Goal: Task Accomplishment & Management: Manage account settings

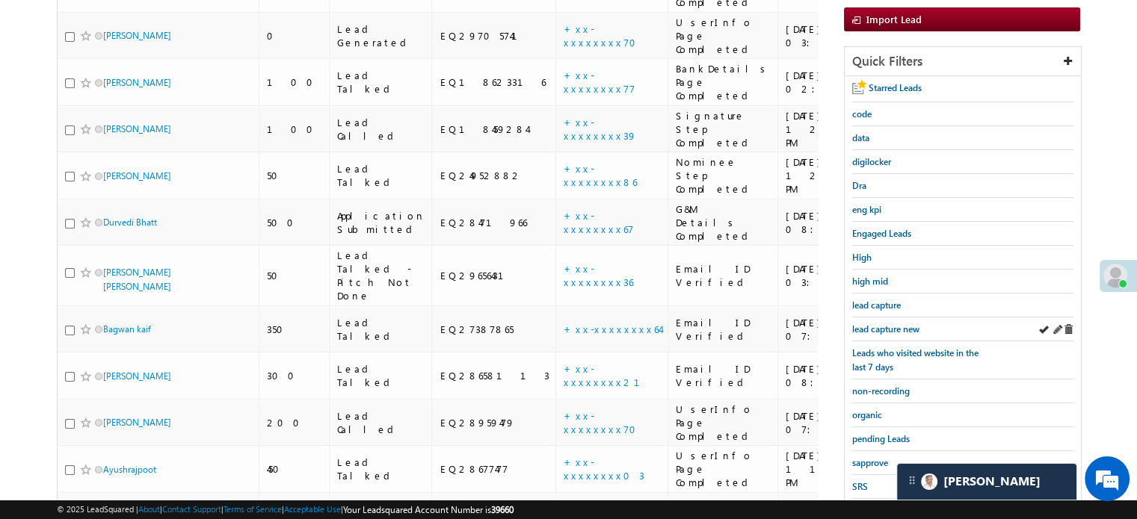
scroll to position [224, 0]
click at [912, 324] on span "lead capture new" at bounding box center [885, 329] width 67 height 11
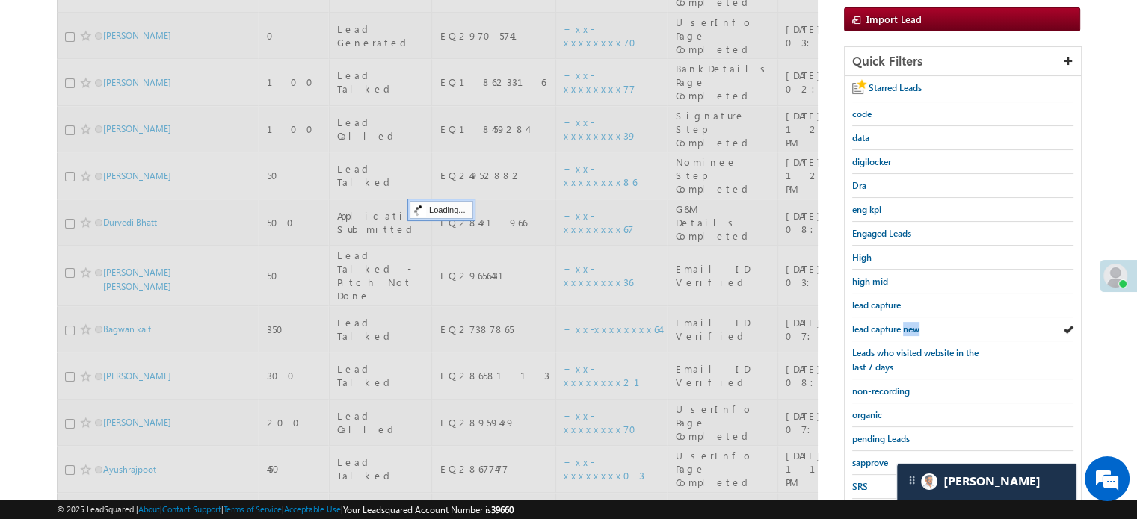
click at [912, 324] on span "lead capture new" at bounding box center [885, 329] width 67 height 11
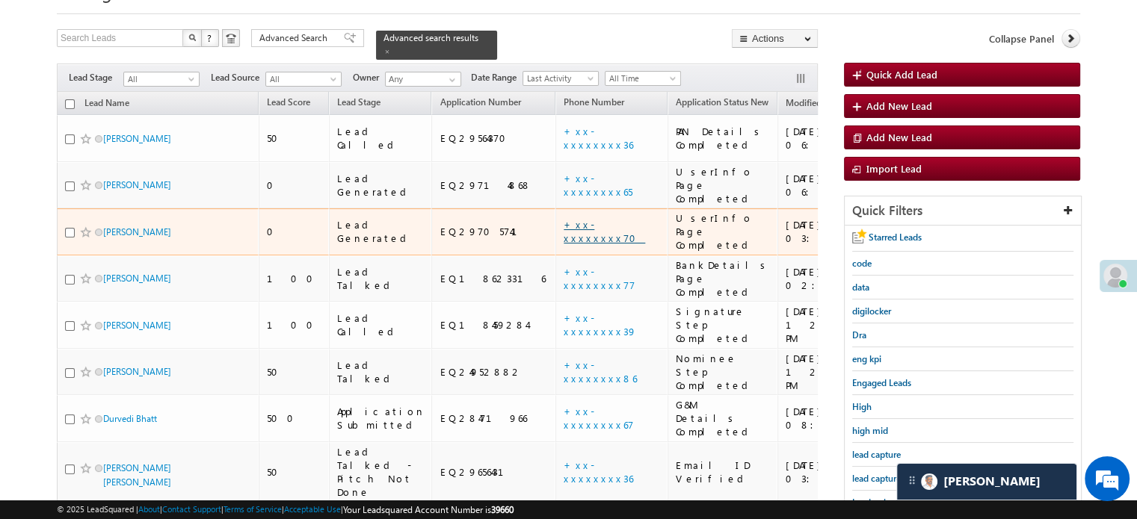
click at [563, 218] on link "+xx-xxxxxxxx70" at bounding box center [603, 231] width 81 height 26
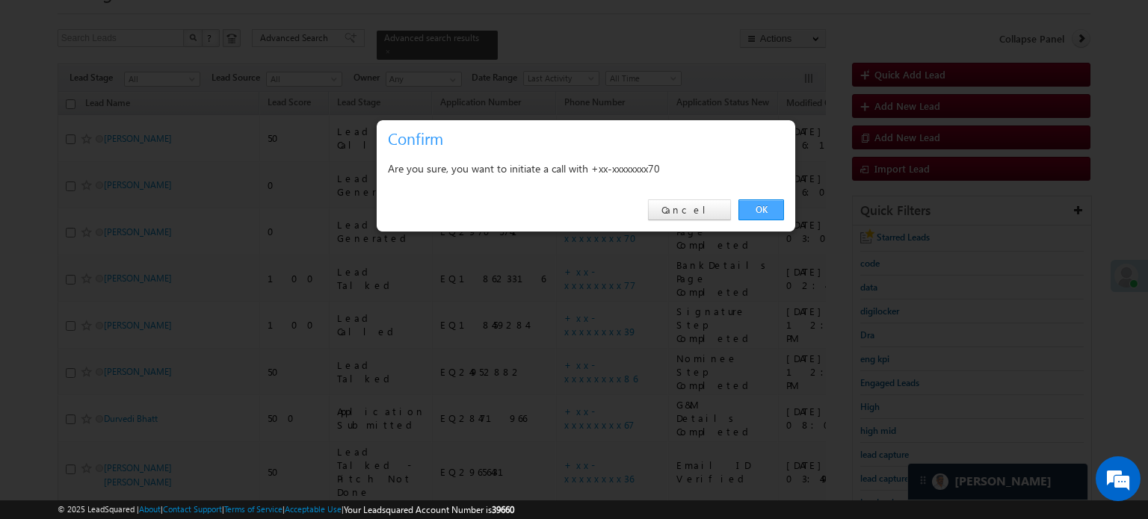
click at [767, 209] on link "OK" at bounding box center [761, 210] width 46 height 21
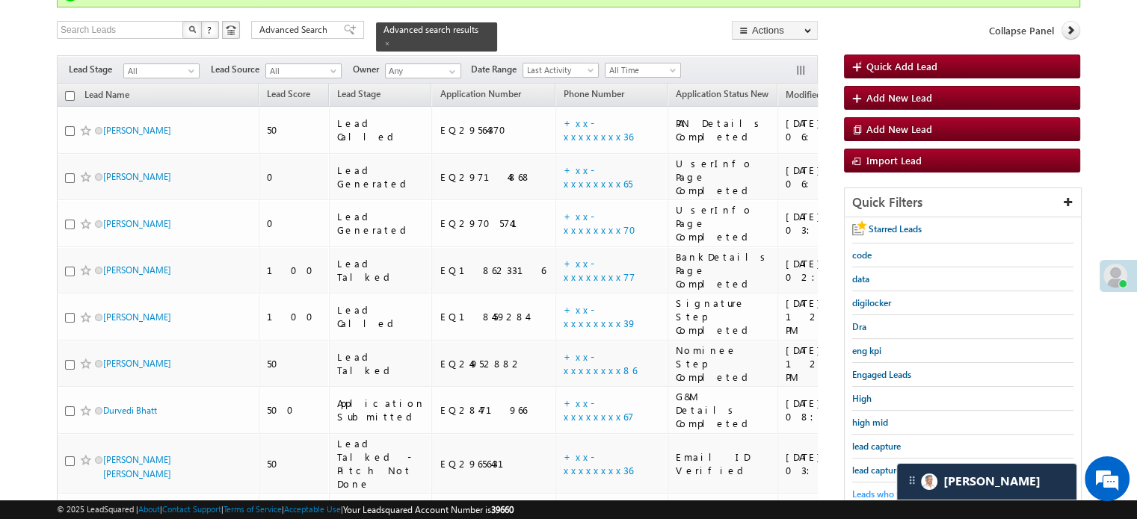
scroll to position [149, 0]
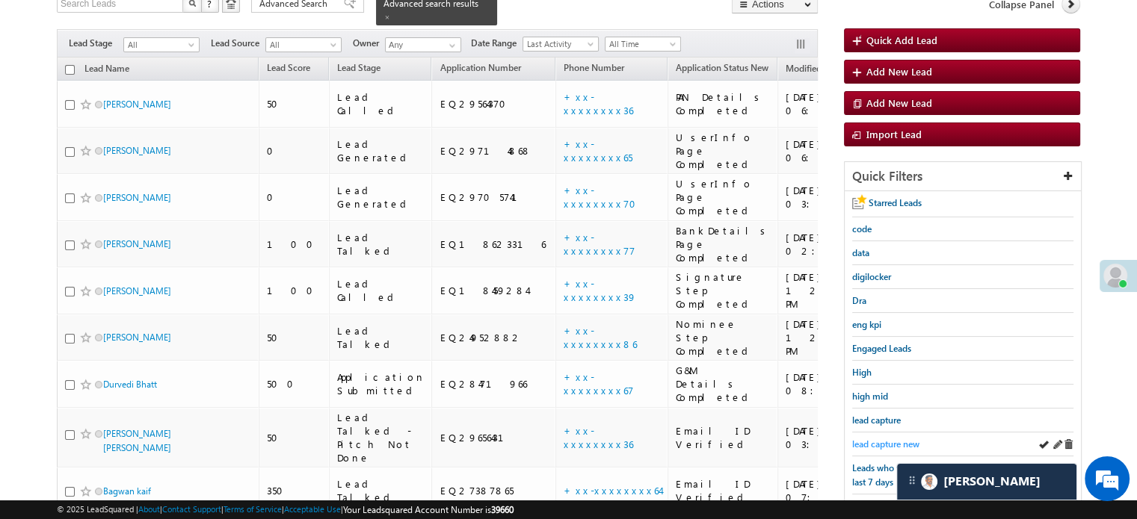
click at [879, 439] on span "lead capture new" at bounding box center [885, 444] width 67 height 11
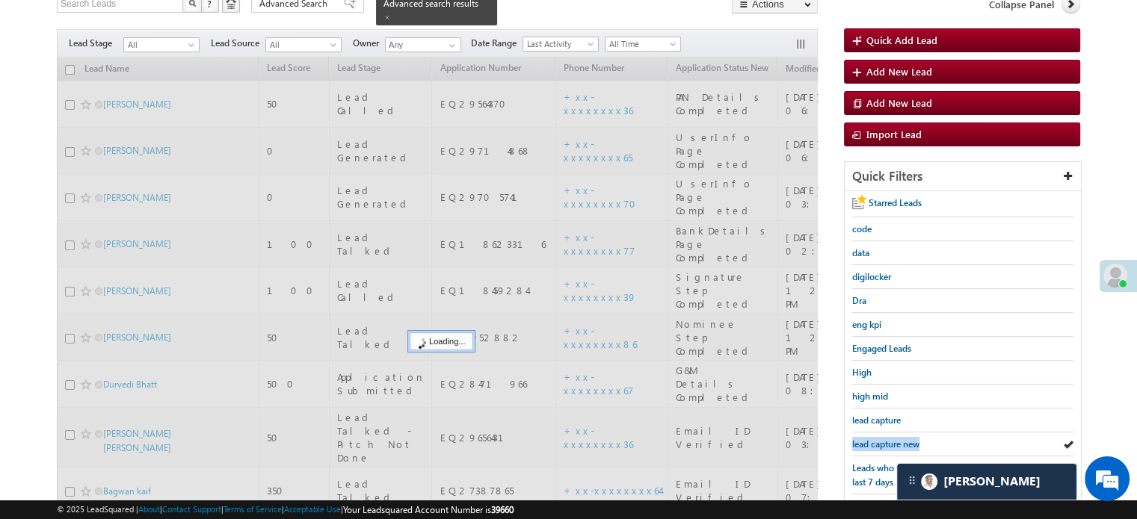
click at [879, 439] on span "lead capture new" at bounding box center [885, 444] width 67 height 11
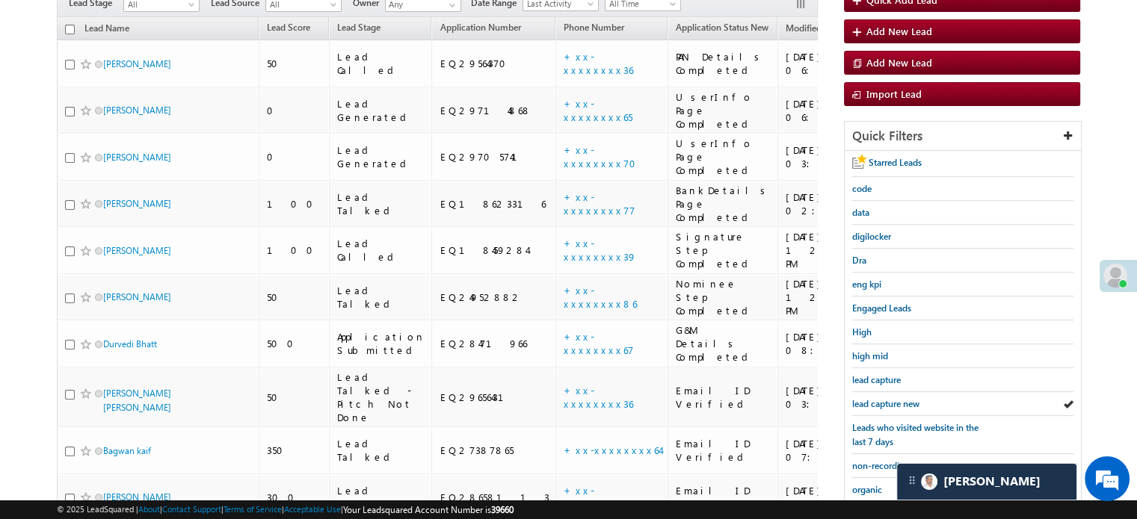
scroll to position [109, 0]
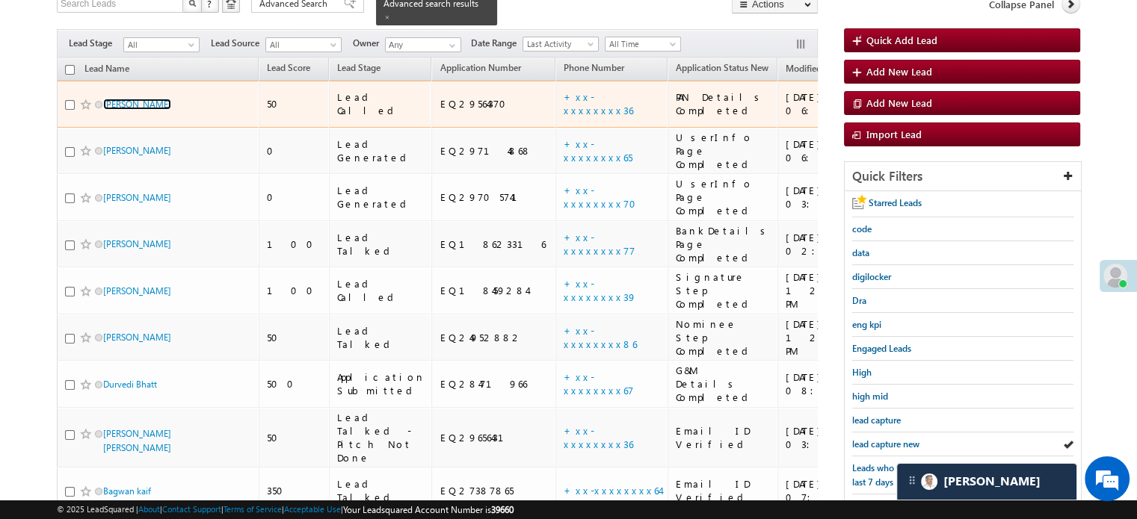
drag, startPoint x: 115, startPoint y: 92, endPoint x: 123, endPoint y: 95, distance: 8.0
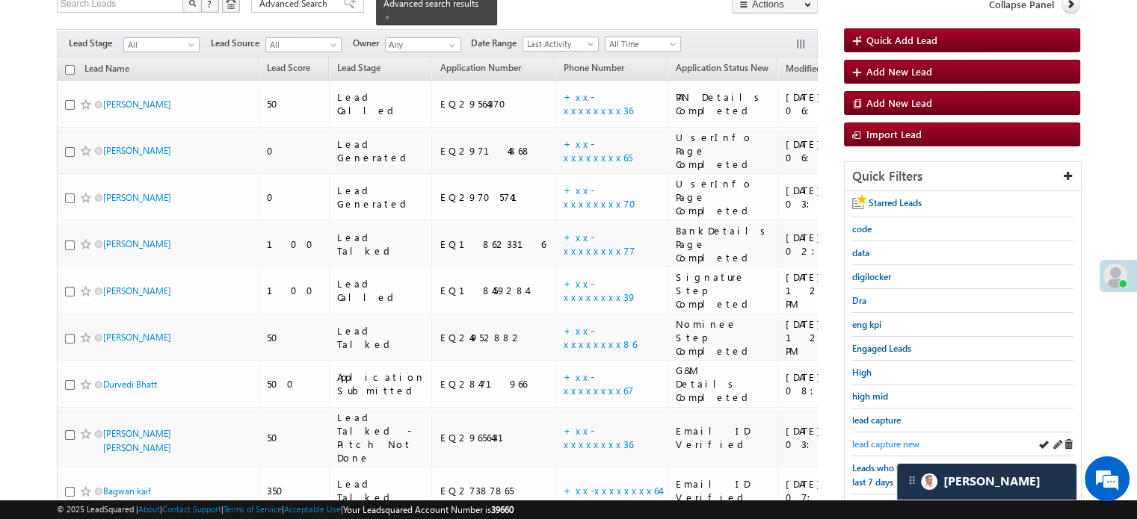
click at [897, 446] on link "lead capture new" at bounding box center [885, 444] width 67 height 14
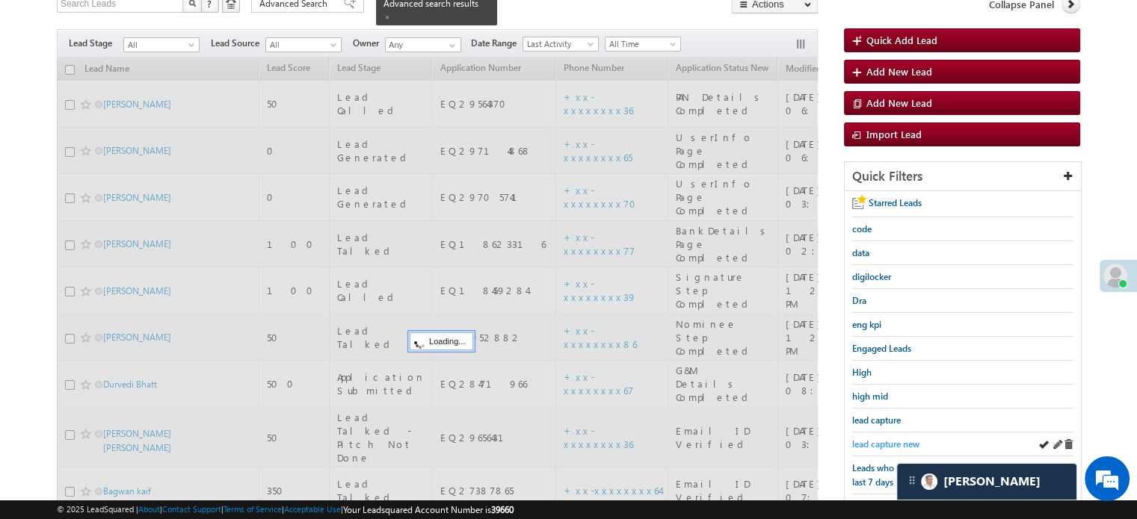
click at [894, 444] on span "lead capture new" at bounding box center [885, 444] width 67 height 11
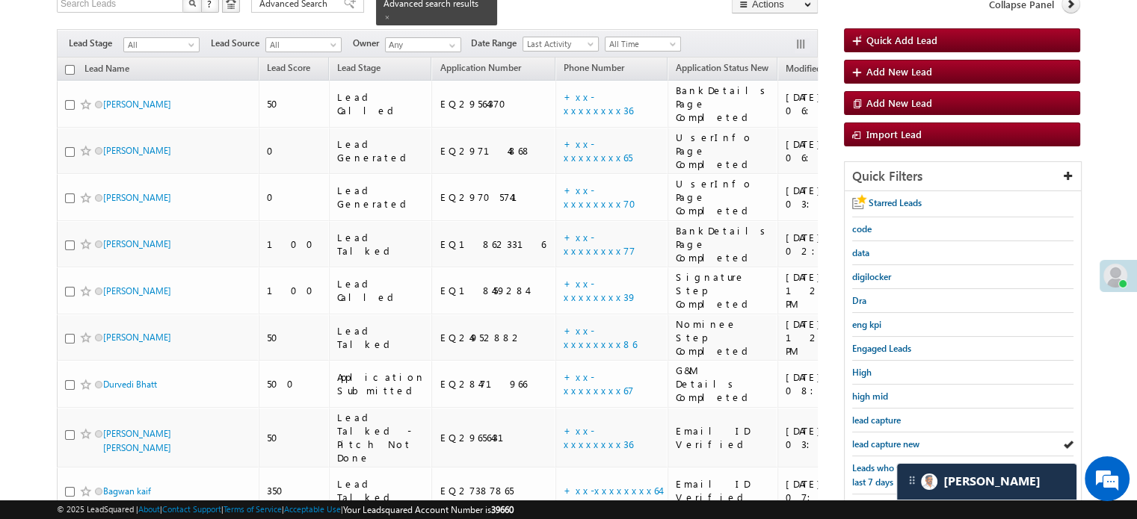
click at [894, 444] on span "lead capture new" at bounding box center [885, 444] width 67 height 11
click at [874, 445] on span "lead capture new" at bounding box center [885, 444] width 67 height 11
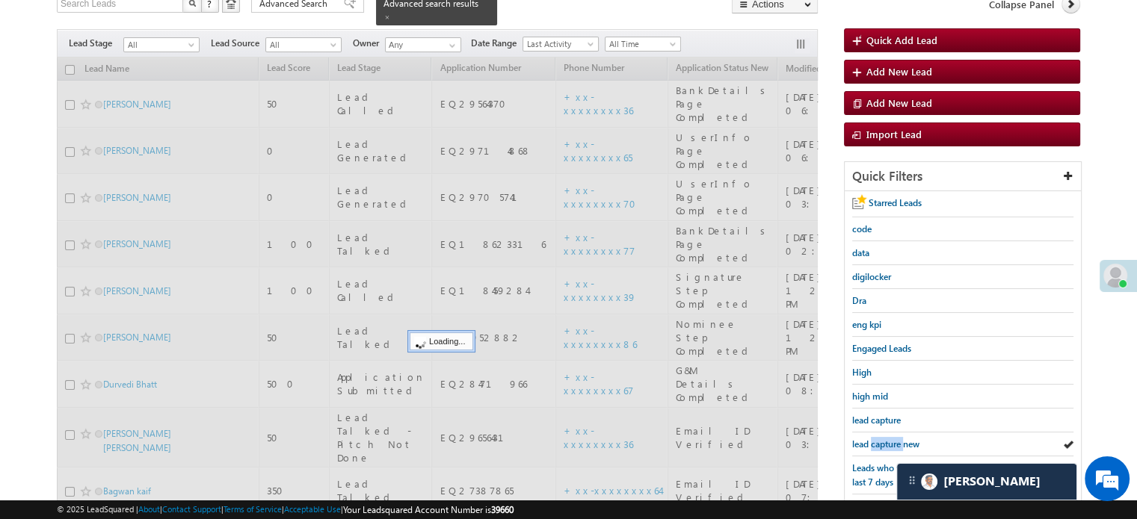
click at [874, 445] on span "lead capture new" at bounding box center [885, 444] width 67 height 11
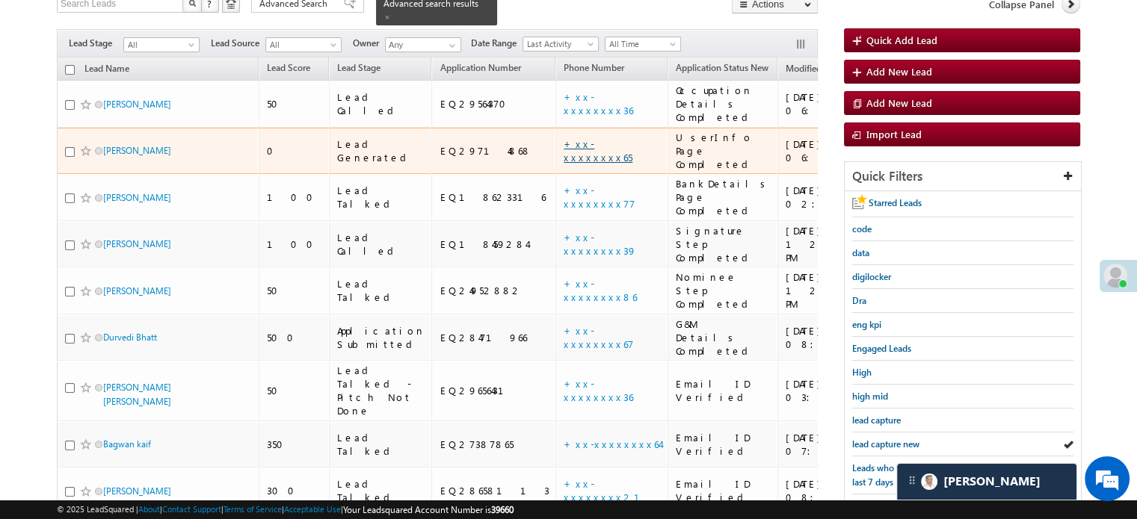
click at [563, 137] on link "+xx-xxxxxxxx65" at bounding box center [597, 150] width 69 height 26
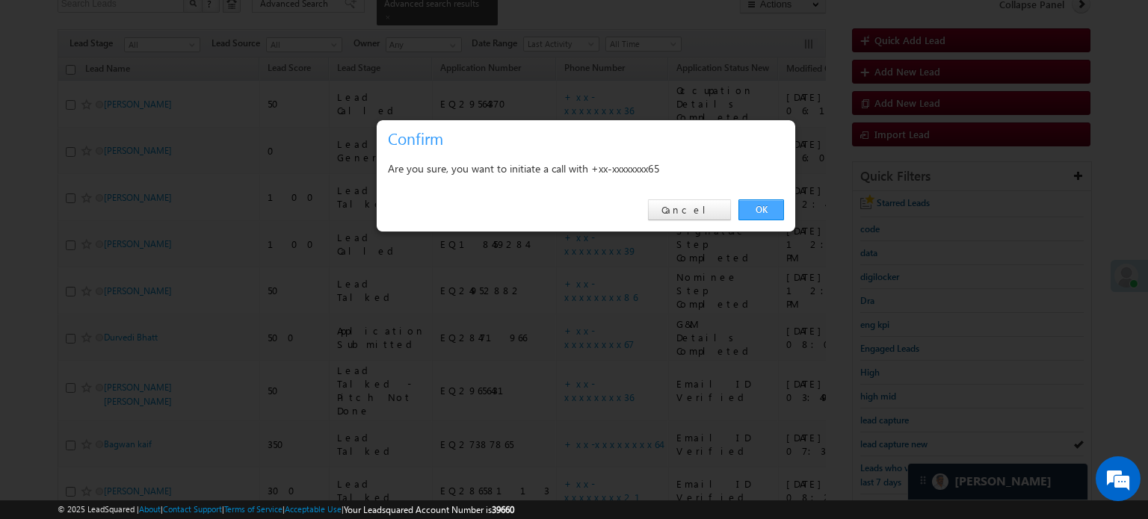
click at [771, 214] on link "OK" at bounding box center [761, 210] width 46 height 21
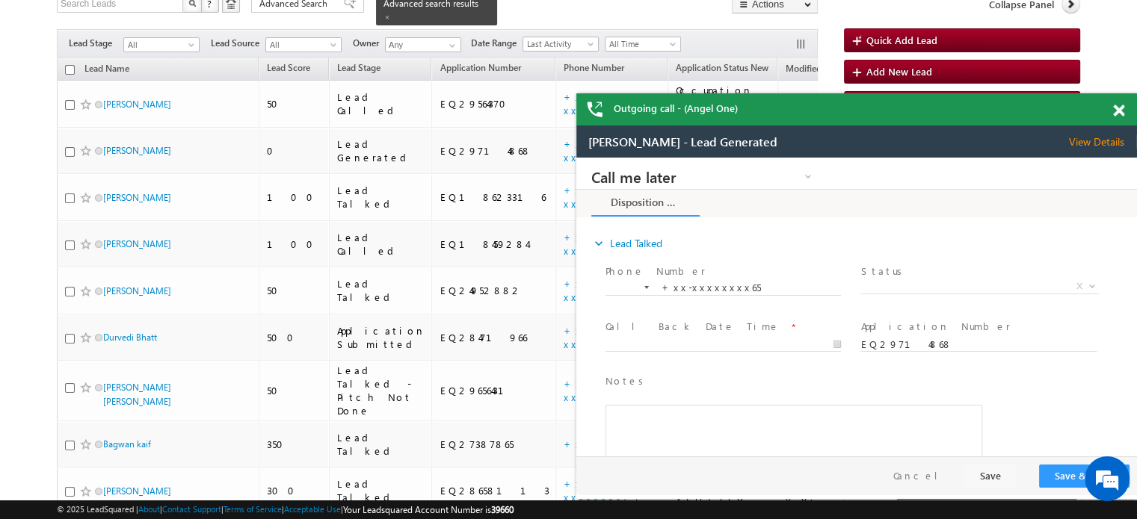
scroll to position [55, 0]
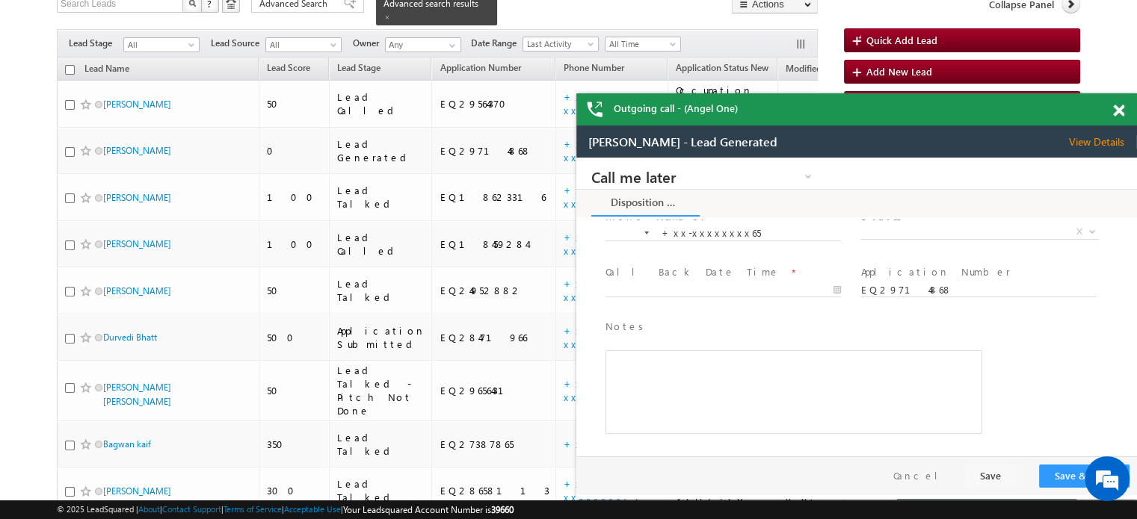
drag, startPoint x: 1115, startPoint y: 112, endPoint x: 434, endPoint y: 23, distance: 686.5
click at [1115, 112] on span at bounding box center [1118, 111] width 11 height 13
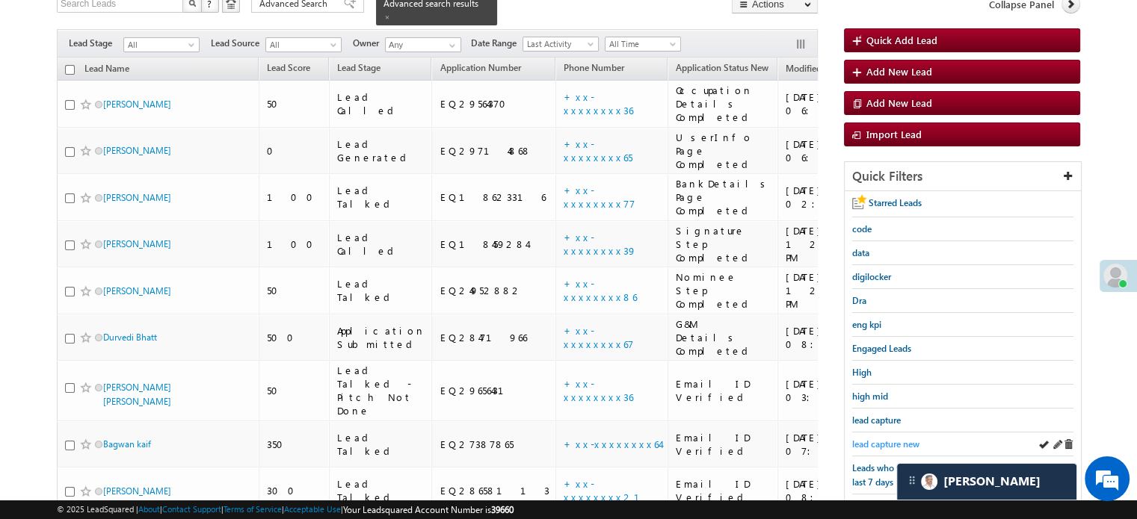
click at [883, 439] on span "lead capture new" at bounding box center [885, 444] width 67 height 11
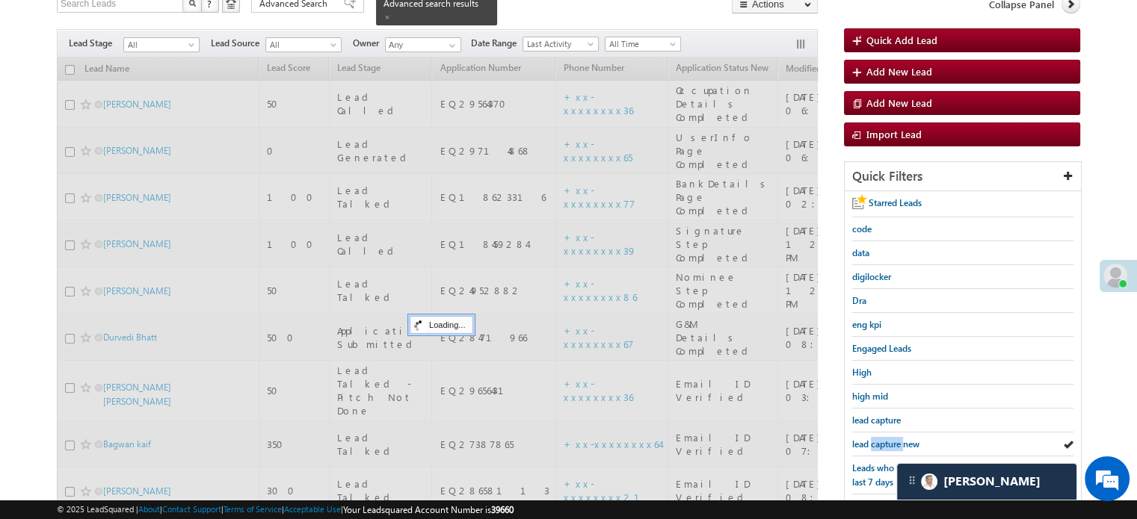
click at [883, 439] on span "lead capture new" at bounding box center [885, 444] width 67 height 11
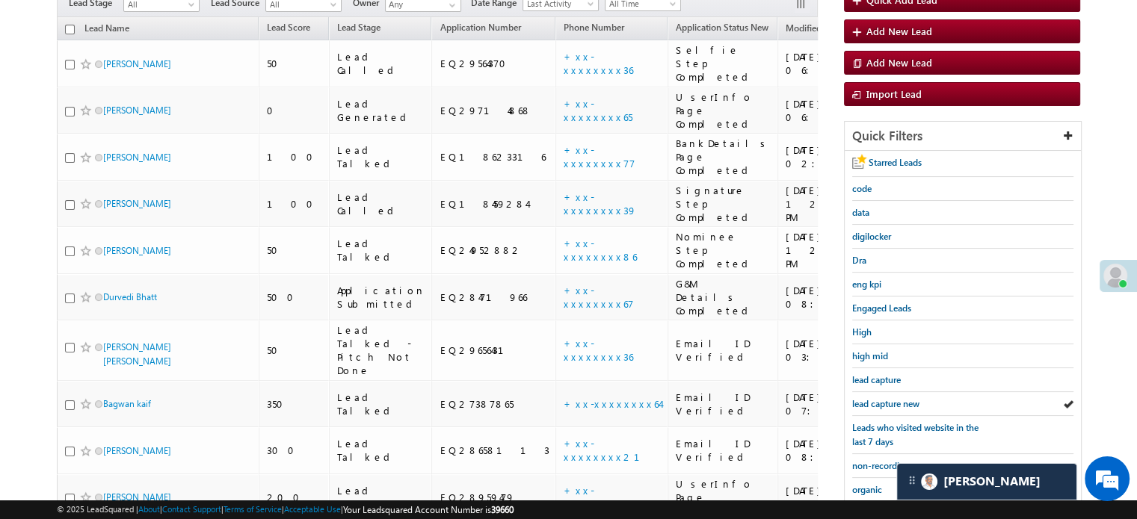
scroll to position [109, 0]
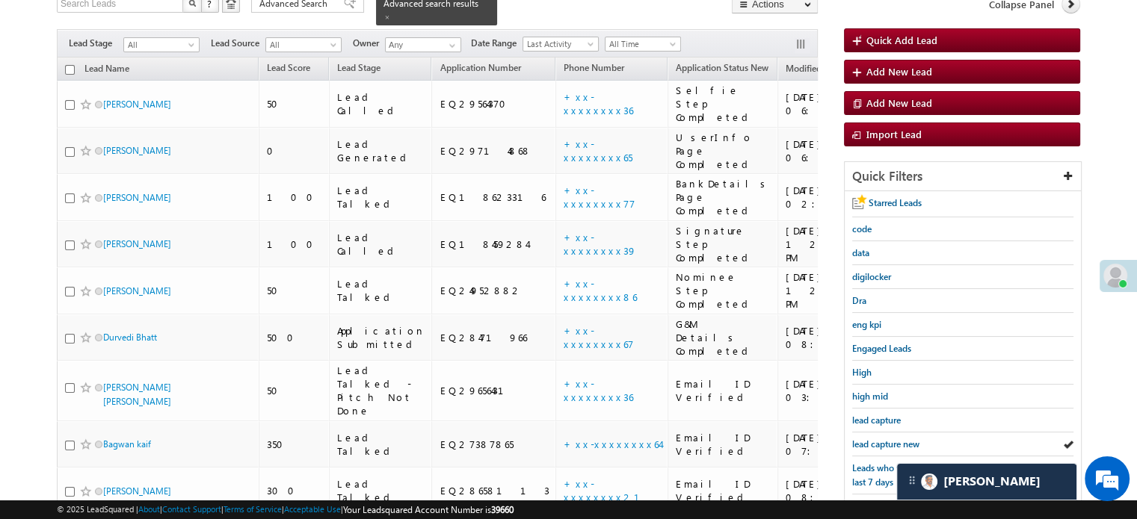
click at [883, 439] on span "lead capture new" at bounding box center [885, 444] width 67 height 11
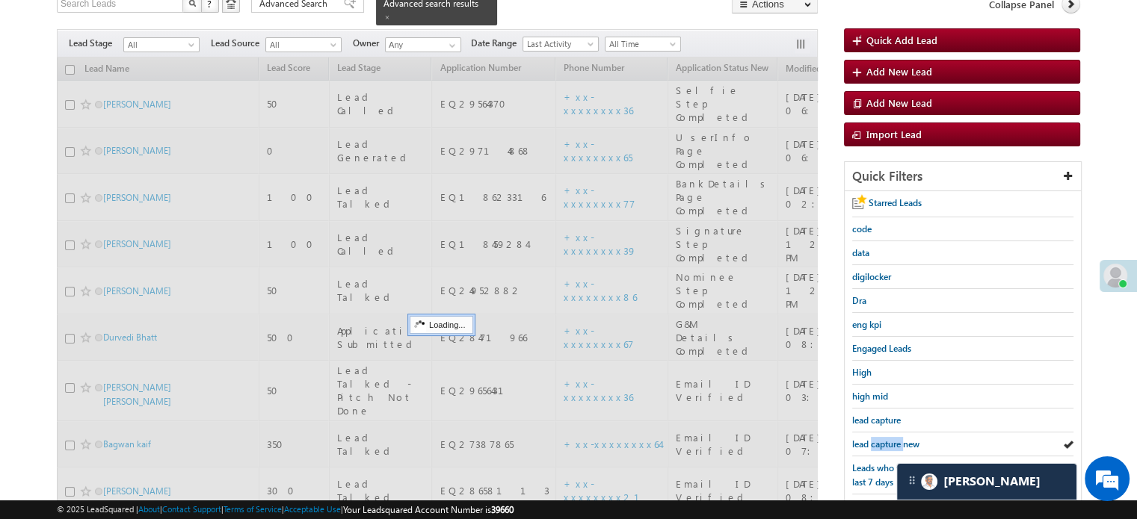
click at [883, 439] on span "lead capture new" at bounding box center [885, 444] width 67 height 11
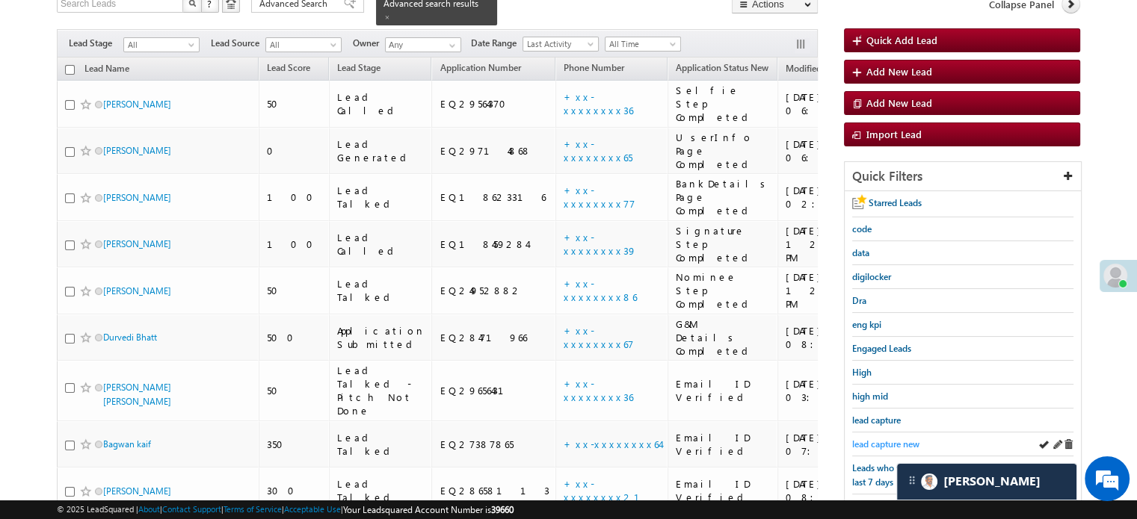
click at [861, 441] on span "lead capture new" at bounding box center [885, 444] width 67 height 11
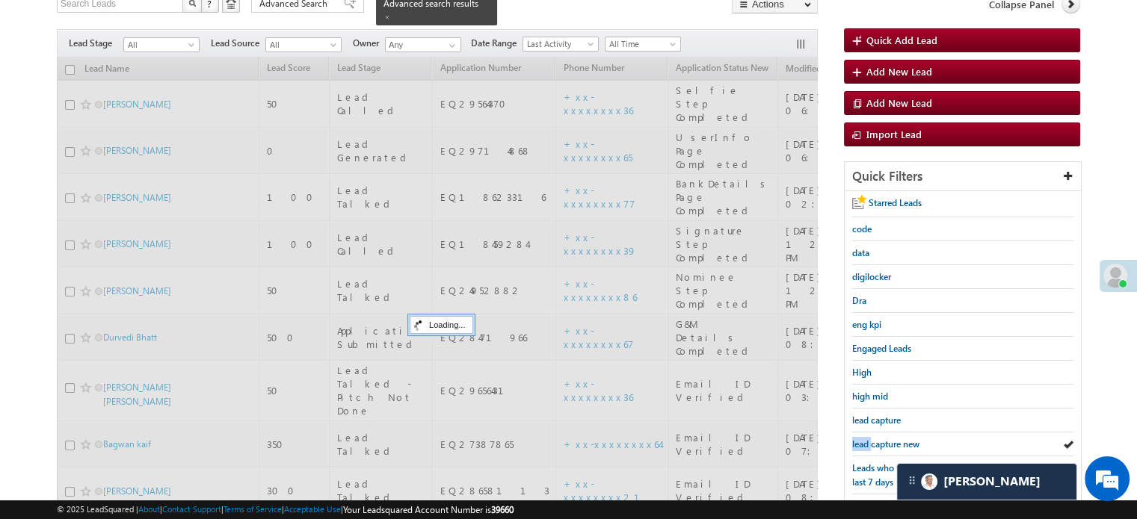
drag, startPoint x: 861, startPoint y: 441, endPoint x: 819, endPoint y: 327, distance: 121.0
click at [862, 441] on span "lead capture new" at bounding box center [885, 444] width 67 height 11
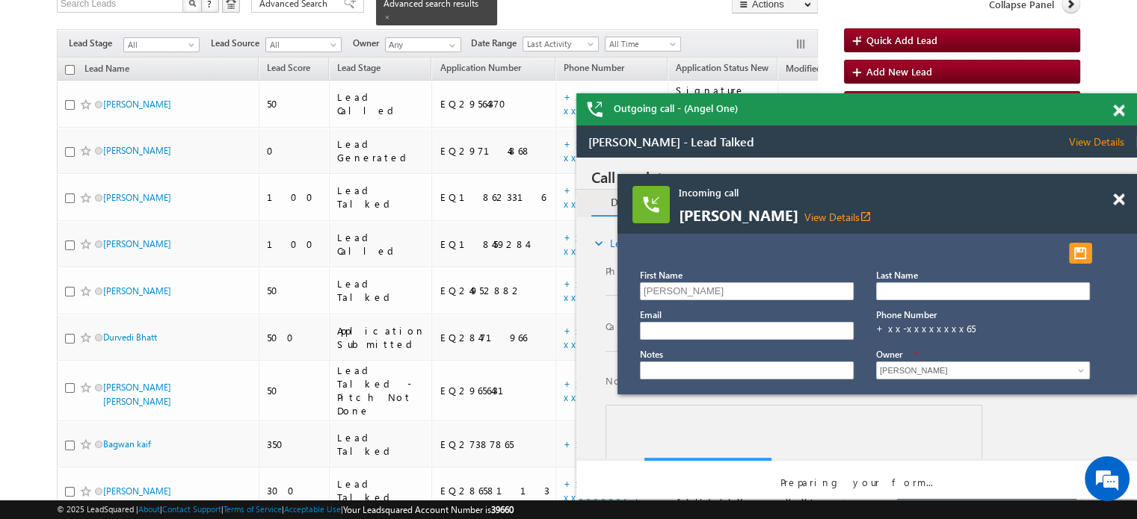
scroll to position [0, 0]
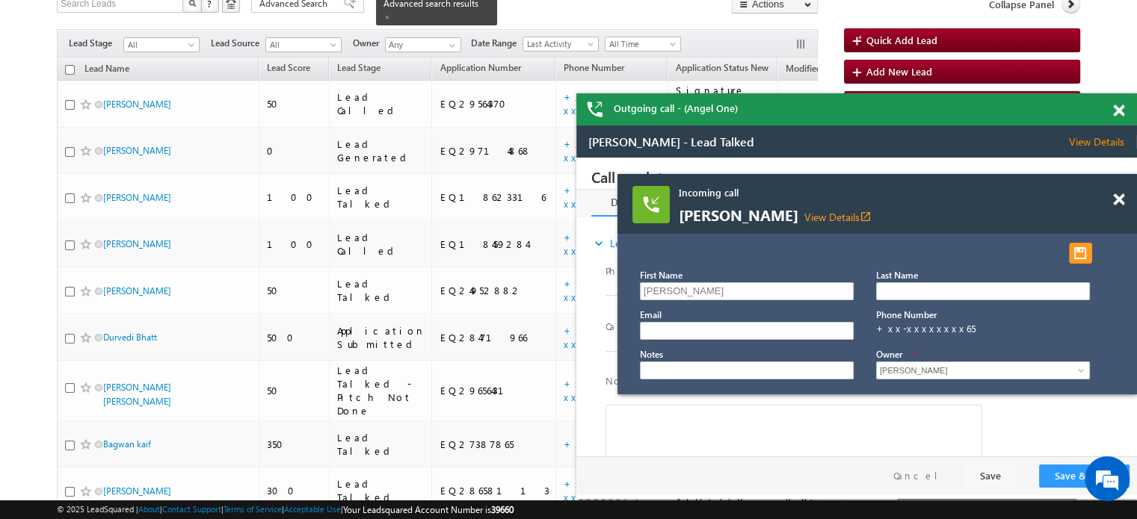
click at [1125, 109] on div at bounding box center [1126, 107] width 20 height 29
click at [1117, 106] on span at bounding box center [1118, 111] width 11 height 13
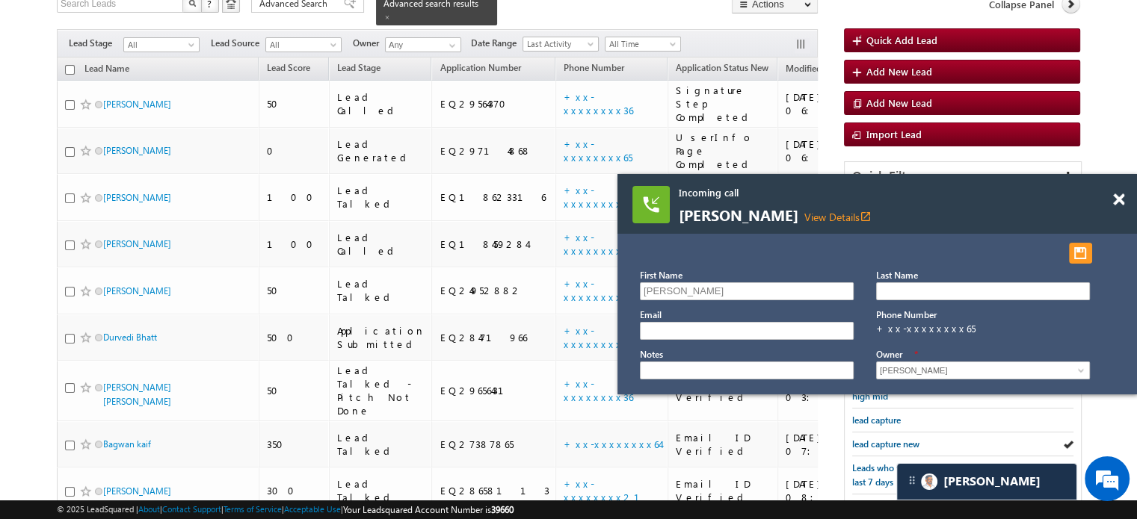
click at [1116, 209] on div at bounding box center [1126, 192] width 20 height 37
click at [1111, 197] on div "Incoming call Sarita devi View Details open_in_new" at bounding box center [876, 204] width 519 height 60
click at [1117, 198] on span at bounding box center [1118, 200] width 11 height 13
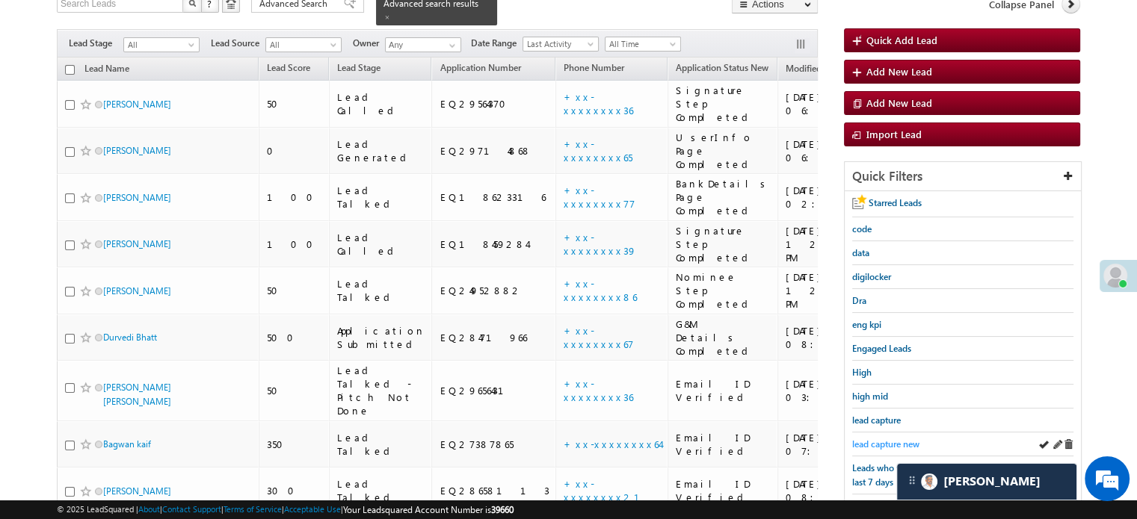
click at [907, 439] on span "lead capture new" at bounding box center [885, 444] width 67 height 11
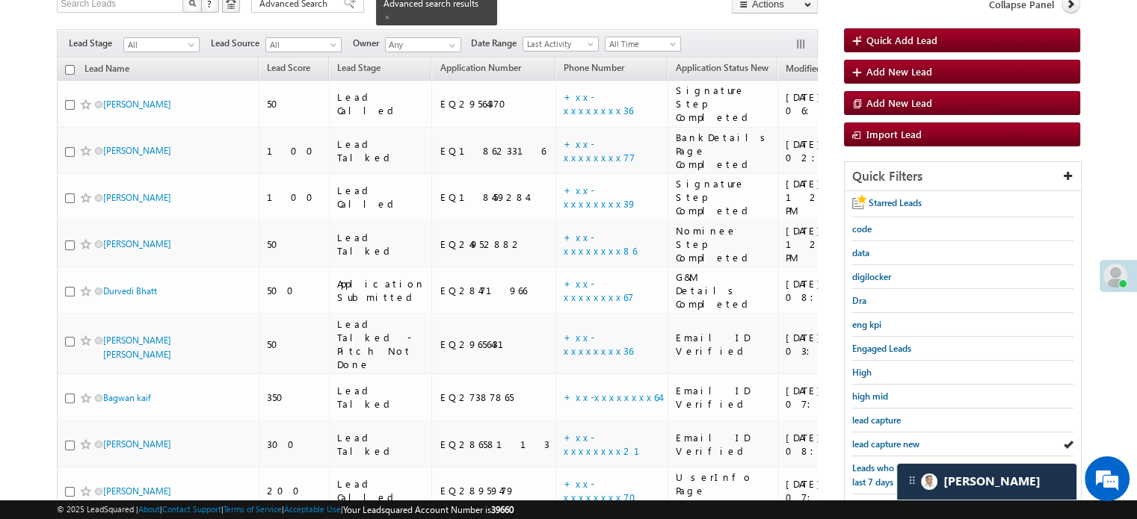
click at [907, 439] on span "lead capture new" at bounding box center [885, 444] width 67 height 11
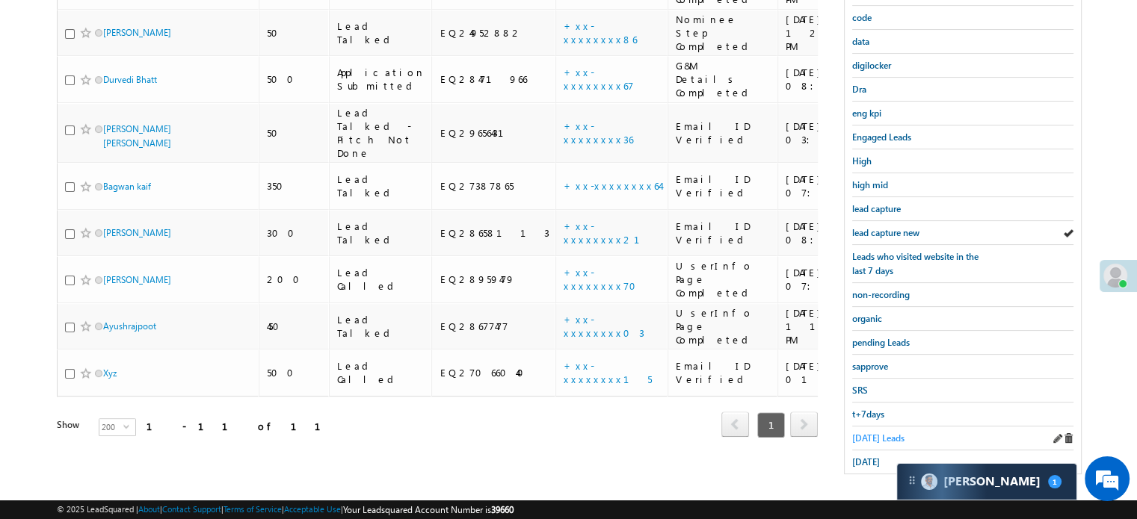
click at [882, 433] on span "[DATE] Leads" at bounding box center [878, 438] width 52 height 11
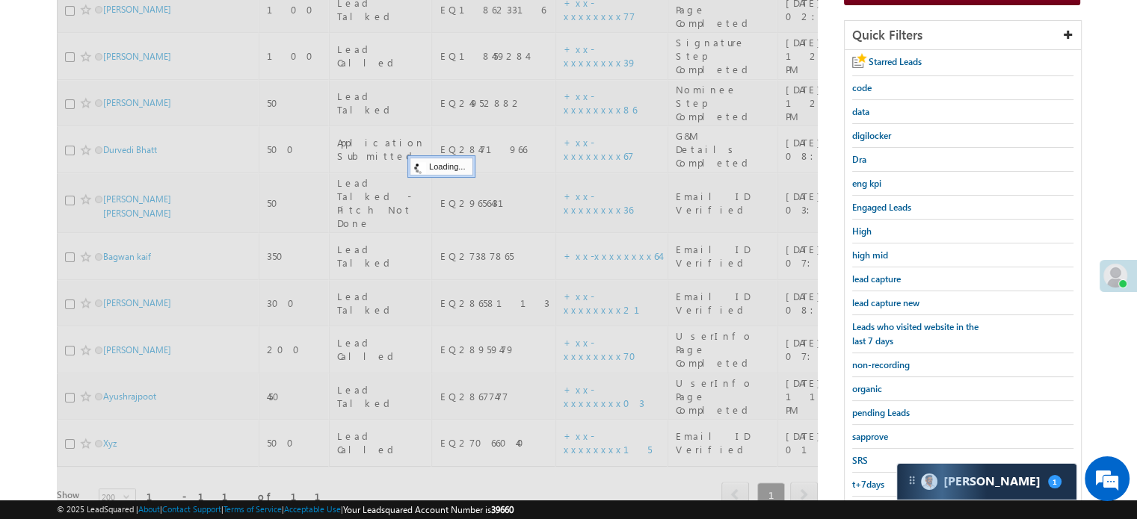
scroll to position [171, 0]
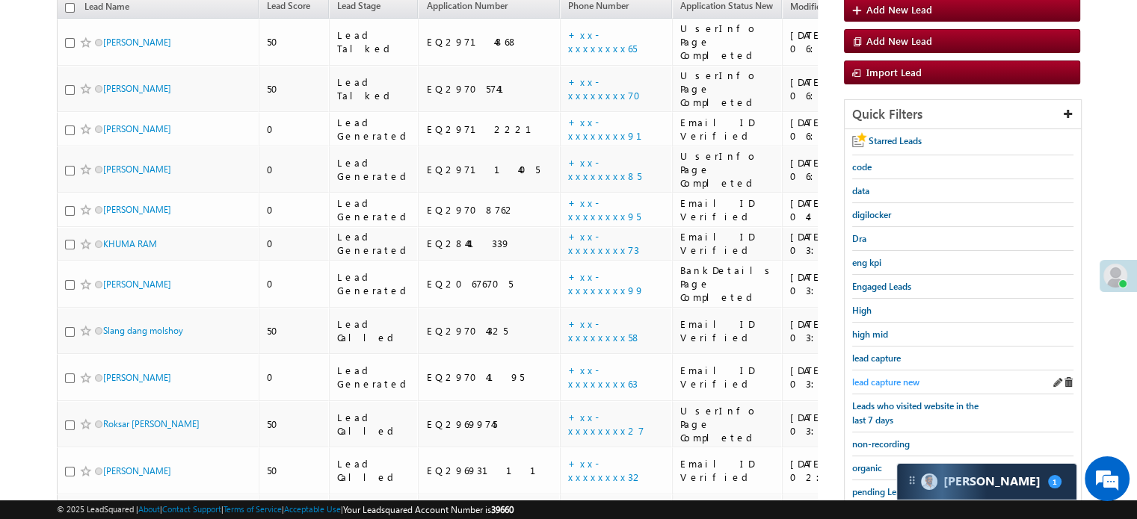
click at [884, 378] on span "lead capture new" at bounding box center [885, 382] width 67 height 11
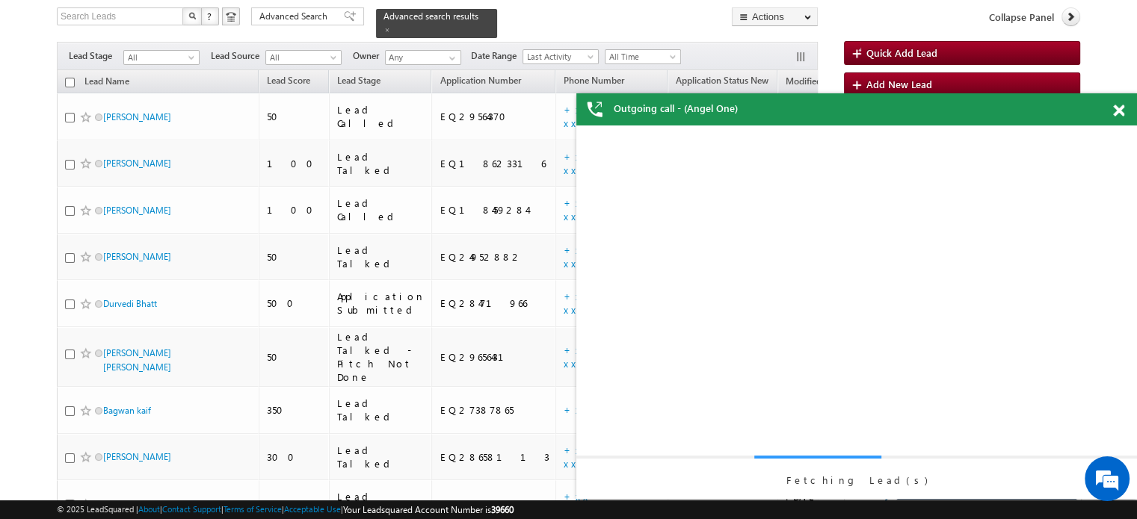
scroll to position [0, 0]
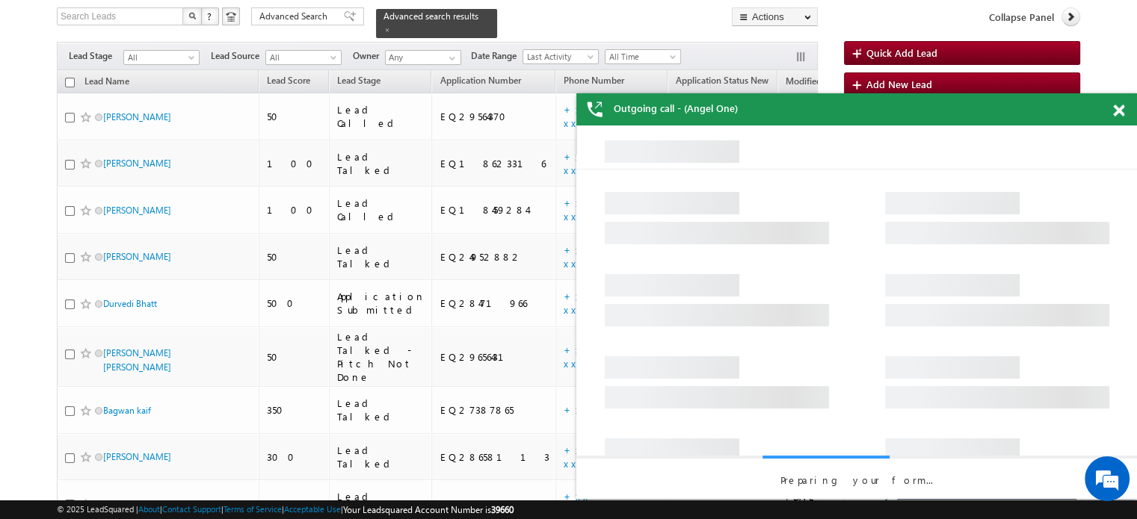
click at [1118, 110] on span at bounding box center [1118, 111] width 11 height 13
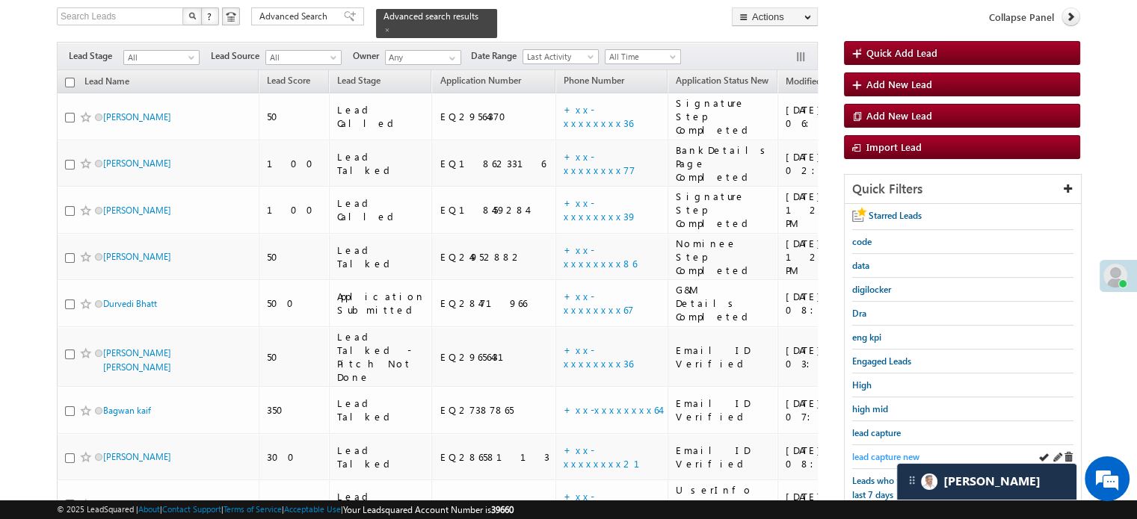
click at [915, 451] on span "lead capture new" at bounding box center [885, 456] width 67 height 11
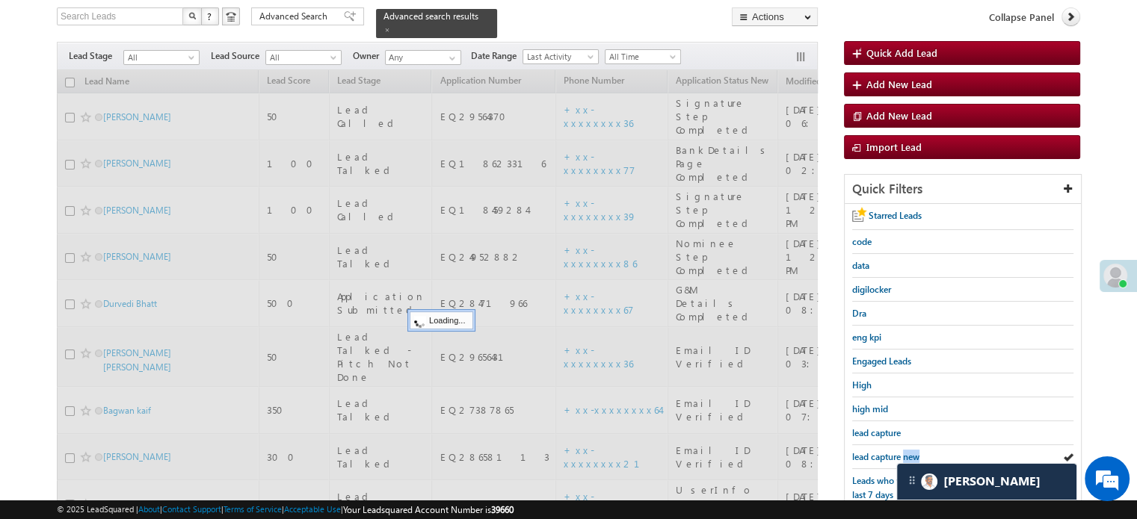
click at [915, 451] on span "lead capture new" at bounding box center [885, 456] width 67 height 11
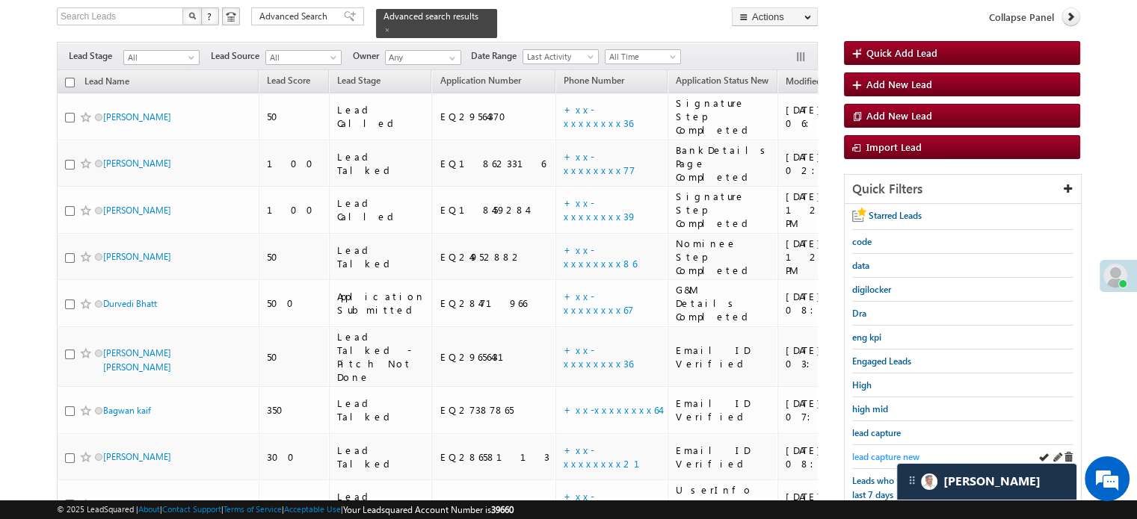
click at [900, 451] on span "lead capture new" at bounding box center [885, 456] width 67 height 11
click at [878, 451] on span "lead capture new" at bounding box center [885, 456] width 67 height 11
click at [887, 450] on link "lead capture new" at bounding box center [885, 457] width 67 height 14
click at [878, 451] on span "lead capture new" at bounding box center [885, 456] width 67 height 11
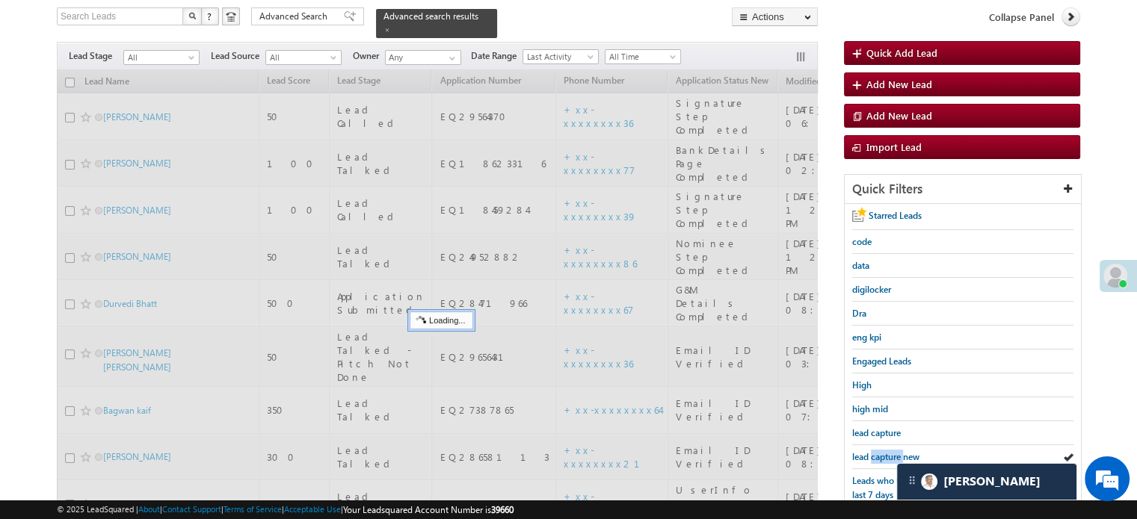
click at [878, 451] on span "lead capture new" at bounding box center [885, 456] width 67 height 11
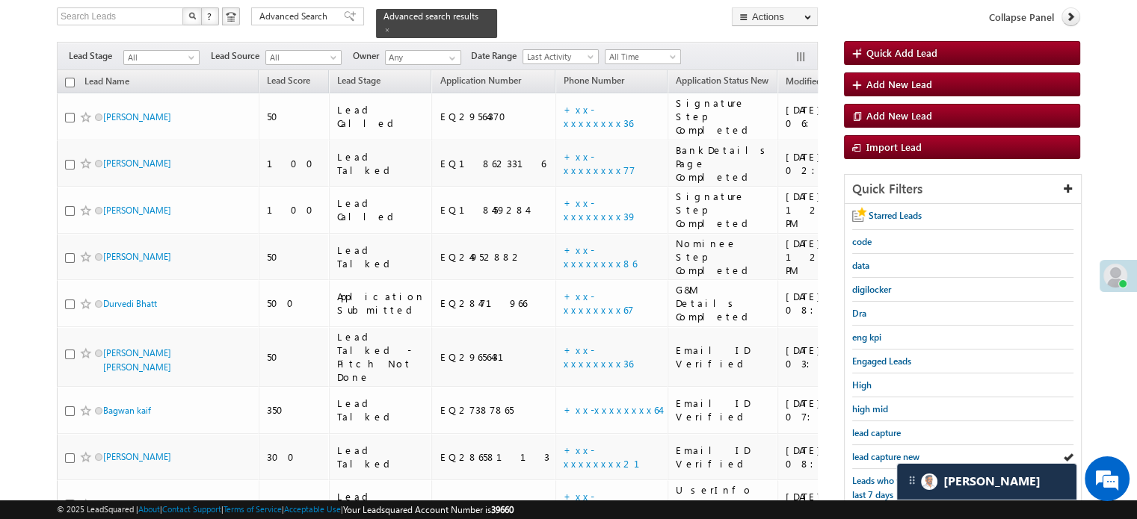
click at [878, 451] on span "lead capture new" at bounding box center [885, 456] width 67 height 11
click at [871, 453] on span "lead capture new" at bounding box center [885, 456] width 67 height 11
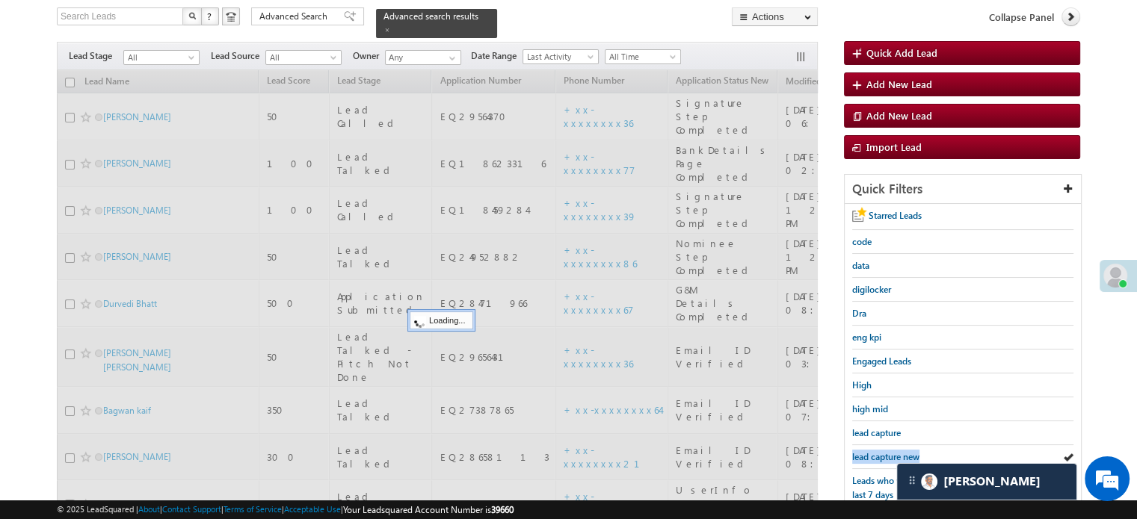
click at [871, 453] on span "lead capture new" at bounding box center [885, 456] width 67 height 11
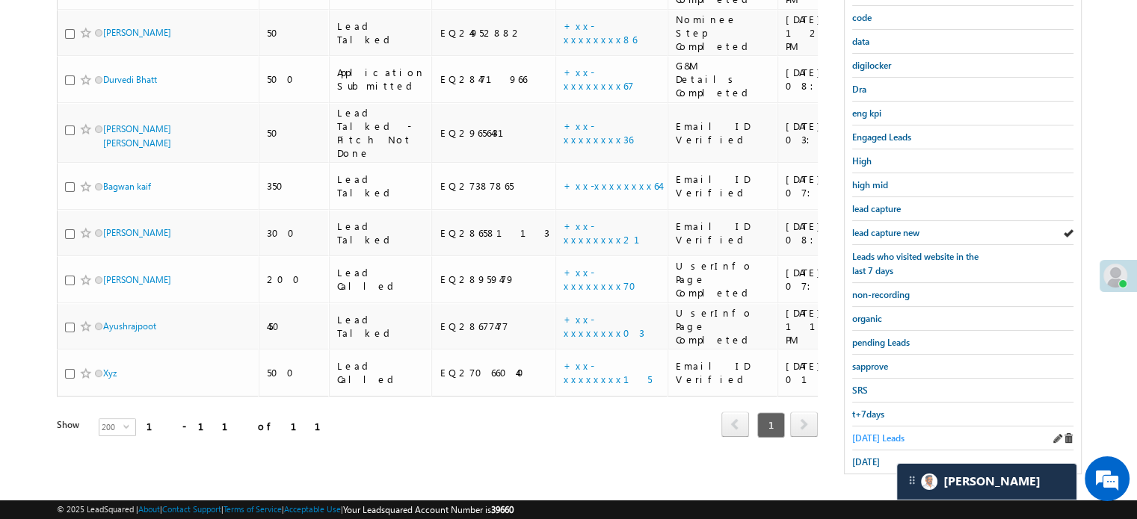
click at [855, 434] on span "[DATE] Leads" at bounding box center [878, 438] width 52 height 11
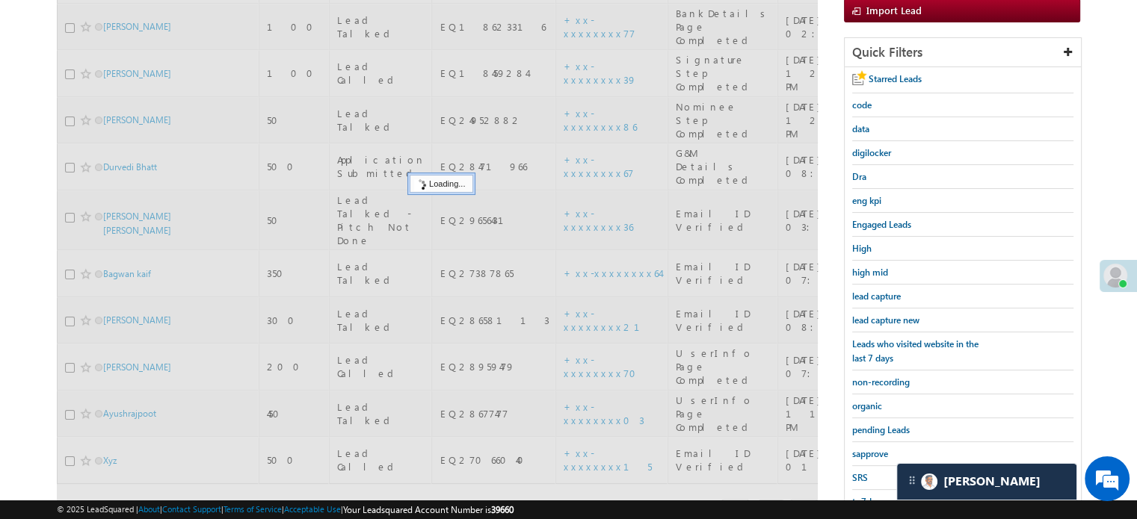
scroll to position [171, 0]
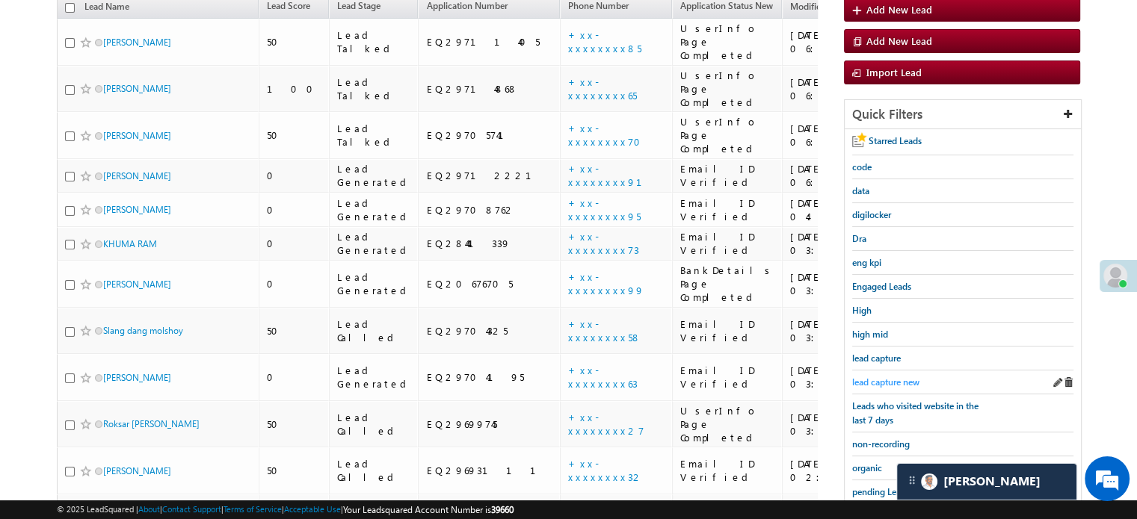
click at [882, 377] on span "lead capture new" at bounding box center [885, 382] width 67 height 11
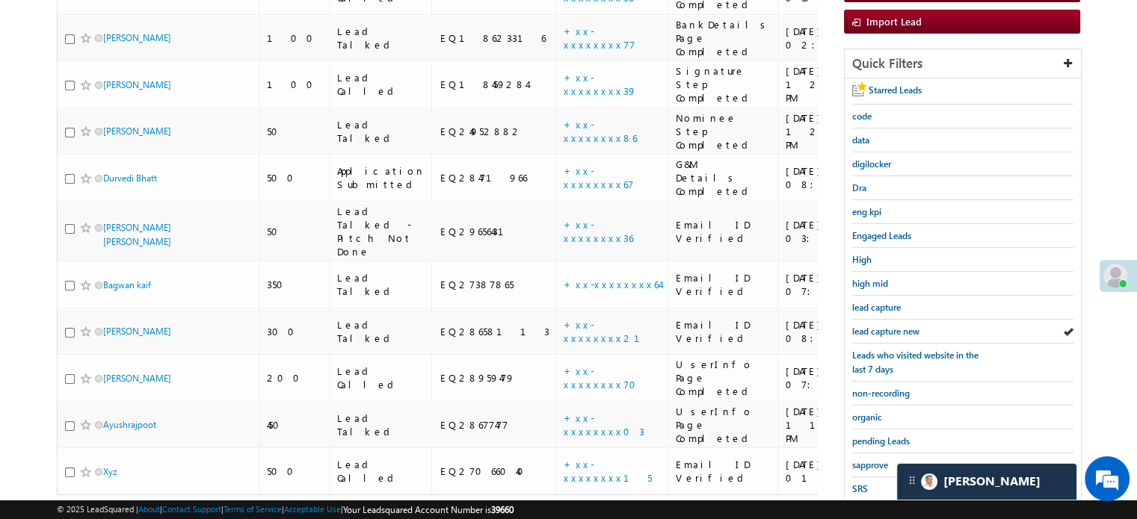
scroll to position [321, 0]
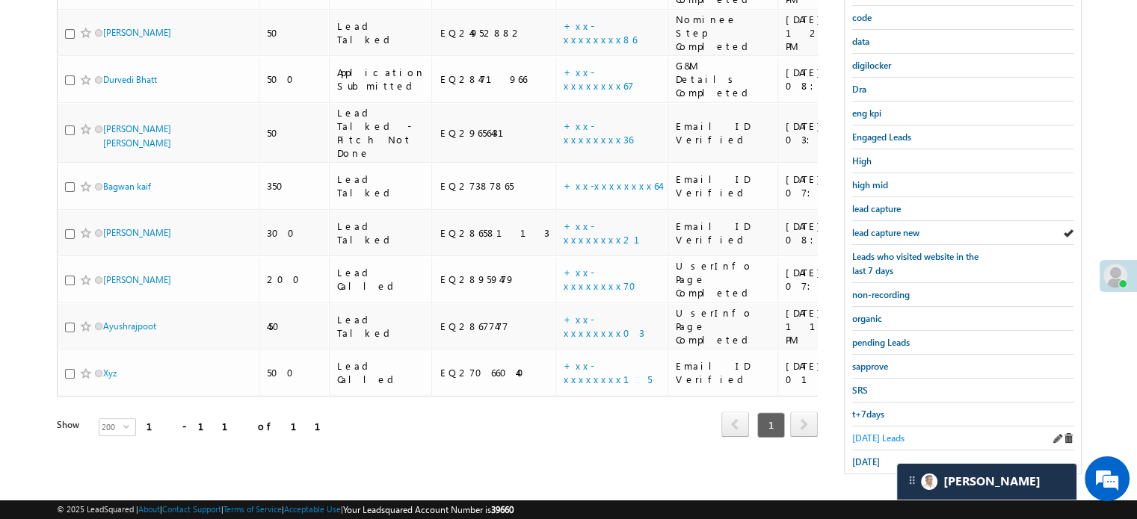
click at [871, 433] on span "[DATE] Leads" at bounding box center [878, 438] width 52 height 11
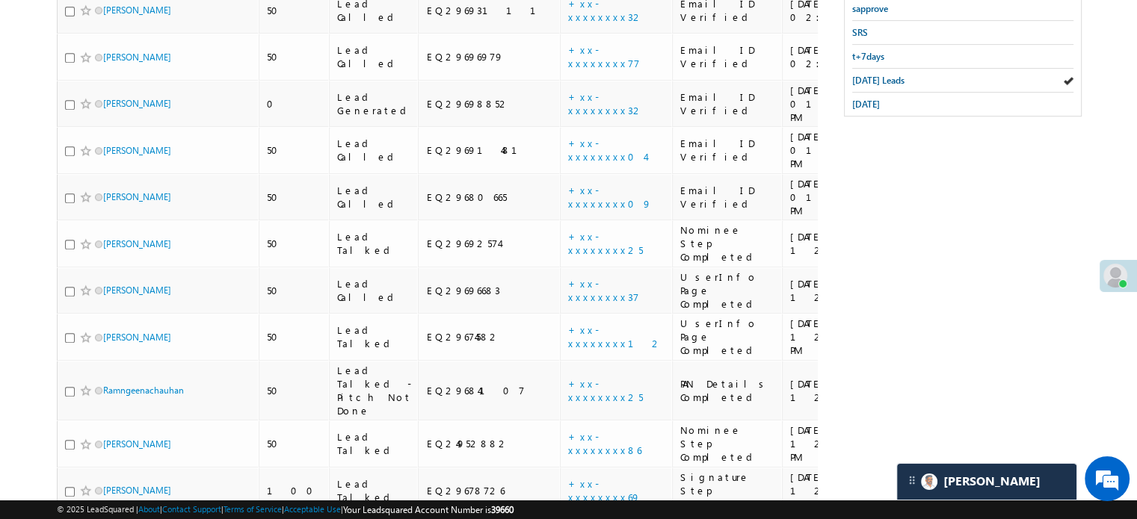
scroll to position [305, 0]
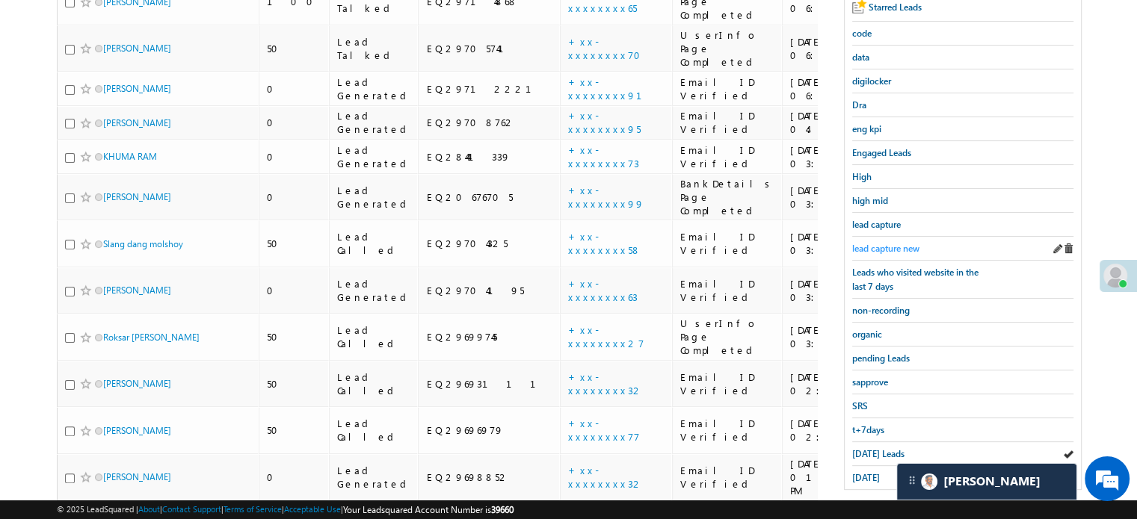
click at [867, 247] on span "lead capture new" at bounding box center [885, 248] width 67 height 11
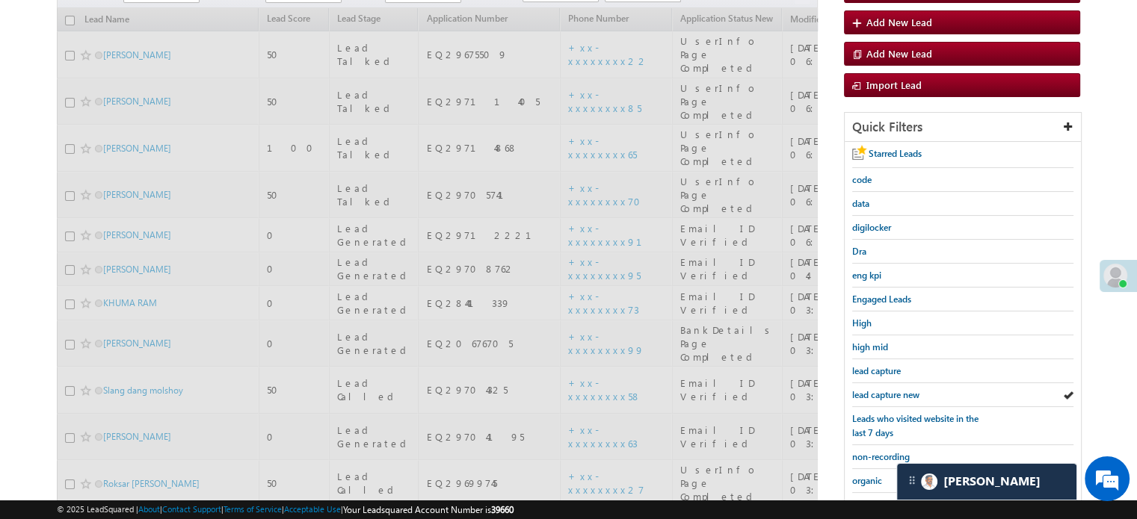
scroll to position [155, 0]
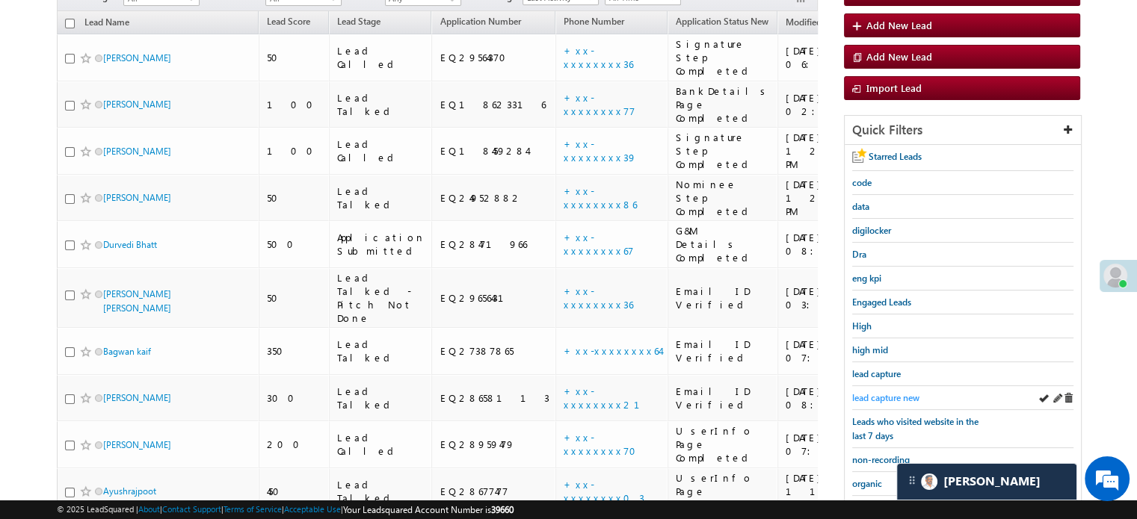
click at [882, 392] on span "lead capture new" at bounding box center [885, 397] width 67 height 11
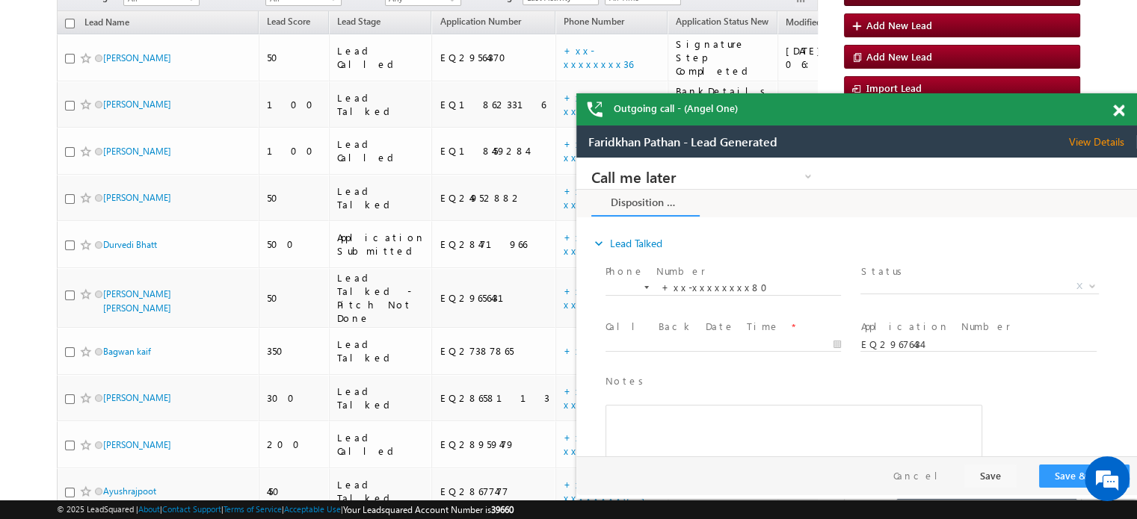
scroll to position [0, 0]
click at [1115, 109] on span at bounding box center [1118, 111] width 11 height 13
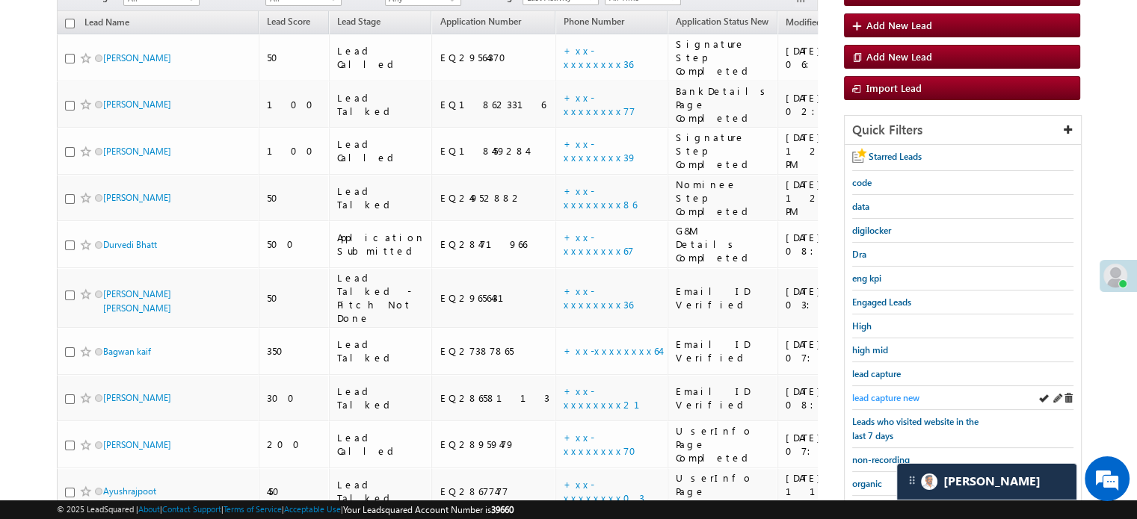
click at [889, 393] on span "lead capture new" at bounding box center [885, 397] width 67 height 11
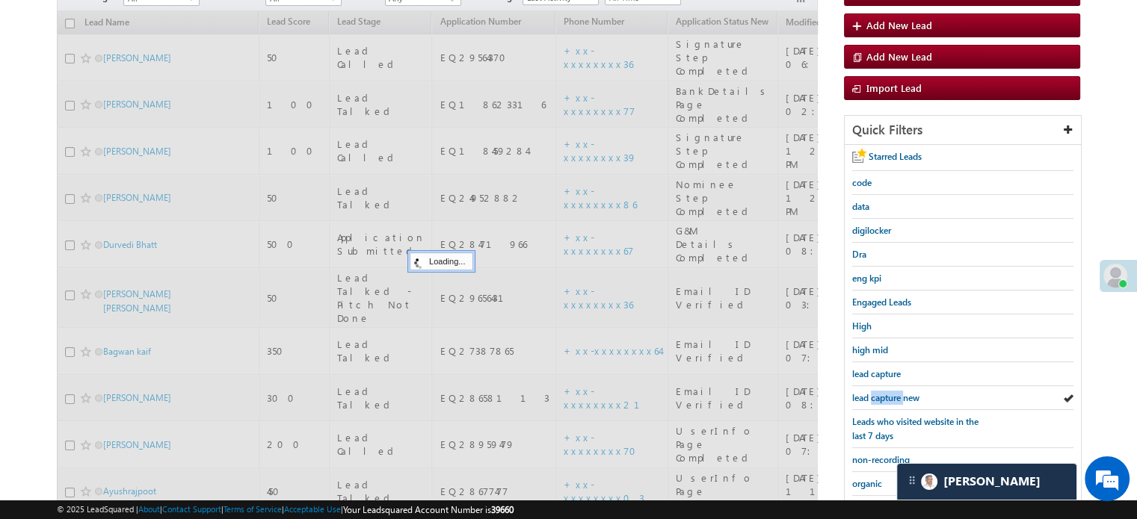
click at [889, 393] on span "lead capture new" at bounding box center [885, 397] width 67 height 11
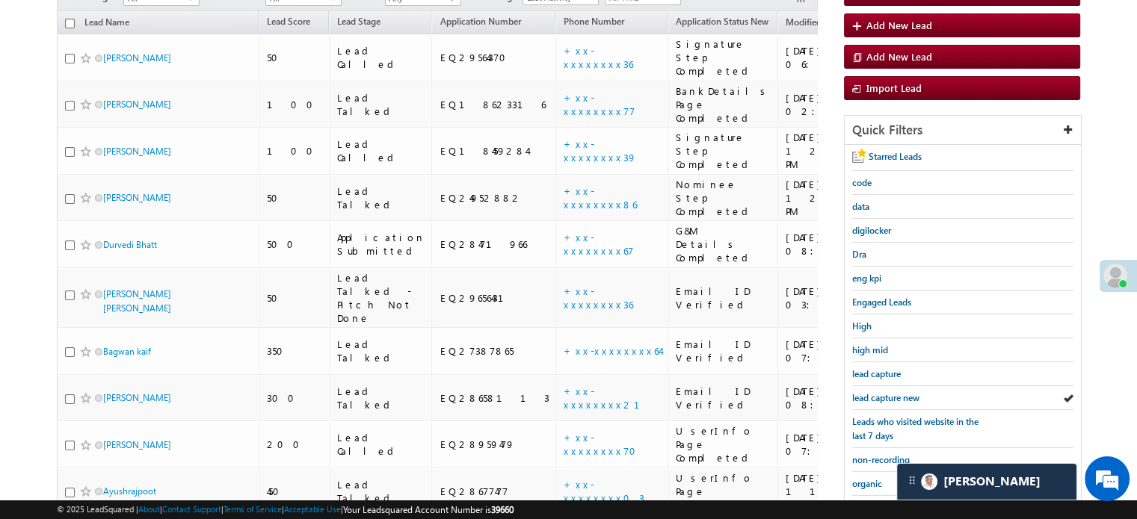
click at [889, 393] on span "lead capture new" at bounding box center [885, 397] width 67 height 11
click at [879, 392] on span "lead capture new" at bounding box center [885, 397] width 67 height 11
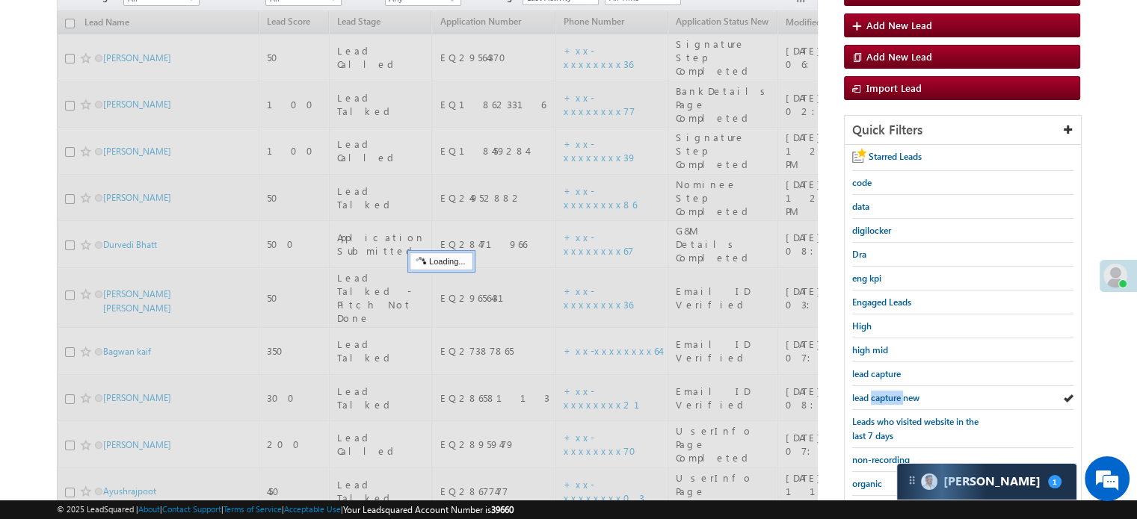
click at [879, 392] on span "lead capture new" at bounding box center [885, 397] width 67 height 11
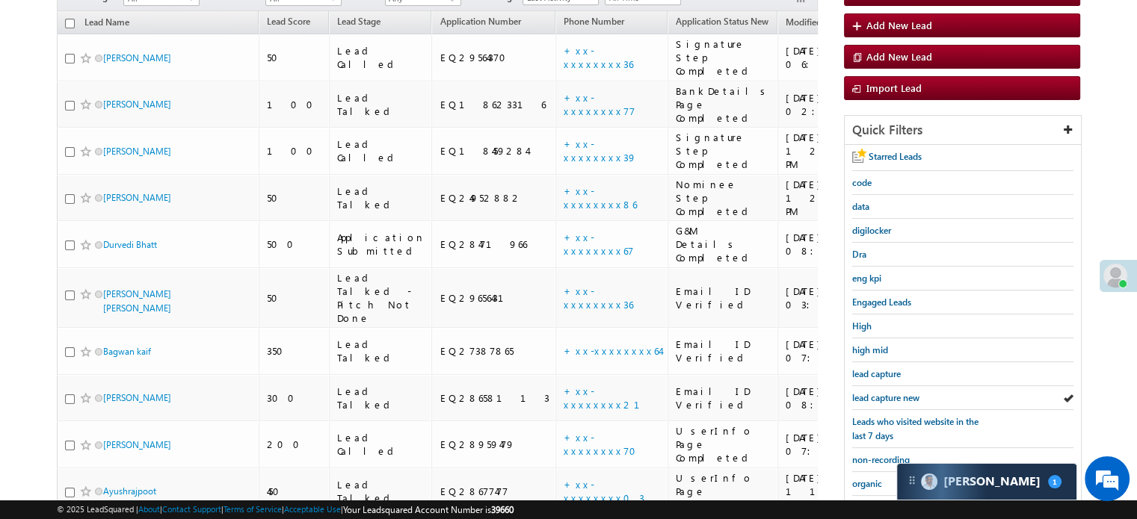
click at [879, 392] on span "lead capture new" at bounding box center [885, 397] width 67 height 11
click at [882, 398] on span "lead capture new" at bounding box center [885, 397] width 67 height 11
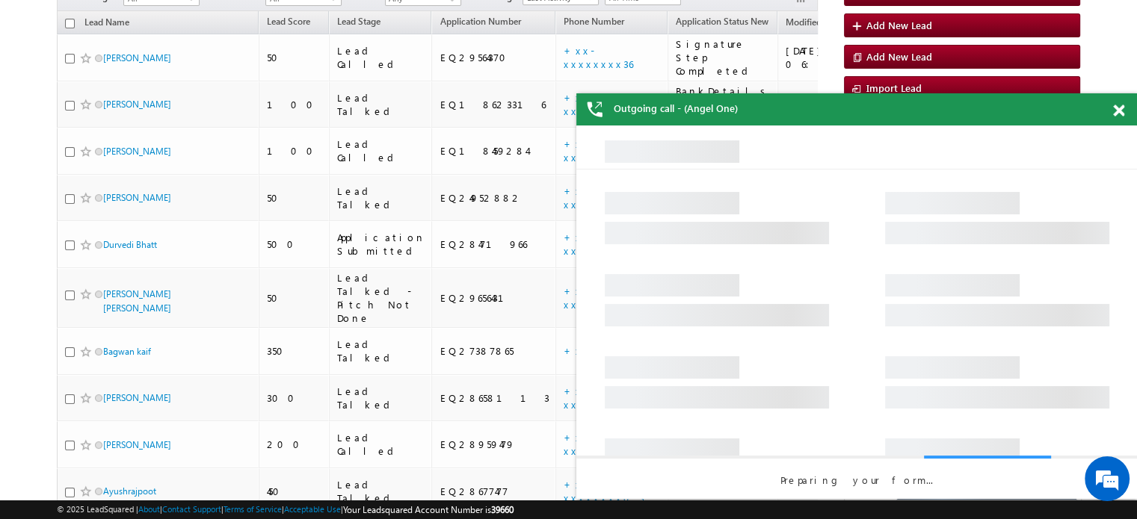
click at [1127, 109] on div at bounding box center [1126, 107] width 20 height 29
click at [1117, 111] on span at bounding box center [1118, 111] width 11 height 13
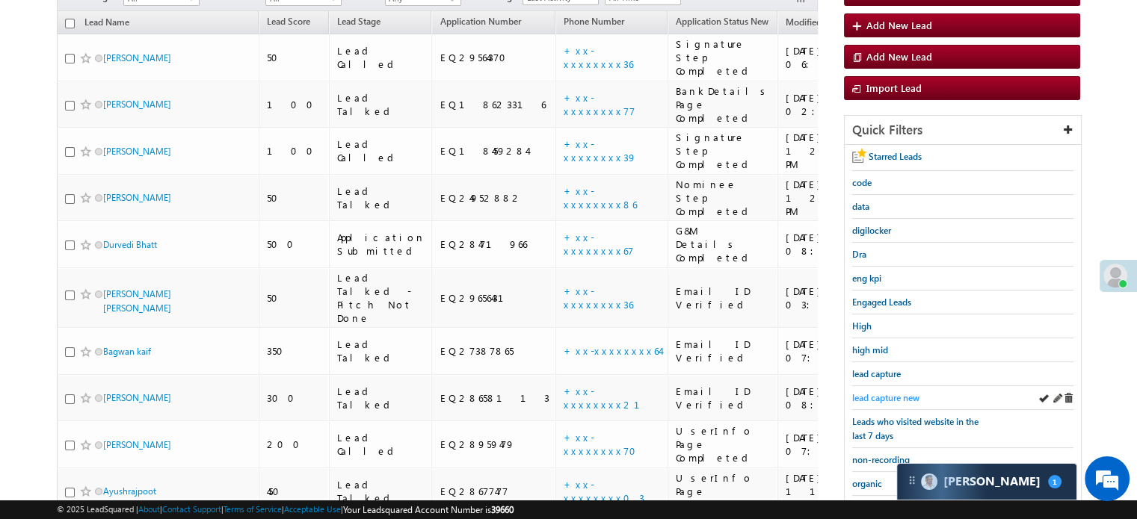
click at [903, 392] on span "lead capture new" at bounding box center [885, 397] width 67 height 11
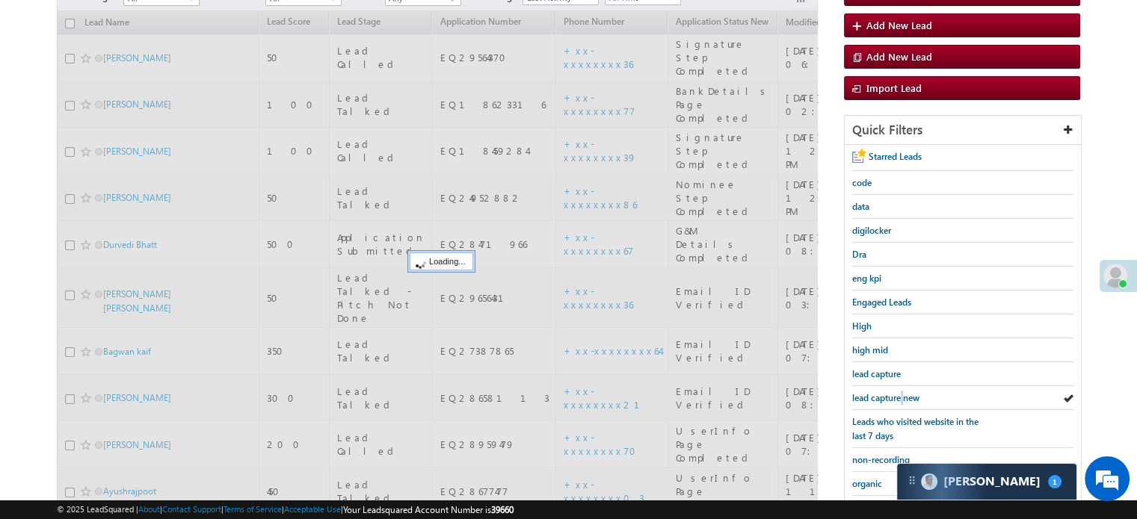
click at [903, 392] on span "lead capture new" at bounding box center [885, 397] width 67 height 11
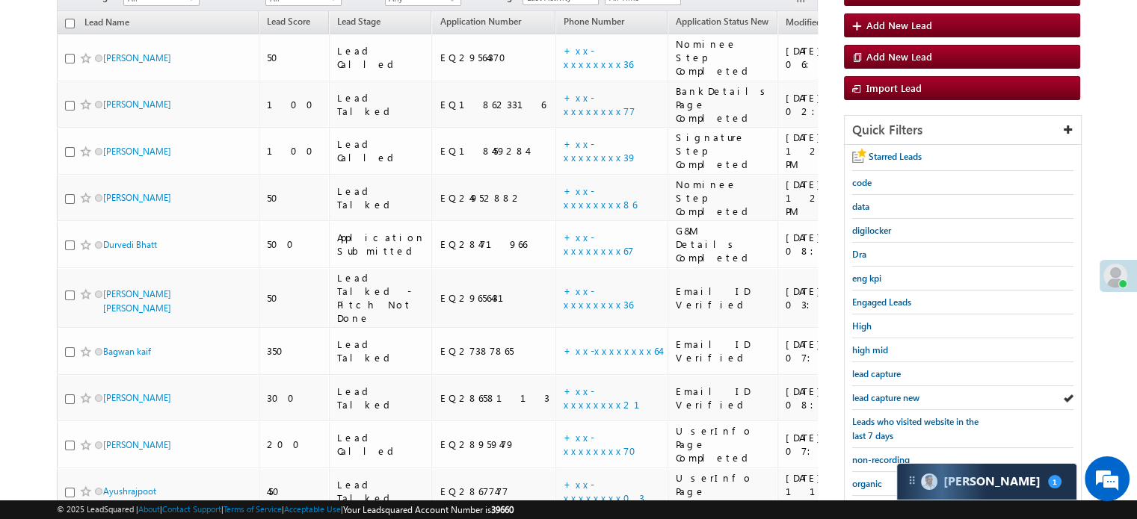
click at [903, 392] on span "lead capture new" at bounding box center [885, 397] width 67 height 11
click at [913, 394] on span "lead capture new" at bounding box center [885, 397] width 67 height 11
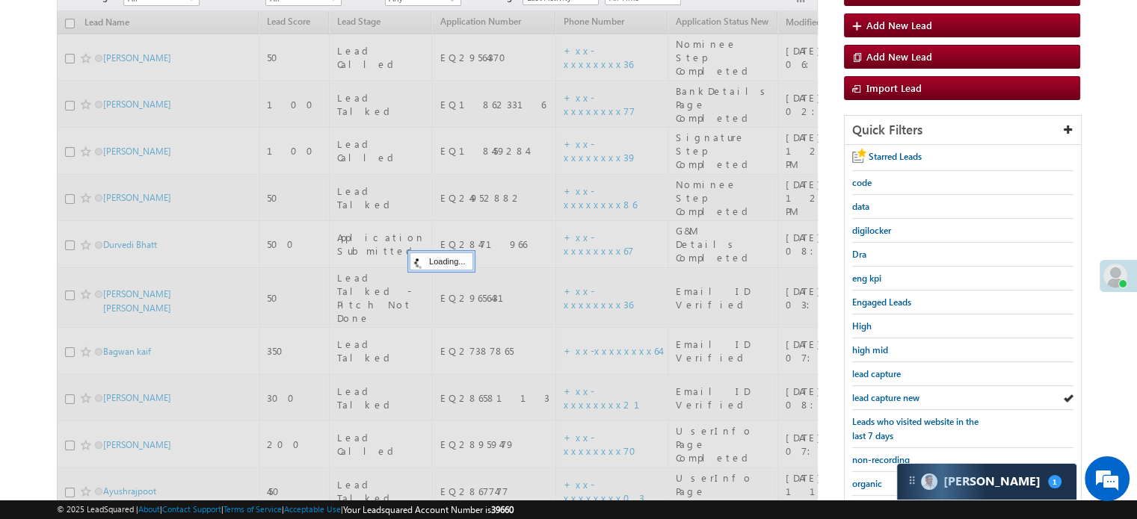
click at [907, 394] on span "lead capture new" at bounding box center [885, 397] width 67 height 11
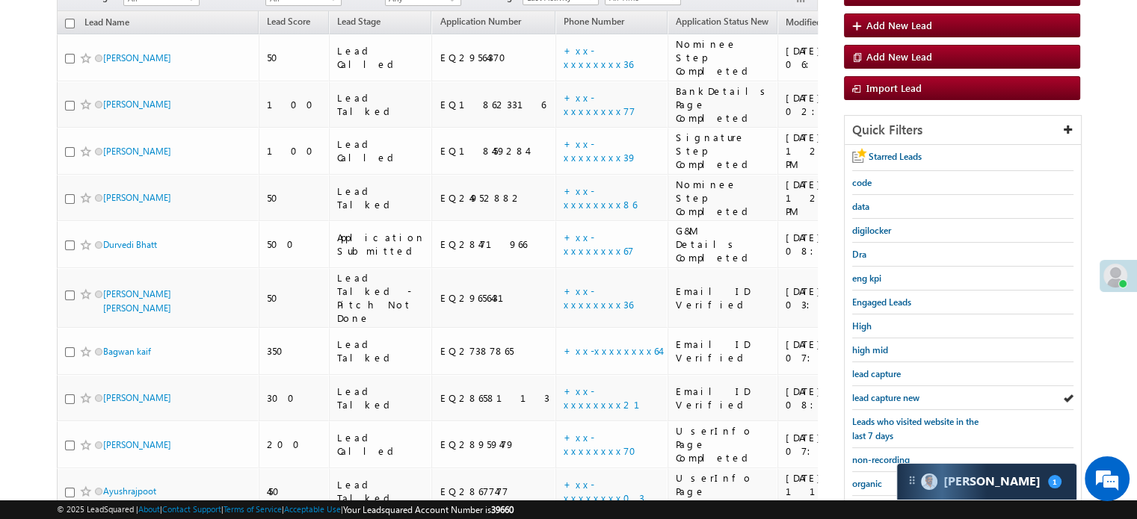
click at [907, 394] on span "lead capture new" at bounding box center [885, 397] width 67 height 11
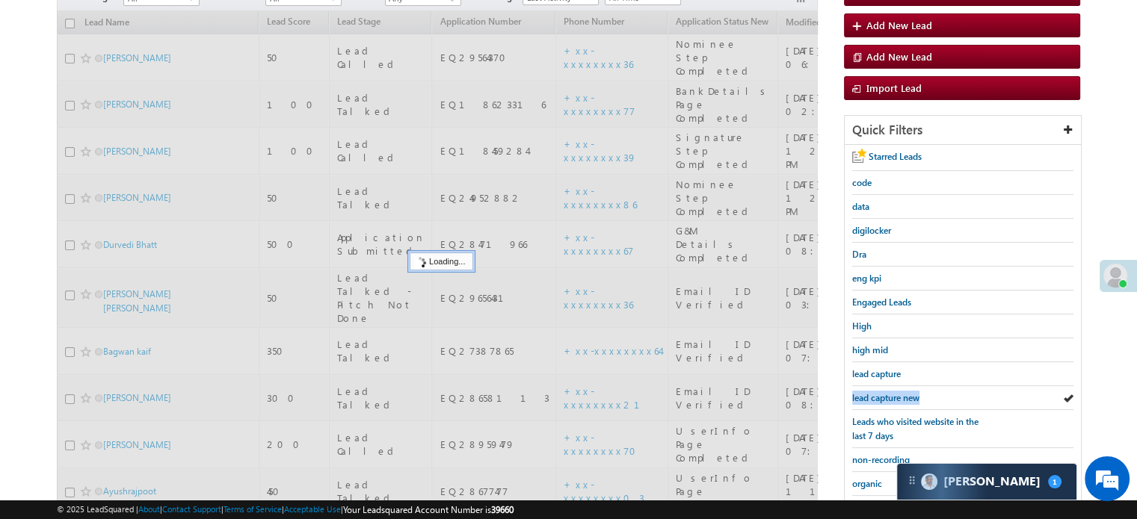
click at [907, 394] on span "lead capture new" at bounding box center [885, 397] width 67 height 11
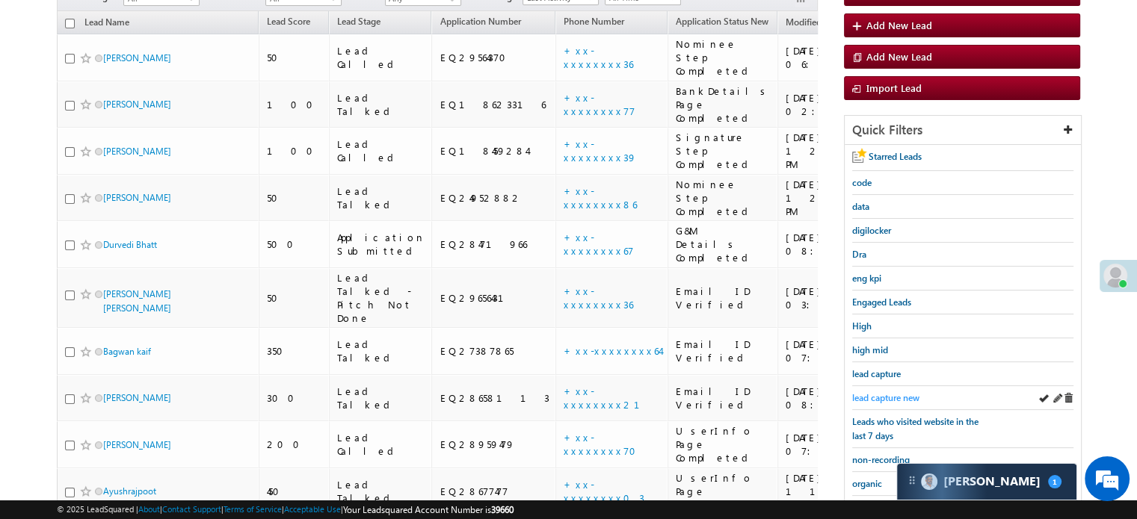
click at [891, 395] on span "lead capture new" at bounding box center [885, 397] width 67 height 11
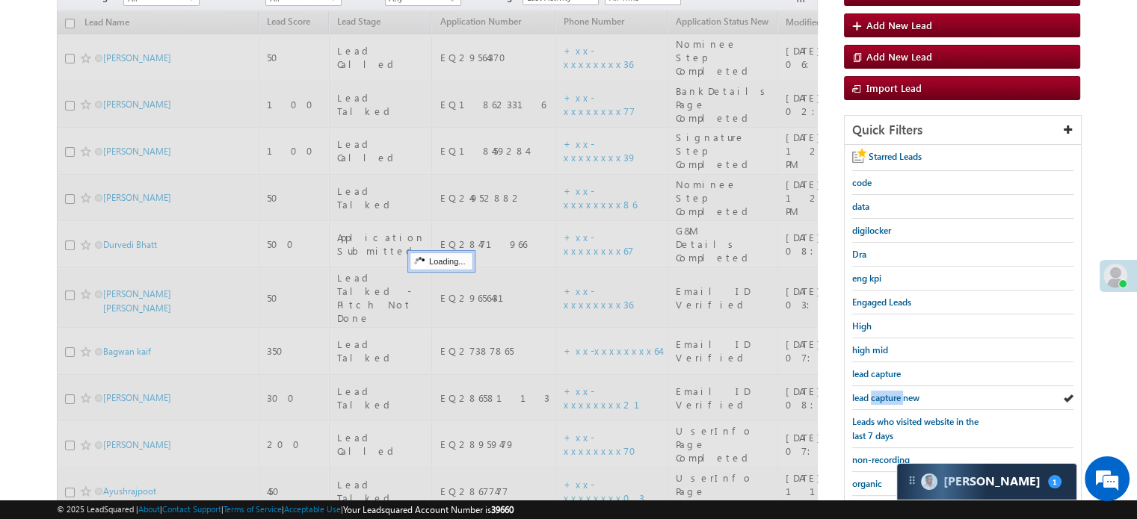
click at [891, 396] on span "lead capture new" at bounding box center [885, 397] width 67 height 11
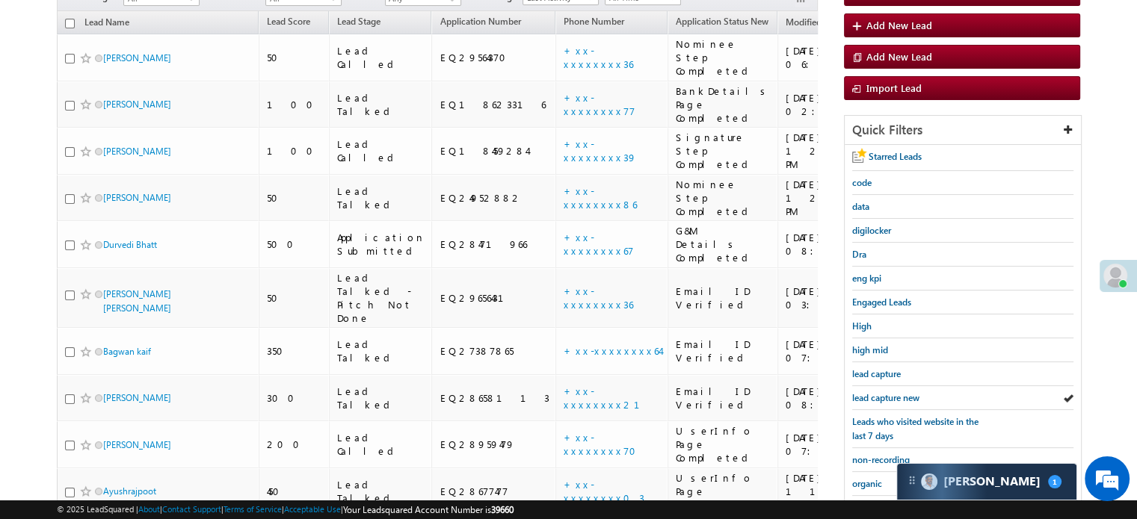
click at [891, 396] on span "lead capture new" at bounding box center [885, 397] width 67 height 11
click at [891, 392] on span "lead capture new" at bounding box center [885, 397] width 67 height 11
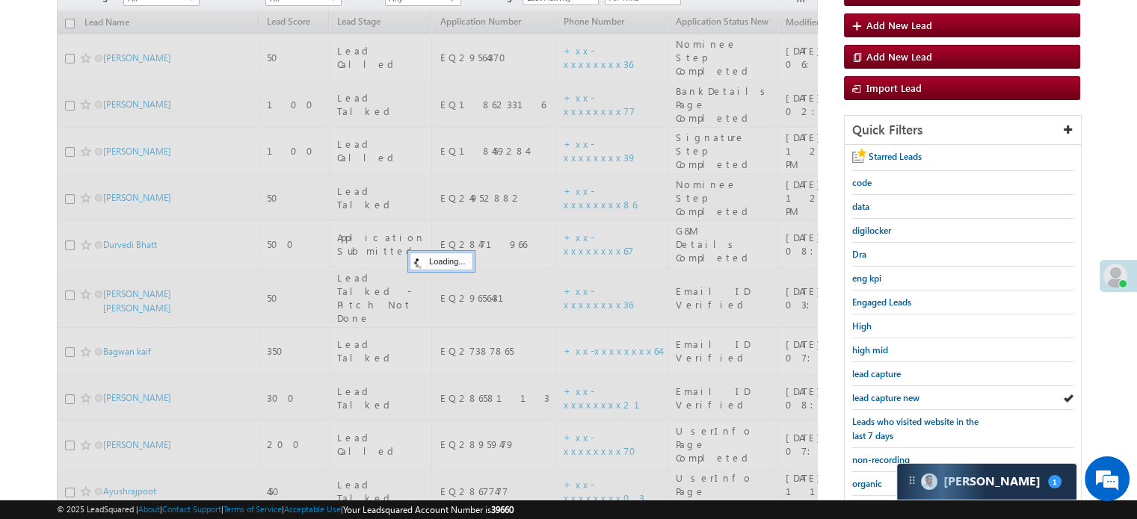
click at [891, 392] on span "lead capture new" at bounding box center [885, 397] width 67 height 11
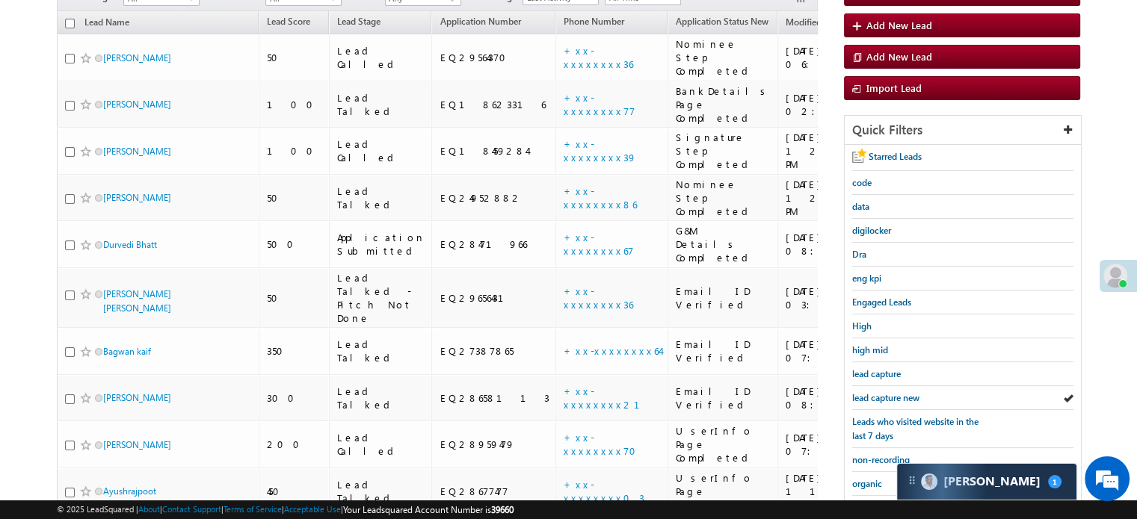
click at [891, 392] on span "lead capture new" at bounding box center [885, 397] width 67 height 11
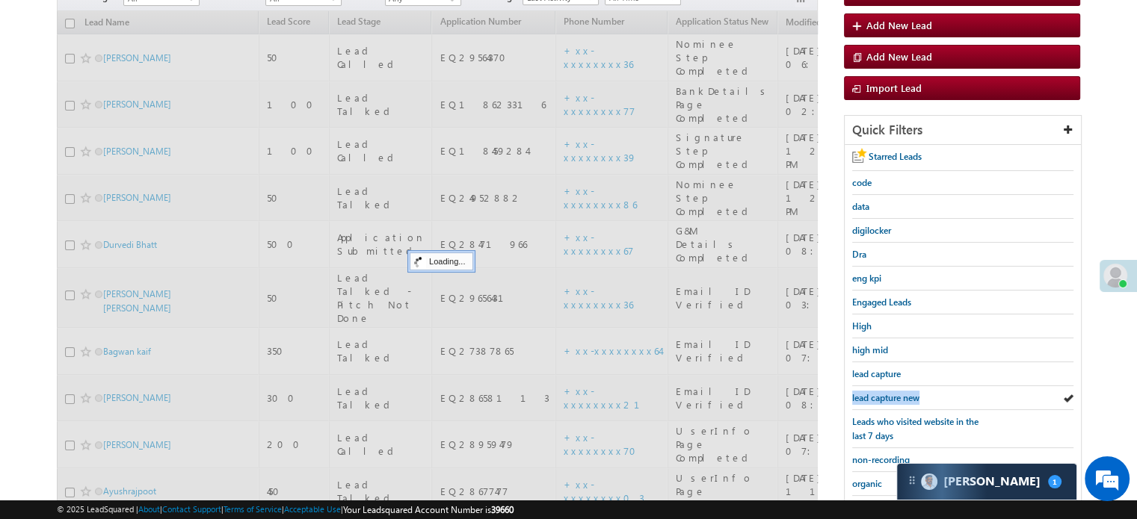
click at [891, 392] on span "lead capture new" at bounding box center [885, 397] width 67 height 11
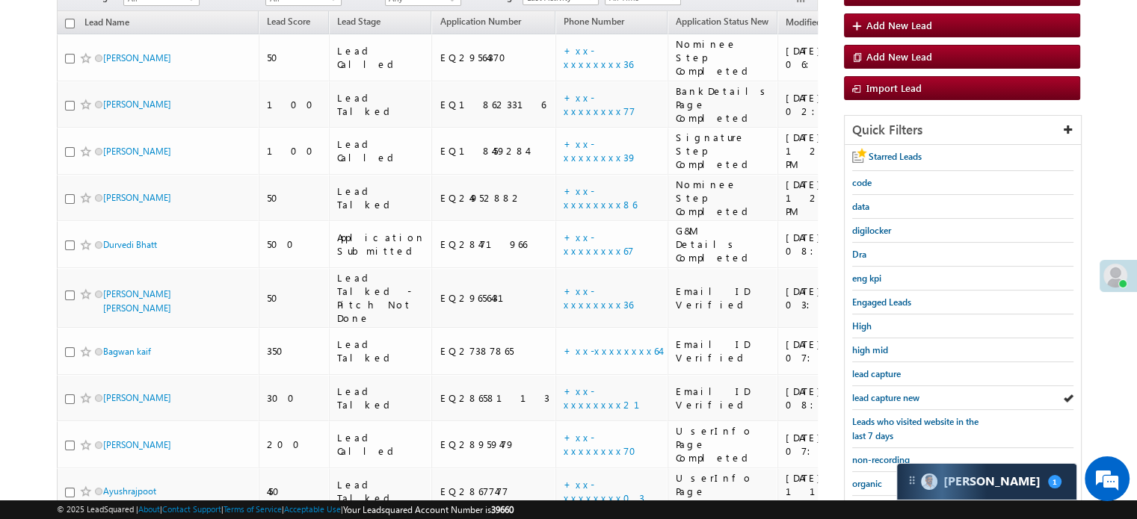
click at [891, 392] on span "lead capture new" at bounding box center [885, 397] width 67 height 11
click at [886, 393] on span "lead capture new" at bounding box center [885, 397] width 67 height 11
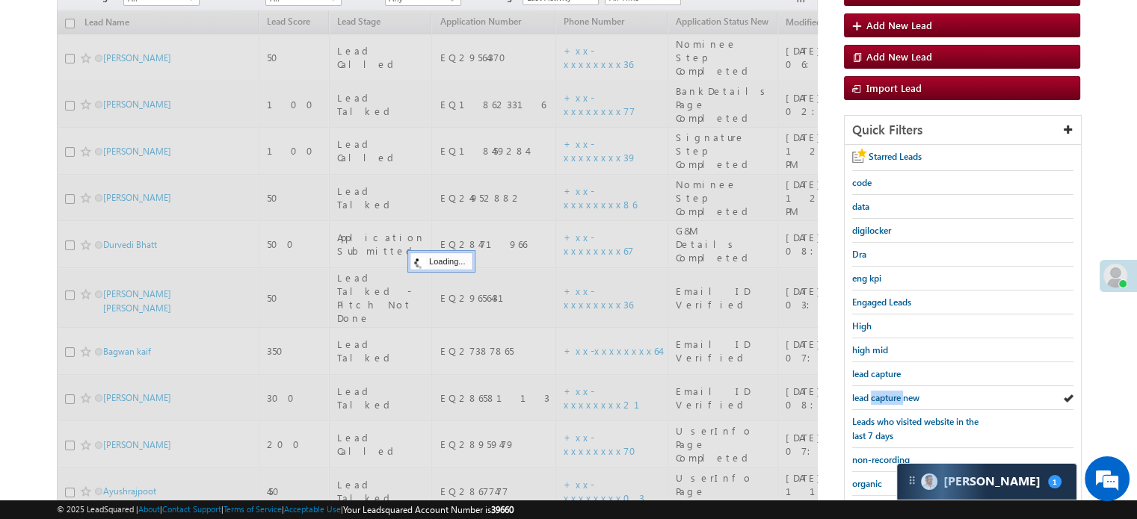
click at [886, 393] on span "lead capture new" at bounding box center [885, 397] width 67 height 11
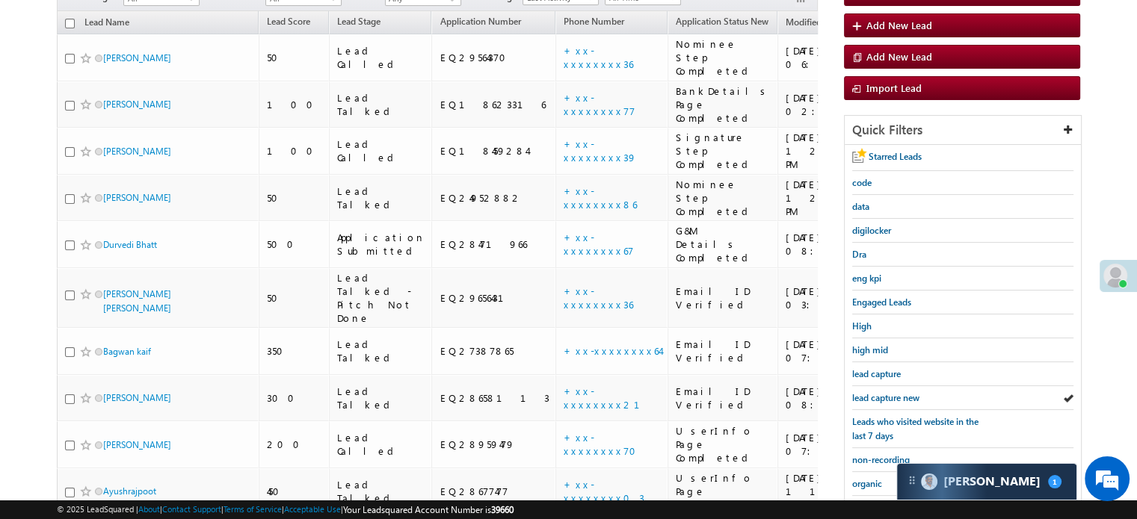
click at [886, 393] on span "lead capture new" at bounding box center [885, 397] width 67 height 11
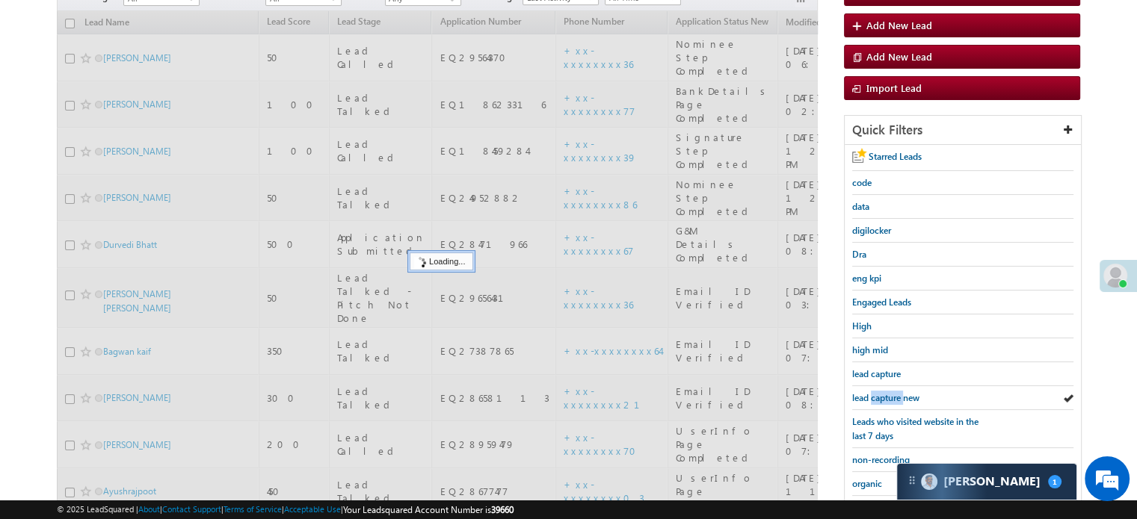
click at [886, 393] on span "lead capture new" at bounding box center [885, 397] width 67 height 11
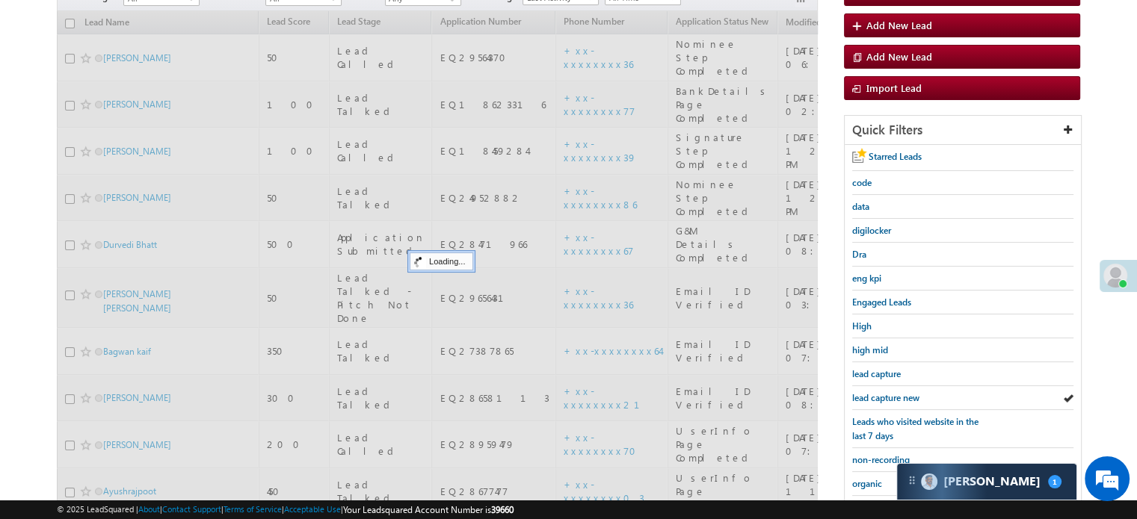
click at [886, 393] on span "lead capture new" at bounding box center [885, 397] width 67 height 11
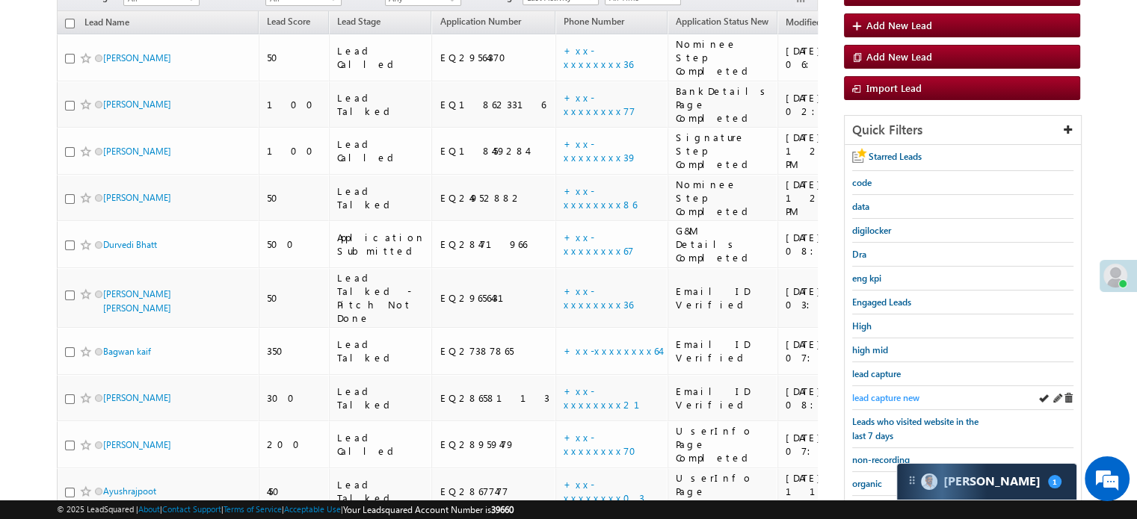
click at [865, 392] on span "lead capture new" at bounding box center [885, 397] width 67 height 11
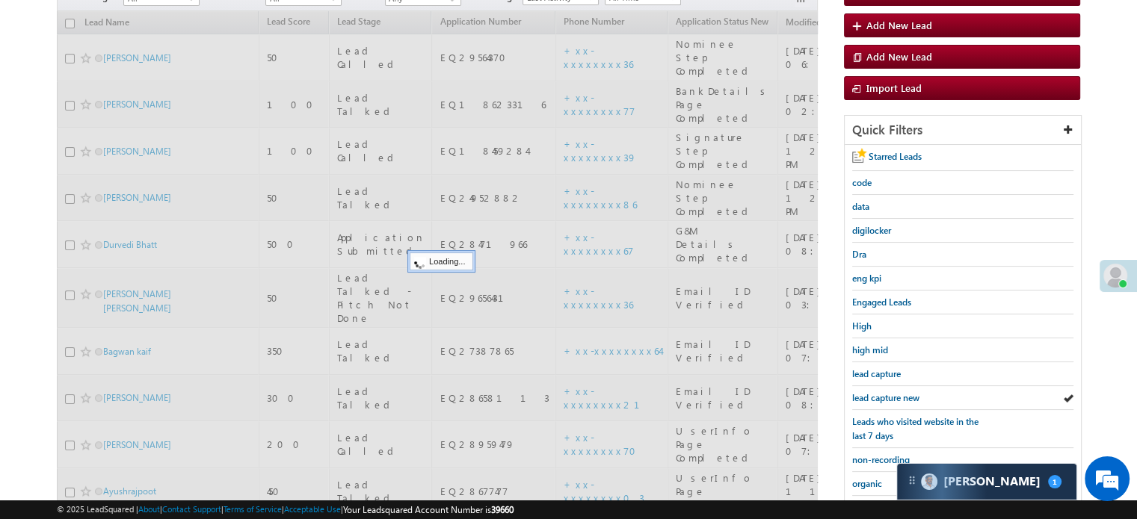
click at [865, 392] on span "lead capture new" at bounding box center [885, 397] width 67 height 11
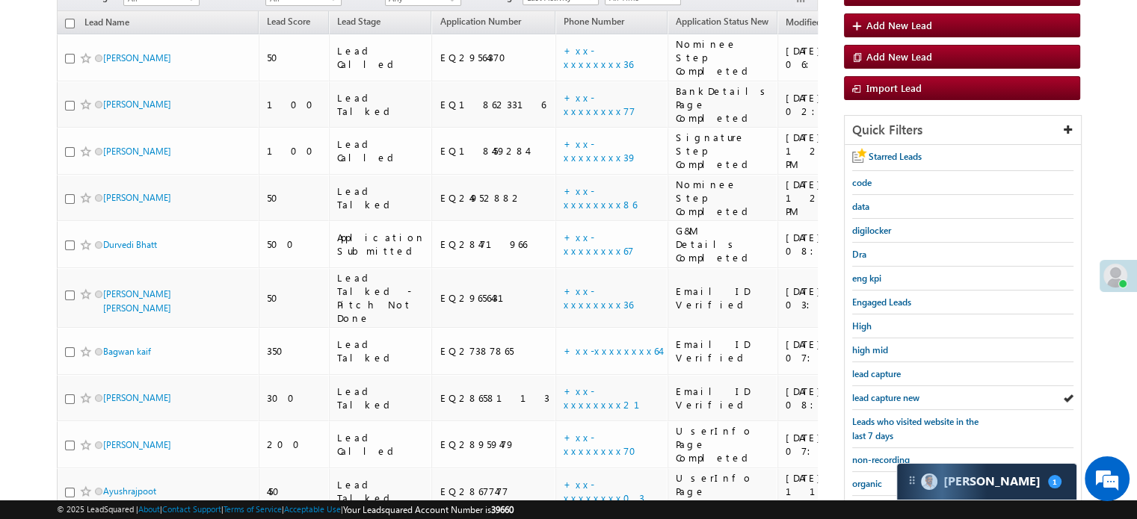
click at [865, 392] on span "lead capture new" at bounding box center [885, 397] width 67 height 11
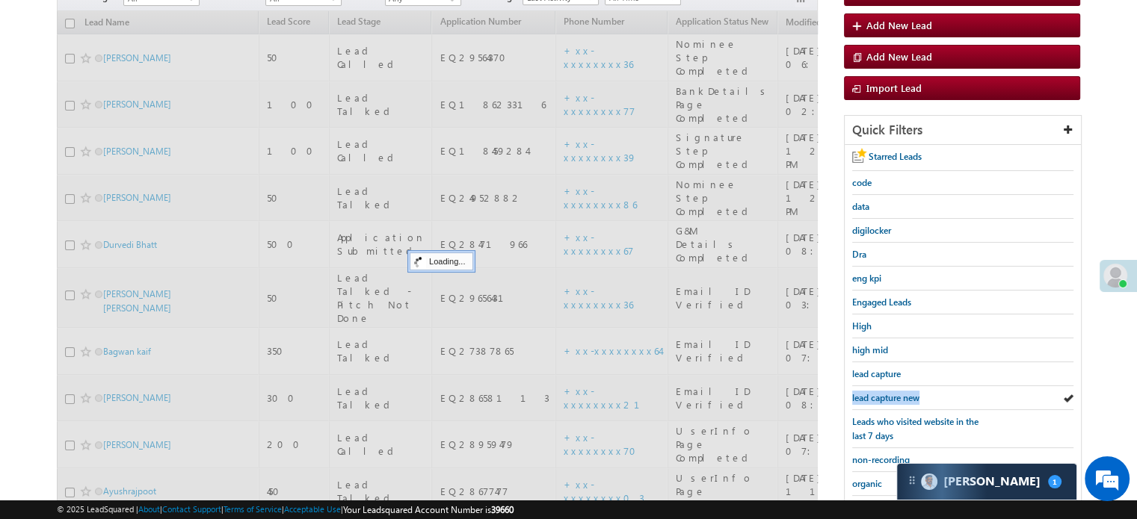
click at [865, 392] on span "lead capture new" at bounding box center [885, 397] width 67 height 11
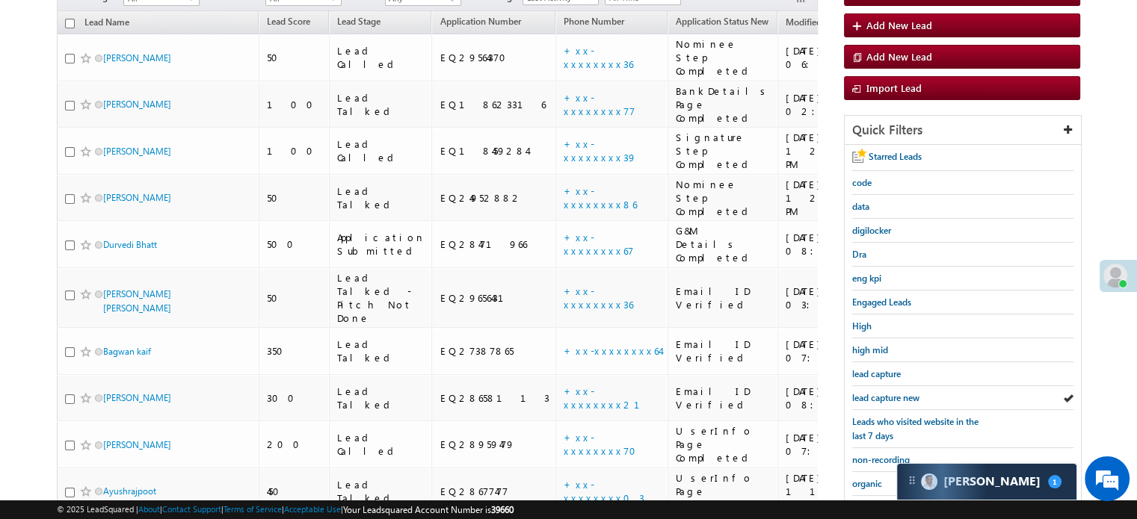
click at [865, 392] on span "lead capture new" at bounding box center [885, 397] width 67 height 11
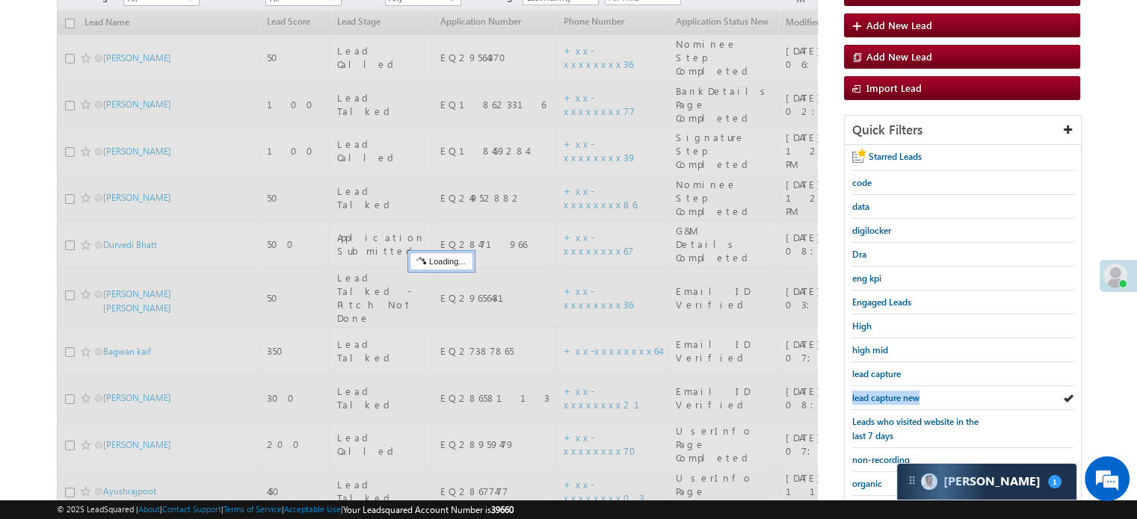
click at [865, 392] on span "lead capture new" at bounding box center [885, 397] width 67 height 11
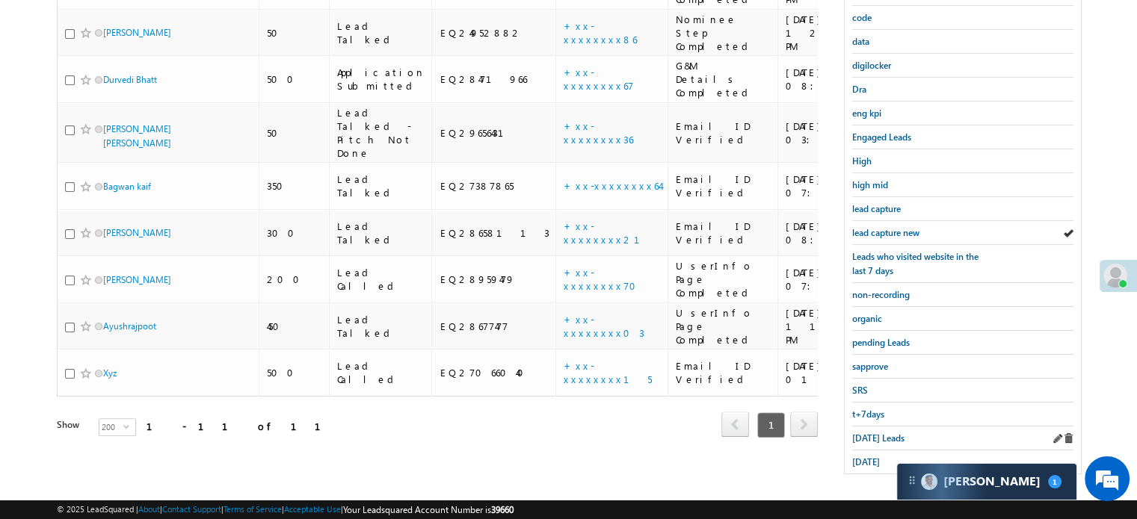
click at [868, 441] on div "Today's Leads" at bounding box center [962, 439] width 221 height 24
click at [867, 433] on span "Today's Leads" at bounding box center [878, 438] width 52 height 11
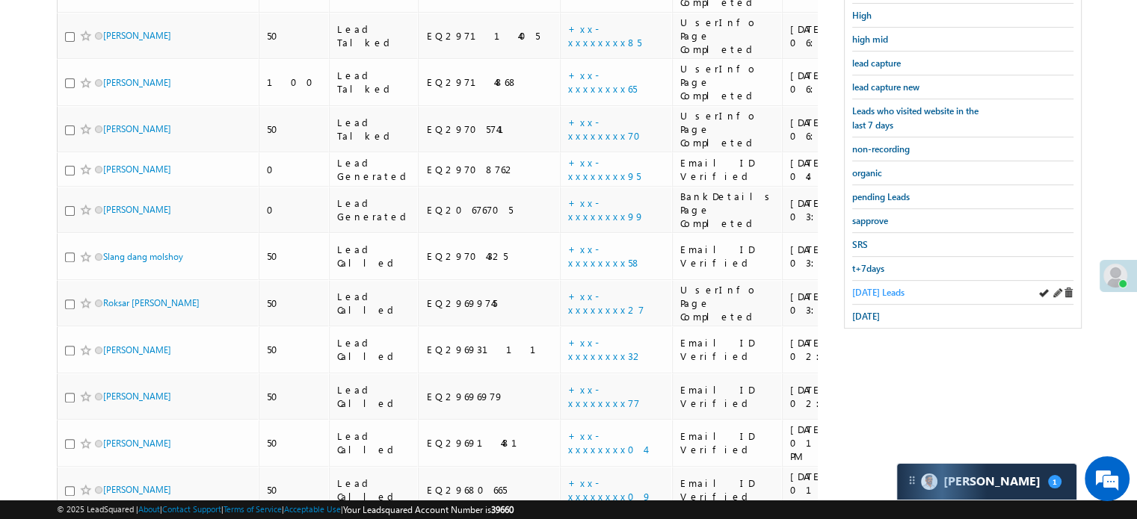
scroll to position [230, 0]
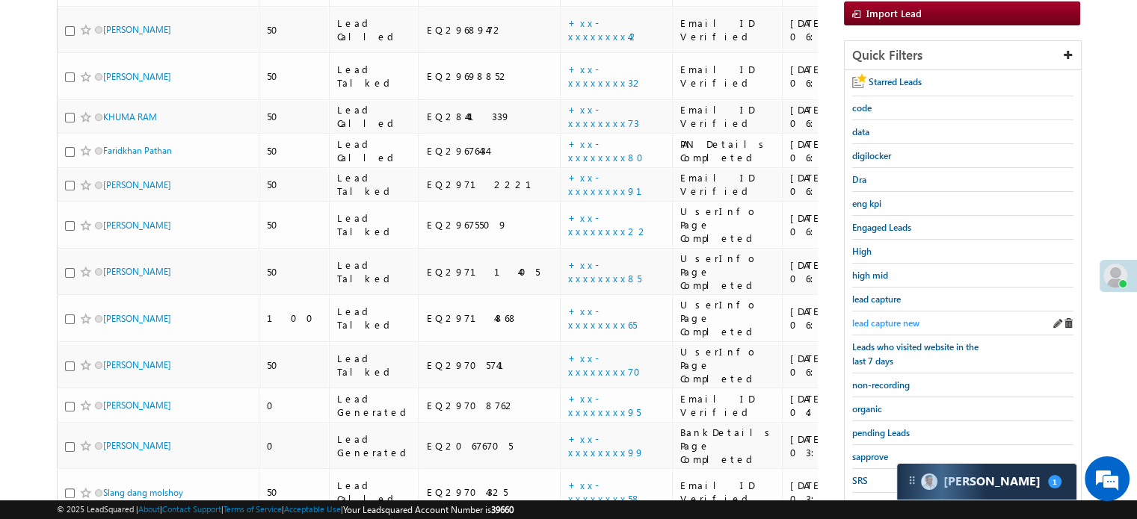
click at [872, 318] on span "lead capture new" at bounding box center [885, 323] width 67 height 11
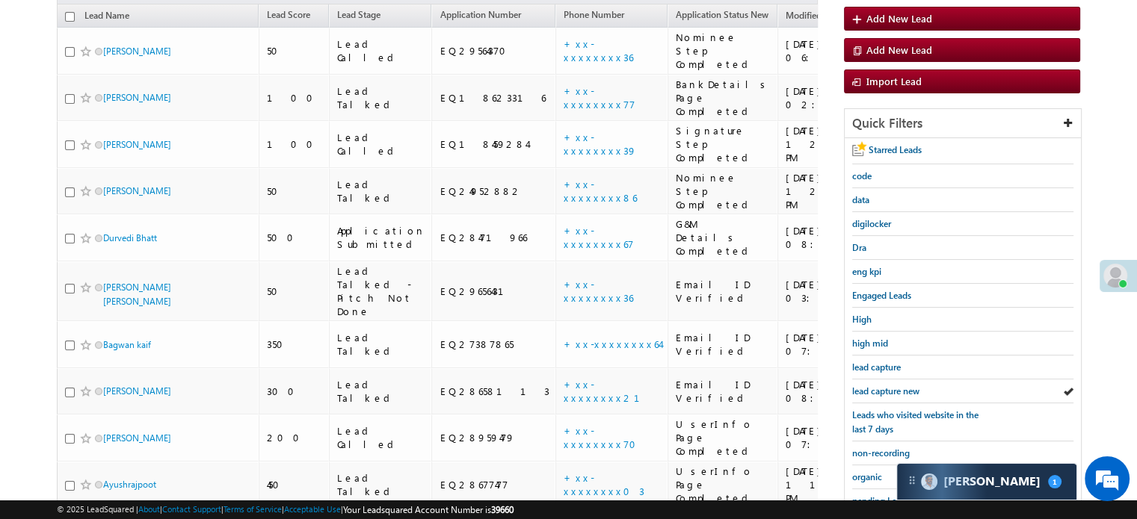
scroll to position [81, 0]
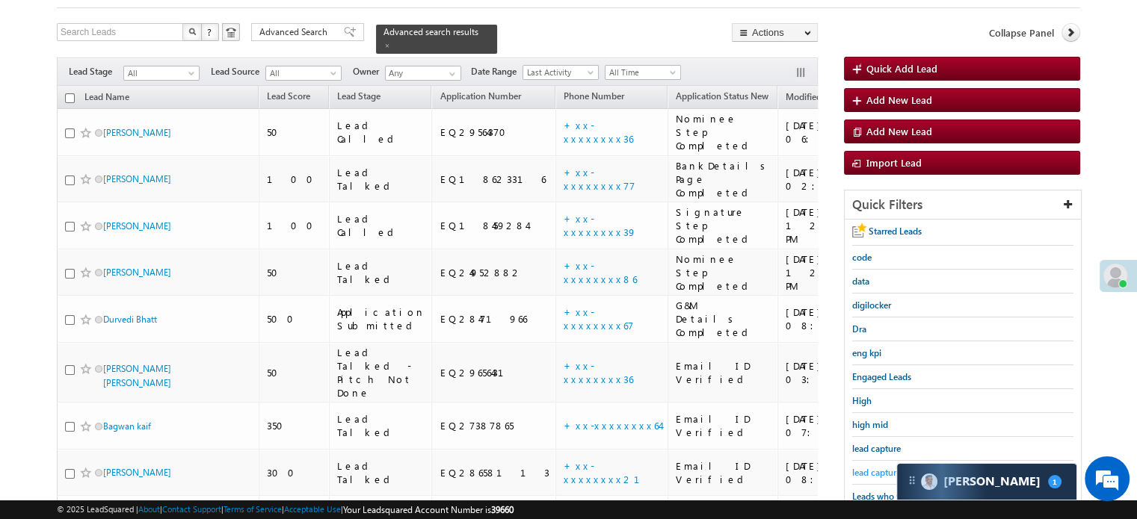
click at [883, 467] on span "lead capture new" at bounding box center [885, 472] width 67 height 11
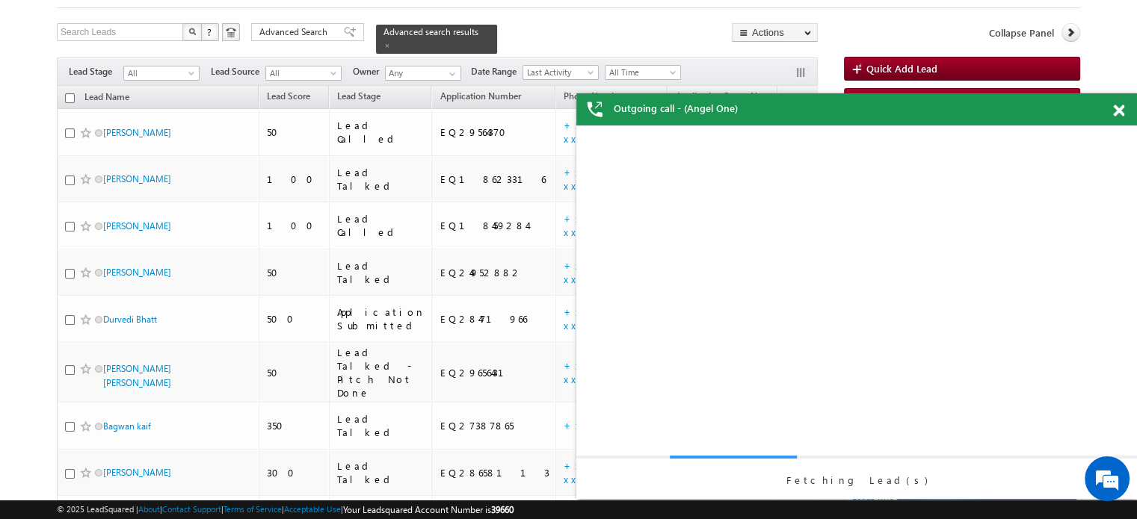
scroll to position [0, 0]
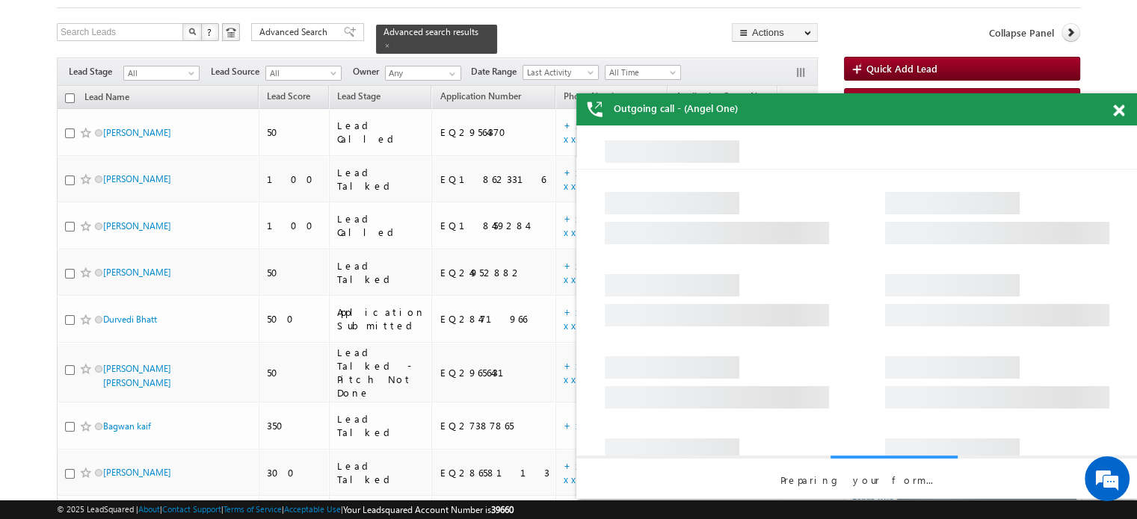
click at [1121, 111] on span at bounding box center [1118, 111] width 11 height 13
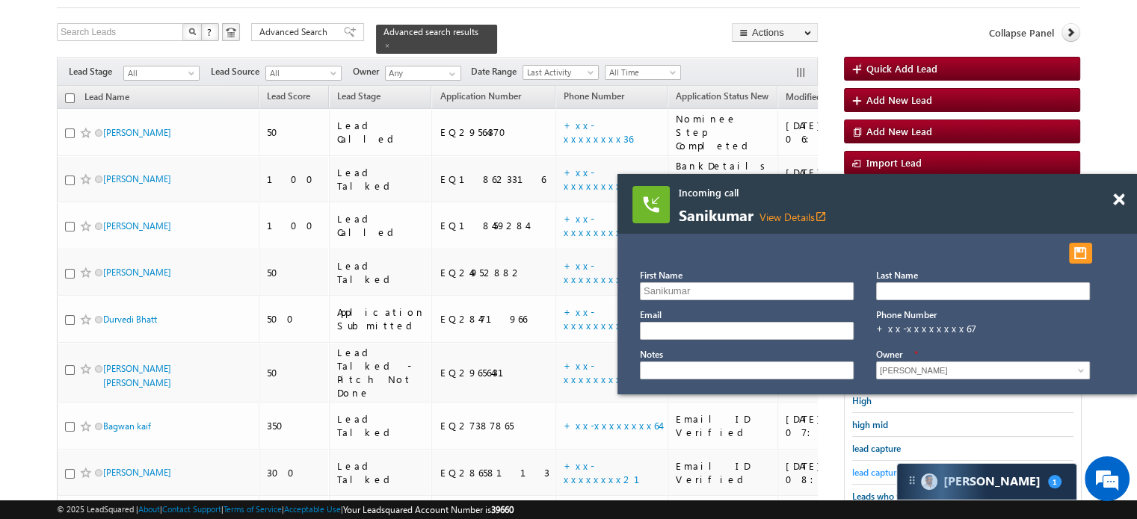
click at [862, 467] on span "lead capture new" at bounding box center [885, 472] width 67 height 11
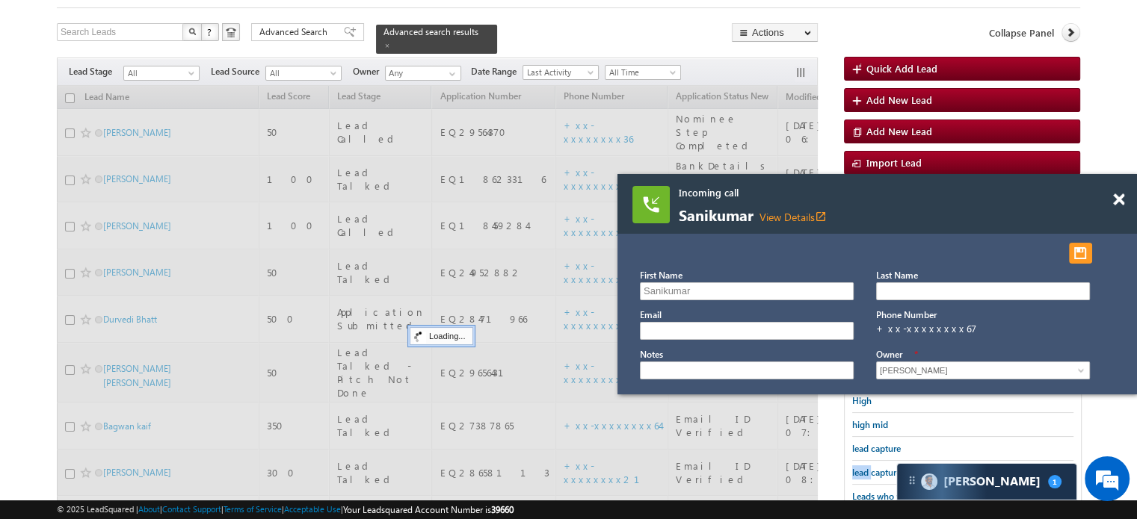
click at [862, 467] on span "lead capture new" at bounding box center [885, 472] width 67 height 11
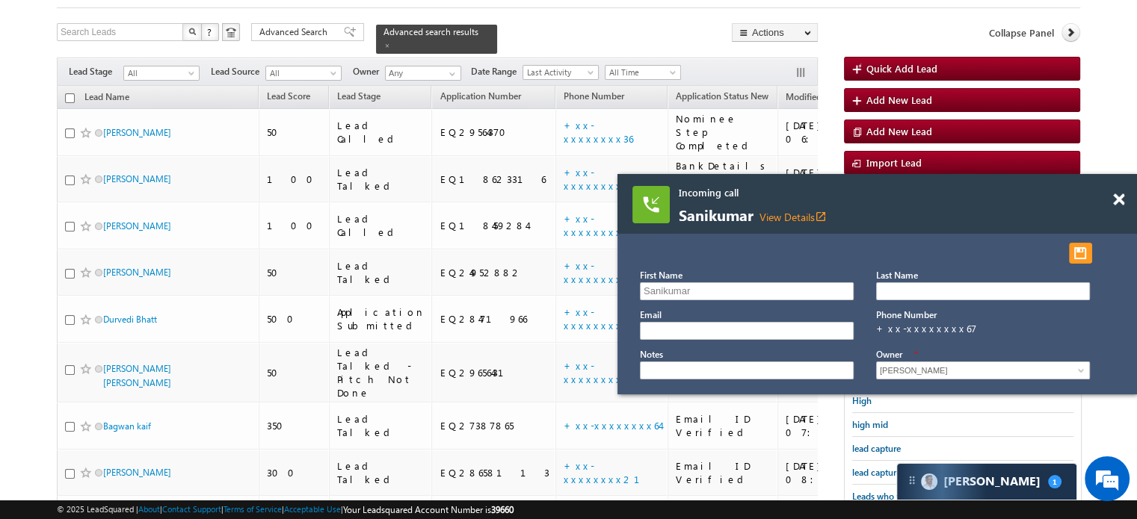
click at [862, 467] on span "lead capture new" at bounding box center [885, 472] width 67 height 11
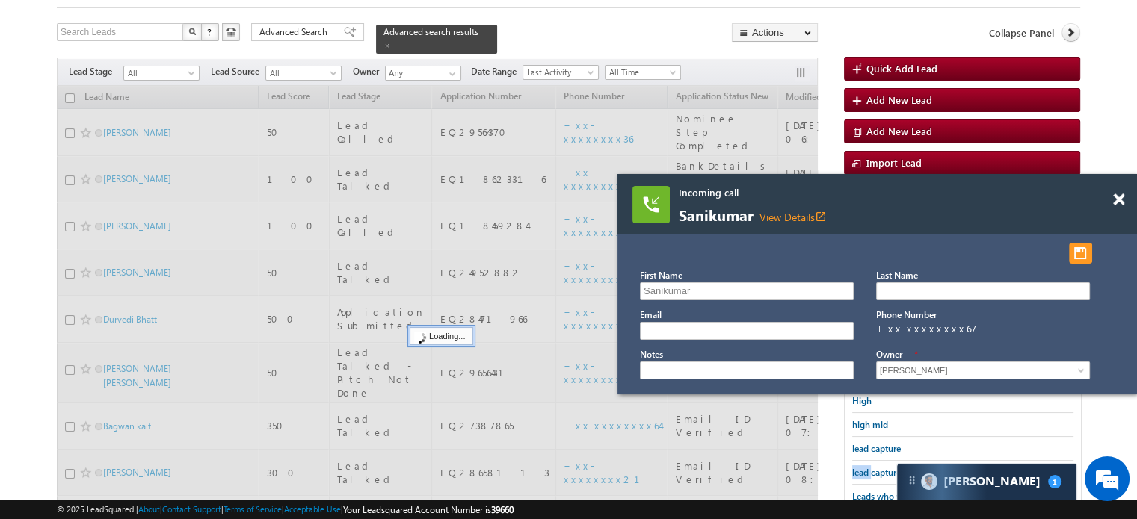
click at [862, 467] on span "lead capture new" at bounding box center [885, 472] width 67 height 11
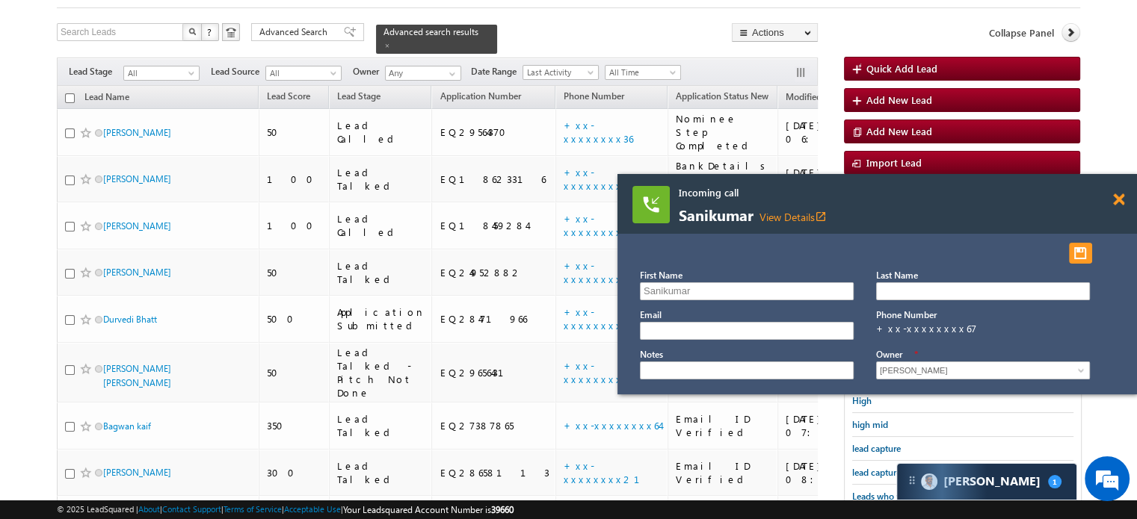
click at [1115, 203] on span at bounding box center [1118, 200] width 11 height 13
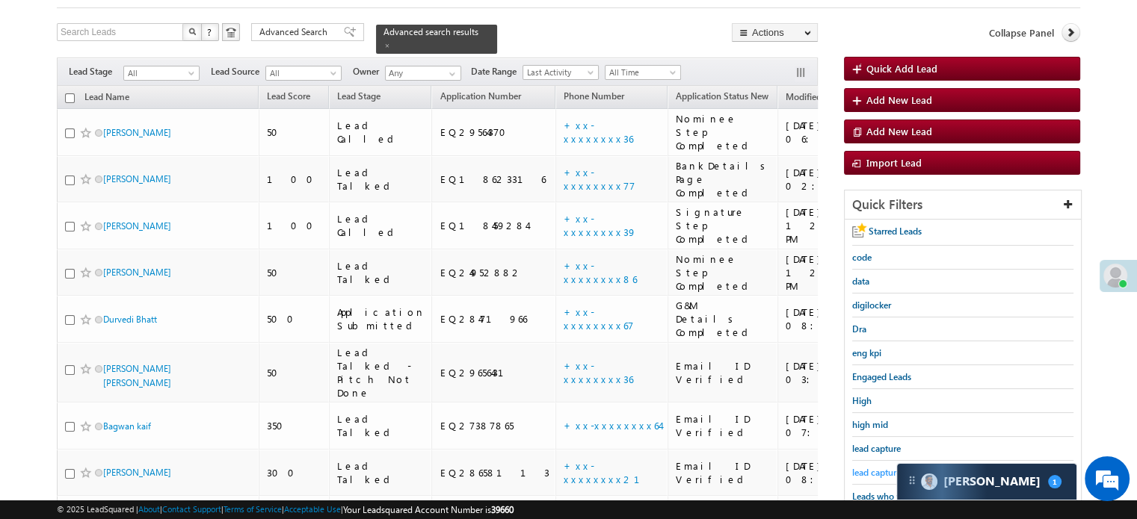
click at [858, 469] on span "lead capture new" at bounding box center [885, 472] width 67 height 11
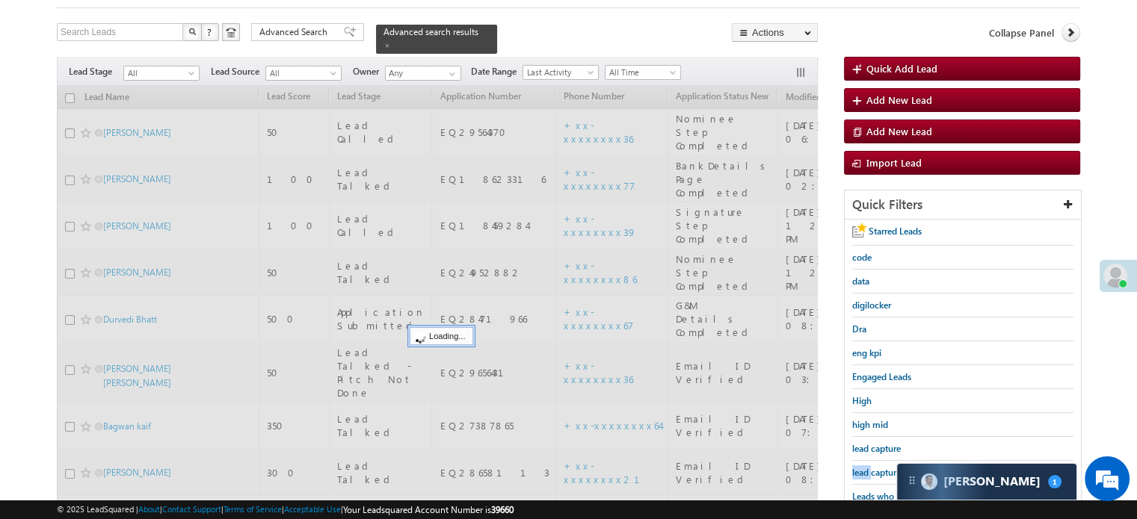
click at [858, 469] on span "lead capture new" at bounding box center [885, 472] width 67 height 11
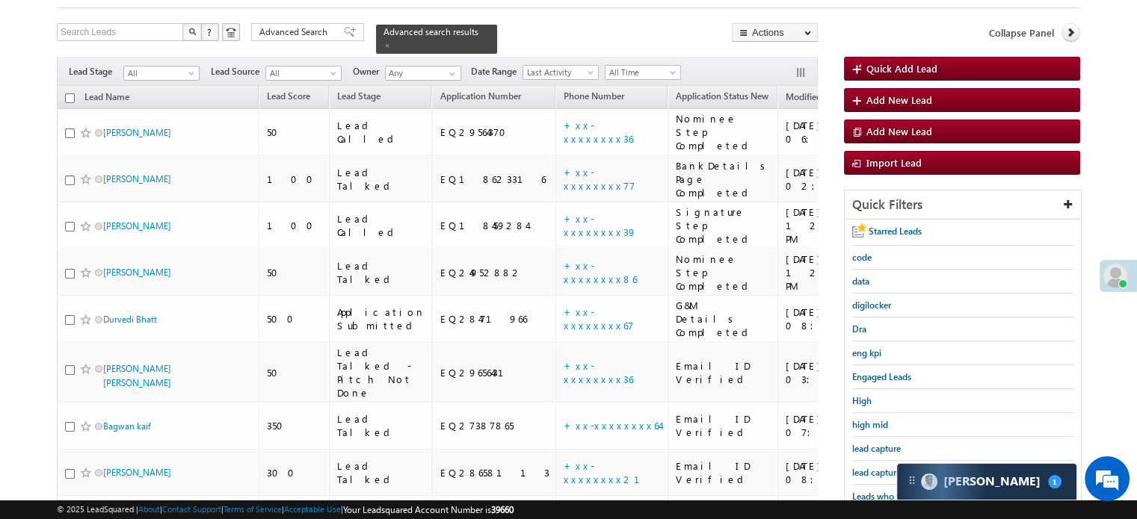
click at [858, 469] on span "lead capture new" at bounding box center [885, 472] width 67 height 11
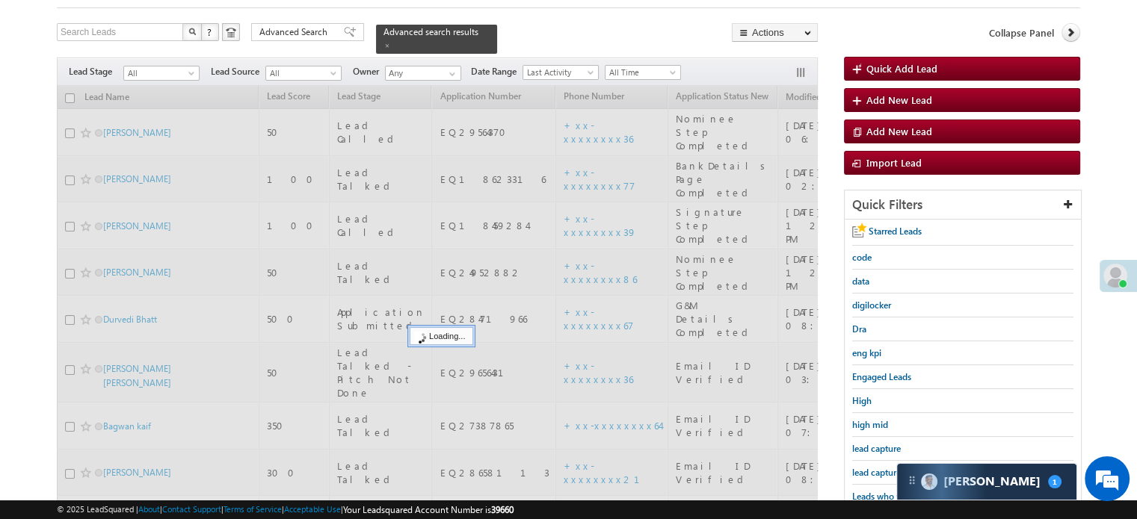
click at [858, 469] on span "lead capture new" at bounding box center [885, 472] width 67 height 11
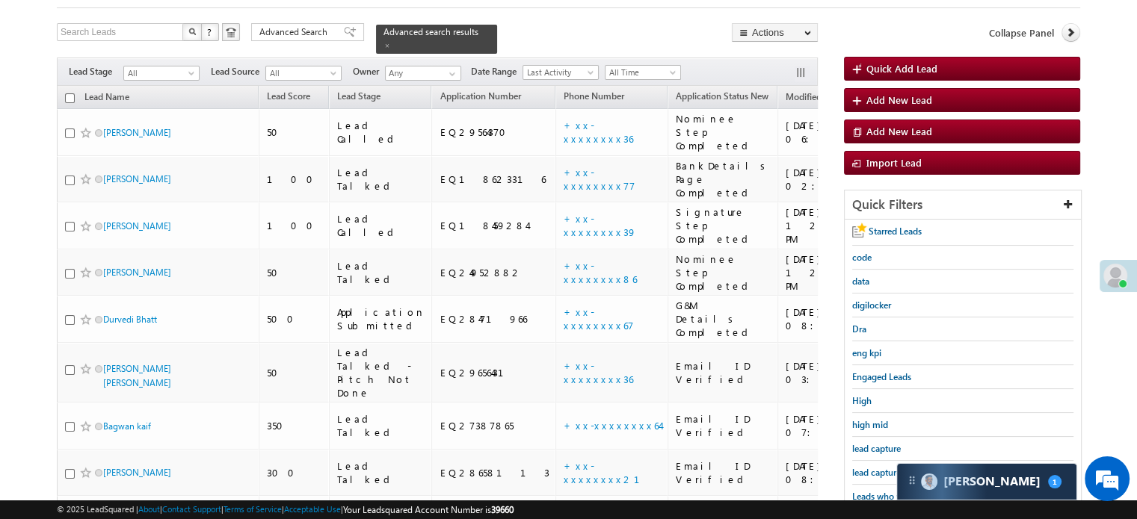
click at [858, 469] on span "lead capture new" at bounding box center [885, 472] width 67 height 11
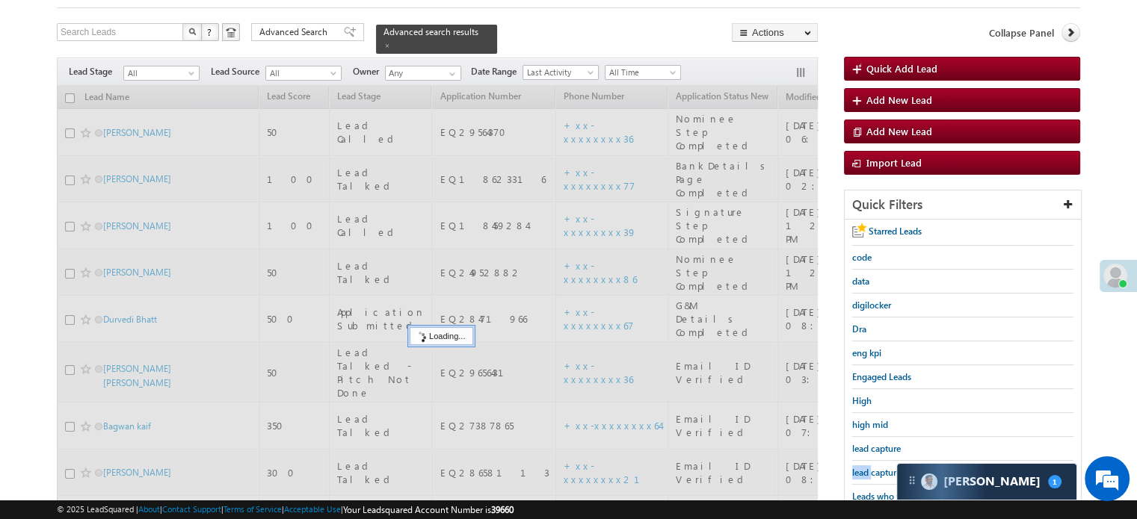
click at [858, 469] on span "lead capture new" at bounding box center [885, 472] width 67 height 11
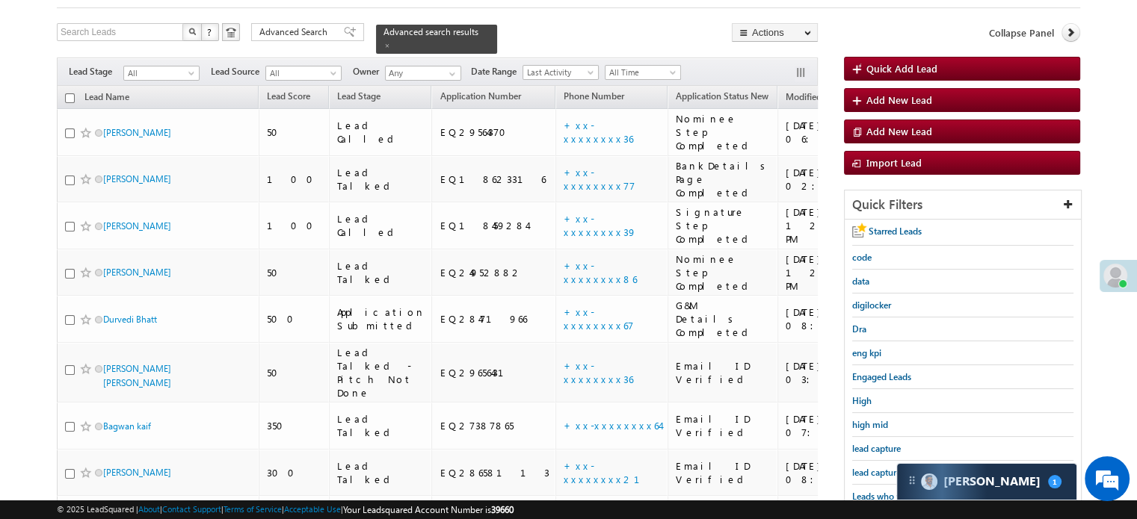
click at [858, 469] on span "lead capture new" at bounding box center [885, 472] width 67 height 11
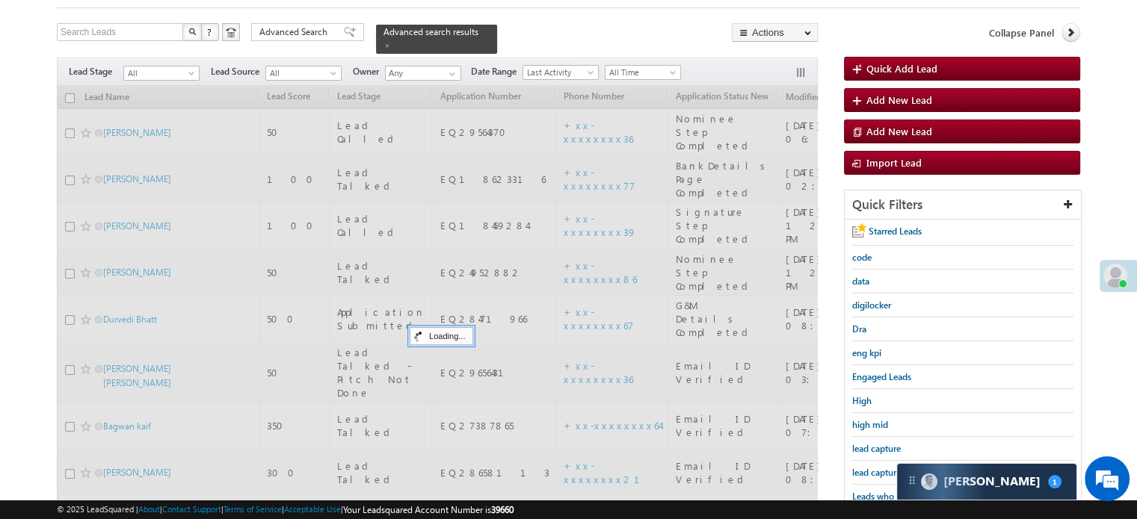
click at [858, 469] on span "lead capture new" at bounding box center [885, 472] width 67 height 11
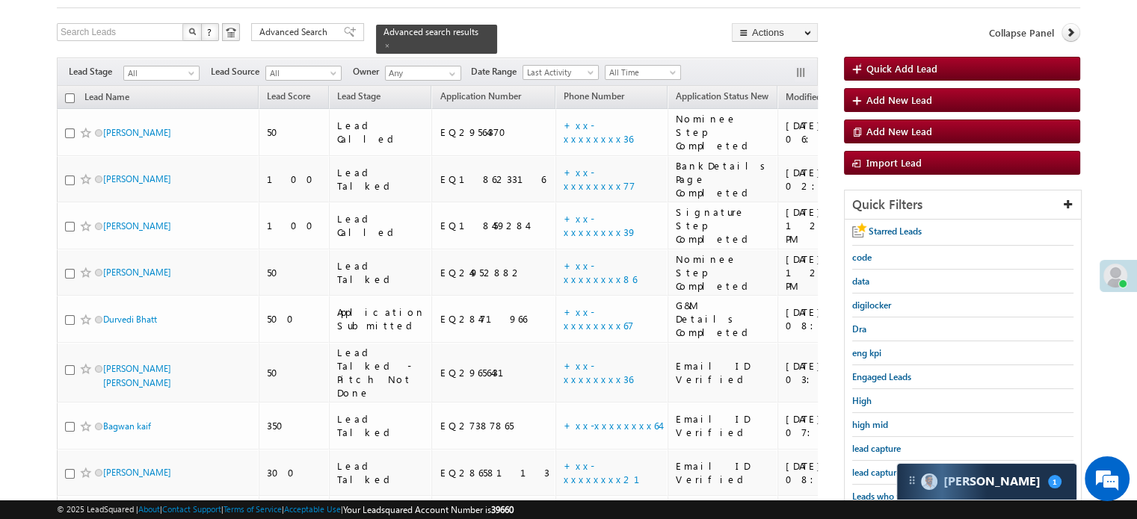
scroll to position [321, 0]
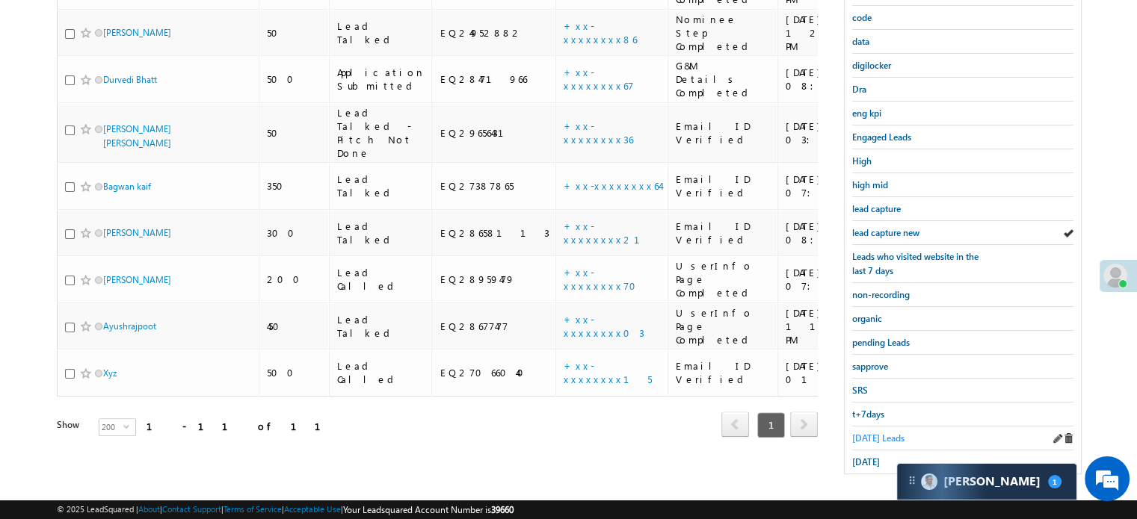
click at [868, 433] on span "Today's Leads" at bounding box center [878, 438] width 52 height 11
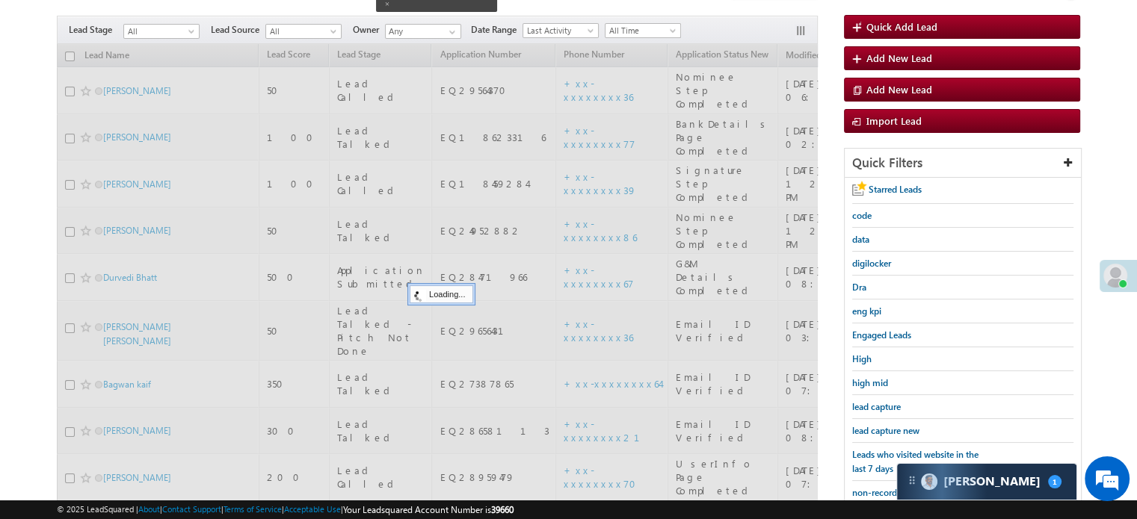
scroll to position [96, 0]
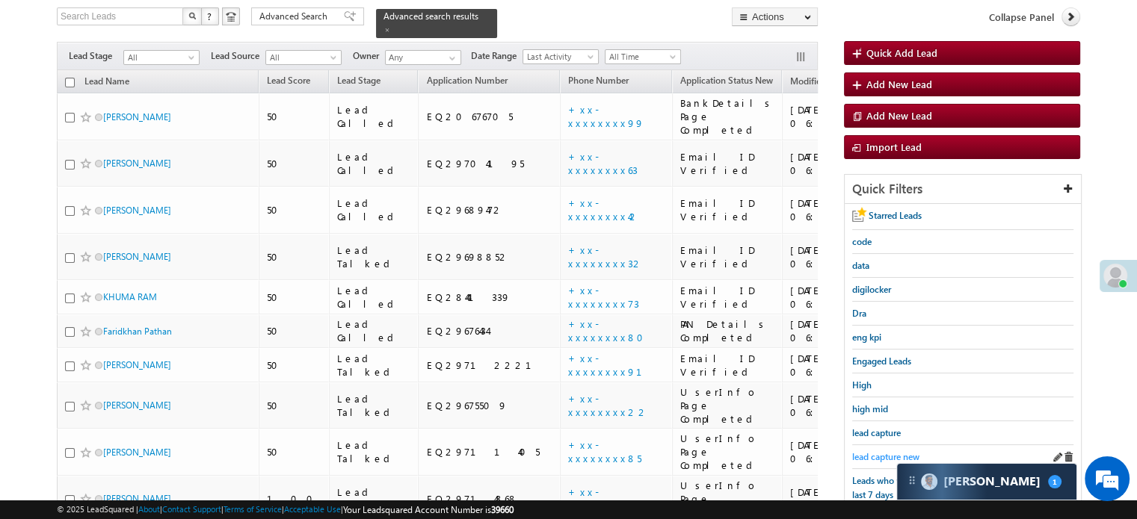
click at [886, 457] on span "lead capture new" at bounding box center [885, 456] width 67 height 11
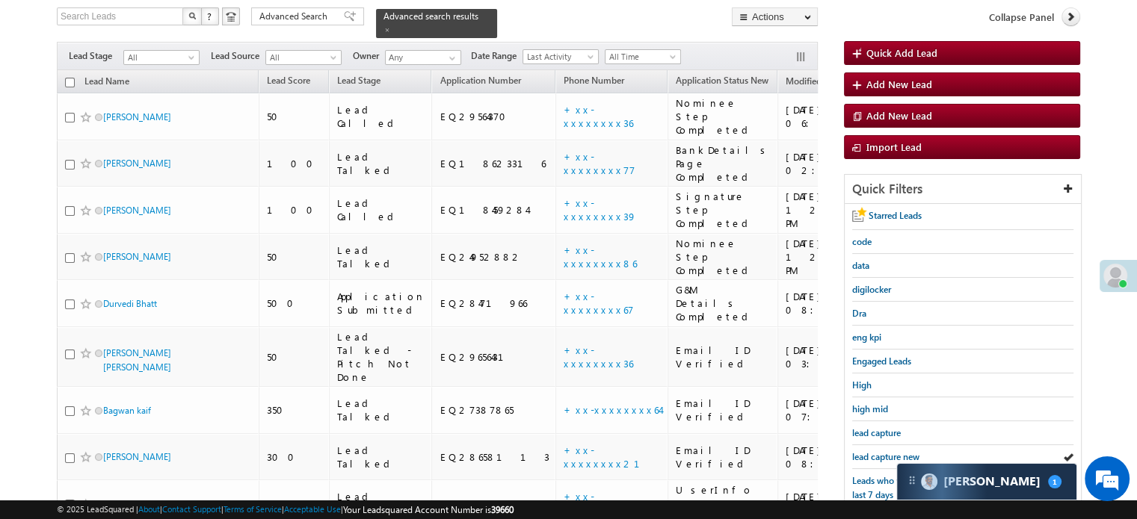
click at [886, 457] on span "lead capture new" at bounding box center [885, 456] width 67 height 11
click at [890, 445] on div "lead capture new" at bounding box center [962, 457] width 221 height 24
click at [894, 451] on span "lead capture new" at bounding box center [885, 456] width 67 height 11
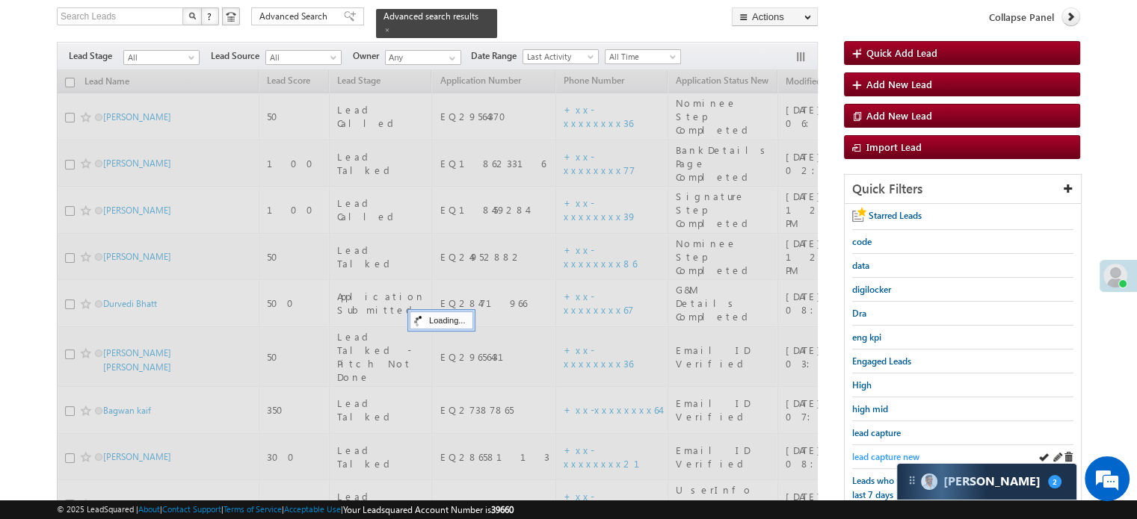
click at [894, 451] on span "lead capture new" at bounding box center [885, 456] width 67 height 11
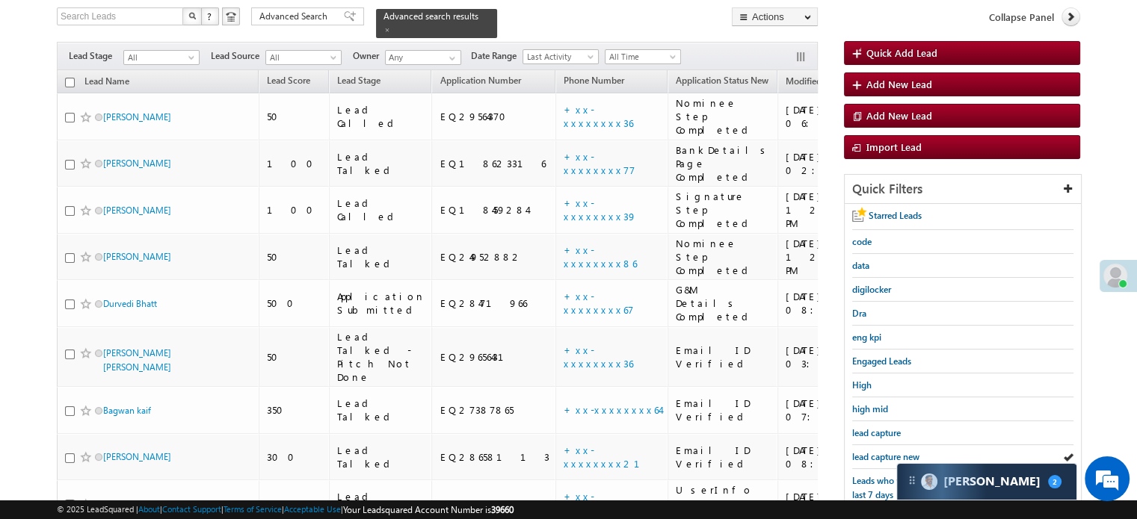
click at [894, 451] on span "lead capture new" at bounding box center [885, 456] width 67 height 11
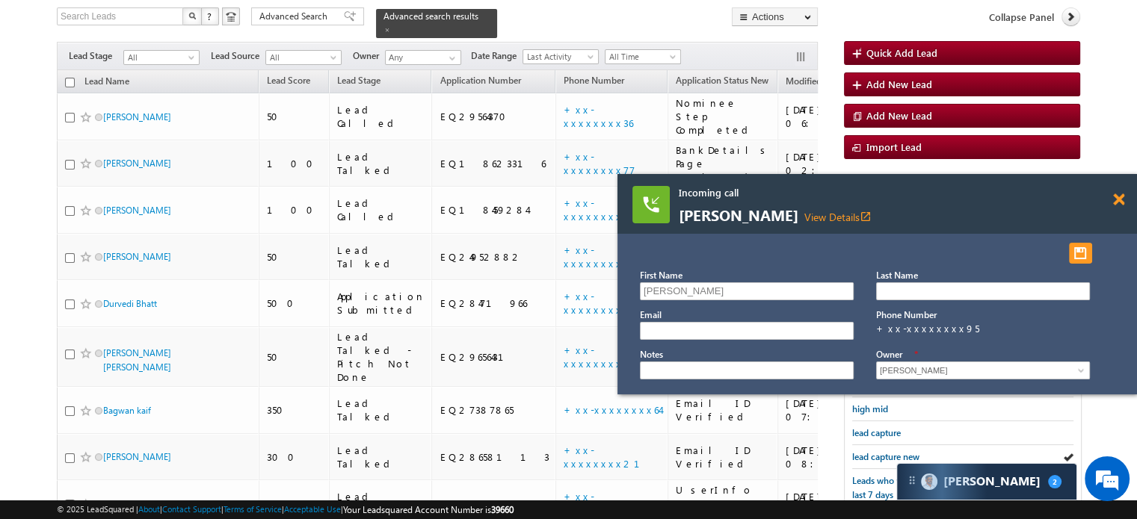
click at [1115, 203] on span at bounding box center [1118, 200] width 11 height 13
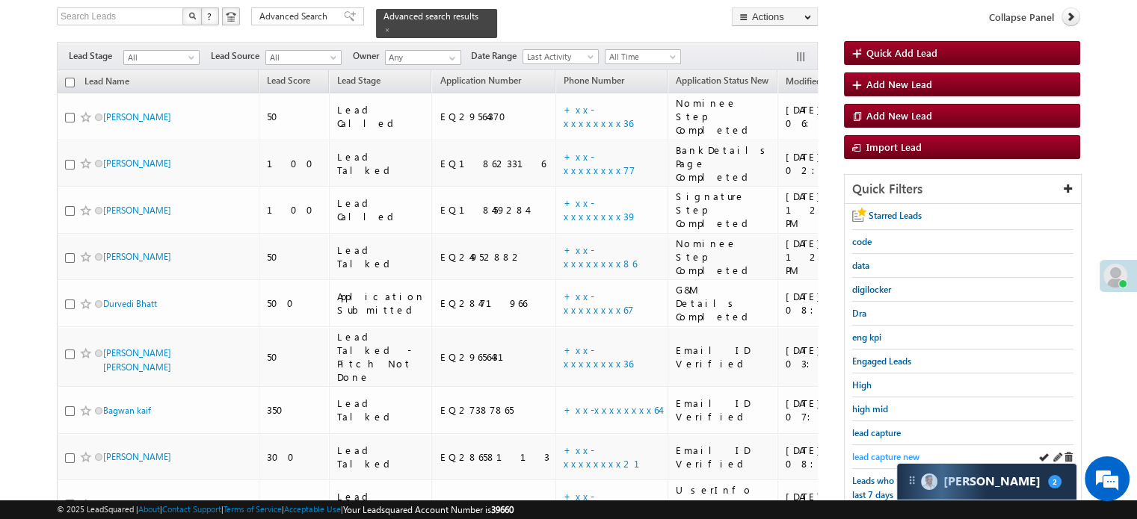
click at [879, 451] on span "lead capture new" at bounding box center [885, 456] width 67 height 11
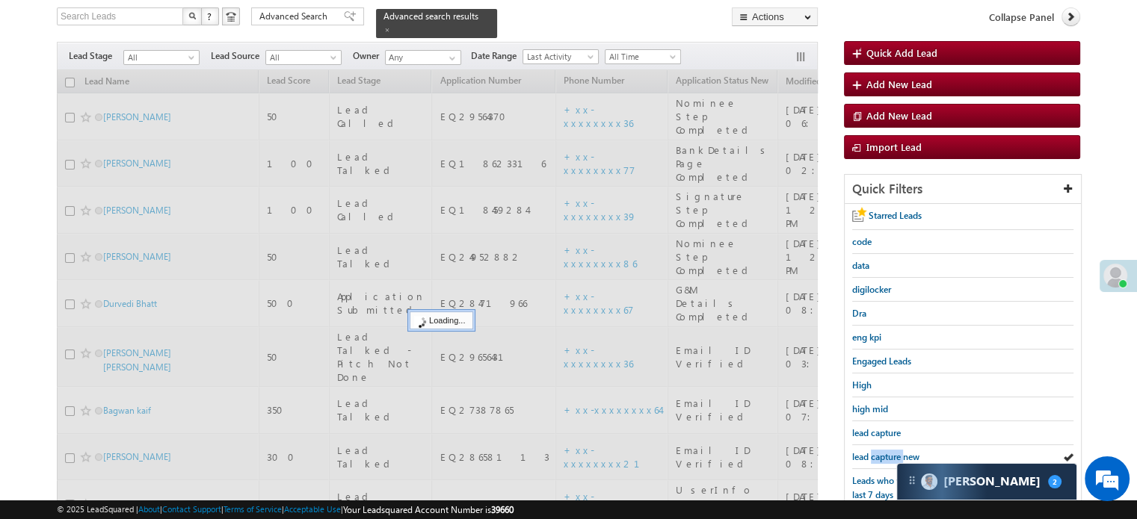
click at [879, 451] on span "lead capture new" at bounding box center [885, 456] width 67 height 11
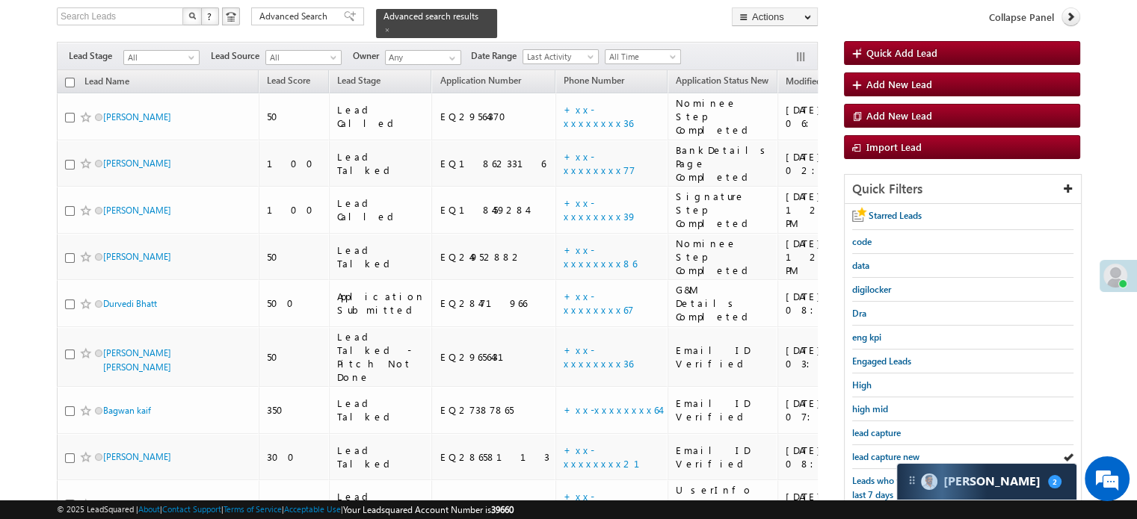
click at [879, 451] on span "lead capture new" at bounding box center [885, 456] width 67 height 11
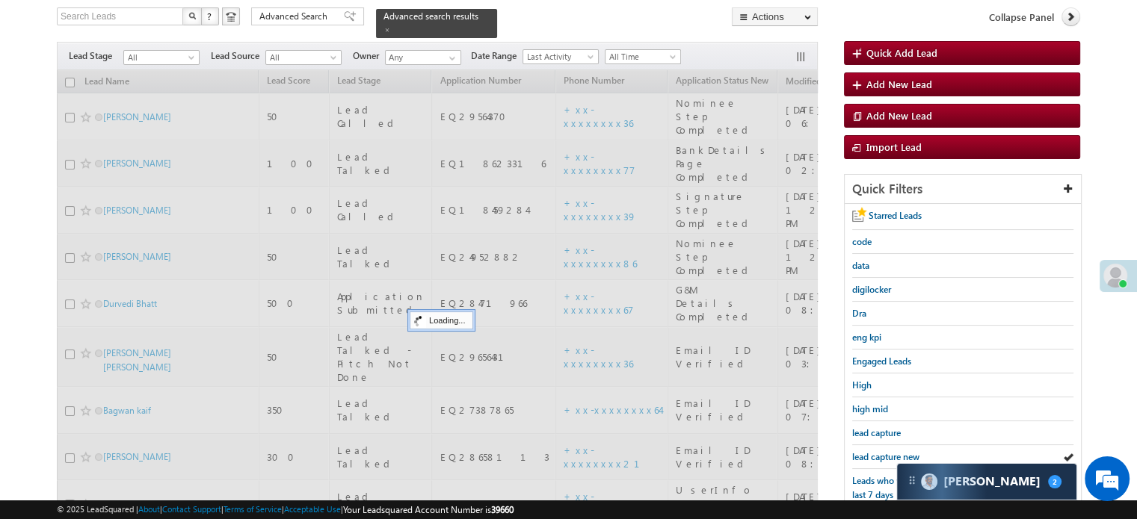
click at [879, 451] on span "lead capture new" at bounding box center [885, 456] width 67 height 11
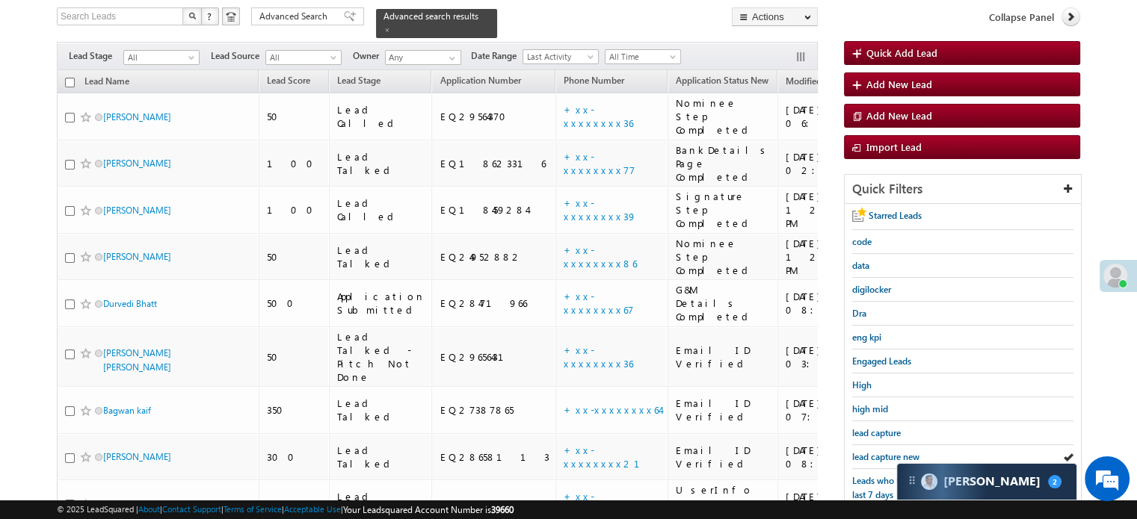
click at [879, 451] on span "lead capture new" at bounding box center [885, 456] width 67 height 11
click at [876, 452] on span "lead capture new" at bounding box center [885, 456] width 67 height 11
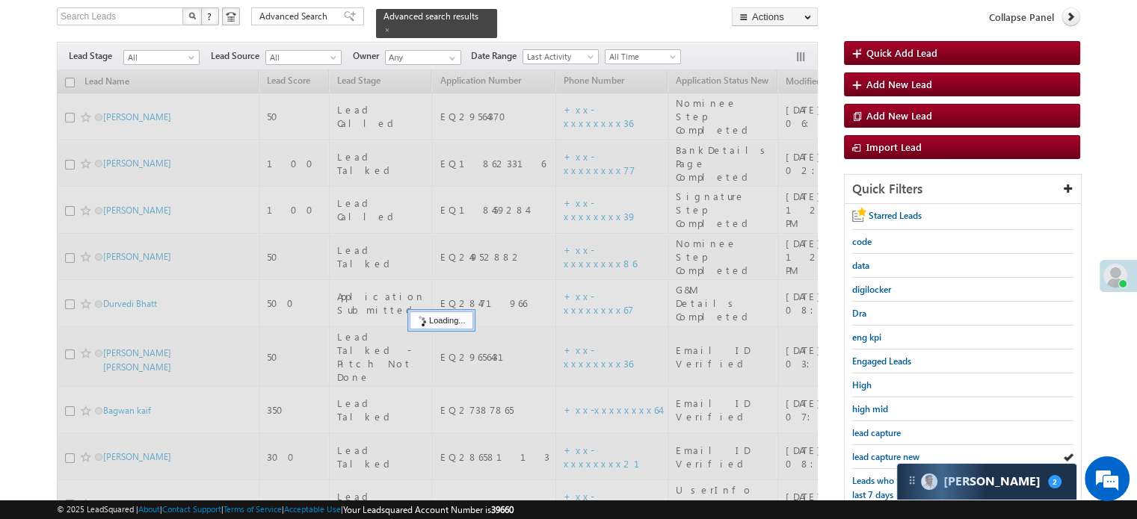
click at [876, 452] on span "lead capture new" at bounding box center [885, 456] width 67 height 11
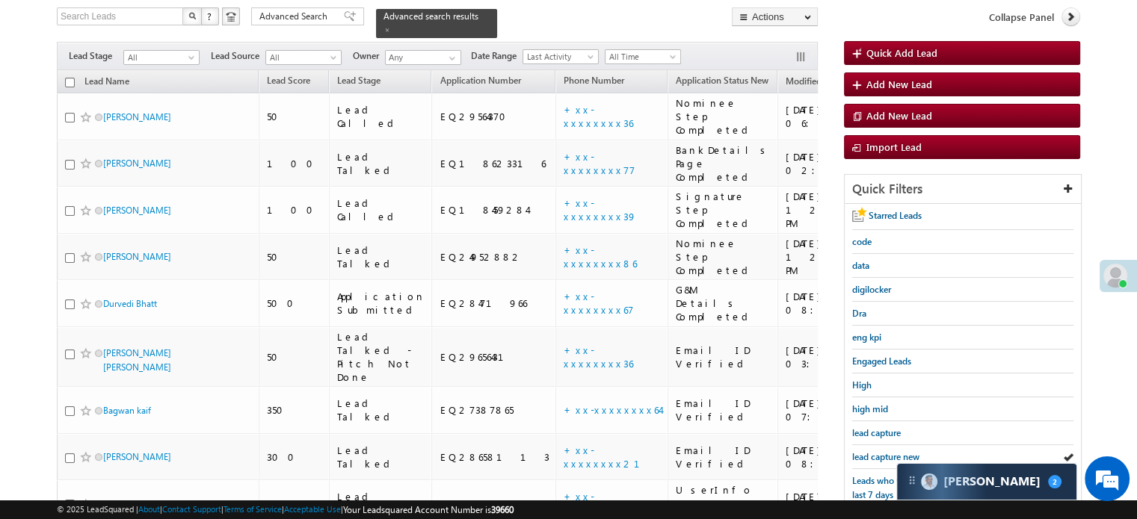
click at [876, 452] on span "lead capture new" at bounding box center [885, 456] width 67 height 11
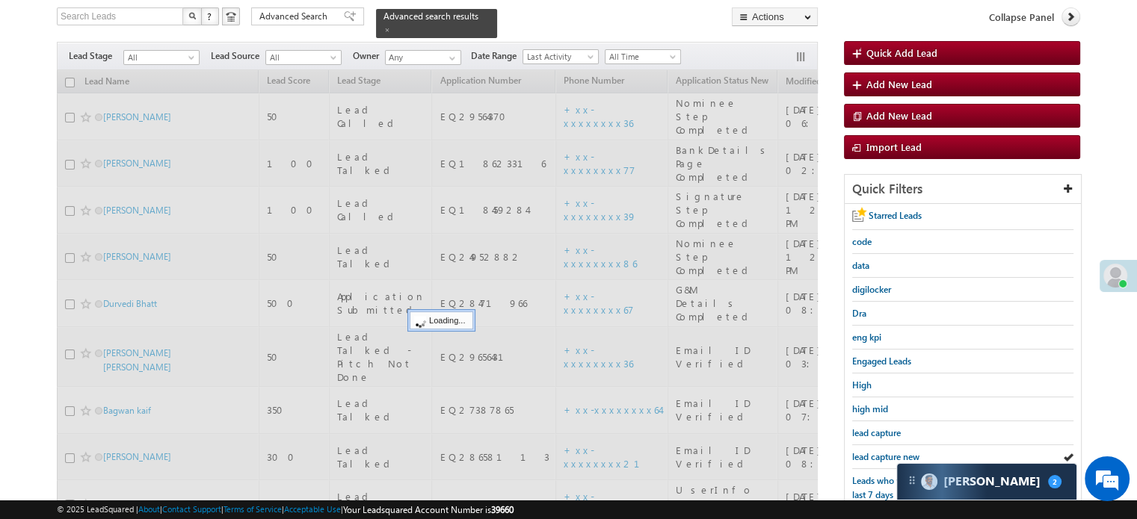
click at [876, 452] on span "lead capture new" at bounding box center [885, 456] width 67 height 11
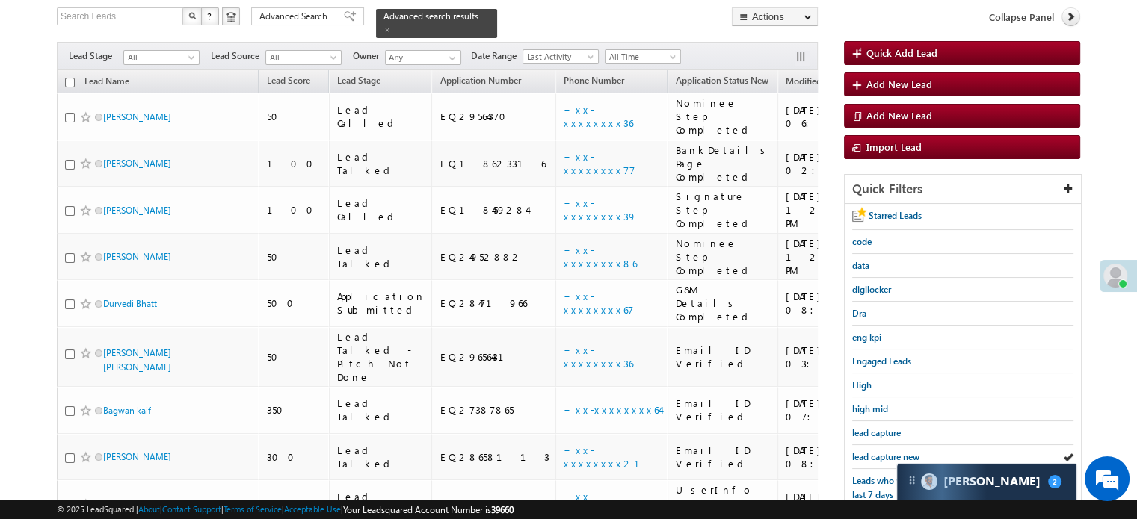
click at [876, 452] on span "lead capture new" at bounding box center [885, 456] width 67 height 11
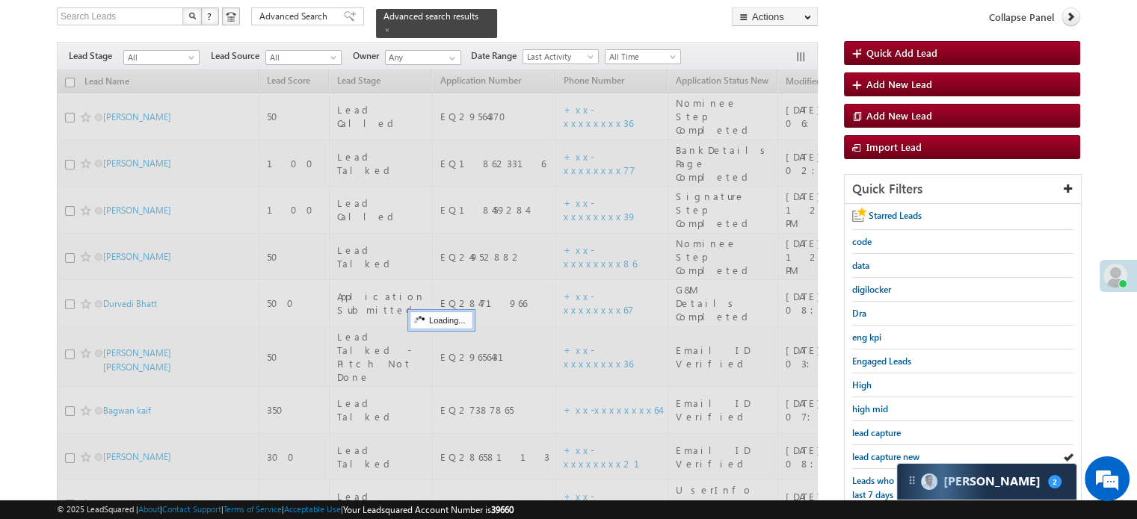
scroll to position [321, 0]
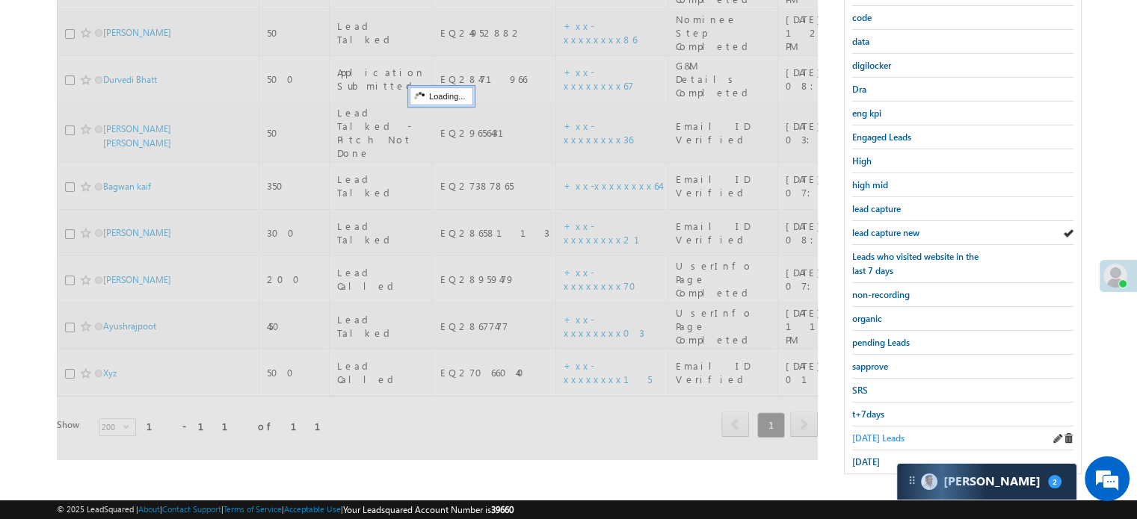
click at [876, 433] on span "Today's Leads" at bounding box center [878, 438] width 52 height 11
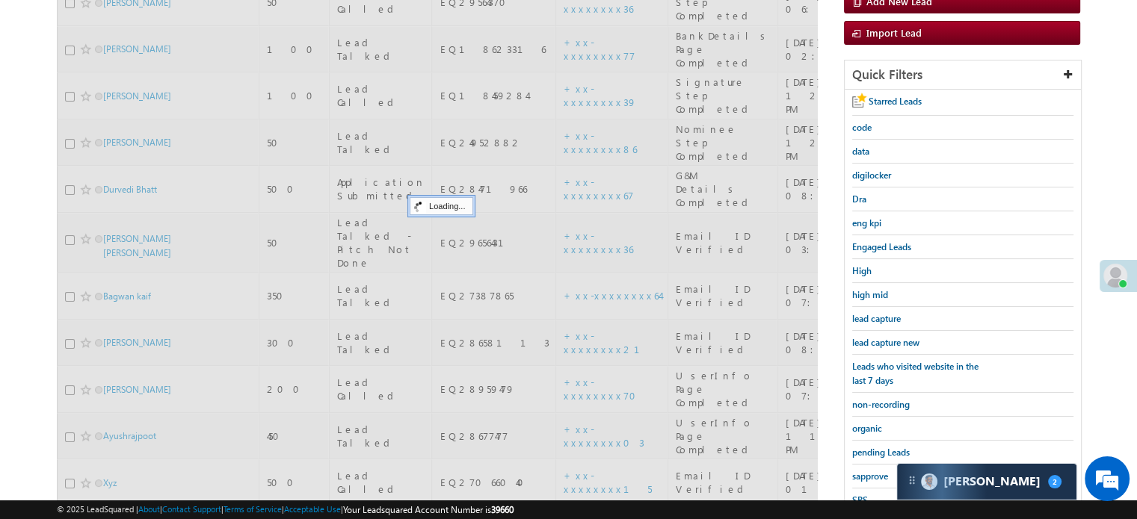
scroll to position [96, 0]
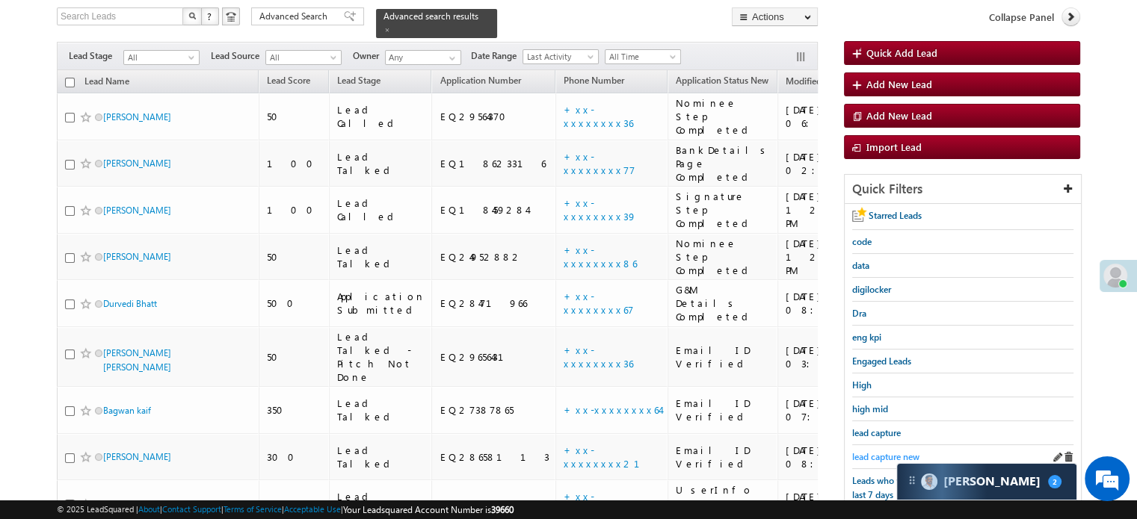
click at [878, 453] on span "lead capture new" at bounding box center [885, 456] width 67 height 11
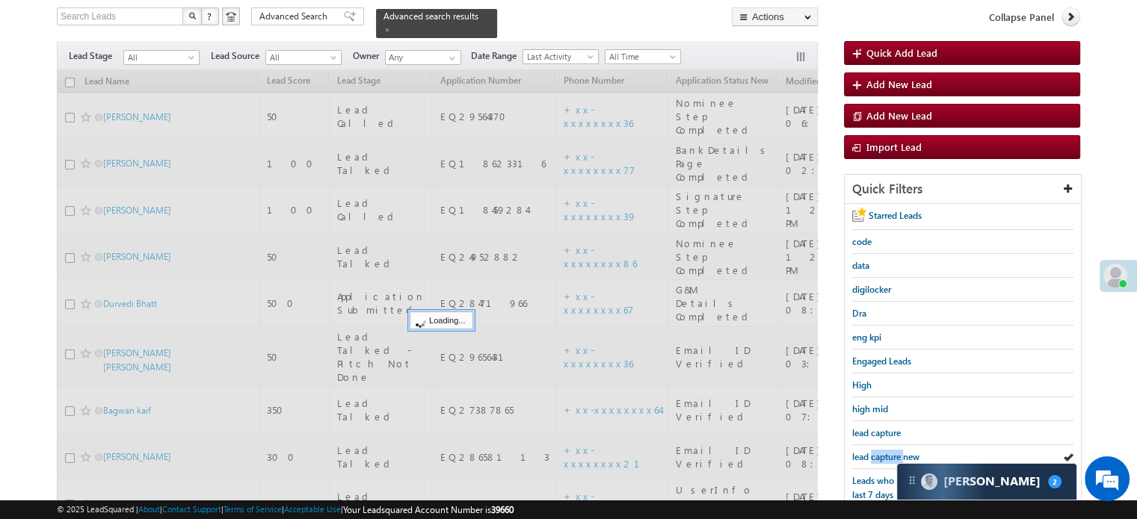
click at [878, 453] on span "lead capture new" at bounding box center [885, 456] width 67 height 11
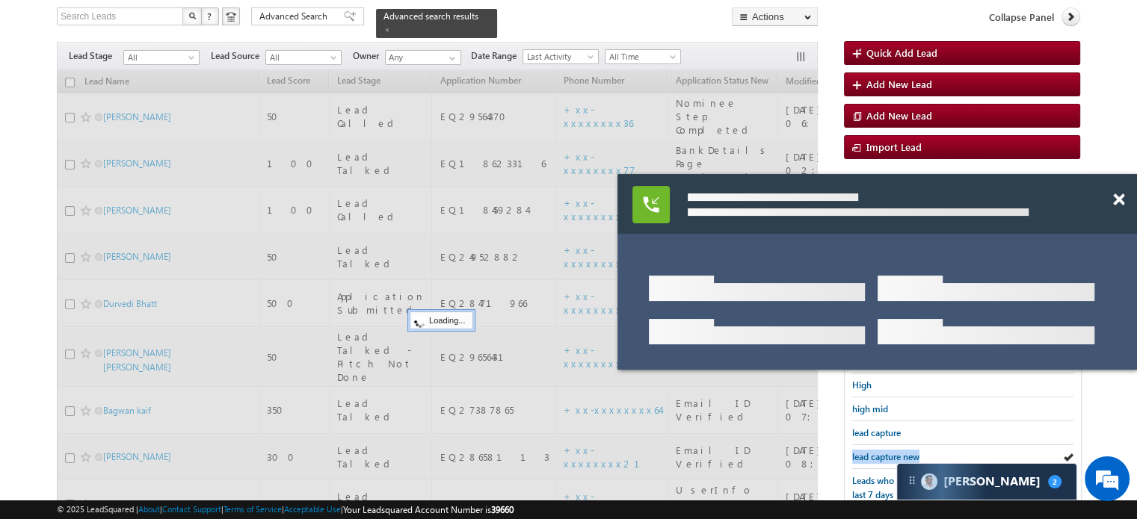
click at [878, 453] on span "lead capture new" at bounding box center [885, 456] width 67 height 11
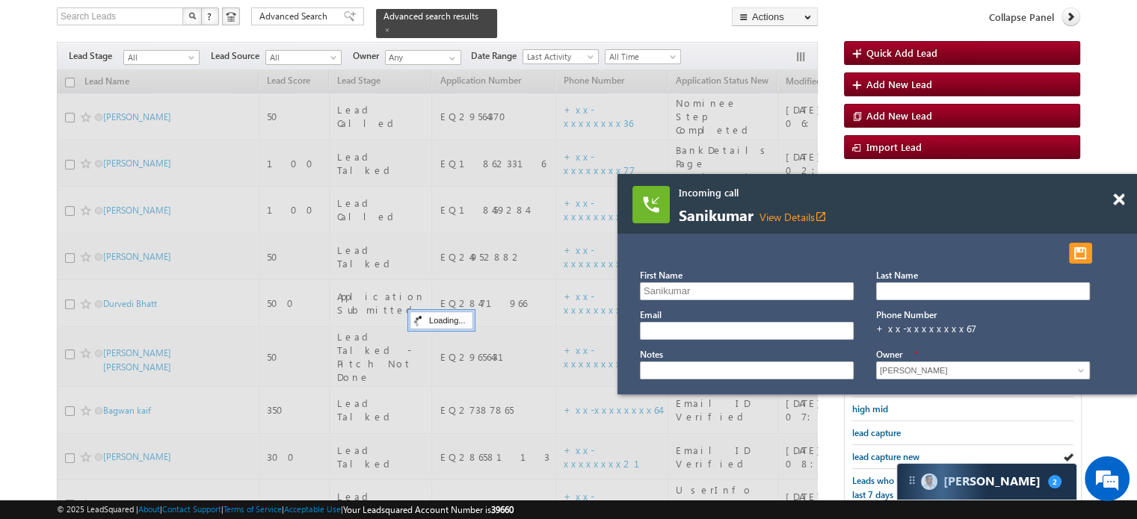
click at [878, 453] on span "lead capture new" at bounding box center [885, 456] width 67 height 11
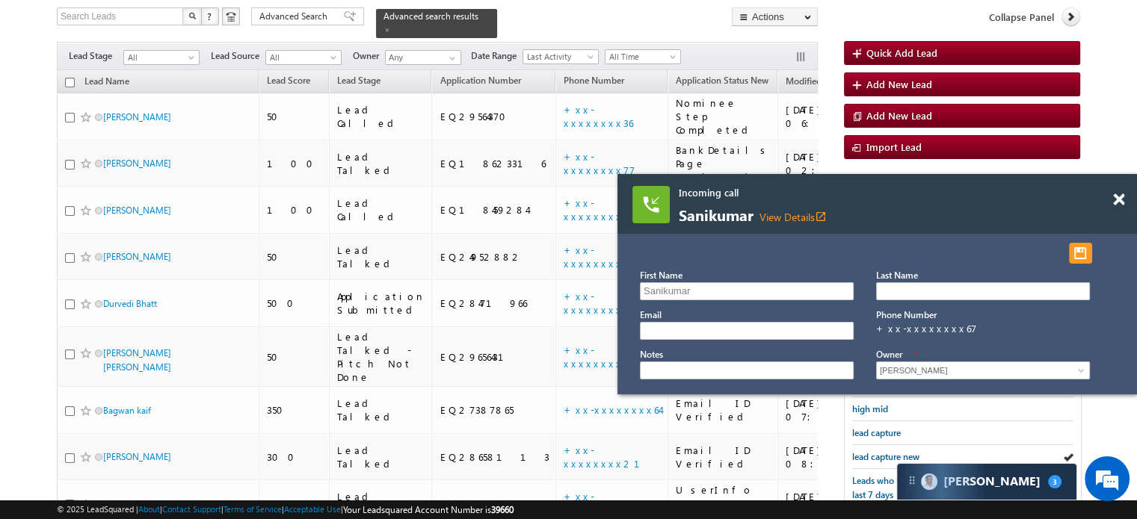
click at [878, 453] on span "lead capture new" at bounding box center [885, 456] width 67 height 11
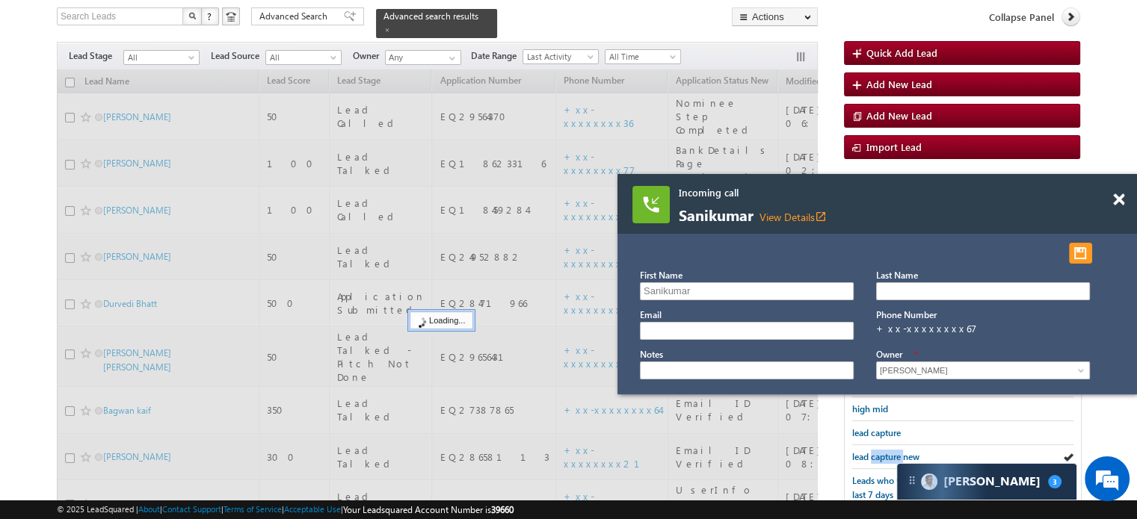
click at [878, 453] on span "lead capture new" at bounding box center [885, 456] width 67 height 11
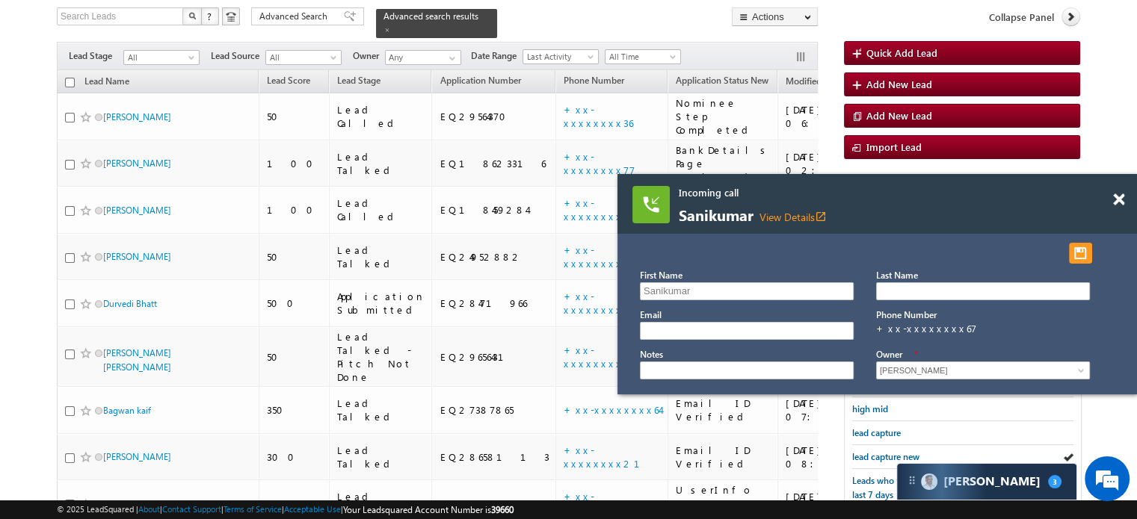
click at [878, 453] on span "lead capture new" at bounding box center [885, 456] width 67 height 11
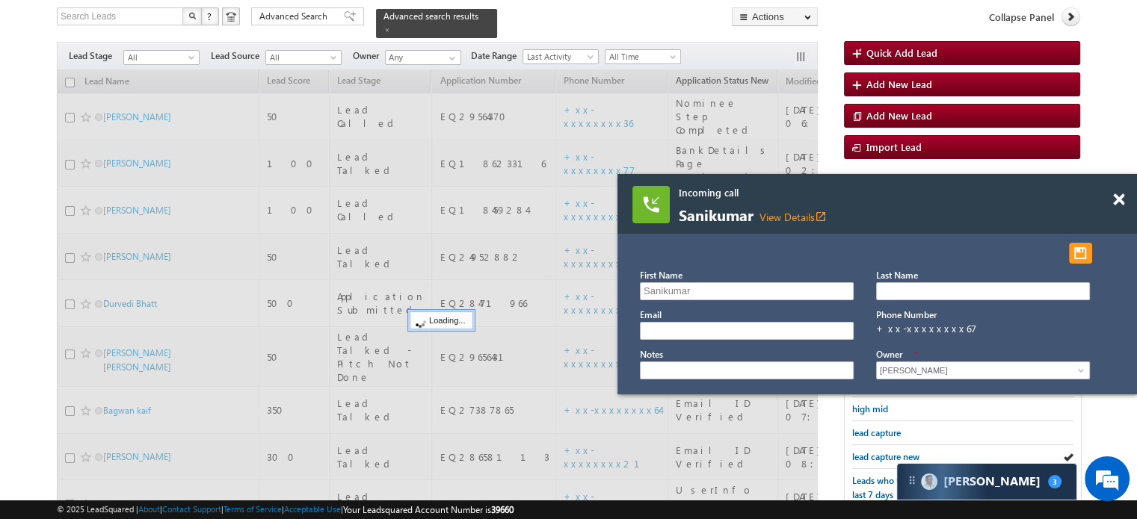
click at [1118, 200] on span at bounding box center [1118, 200] width 11 height 13
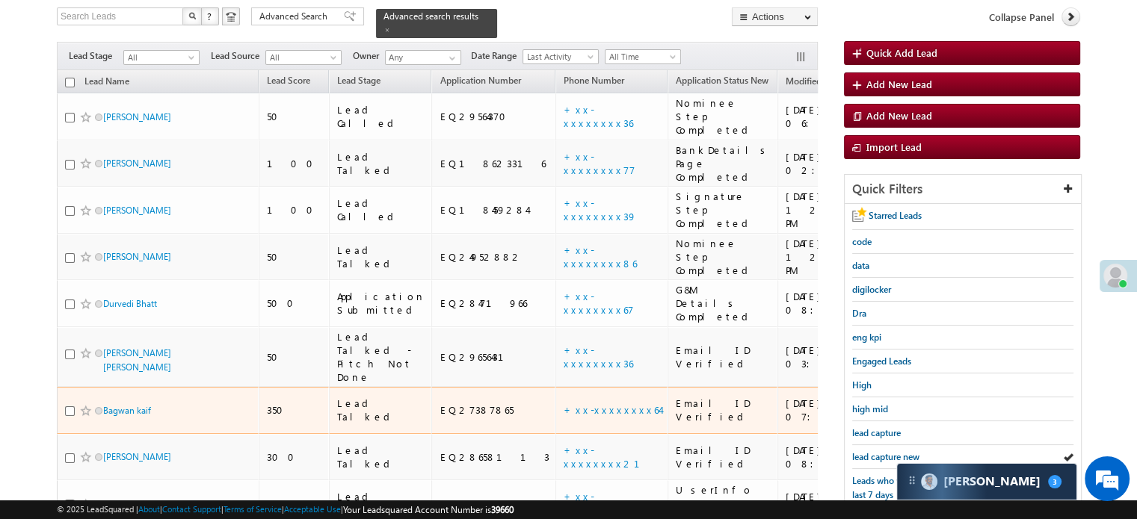
scroll to position [321, 0]
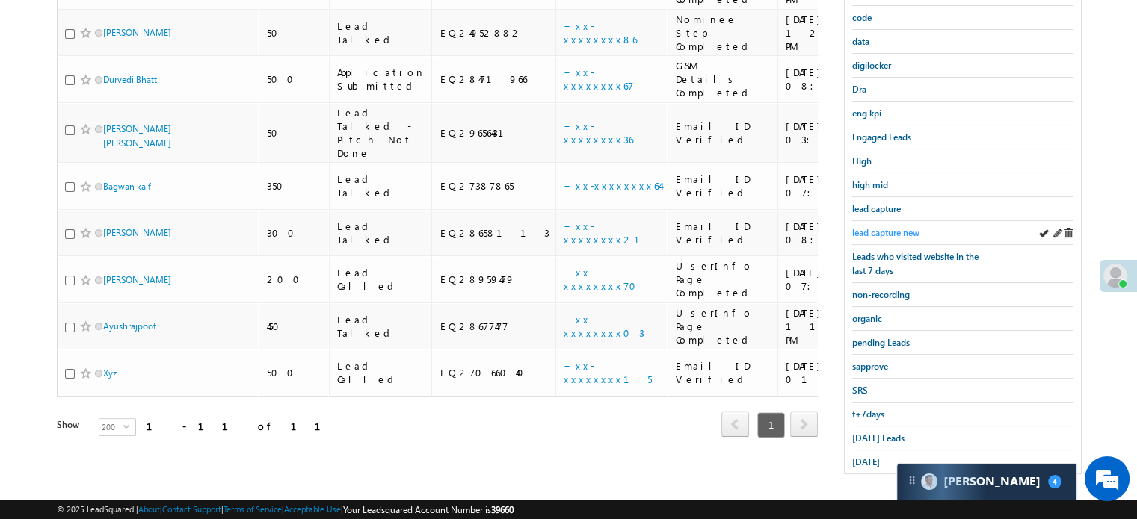
click at [886, 228] on span "lead capture new" at bounding box center [885, 232] width 67 height 11
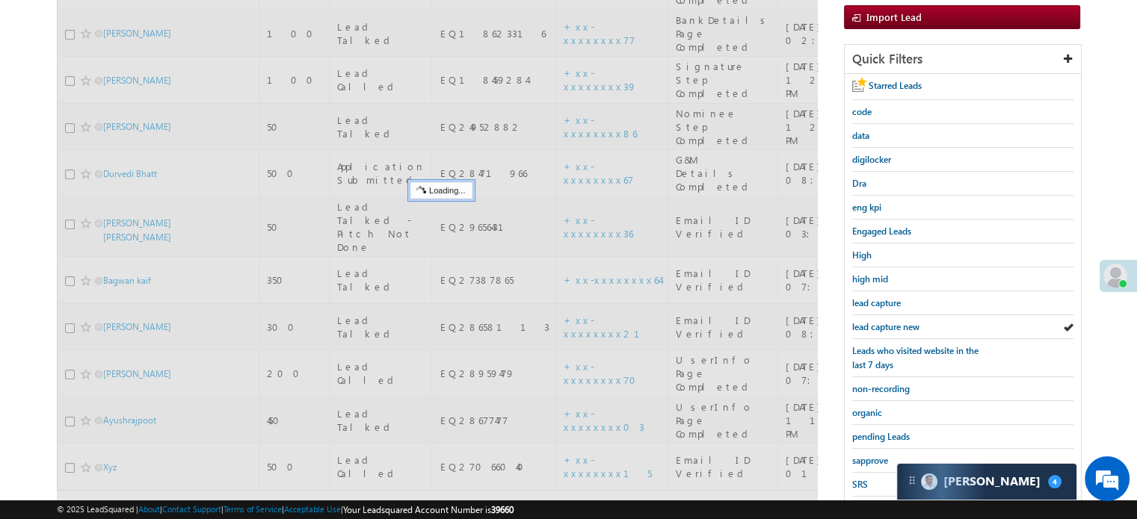
scroll to position [171, 0]
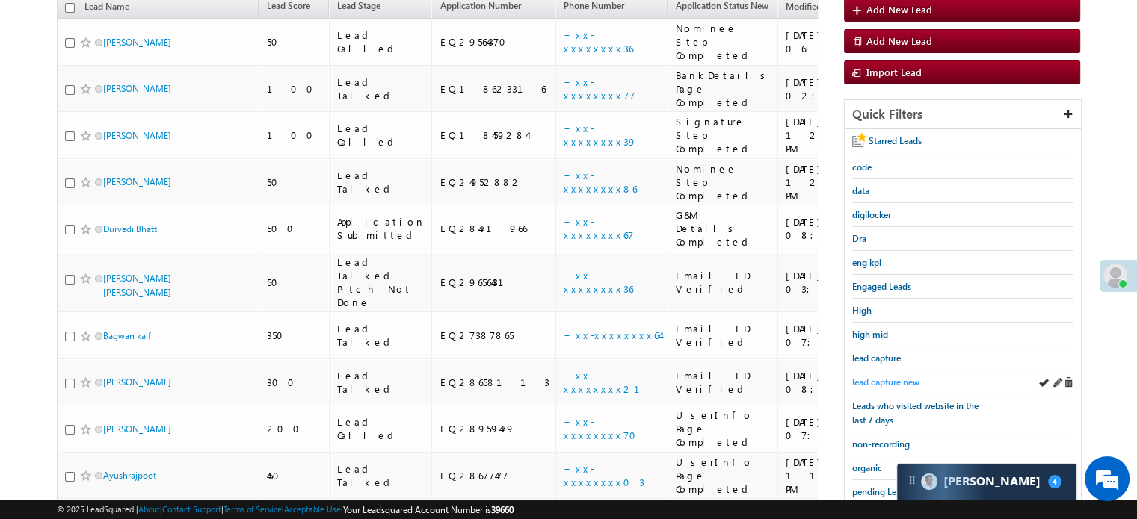
click at [883, 379] on span "lead capture new" at bounding box center [885, 382] width 67 height 11
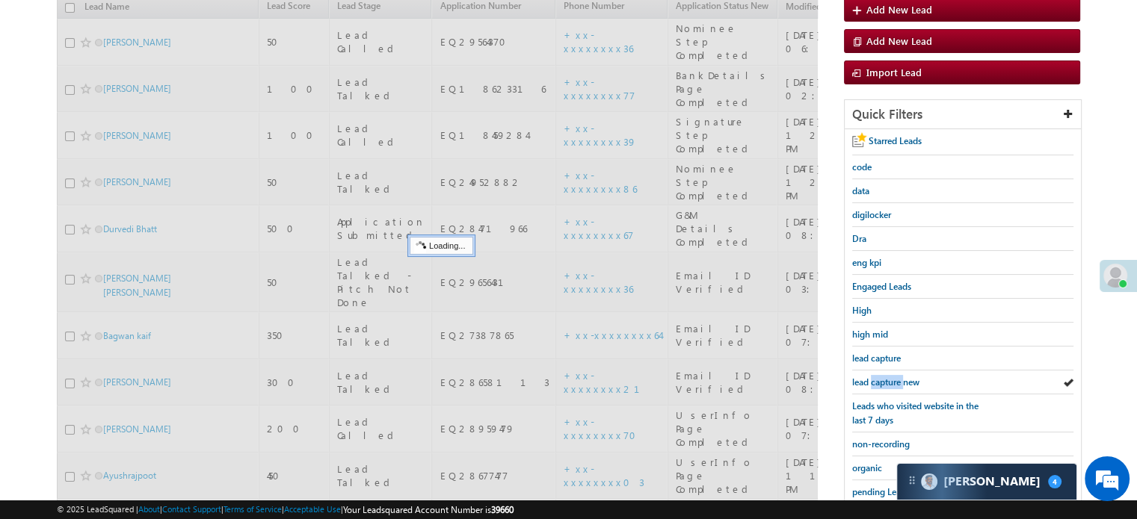
click at [883, 379] on span "lead capture new" at bounding box center [885, 382] width 67 height 11
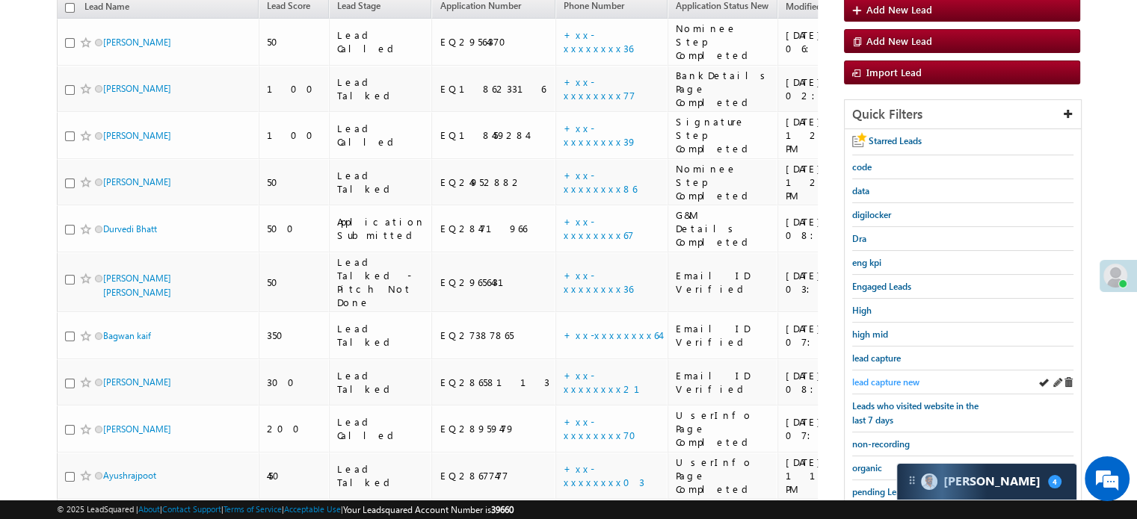
click at [885, 377] on span "lead capture new" at bounding box center [885, 382] width 67 height 11
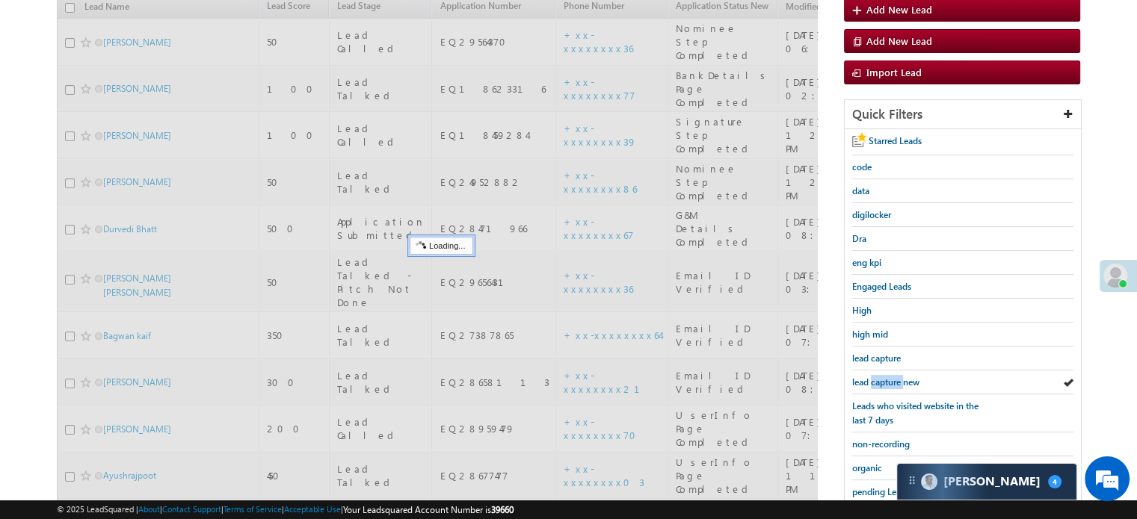
click at [885, 377] on span "lead capture new" at bounding box center [885, 382] width 67 height 11
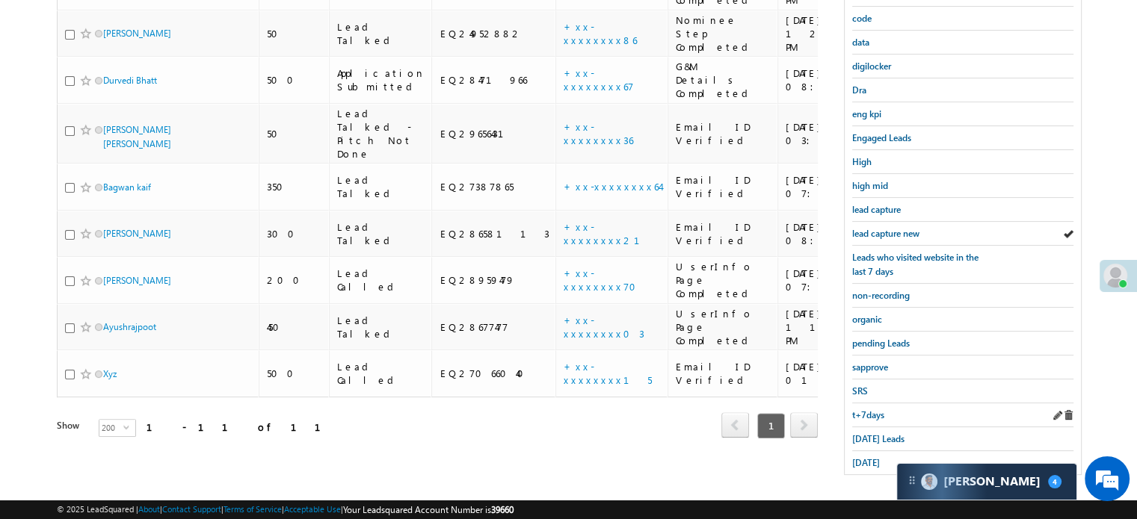
scroll to position [321, 0]
click at [864, 427] on div "Today's Leads" at bounding box center [962, 439] width 221 height 24
click at [864, 435] on span "Today's Leads" at bounding box center [878, 438] width 52 height 11
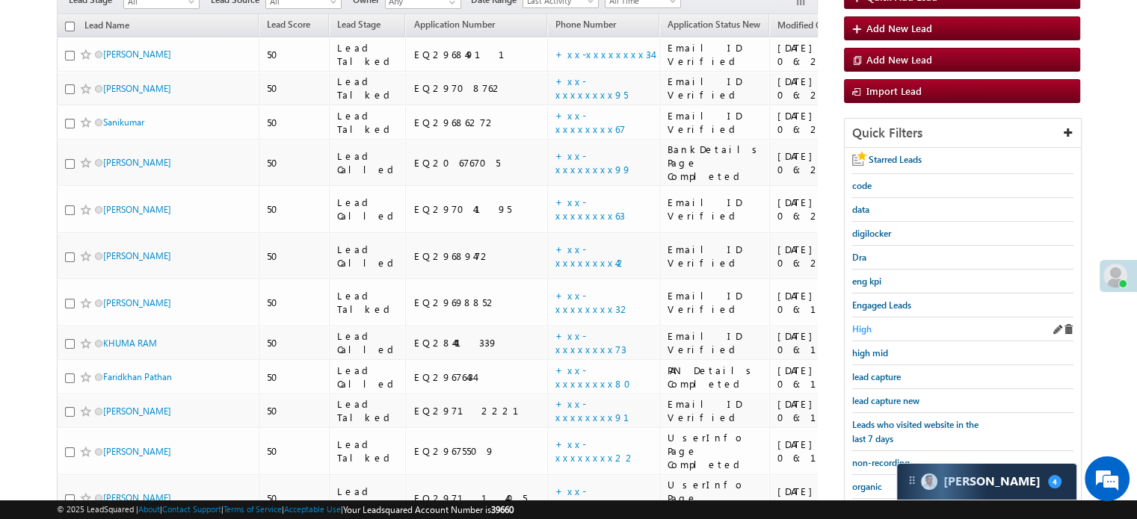
scroll to position [155, 0]
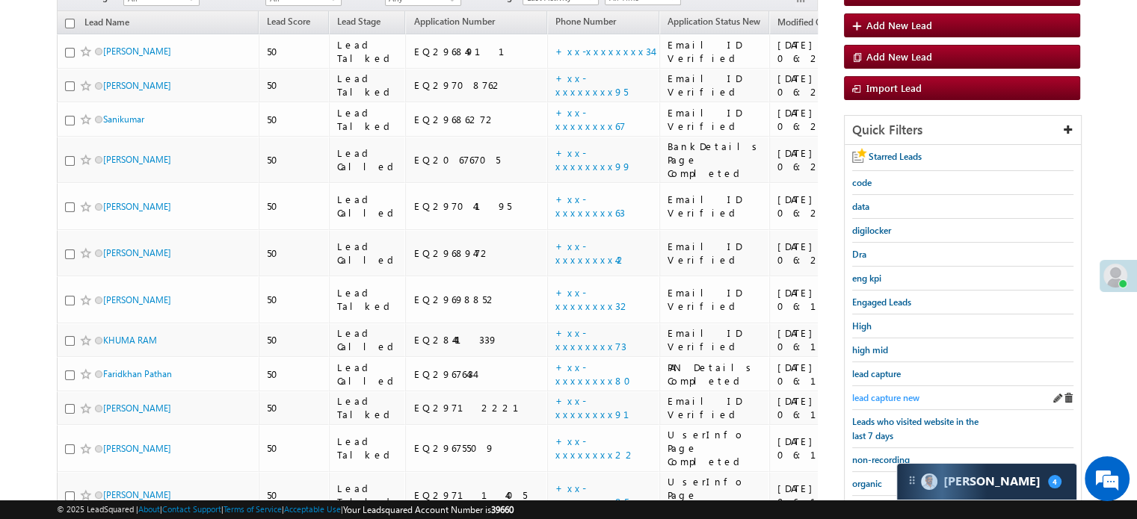
click at [882, 398] on span "lead capture new" at bounding box center [885, 397] width 67 height 11
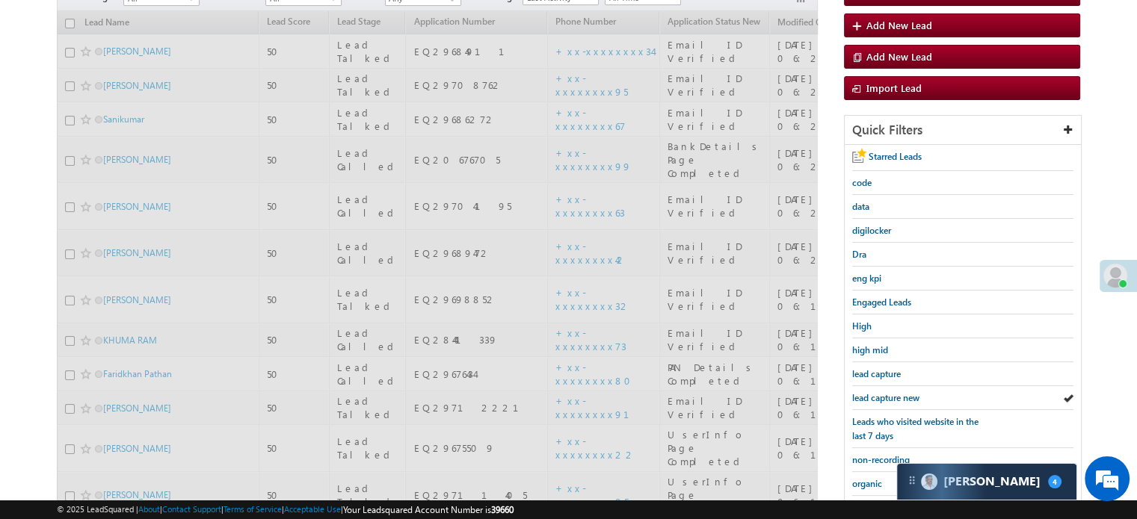
click at [882, 398] on span "lead capture new" at bounding box center [885, 397] width 67 height 11
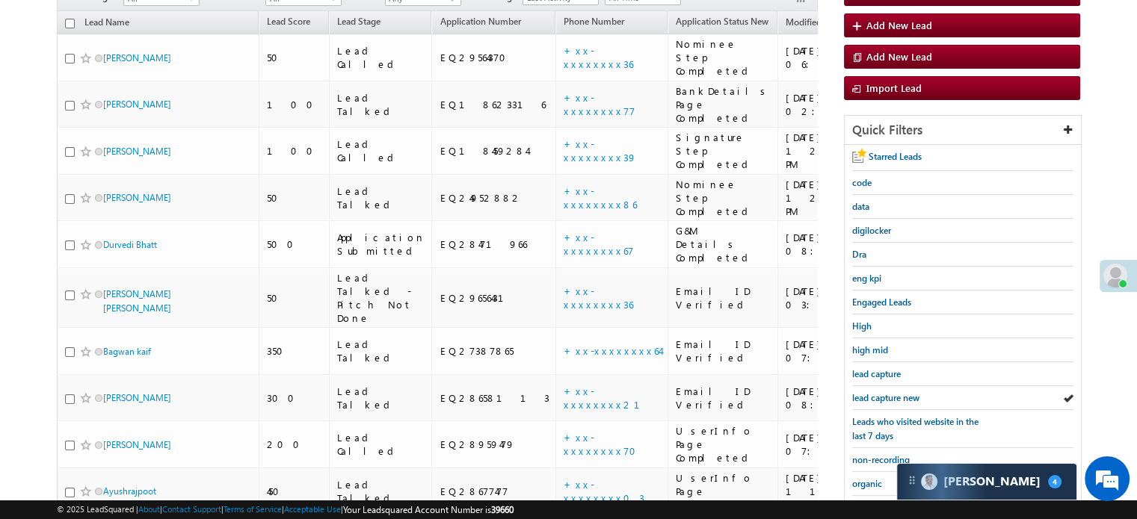
click at [882, 398] on span "lead capture new" at bounding box center [885, 397] width 67 height 11
click at [899, 392] on span "lead capture new" at bounding box center [885, 397] width 67 height 11
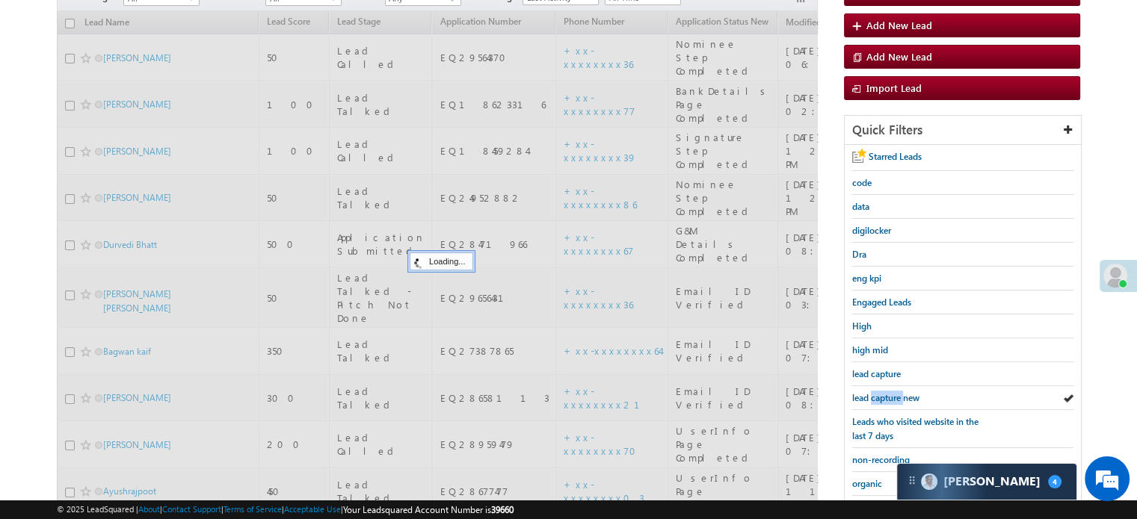
click at [899, 392] on span "lead capture new" at bounding box center [885, 397] width 67 height 11
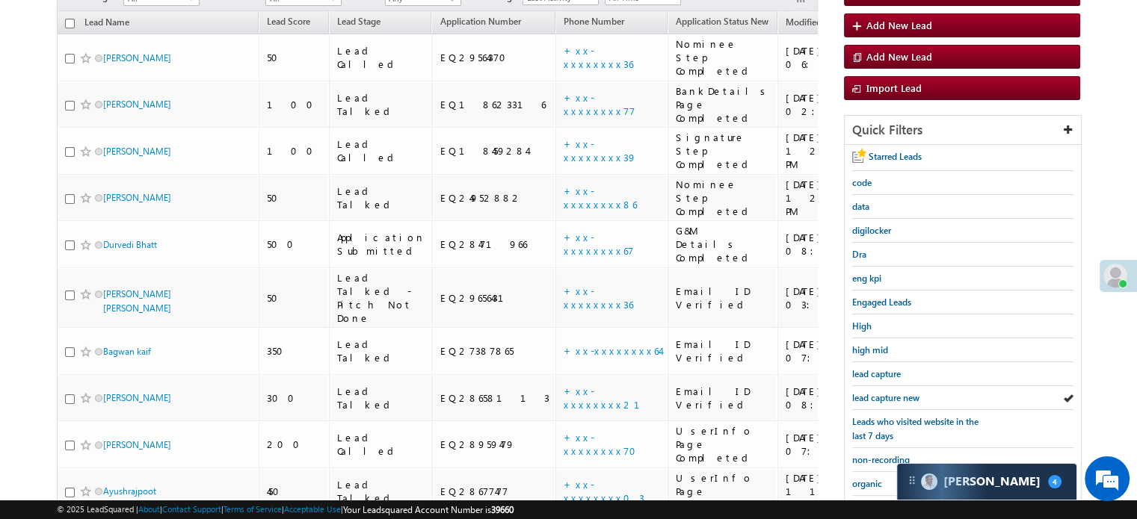
click at [899, 392] on span "lead capture new" at bounding box center [885, 397] width 67 height 11
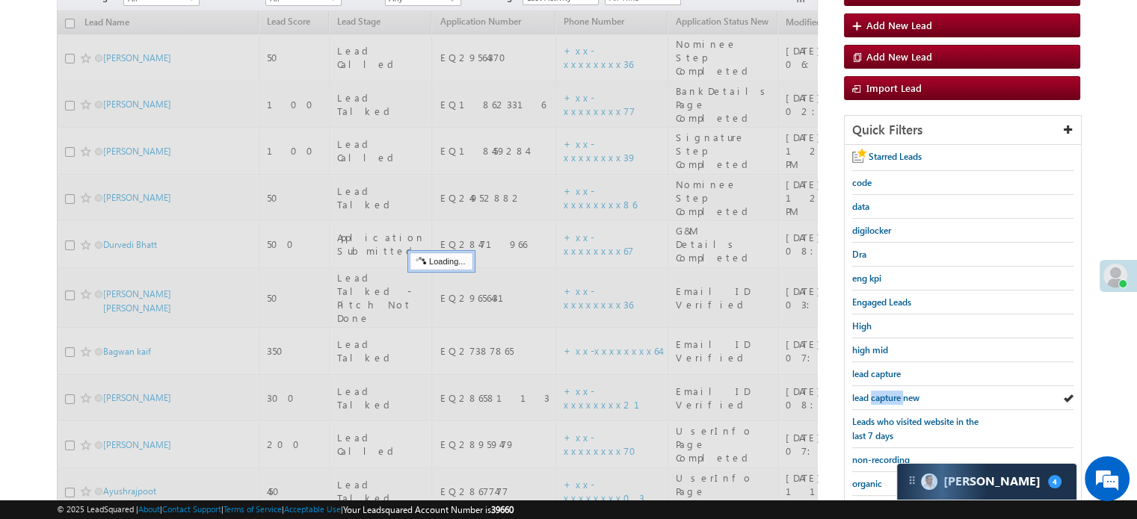
click at [899, 392] on span "lead capture new" at bounding box center [885, 397] width 67 height 11
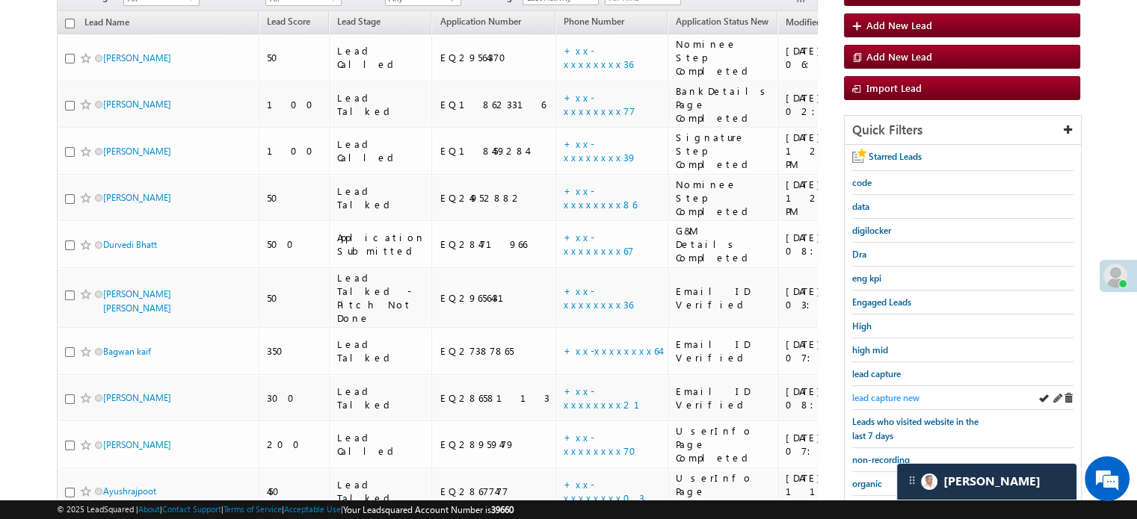
click at [877, 394] on span "lead capture new" at bounding box center [885, 397] width 67 height 11
click at [877, 395] on span "lead capture new" at bounding box center [885, 397] width 67 height 11
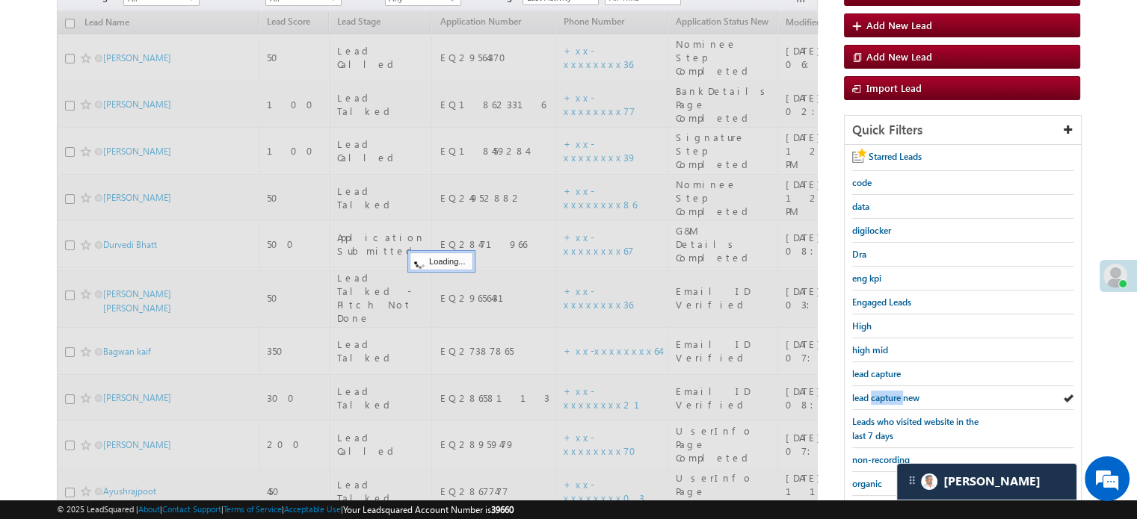
click at [877, 395] on span "lead capture new" at bounding box center [885, 397] width 67 height 11
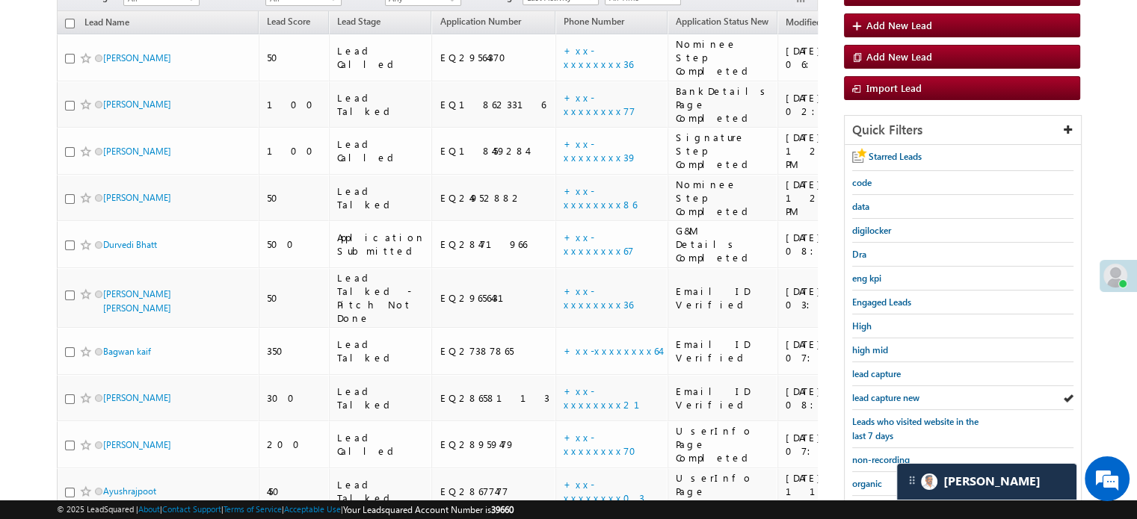
click at [877, 395] on span "lead capture new" at bounding box center [885, 397] width 67 height 11
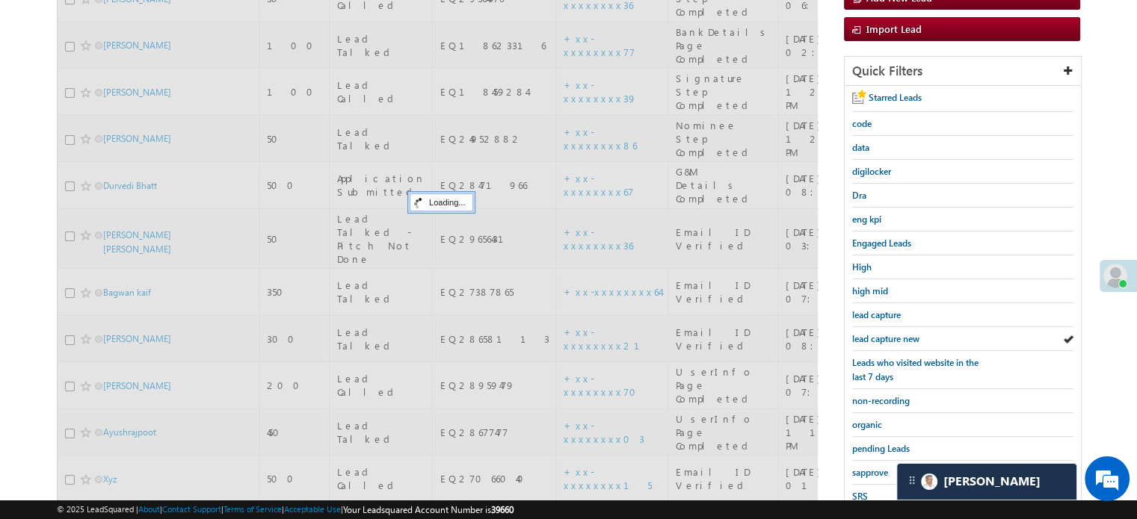
scroll to position [305, 0]
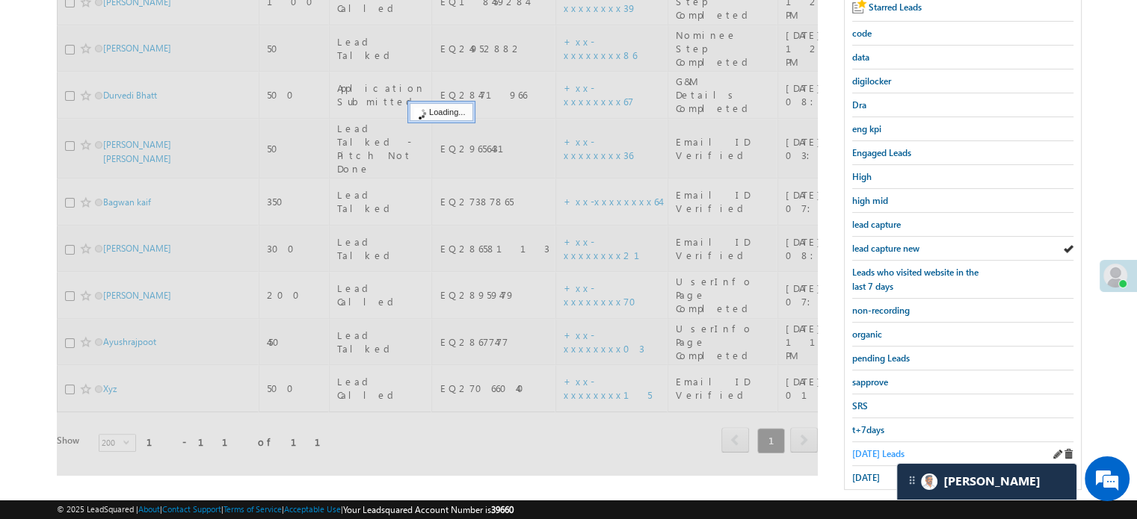
click at [861, 453] on span "Today's Leads" at bounding box center [878, 453] width 52 height 11
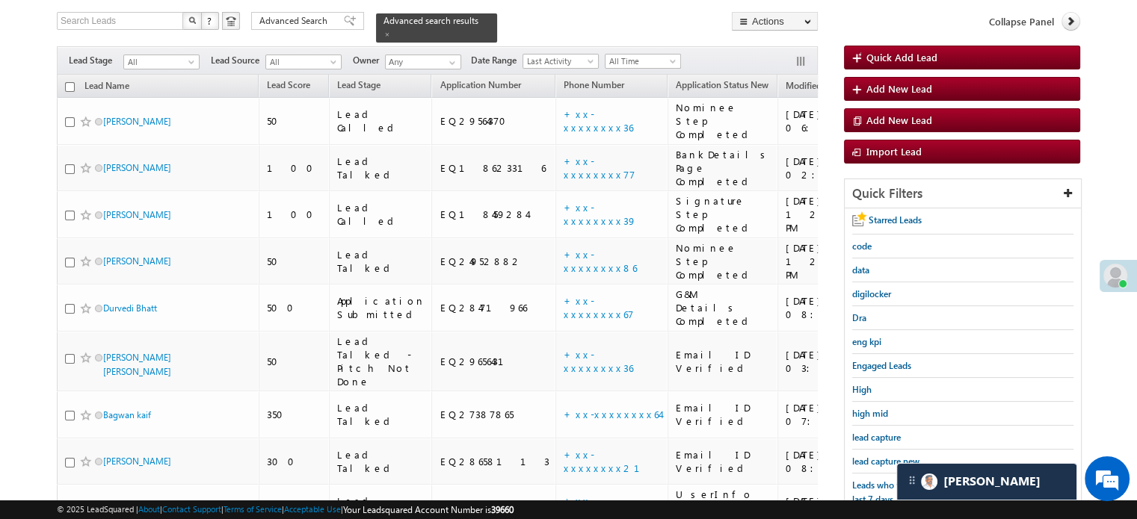
scroll to position [81, 0]
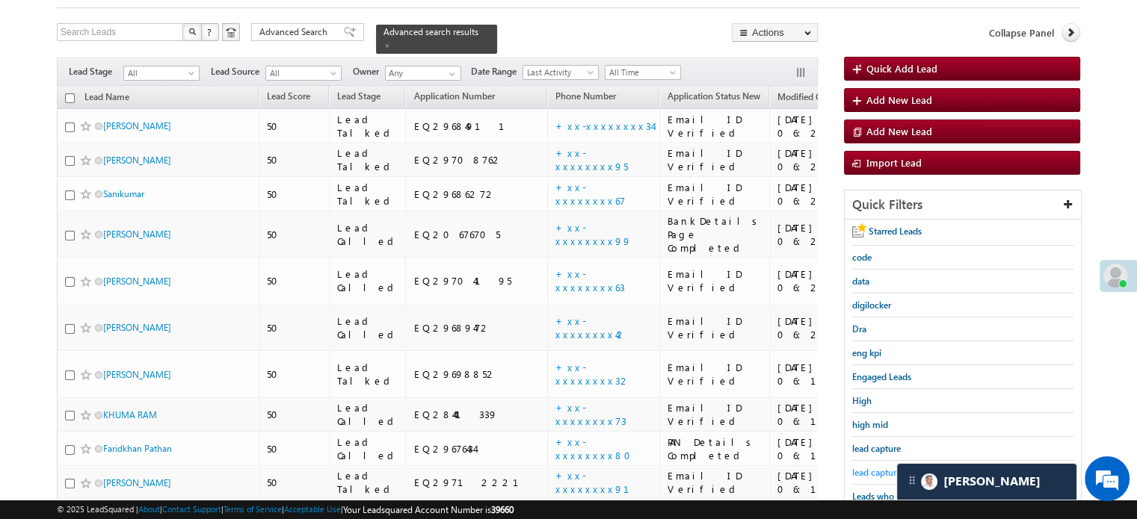
click at [864, 468] on span "lead capture new" at bounding box center [885, 472] width 67 height 11
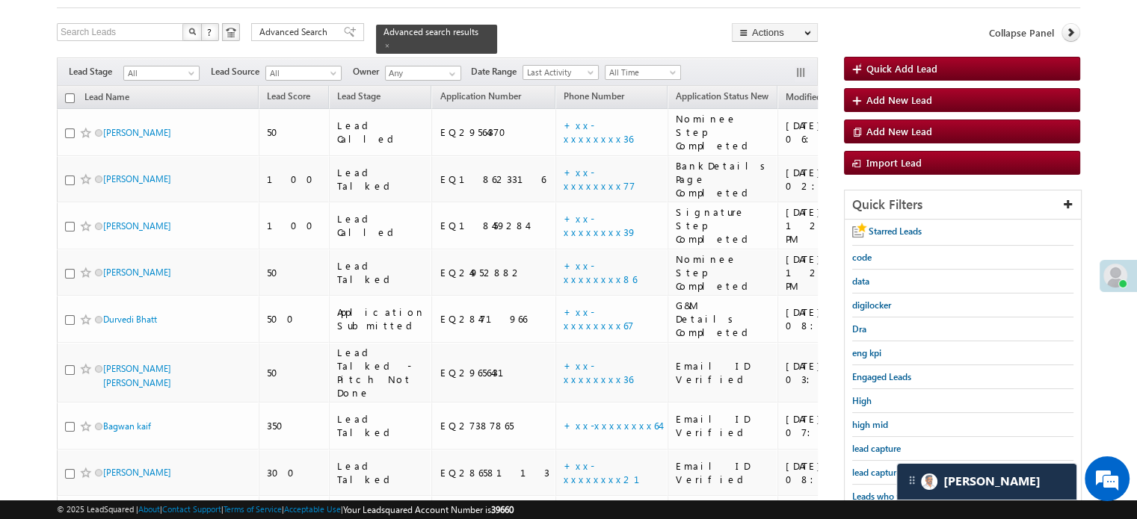
click at [864, 468] on span "lead capture new" at bounding box center [885, 472] width 67 height 11
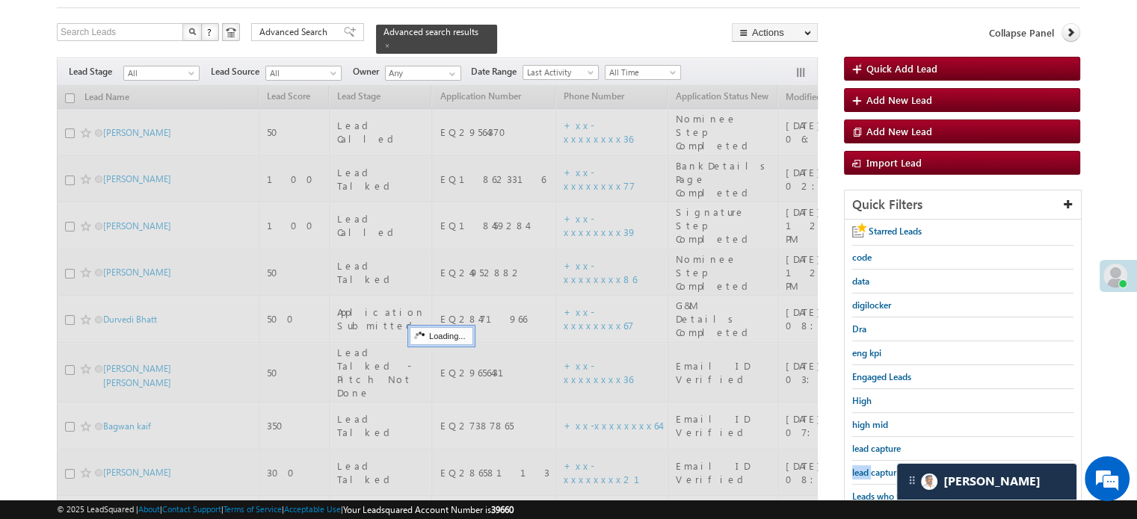
click at [864, 468] on span "lead capture new" at bounding box center [885, 472] width 67 height 11
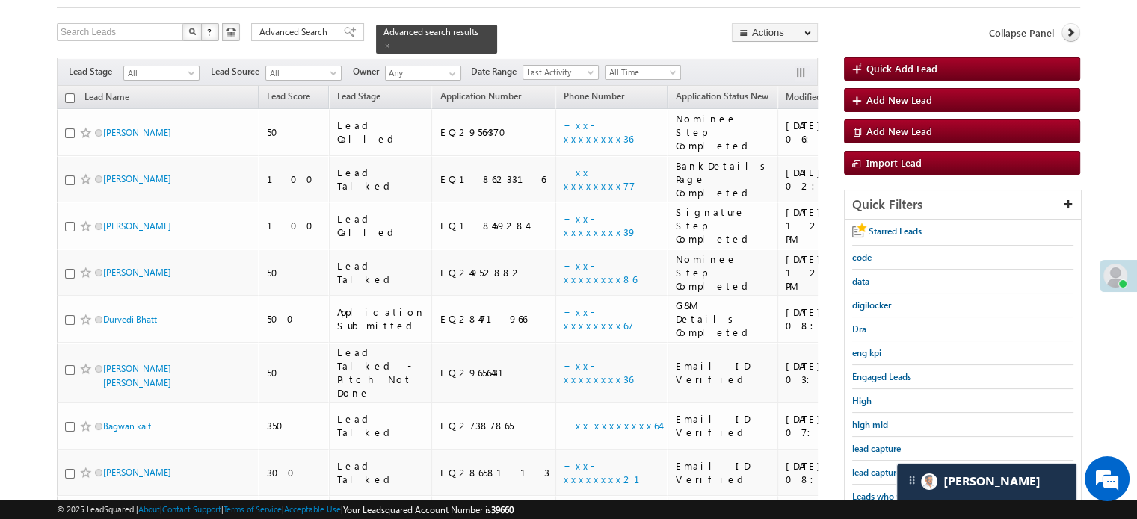
click at [864, 468] on span "lead capture new" at bounding box center [885, 472] width 67 height 11
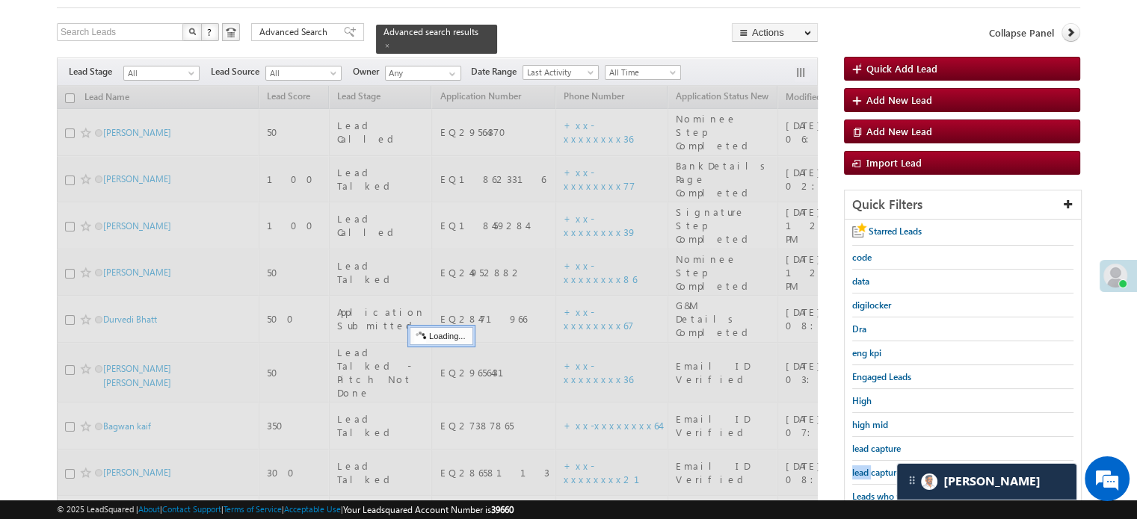
click at [864, 468] on span "lead capture new" at bounding box center [885, 472] width 67 height 11
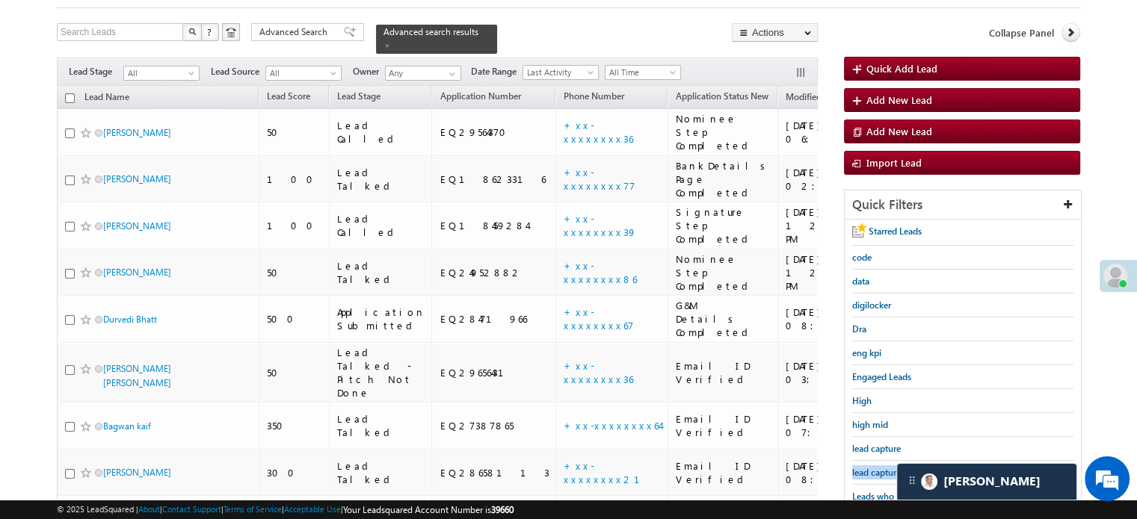
click at [864, 468] on span "lead capture new" at bounding box center [885, 472] width 67 height 11
click at [878, 472] on span "lead capture new" at bounding box center [885, 472] width 67 height 11
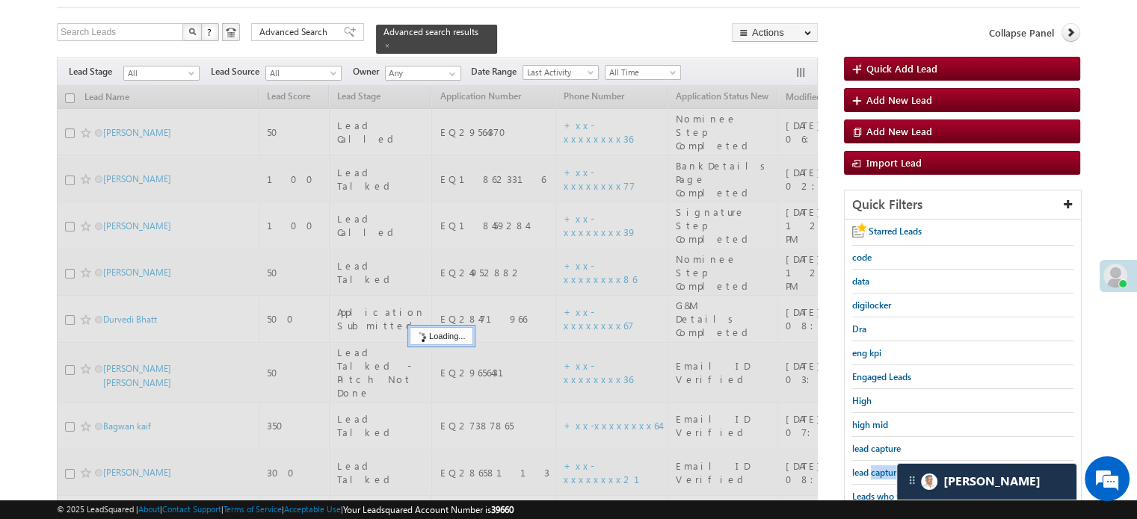
click at [878, 472] on span "lead capture new" at bounding box center [885, 472] width 67 height 11
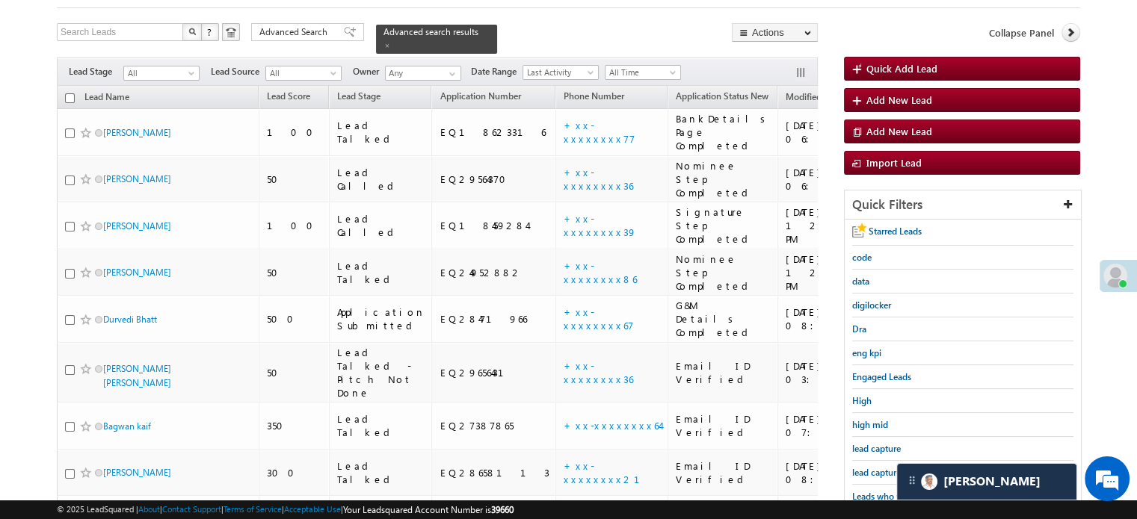
click at [878, 472] on span "lead capture new" at bounding box center [885, 472] width 67 height 11
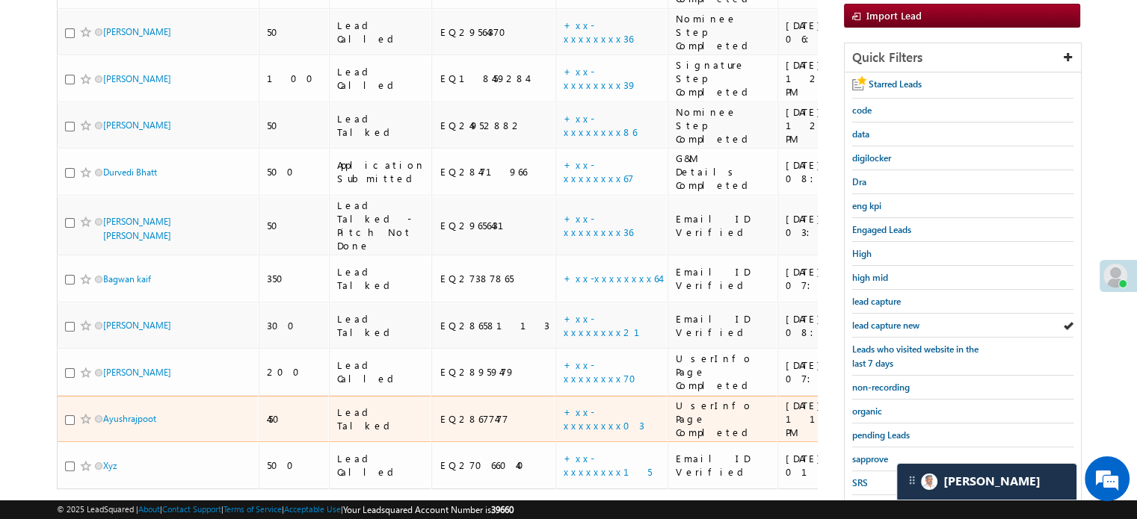
scroll to position [230, 0]
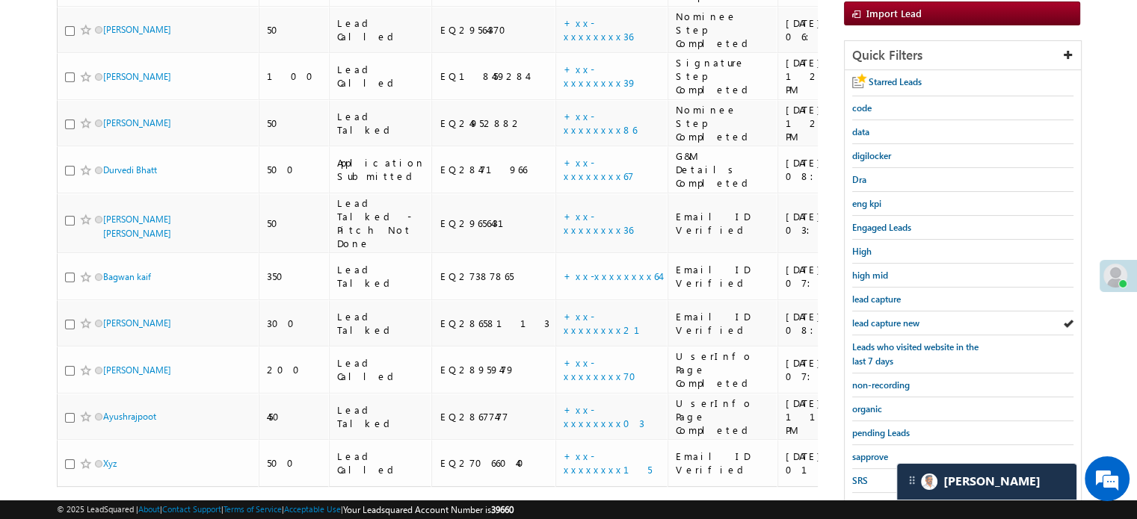
click at [850, 317] on div "Starred Leads code data digilocker Dra eng kpi Engaged Leads High high mid lead…" at bounding box center [962, 317] width 236 height 494
click at [858, 322] on span "lead capture new" at bounding box center [885, 323] width 67 height 11
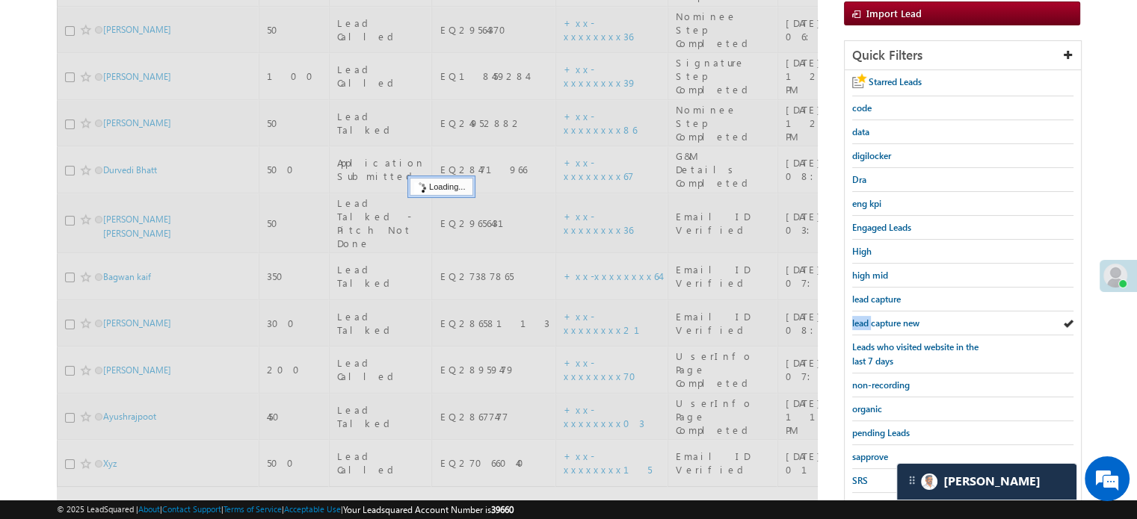
click at [858, 322] on span "lead capture new" at bounding box center [885, 323] width 67 height 11
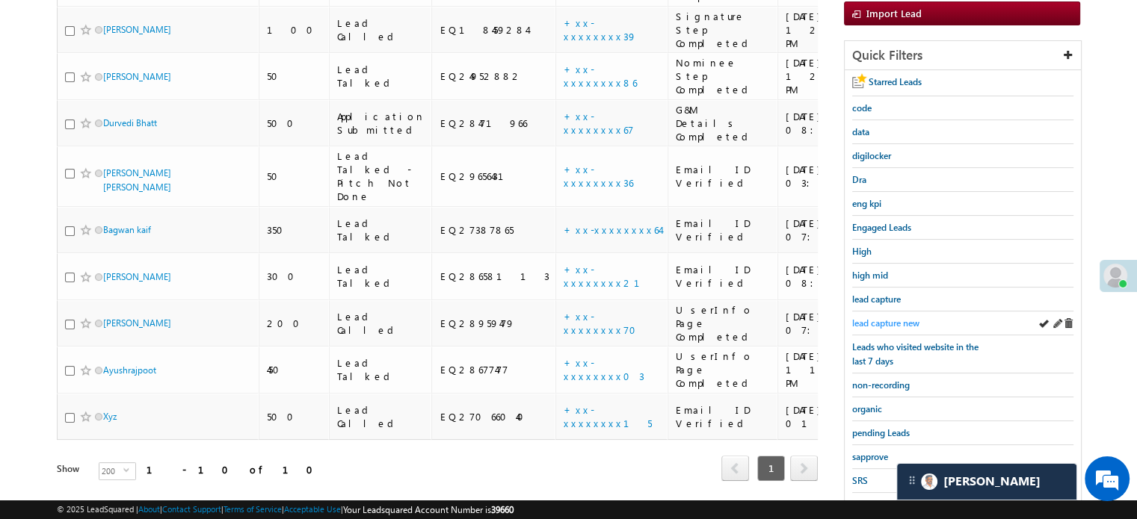
click at [888, 318] on span "lead capture new" at bounding box center [885, 323] width 67 height 11
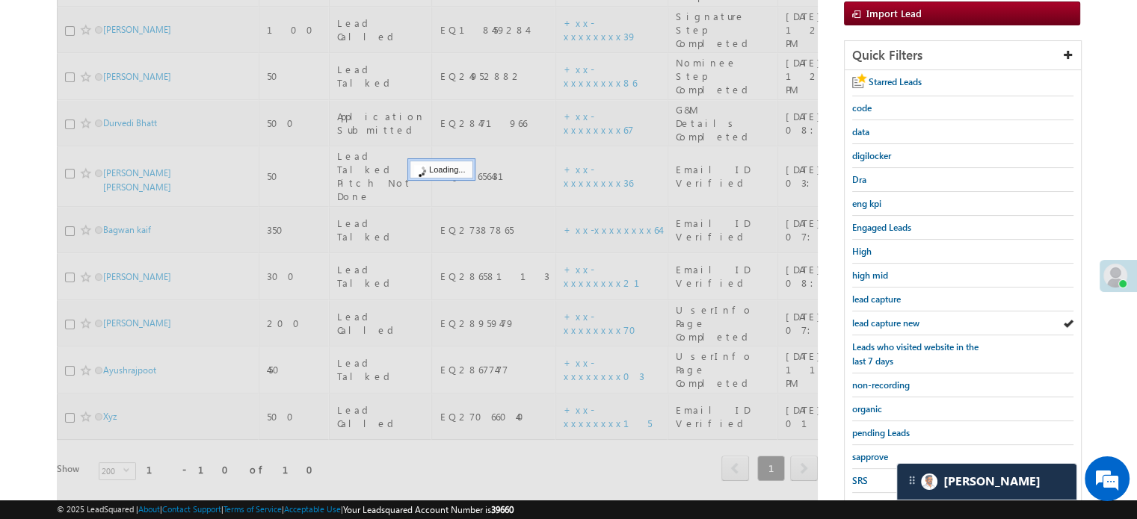
scroll to position [81, 0]
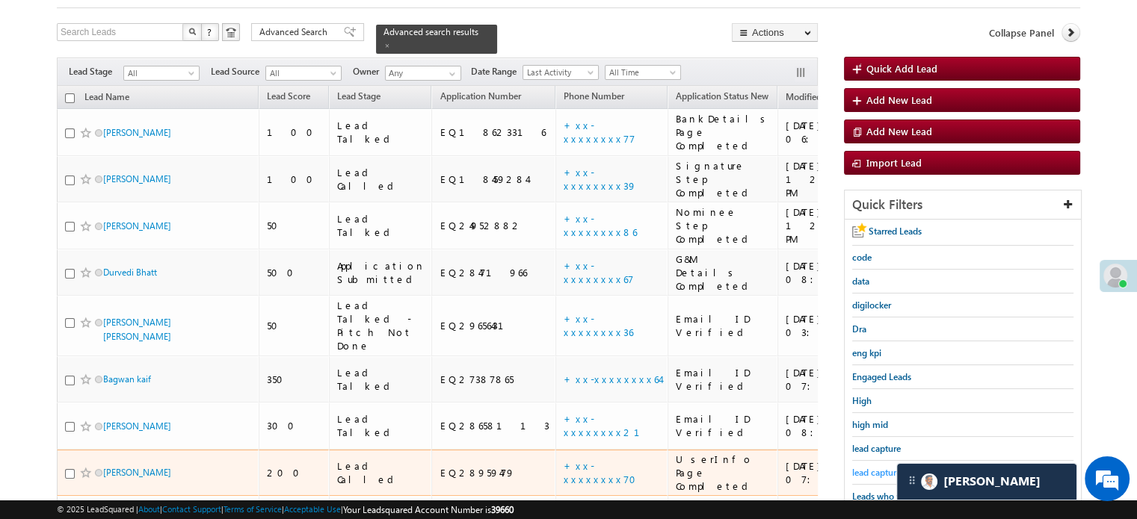
click at [868, 472] on span "lead capture new" at bounding box center [885, 472] width 67 height 11
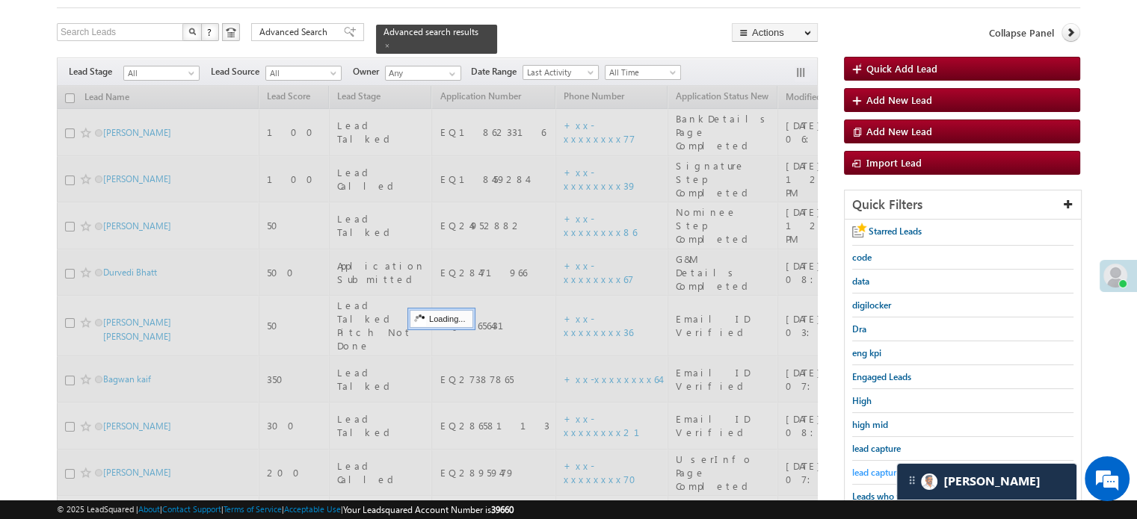
click at [867, 472] on span "lead capture new" at bounding box center [885, 472] width 67 height 11
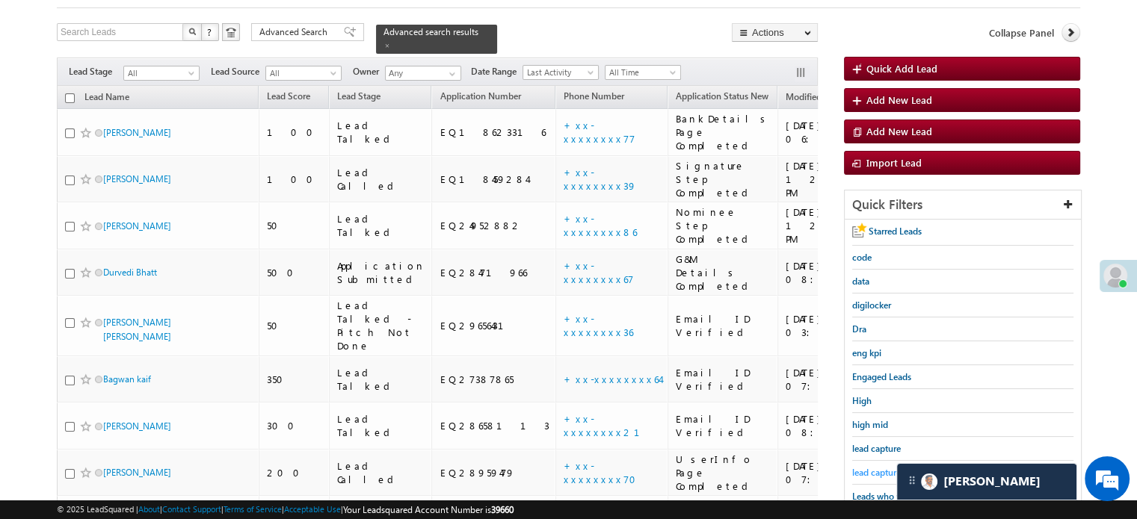
click at [859, 469] on span "lead capture new" at bounding box center [885, 472] width 67 height 11
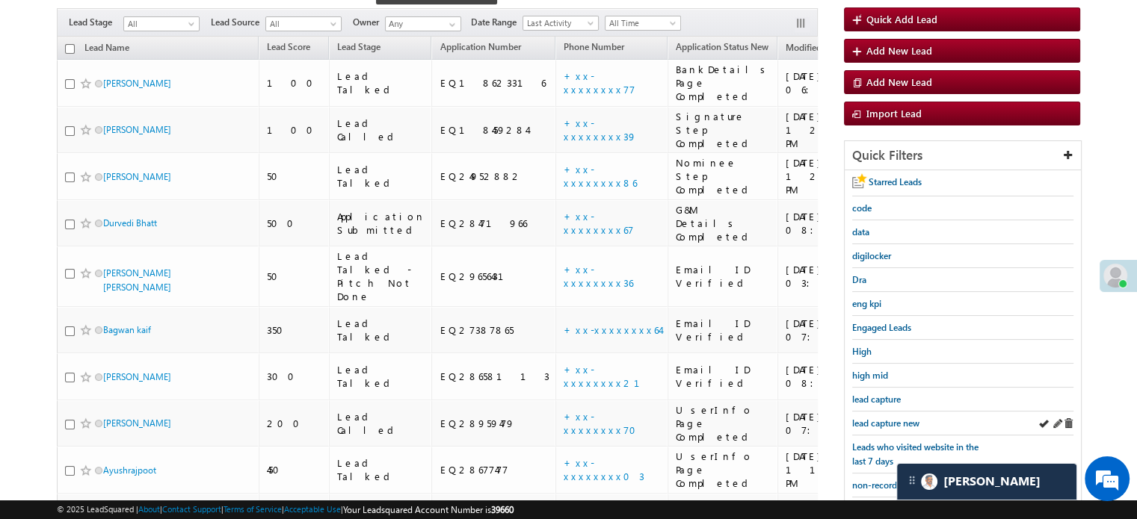
scroll to position [155, 0]
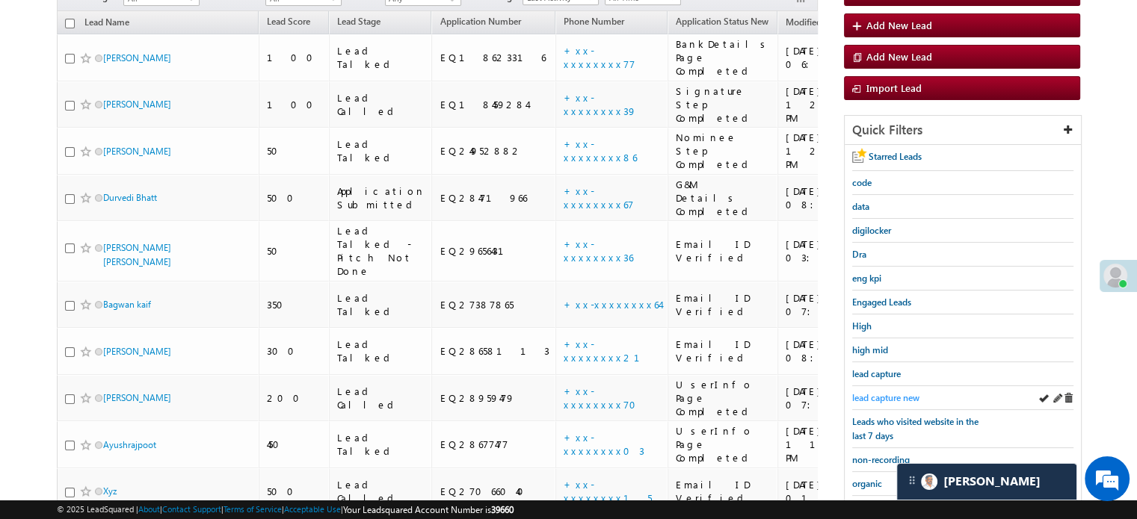
click at [879, 394] on span "lead capture new" at bounding box center [885, 397] width 67 height 11
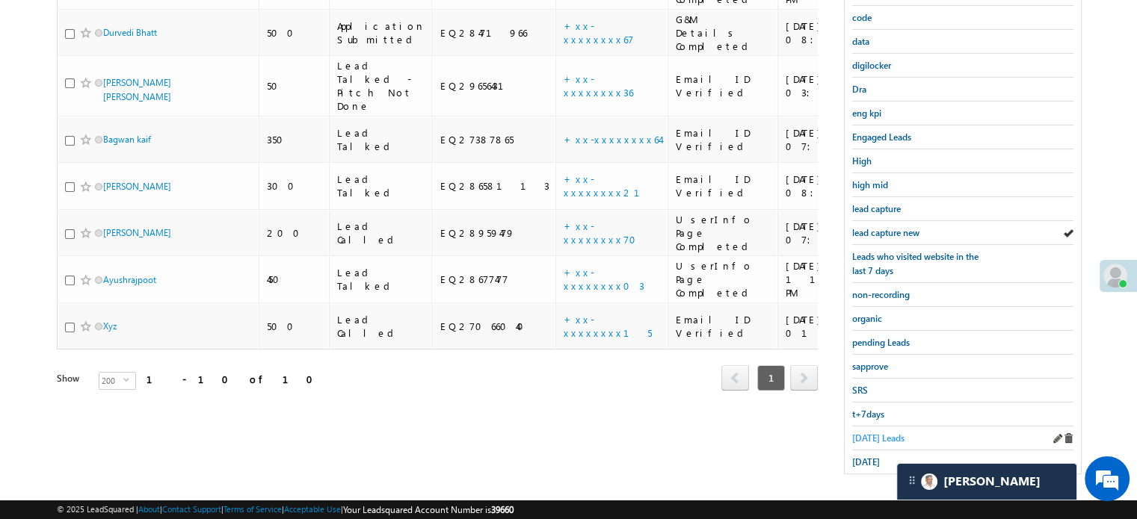
click at [874, 433] on span "Today's Leads" at bounding box center [878, 438] width 52 height 11
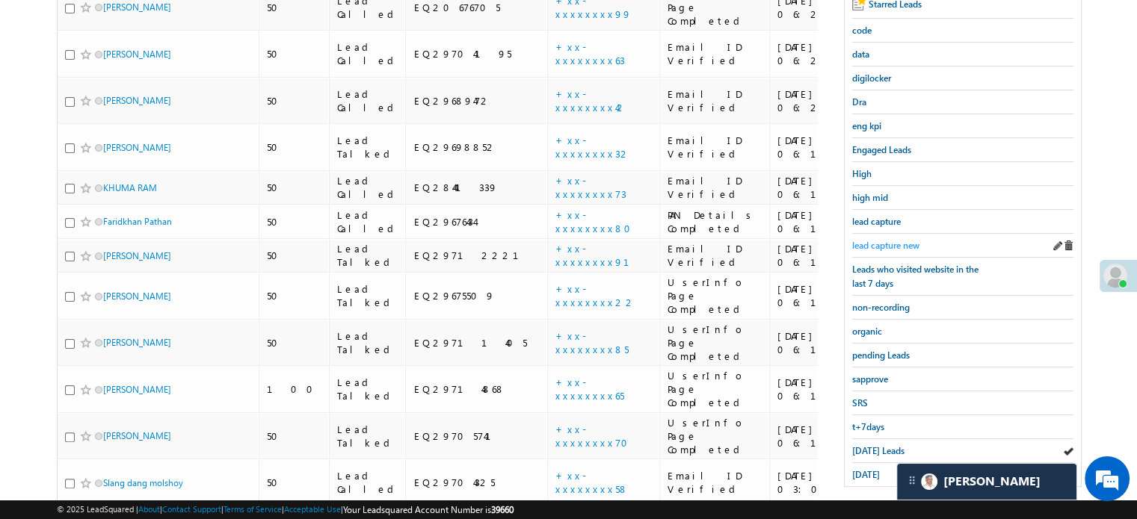
scroll to position [305, 0]
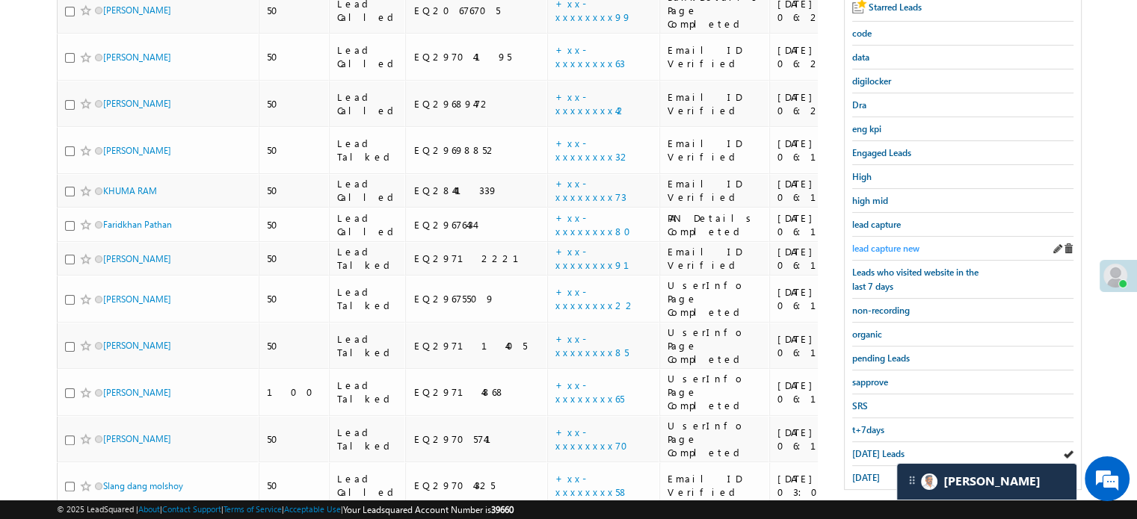
click at [879, 243] on span "lead capture new" at bounding box center [885, 248] width 67 height 11
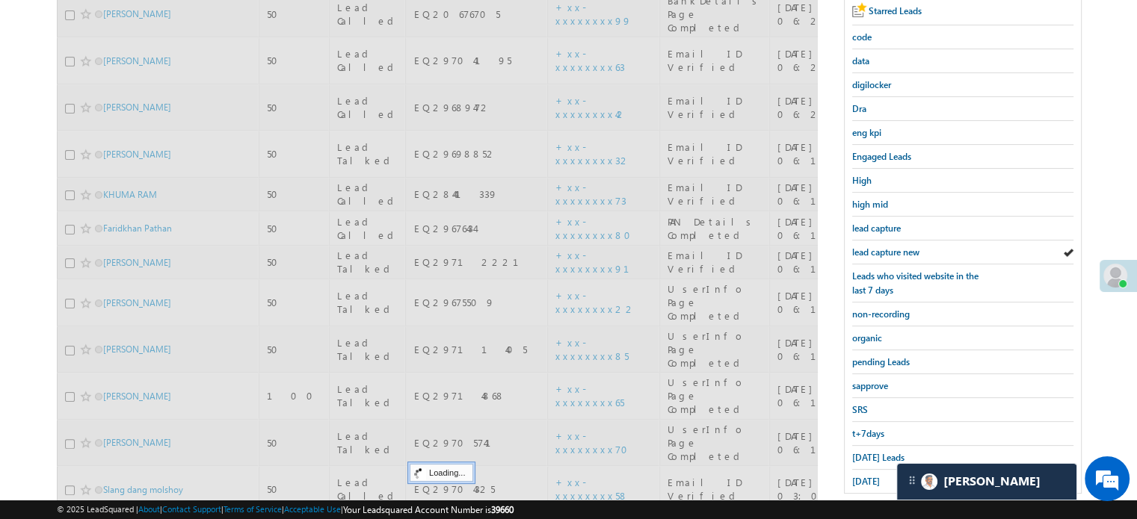
scroll to position [155, 0]
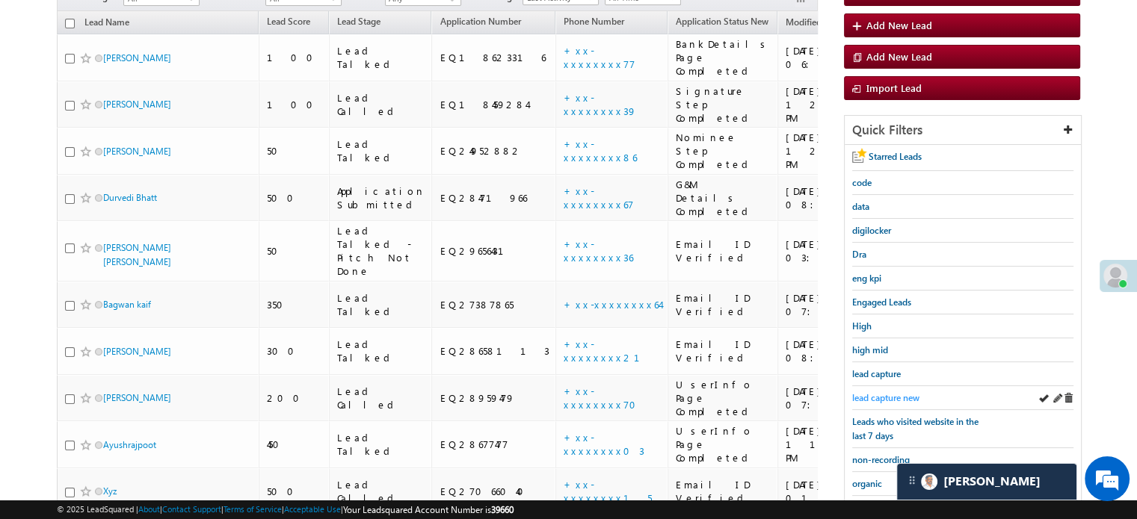
click at [868, 392] on span "lead capture new" at bounding box center [885, 397] width 67 height 11
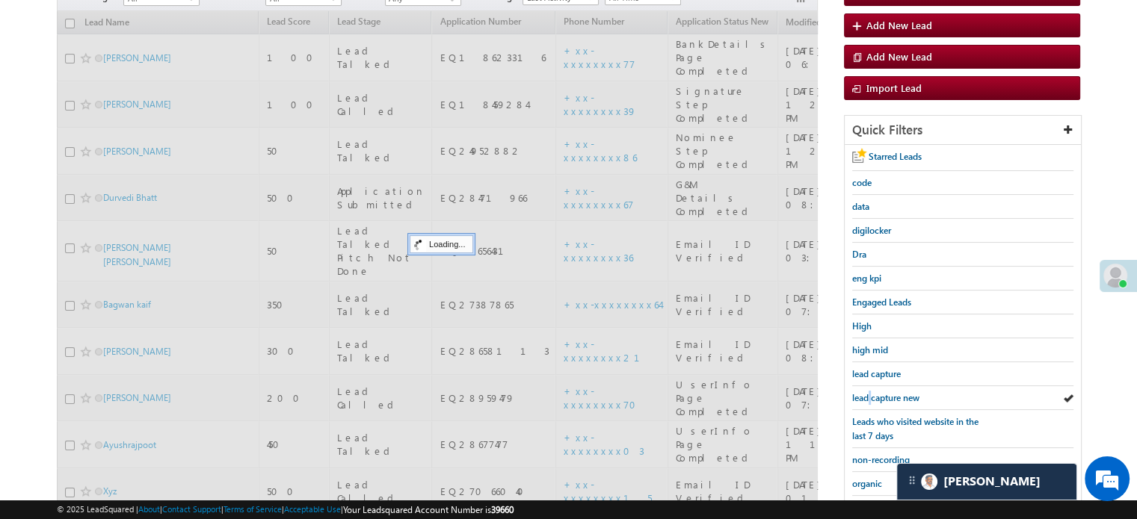
click at [868, 392] on span "lead capture new" at bounding box center [885, 397] width 67 height 11
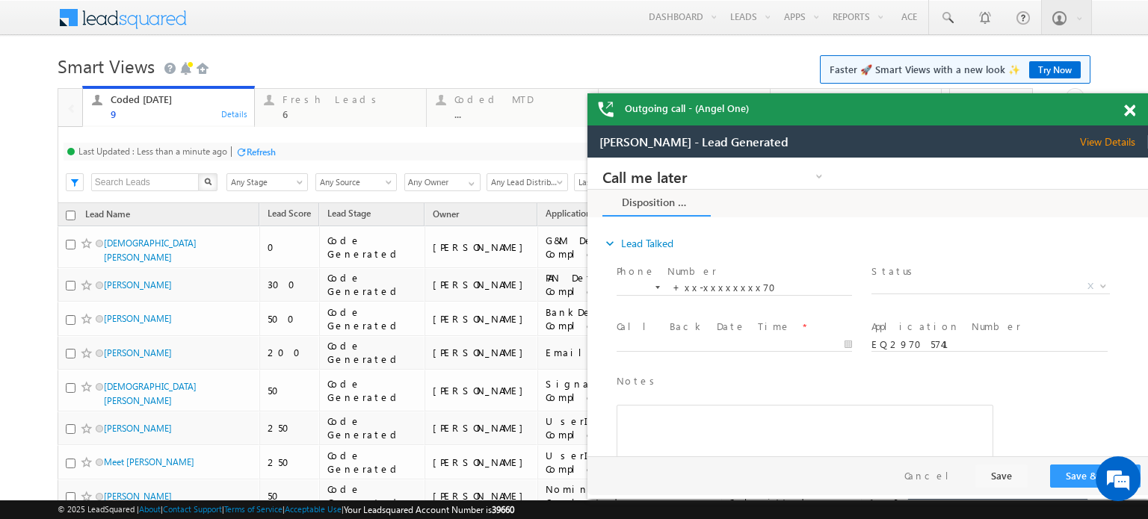
click at [262, 152] on div "Refresh" at bounding box center [261, 151] width 29 height 11
click at [262, 152] on div "Coded Today 9 Details Fresh Leads 6 Details Coded MTD ... Details Thankyou Page…" at bounding box center [545, 359] width 975 height 542
click at [1128, 117] on span at bounding box center [1129, 111] width 11 height 13
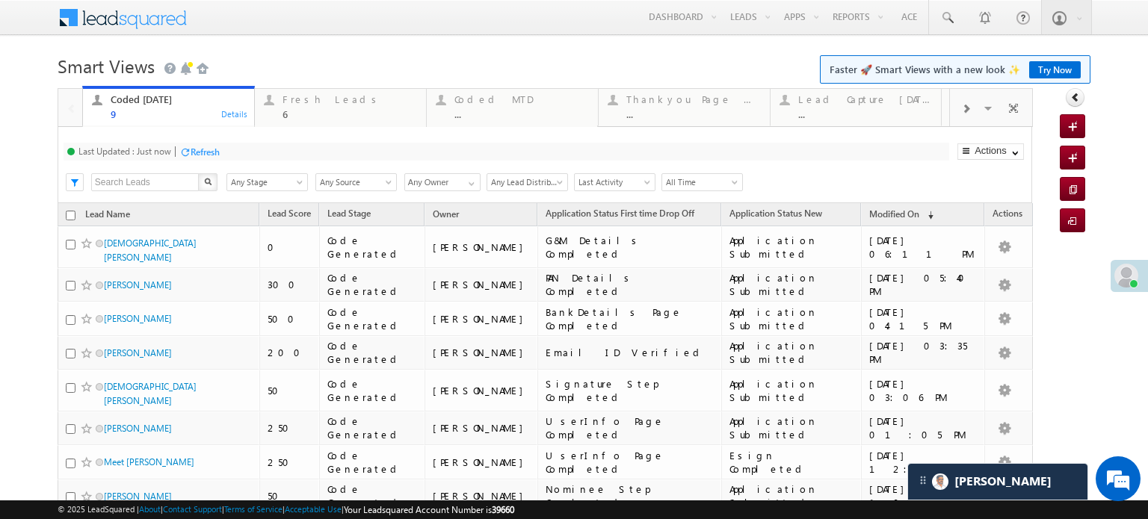
click at [218, 149] on div "Refresh" at bounding box center [205, 151] width 29 height 11
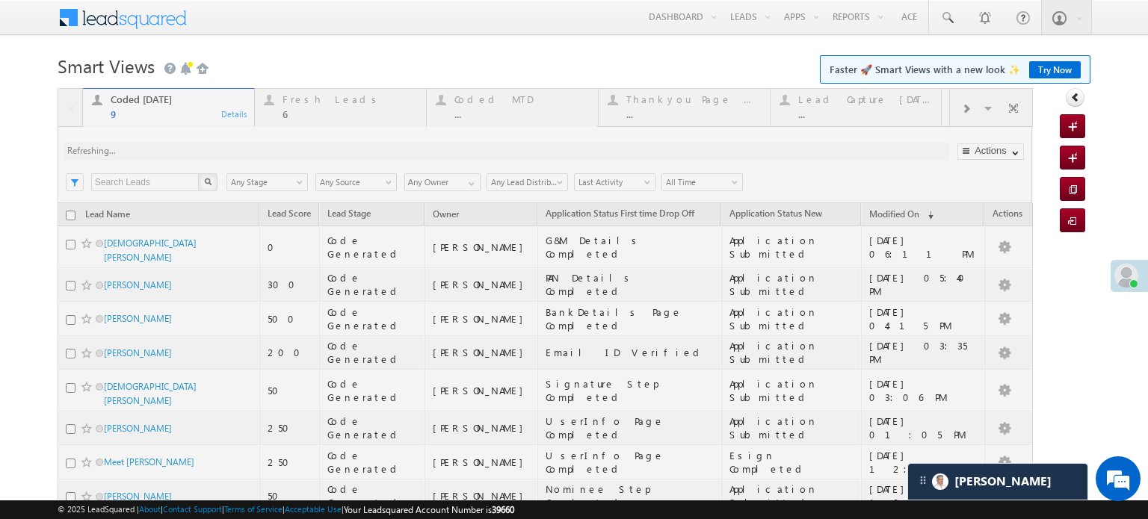
click at [218, 149] on div at bounding box center [545, 359] width 975 height 542
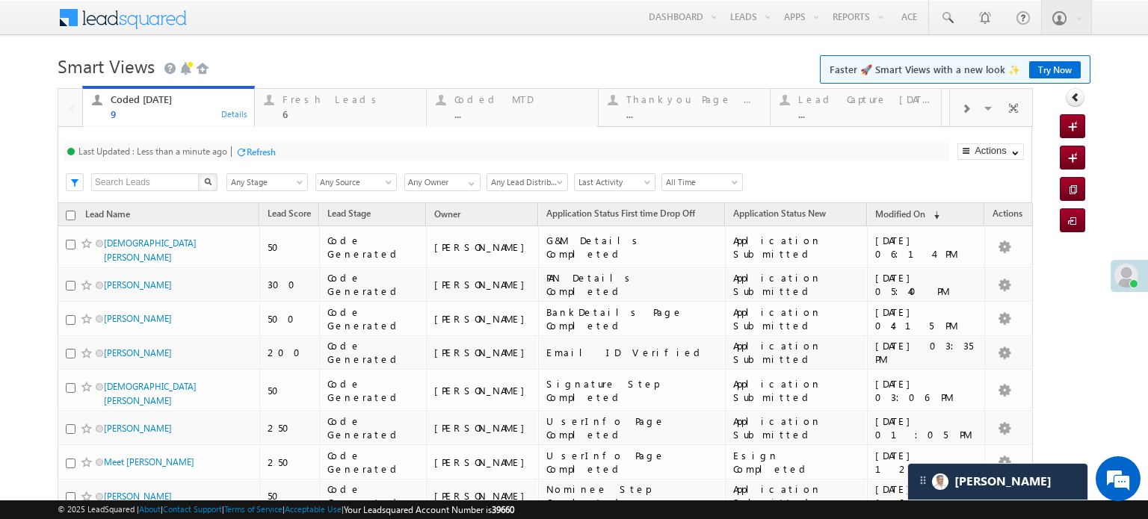
click at [252, 146] on div "Refresh" at bounding box center [261, 151] width 29 height 11
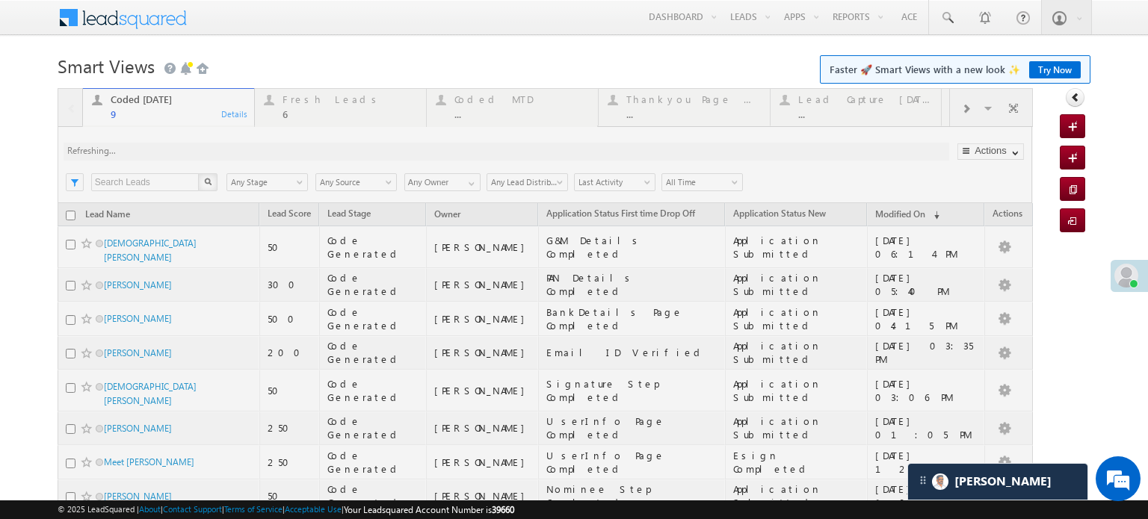
click at [254, 146] on div at bounding box center [545, 359] width 975 height 542
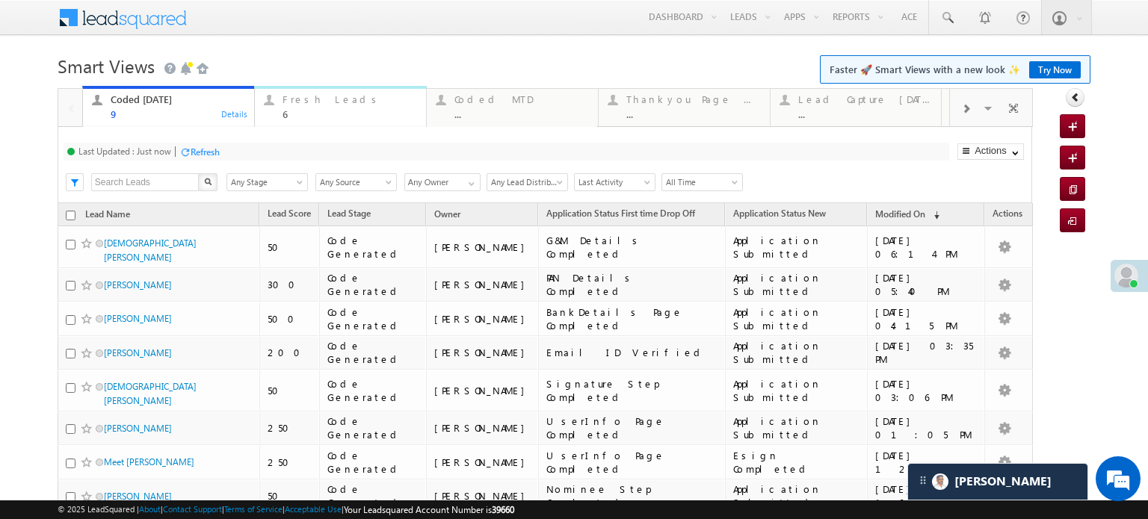
click at [318, 104] on div "Fresh Leads" at bounding box center [349, 99] width 135 height 12
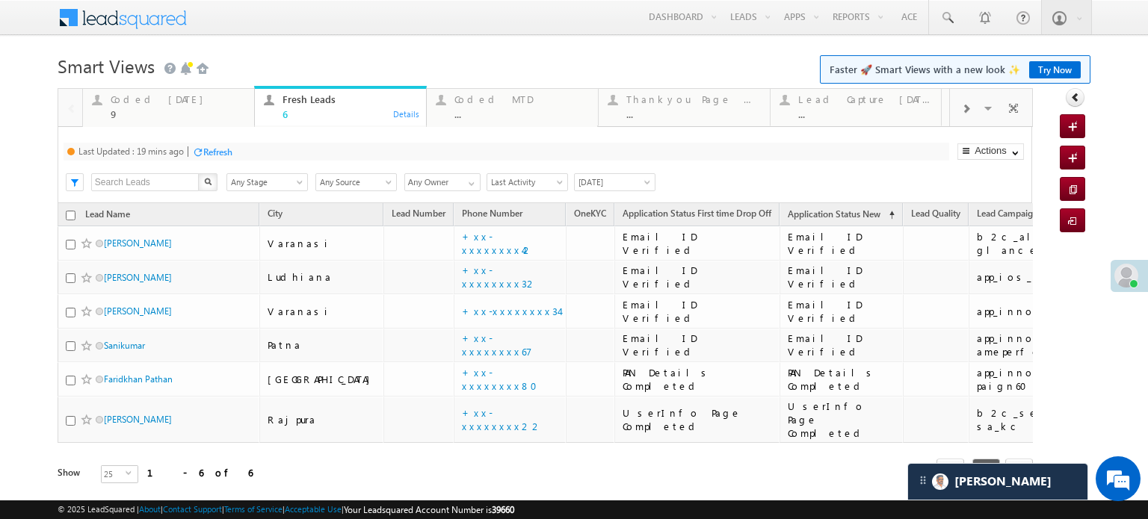
click at [221, 150] on div "Refresh" at bounding box center [217, 151] width 29 height 11
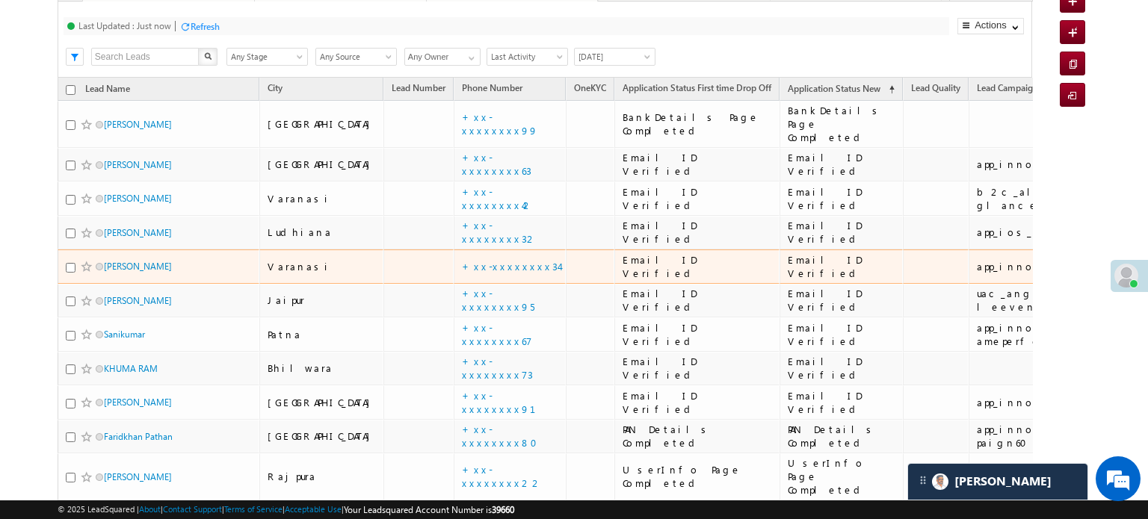
scroll to position [275, 0]
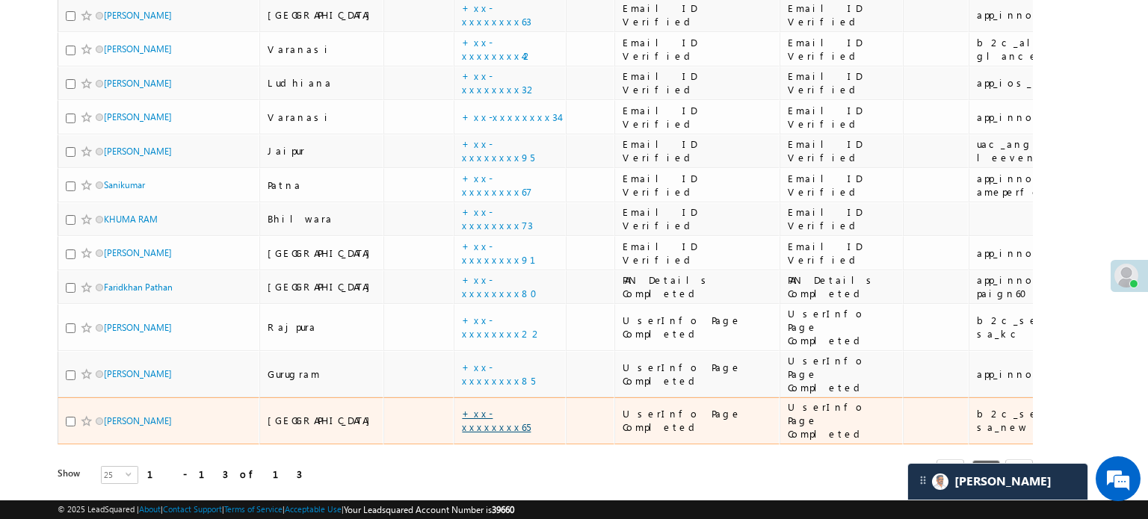
click at [462, 407] on link "+xx-xxxxxxxx65" at bounding box center [496, 420] width 69 height 26
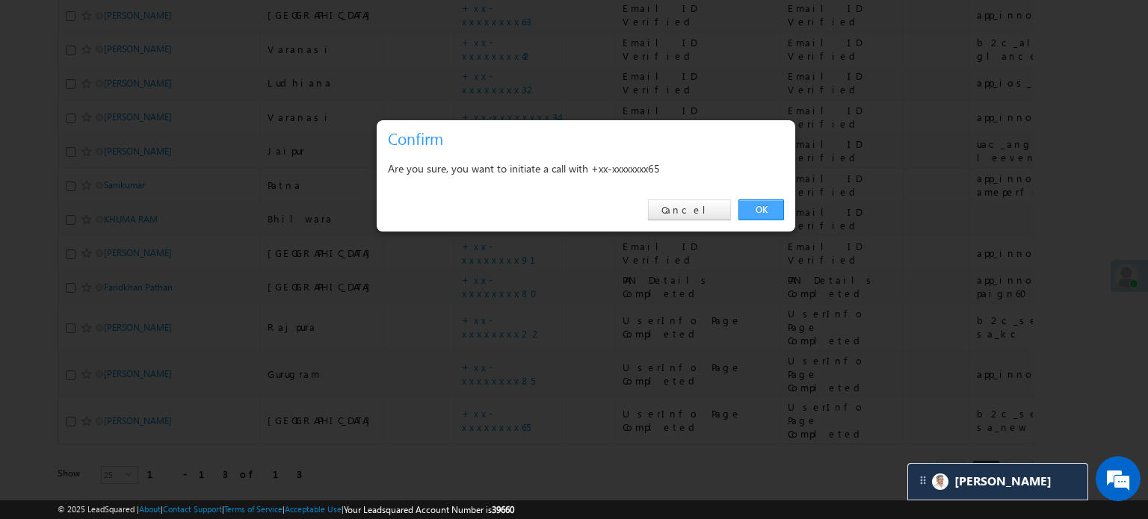
click at [748, 209] on link "OK" at bounding box center [761, 210] width 46 height 21
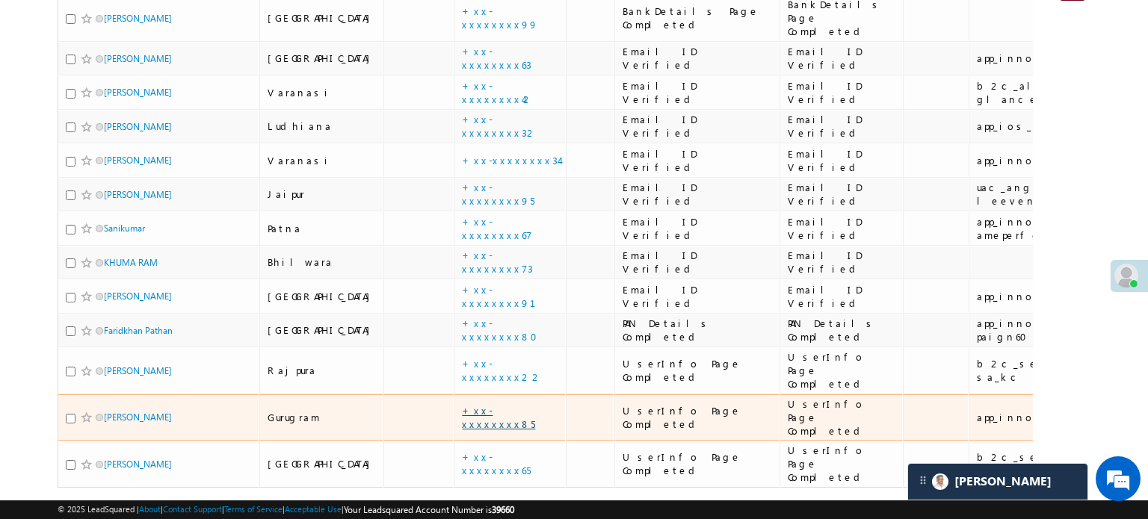
click at [462, 404] on link "+xx-xxxxxxxx85" at bounding box center [498, 417] width 73 height 26
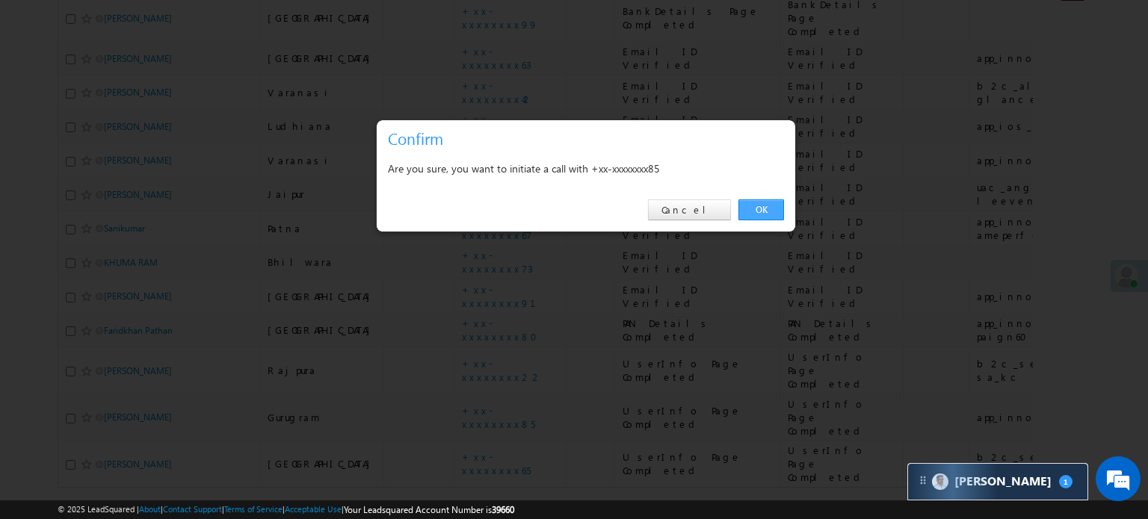
click at [760, 214] on link "OK" at bounding box center [761, 210] width 46 height 21
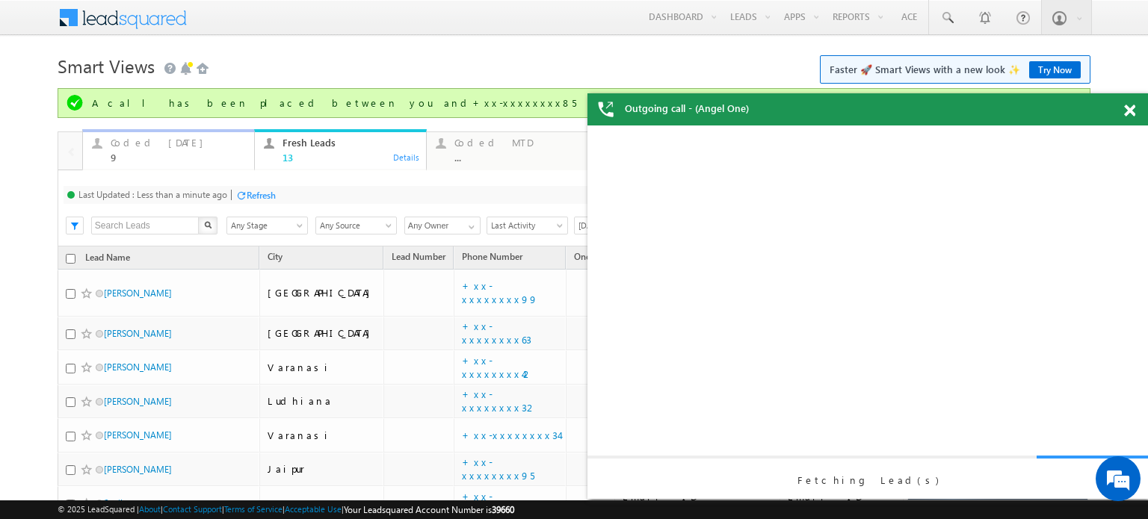
scroll to position [0, 0]
click at [191, 142] on div "Coded Today" at bounding box center [178, 143] width 135 height 12
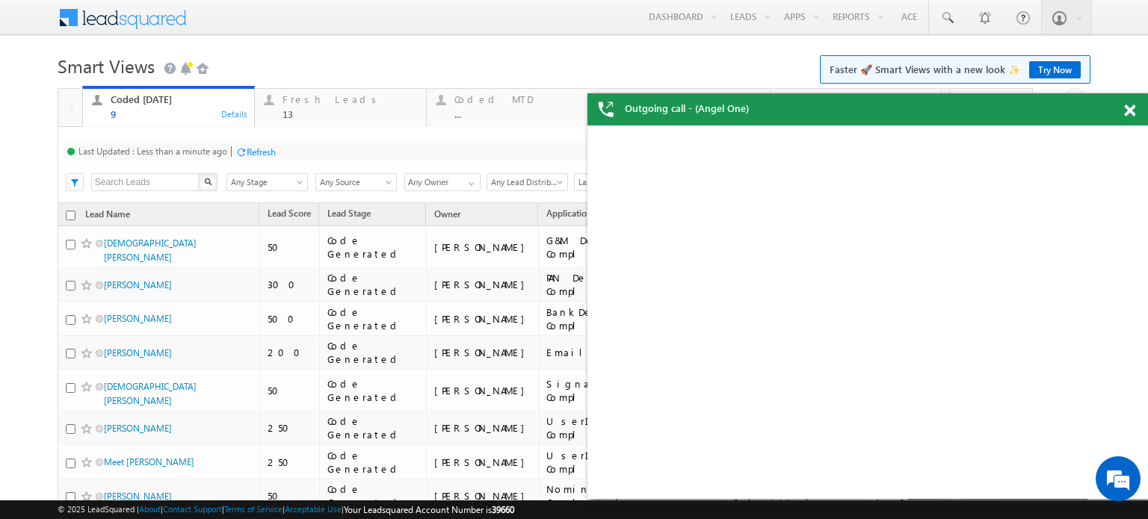
click at [256, 147] on div "Refresh" at bounding box center [261, 151] width 29 height 11
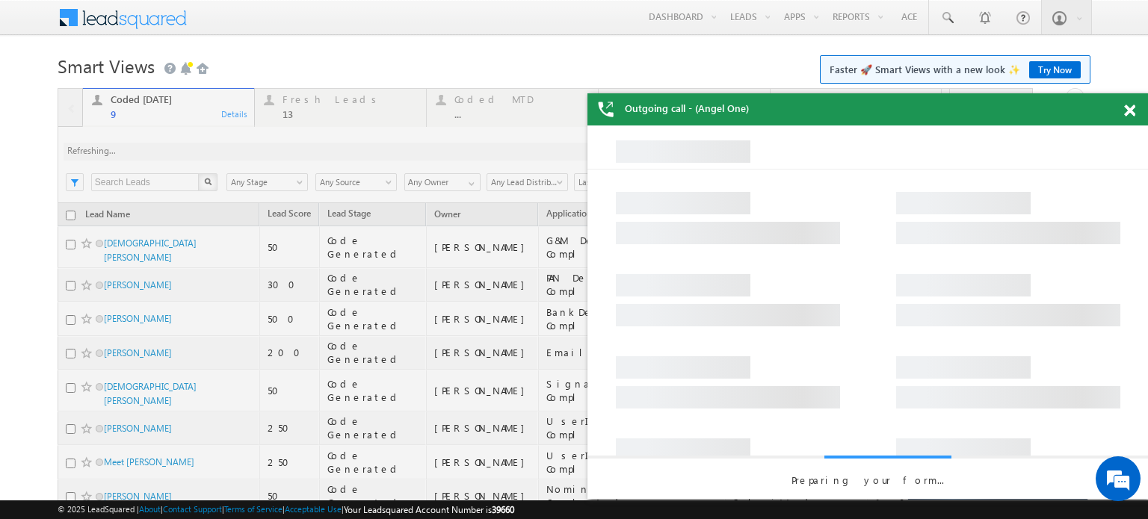
click at [1128, 113] on span at bounding box center [1129, 111] width 11 height 13
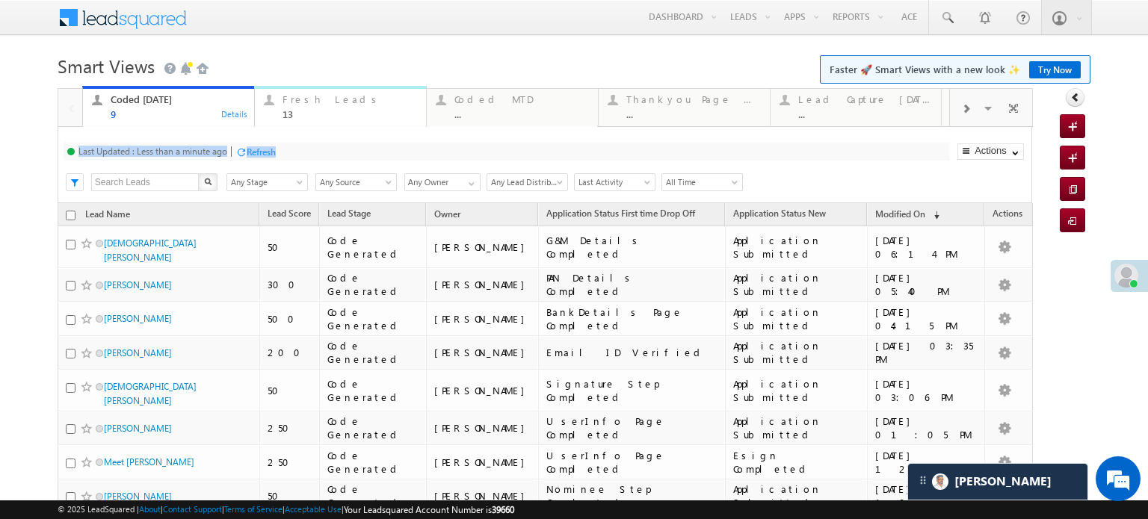
click at [341, 105] on div "Fresh Leads" at bounding box center [349, 99] width 135 height 12
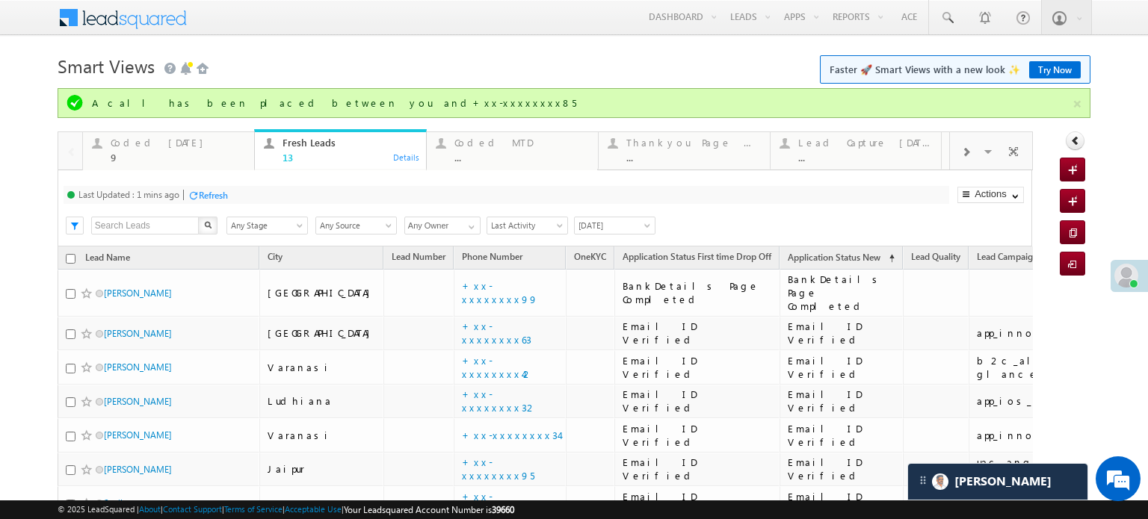
click at [211, 200] on div "Refresh" at bounding box center [213, 195] width 29 height 11
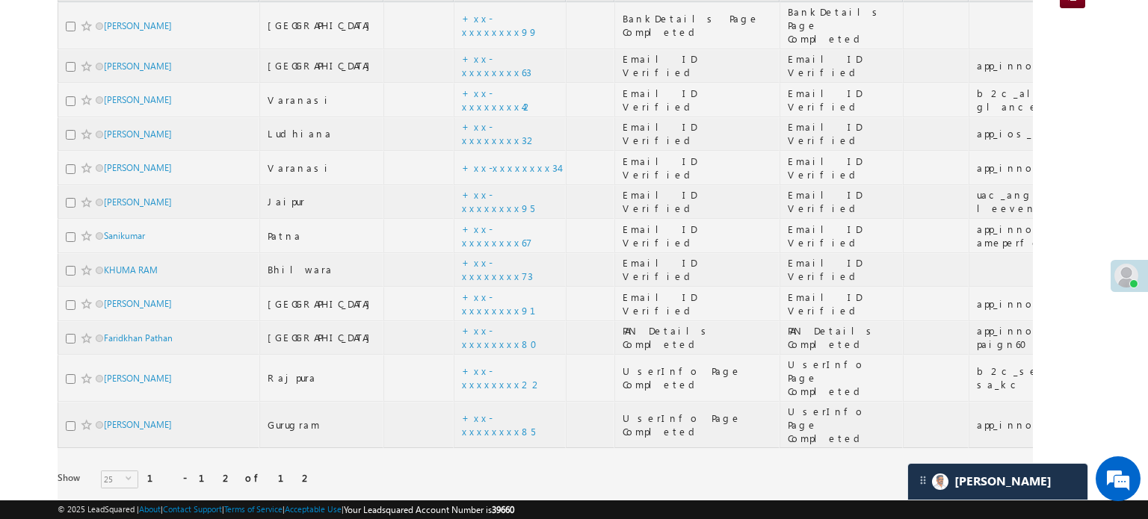
scroll to position [181, 0]
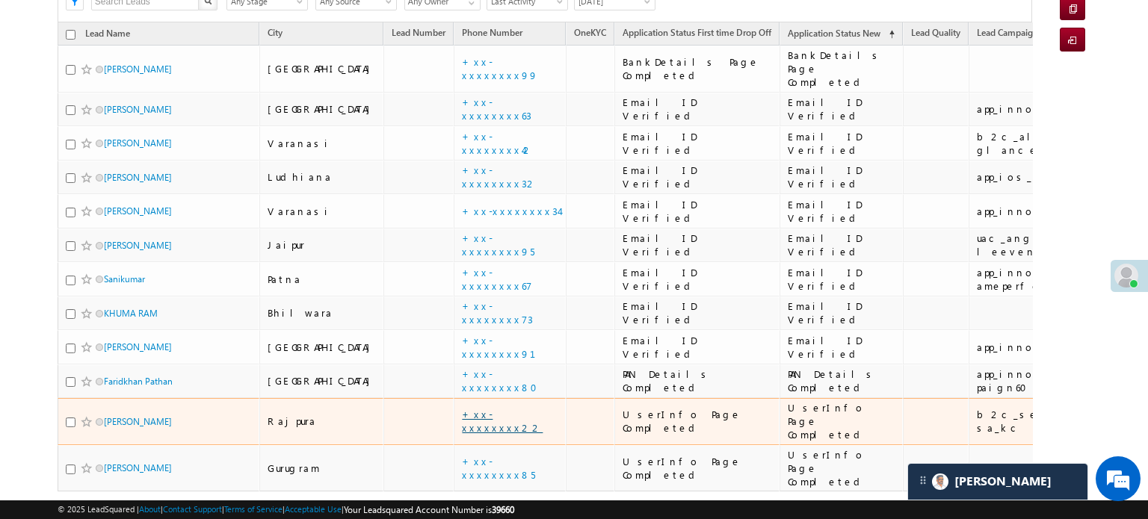
click at [462, 408] on link "+xx-xxxxxxxx22" at bounding box center [502, 421] width 81 height 26
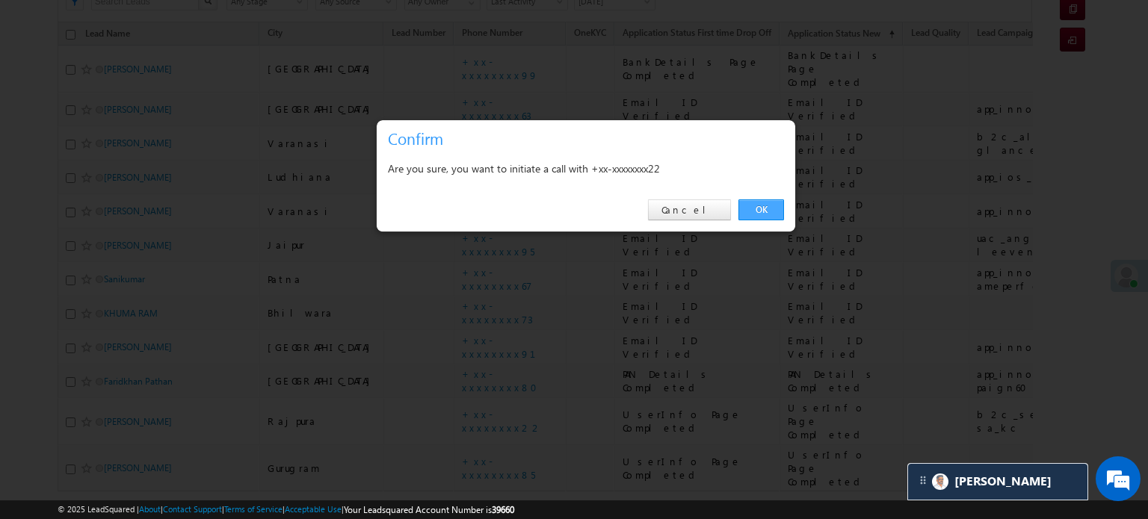
click at [748, 207] on link "OK" at bounding box center [761, 210] width 46 height 21
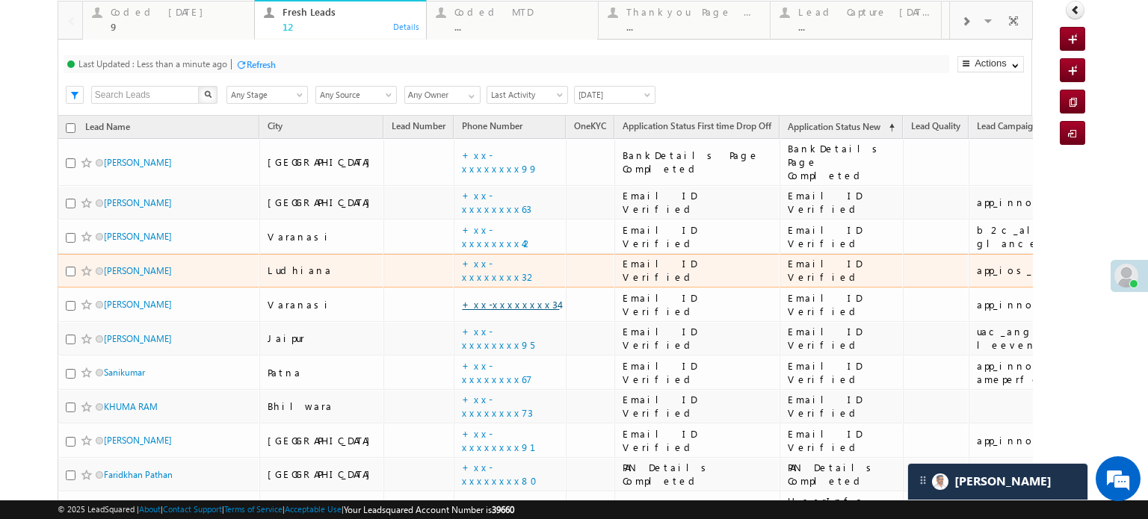
scroll to position [285, 0]
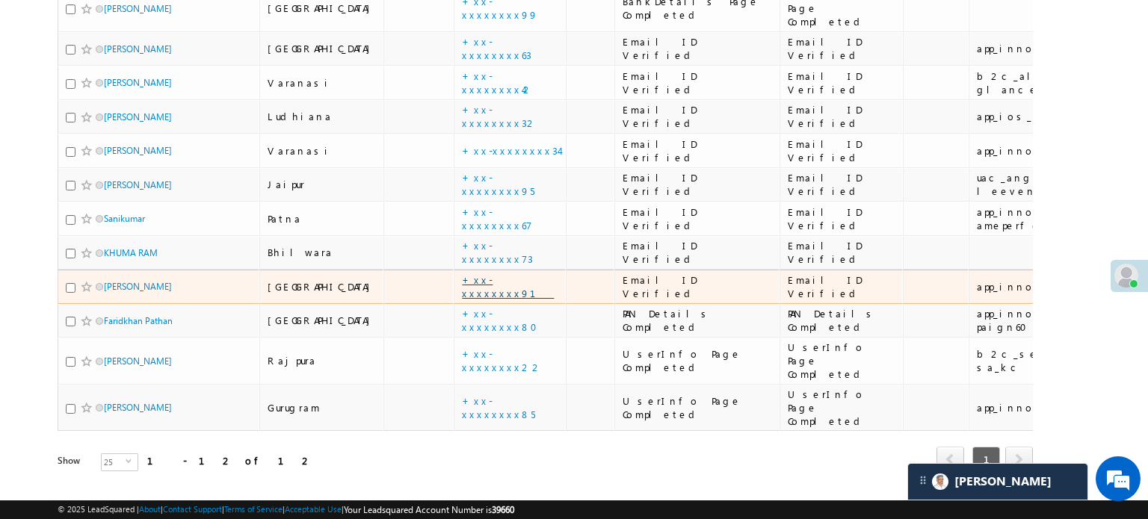
click at [462, 273] on link "+xx-xxxxxxxx91" at bounding box center [508, 286] width 92 height 26
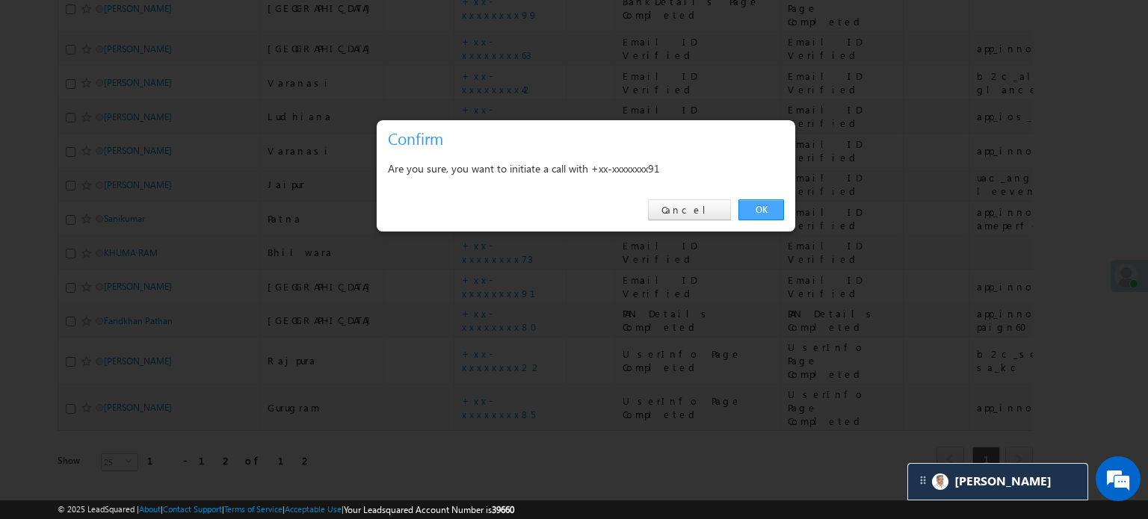
click at [756, 208] on link "OK" at bounding box center [761, 210] width 46 height 21
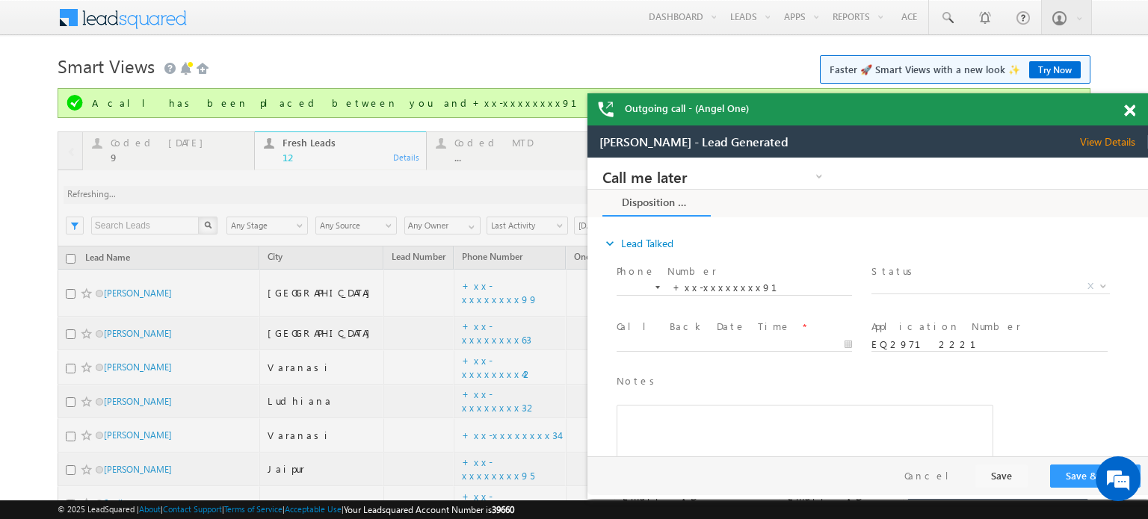
scroll to position [0, 0]
click at [1136, 110] on div at bounding box center [1138, 107] width 20 height 29
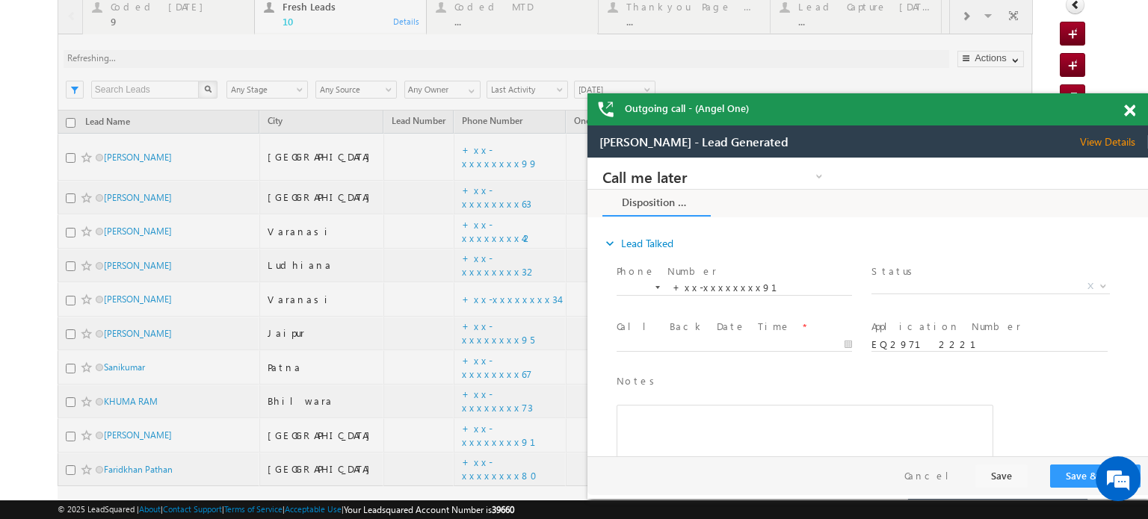
scroll to position [174, 0]
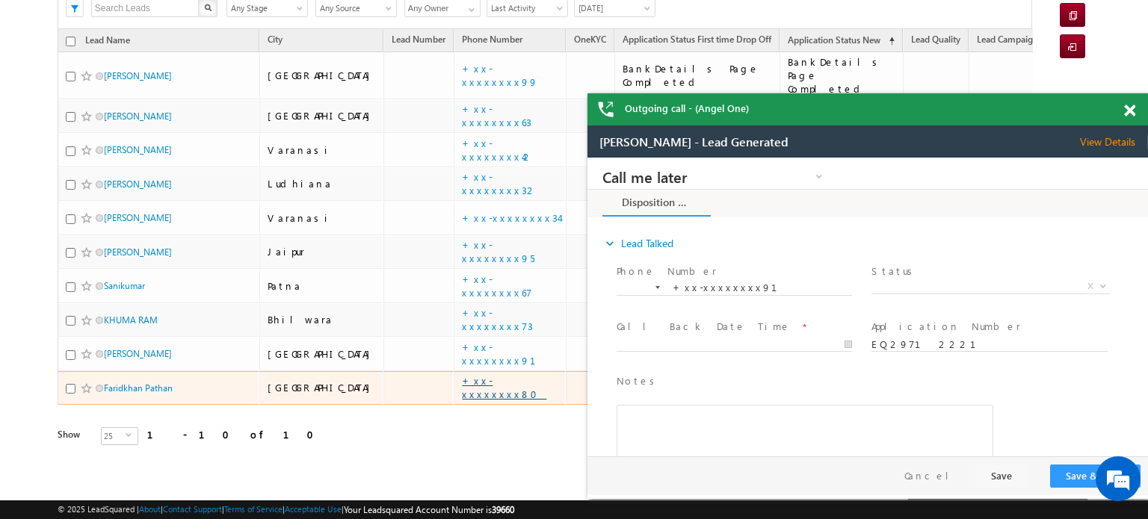
click at [462, 374] on link "+xx-xxxxxxxx80" at bounding box center [504, 387] width 84 height 26
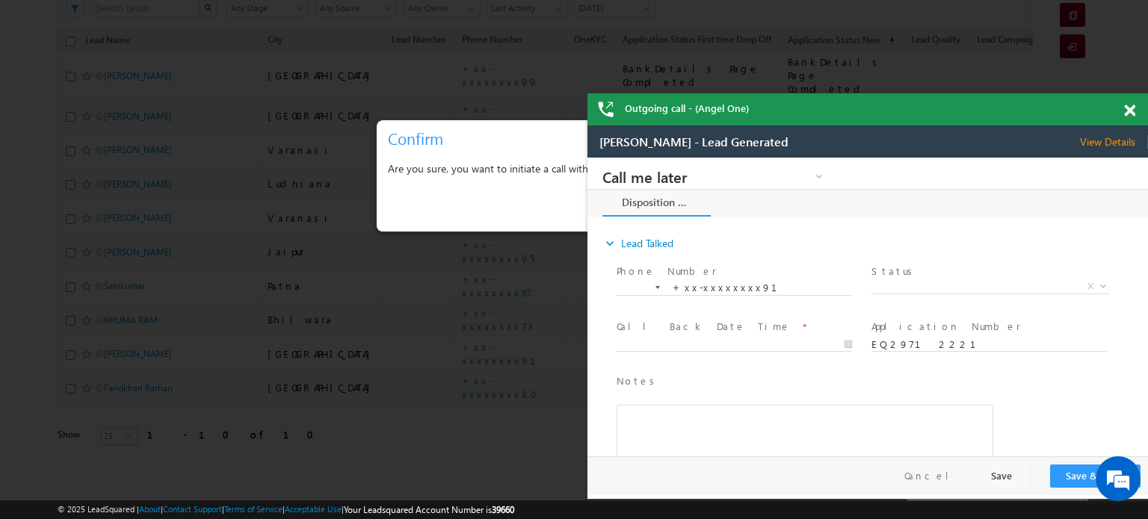
click at [1130, 111] on span at bounding box center [1129, 111] width 11 height 13
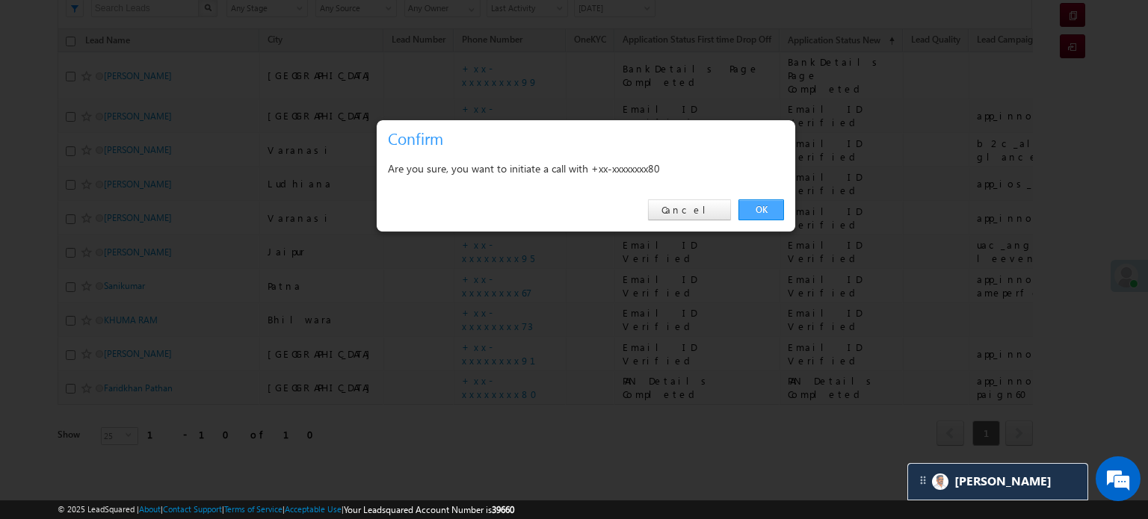
click at [767, 207] on link "OK" at bounding box center [761, 210] width 46 height 21
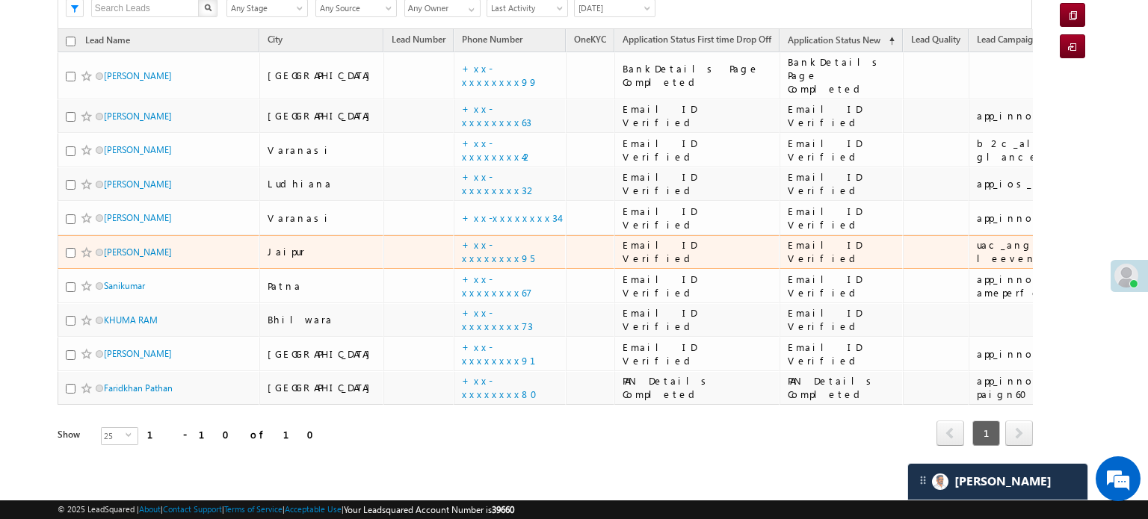
scroll to position [0, 0]
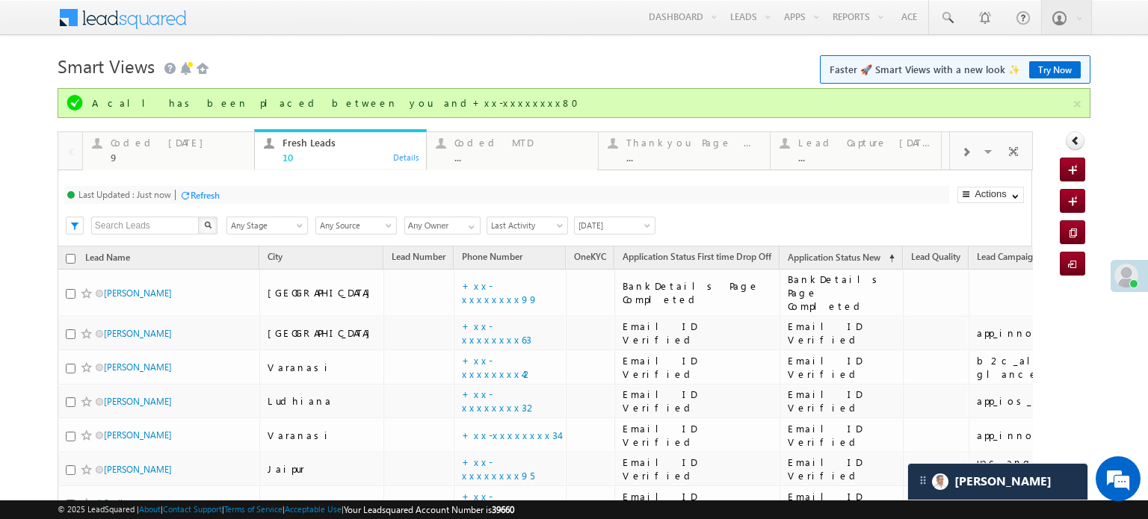
click at [214, 196] on div "Refresh" at bounding box center [205, 195] width 29 height 11
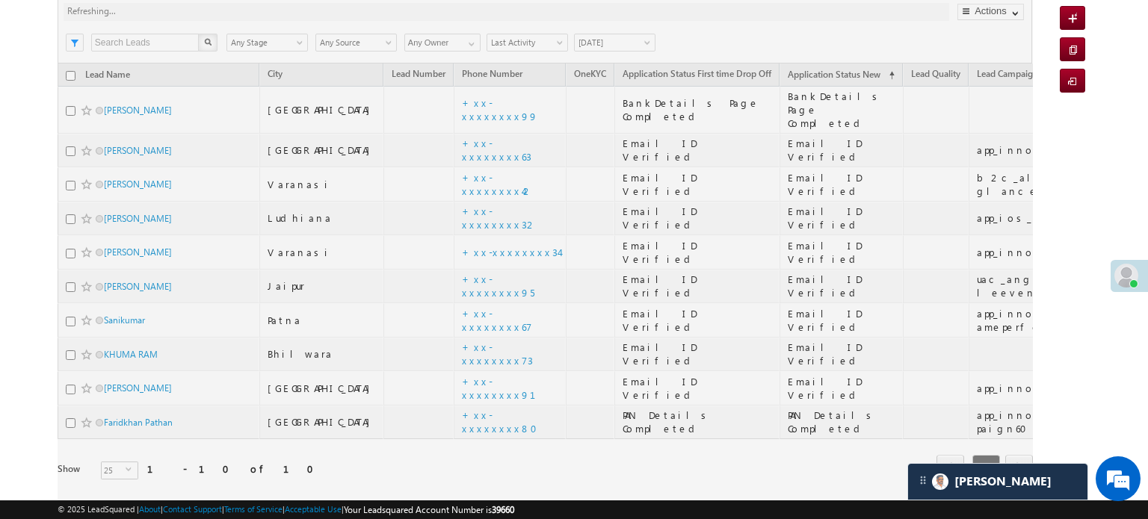
scroll to position [217, 0]
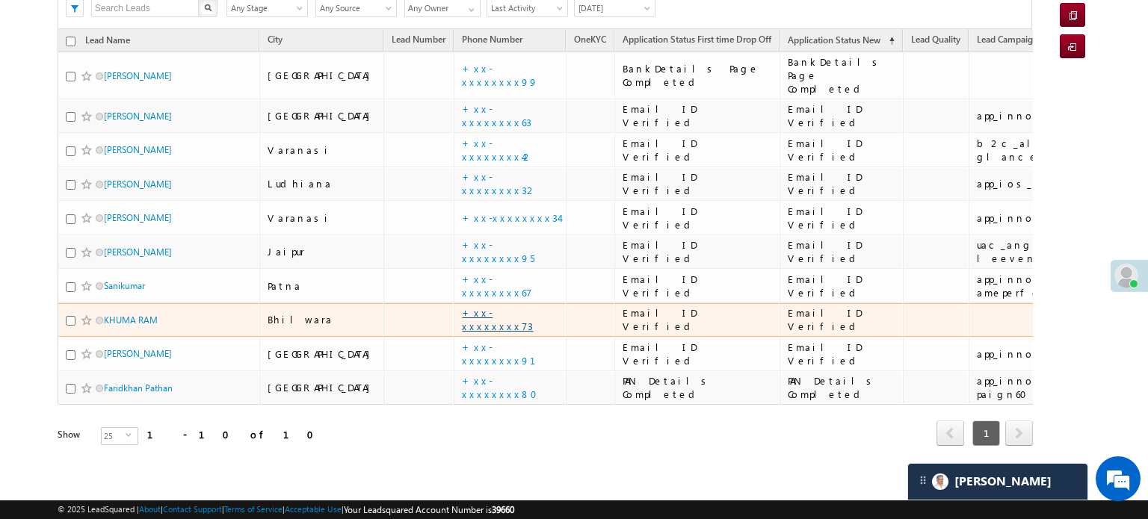
click at [462, 306] on link "+xx-xxxxxxxx73" at bounding box center [497, 319] width 71 height 26
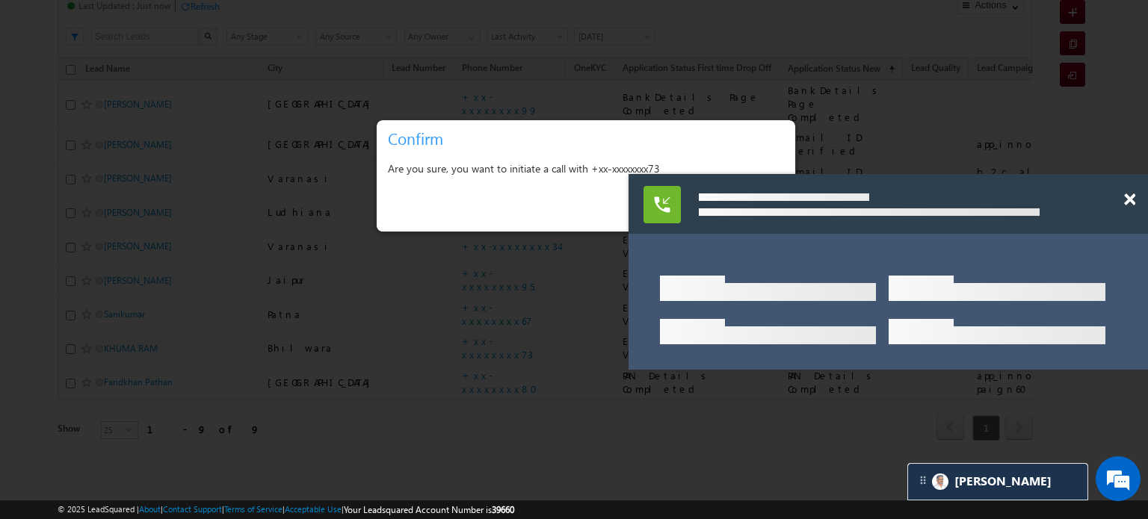
scroll to position [140, 0]
click at [769, 203] on div at bounding box center [869, 209] width 359 height 30
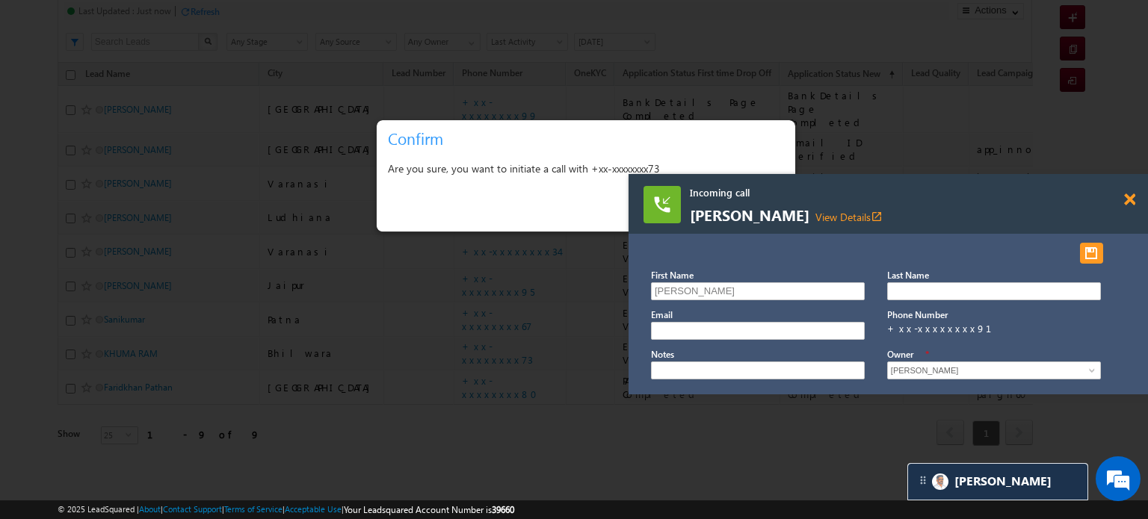
click at [1125, 199] on span at bounding box center [1129, 200] width 11 height 13
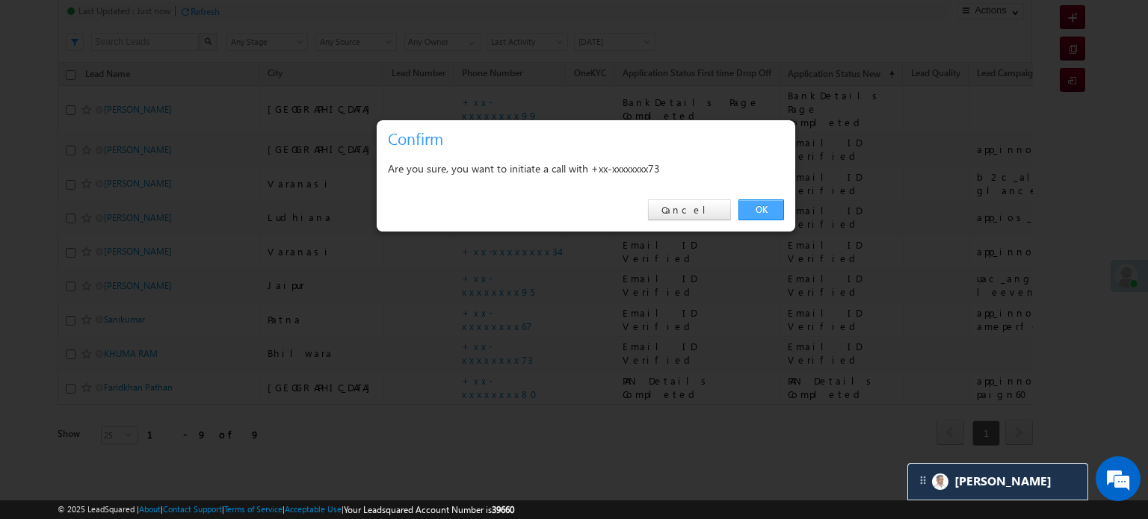
click at [753, 208] on link "OK" at bounding box center [761, 210] width 46 height 21
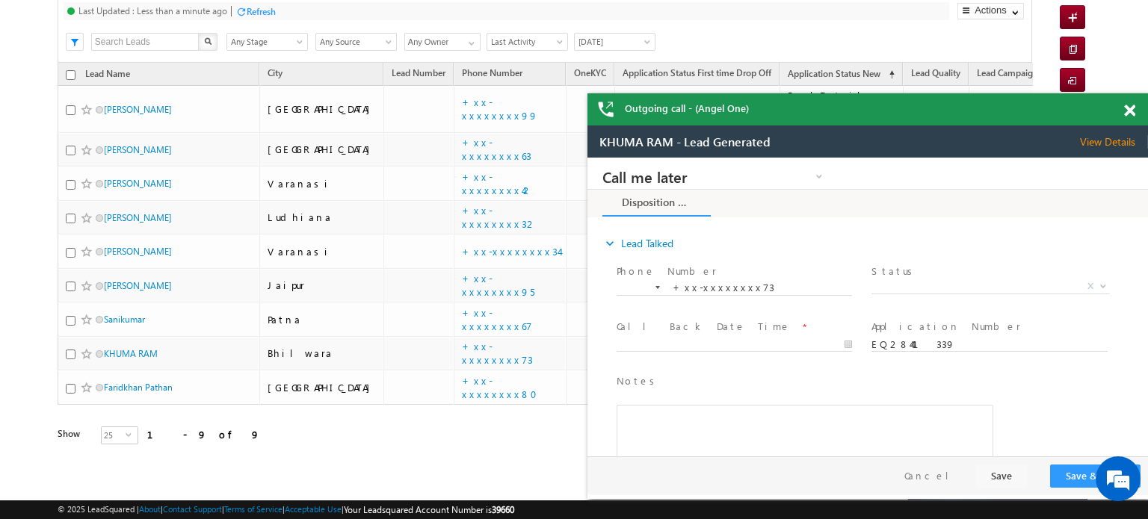
scroll to position [0, 0]
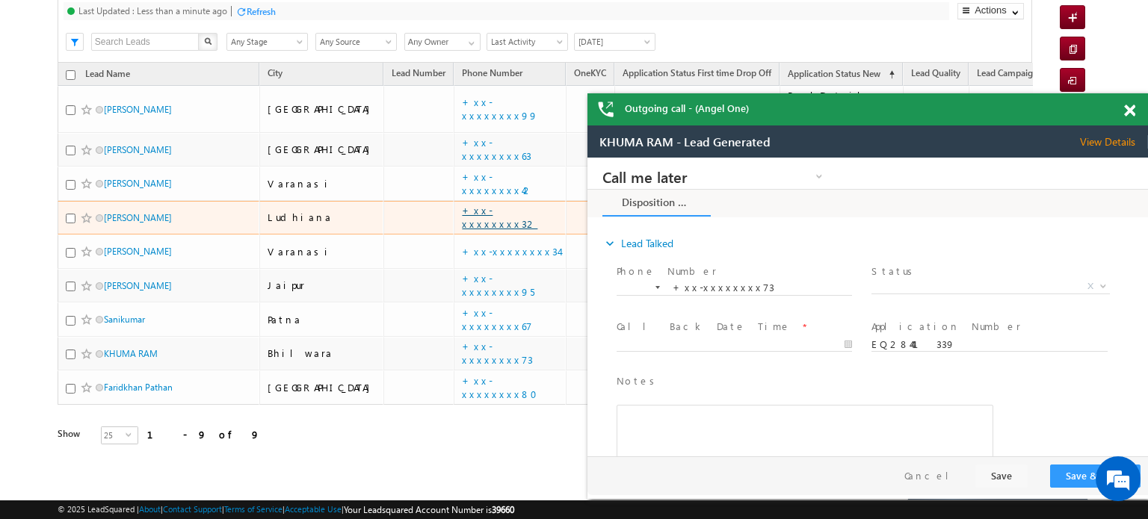
click at [462, 206] on link "+xx-xxxxxxxx32" at bounding box center [499, 217] width 75 height 26
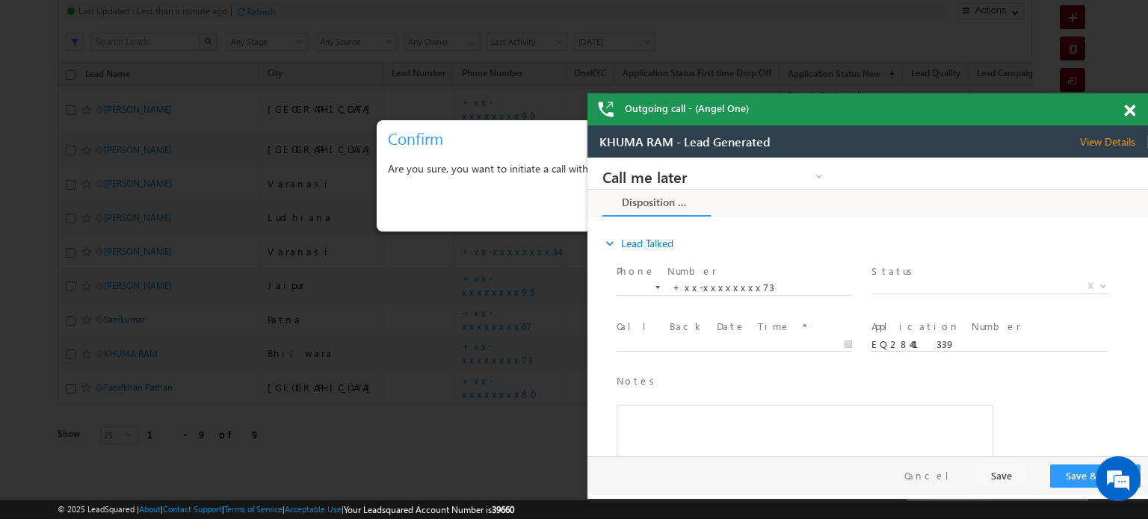
click at [1133, 112] on span at bounding box center [1129, 111] width 11 height 13
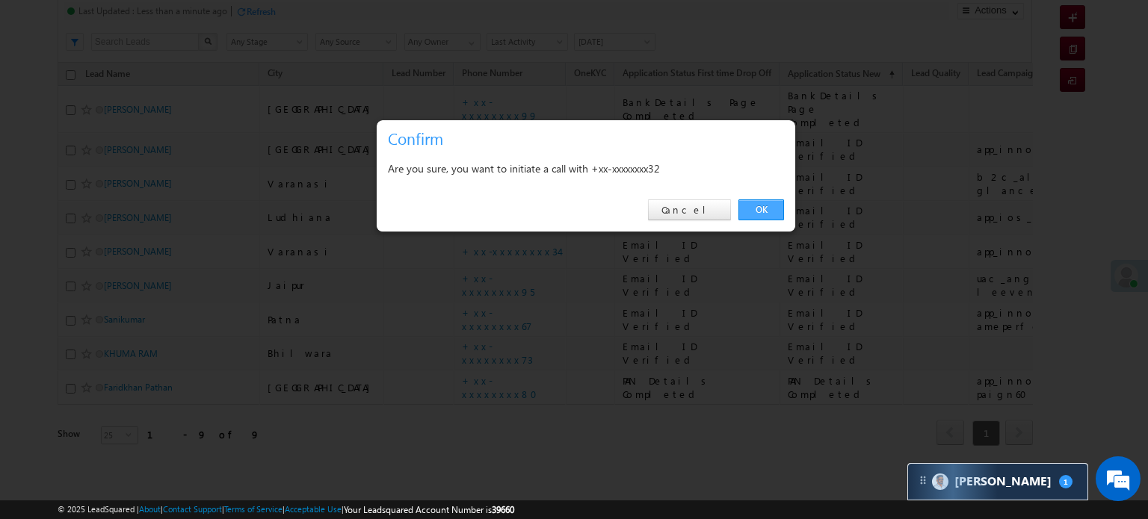
click at [753, 208] on link "OK" at bounding box center [761, 210] width 46 height 21
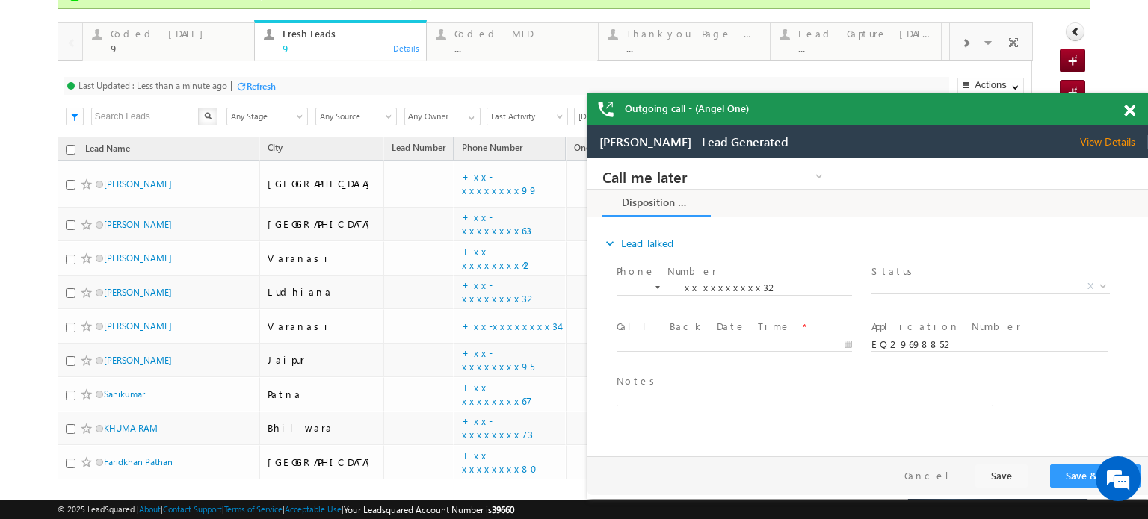
click at [1127, 113] on span at bounding box center [1129, 111] width 11 height 13
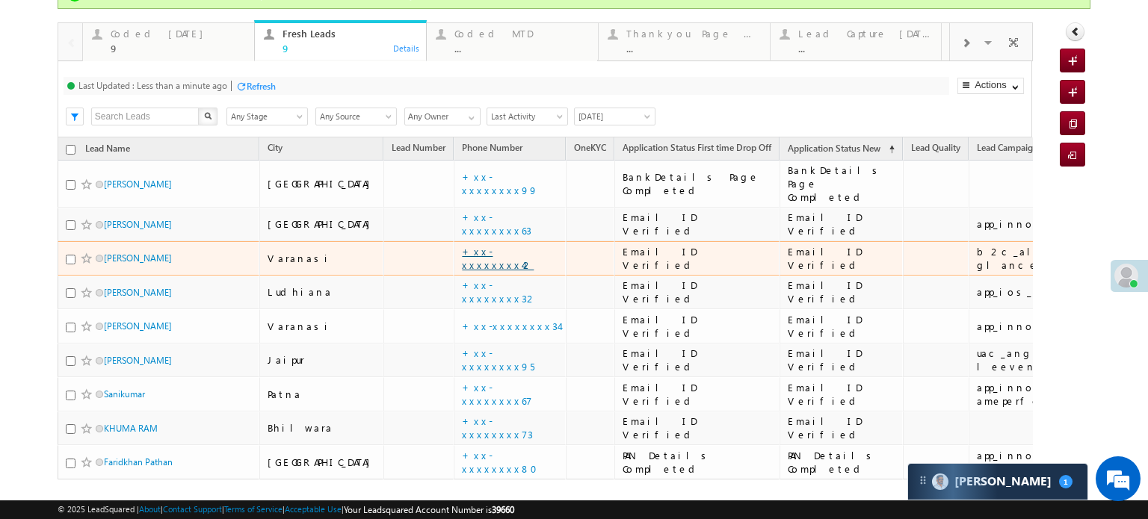
click at [462, 245] on link "+xx-xxxxxxxx42" at bounding box center [498, 258] width 72 height 26
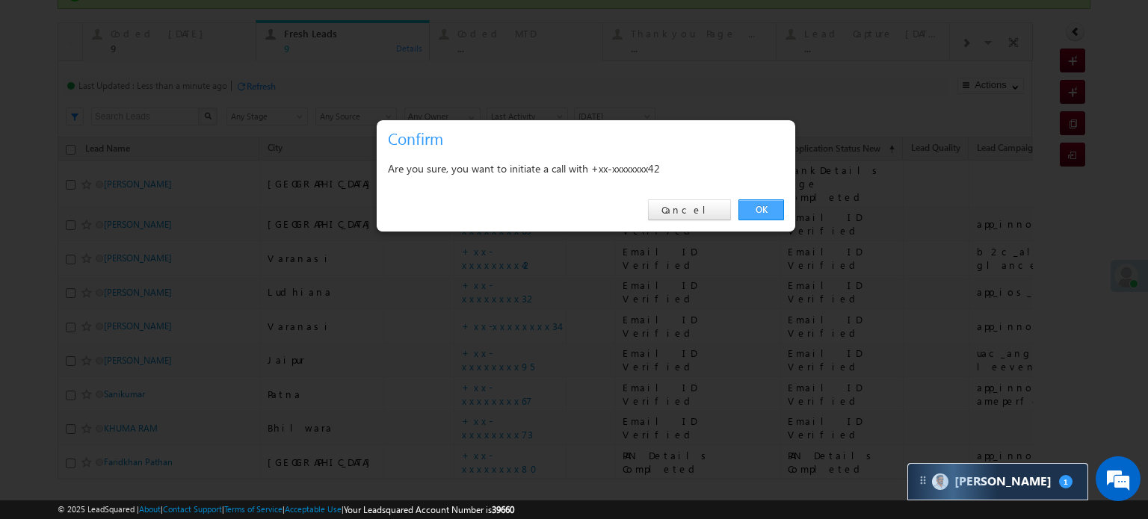
click at [761, 208] on link "OK" at bounding box center [761, 210] width 46 height 21
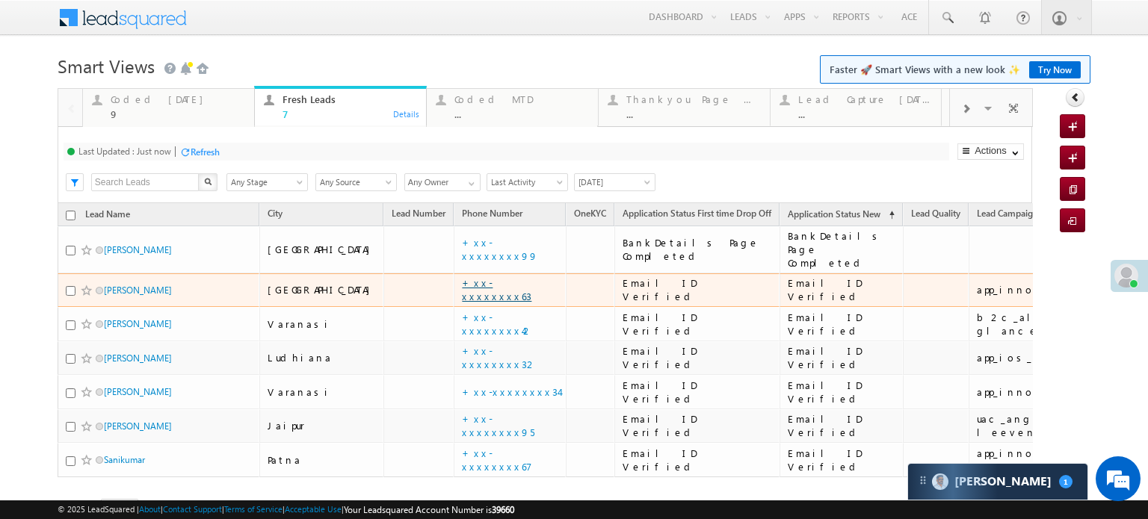
click at [462, 276] on link "+xx-xxxxxxxx63" at bounding box center [496, 289] width 69 height 26
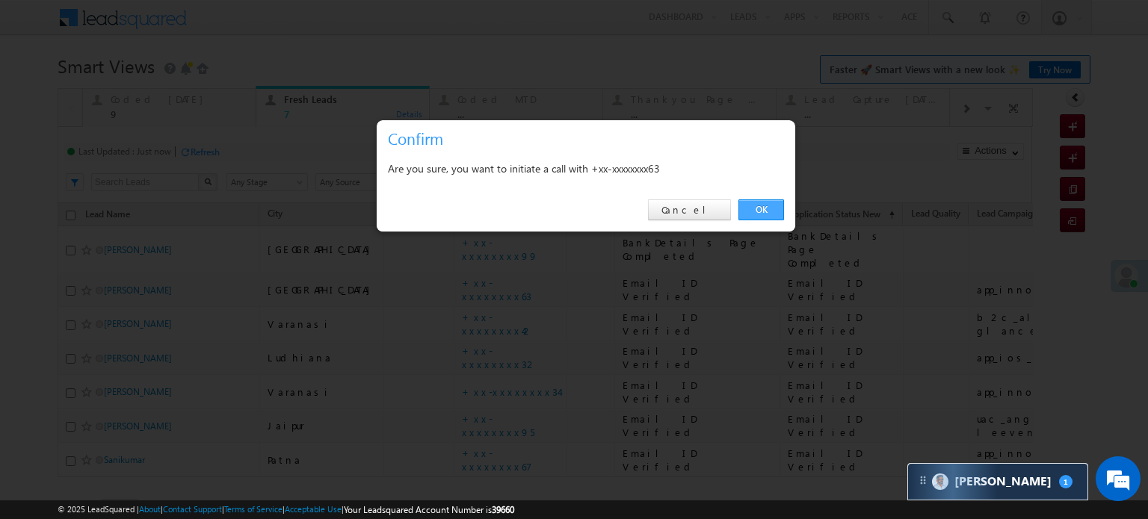
click at [767, 214] on link "OK" at bounding box center [761, 210] width 46 height 21
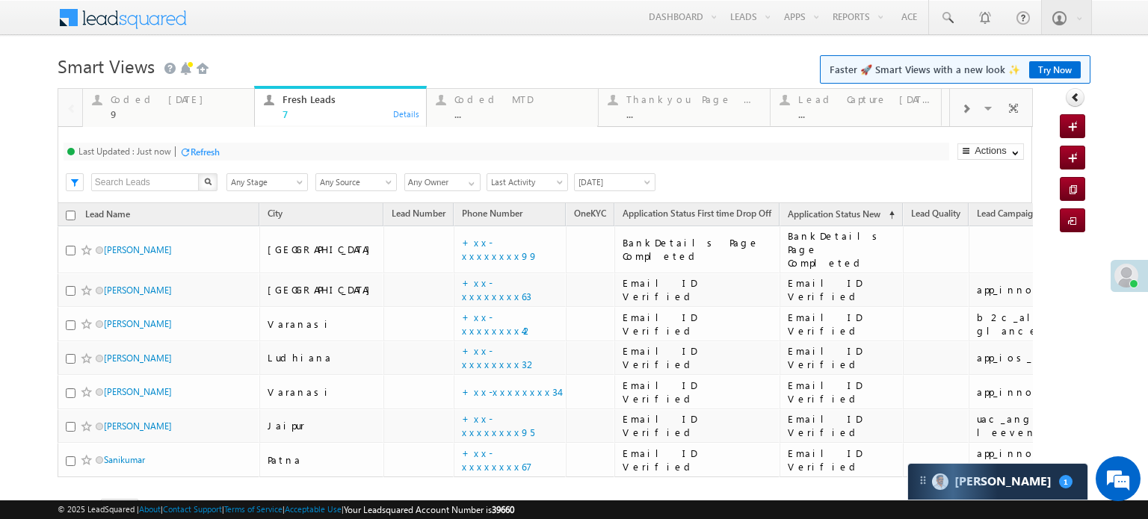
click at [209, 152] on div "Refresh" at bounding box center [205, 151] width 29 height 11
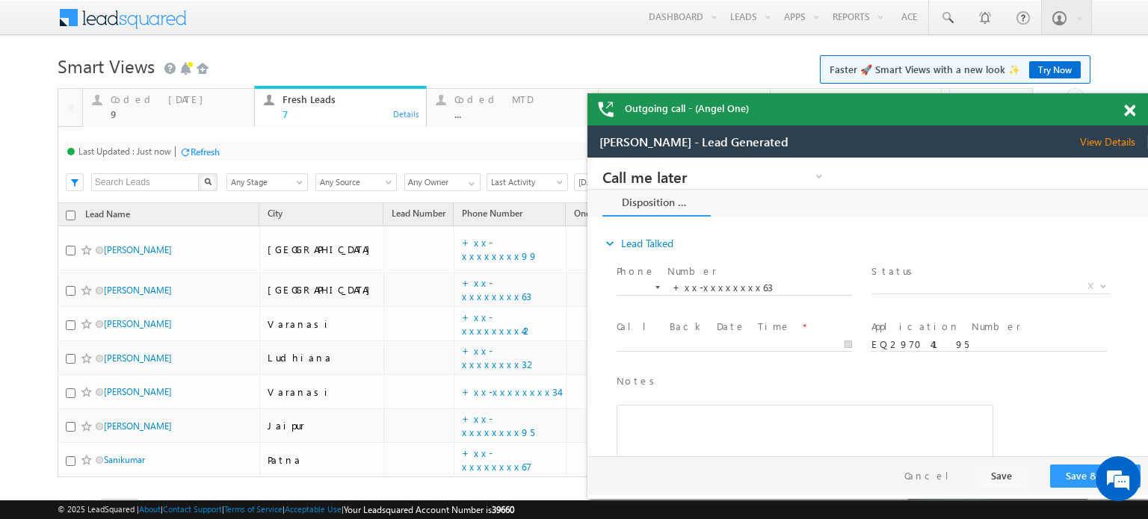
click at [1132, 105] on span at bounding box center [1129, 111] width 11 height 13
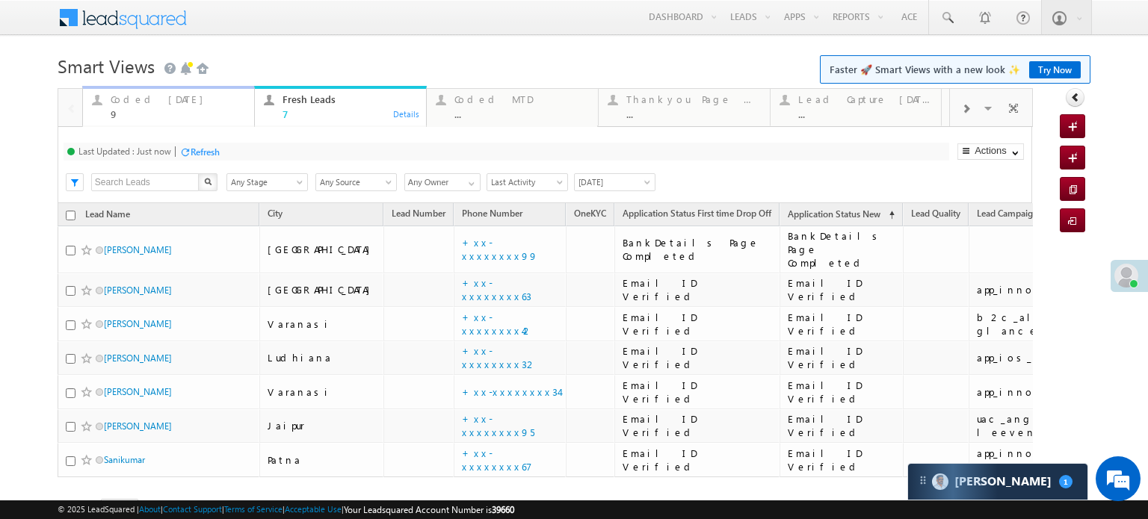
click at [170, 95] on div "Coded Today" at bounding box center [178, 99] width 135 height 12
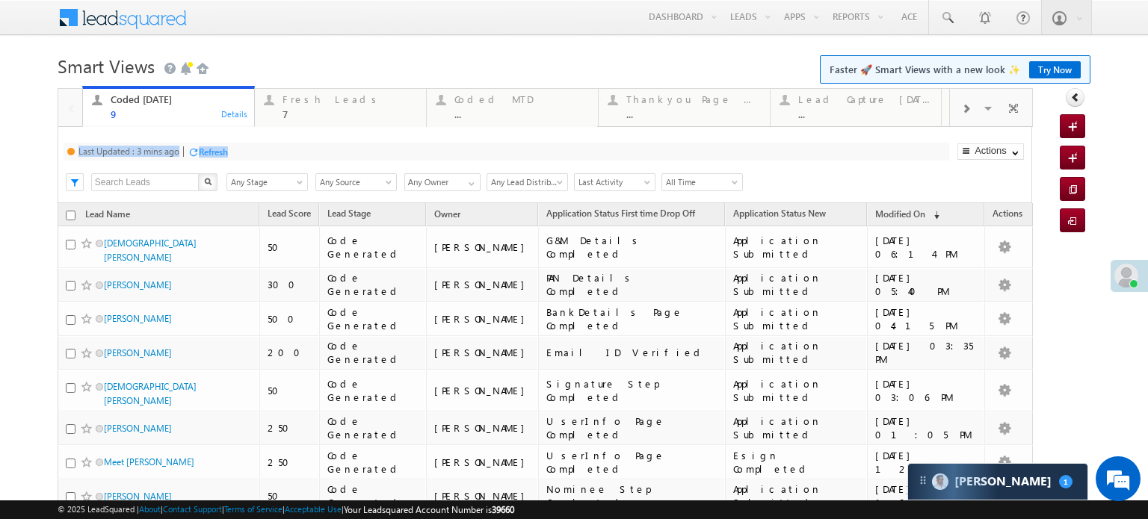
click at [215, 142] on div "Last Updated : 3 mins ago Refresh Refreshing... Search X Lead Stage Any Stage A…" at bounding box center [545, 165] width 974 height 76
click at [217, 150] on div "Refresh" at bounding box center [213, 151] width 29 height 11
click at [324, 106] on div "Fresh Leads 7" at bounding box center [349, 104] width 135 height 29
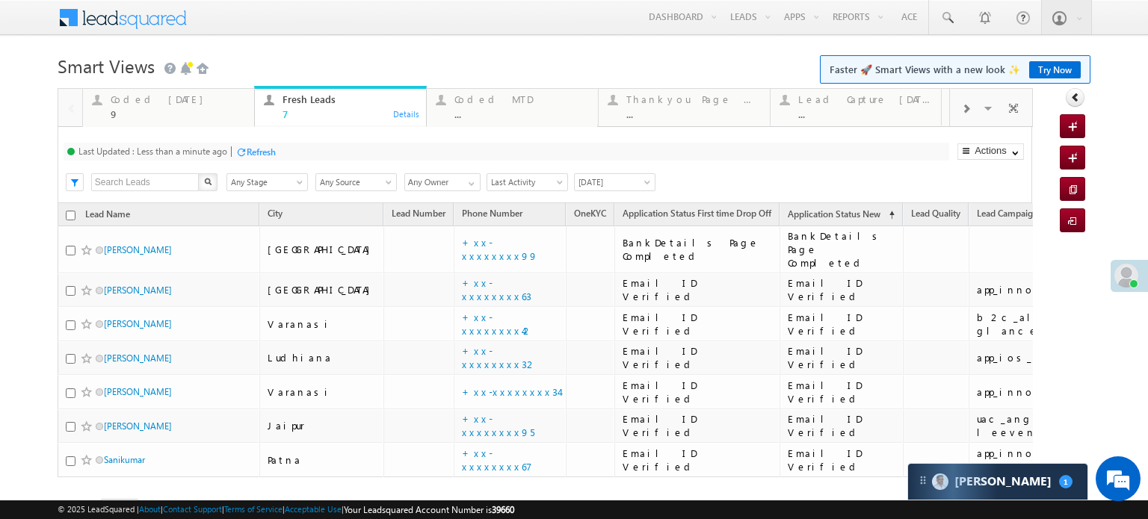
click at [254, 152] on div "Refresh" at bounding box center [261, 151] width 29 height 11
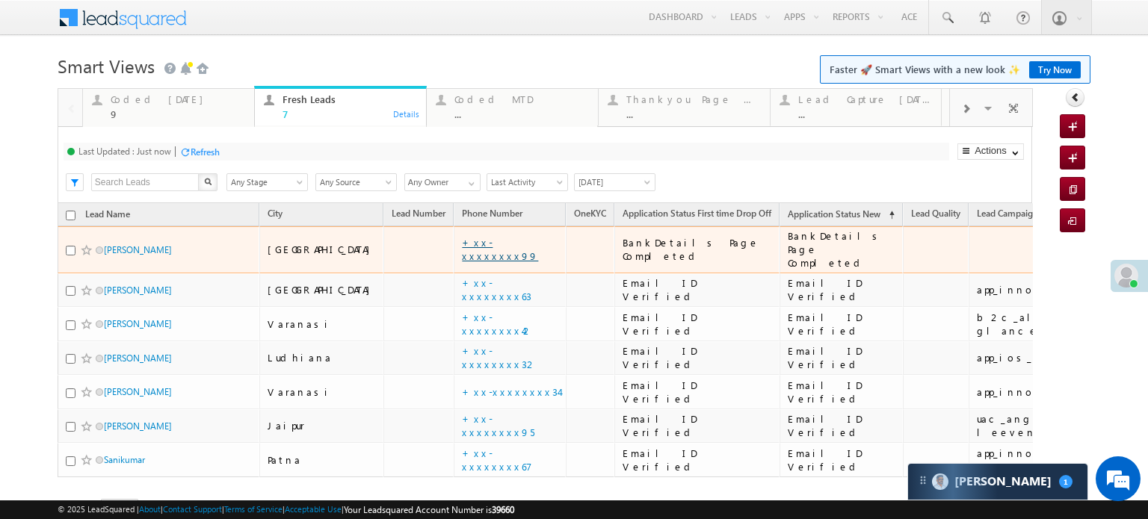
click at [462, 247] on link "+xx-xxxxxxxx99" at bounding box center [500, 249] width 76 height 26
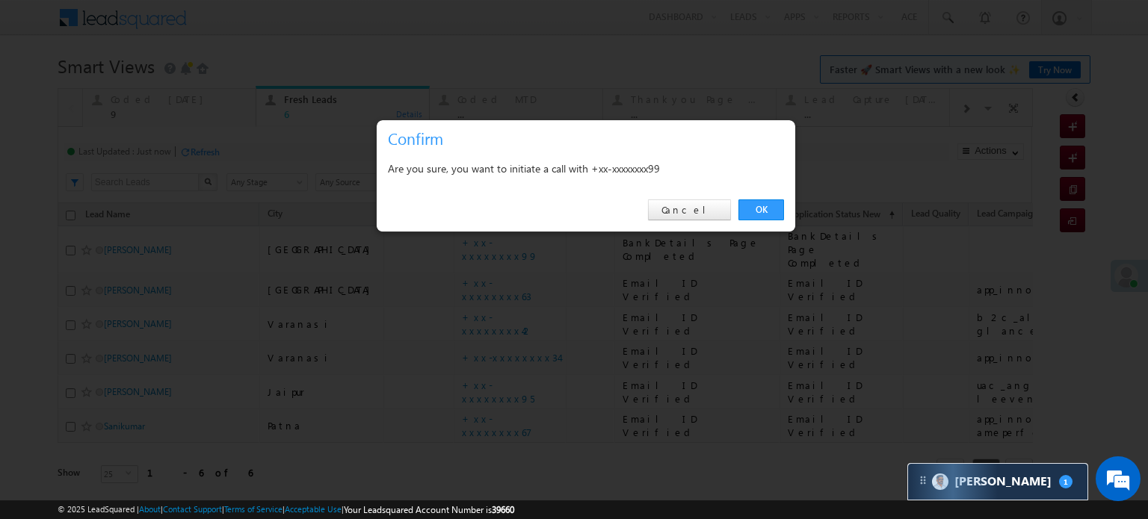
click at [750, 199] on div "OK Cancel" at bounding box center [586, 210] width 418 height 43
click at [760, 211] on link "OK" at bounding box center [761, 210] width 46 height 21
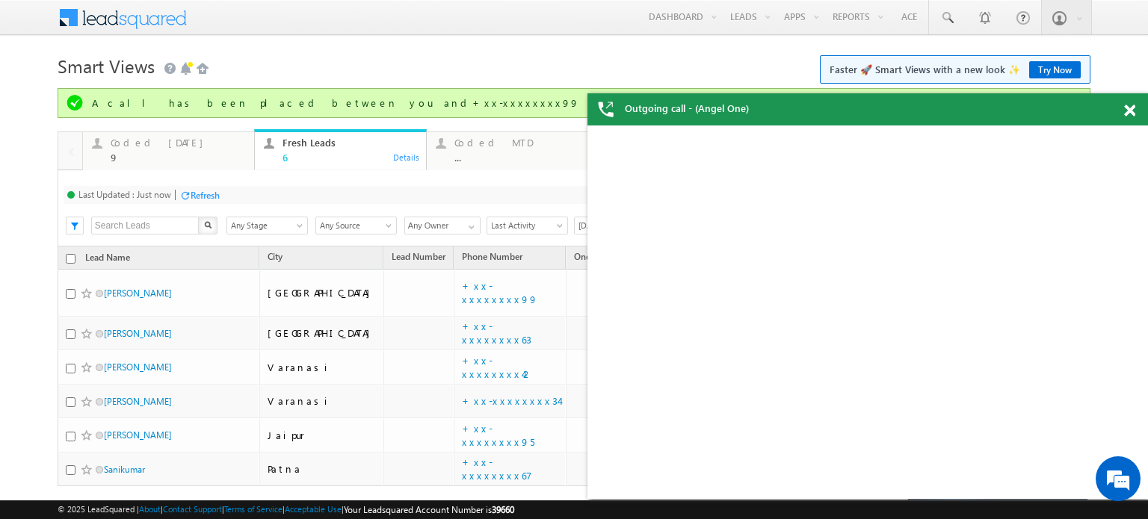
click at [212, 197] on div "Refresh" at bounding box center [205, 195] width 29 height 11
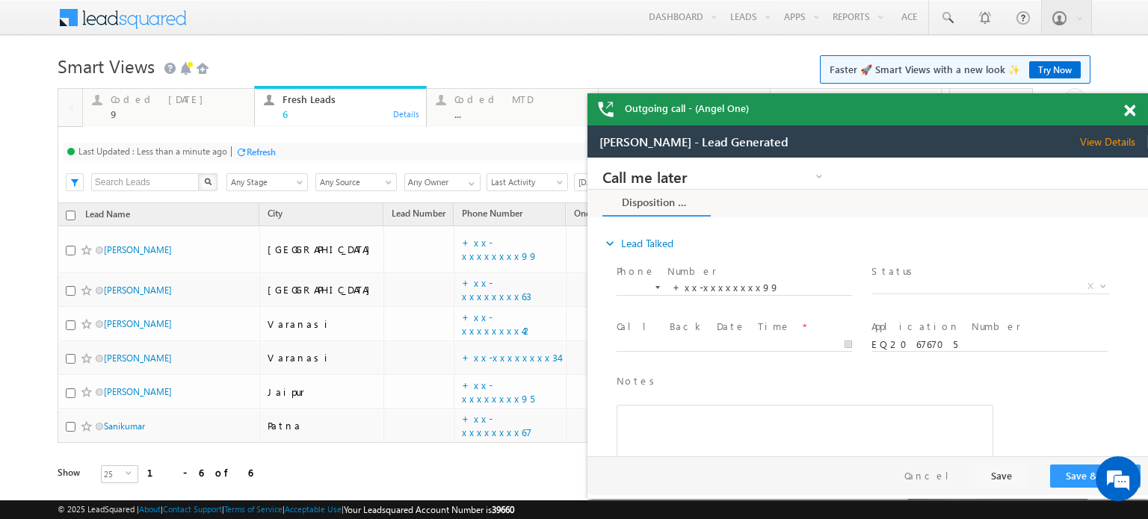
click at [1133, 113] on span at bounding box center [1129, 111] width 11 height 13
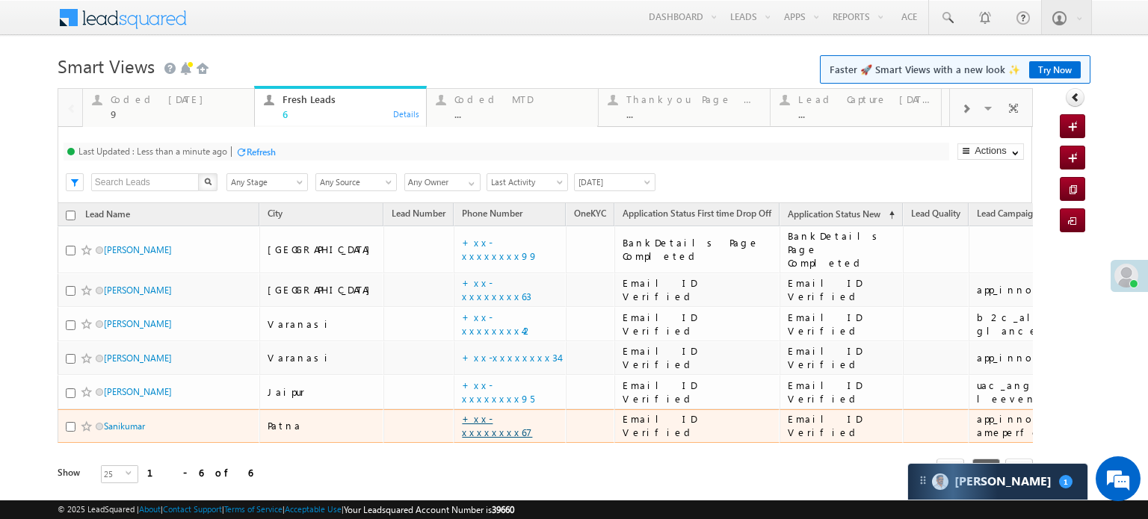
click at [462, 412] on link "+xx-xxxxxxxx67" at bounding box center [497, 425] width 70 height 26
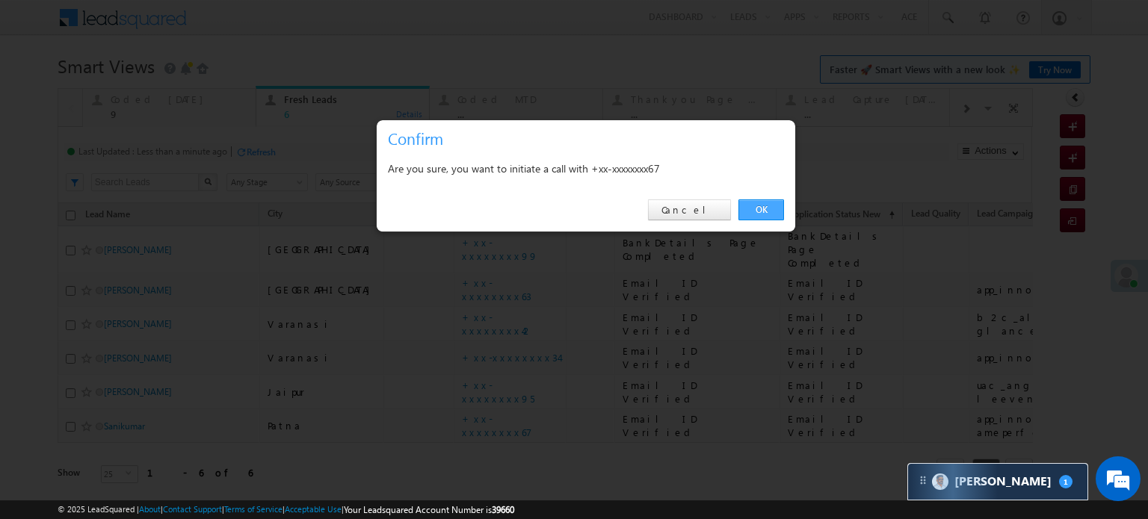
click at [742, 205] on link "OK" at bounding box center [761, 210] width 46 height 21
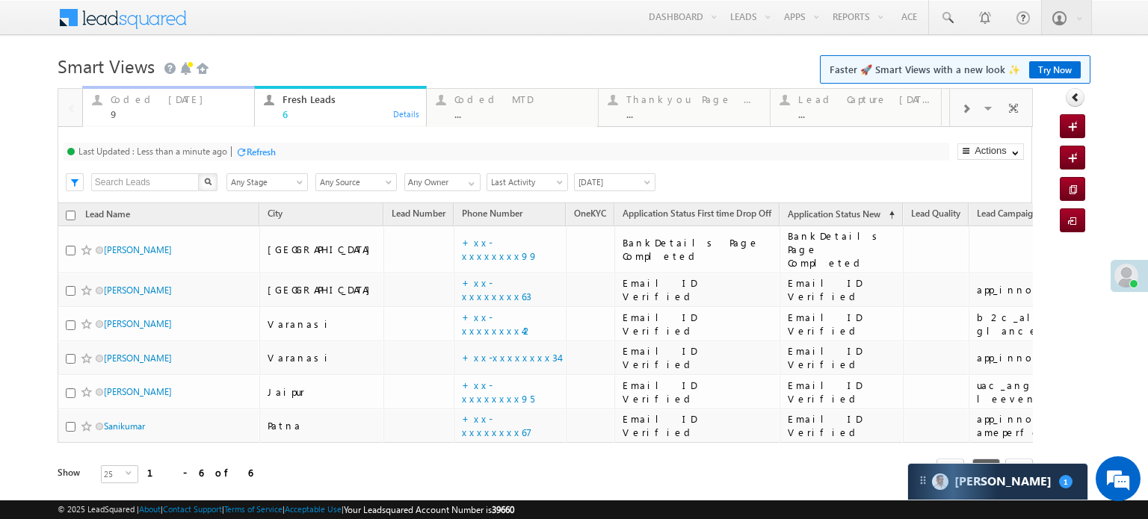
click at [158, 100] on div "Coded Today" at bounding box center [178, 99] width 135 height 12
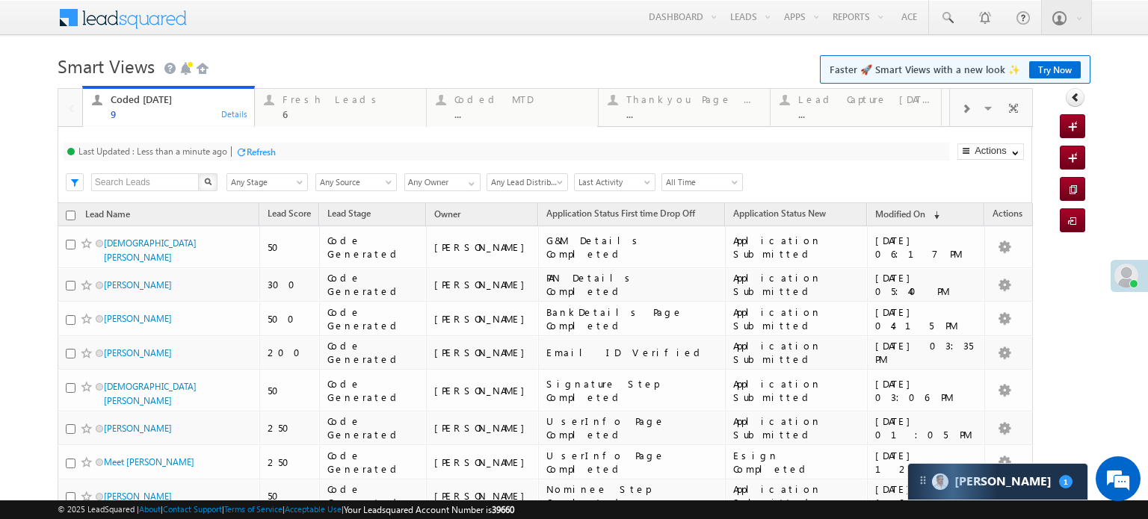
click at [265, 152] on div "Refresh" at bounding box center [261, 151] width 29 height 11
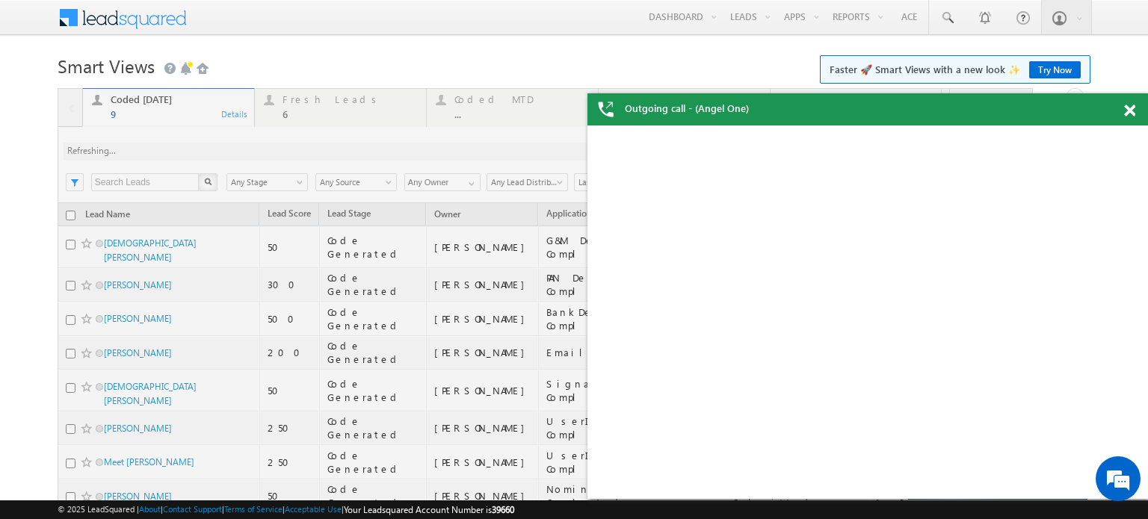
click at [265, 152] on div at bounding box center [545, 359] width 975 height 542
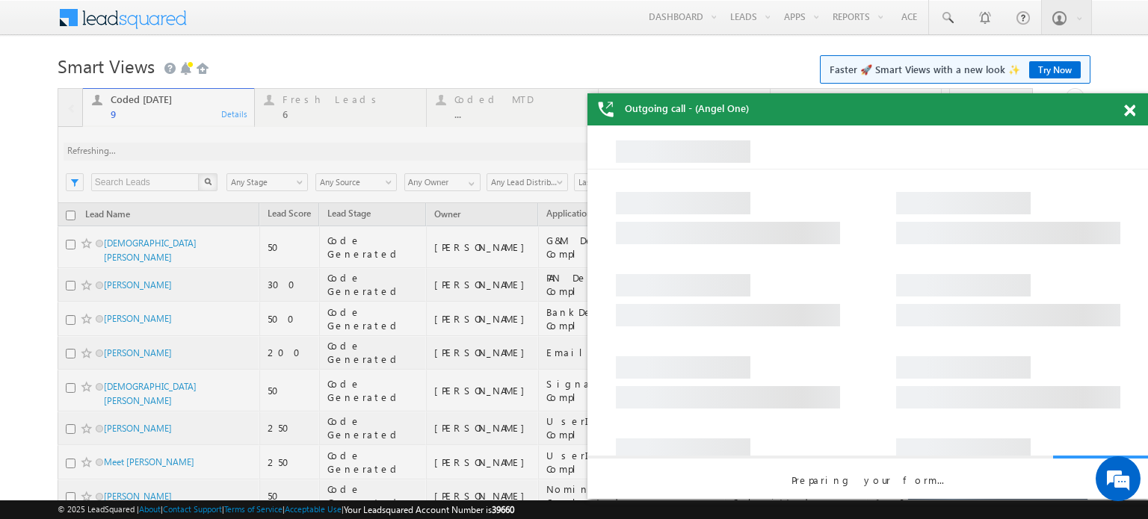
click at [1127, 110] on span at bounding box center [1129, 111] width 11 height 13
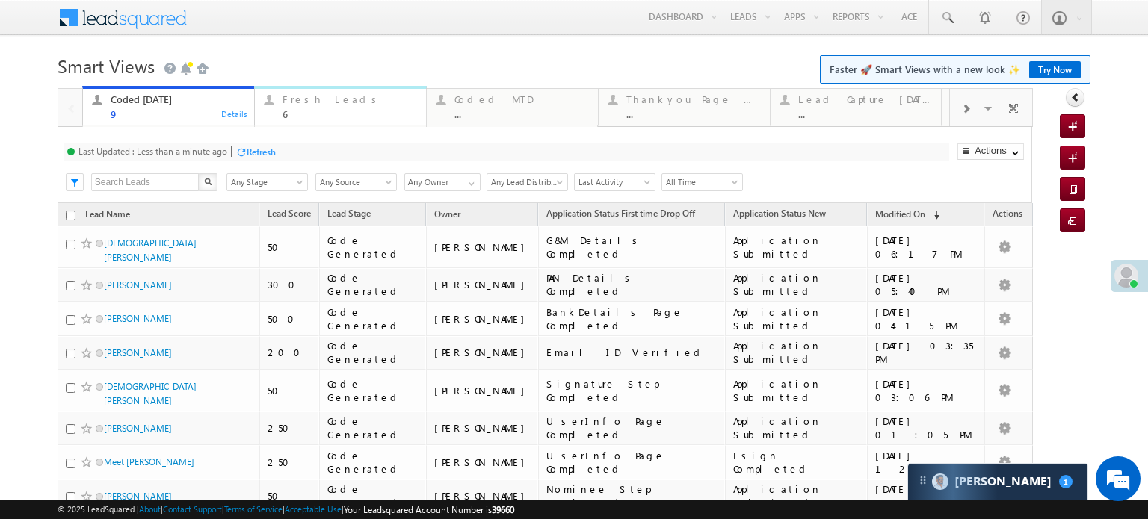
click at [314, 111] on div "6" at bounding box center [349, 113] width 135 height 11
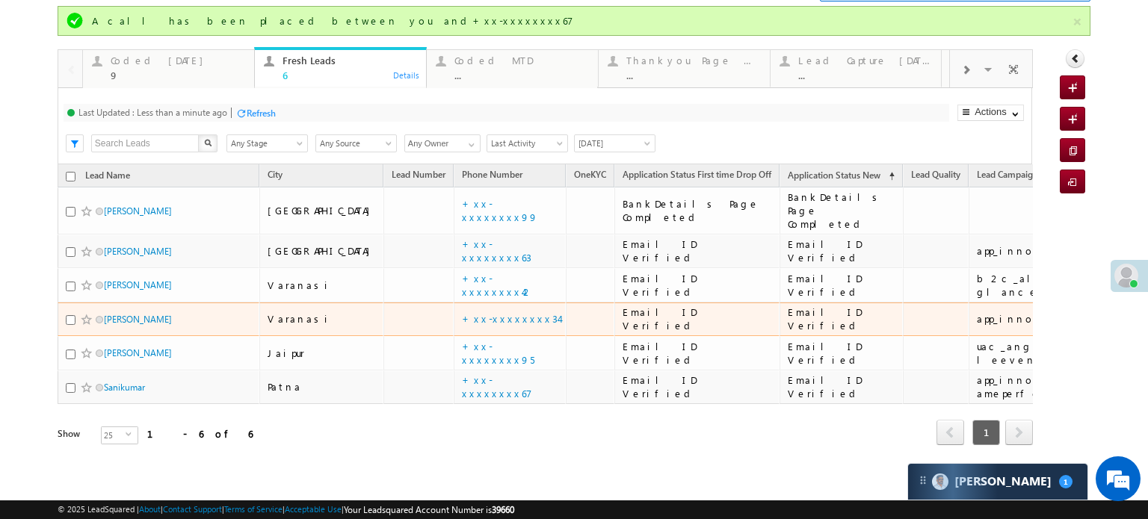
scroll to position [83, 0]
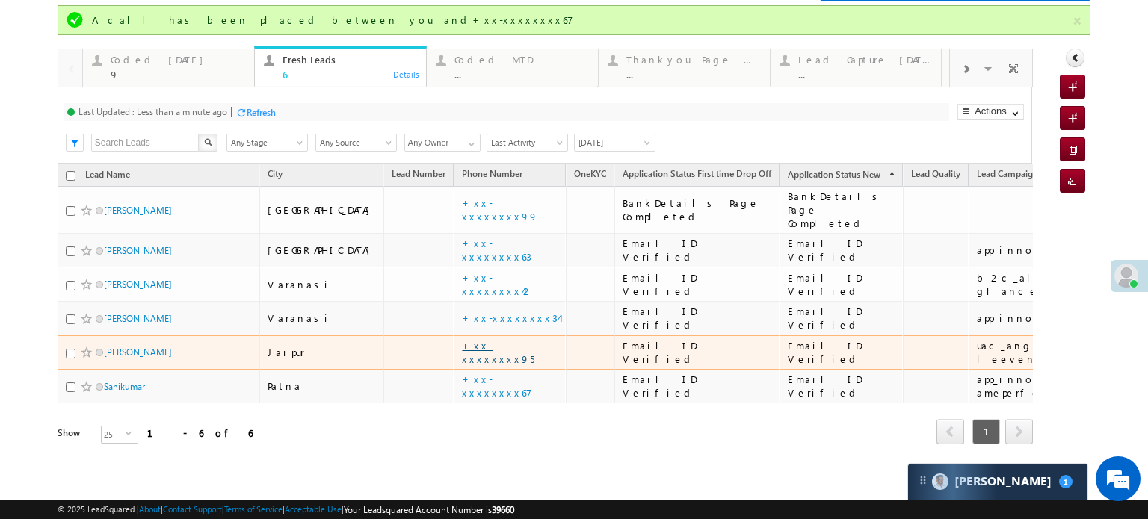
click at [462, 340] on link "+xx-xxxxxxxx95" at bounding box center [498, 352] width 72 height 26
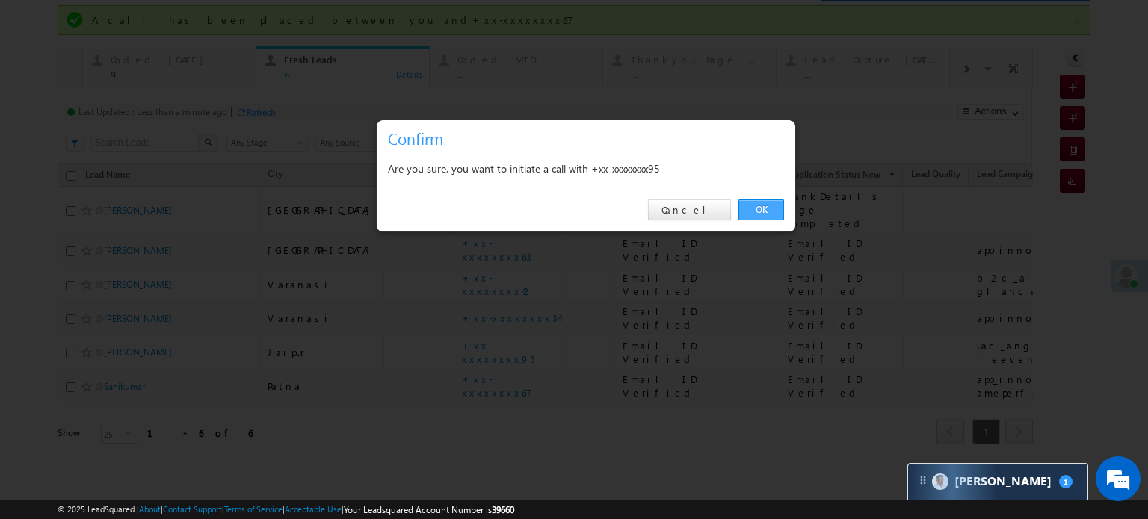
click at [759, 205] on link "OK" at bounding box center [761, 210] width 46 height 21
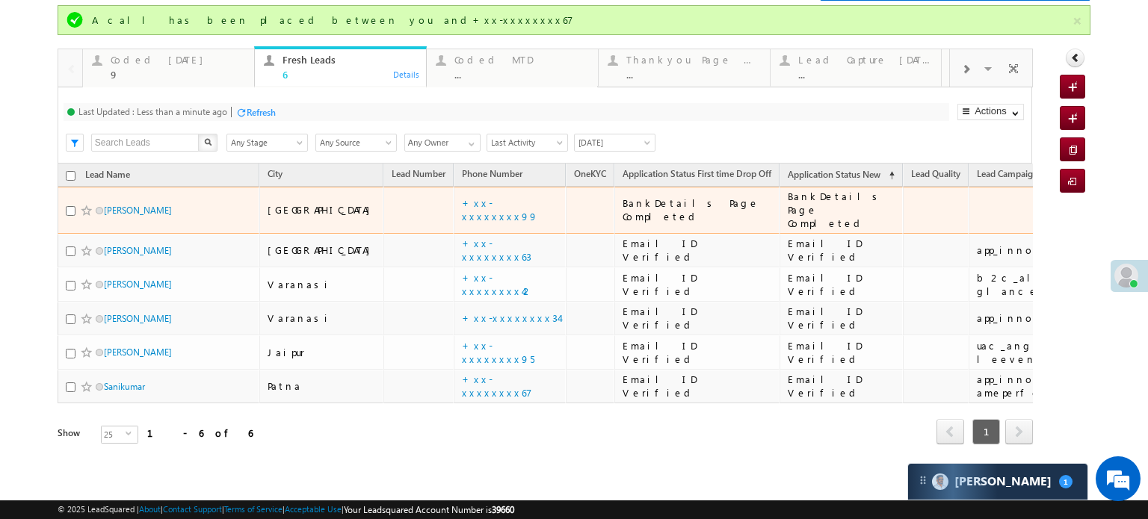
scroll to position [0, 0]
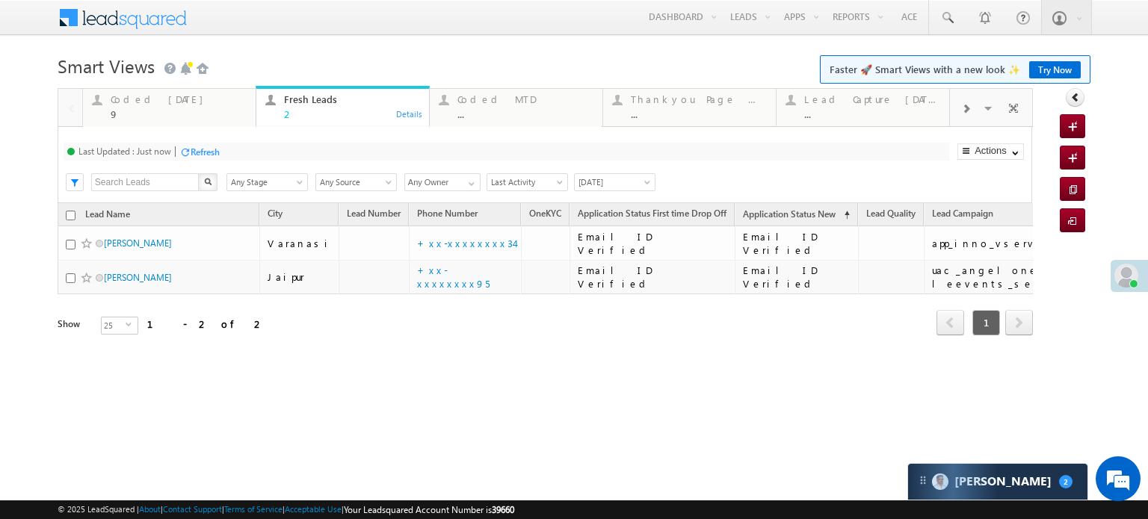
click at [212, 150] on div "Refresh" at bounding box center [205, 151] width 29 height 11
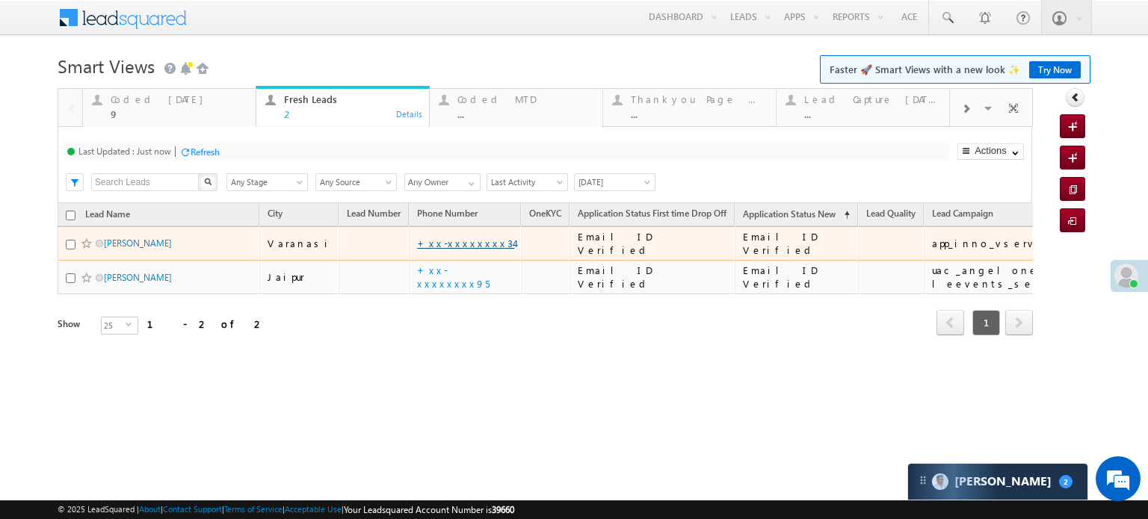
click at [423, 242] on link "+xx-xxxxxxxx34" at bounding box center [465, 243] width 97 height 13
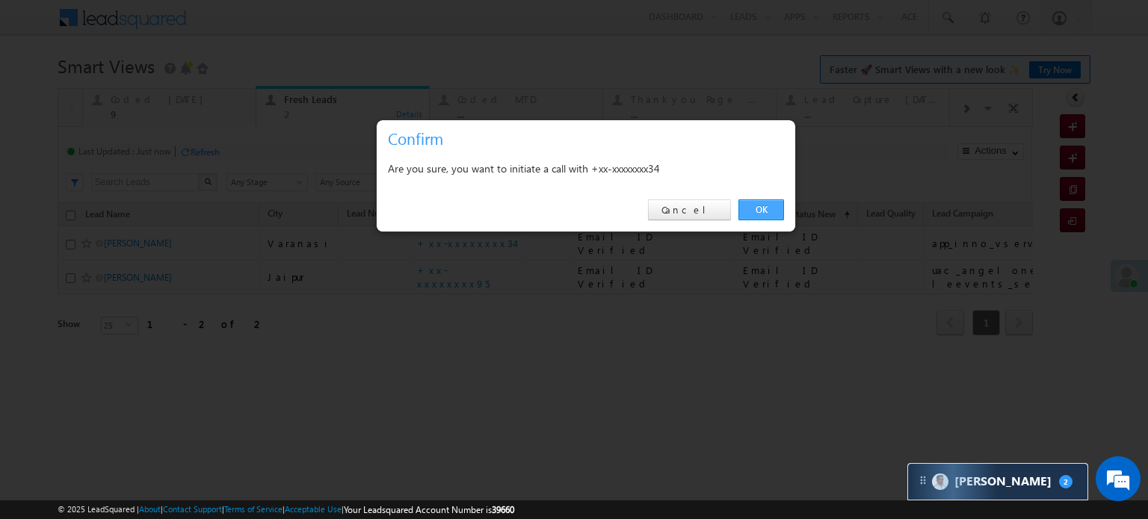
click at [753, 205] on link "OK" at bounding box center [761, 210] width 46 height 21
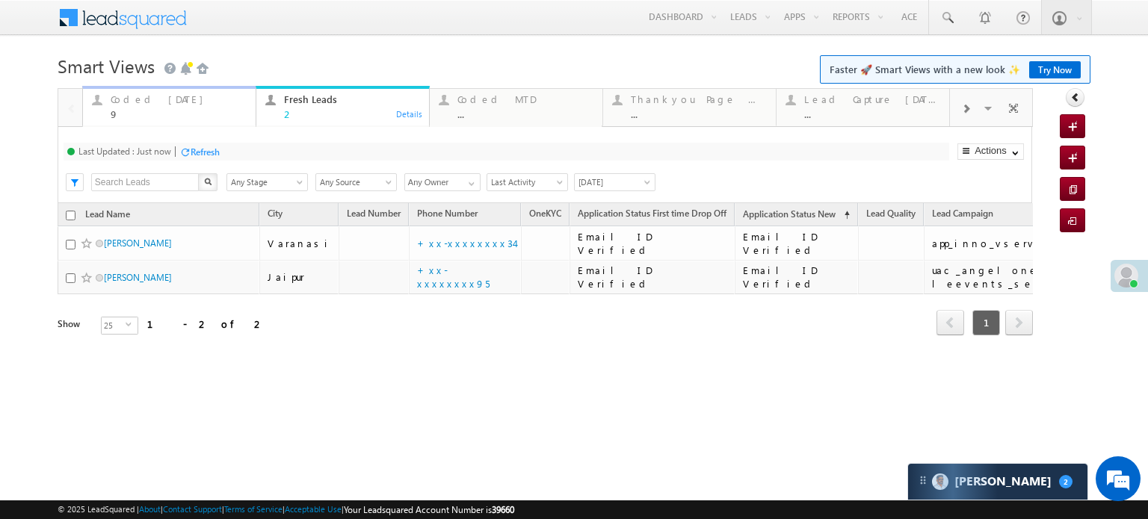
click at [129, 99] on div "Coded Today" at bounding box center [179, 99] width 136 height 12
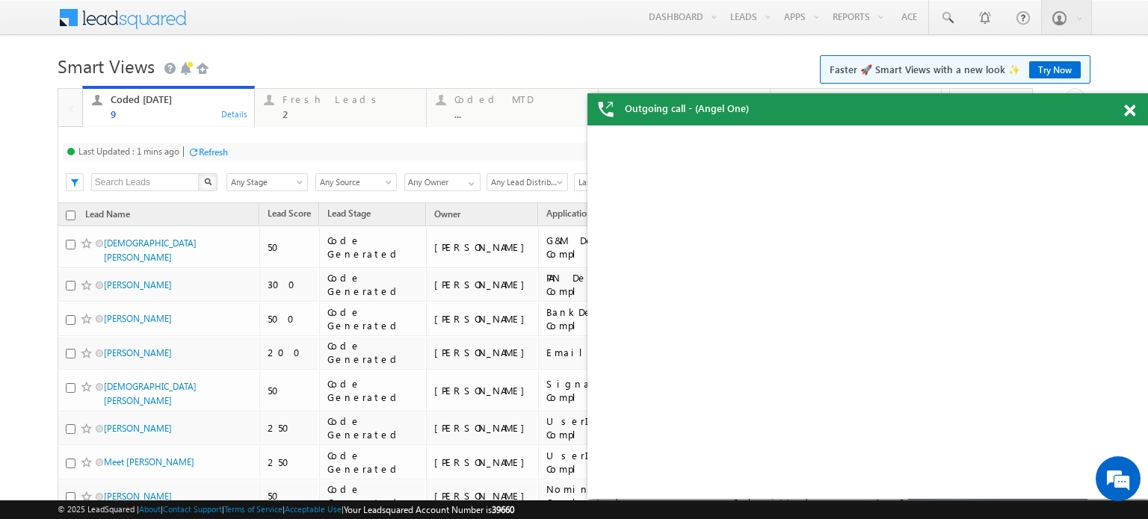
click at [197, 149] on div at bounding box center [193, 151] width 11 height 11
click at [197, 149] on div "Coded Today 9 Details Fresh Leads 2 Details Coded MTD ... Details Thankyou Page…" at bounding box center [545, 359] width 975 height 542
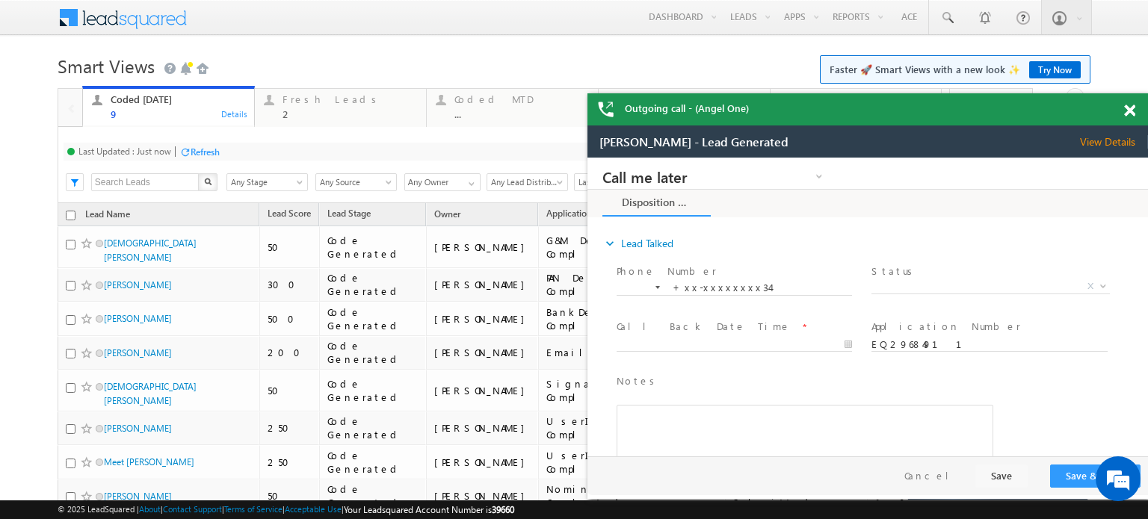
drag, startPoint x: 271, startPoint y: 122, endPoint x: 1132, endPoint y: 113, distance: 861.6
click at [1132, 113] on span at bounding box center [1129, 111] width 11 height 13
click at [275, 109] on div "Fresh Leads 2 Details" at bounding box center [340, 104] width 168 height 29
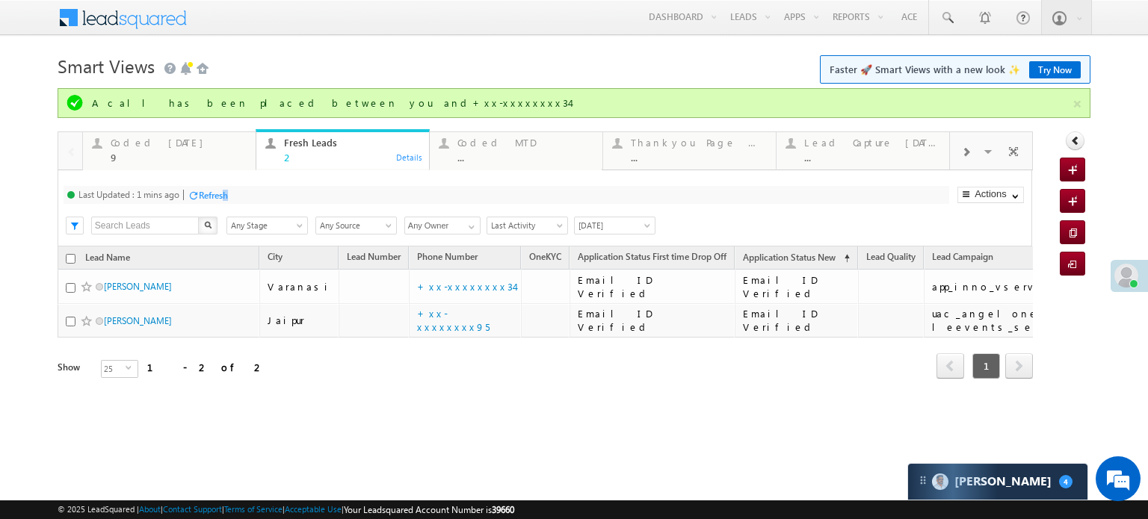
click at [226, 193] on div "Refresh" at bounding box center [213, 195] width 29 height 11
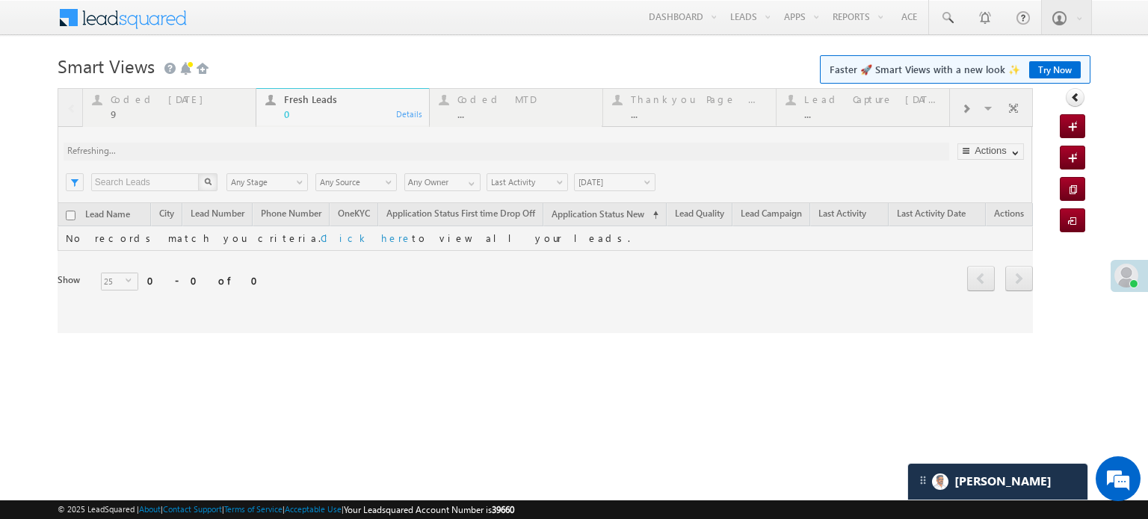
click at [158, 113] on div at bounding box center [545, 210] width 975 height 245
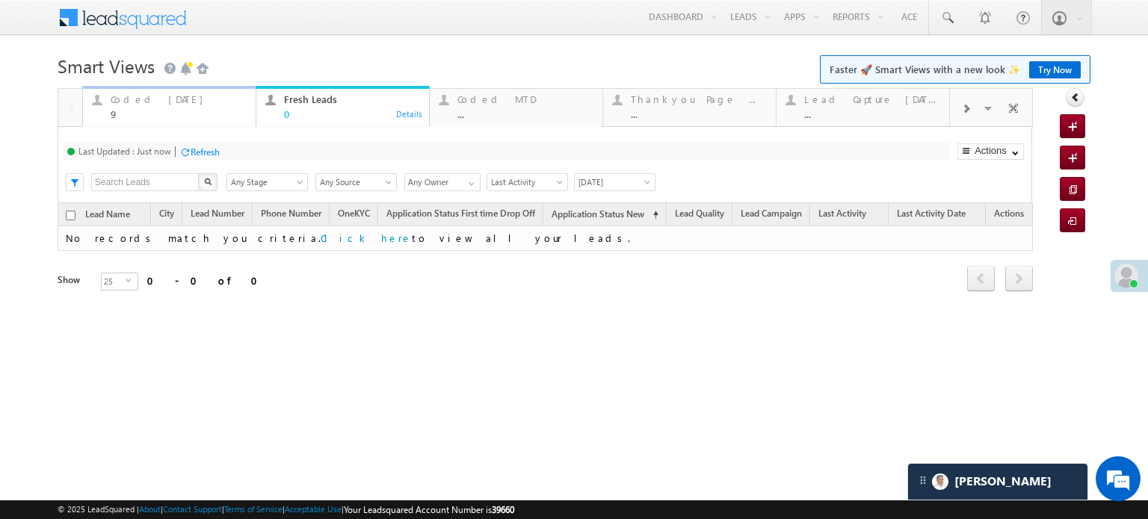
click at [148, 106] on div "Coded Today 9" at bounding box center [179, 104] width 136 height 29
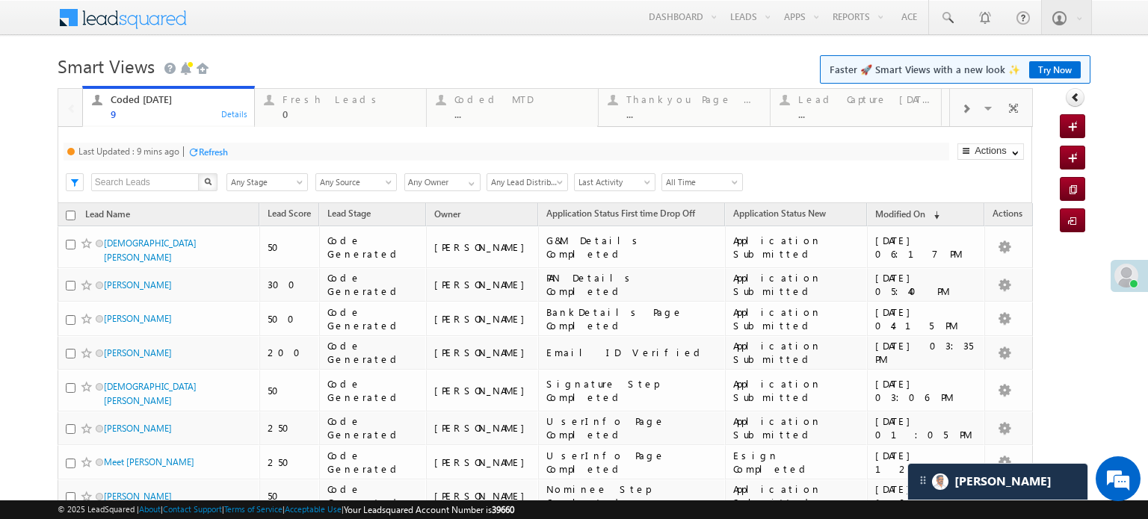
click at [201, 146] on div "Refresh" at bounding box center [213, 151] width 29 height 11
click at [204, 140] on div "Last Updated : Just now Refresh Refreshing... Search X Lead Stage Any Stage Any…" at bounding box center [545, 165] width 974 height 76
click at [208, 158] on div "Refresh" at bounding box center [205, 151] width 29 height 11
click at [300, 119] on div "0" at bounding box center [349, 113] width 135 height 11
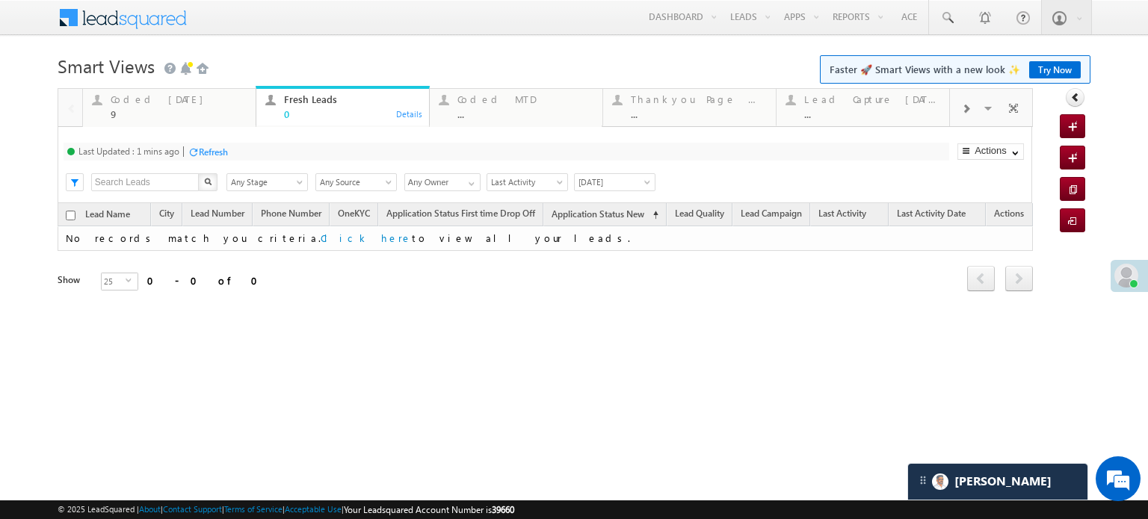
click at [208, 149] on div "Refresh" at bounding box center [213, 151] width 29 height 11
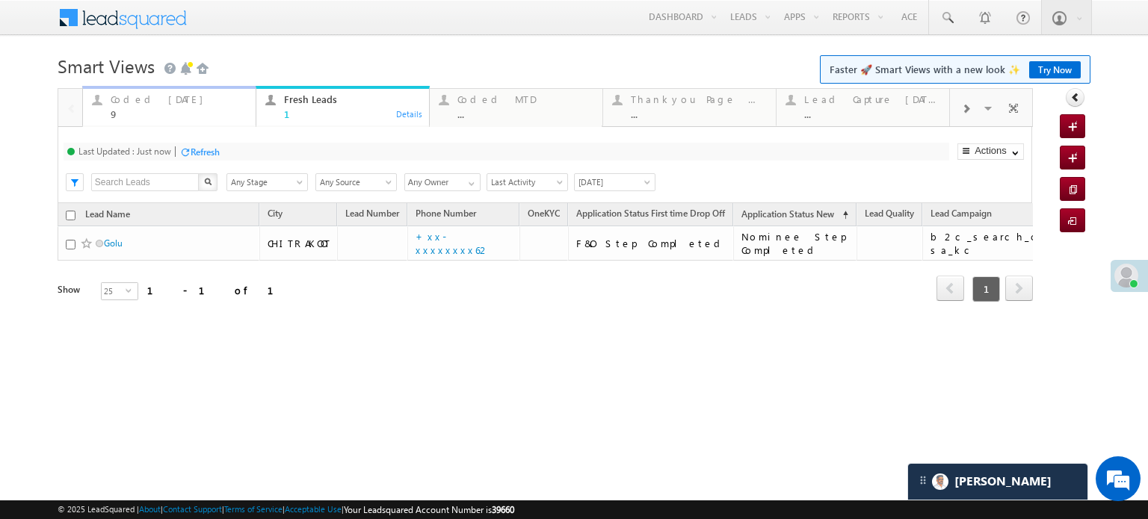
click at [194, 119] on div "9" at bounding box center [179, 113] width 136 height 11
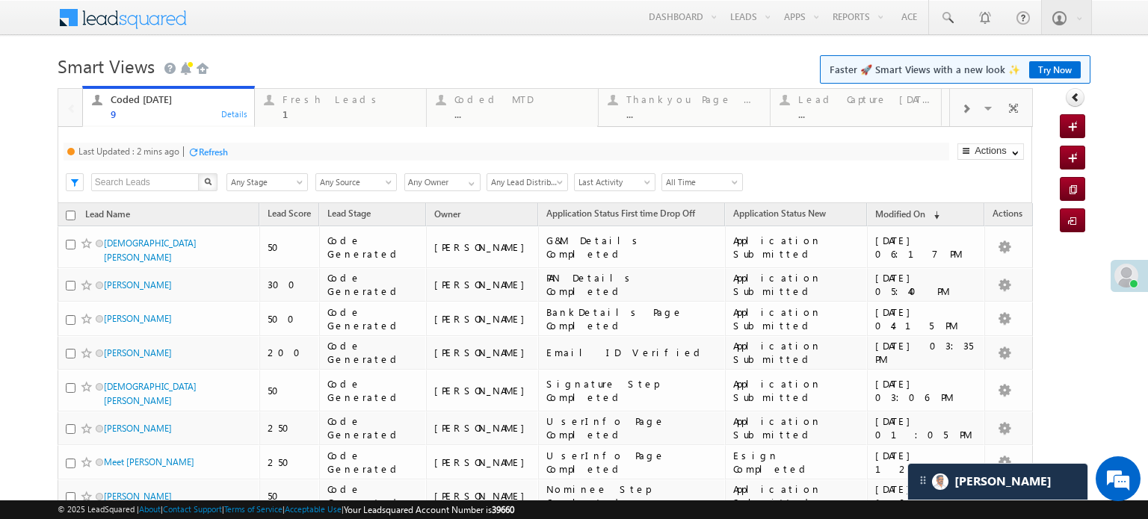
click at [216, 148] on div "Refresh" at bounding box center [213, 151] width 29 height 11
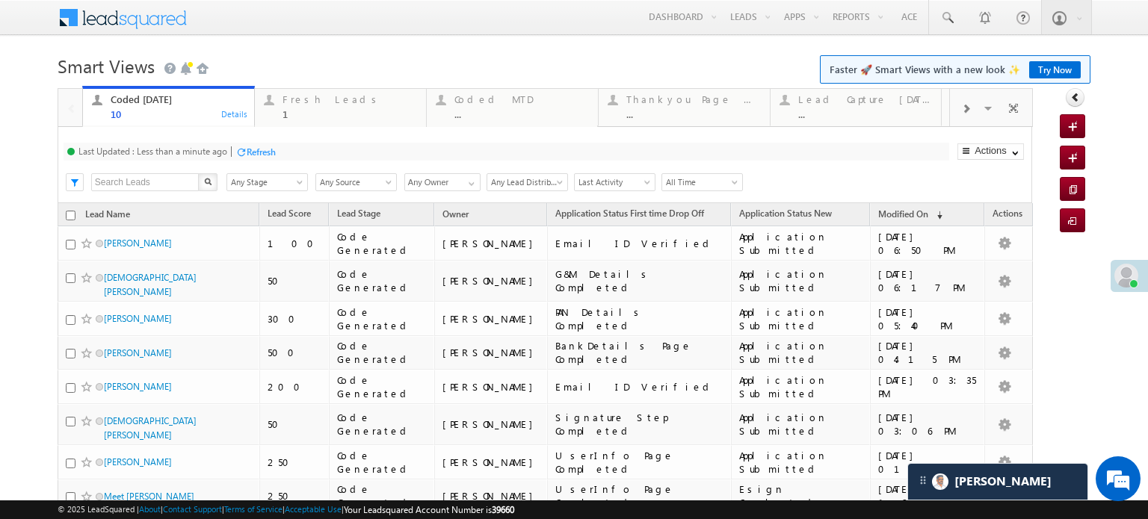
click at [252, 146] on div "Refresh" at bounding box center [261, 151] width 29 height 11
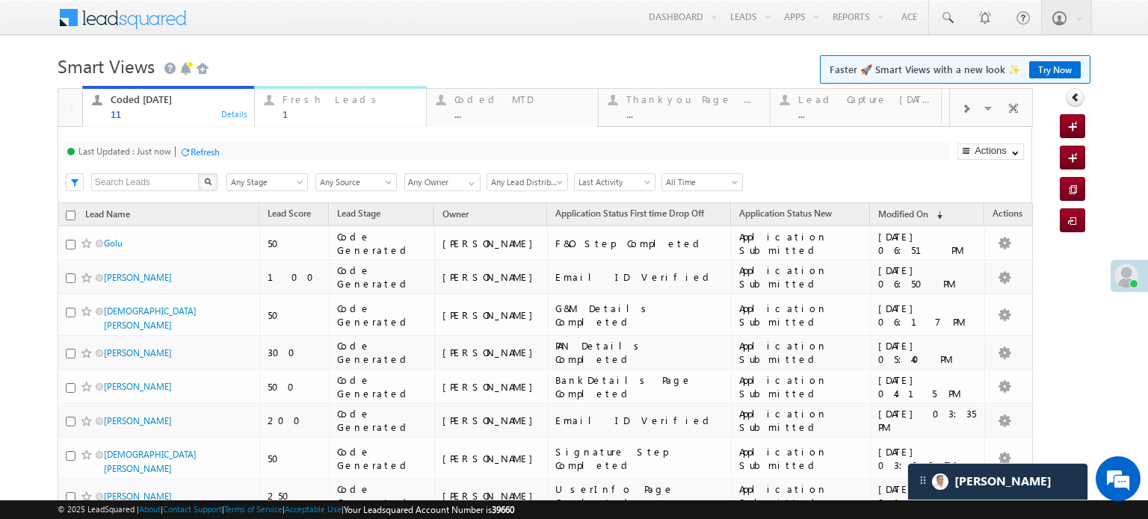
click at [305, 105] on div "Fresh Leads" at bounding box center [349, 99] width 135 height 12
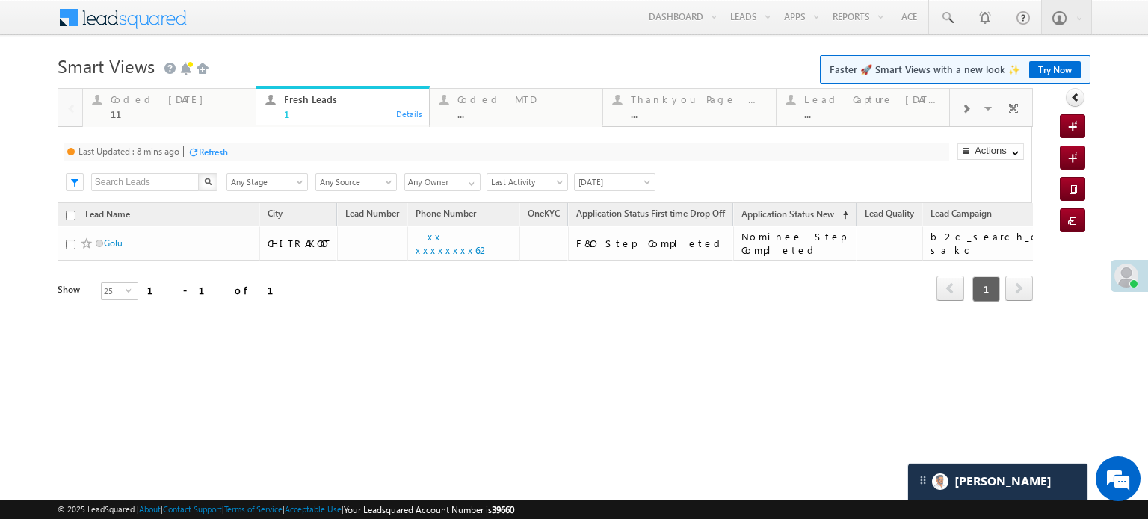
click at [226, 153] on div "Refresh" at bounding box center [213, 151] width 29 height 11
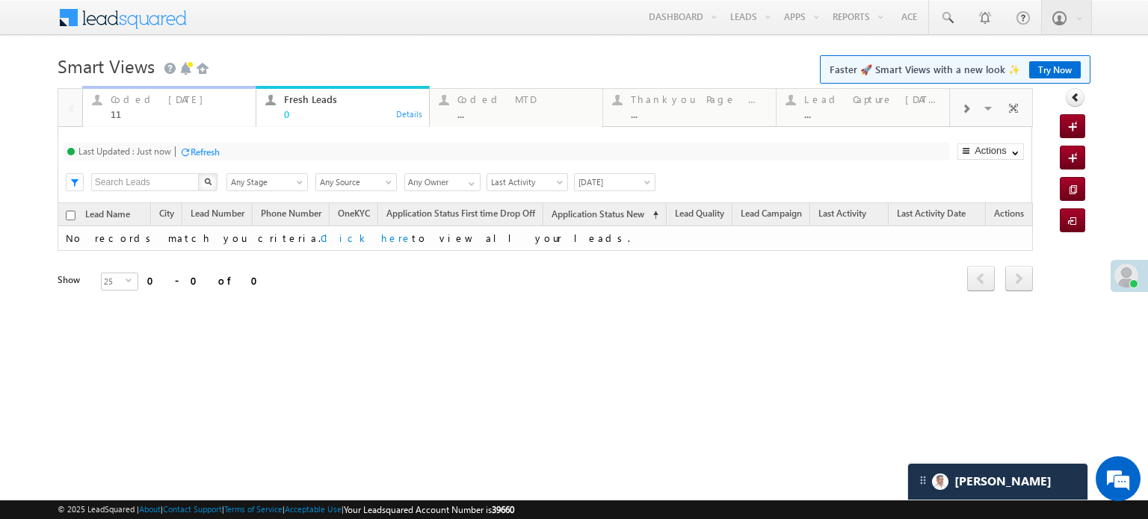
click at [176, 110] on div "11" at bounding box center [179, 113] width 136 height 11
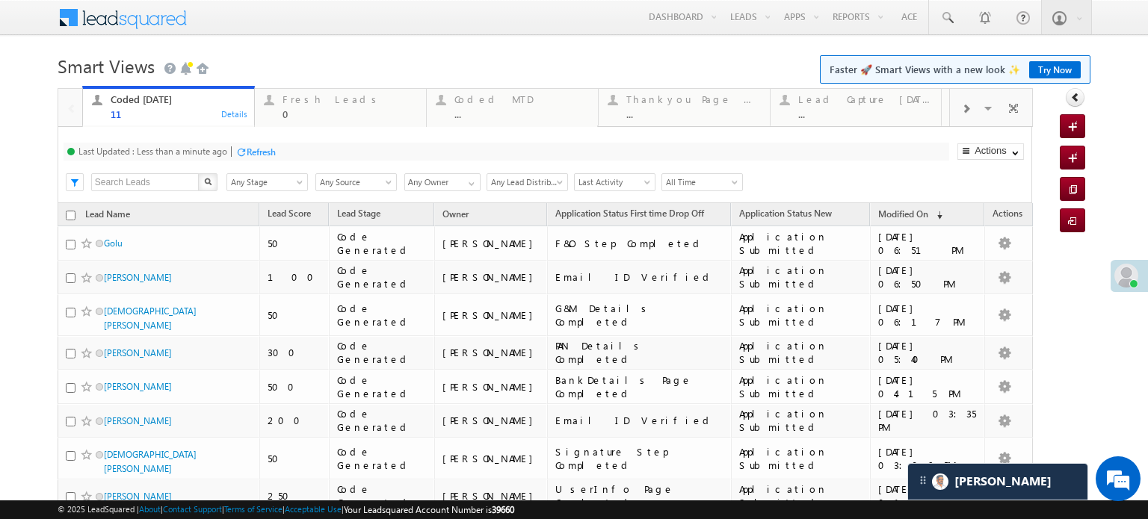
click at [240, 155] on div at bounding box center [240, 151] width 11 height 11
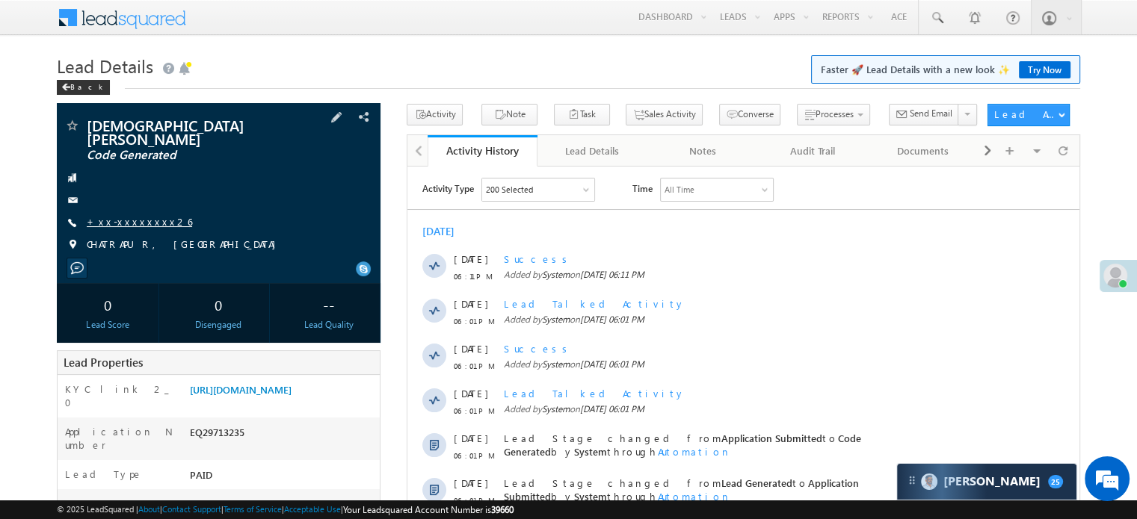
click at [114, 215] on link "+xx-xxxxxxxx26" at bounding box center [139, 221] width 105 height 13
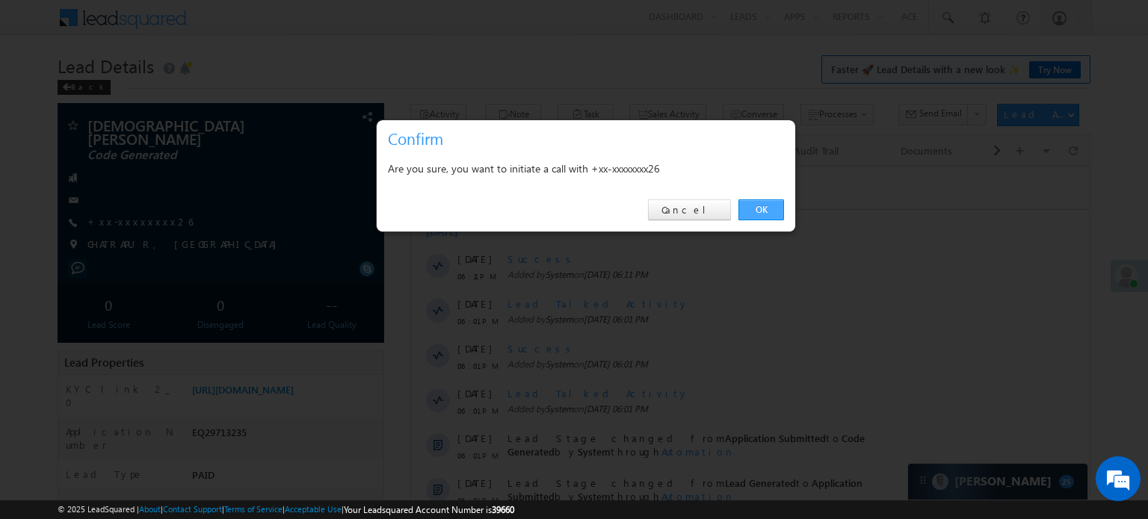
click at [770, 208] on link "OK" at bounding box center [761, 210] width 46 height 21
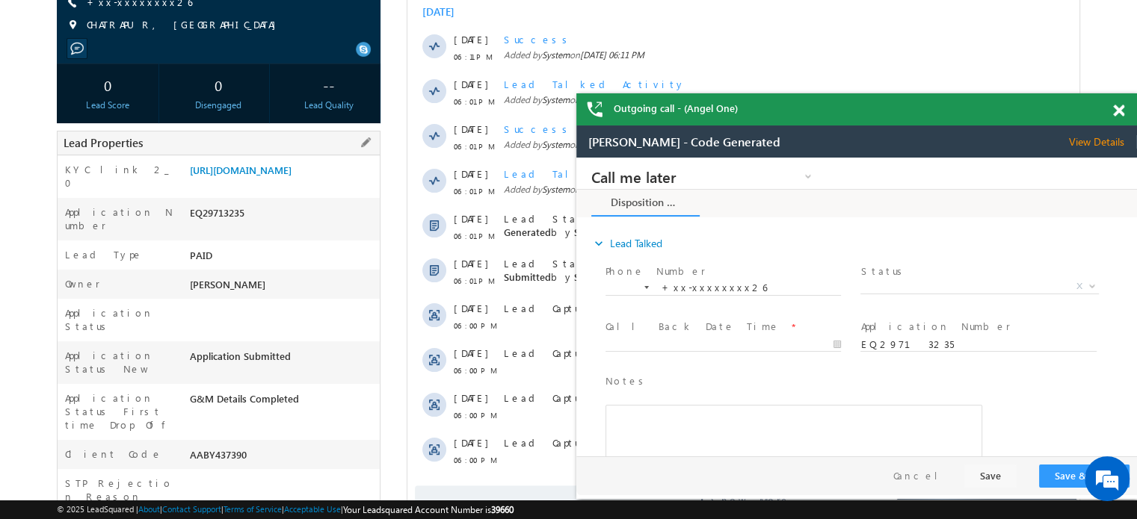
scroll to position [374, 0]
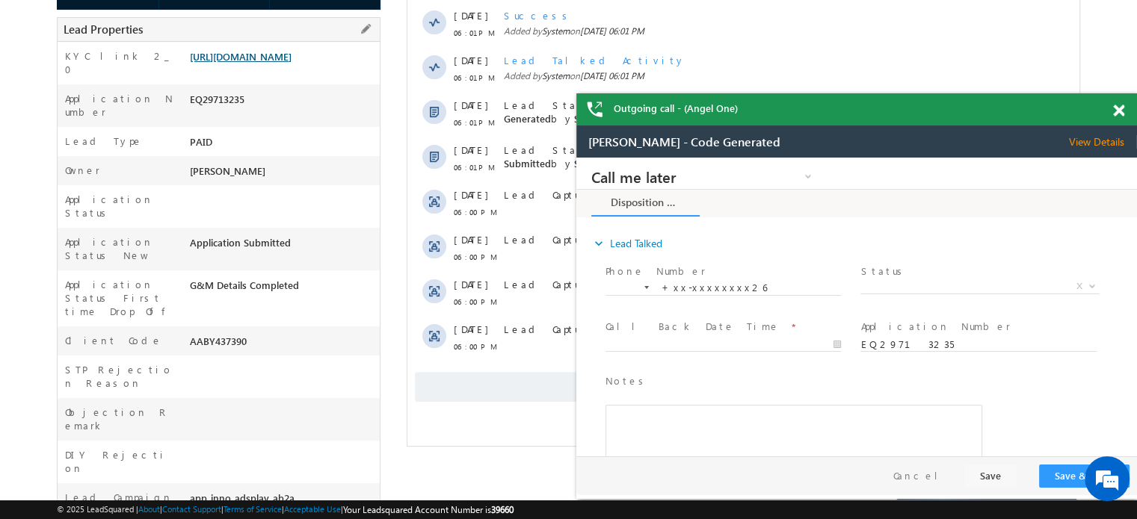
click at [249, 63] on link "https://angelbroking1-pk3em7sa.customui-test.leadsquared.com?leadId=2482dc79-72…" at bounding box center [241, 56] width 102 height 13
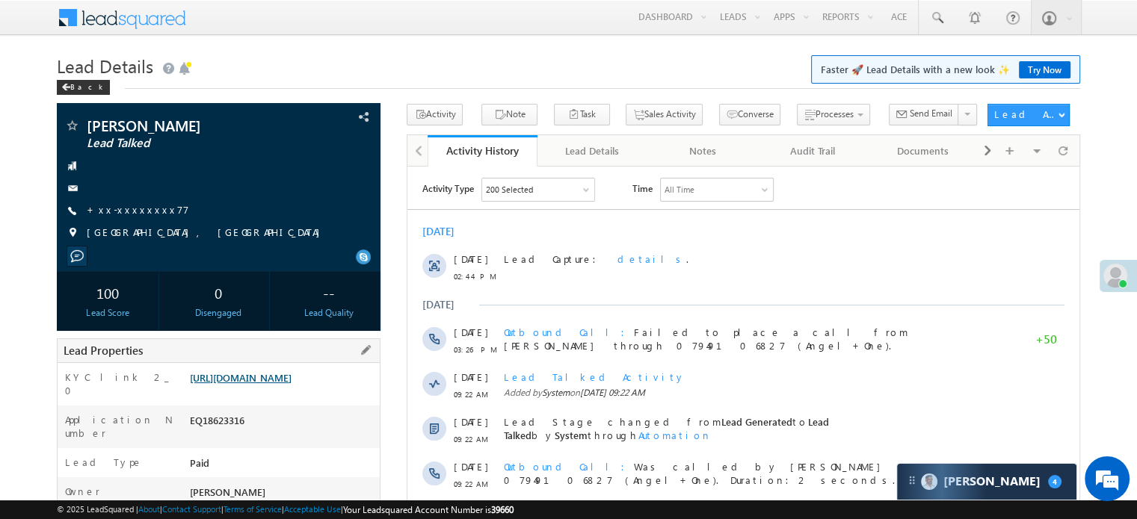
click at [291, 378] on link "https://angelbroking1-pk3em7sa.customui-test.leadsquared.com?leadId=f0e8f587-d1…" at bounding box center [241, 377] width 102 height 13
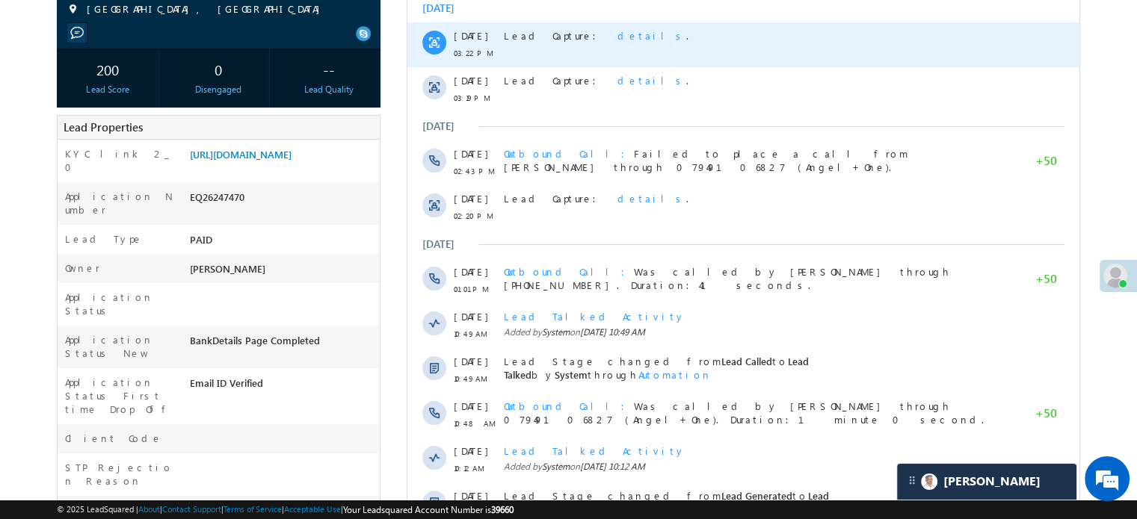
scroll to position [374, 0]
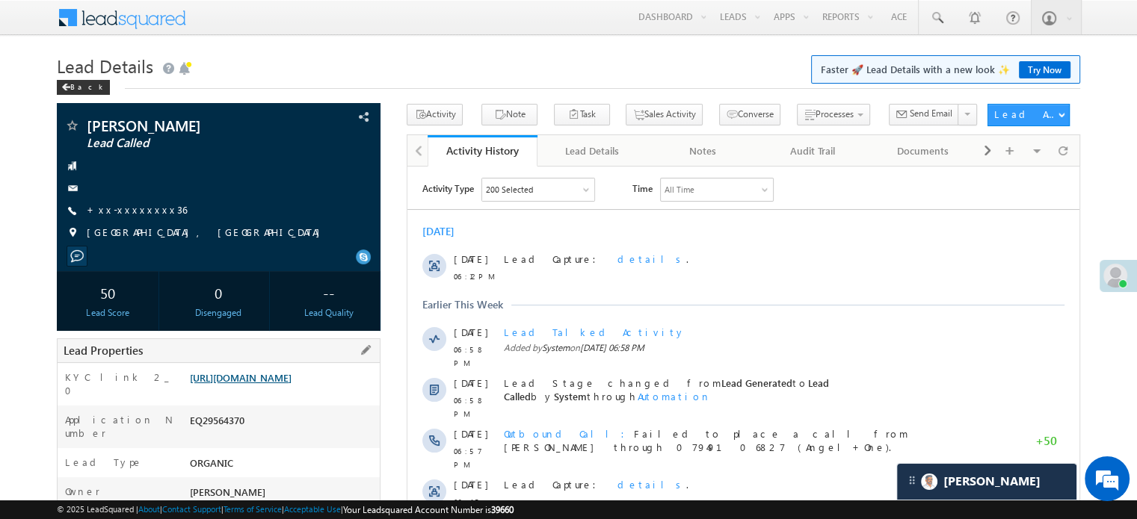
click at [291, 384] on link "https://angelbroking1-pk3em7sa.customui-test.leadsquared.com?leadId=75196a98-71…" at bounding box center [241, 377] width 102 height 13
click at [136, 208] on link "+xx-xxxxxxxx36" at bounding box center [137, 209] width 100 height 13
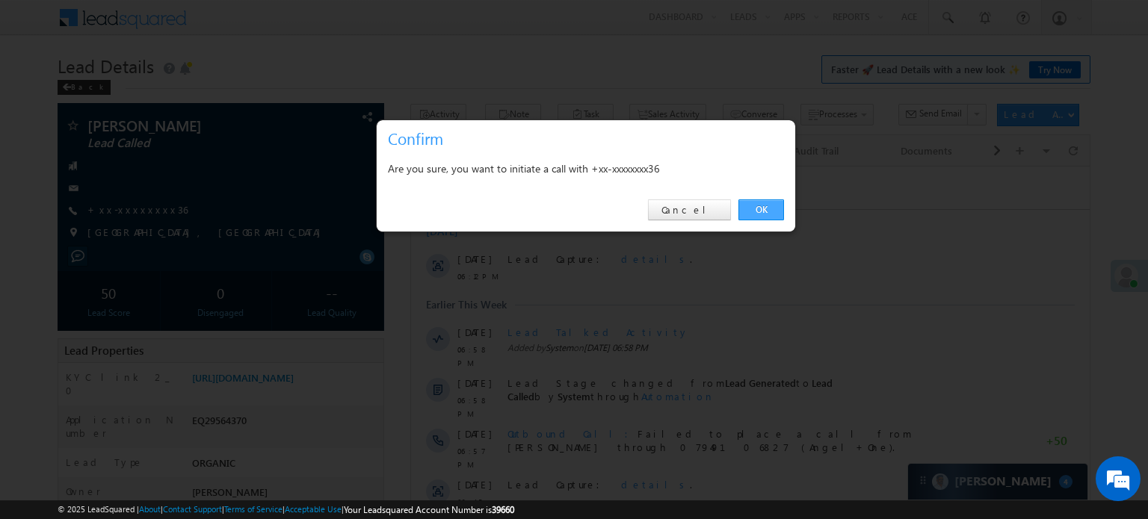
click at [776, 215] on link "OK" at bounding box center [761, 210] width 46 height 21
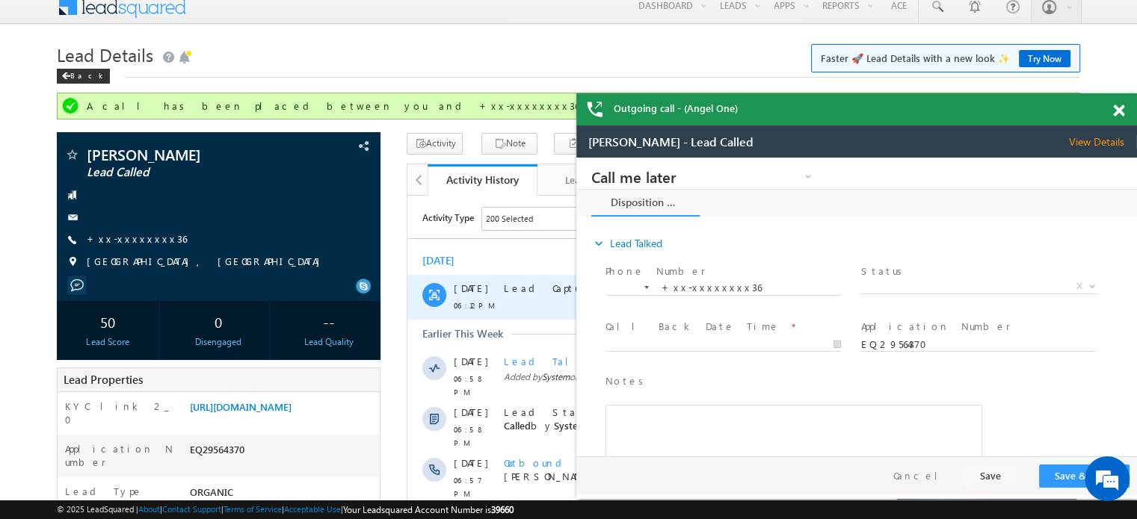
scroll to position [235, 0]
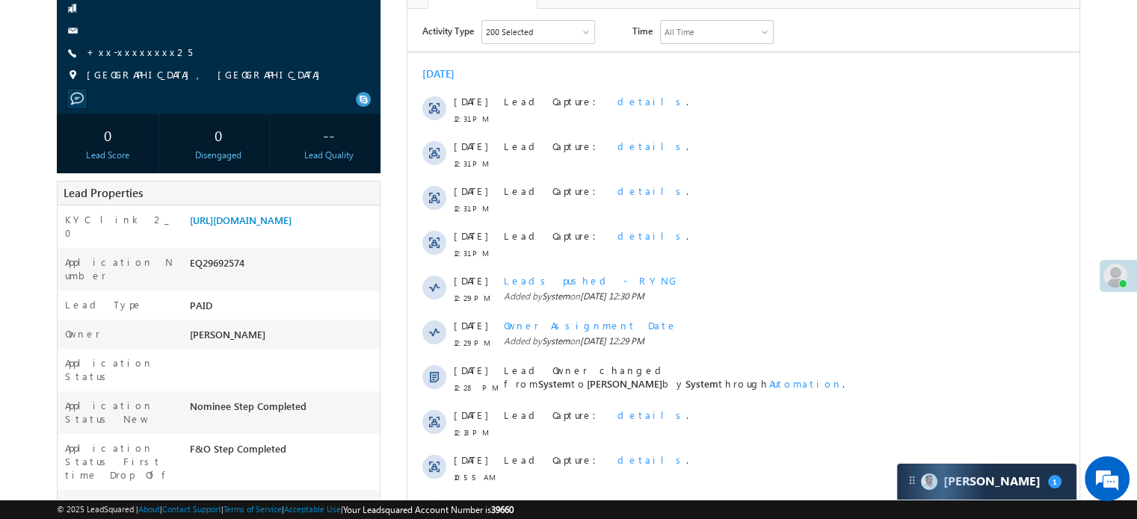
scroll to position [149, 0]
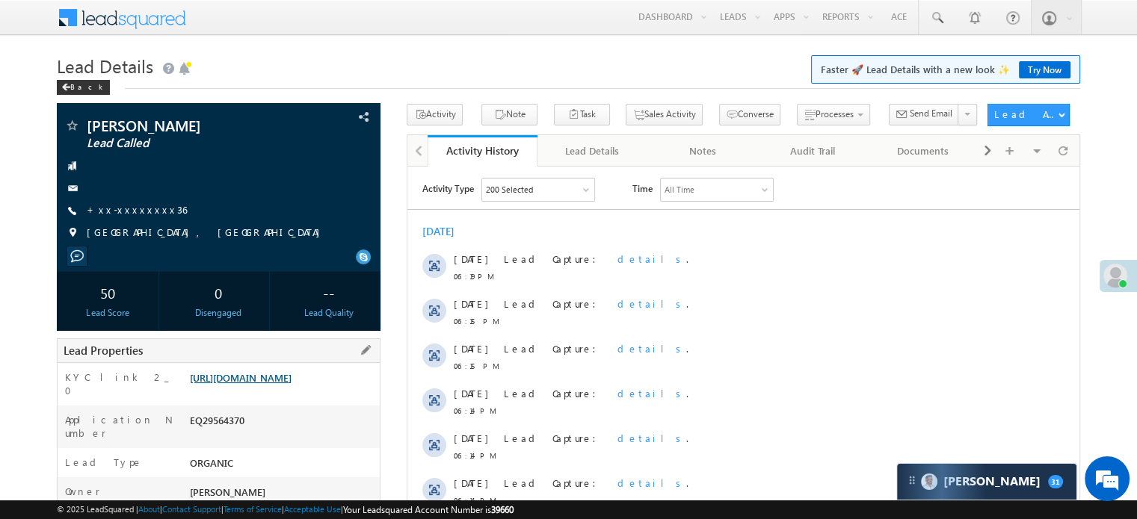
click at [291, 384] on link "[URL][DOMAIN_NAME]" at bounding box center [241, 377] width 102 height 13
click at [290, 384] on link "https://angelbroking1-pk3em7sa.customui-test.leadsquared.com?leadId=75196a98-71…" at bounding box center [241, 377] width 102 height 13
click at [260, 384] on link "https://angelbroking1-pk3em7sa.customui-test.leadsquared.com?leadId=75196a98-71…" at bounding box center [241, 377] width 102 height 13
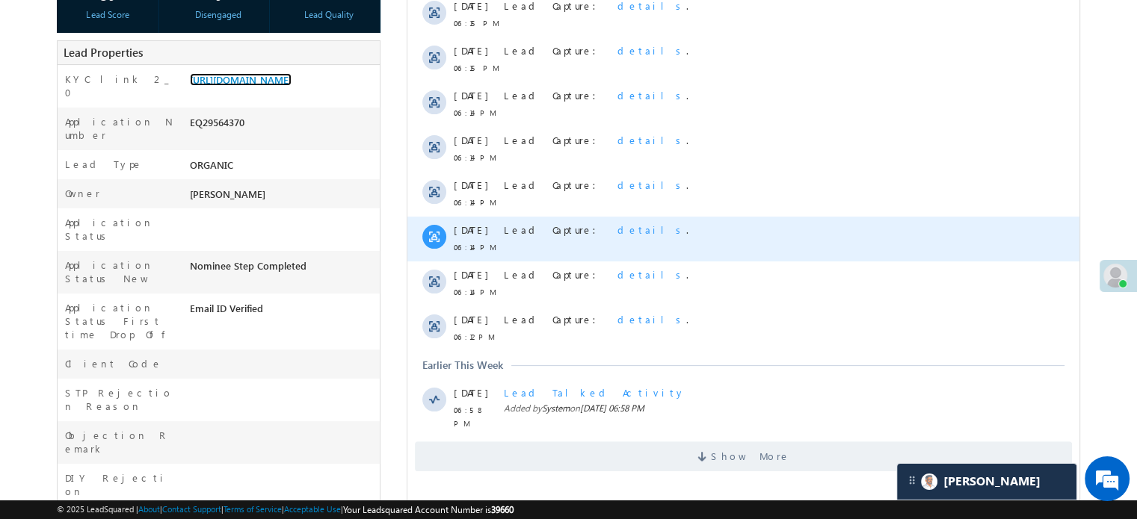
scroll to position [299, 0]
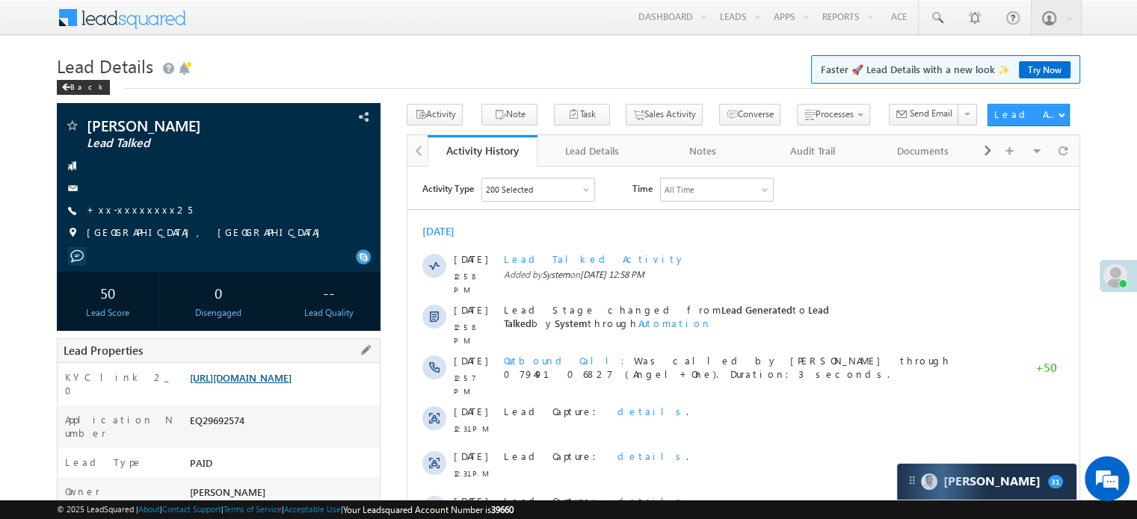
click at [291, 382] on link "[URL][DOMAIN_NAME]" at bounding box center [241, 377] width 102 height 13
click at [238, 384] on link "[URL][DOMAIN_NAME]" at bounding box center [241, 377] width 102 height 13
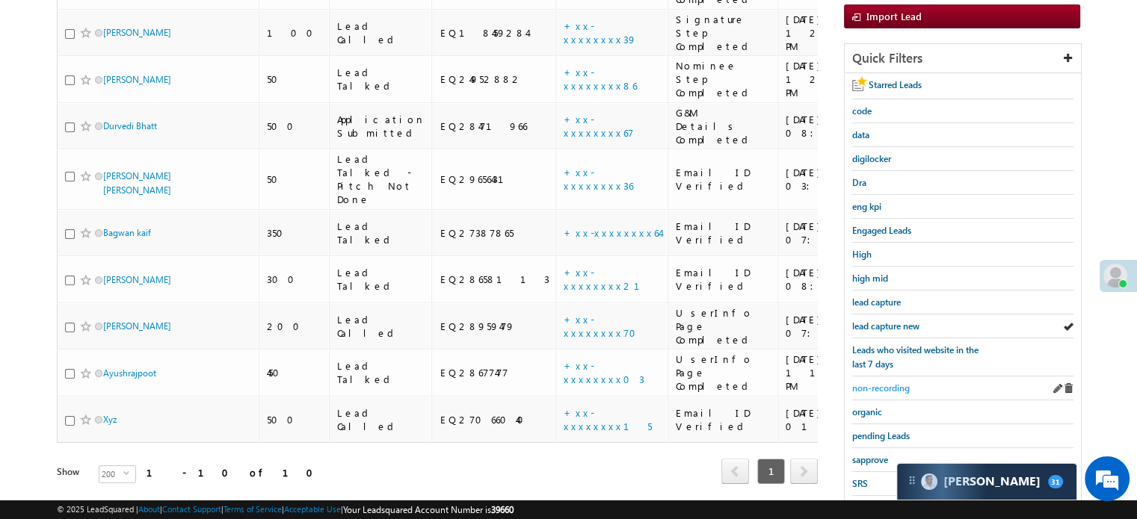
scroll to position [230, 0]
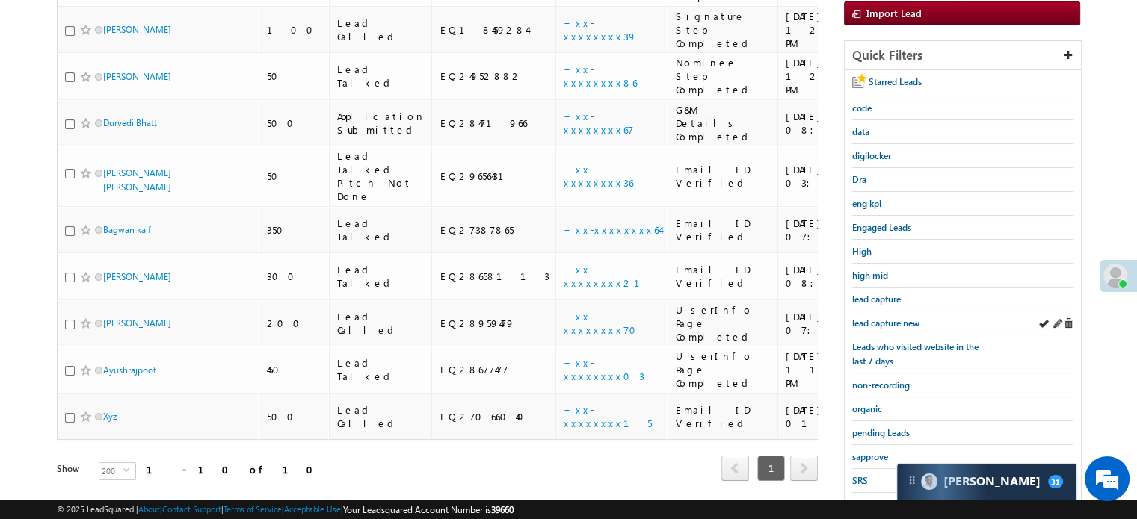
click at [891, 326] on div "lead capture new" at bounding box center [962, 324] width 221 height 24
click at [882, 319] on span "lead capture new" at bounding box center [885, 323] width 67 height 11
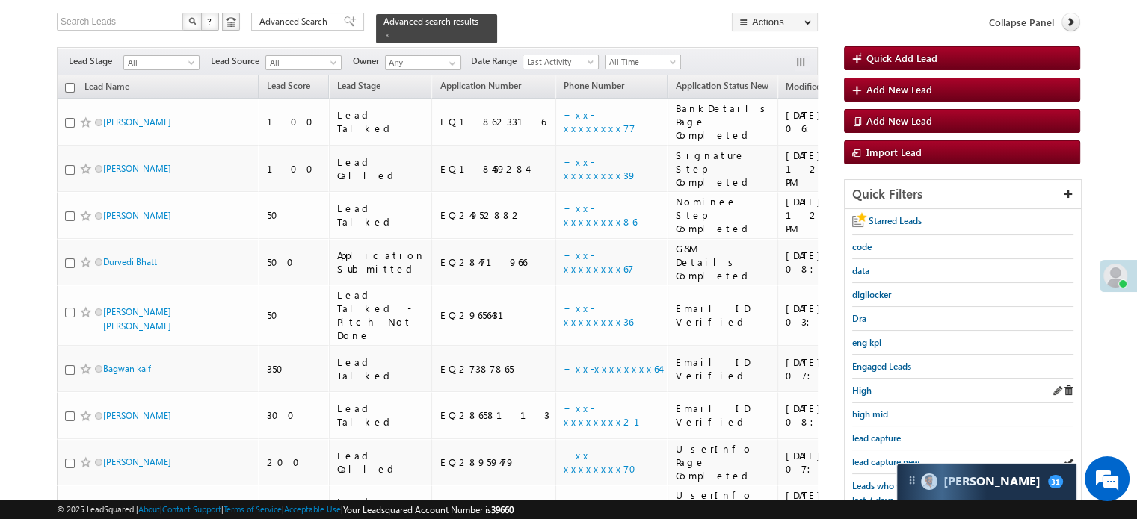
scroll to position [155, 0]
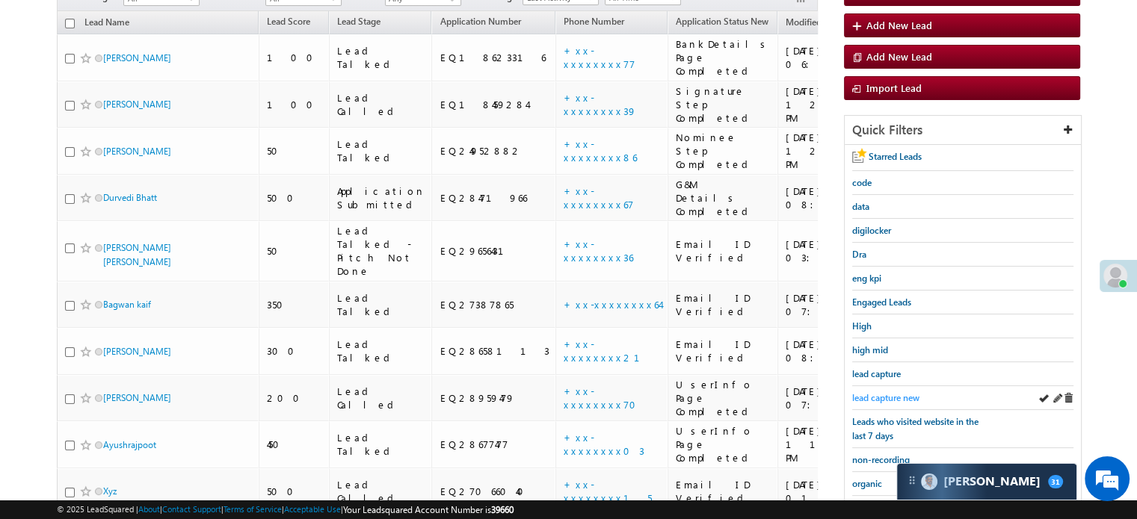
click at [874, 399] on span "lead capture new" at bounding box center [885, 397] width 67 height 11
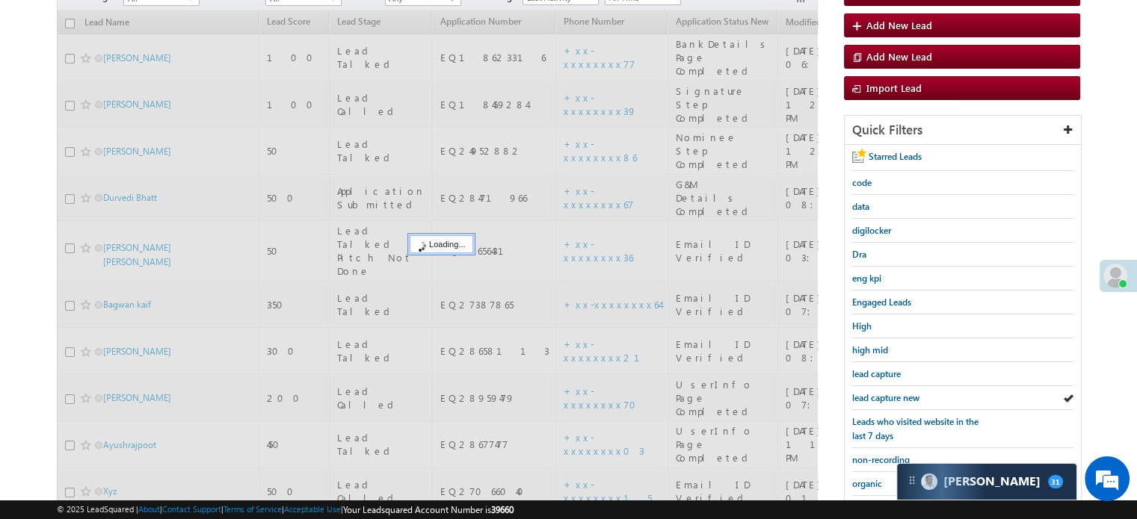
click at [877, 395] on span "lead capture new" at bounding box center [885, 397] width 67 height 11
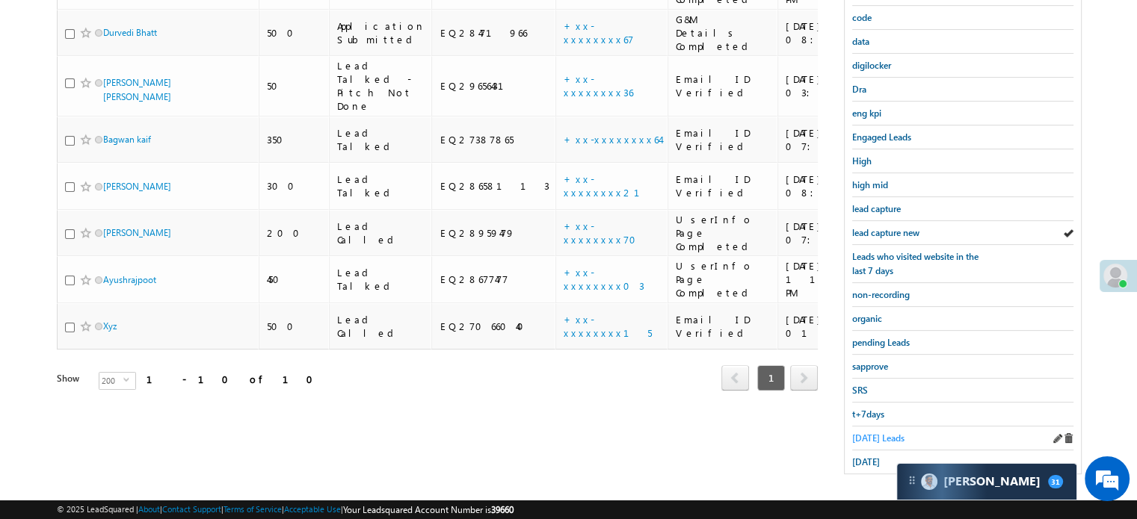
click at [872, 433] on span "[DATE] Leads" at bounding box center [878, 438] width 52 height 11
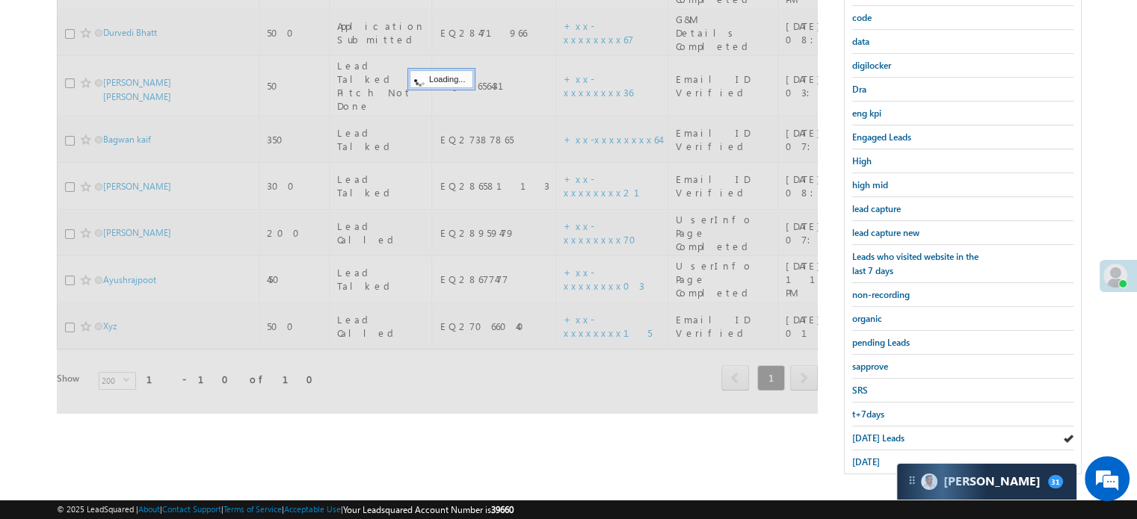
scroll to position [96, 0]
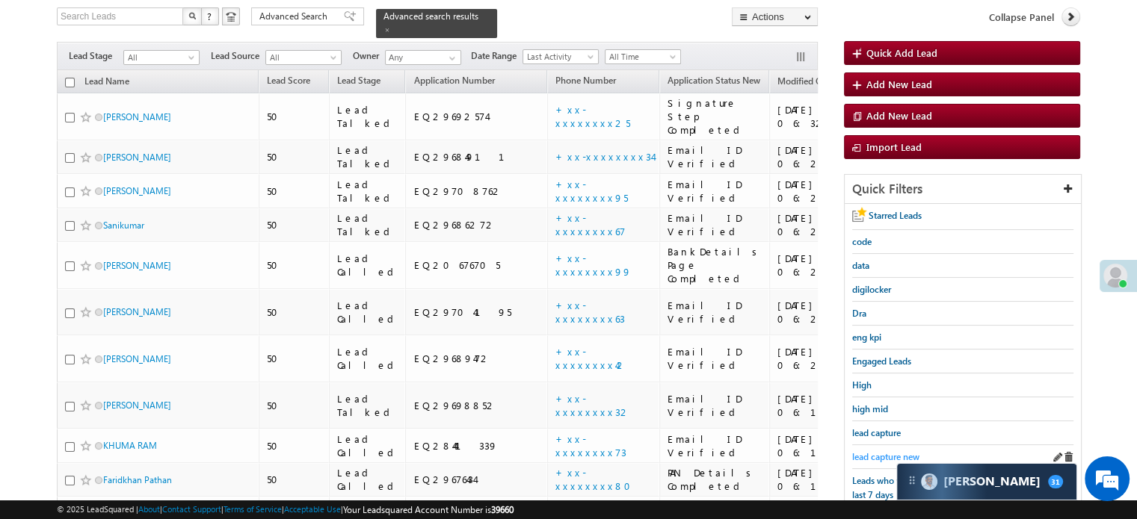
click at [881, 451] on span "lead capture new" at bounding box center [885, 456] width 67 height 11
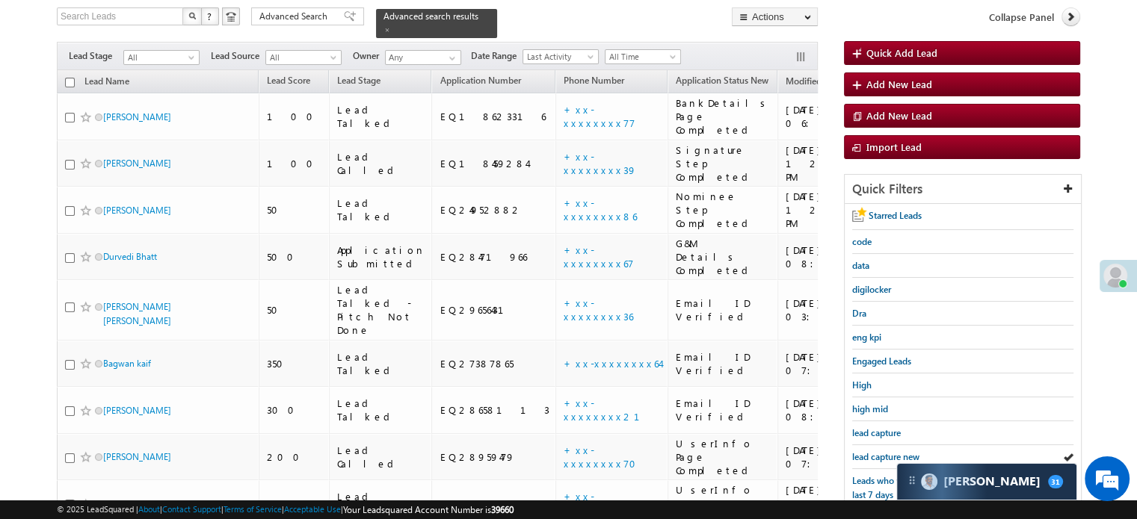
click at [881, 451] on span "lead capture new" at bounding box center [885, 456] width 67 height 11
click at [891, 454] on span "lead capture new" at bounding box center [885, 456] width 67 height 11
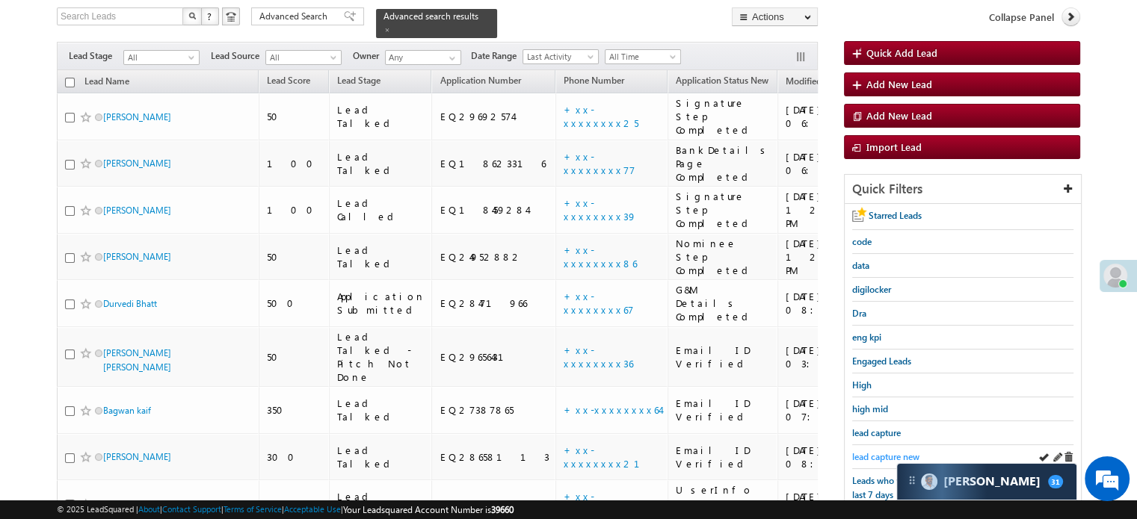
click at [868, 454] on span "lead capture new" at bounding box center [885, 456] width 67 height 11
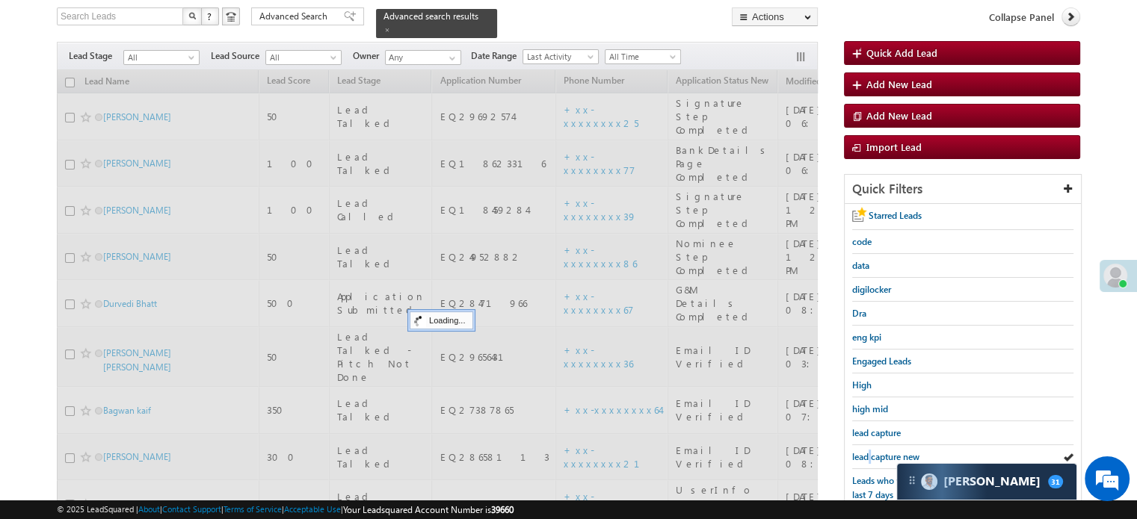
click at [868, 454] on span "lead capture new" at bounding box center [885, 456] width 67 height 11
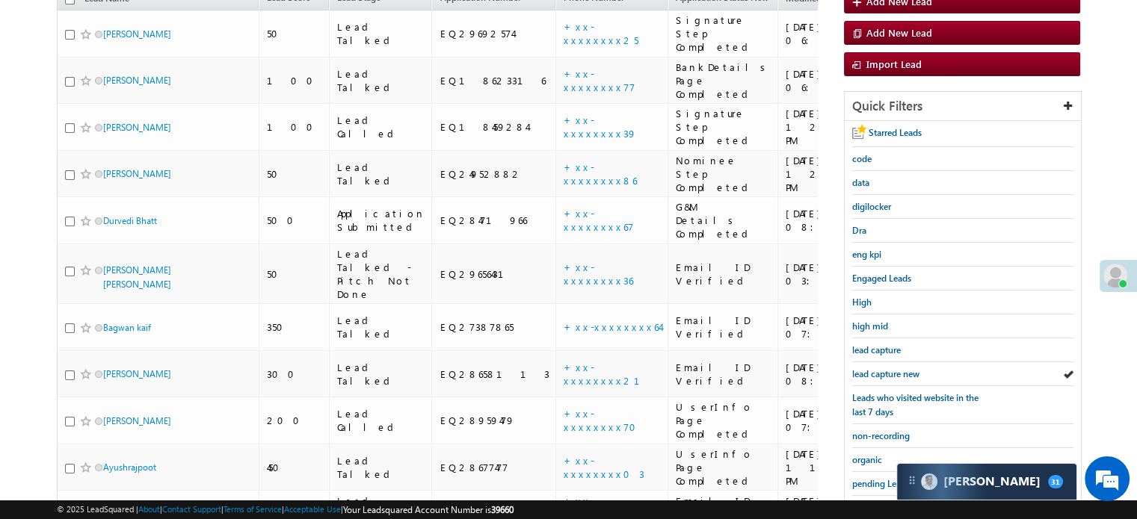
scroll to position [321, 0]
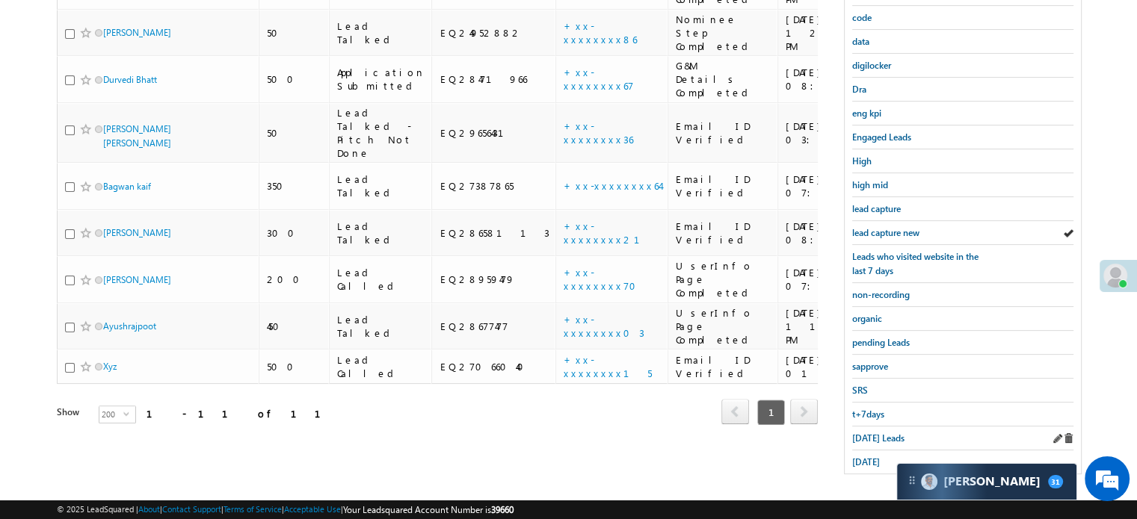
click at [866, 427] on div "[DATE] Leads" at bounding box center [962, 439] width 221 height 24
click at [871, 433] on span "[DATE] Leads" at bounding box center [878, 438] width 52 height 11
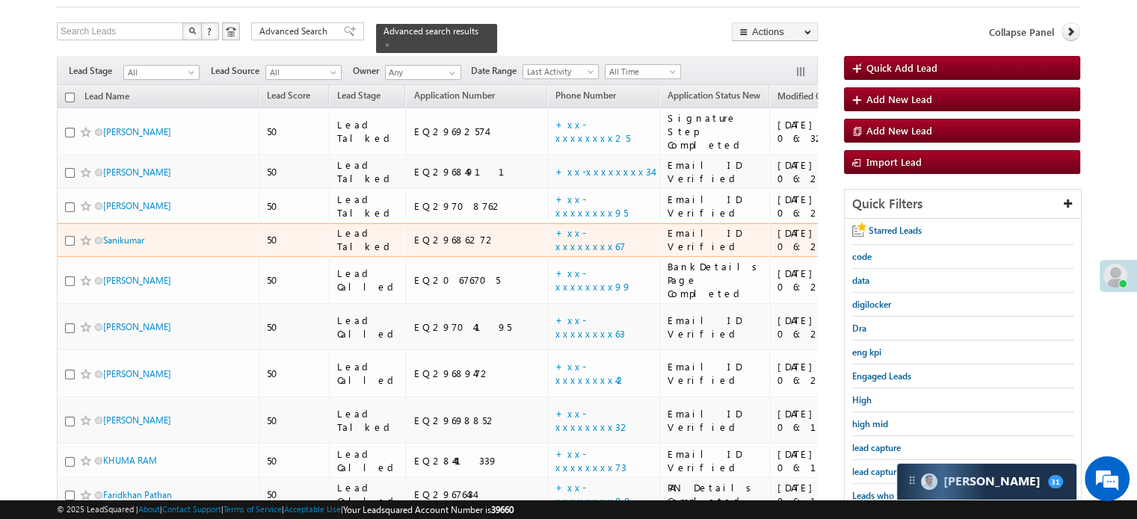
scroll to position [246, 0]
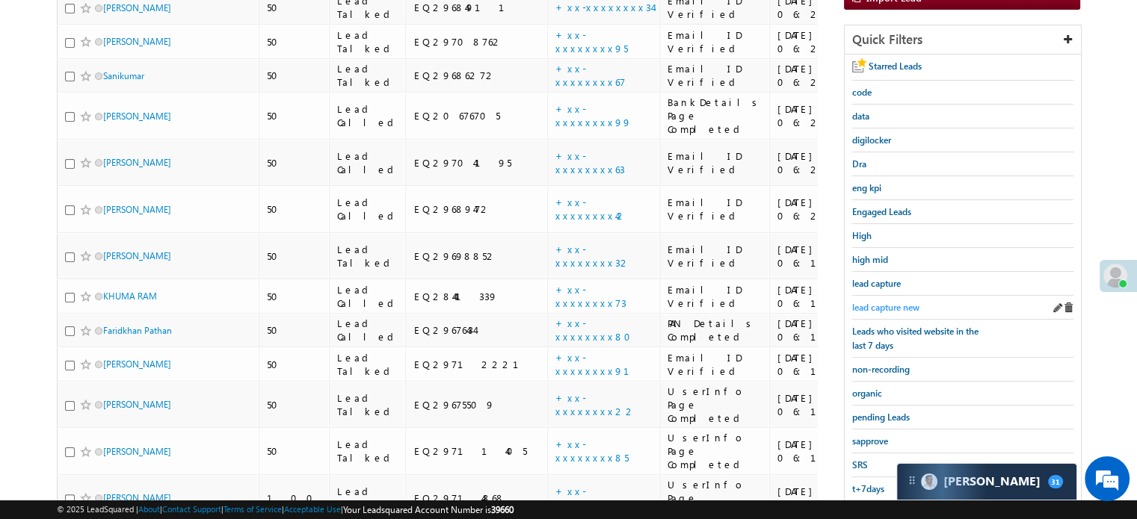
click at [887, 302] on span "lead capture new" at bounding box center [885, 307] width 67 height 11
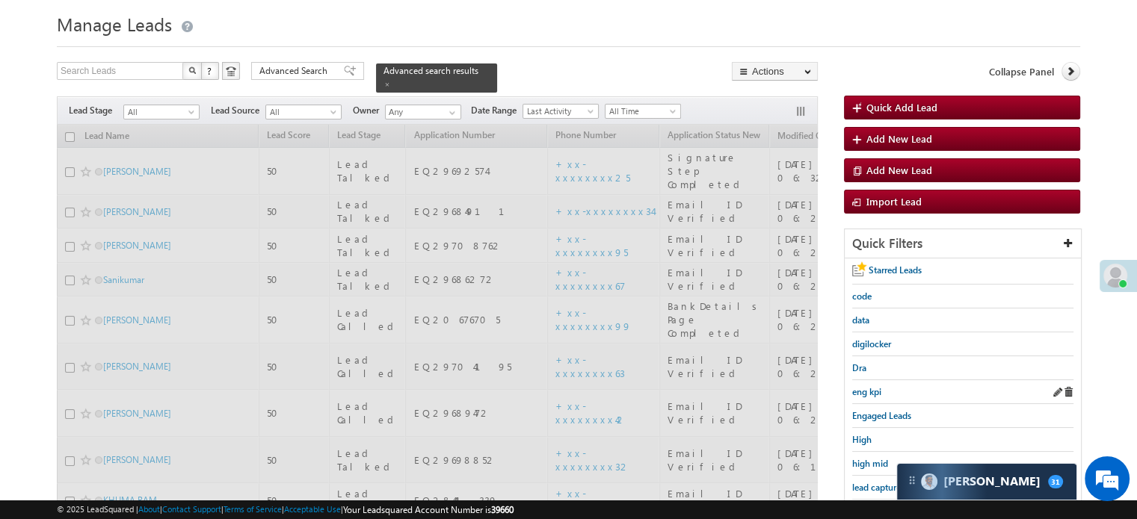
scroll to position [22, 0]
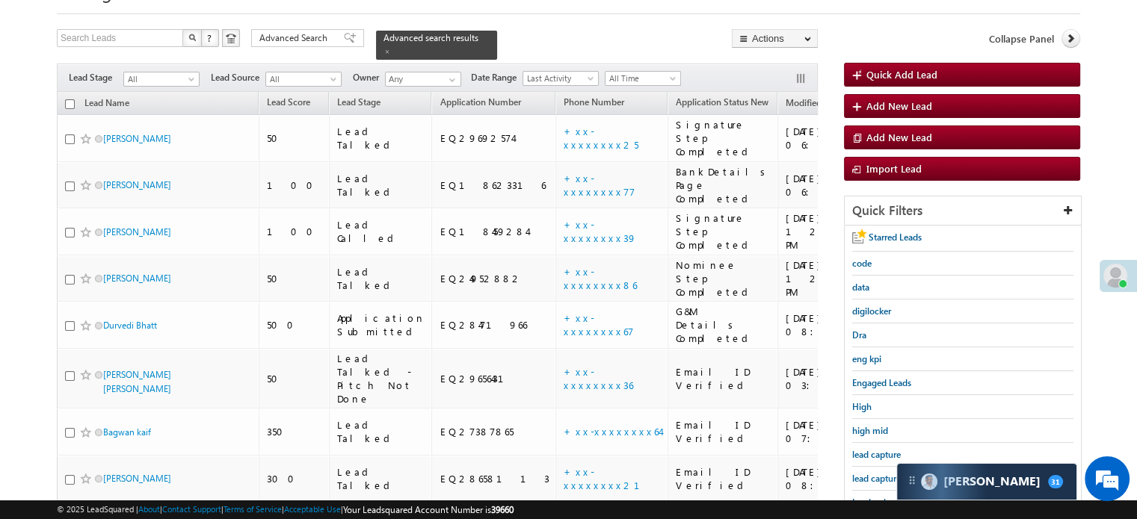
scroll to position [96, 0]
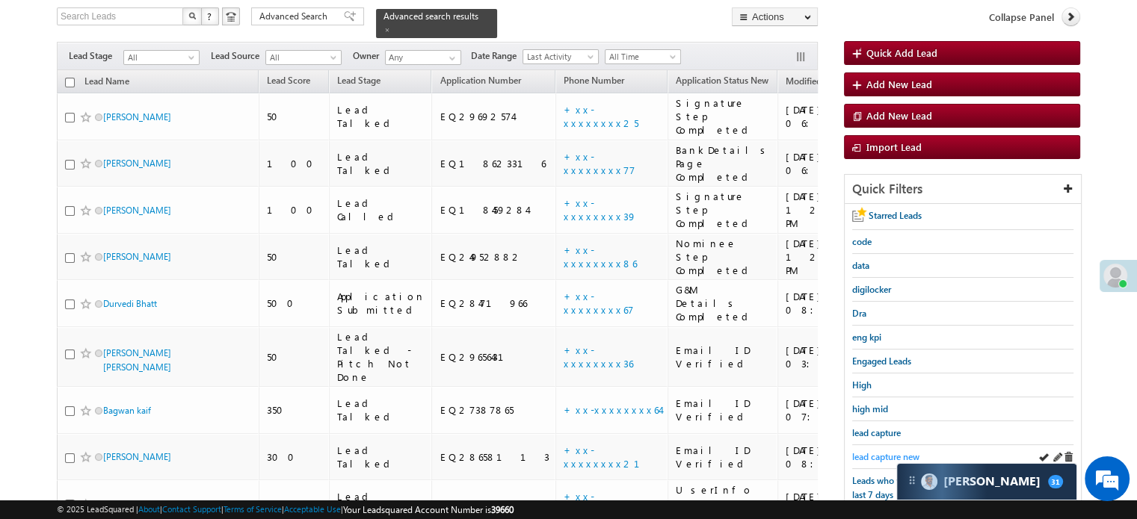
click at [886, 451] on span "lead capture new" at bounding box center [885, 456] width 67 height 11
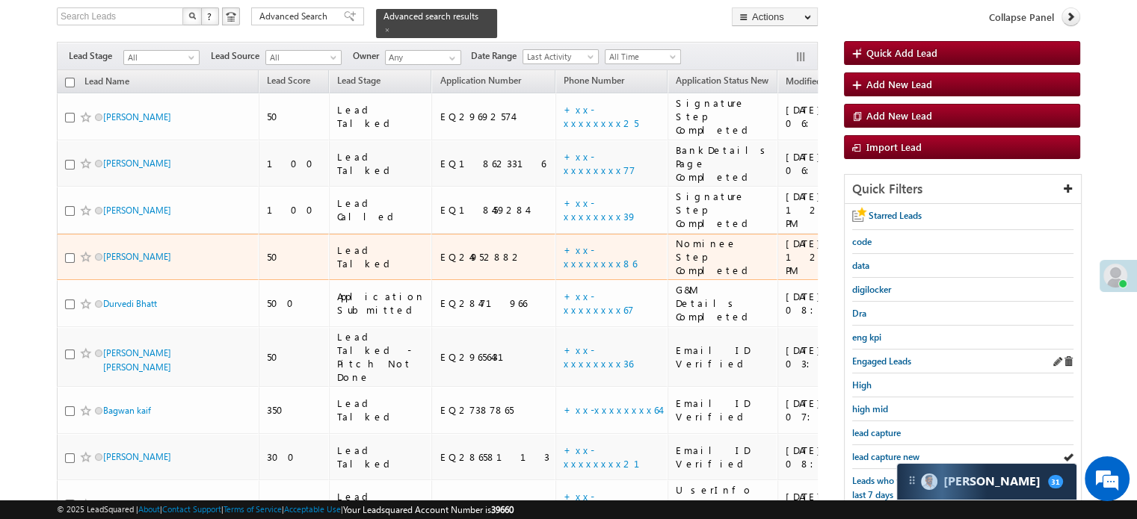
scroll to position [0, 0]
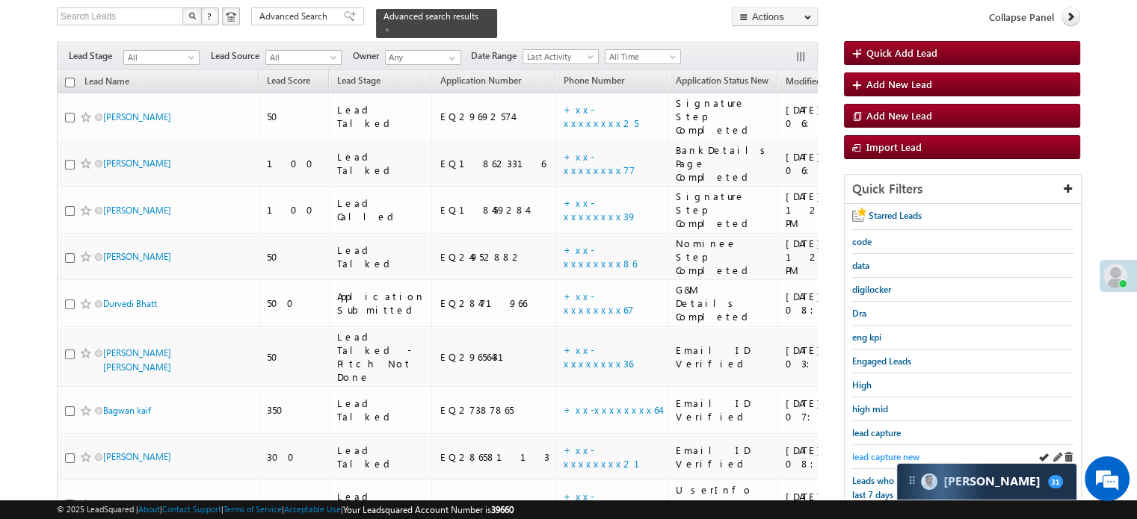
click at [873, 454] on span "lead capture new" at bounding box center [885, 456] width 67 height 11
click at [868, 452] on span "lead capture new" at bounding box center [885, 456] width 67 height 11
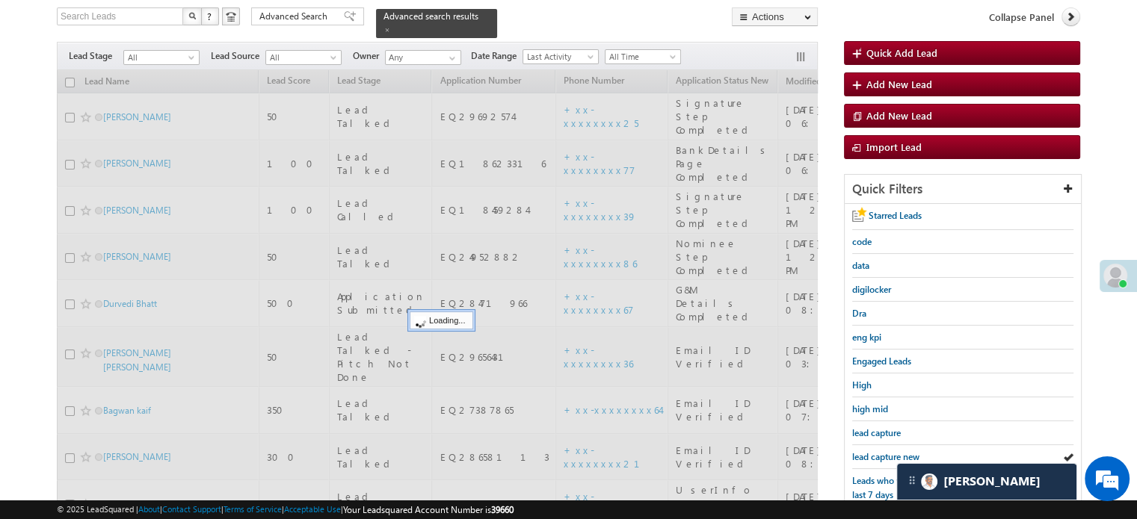
click at [868, 452] on span "lead capture new" at bounding box center [885, 456] width 67 height 11
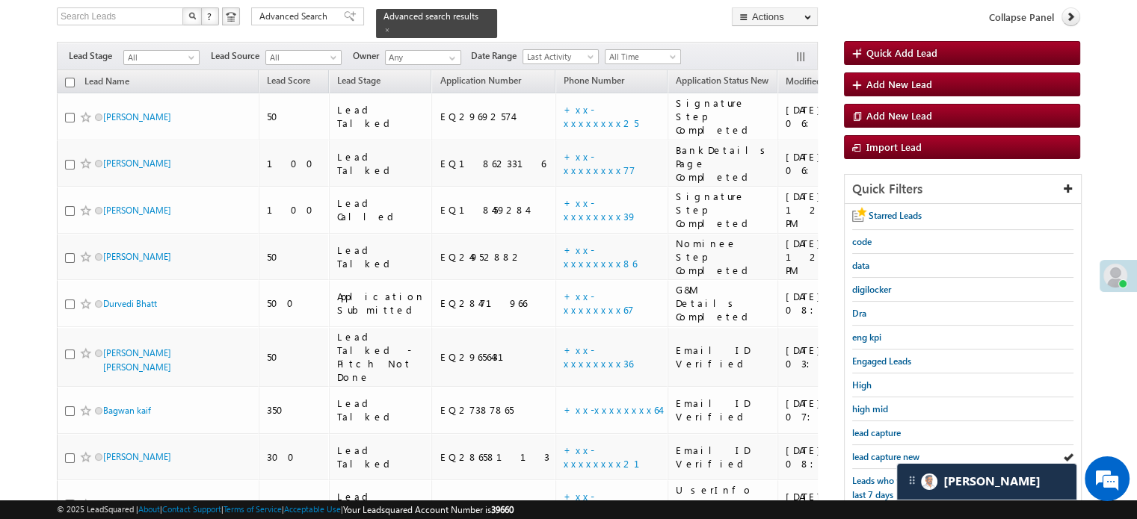
click at [868, 452] on span "lead capture new" at bounding box center [885, 456] width 67 height 11
click at [871, 451] on span "lead capture new" at bounding box center [885, 456] width 67 height 11
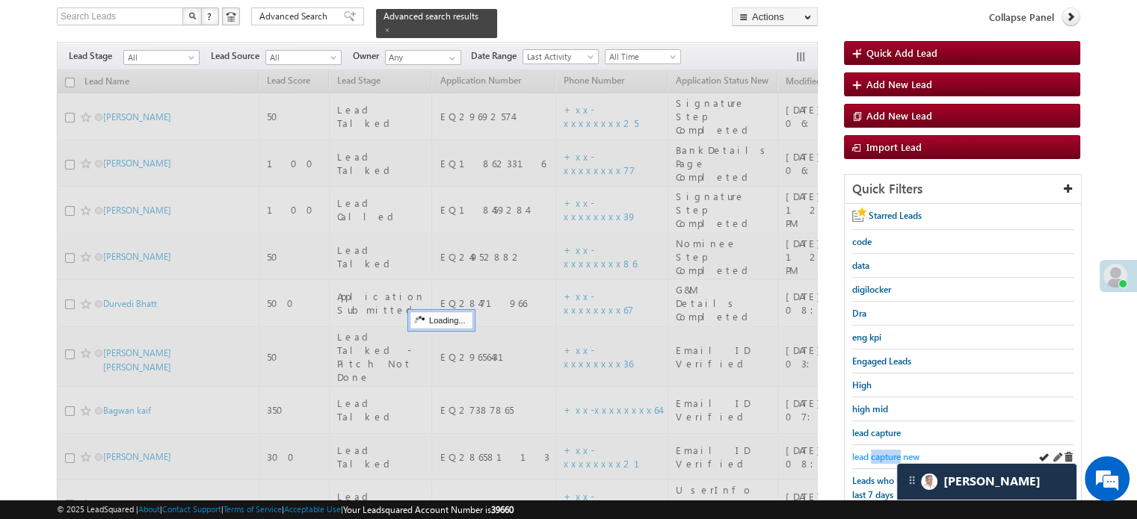
click at [873, 451] on span "lead capture new" at bounding box center [885, 456] width 67 height 11
click at [875, 451] on span "lead capture new" at bounding box center [885, 456] width 67 height 11
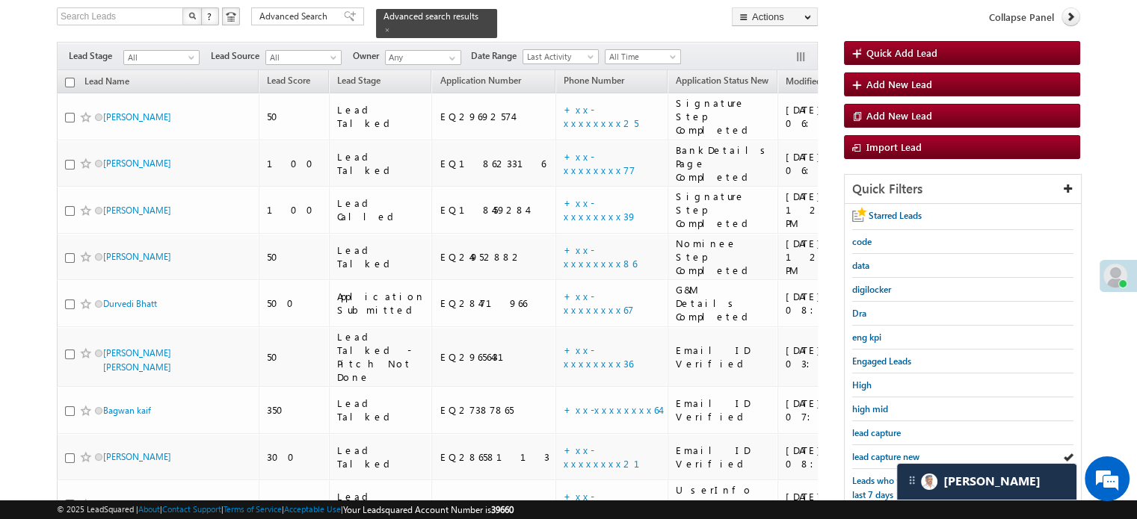
click at [875, 451] on span "lead capture new" at bounding box center [885, 456] width 67 height 11
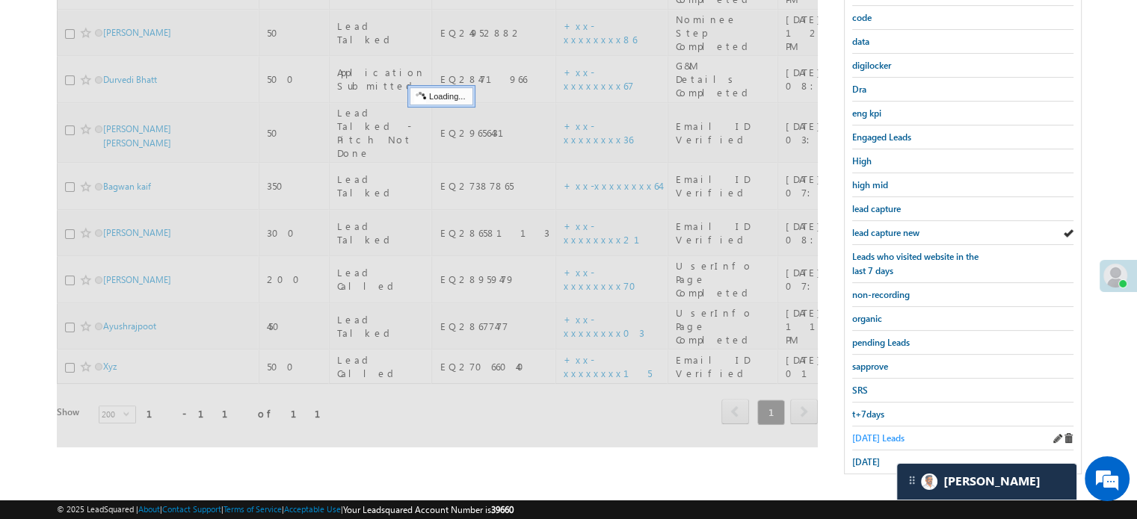
click at [871, 433] on span "[DATE] Leads" at bounding box center [878, 438] width 52 height 11
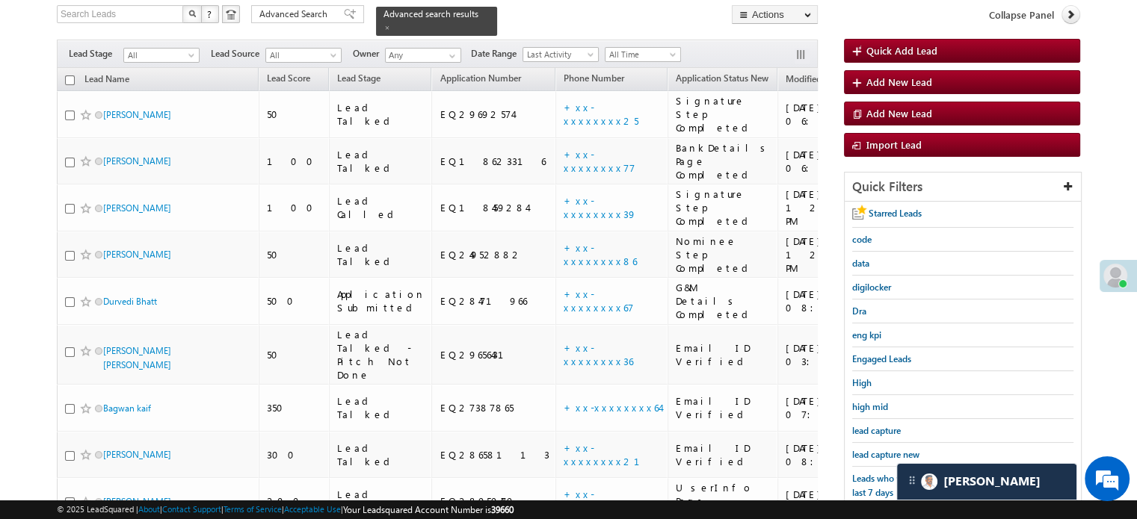
scroll to position [96, 0]
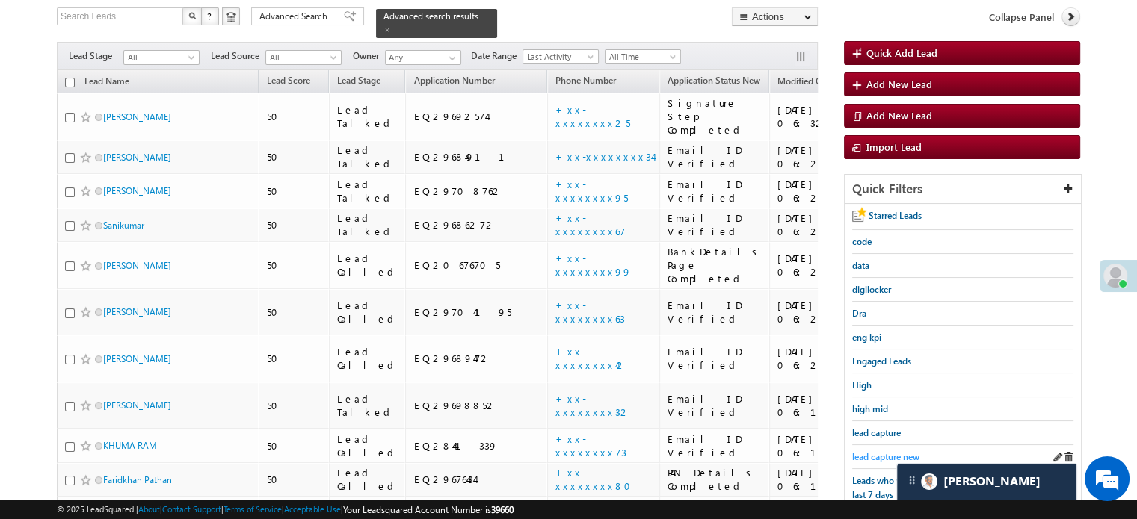
click at [876, 451] on span "lead capture new" at bounding box center [885, 456] width 67 height 11
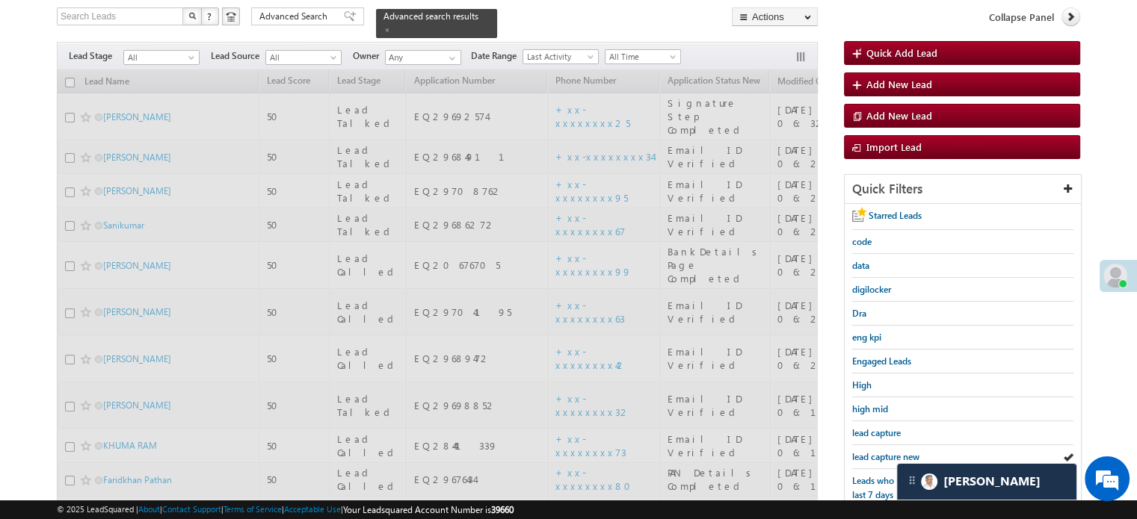
click at [876, 451] on span "lead capture new" at bounding box center [885, 456] width 67 height 11
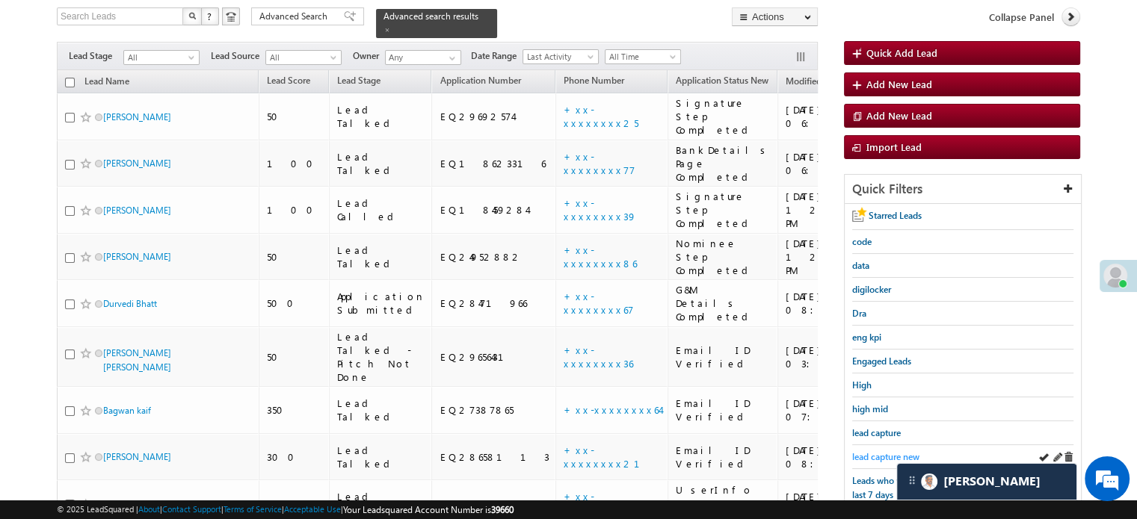
click at [877, 457] on span "lead capture new" at bounding box center [885, 456] width 67 height 11
click at [892, 451] on span "lead capture new" at bounding box center [885, 456] width 67 height 11
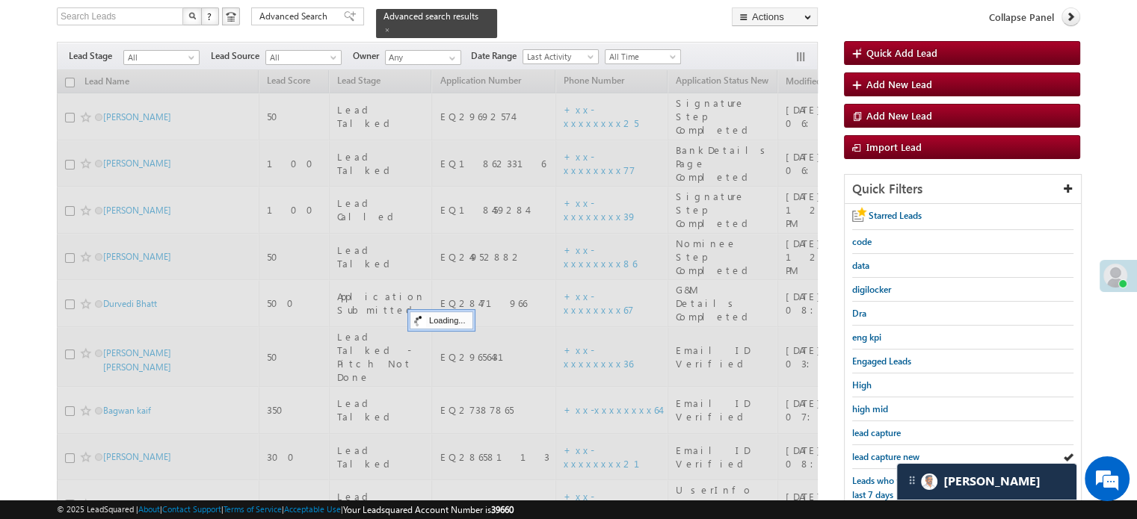
click at [892, 451] on span "lead capture new" at bounding box center [885, 456] width 67 height 11
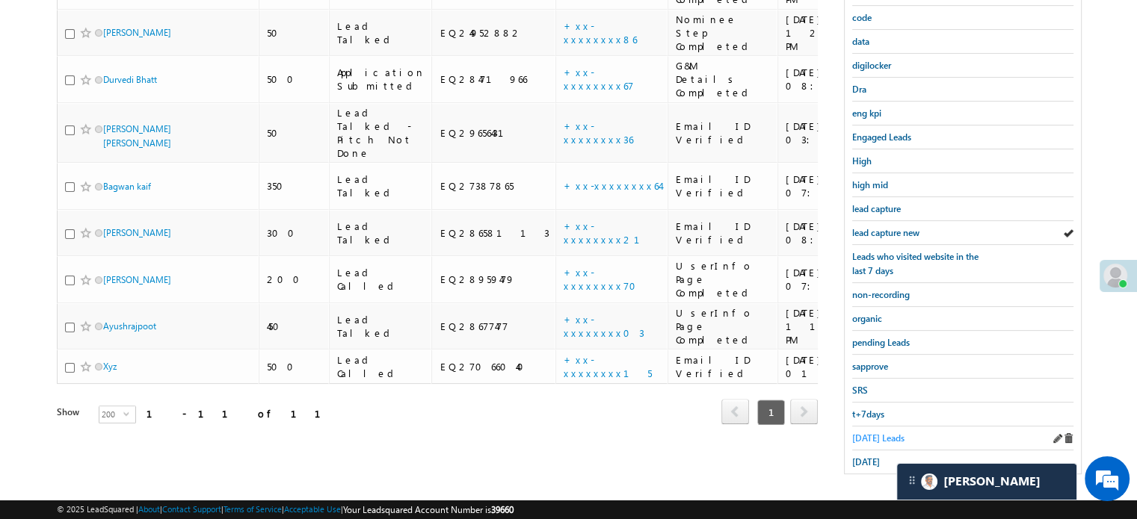
click at [865, 433] on span "[DATE] Leads" at bounding box center [878, 438] width 52 height 11
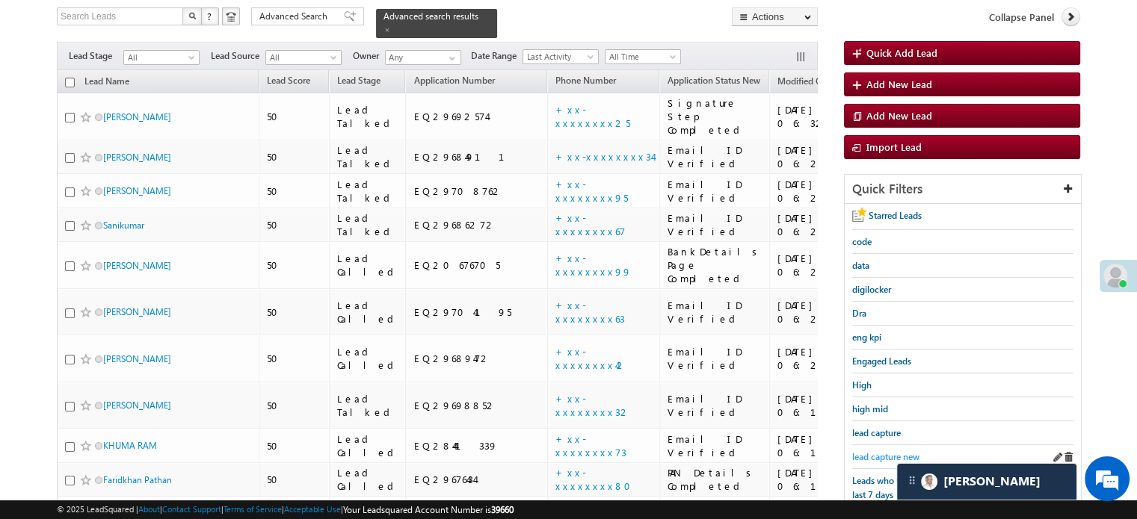
click at [869, 451] on span "lead capture new" at bounding box center [885, 456] width 67 height 11
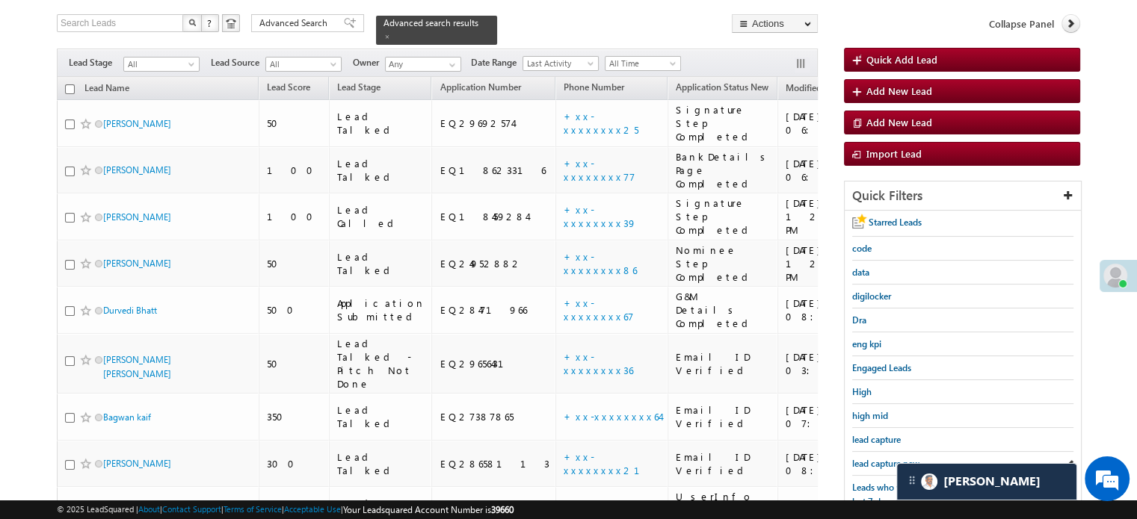
scroll to position [171, 0]
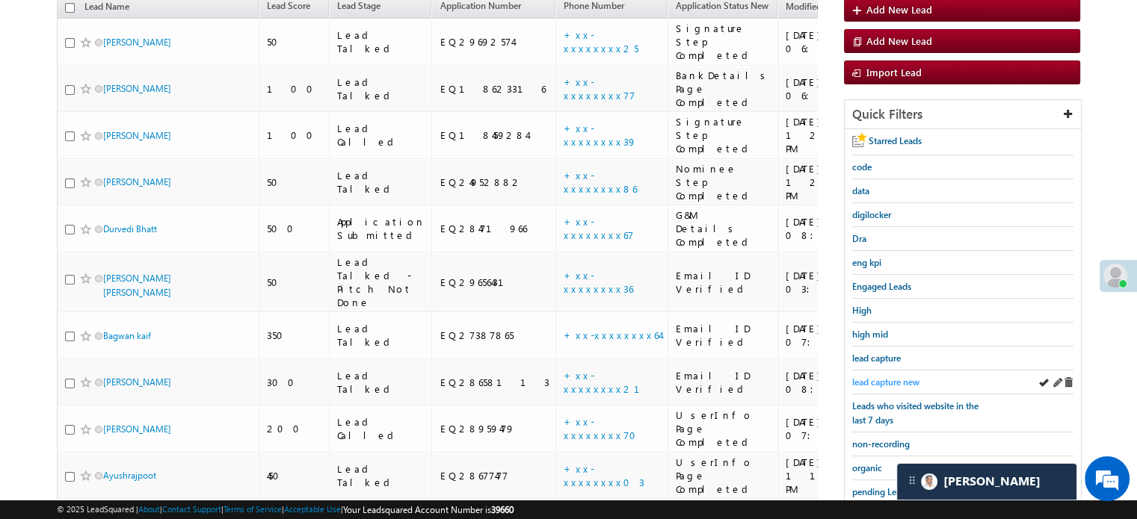
click at [883, 377] on span "lead capture new" at bounding box center [885, 382] width 67 height 11
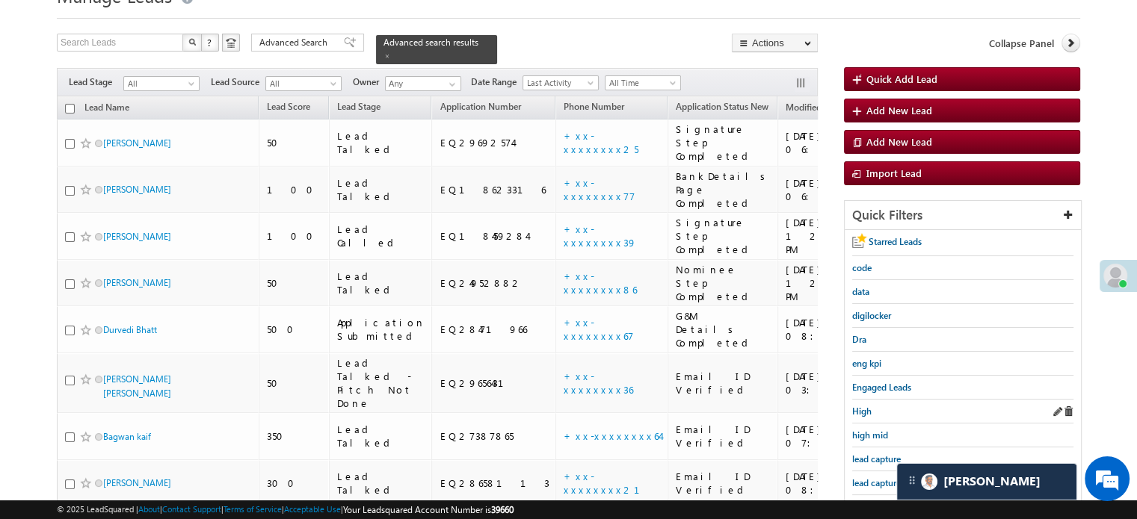
scroll to position [149, 0]
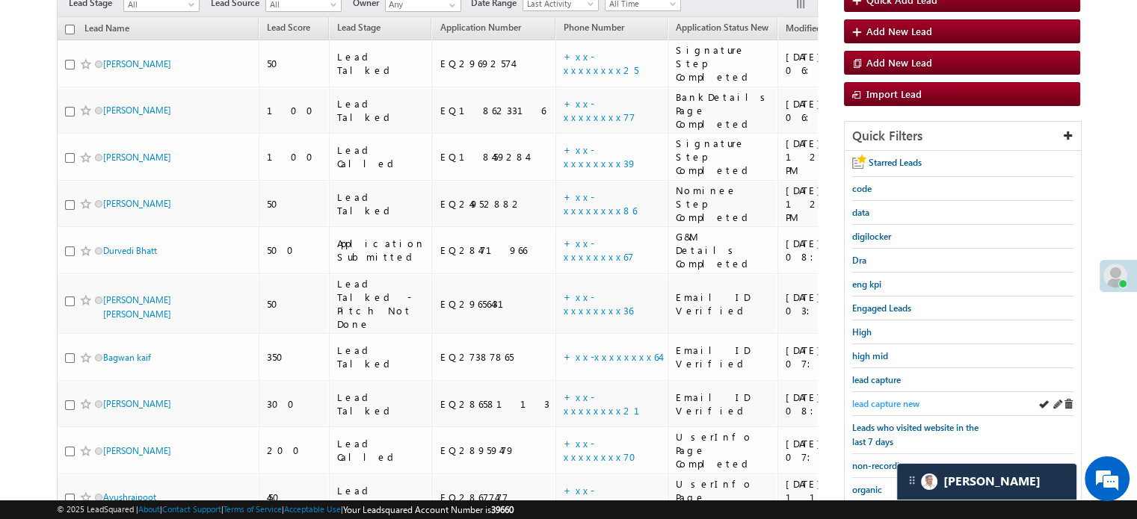
click at [888, 404] on span "lead capture new" at bounding box center [885, 403] width 67 height 11
click at [881, 398] on span "lead capture new" at bounding box center [885, 403] width 67 height 11
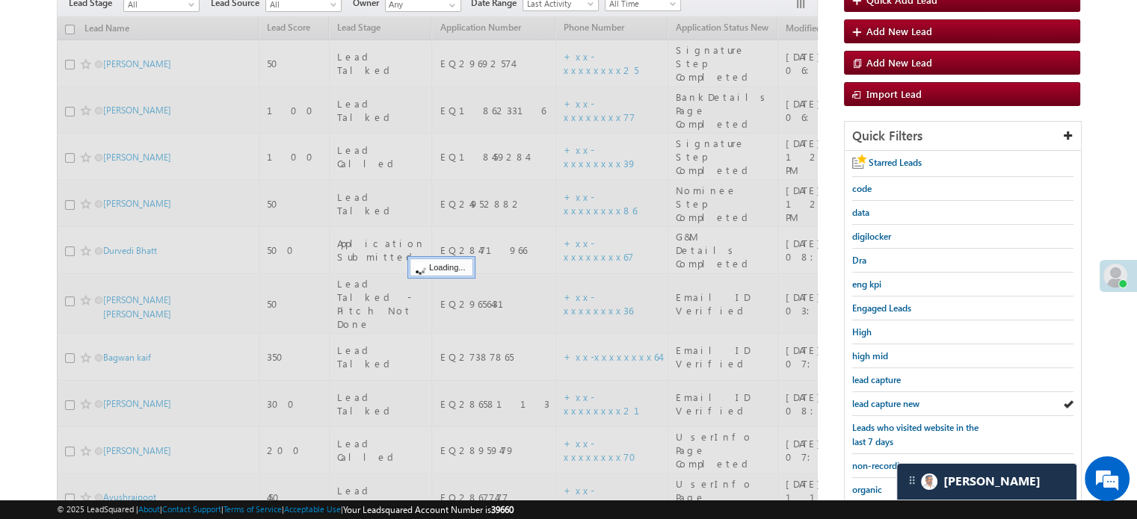
scroll to position [321, 0]
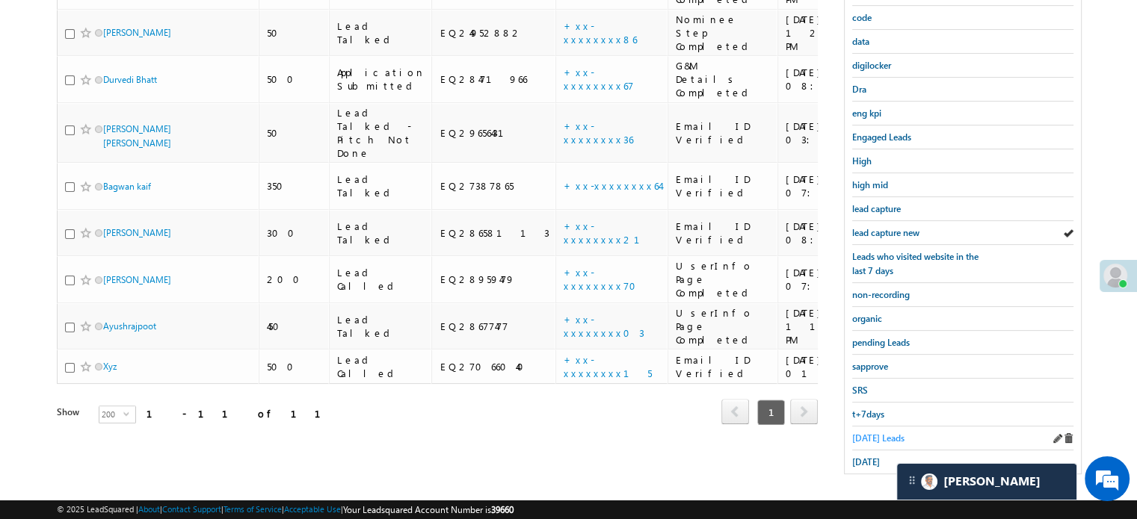
click at [862, 431] on link "[DATE] Leads" at bounding box center [878, 438] width 52 height 14
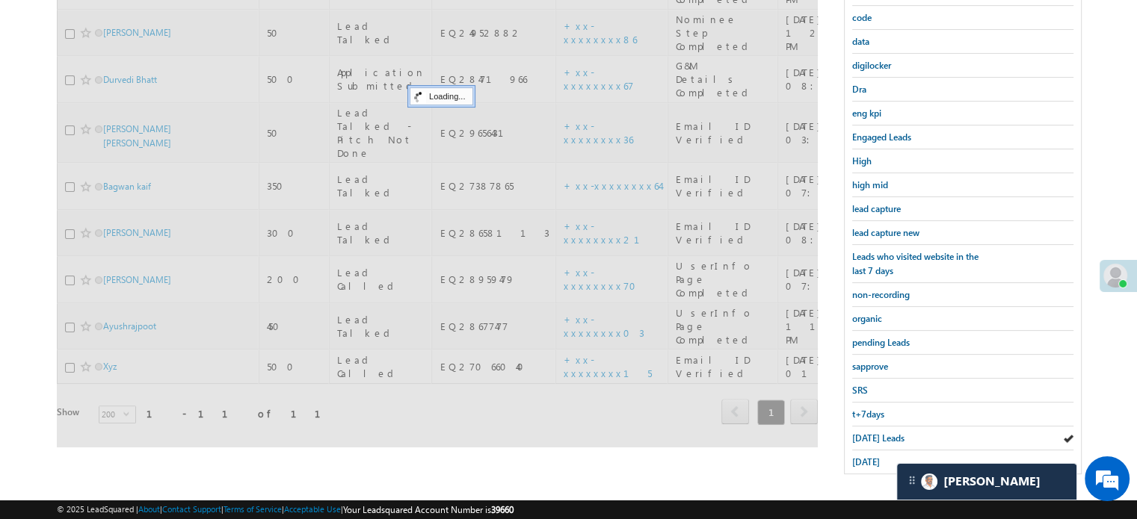
click at [862, 433] on span "[DATE] Leads" at bounding box center [878, 438] width 52 height 11
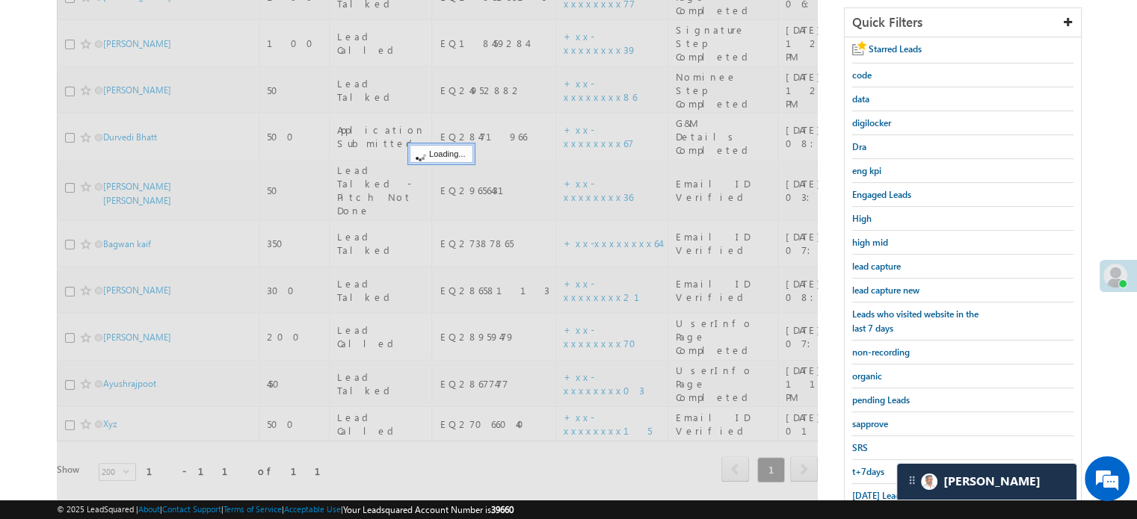
scroll to position [171, 0]
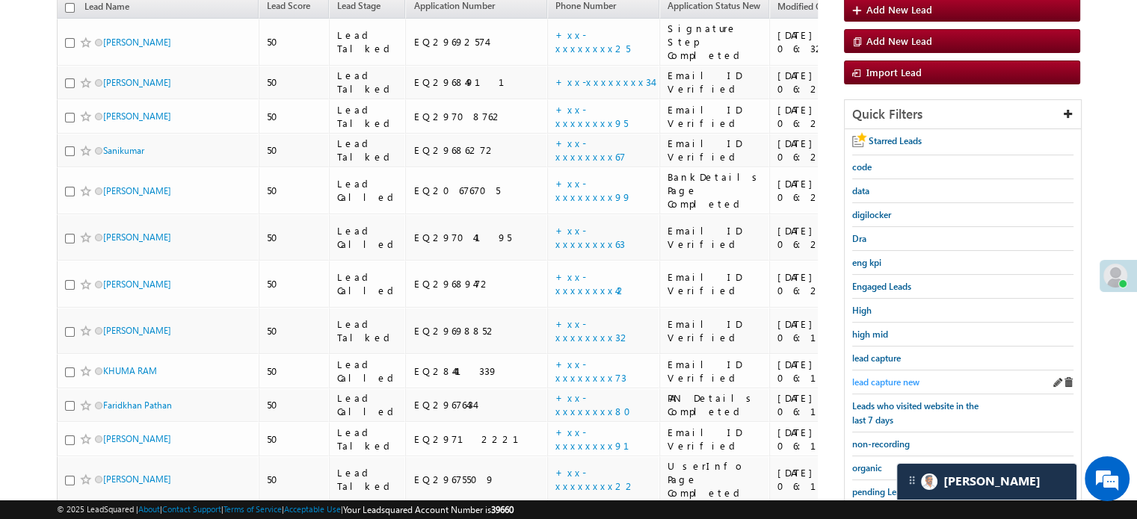
click at [886, 379] on span "lead capture new" at bounding box center [885, 382] width 67 height 11
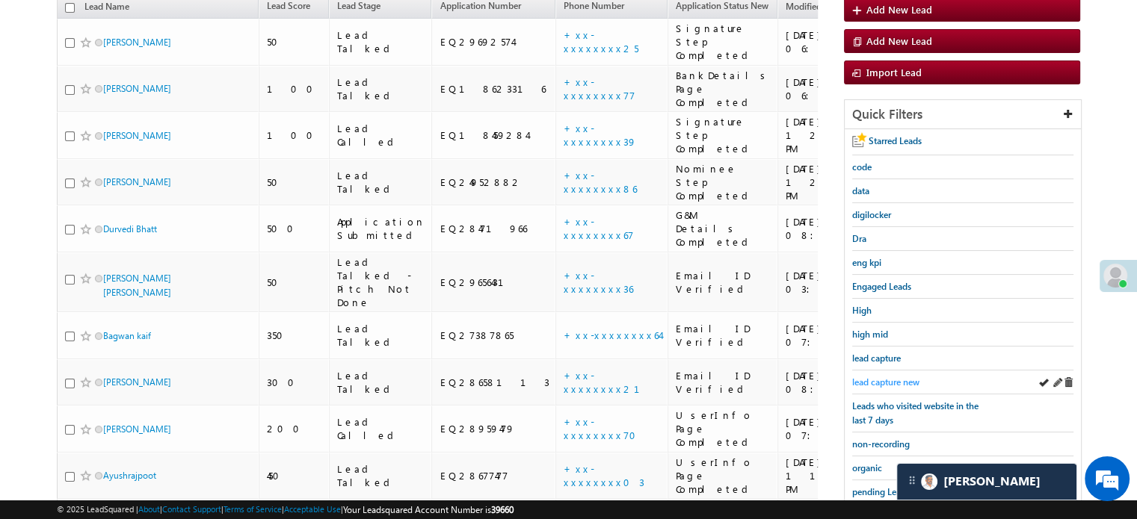
click at [885, 378] on span "lead capture new" at bounding box center [885, 382] width 67 height 11
click at [877, 377] on span "lead capture new" at bounding box center [885, 382] width 67 height 11
click at [868, 378] on span "lead capture new" at bounding box center [885, 382] width 67 height 11
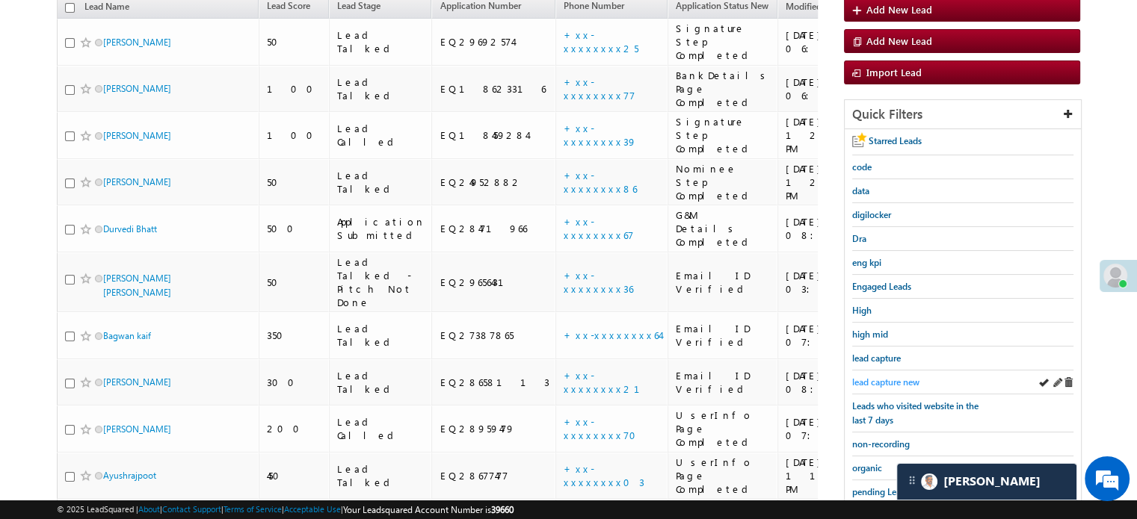
click at [873, 377] on span "lead capture new" at bounding box center [885, 382] width 67 height 11
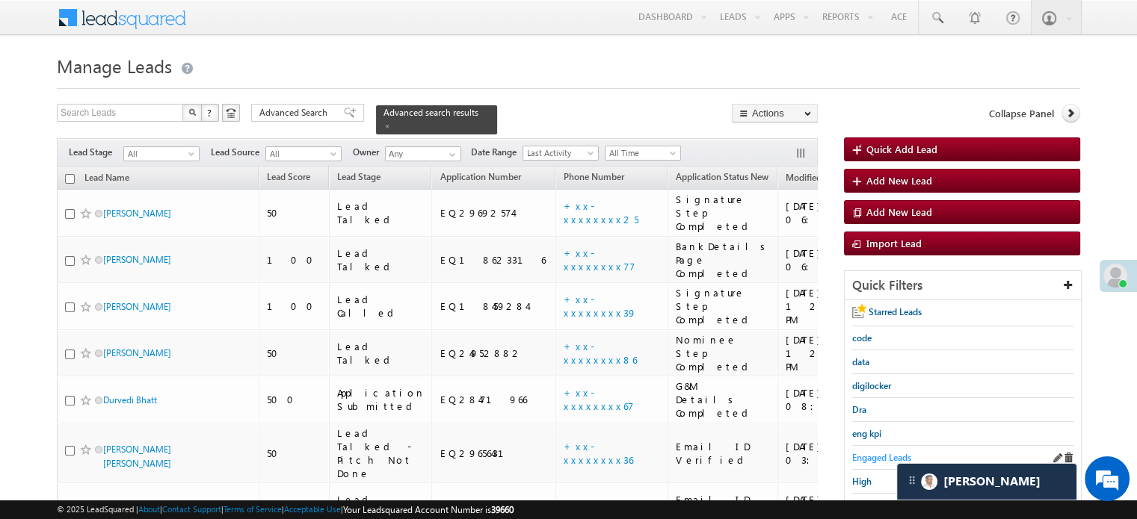
scroll to position [75, 0]
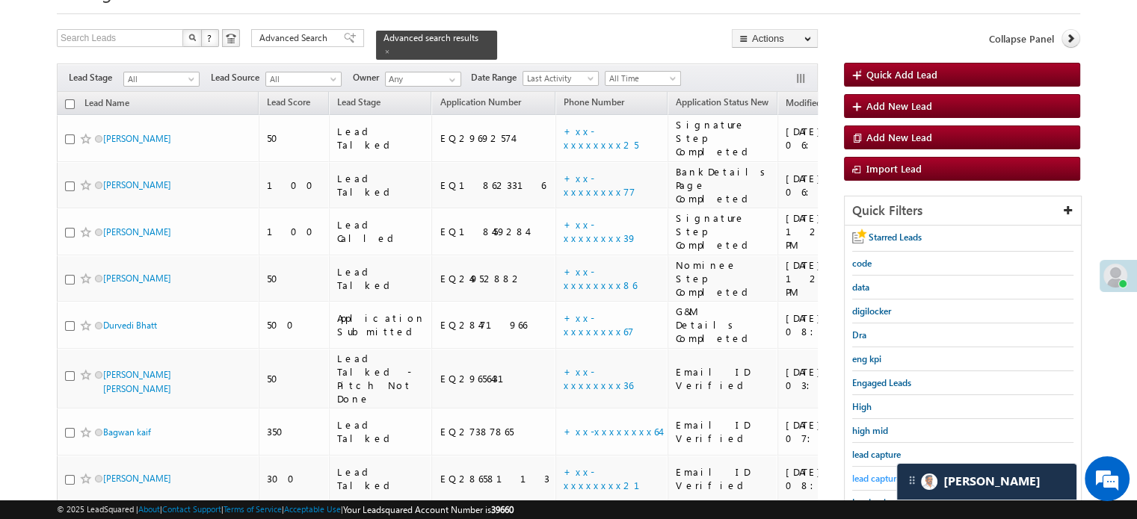
click at [878, 473] on span "lead capture new" at bounding box center [885, 478] width 67 height 11
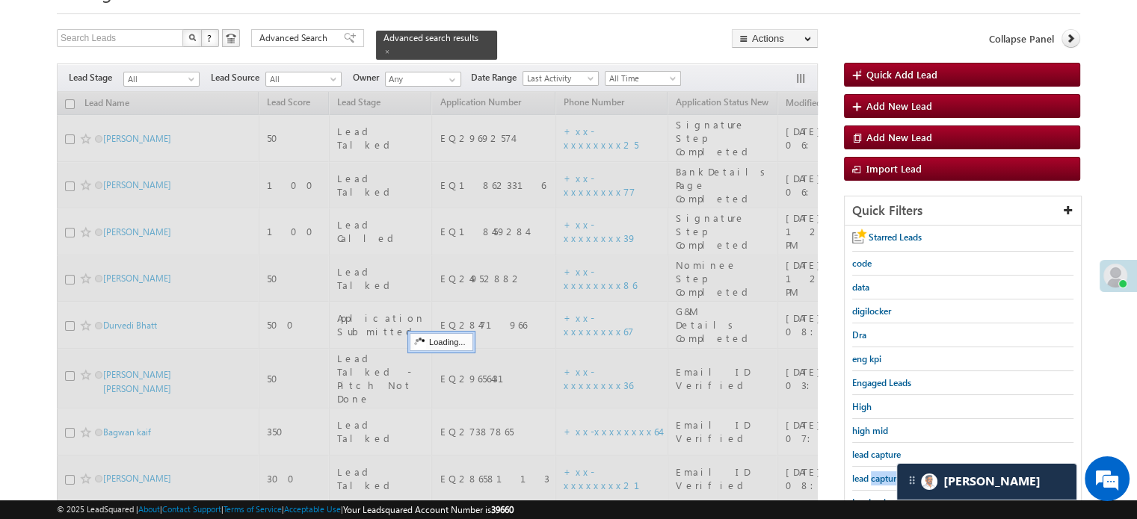
click at [878, 473] on span "lead capture new" at bounding box center [885, 478] width 67 height 11
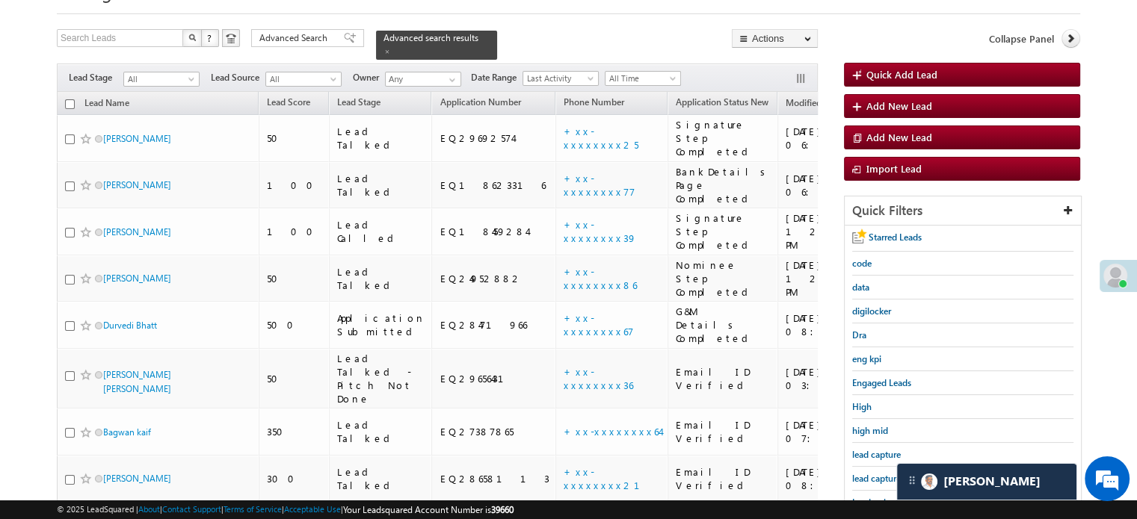
click at [878, 473] on span "lead capture new" at bounding box center [885, 478] width 67 height 11
click at [877, 475] on span "lead capture new" at bounding box center [885, 478] width 67 height 11
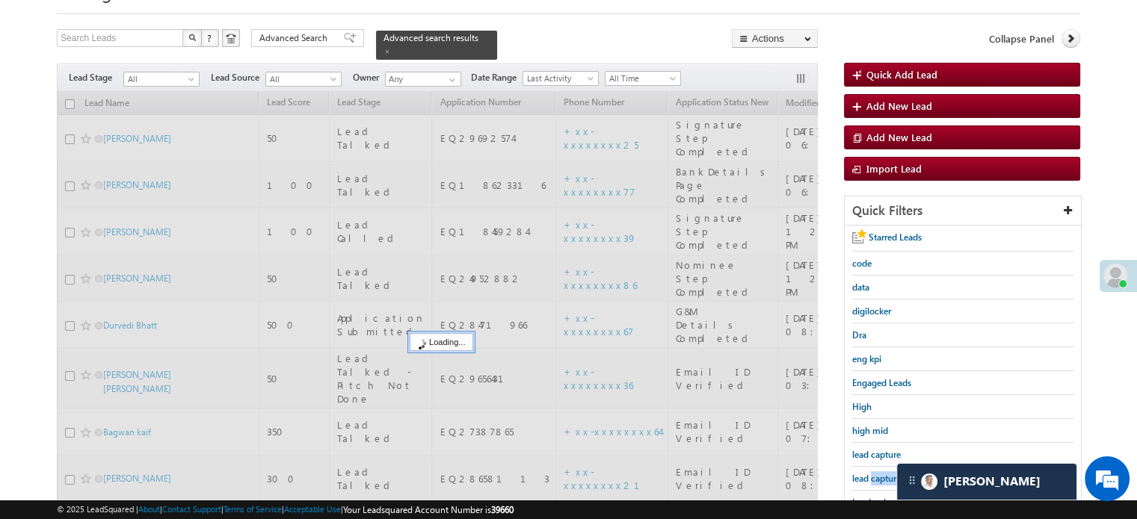
click at [877, 475] on span "lead capture new" at bounding box center [885, 478] width 67 height 11
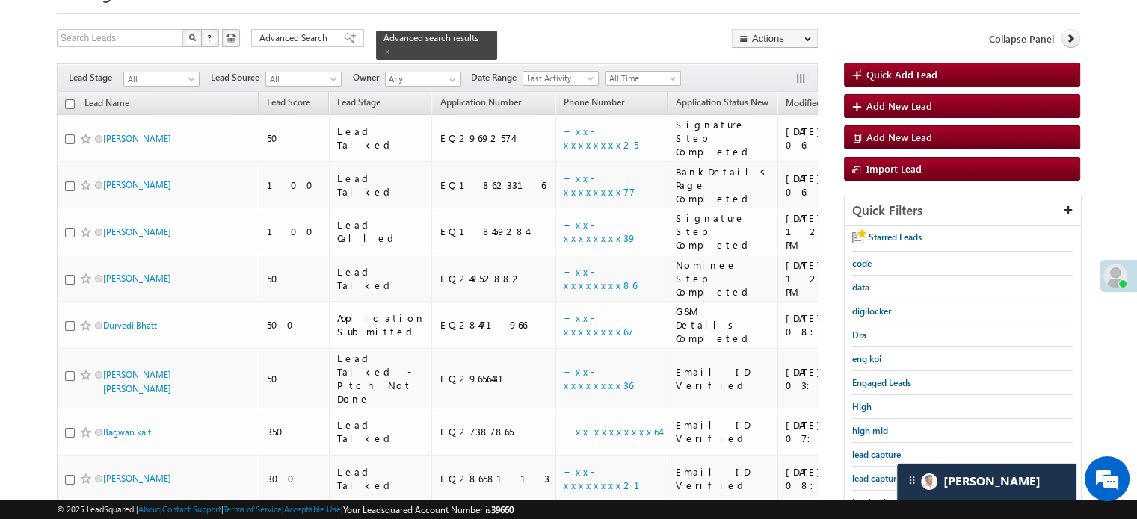
click at [877, 475] on span "lead capture new" at bounding box center [885, 478] width 67 height 11
click at [876, 473] on span "lead capture new" at bounding box center [885, 478] width 67 height 11
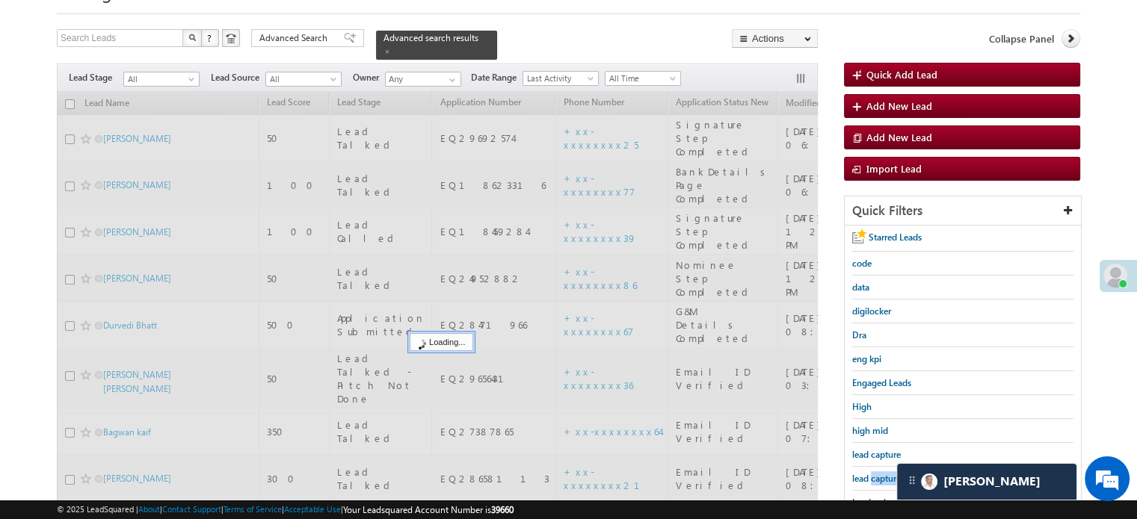
click at [876, 473] on span "lead capture new" at bounding box center [885, 478] width 67 height 11
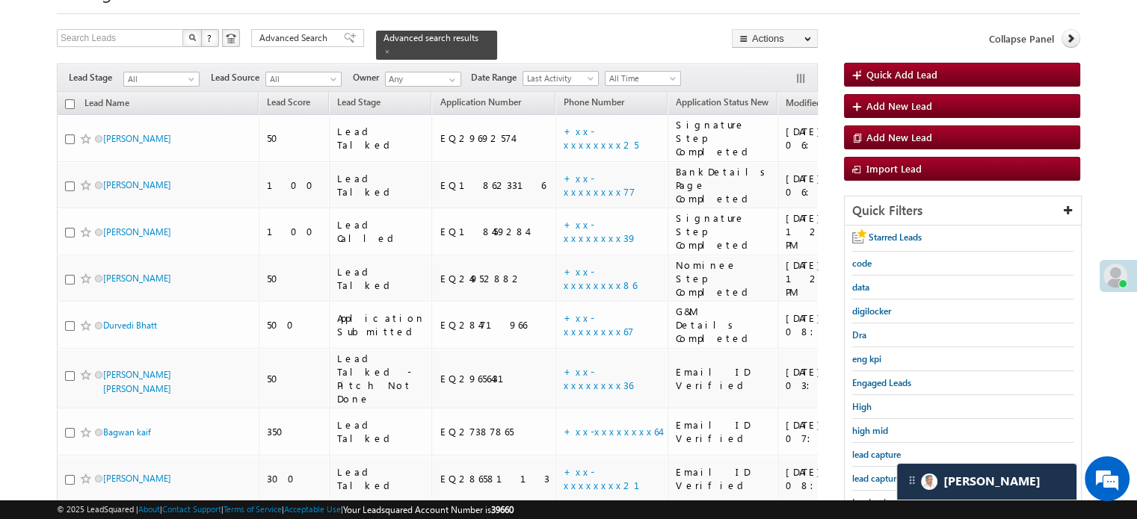
click at [876, 473] on span "lead capture new" at bounding box center [885, 478] width 67 height 11
click at [883, 478] on span "lead capture new" at bounding box center [885, 478] width 67 height 11
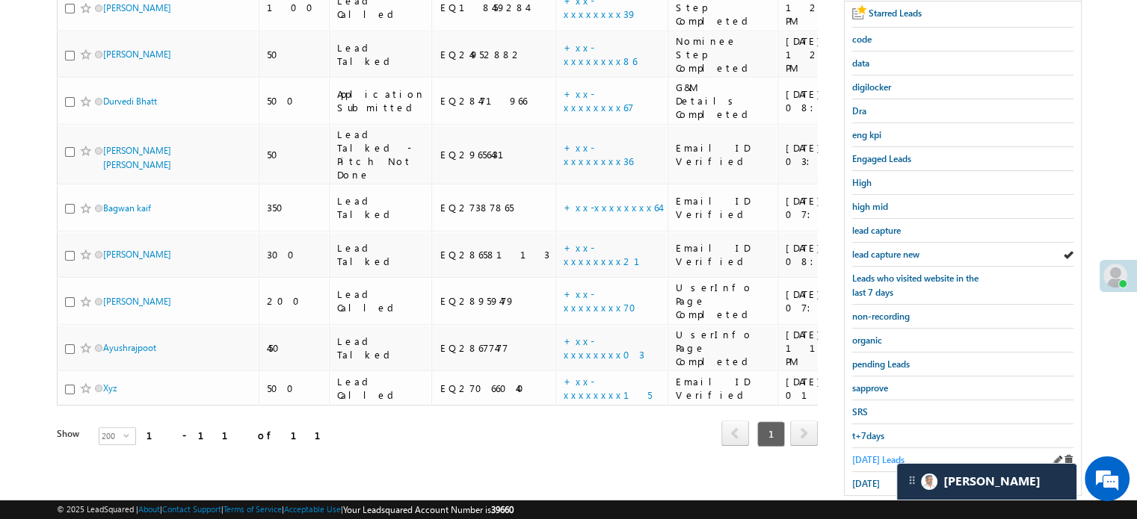
click at [864, 454] on span "[DATE] Leads" at bounding box center [878, 459] width 52 height 11
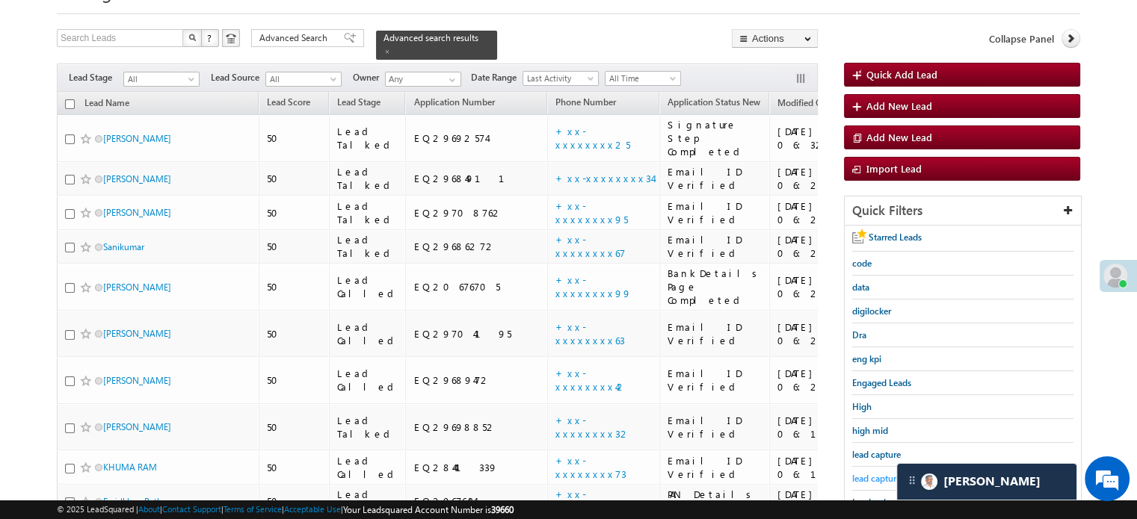
click at [865, 473] on span "lead capture new" at bounding box center [885, 478] width 67 height 11
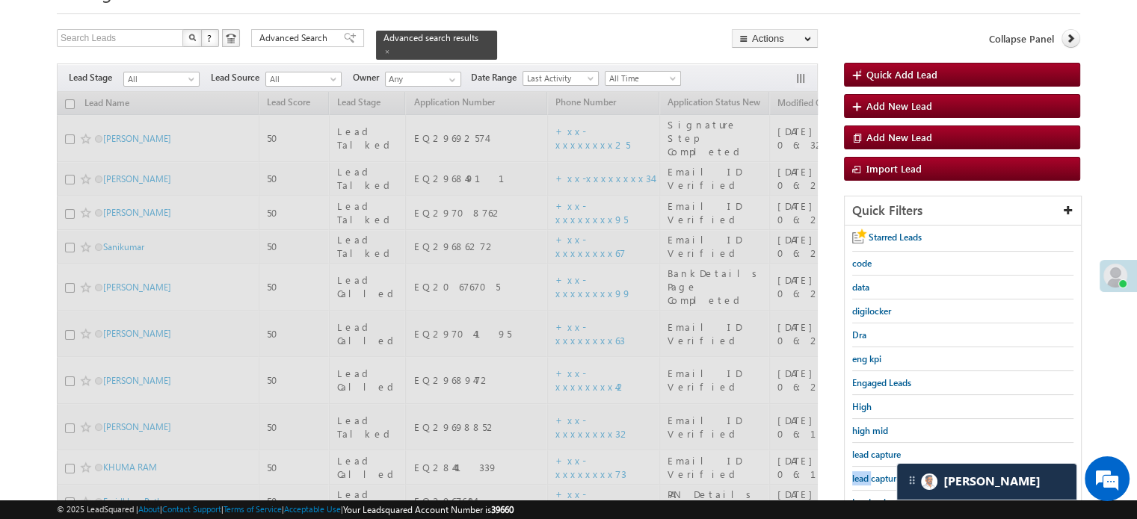
click at [865, 473] on span "lead capture new" at bounding box center [885, 478] width 67 height 11
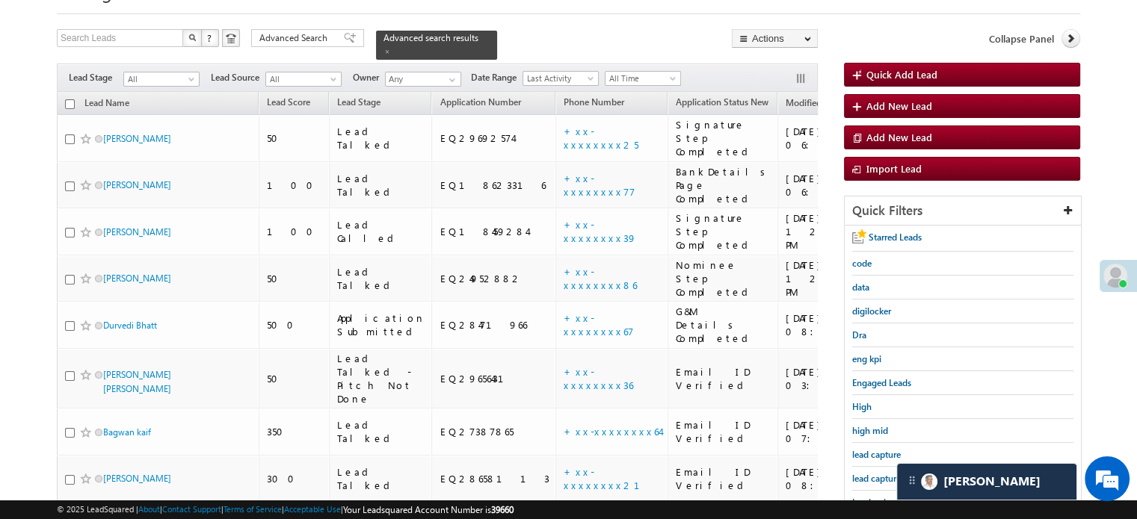
click at [865, 473] on span "lead capture new" at bounding box center [885, 478] width 67 height 11
click at [873, 478] on span "lead capture new" at bounding box center [885, 478] width 67 height 11
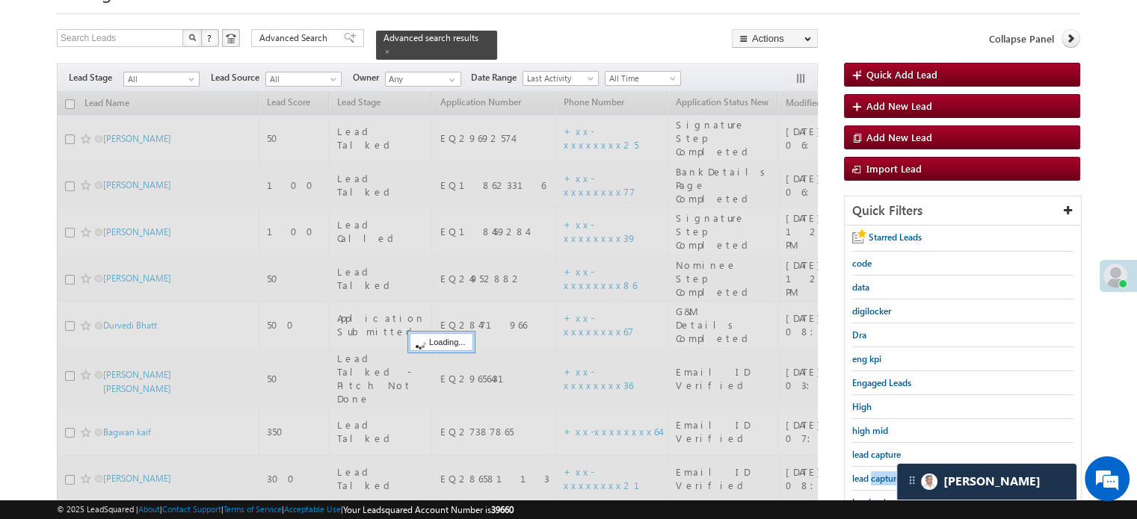
click at [873, 478] on span "lead capture new" at bounding box center [885, 478] width 67 height 11
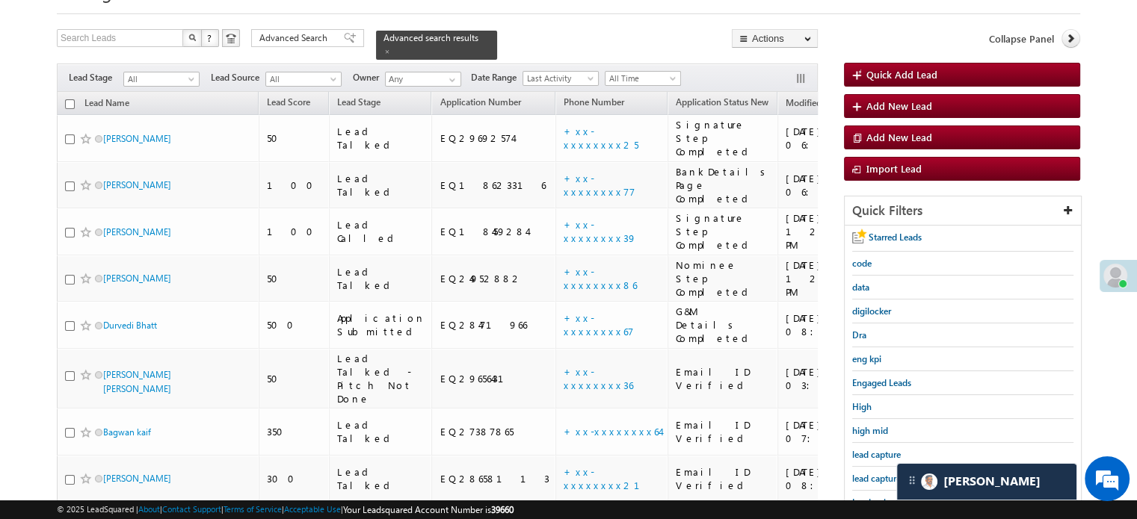
click at [873, 478] on span "lead capture new" at bounding box center [885, 478] width 67 height 11
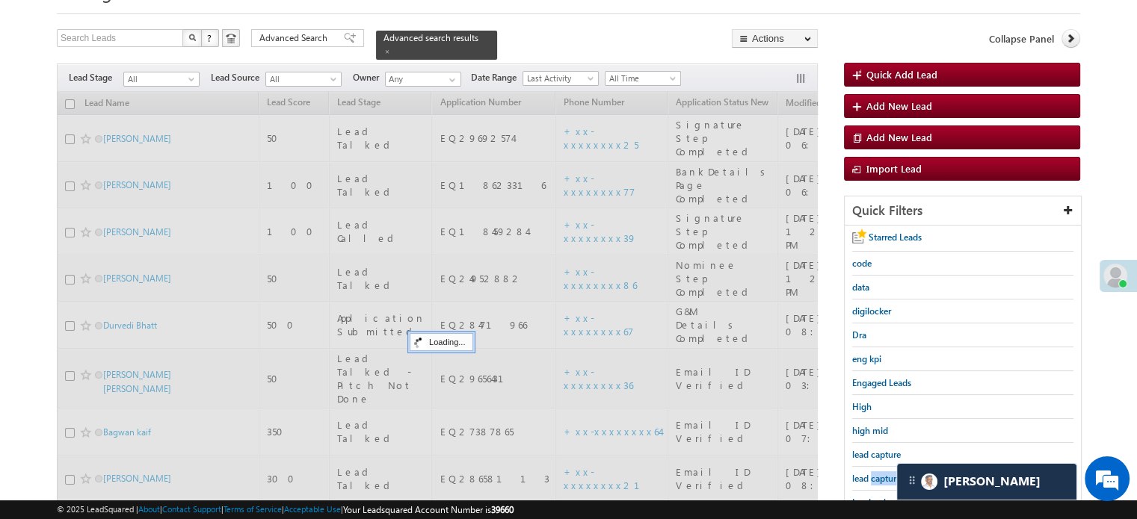
click at [873, 478] on span "lead capture new" at bounding box center [885, 478] width 67 height 11
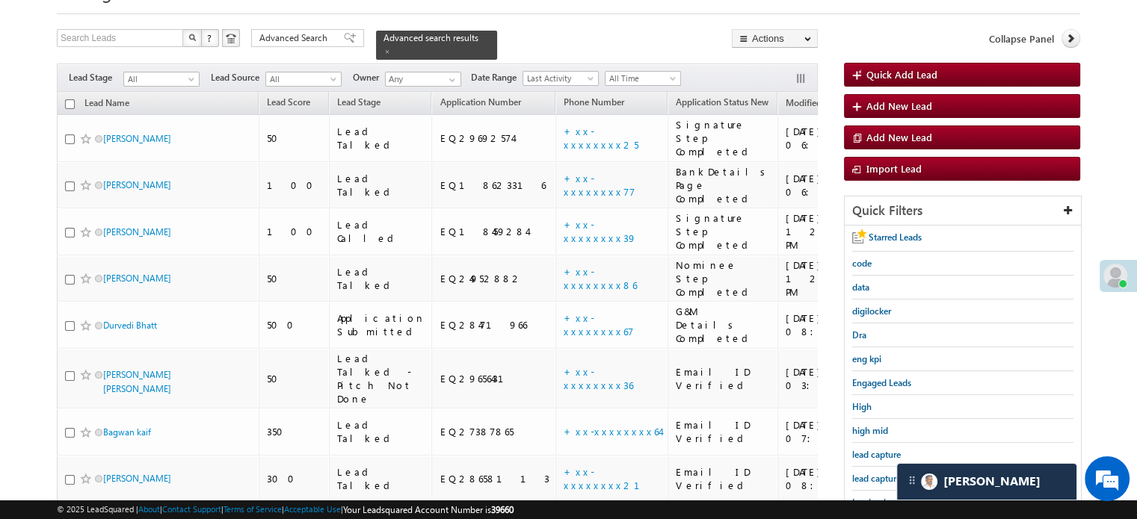
click at [873, 478] on span "lead capture new" at bounding box center [885, 478] width 67 height 11
click at [876, 473] on span "lead capture new" at bounding box center [885, 478] width 67 height 11
click at [875, 474] on span "lead capture new" at bounding box center [885, 478] width 67 height 11
click at [858, 478] on span "lead capture new" at bounding box center [885, 478] width 67 height 11
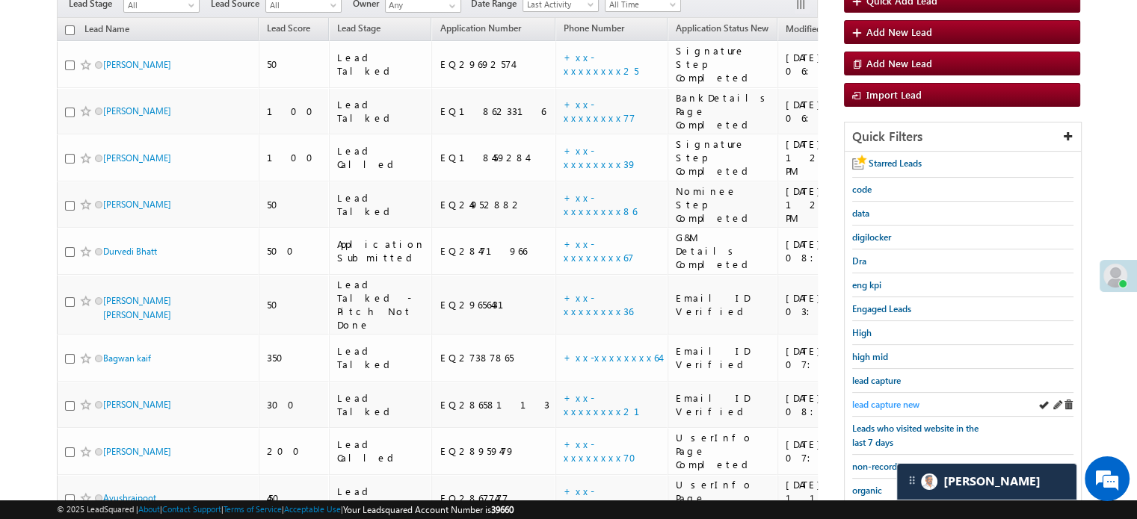
scroll to position [149, 0]
click at [865, 397] on link "lead capture new" at bounding box center [885, 404] width 67 height 14
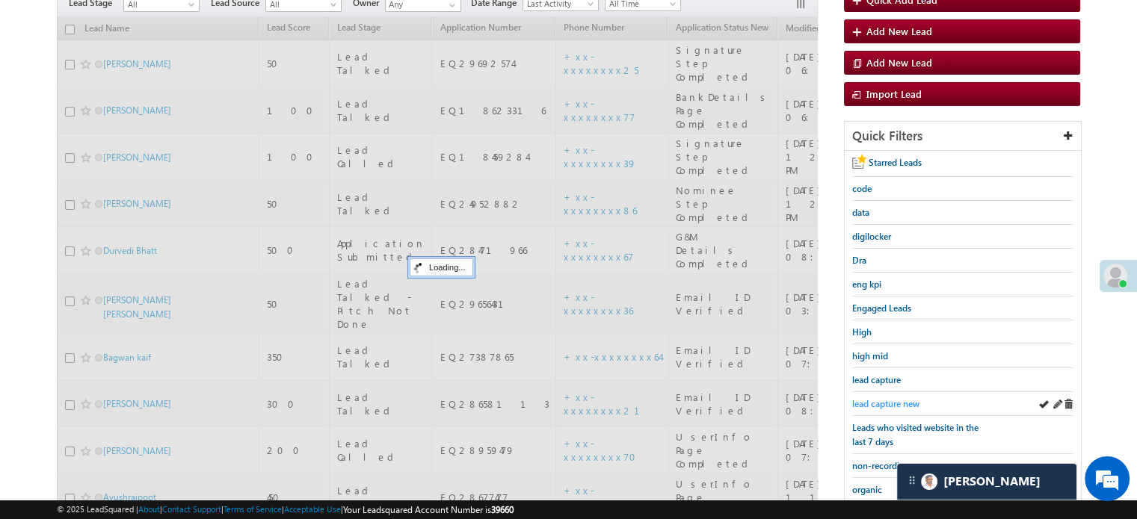
click at [867, 397] on link "lead capture new" at bounding box center [885, 404] width 67 height 14
click at [868, 398] on span "lead capture new" at bounding box center [885, 403] width 67 height 11
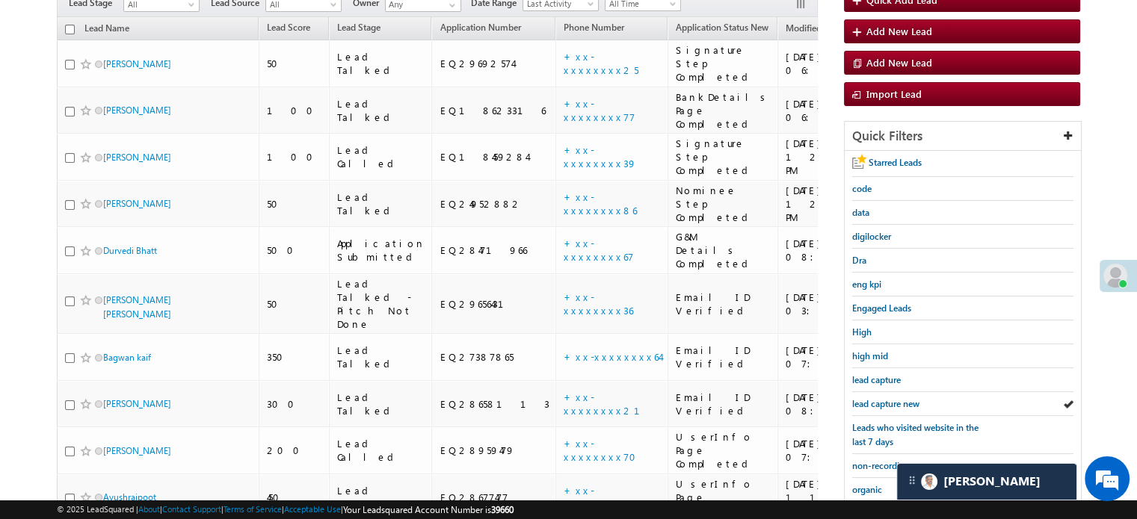
click at [868, 398] on span "lead capture new" at bounding box center [885, 403] width 67 height 11
click at [886, 401] on span "lead capture new" at bounding box center [885, 403] width 67 height 11
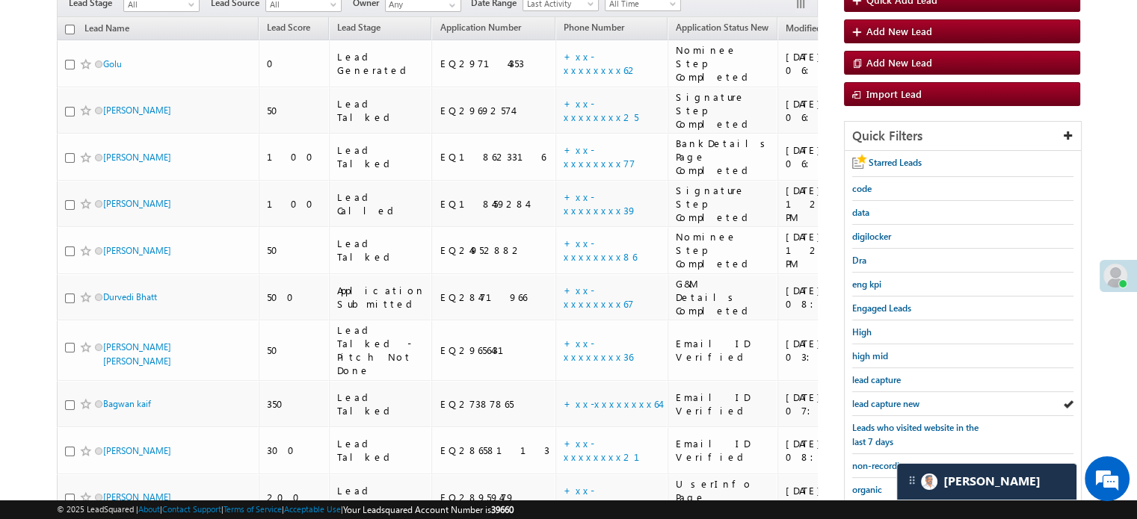
click at [886, 401] on span "lead capture new" at bounding box center [885, 403] width 67 height 11
click at [896, 403] on span "lead capture new" at bounding box center [885, 403] width 67 height 11
click at [889, 398] on span "lead capture new" at bounding box center [885, 403] width 67 height 11
click at [877, 398] on span "lead capture new" at bounding box center [885, 403] width 67 height 11
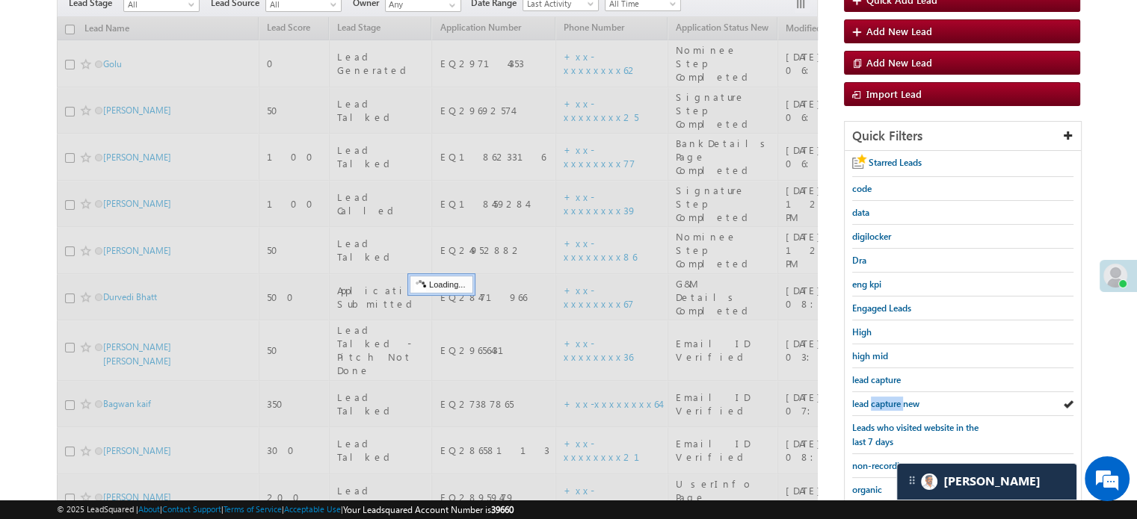
click at [877, 398] on span "lead capture new" at bounding box center [885, 403] width 67 height 11
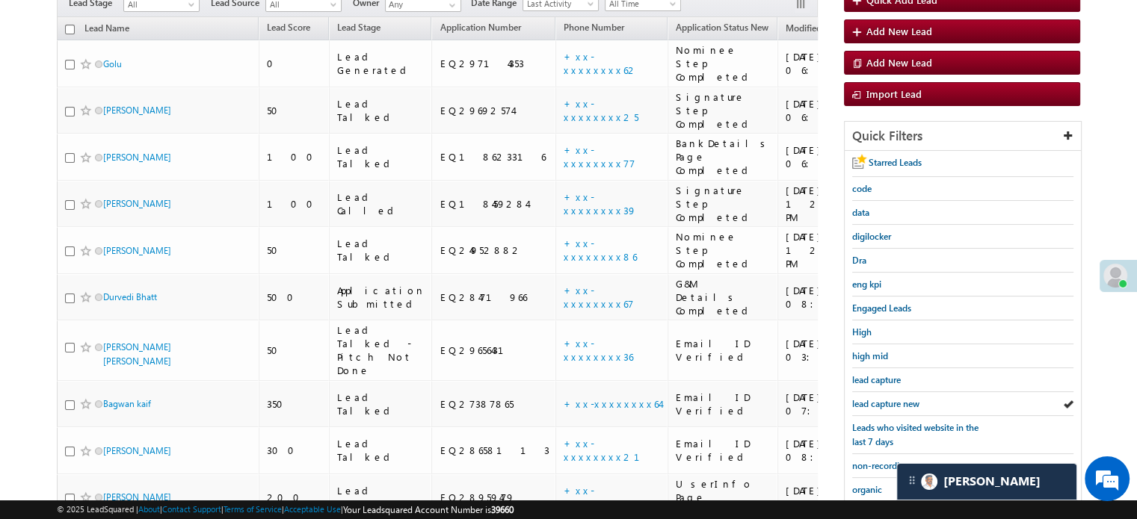
click at [877, 398] on span "lead capture new" at bounding box center [885, 403] width 67 height 11
click at [876, 403] on span "lead capture new" at bounding box center [885, 403] width 67 height 11
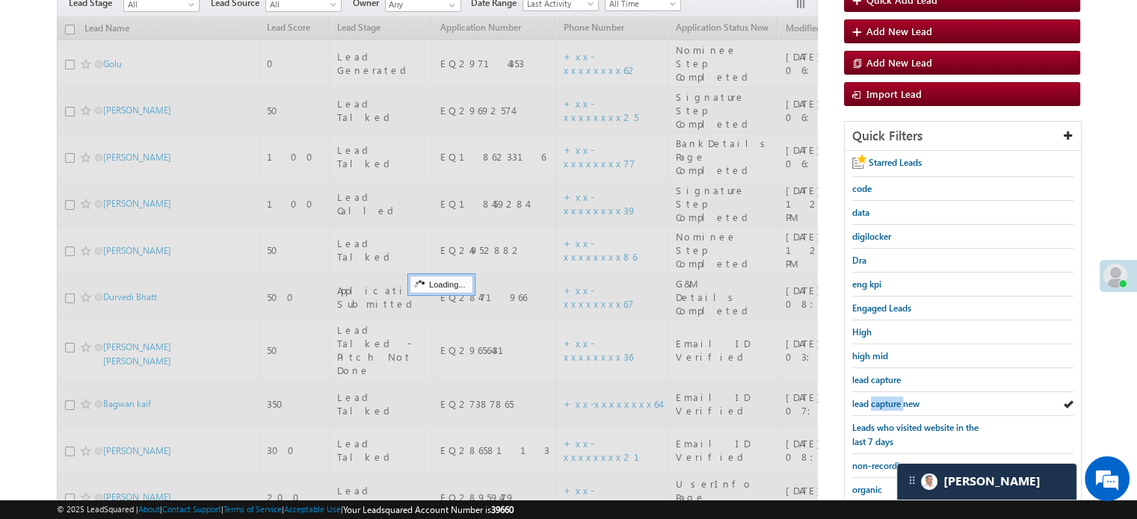
click at [876, 403] on span "lead capture new" at bounding box center [885, 403] width 67 height 11
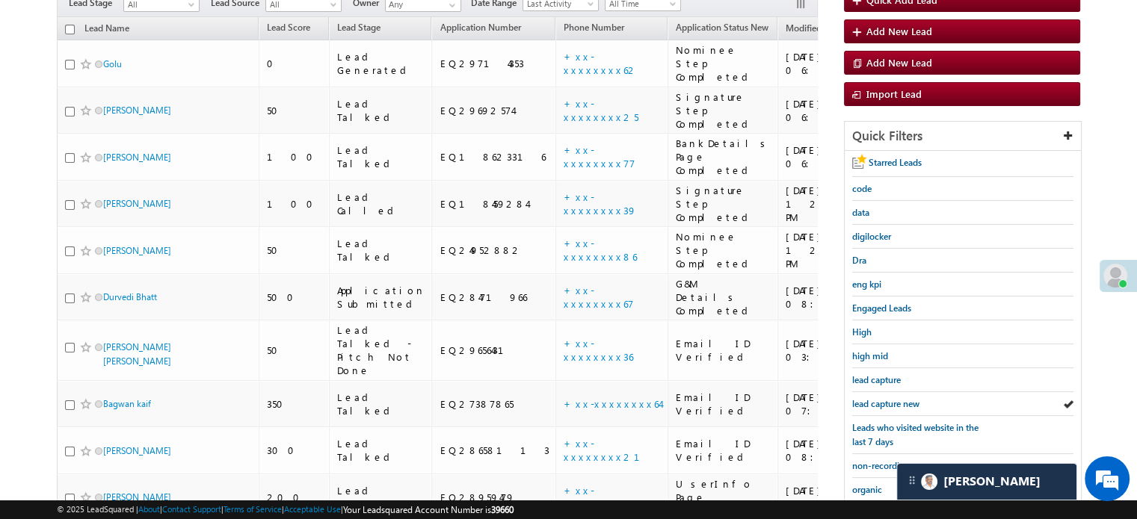
click at [876, 403] on span "lead capture new" at bounding box center [885, 403] width 67 height 11
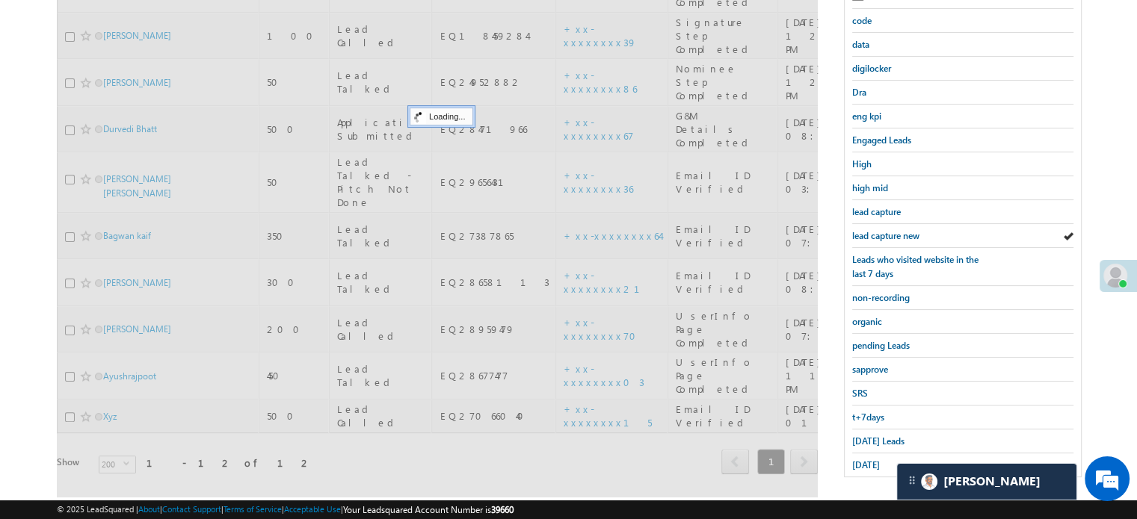
scroll to position [321, 0]
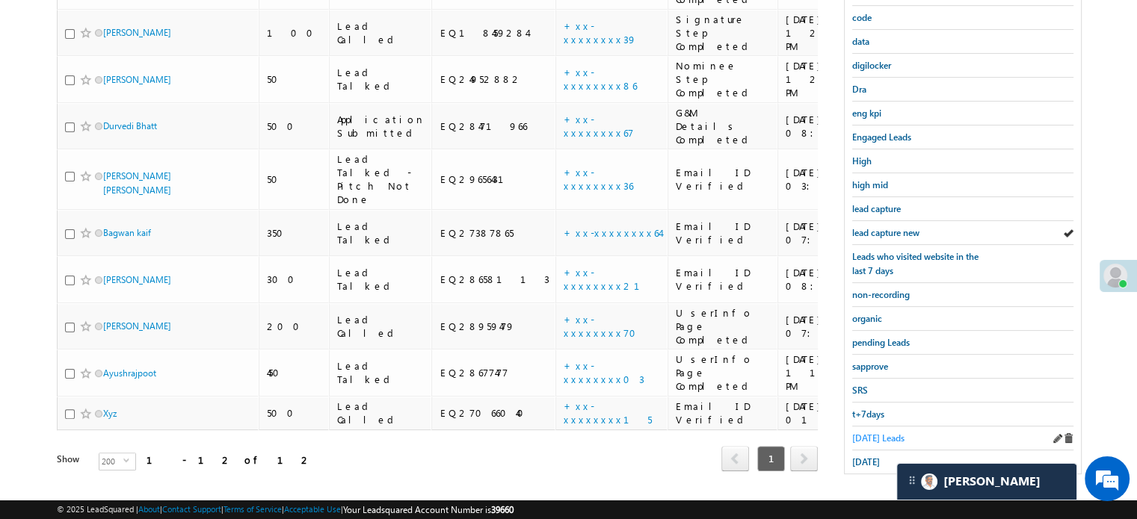
click at [874, 435] on span "[DATE] Leads" at bounding box center [878, 438] width 52 height 11
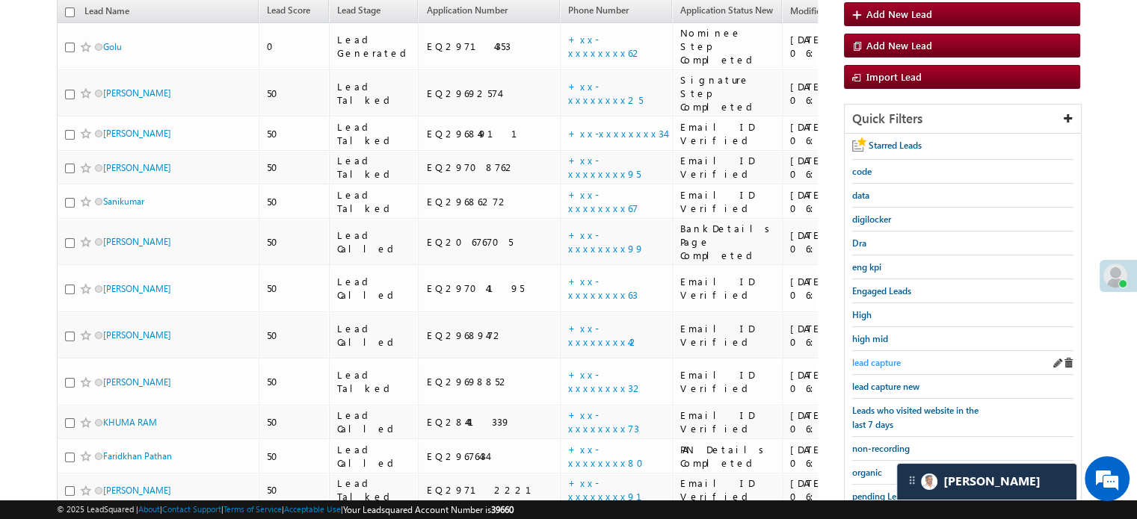
scroll to position [246, 0]
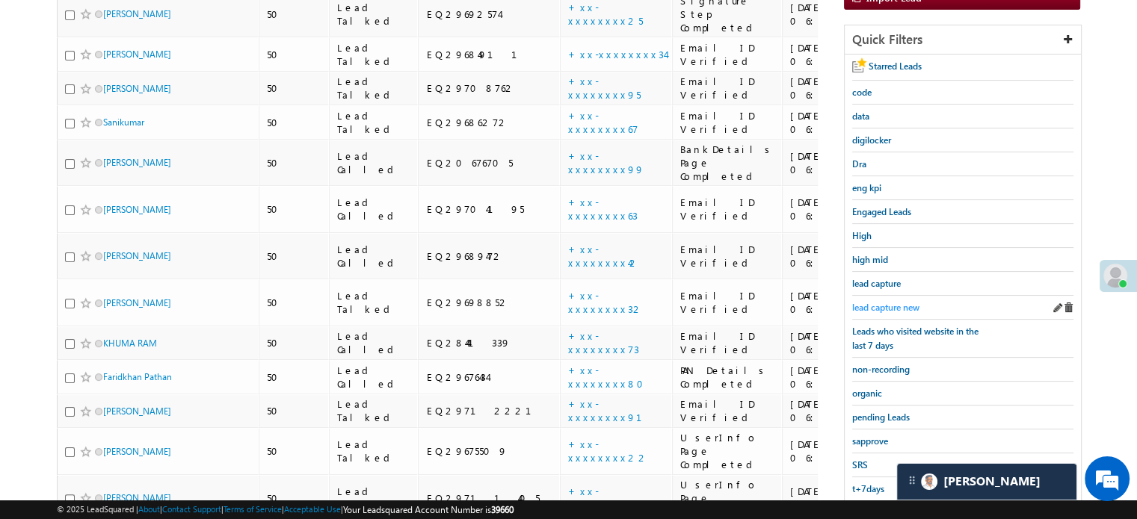
click at [888, 308] on span "lead capture new" at bounding box center [885, 307] width 67 height 11
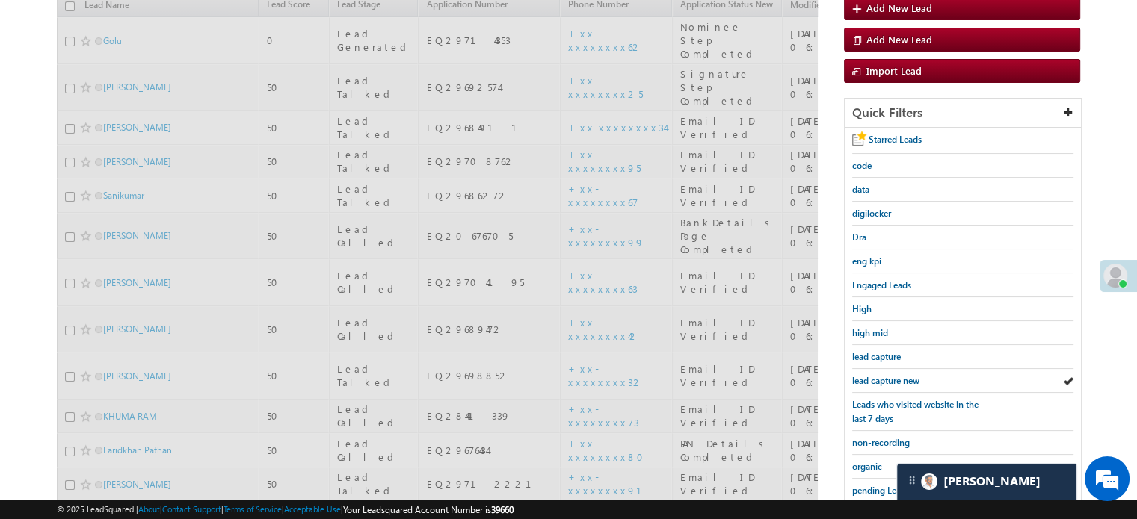
scroll to position [96, 0]
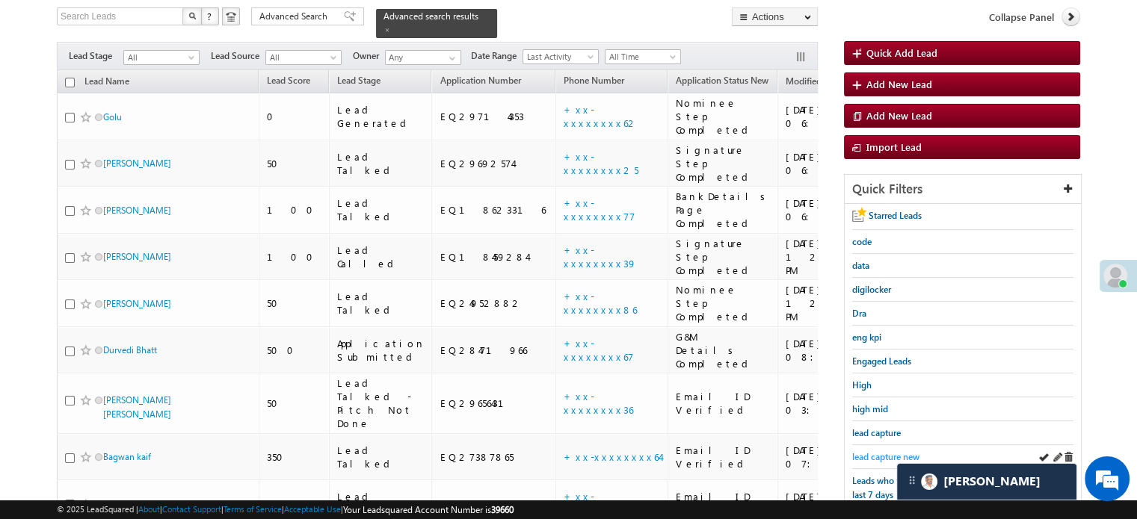
click at [867, 451] on span "lead capture new" at bounding box center [885, 456] width 67 height 11
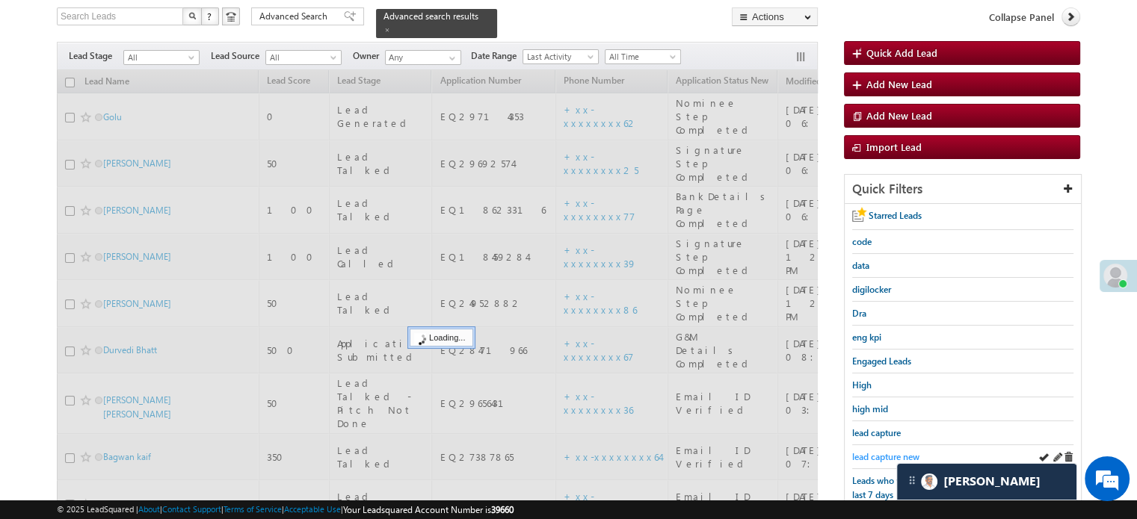
click at [868, 451] on span "lead capture new" at bounding box center [885, 456] width 67 height 11
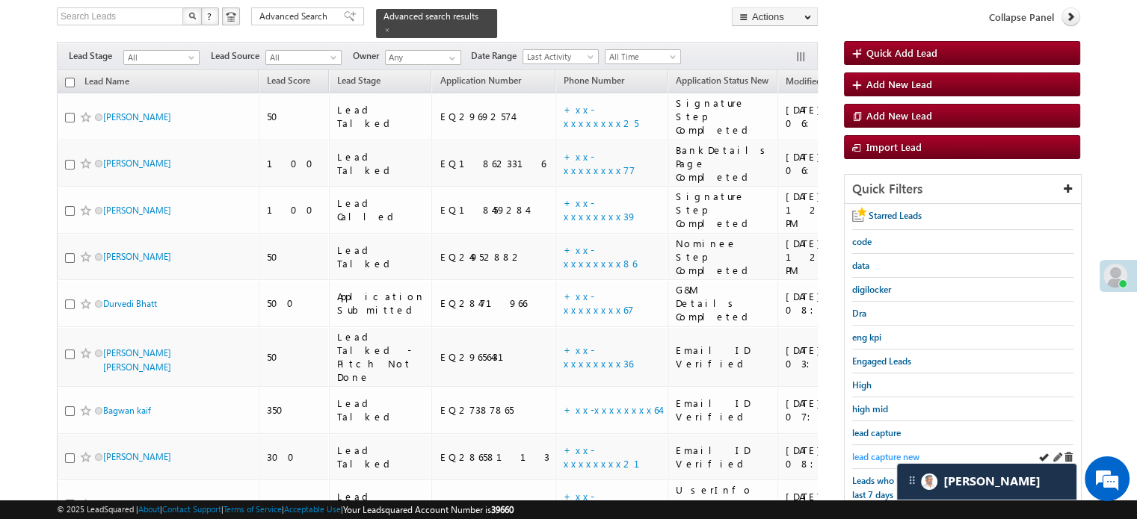
click at [868, 451] on span "lead capture new" at bounding box center [885, 456] width 67 height 11
click at [866, 451] on span "lead capture new" at bounding box center [885, 456] width 67 height 11
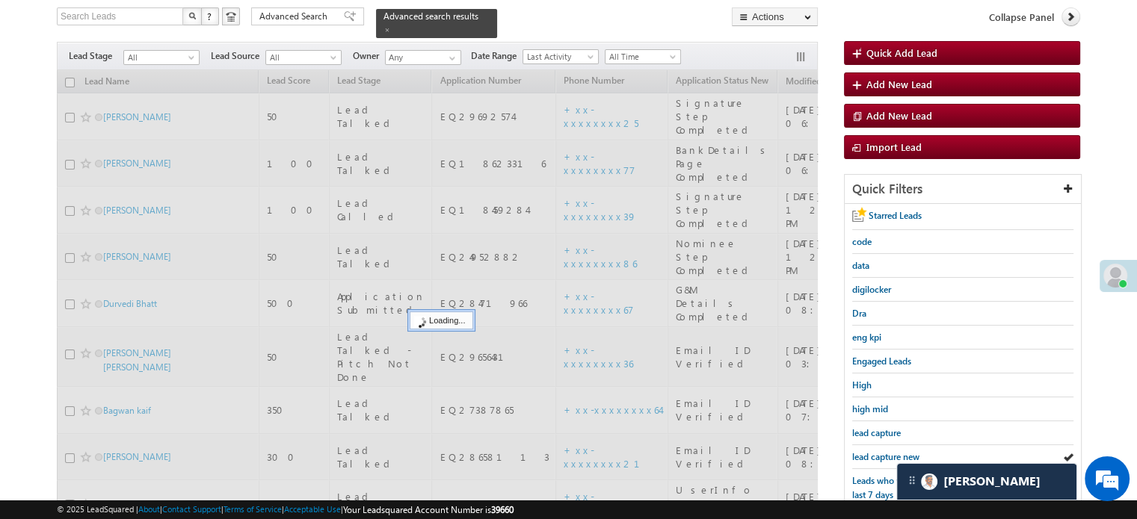
click at [866, 451] on span "lead capture new" at bounding box center [885, 456] width 67 height 11
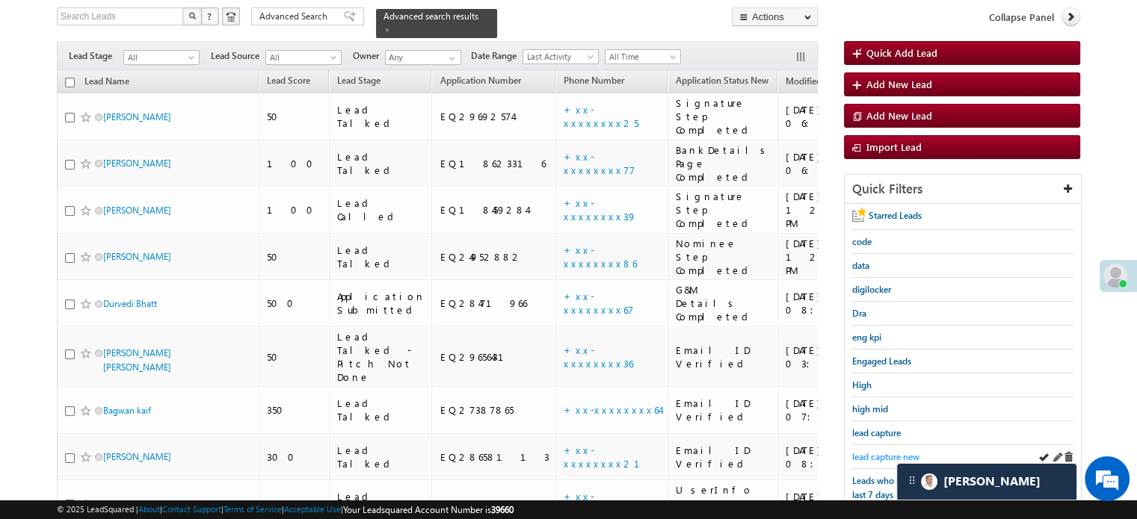
click at [864, 451] on span "lead capture new" at bounding box center [885, 456] width 67 height 11
click at [875, 452] on span "lead capture new" at bounding box center [885, 456] width 67 height 11
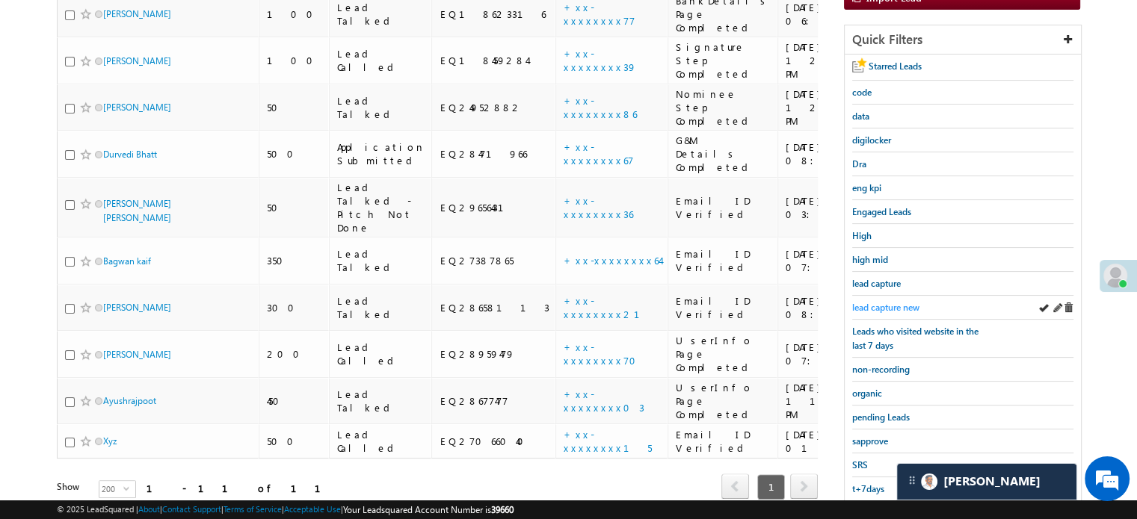
click at [897, 303] on span "lead capture new" at bounding box center [885, 307] width 67 height 11
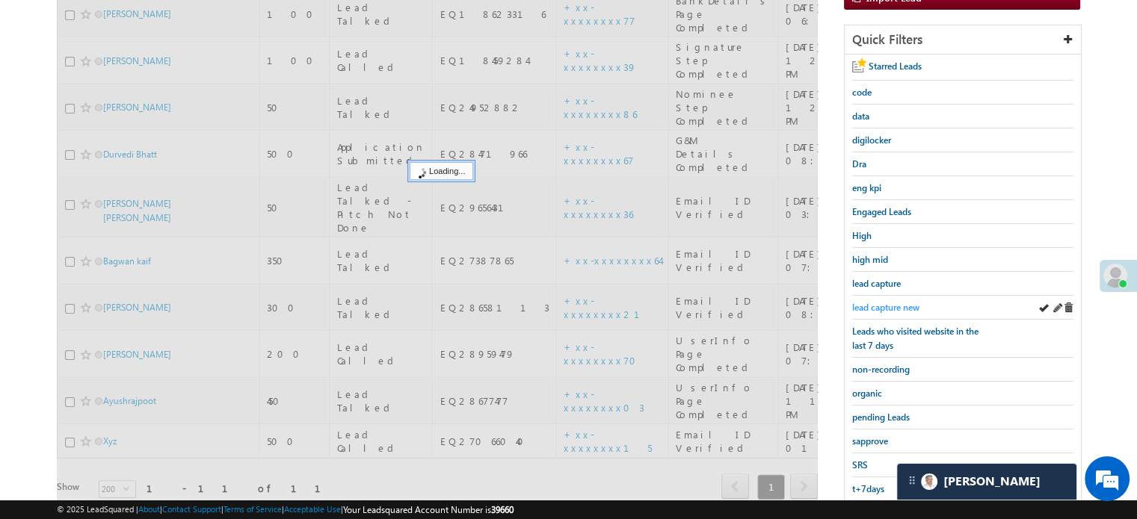
scroll to position [96, 0]
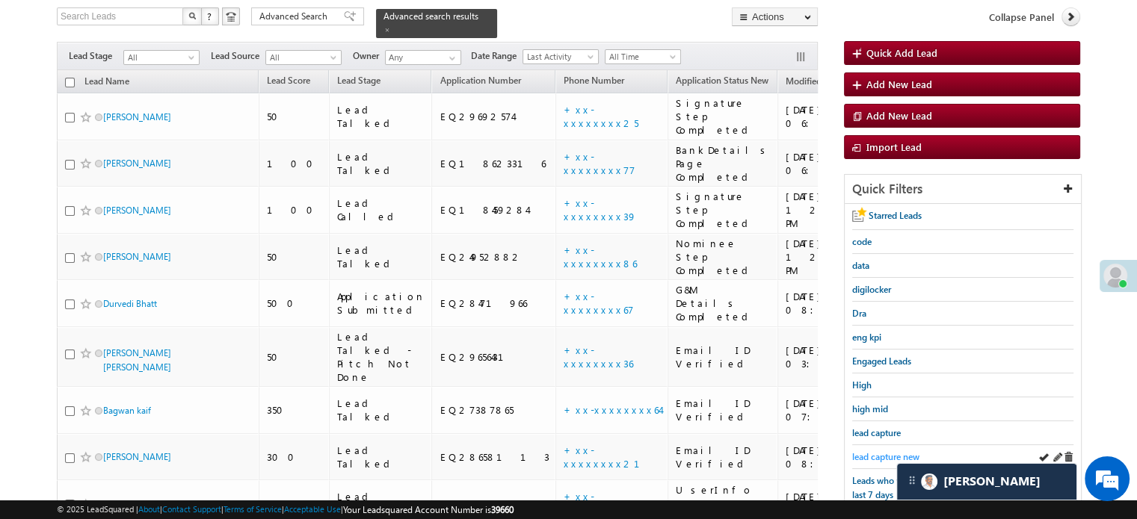
click at [863, 458] on span "lead capture new" at bounding box center [885, 456] width 67 height 11
click at [864, 451] on span "lead capture new" at bounding box center [885, 456] width 67 height 11
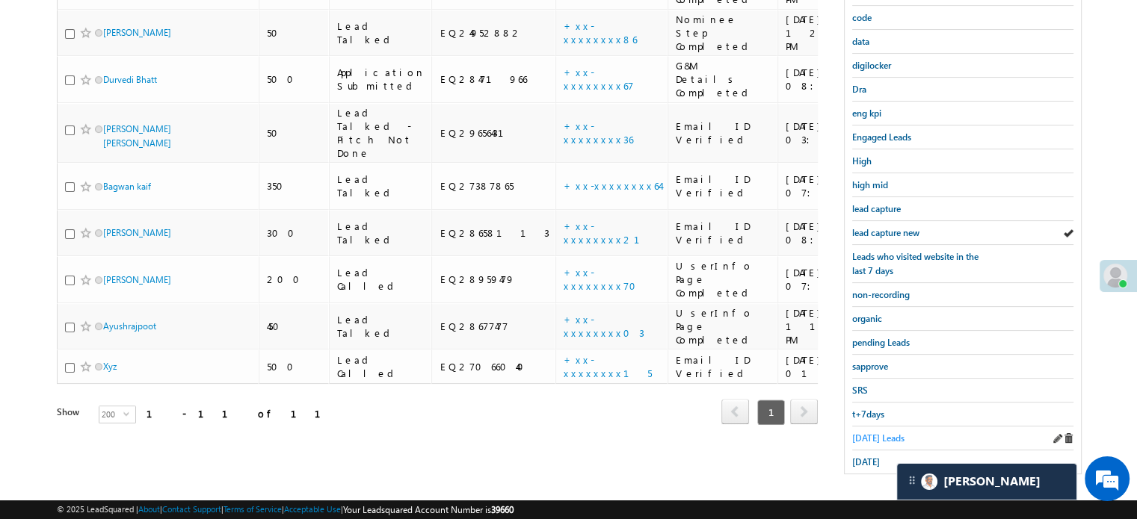
click at [868, 433] on span "Today's Leads" at bounding box center [878, 438] width 52 height 11
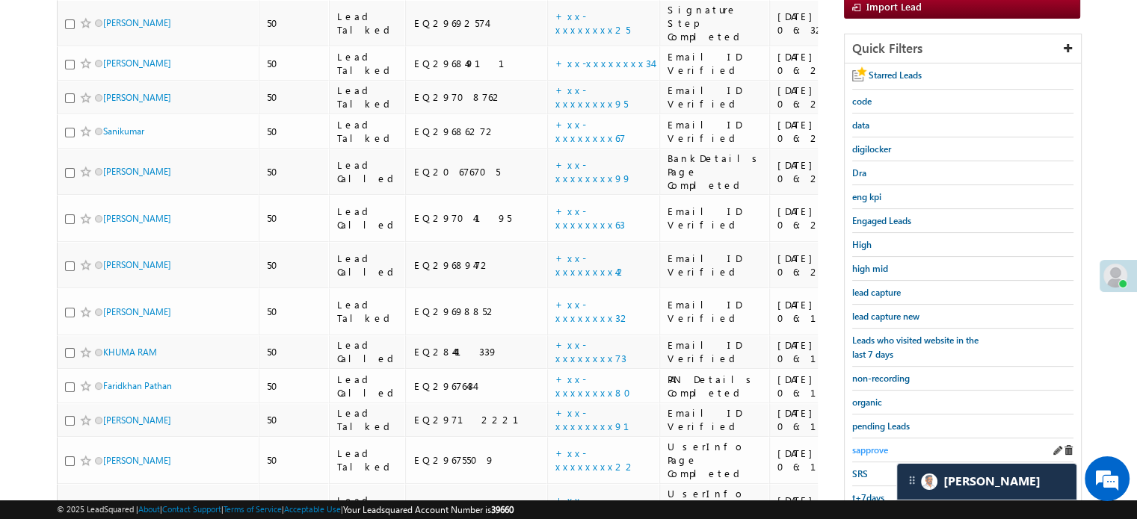
scroll to position [246, 0]
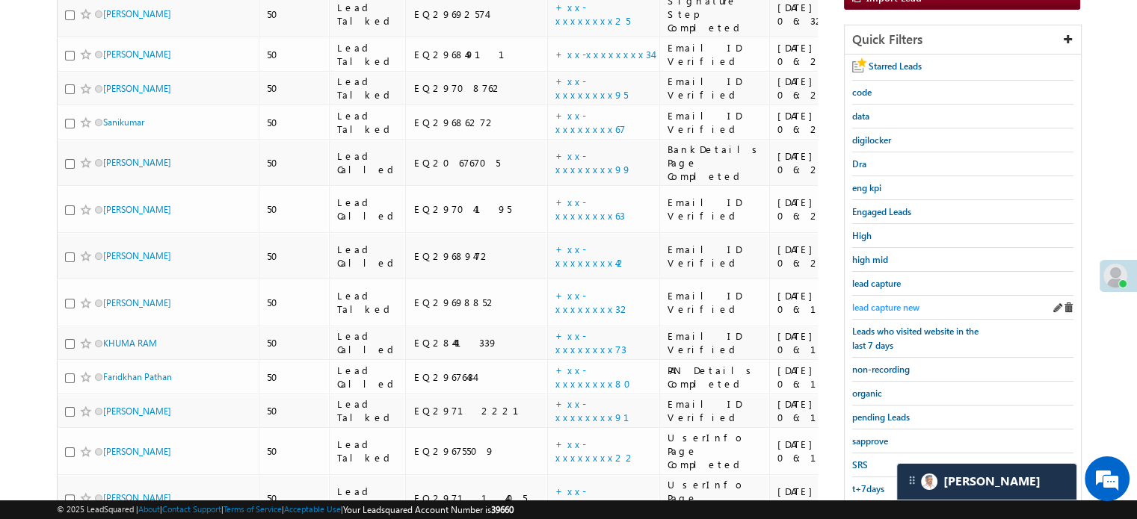
click at [891, 305] on span "lead capture new" at bounding box center [885, 307] width 67 height 11
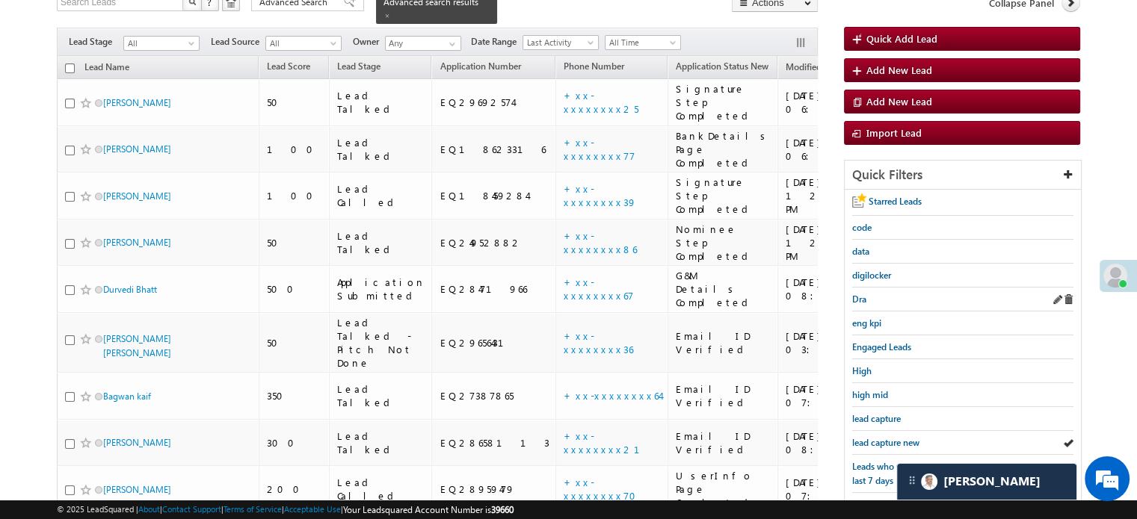
scroll to position [171, 0]
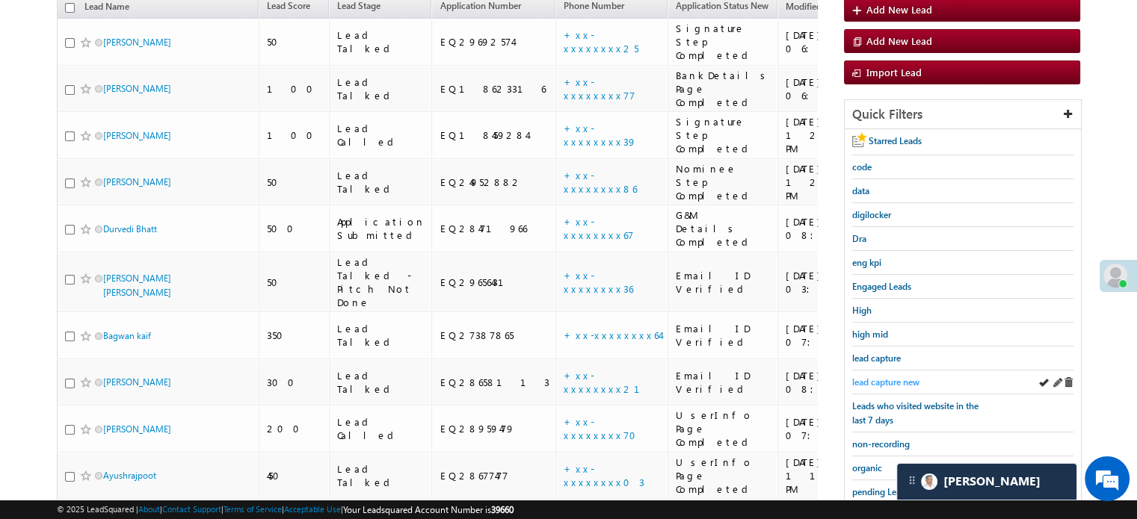
click at [884, 377] on span "lead capture new" at bounding box center [885, 382] width 67 height 11
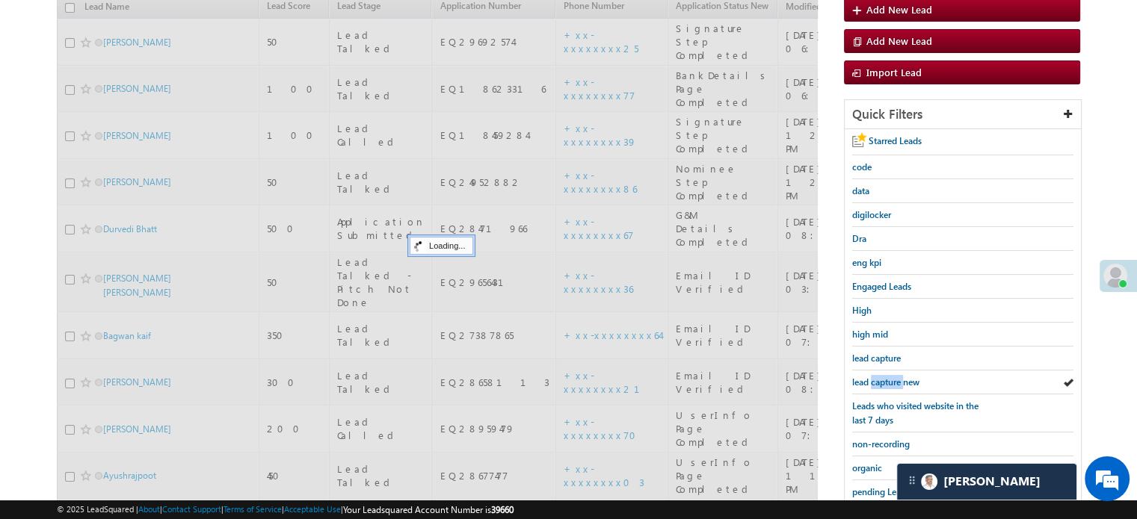
click at [884, 377] on span "lead capture new" at bounding box center [885, 382] width 67 height 11
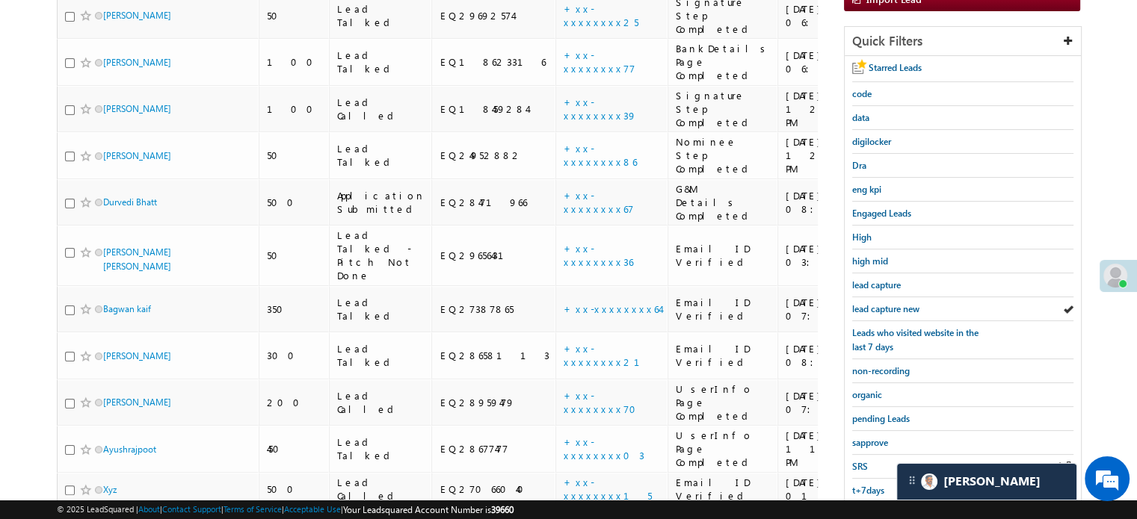
scroll to position [321, 0]
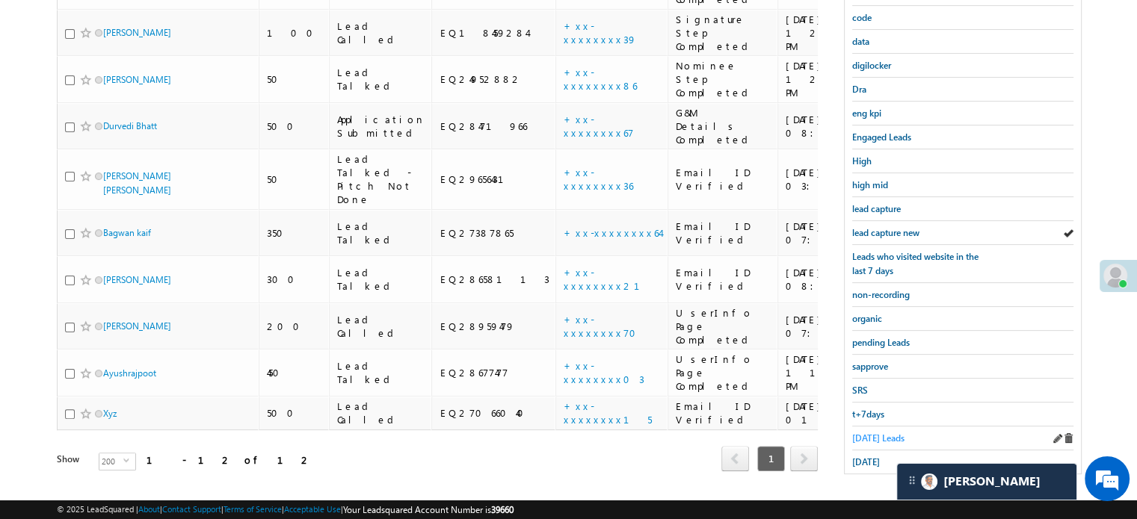
click at [873, 433] on span "Today's Leads" at bounding box center [878, 438] width 52 height 11
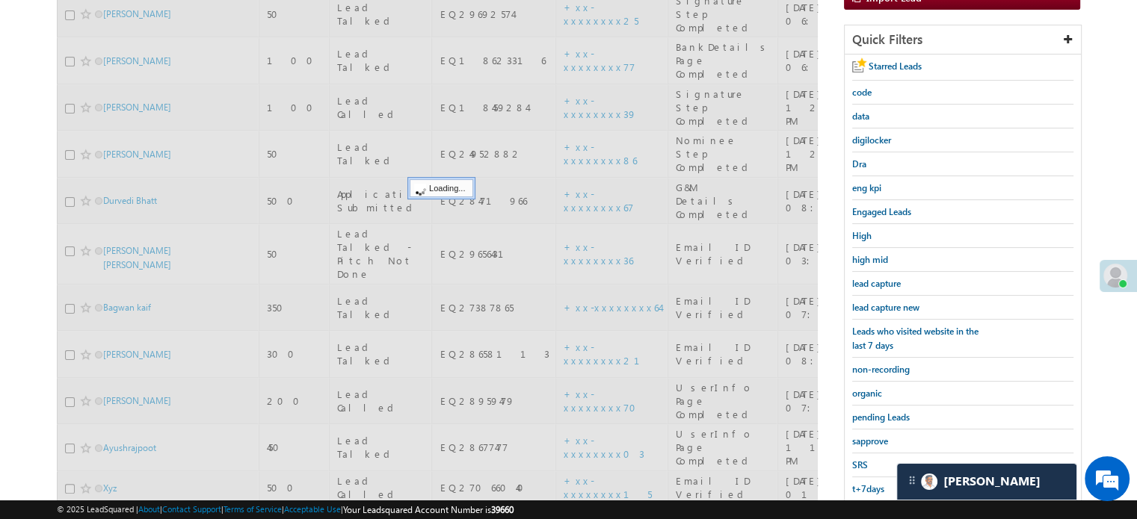
scroll to position [171, 0]
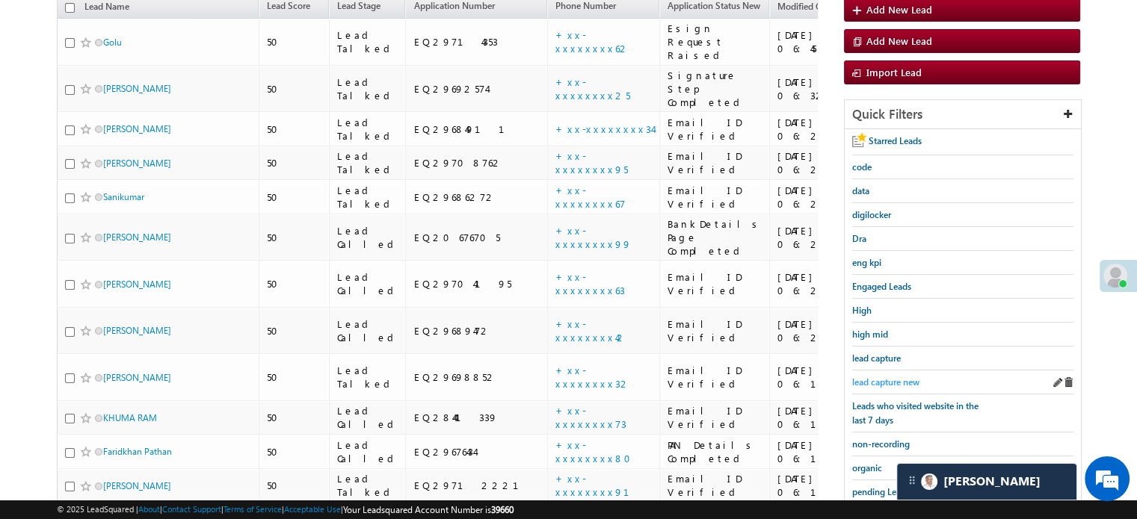
click at [882, 377] on span "lead capture new" at bounding box center [885, 382] width 67 height 11
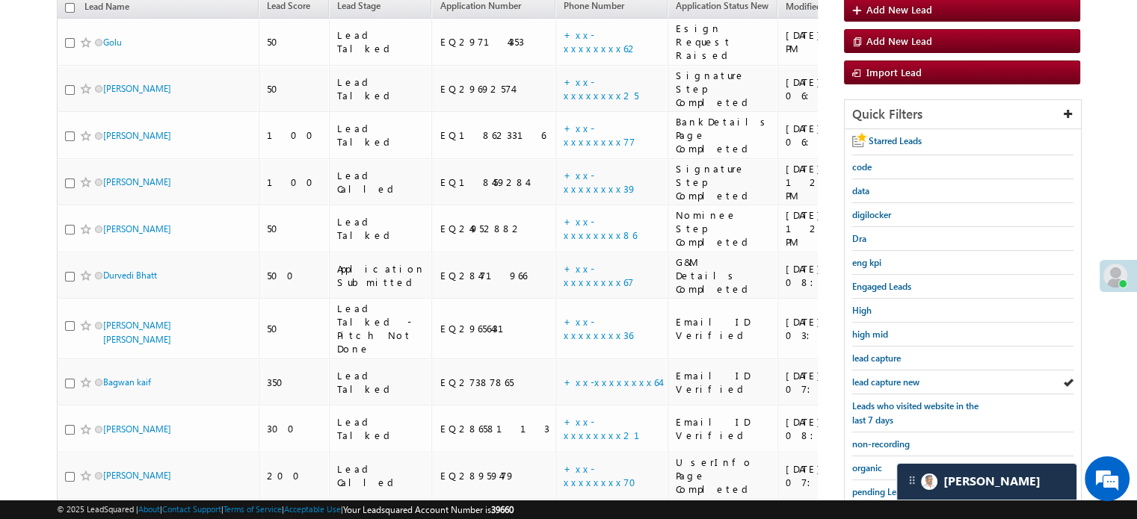
click at [882, 377] on span "lead capture new" at bounding box center [885, 382] width 67 height 11
click at [894, 377] on span "lead capture new" at bounding box center [885, 382] width 67 height 11
click at [897, 382] on span "lead capture new" at bounding box center [885, 382] width 67 height 11
click at [897, 371] on div "lead capture new" at bounding box center [962, 383] width 221 height 24
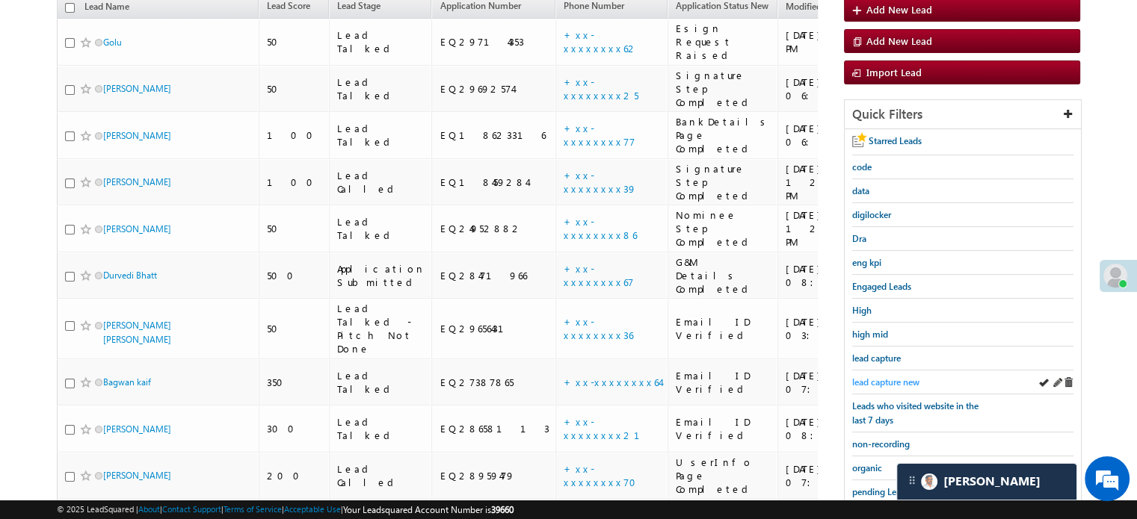
click at [876, 377] on span "lead capture new" at bounding box center [885, 382] width 67 height 11
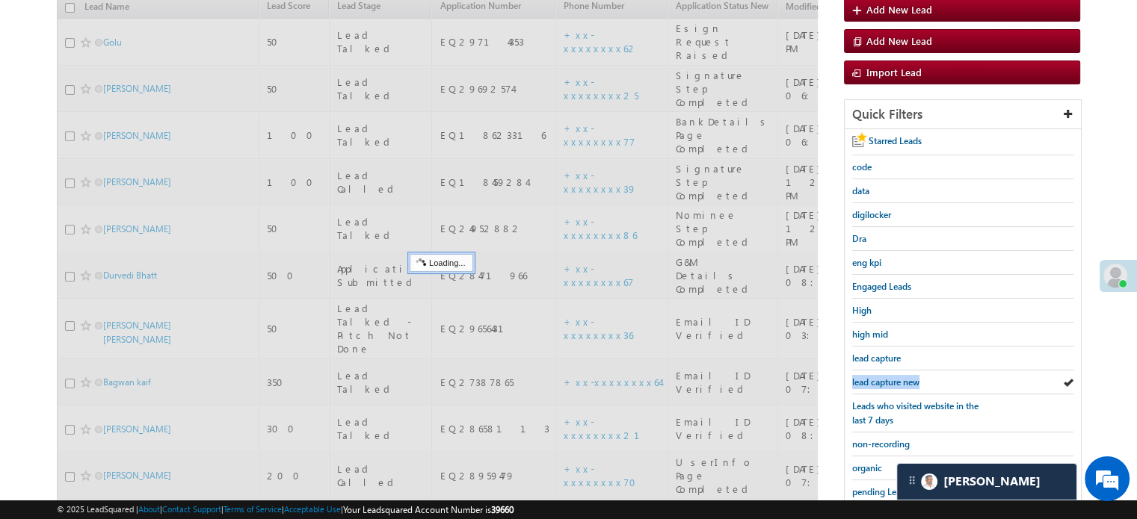
click at [876, 377] on span "lead capture new" at bounding box center [885, 382] width 67 height 11
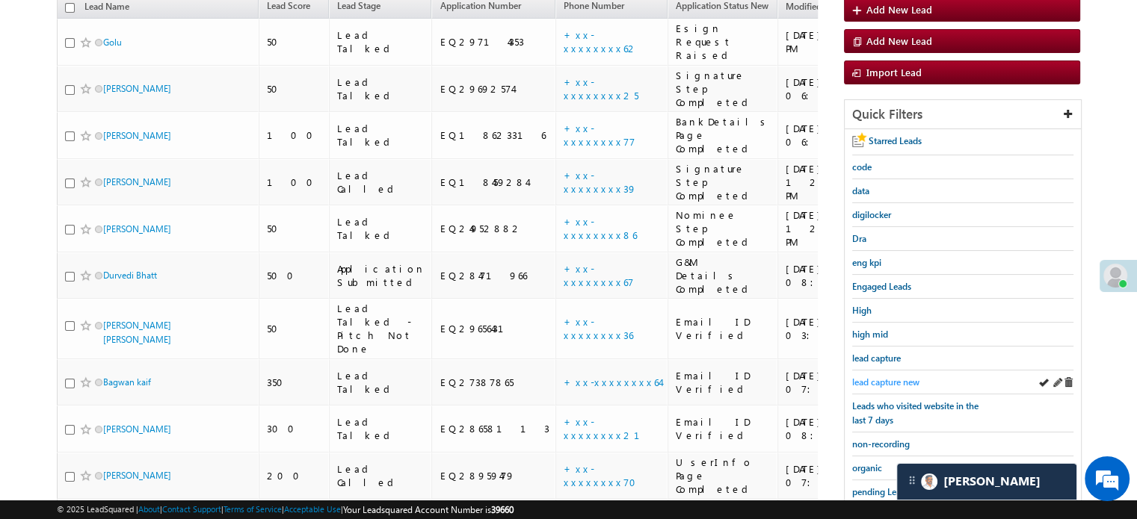
click at [876, 380] on span "lead capture new" at bounding box center [885, 382] width 67 height 11
click at [875, 377] on span "lead capture new" at bounding box center [885, 382] width 67 height 11
click at [891, 377] on span "lead capture new" at bounding box center [885, 382] width 67 height 11
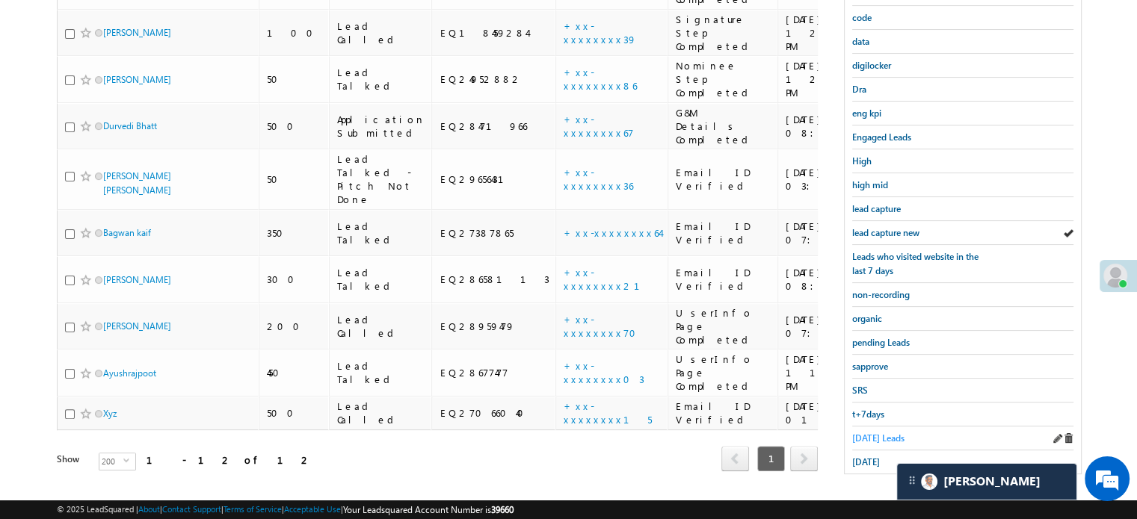
click at [866, 436] on span "Today's Leads" at bounding box center [878, 438] width 52 height 11
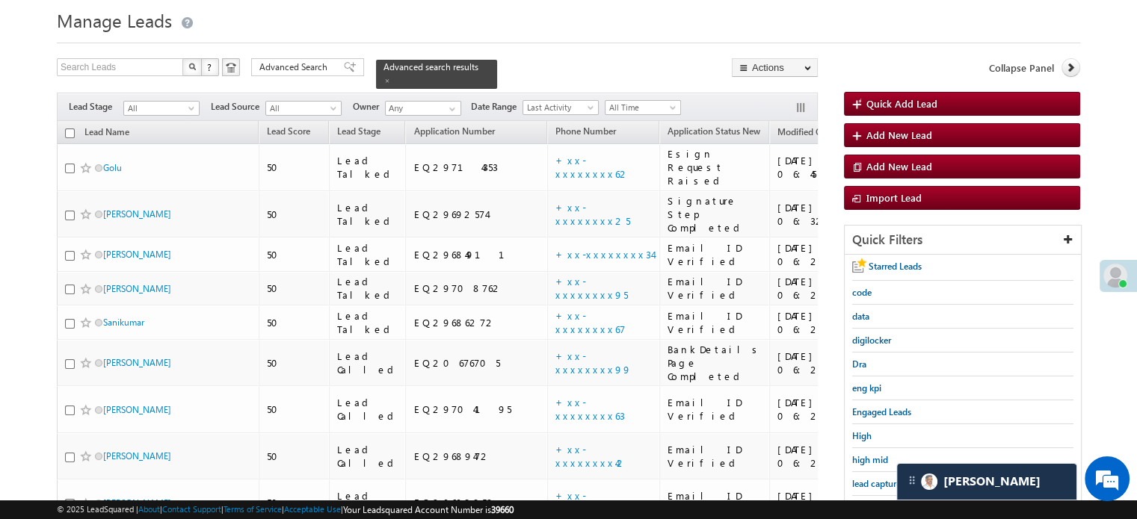
scroll to position [0, 0]
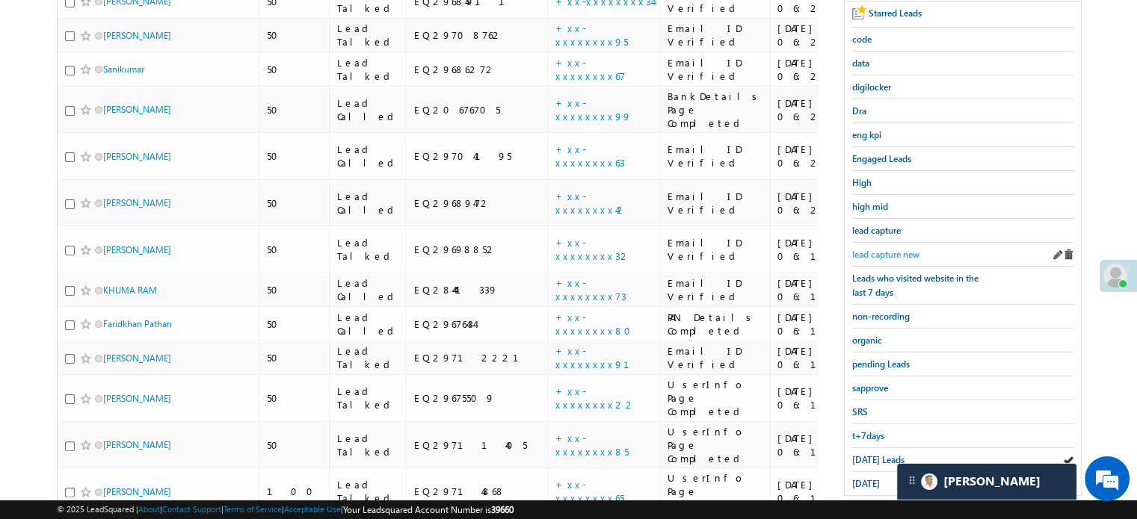
click at [919, 249] on span "lead capture new" at bounding box center [885, 254] width 67 height 11
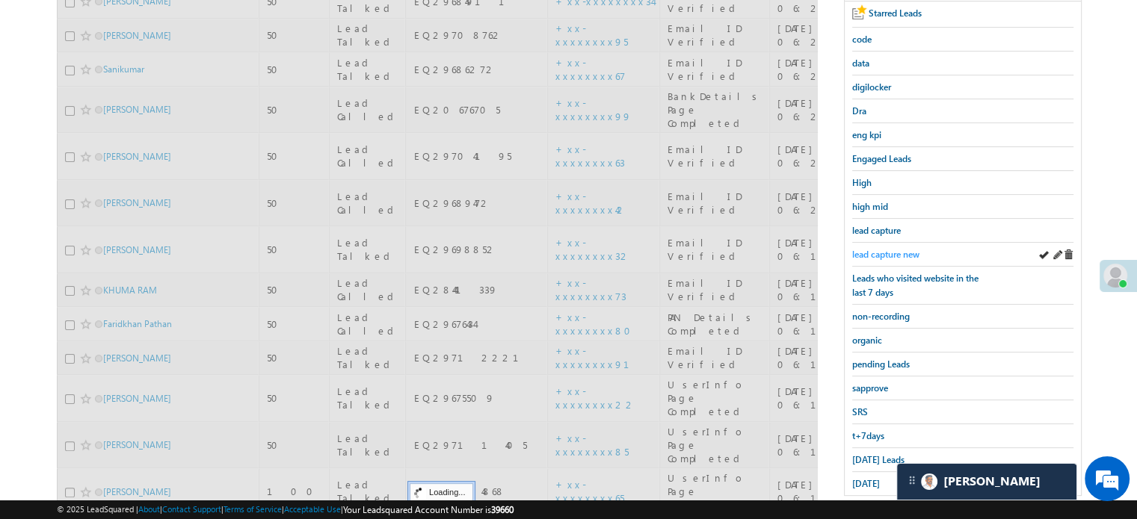
scroll to position [149, 0]
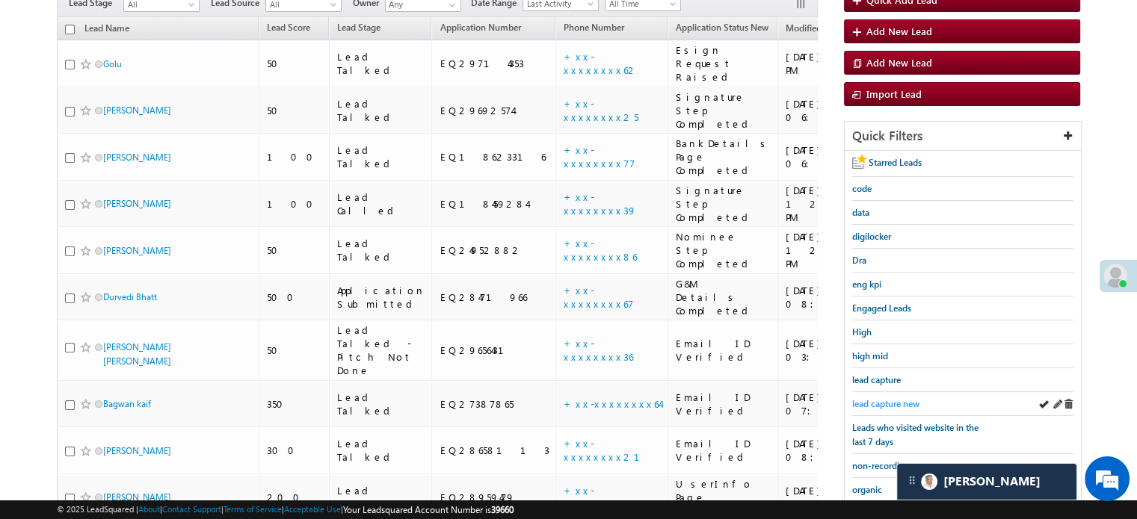
click at [891, 400] on span "lead capture new" at bounding box center [885, 403] width 67 height 11
click at [879, 398] on span "lead capture new" at bounding box center [885, 403] width 67 height 11
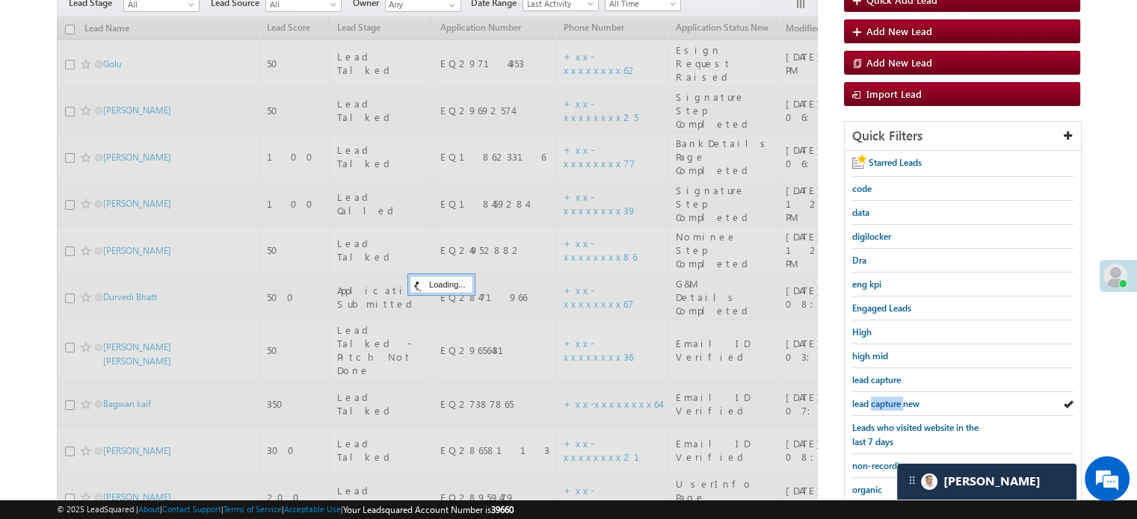
click at [879, 398] on span "lead capture new" at bounding box center [885, 403] width 67 height 11
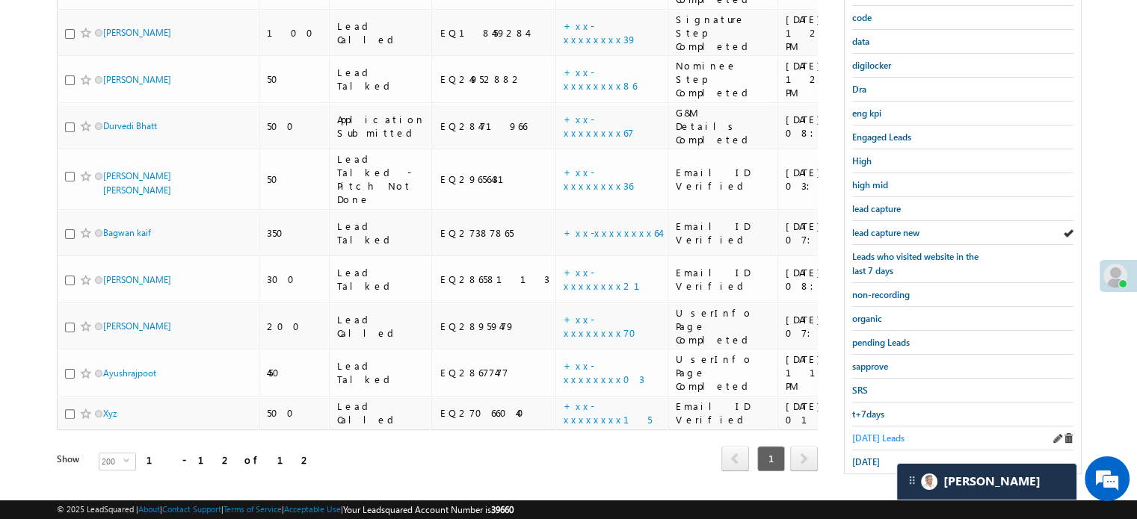
click at [872, 431] on link "Today's Leads" at bounding box center [878, 438] width 52 height 14
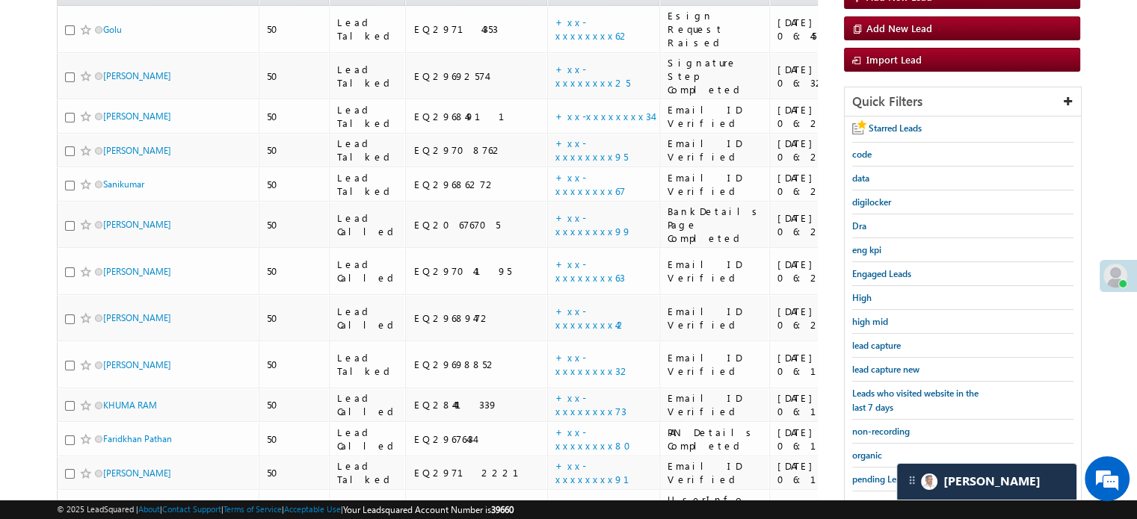
scroll to position [395, 0]
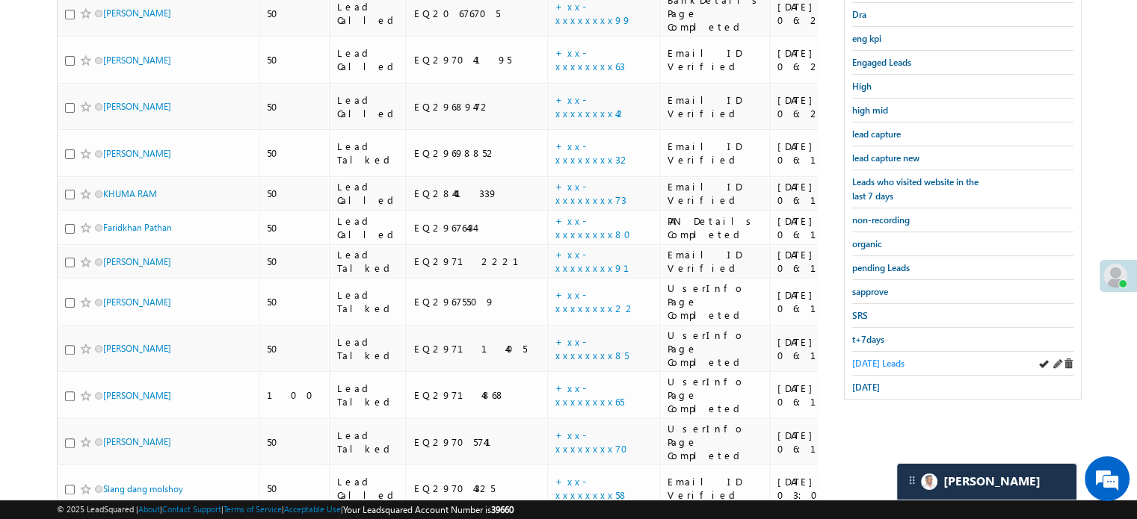
click at [862, 358] on span "Today's Leads" at bounding box center [878, 363] width 52 height 11
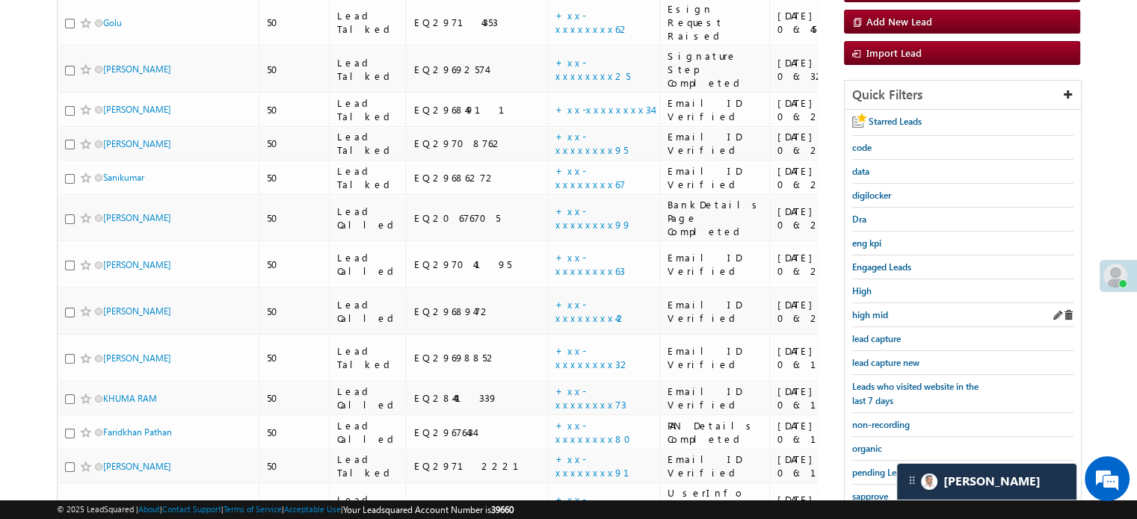
scroll to position [190, 0]
click at [888, 359] on span "lead capture new" at bounding box center [885, 363] width 67 height 11
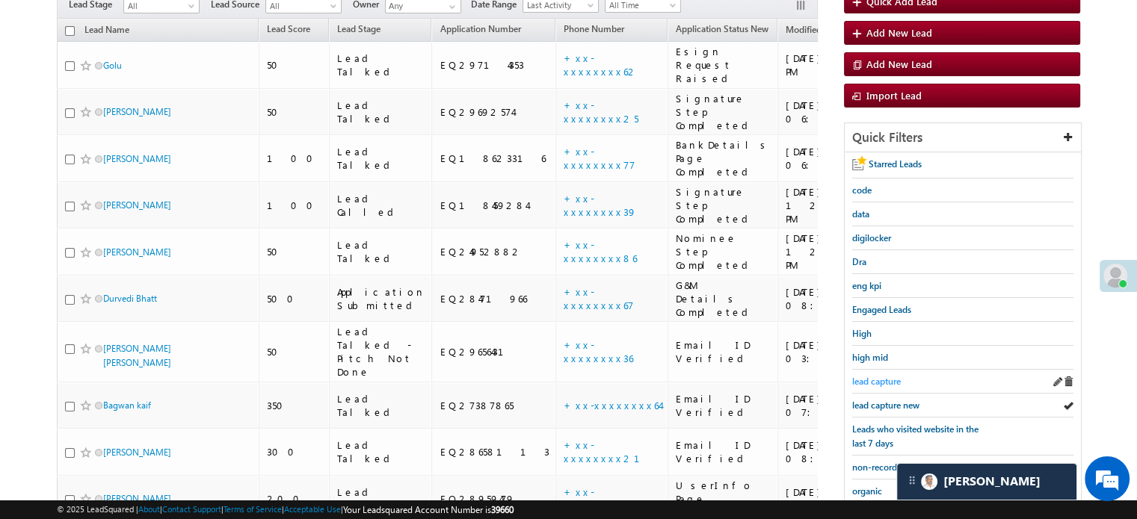
scroll to position [149, 0]
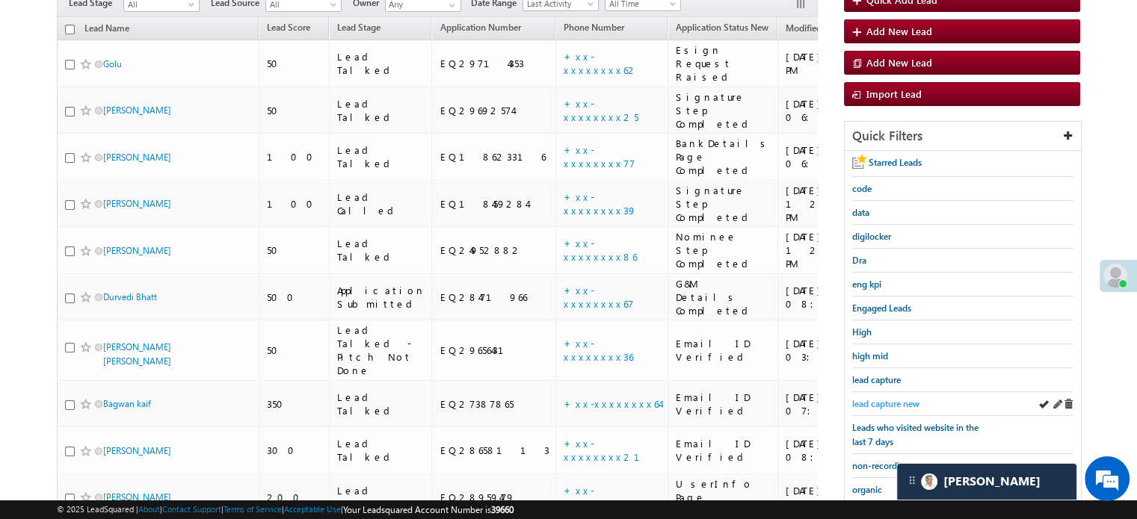
click at [888, 398] on span "lead capture new" at bounding box center [885, 403] width 67 height 11
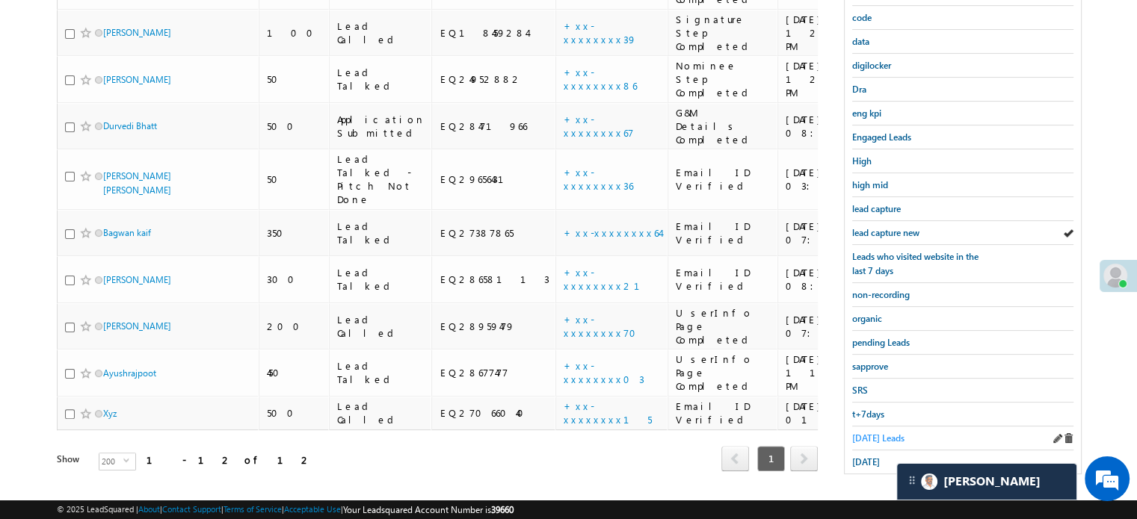
click at [873, 433] on span "Today's Leads" at bounding box center [878, 438] width 52 height 11
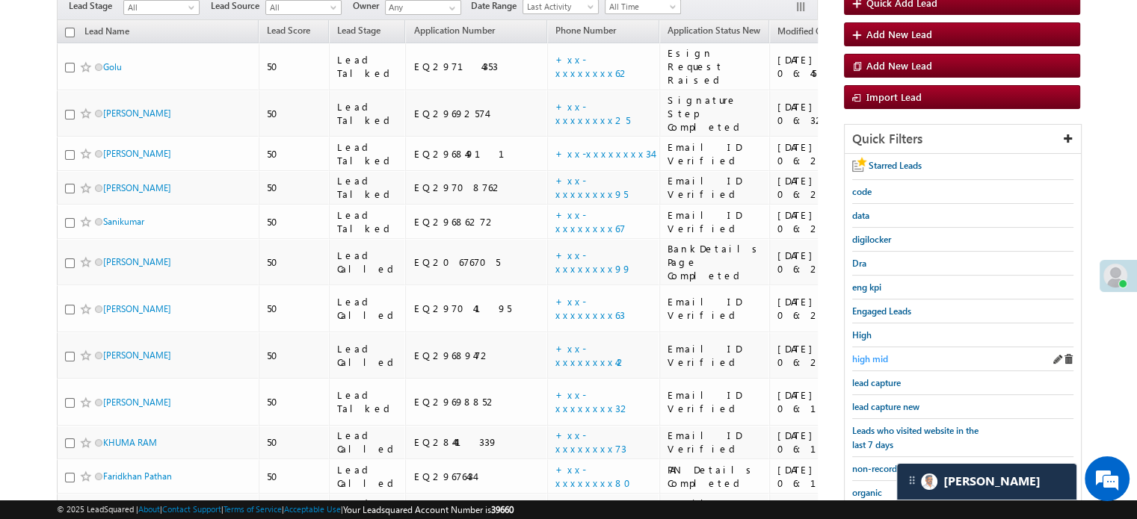
scroll to position [171, 0]
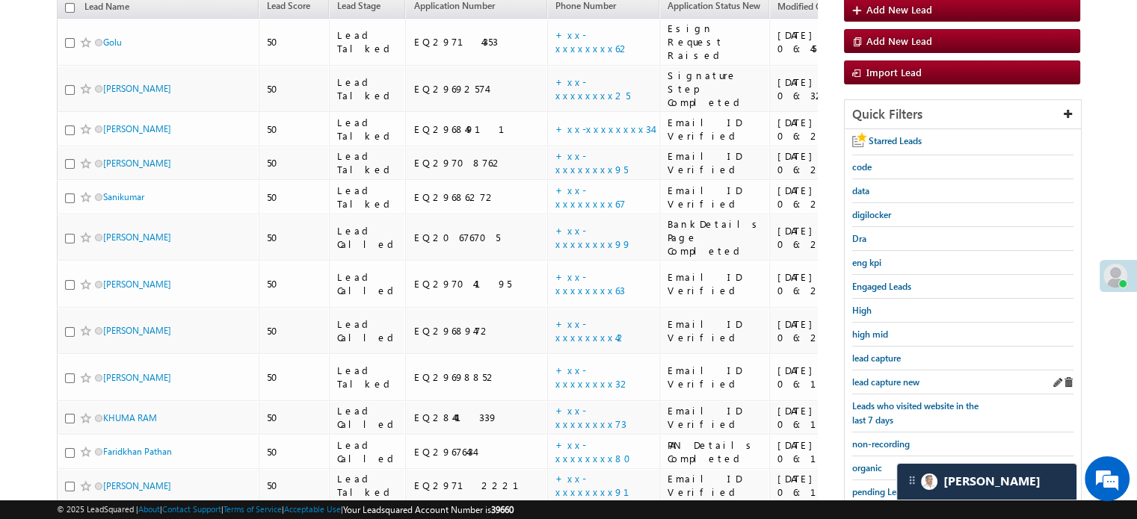
click at [877, 386] on div "lead capture new" at bounding box center [962, 383] width 221 height 24
click at [877, 380] on span "lead capture new" at bounding box center [885, 382] width 67 height 11
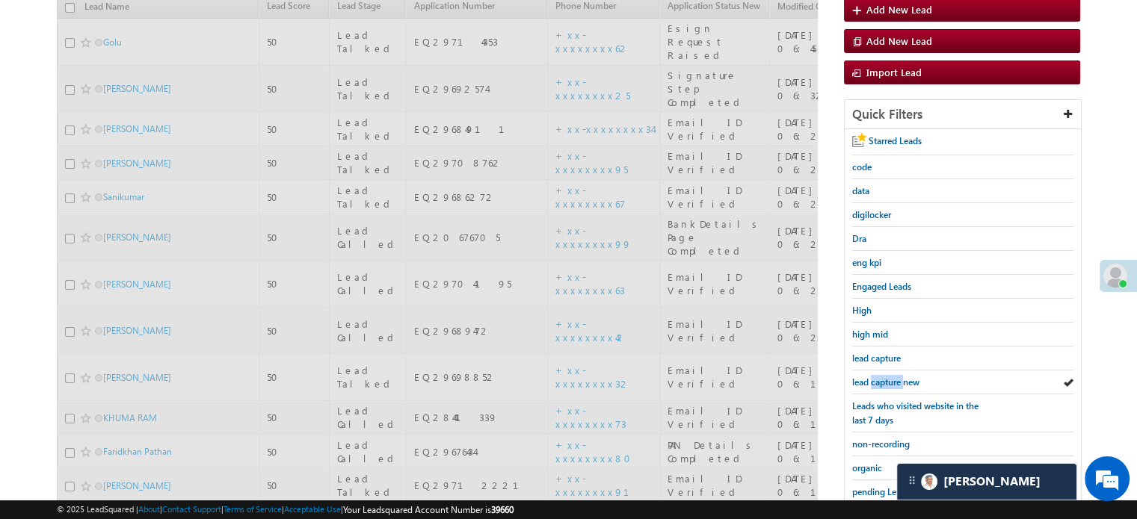
click at [877, 380] on span "lead capture new" at bounding box center [885, 382] width 67 height 11
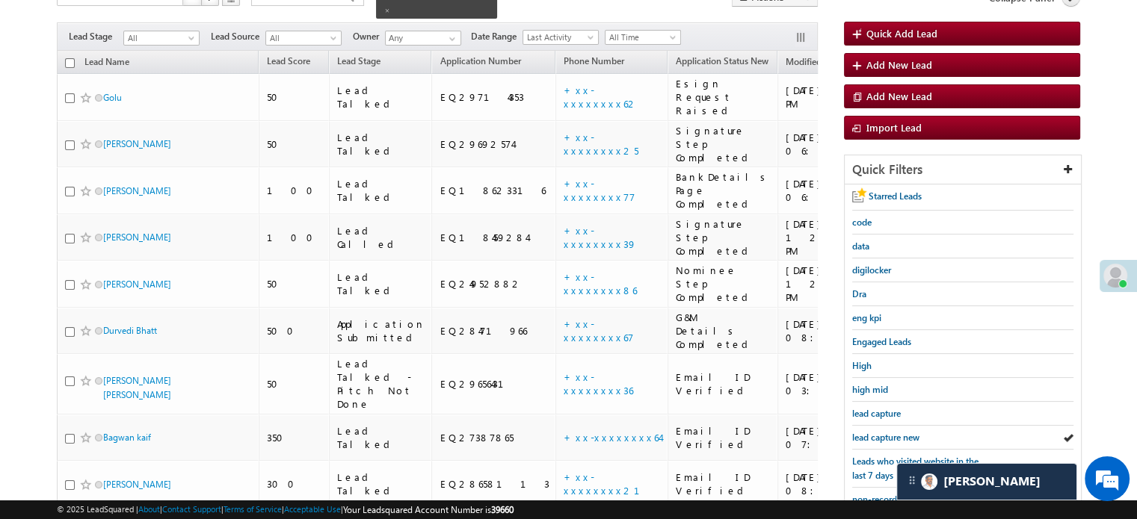
scroll to position [246, 0]
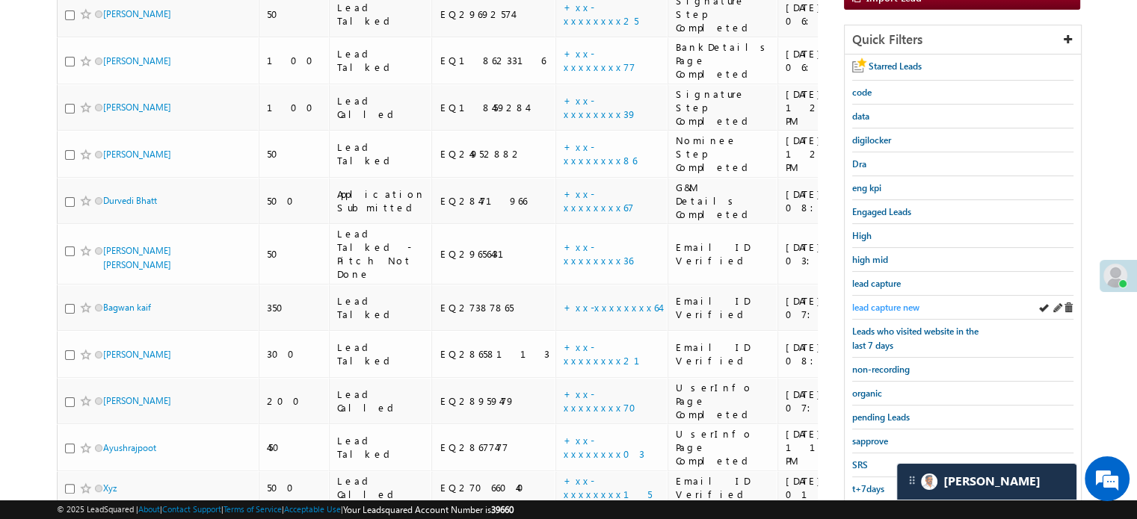
click at [872, 308] on span "lead capture new" at bounding box center [885, 307] width 67 height 11
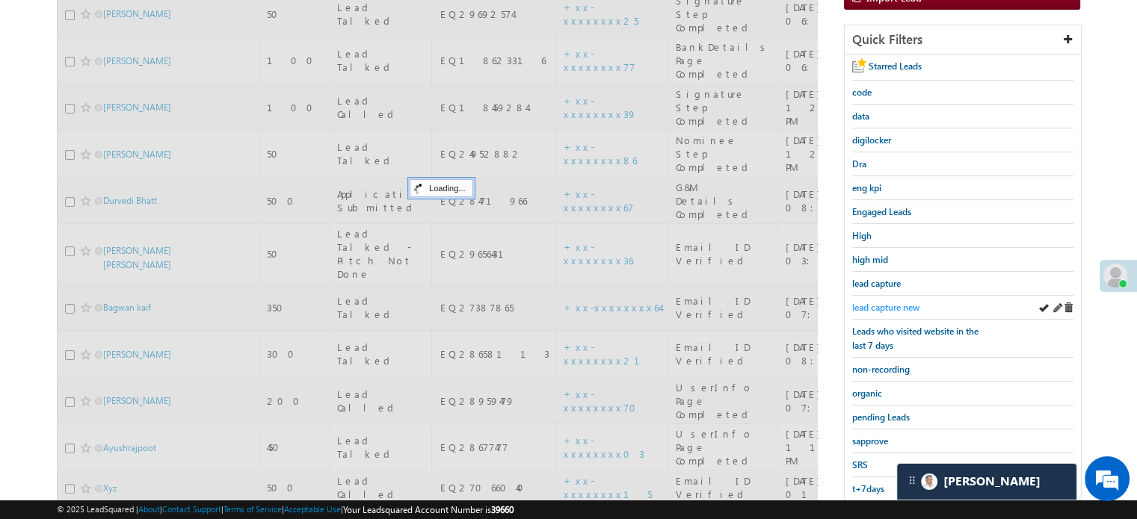
click at [877, 302] on span "lead capture new" at bounding box center [885, 307] width 67 height 11
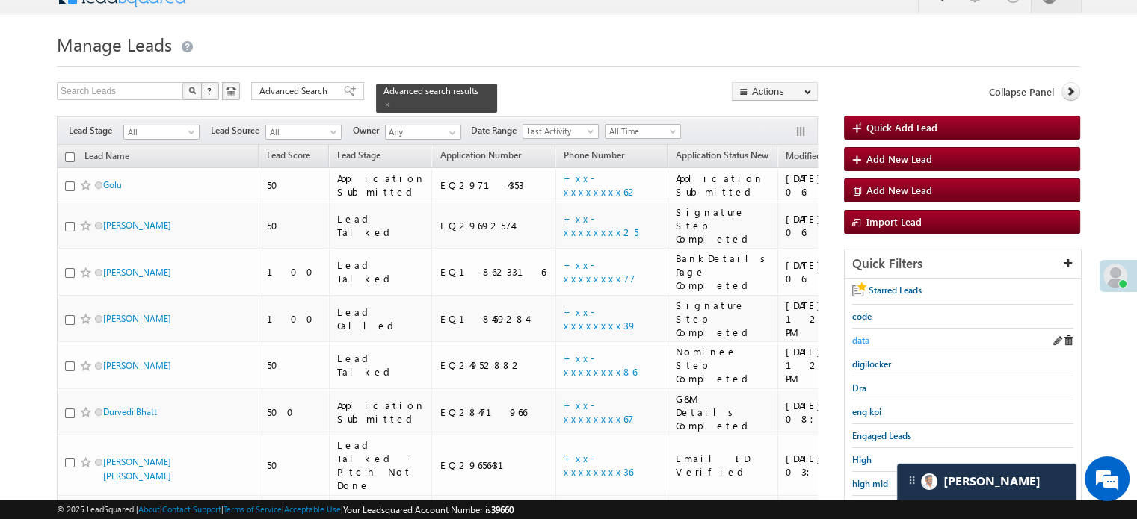
scroll to position [171, 0]
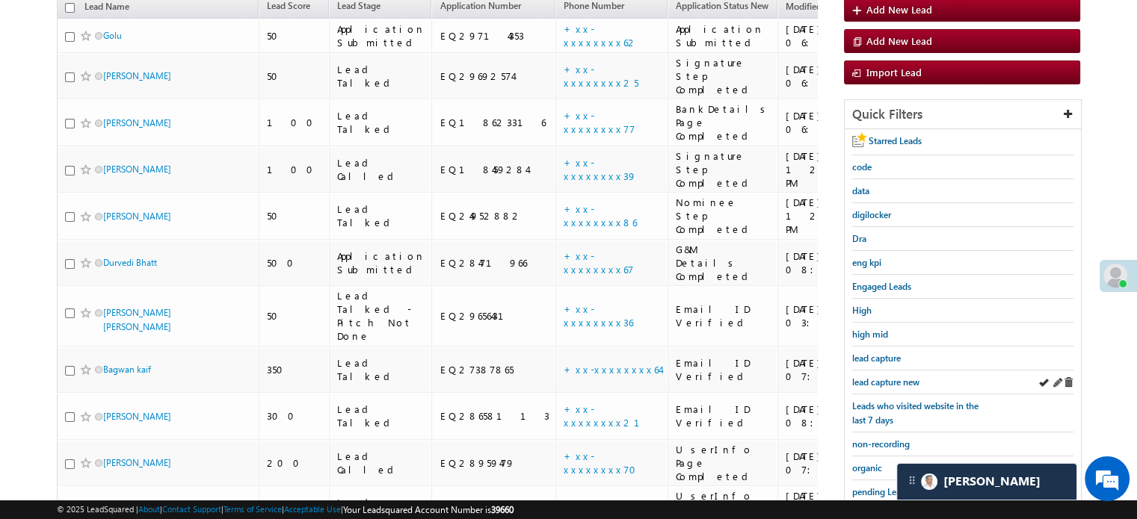
click at [870, 371] on div "lead capture new" at bounding box center [962, 383] width 221 height 24
click at [873, 377] on span "lead capture new" at bounding box center [885, 382] width 67 height 11
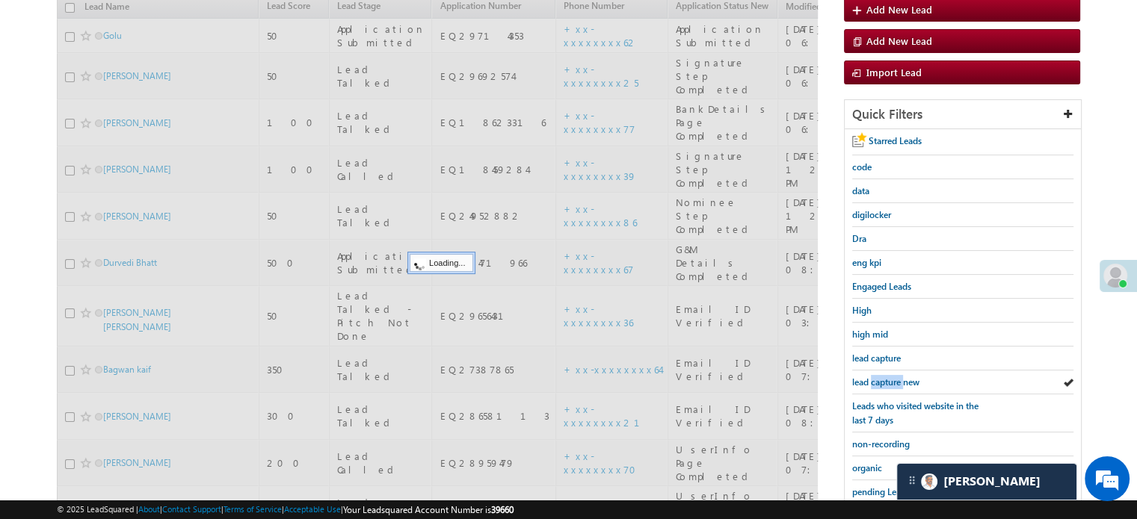
click at [873, 377] on span "lead capture new" at bounding box center [885, 382] width 67 height 11
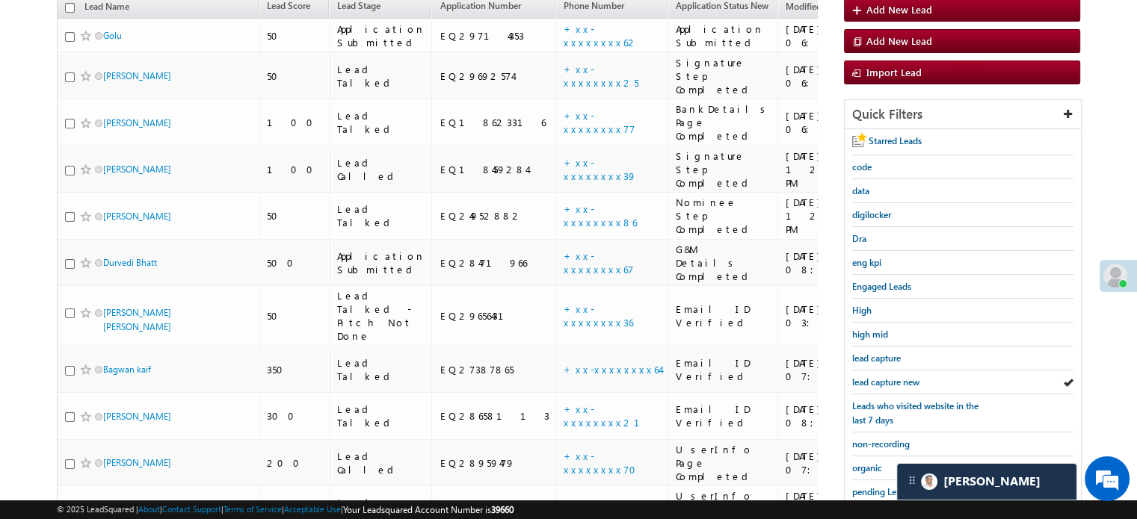
click at [873, 377] on span "lead capture new" at bounding box center [885, 382] width 67 height 11
click at [899, 377] on span "lead capture new" at bounding box center [885, 382] width 67 height 11
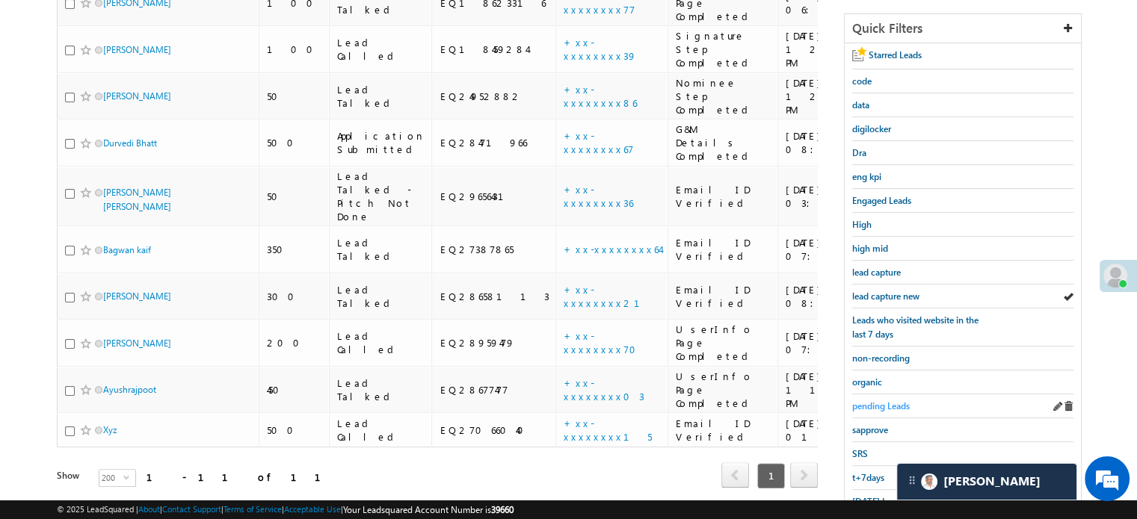
scroll to position [321, 0]
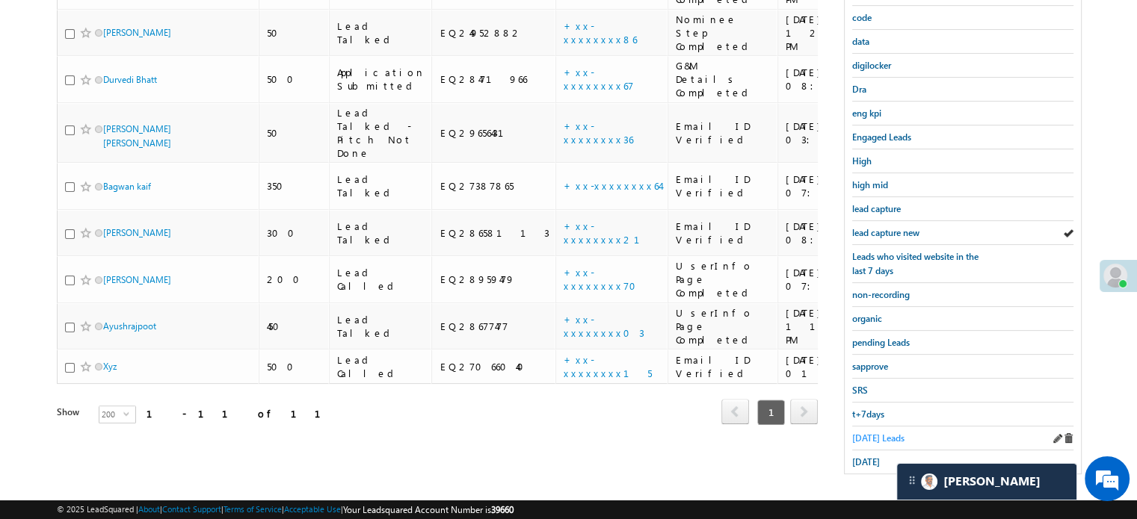
click at [880, 433] on span "Today's Leads" at bounding box center [878, 438] width 52 height 11
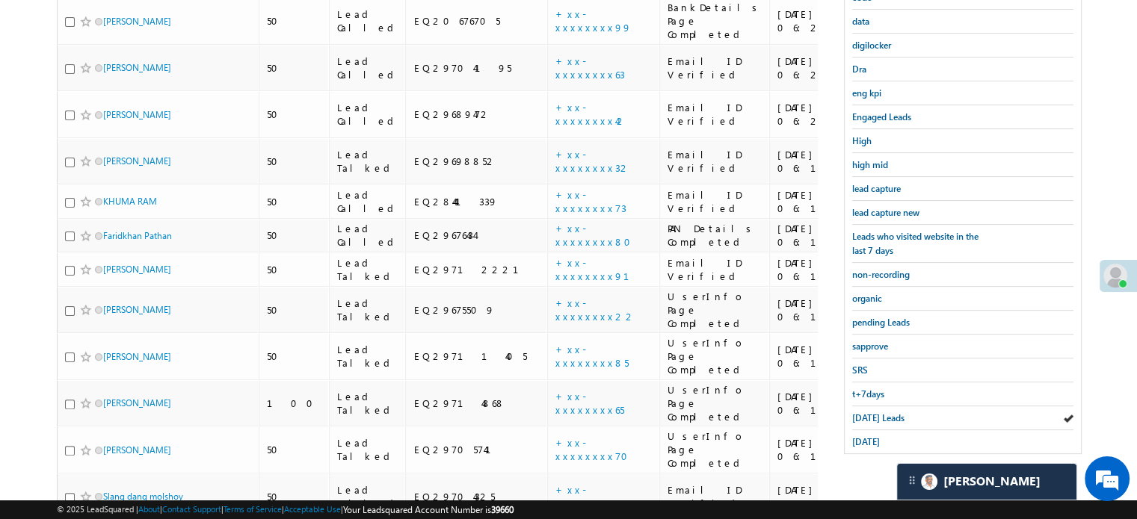
scroll to position [194, 0]
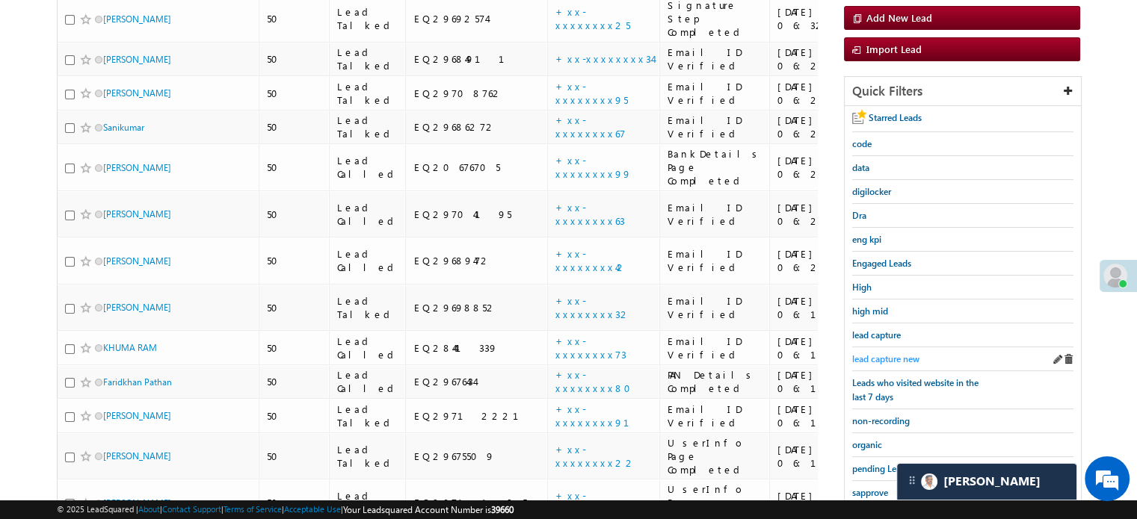
click at [862, 353] on span "lead capture new" at bounding box center [885, 358] width 67 height 11
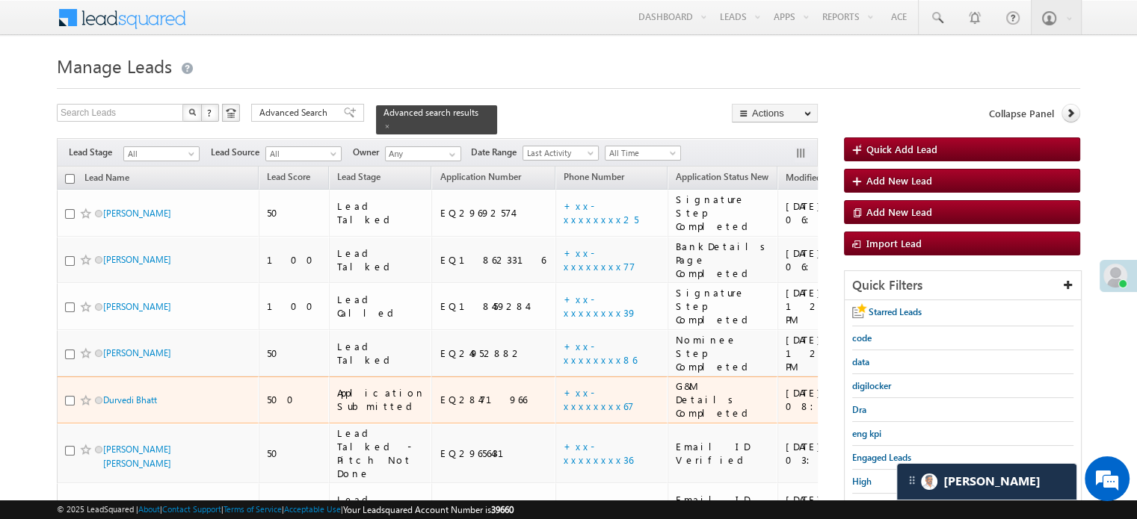
scroll to position [149, 0]
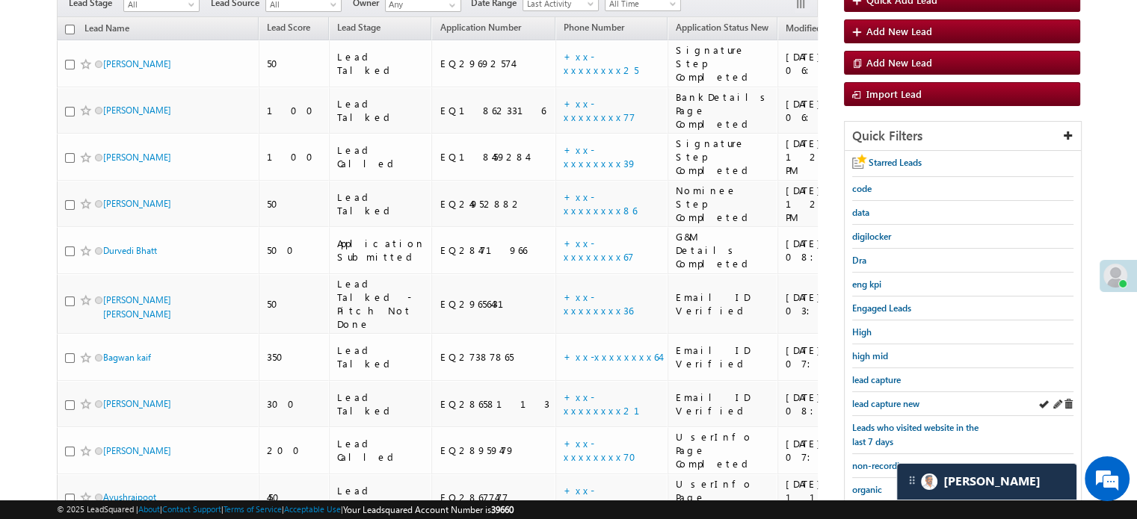
click at [883, 392] on div "lead capture new" at bounding box center [962, 404] width 221 height 24
click at [885, 399] on span "lead capture new" at bounding box center [885, 403] width 67 height 11
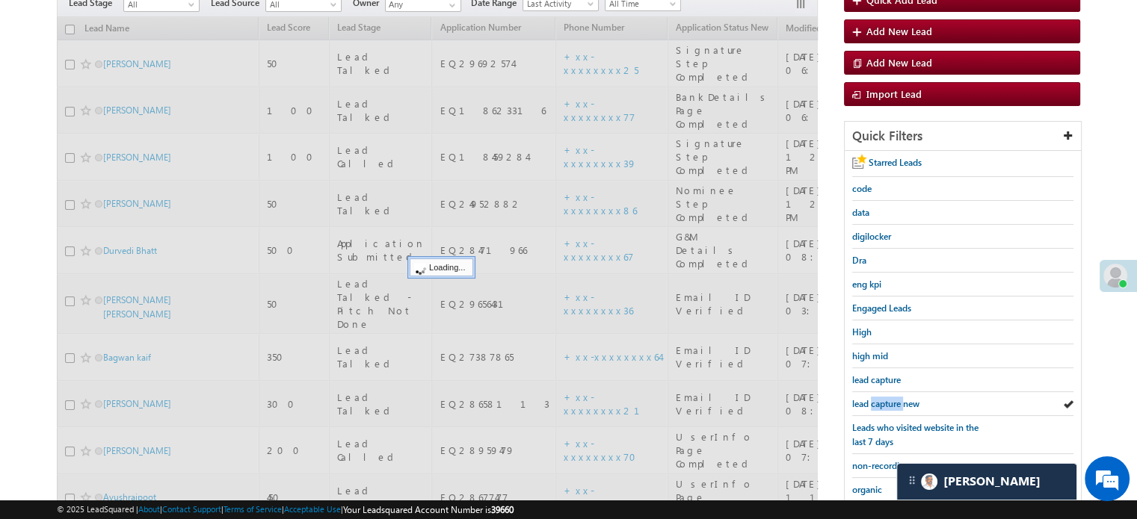
click at [885, 399] on span "lead capture new" at bounding box center [885, 403] width 67 height 11
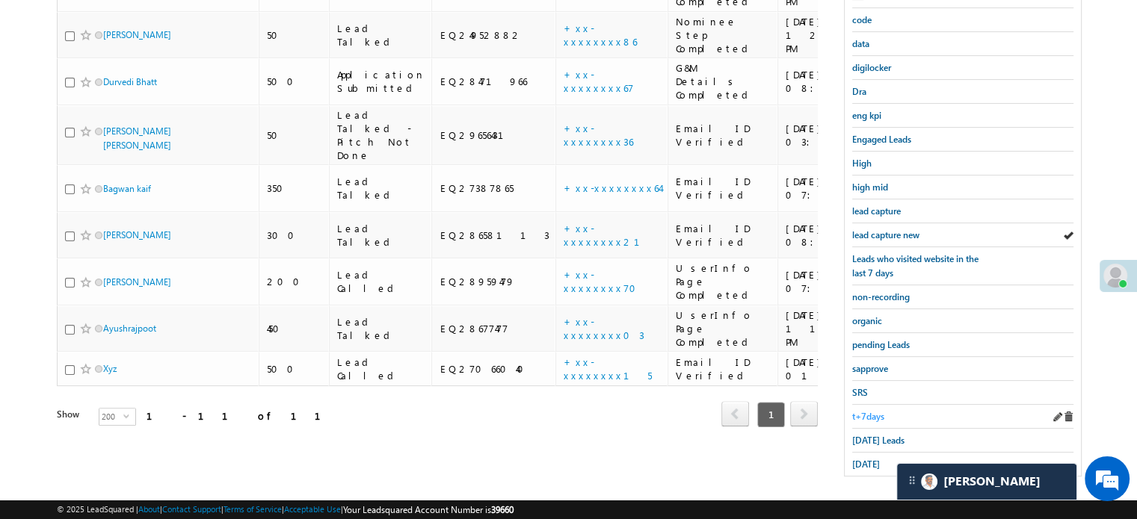
scroll to position [321, 0]
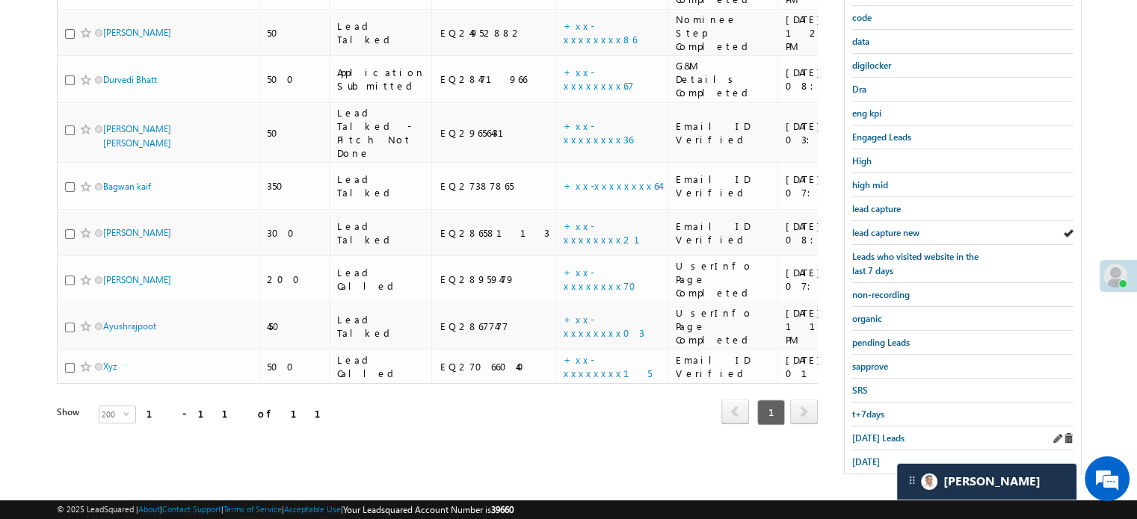
click at [869, 427] on div "Today's Leads" at bounding box center [962, 439] width 221 height 24
click at [870, 433] on span "Today's Leads" at bounding box center [878, 438] width 52 height 11
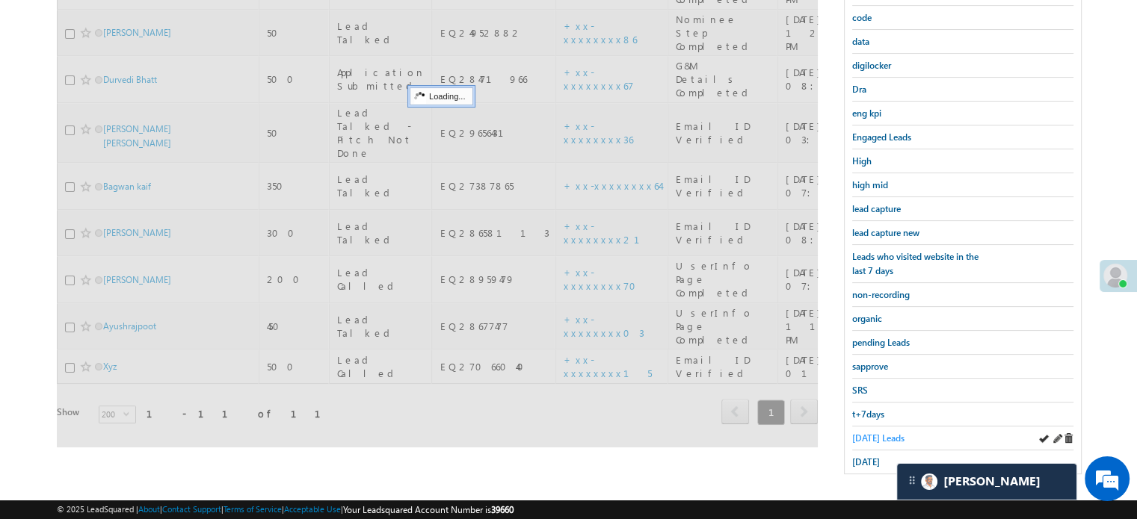
click at [871, 433] on span "Today's Leads" at bounding box center [878, 438] width 52 height 11
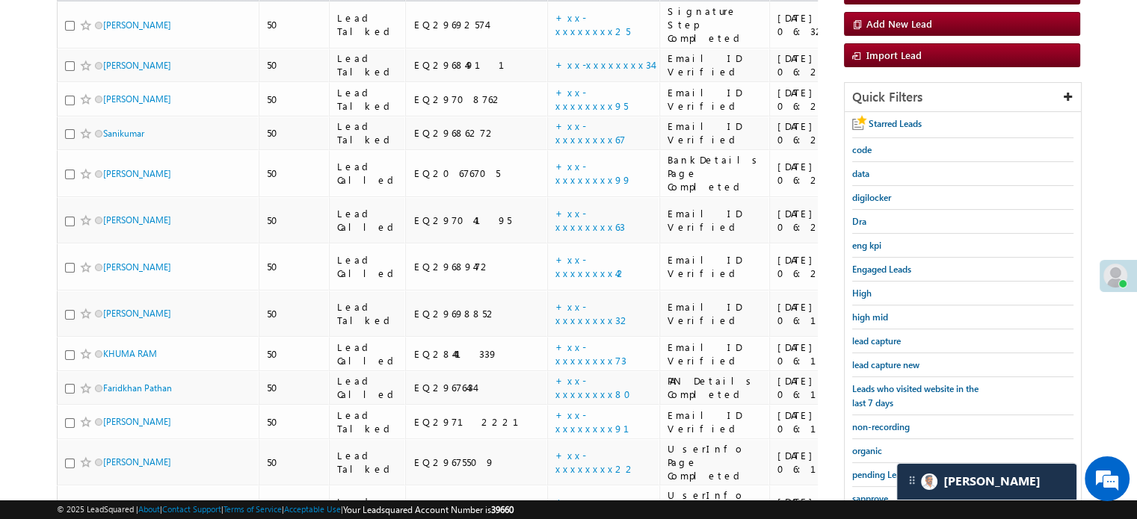
scroll to position [162, 0]
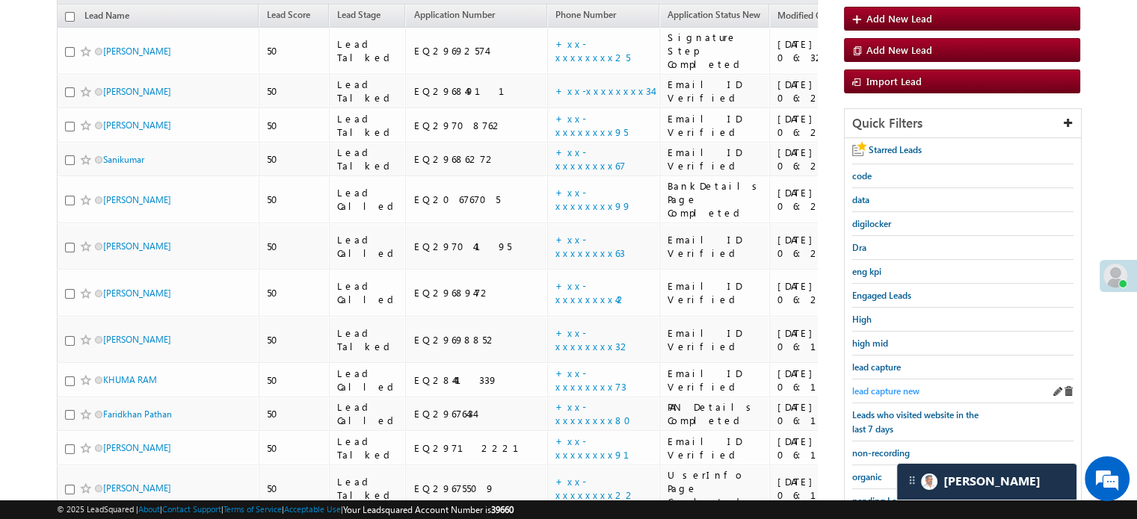
click at [877, 389] on span "lead capture new" at bounding box center [885, 391] width 67 height 11
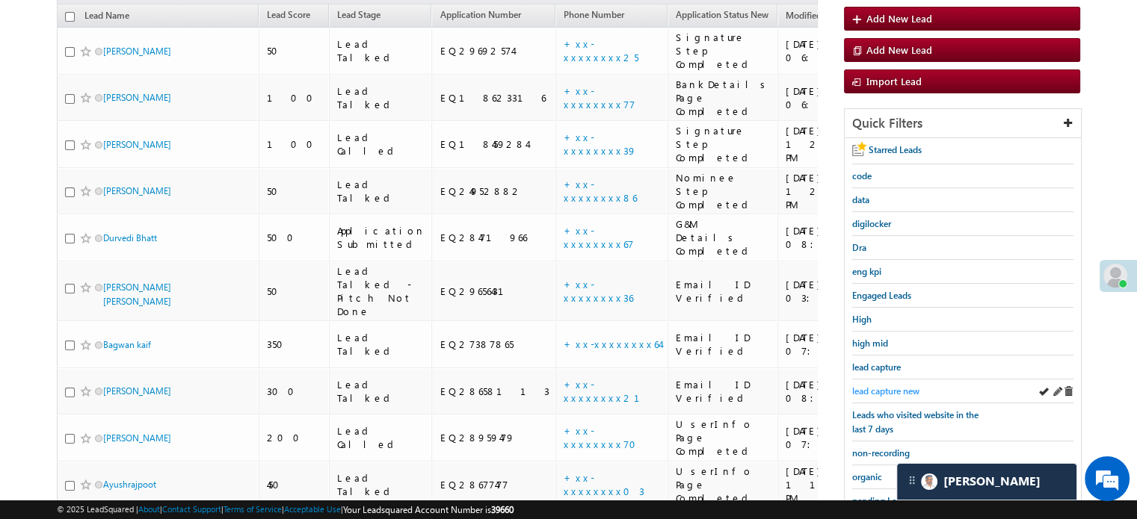
click at [891, 386] on span "lead capture new" at bounding box center [885, 391] width 67 height 11
click at [885, 390] on span "lead capture new" at bounding box center [885, 391] width 67 height 11
click at [882, 386] on span "lead capture new" at bounding box center [885, 391] width 67 height 11
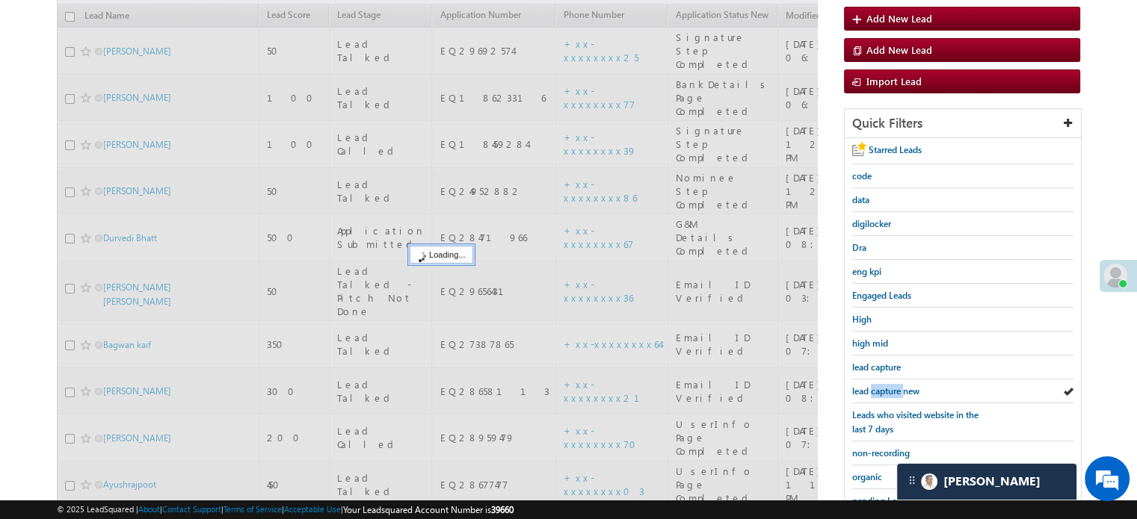
click at [882, 386] on span "lead capture new" at bounding box center [885, 391] width 67 height 11
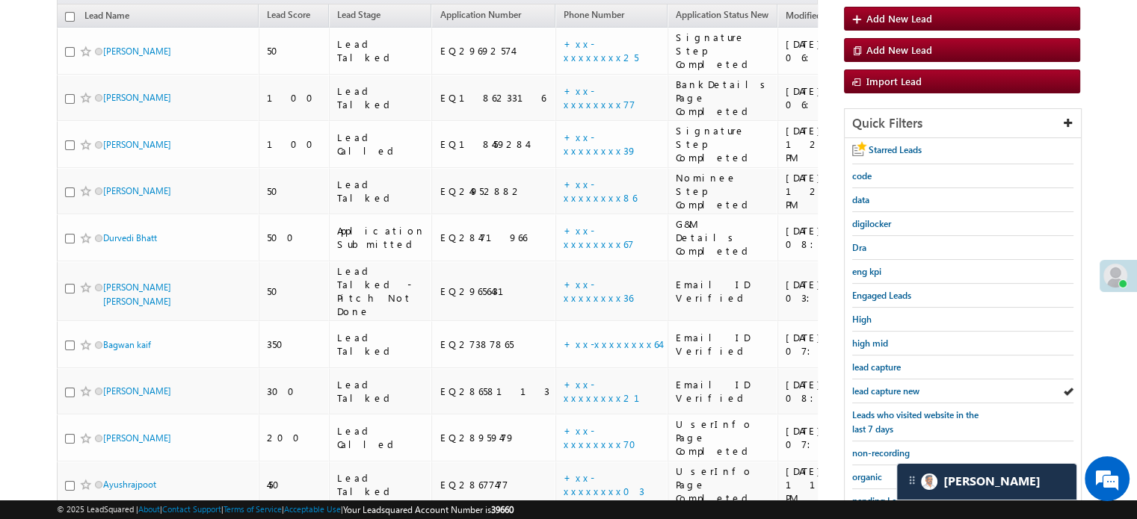
click at [882, 386] on span "lead capture new" at bounding box center [885, 391] width 67 height 11
click at [871, 386] on span "lead capture new" at bounding box center [885, 391] width 67 height 11
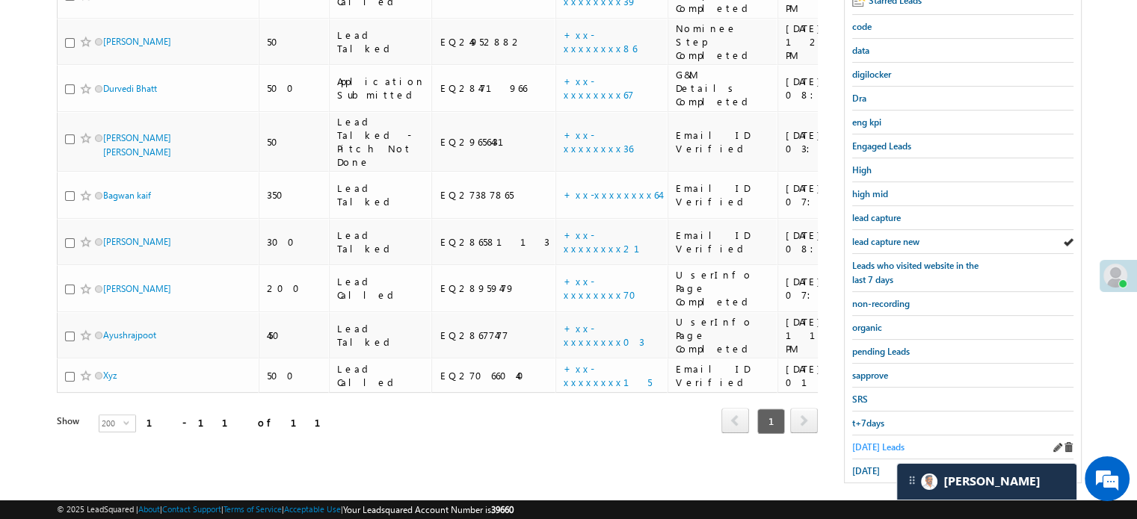
click at [884, 442] on span "Today's Leads" at bounding box center [878, 447] width 52 height 11
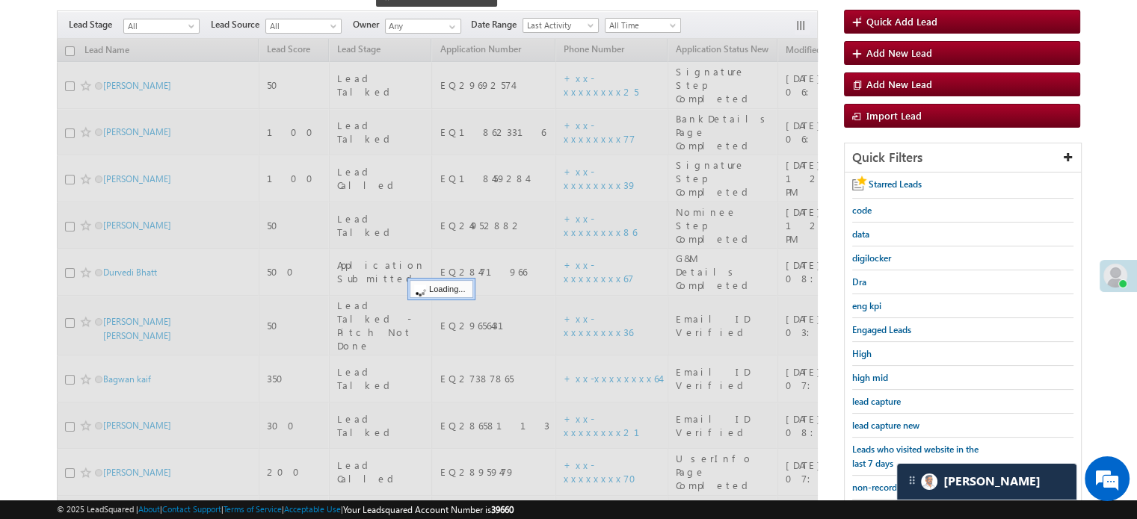
scroll to position [87, 0]
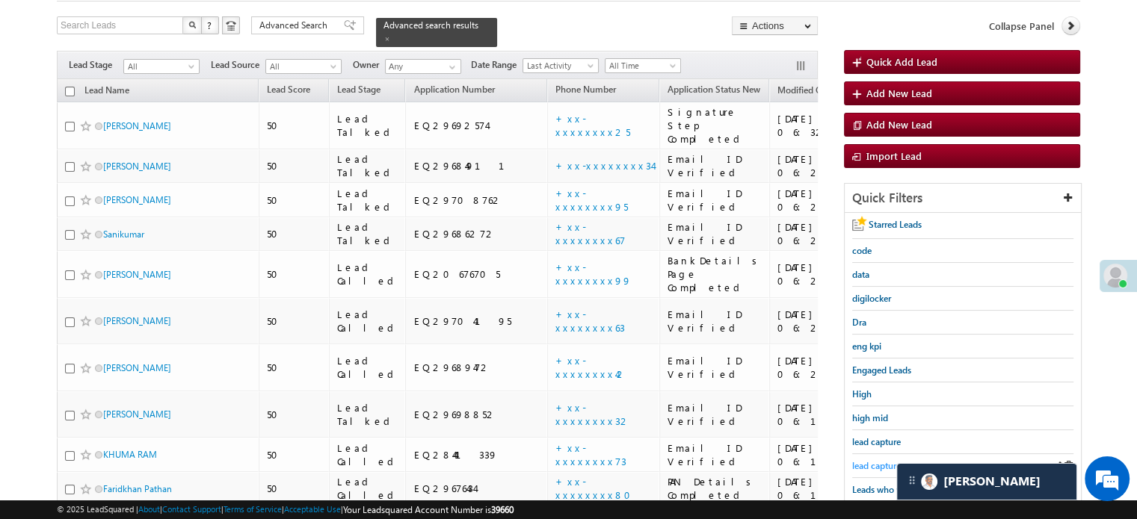
click at [882, 460] on span "lead capture new" at bounding box center [885, 465] width 67 height 11
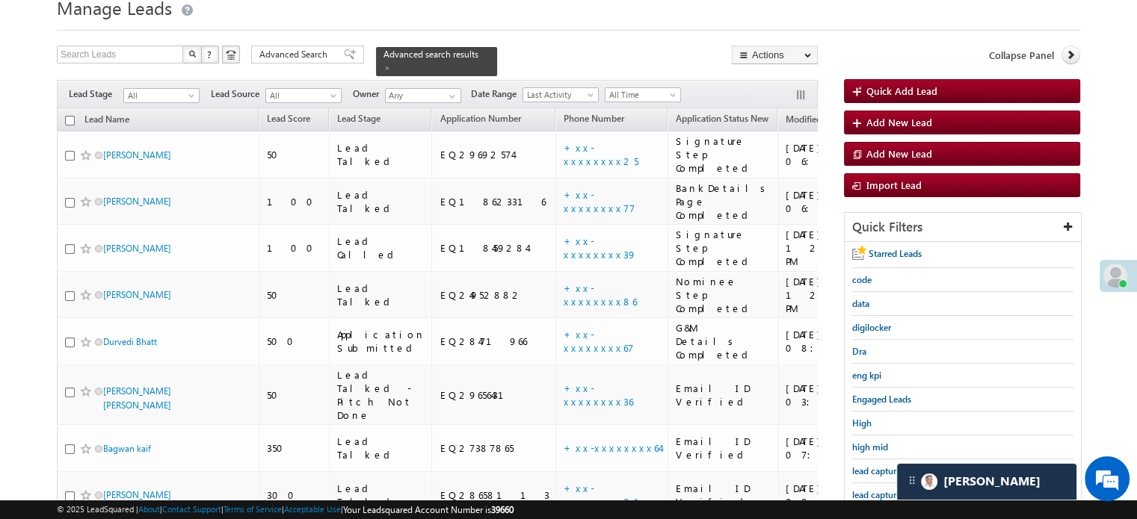
scroll to position [149, 0]
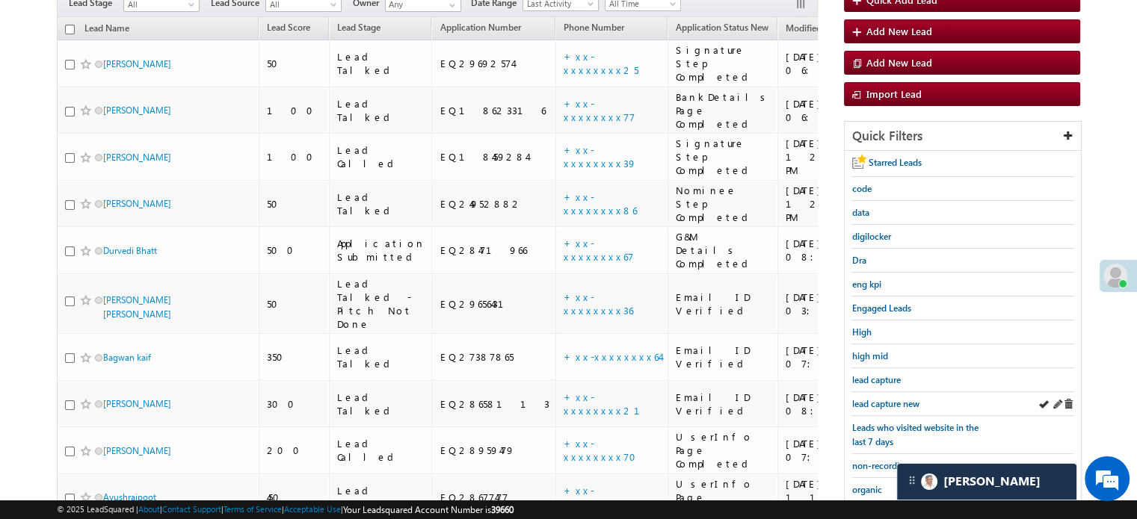
click at [887, 392] on div "lead capture new" at bounding box center [962, 404] width 221 height 24
click at [886, 400] on span "lead capture new" at bounding box center [885, 403] width 67 height 11
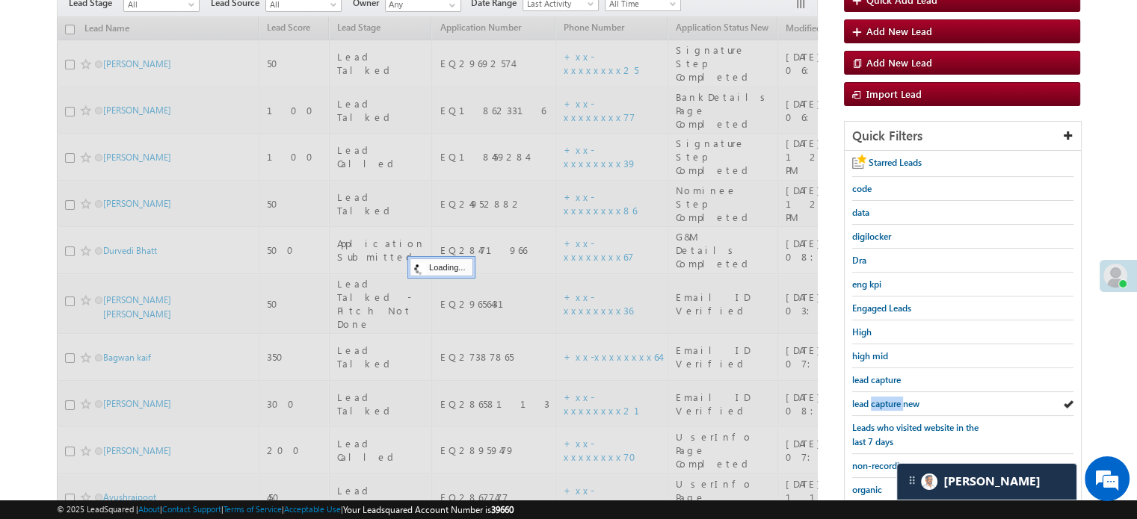
click at [886, 400] on span "lead capture new" at bounding box center [885, 403] width 67 height 11
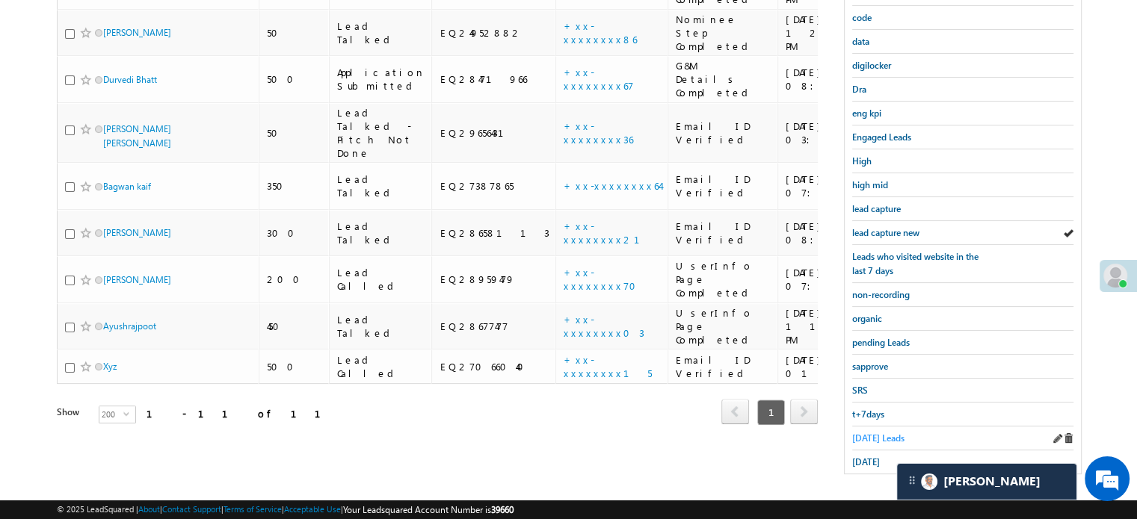
click at [886, 433] on span "Today's Leads" at bounding box center [878, 438] width 52 height 11
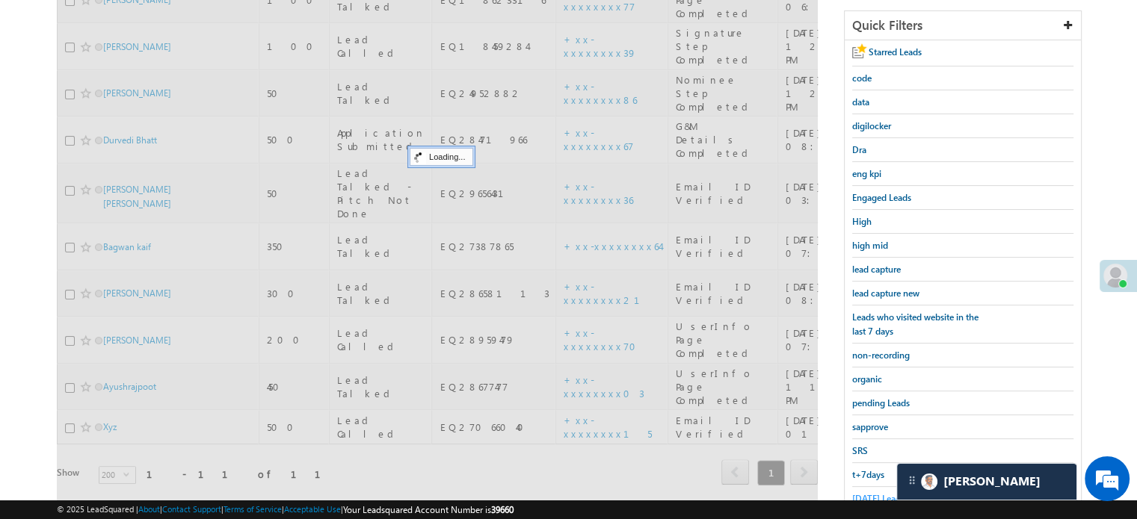
scroll to position [171, 0]
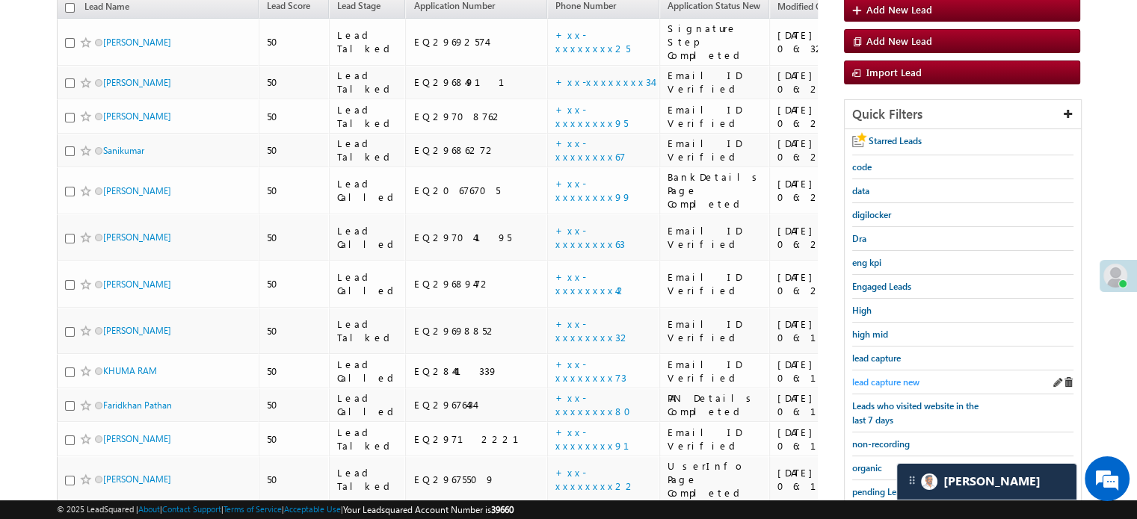
click at [882, 382] on span "lead capture new" at bounding box center [885, 382] width 67 height 11
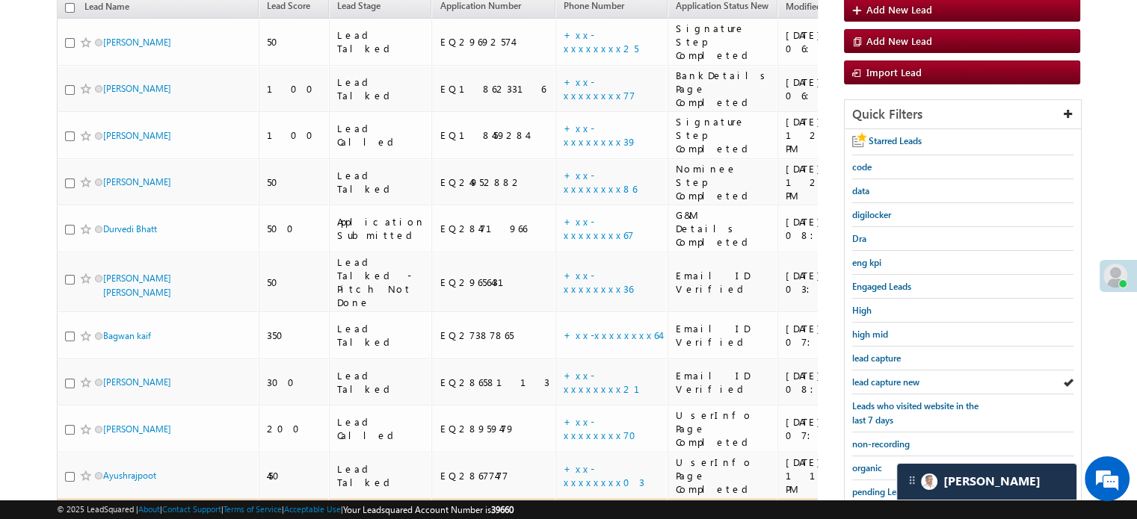
scroll to position [22, 0]
click at [892, 381] on span "lead capture new" at bounding box center [885, 382] width 67 height 11
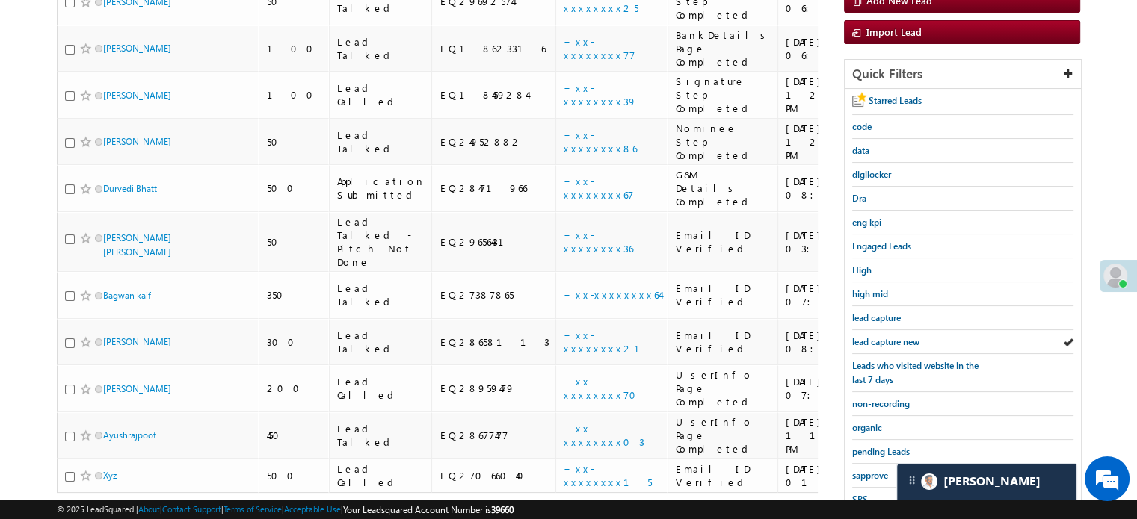
scroll to position [321, 0]
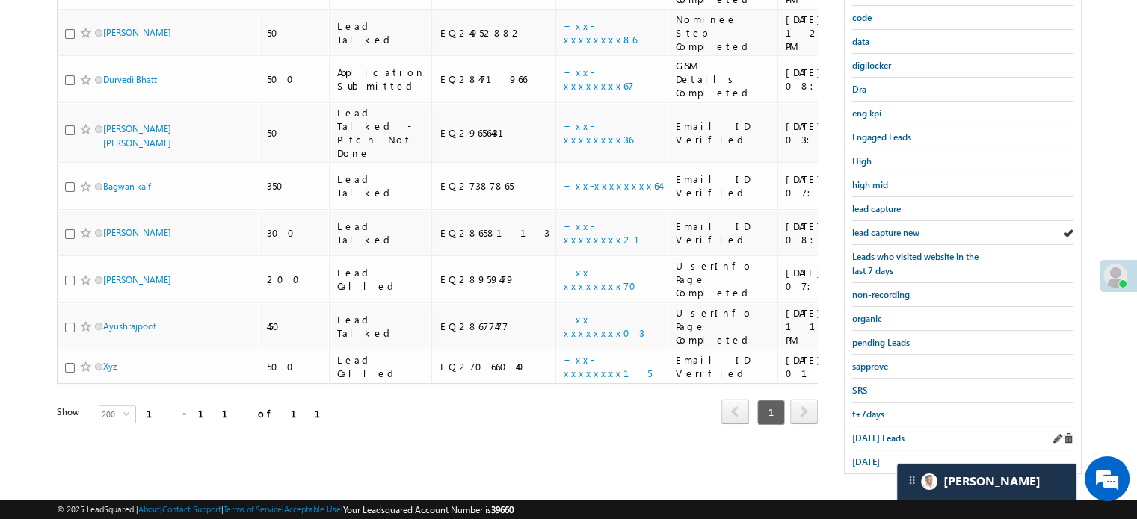
click at [864, 441] on div "Today's Leads" at bounding box center [962, 439] width 221 height 24
click at [864, 433] on span "Today's Leads" at bounding box center [878, 438] width 52 height 11
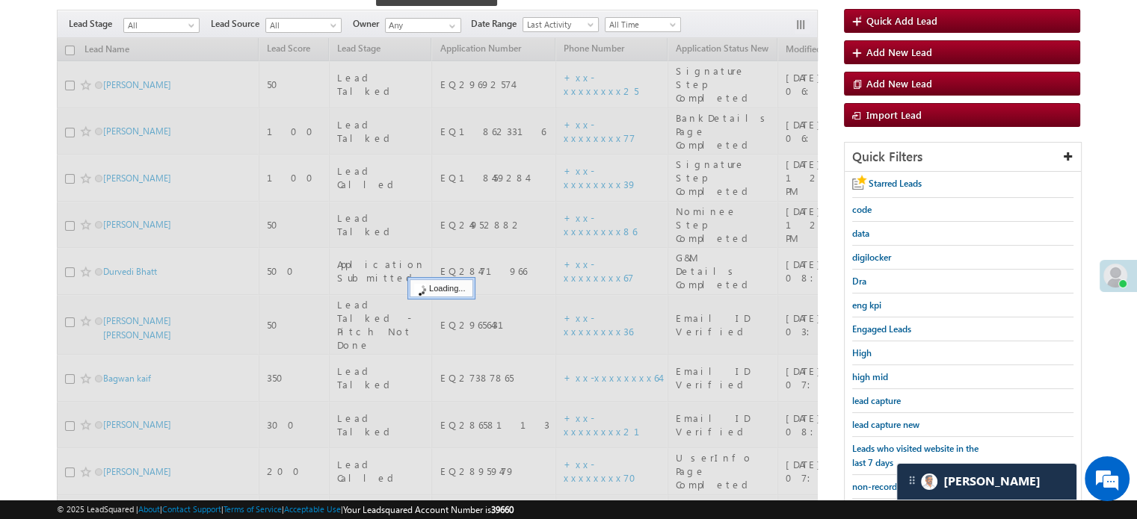
scroll to position [96, 0]
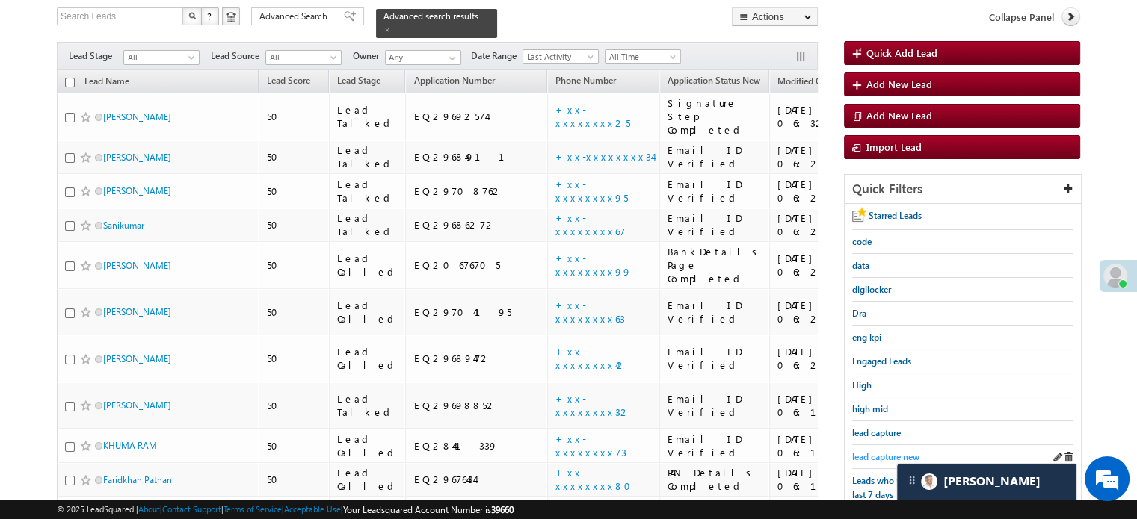
click at [880, 451] on span "lead capture new" at bounding box center [885, 456] width 67 height 11
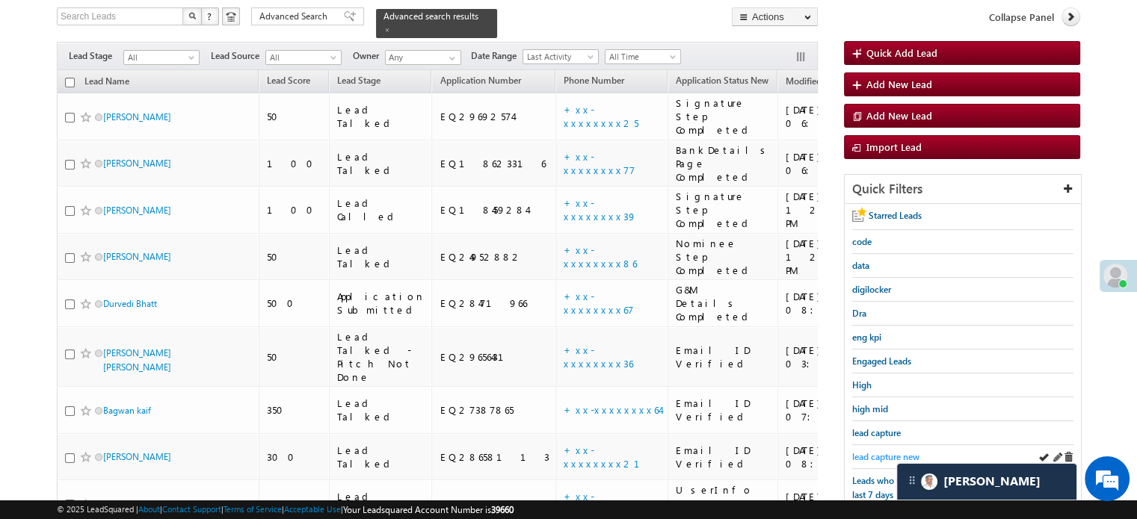
click at [880, 451] on span "lead capture new" at bounding box center [885, 456] width 67 height 11
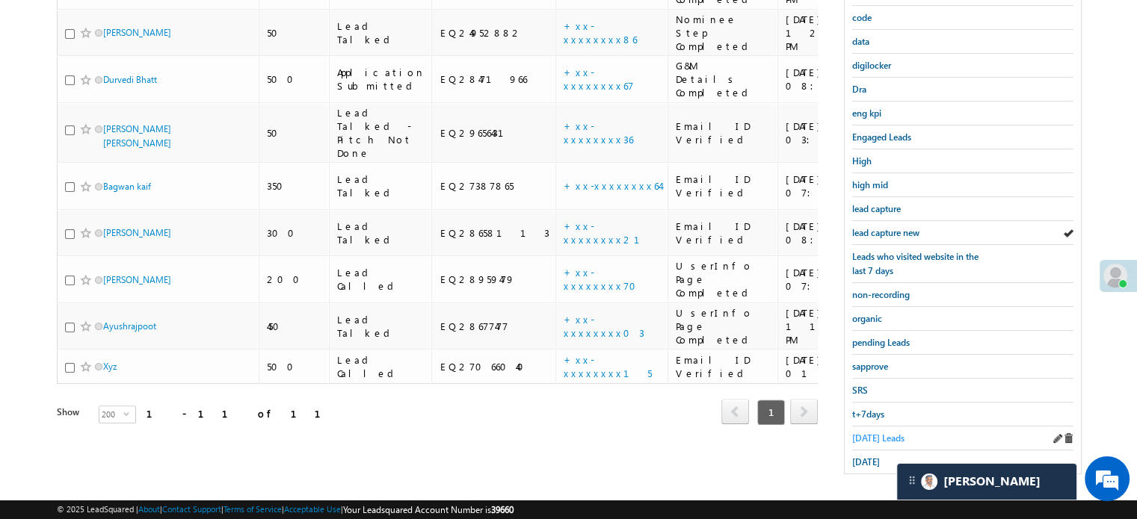
click at [873, 433] on span "Today's Leads" at bounding box center [878, 438] width 52 height 11
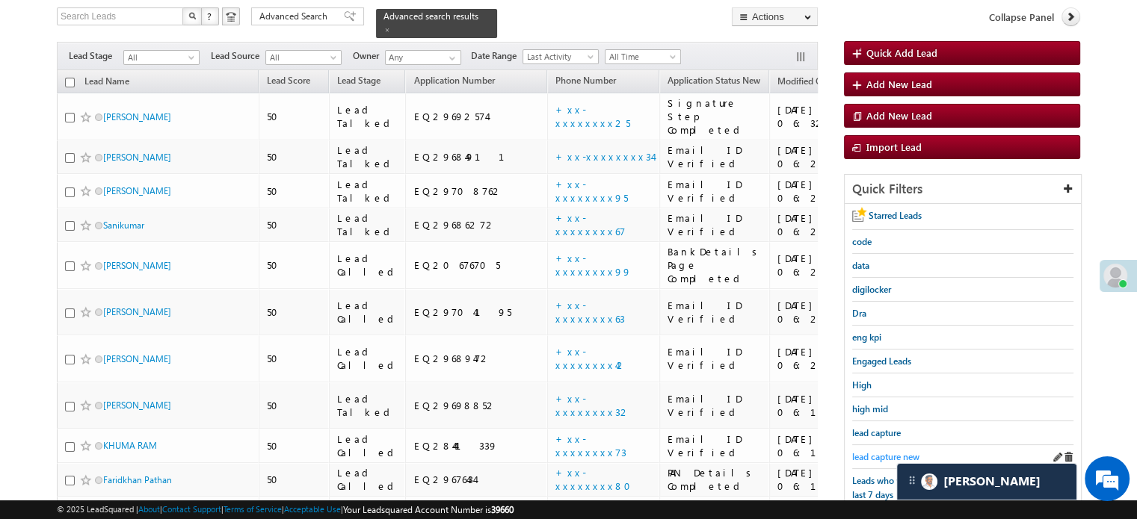
click at [862, 451] on span "lead capture new" at bounding box center [885, 456] width 67 height 11
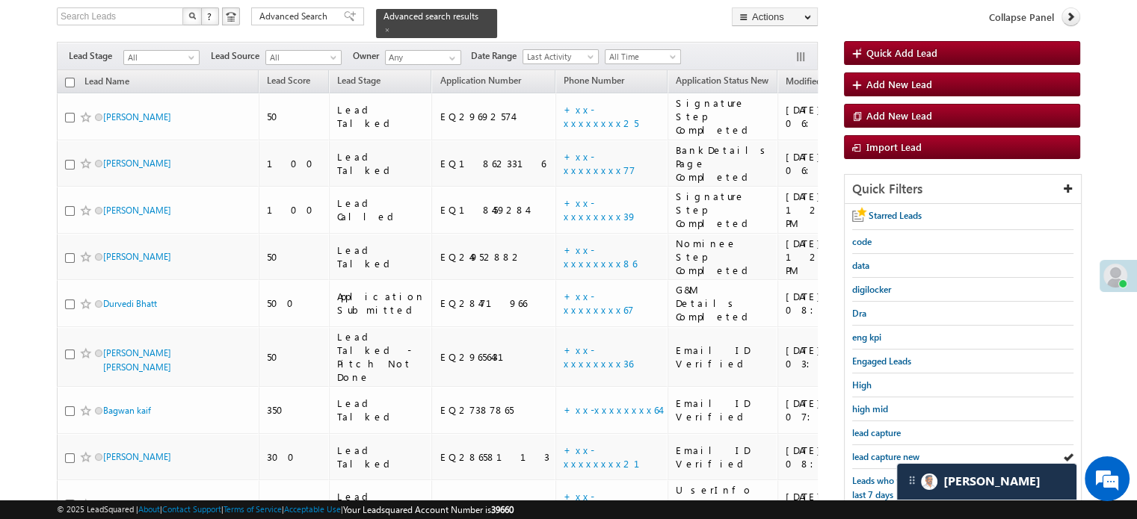
click at [862, 451] on span "lead capture new" at bounding box center [885, 456] width 67 height 11
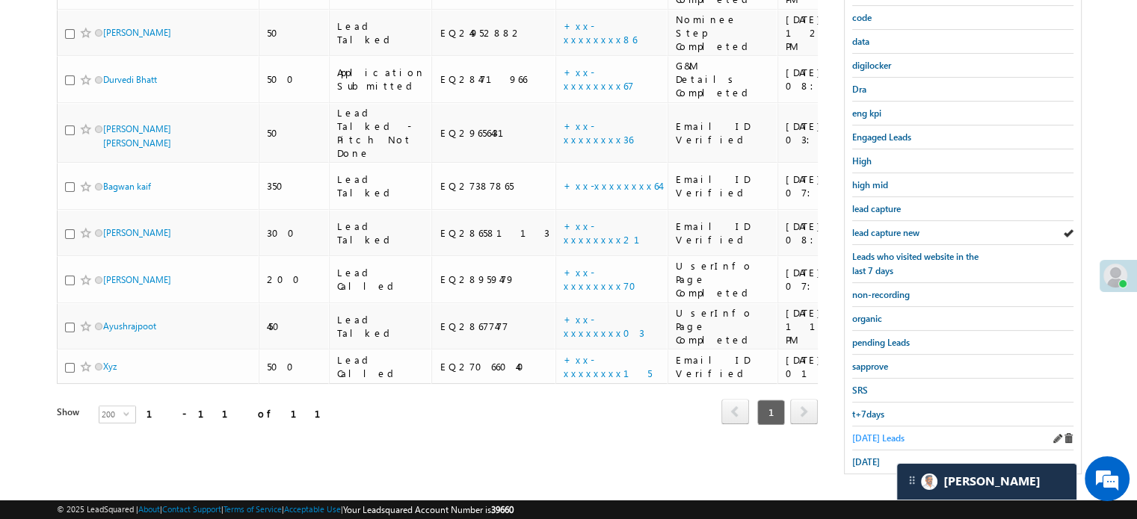
click at [867, 433] on span "Today's Leads" at bounding box center [878, 438] width 52 height 11
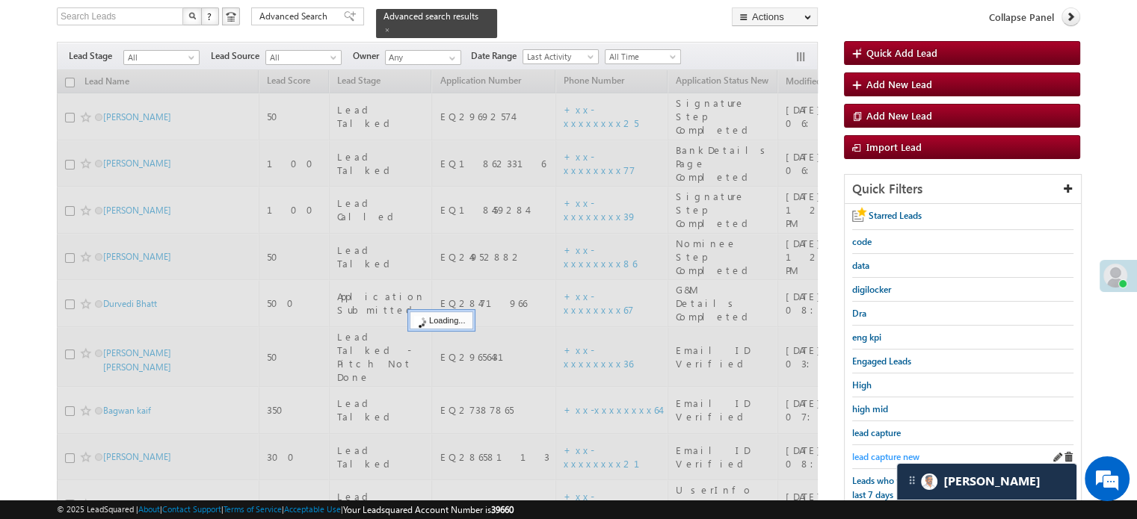
click at [880, 454] on span "lead capture new" at bounding box center [885, 456] width 67 height 11
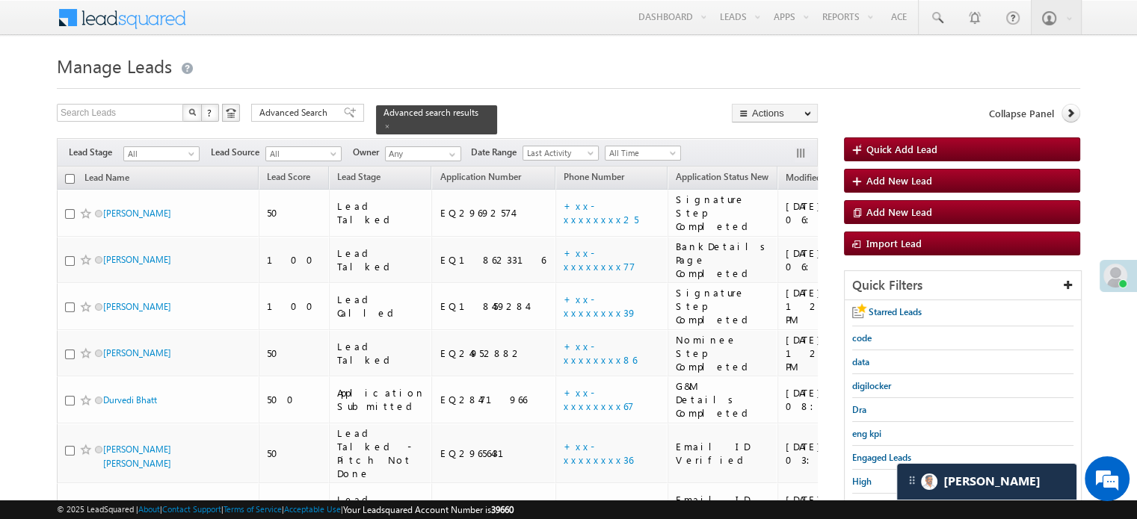
scroll to position [224, 0]
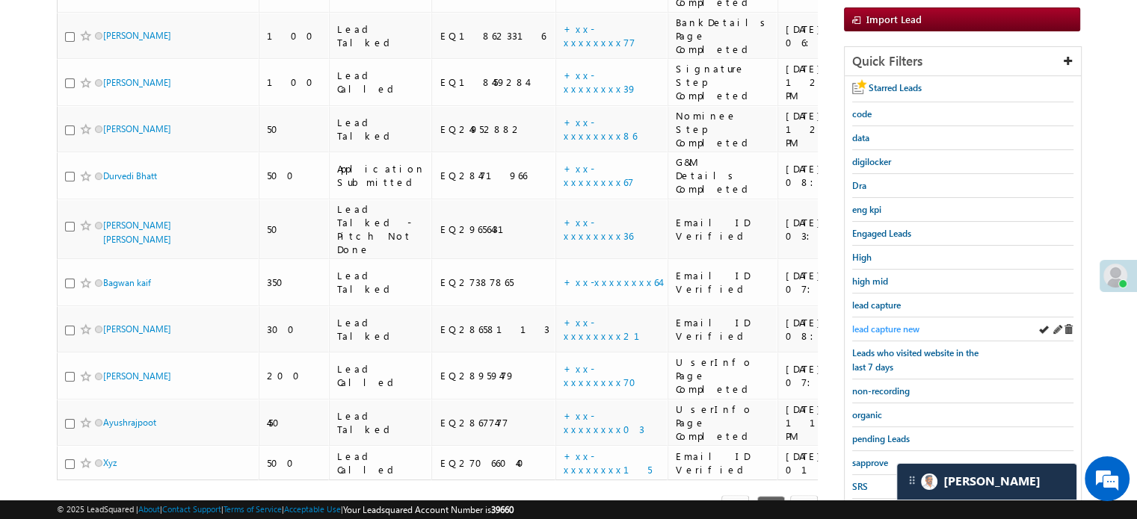
click at [886, 324] on span "lead capture new" at bounding box center [885, 329] width 67 height 11
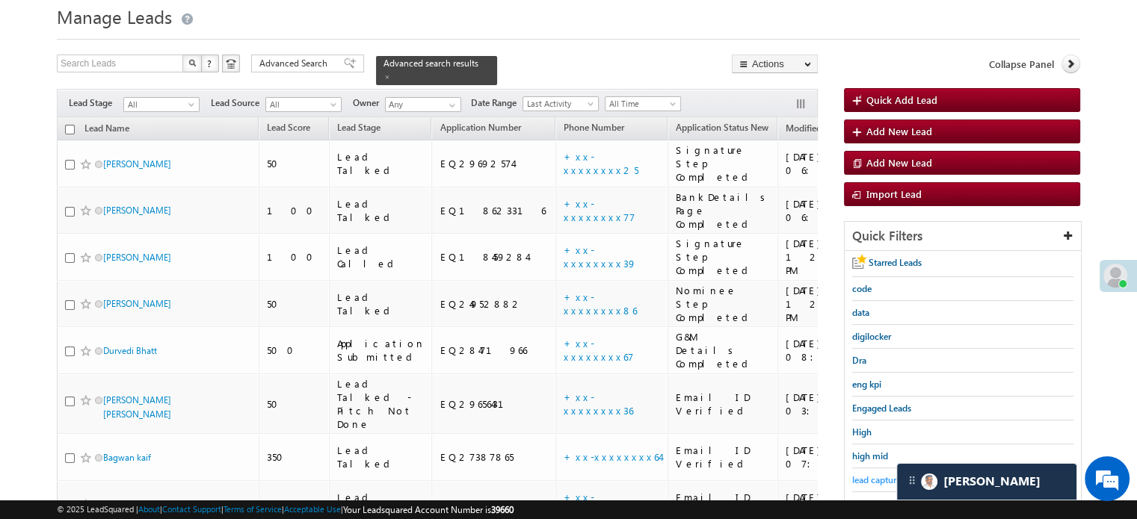
scroll to position [149, 0]
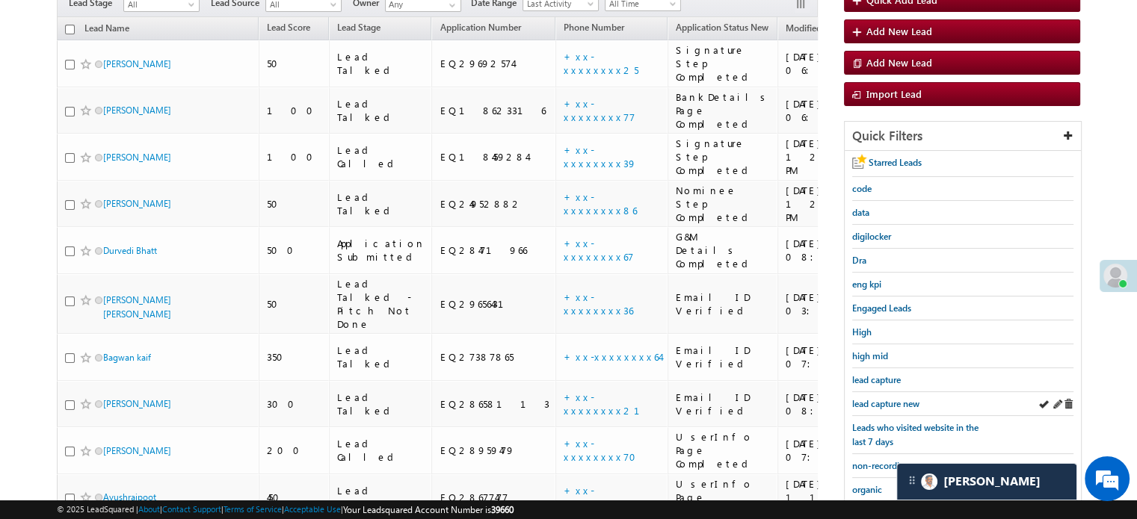
click at [880, 392] on div "lead capture new" at bounding box center [962, 404] width 221 height 24
click at [883, 398] on span "lead capture new" at bounding box center [885, 403] width 67 height 11
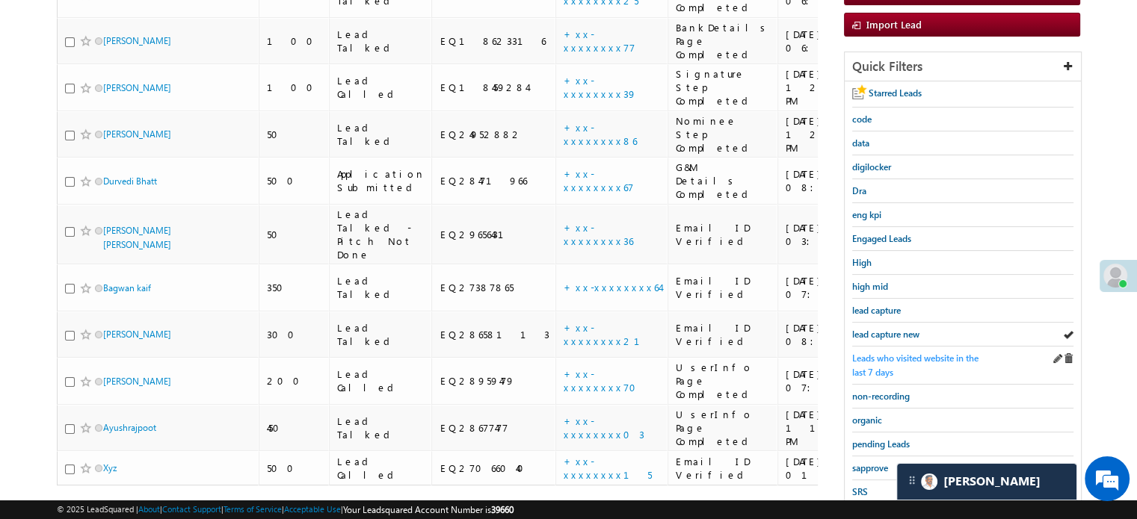
scroll to position [224, 0]
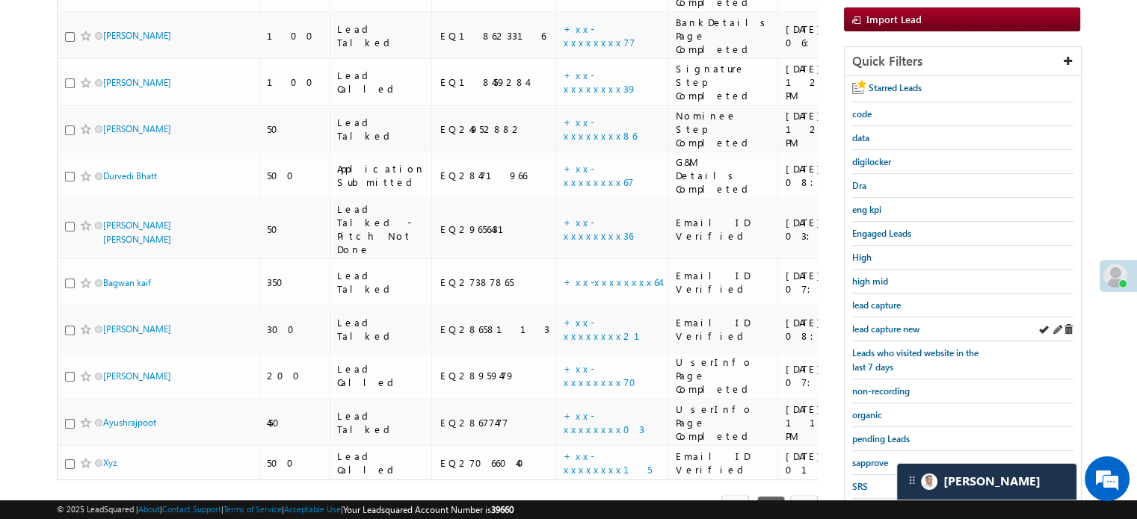
click at [887, 318] on div "lead capture new" at bounding box center [962, 330] width 221 height 24
click at [886, 327] on span "lead capture new" at bounding box center [885, 329] width 67 height 11
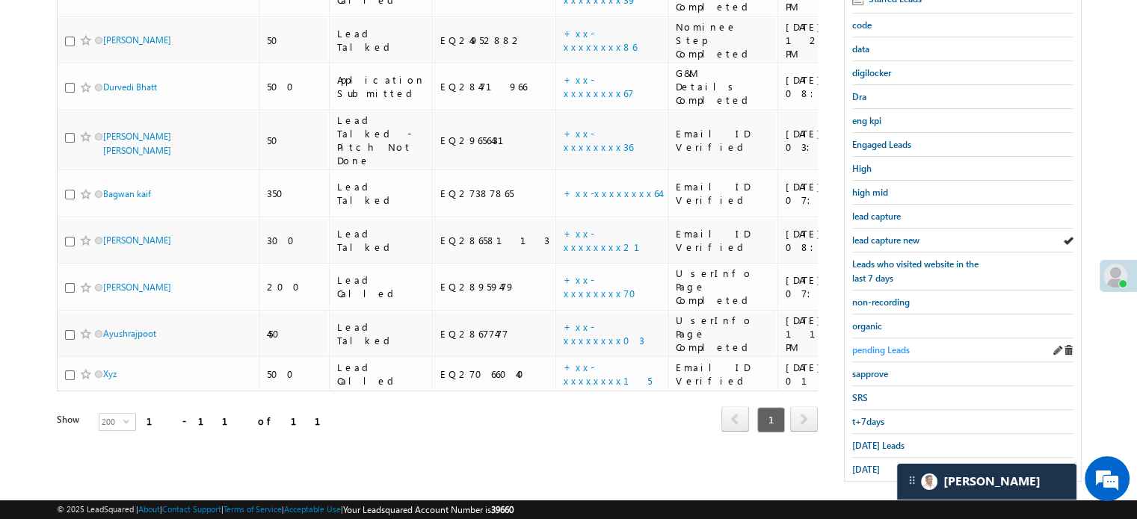
scroll to position [321, 0]
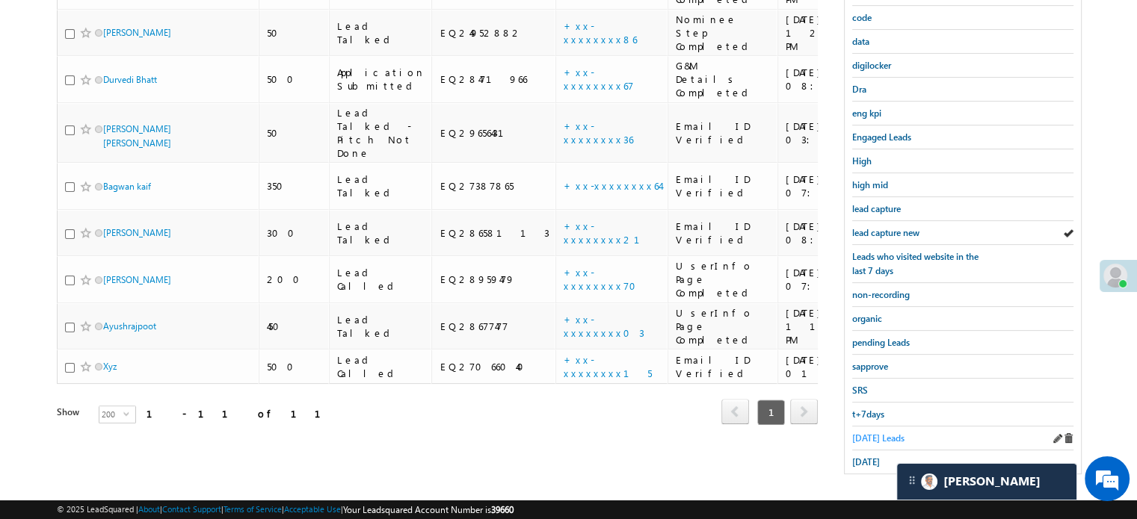
click at [874, 433] on span "Today's Leads" at bounding box center [878, 438] width 52 height 11
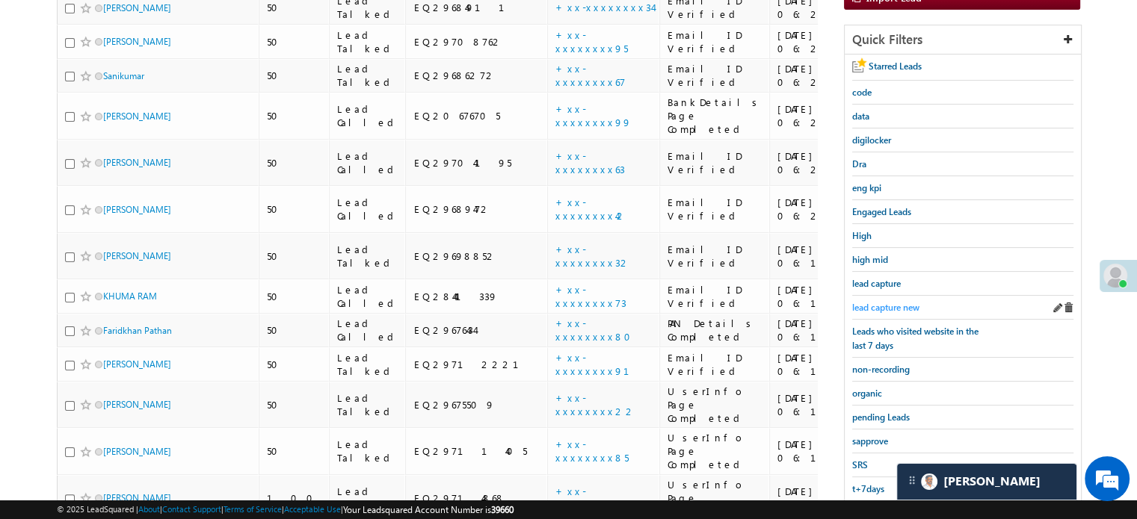
click at [893, 306] on span "lead capture new" at bounding box center [885, 307] width 67 height 11
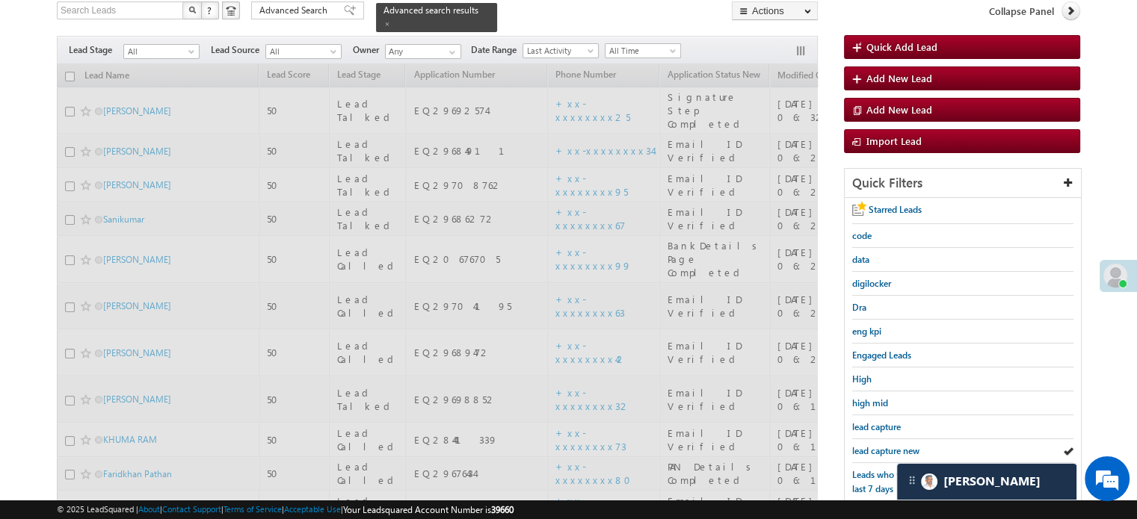
scroll to position [96, 0]
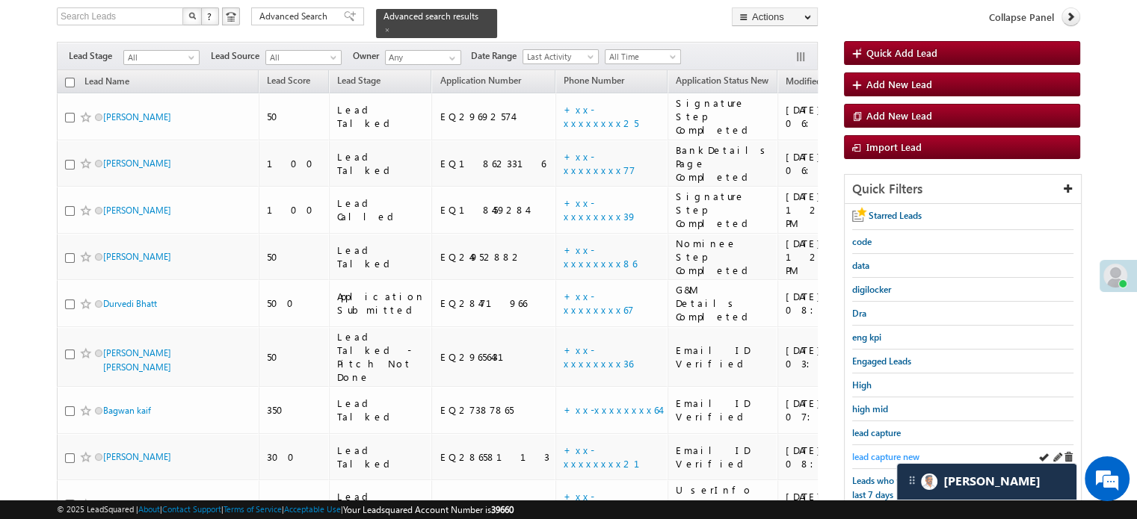
click at [883, 455] on span "lead capture new" at bounding box center [885, 456] width 67 height 11
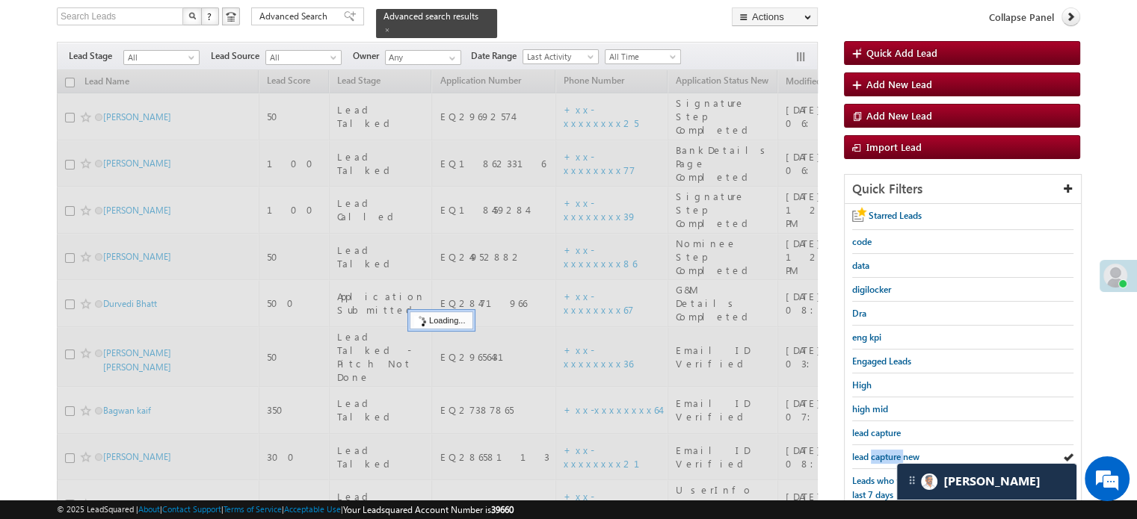
click at [883, 455] on span "lead capture new" at bounding box center [885, 456] width 67 height 11
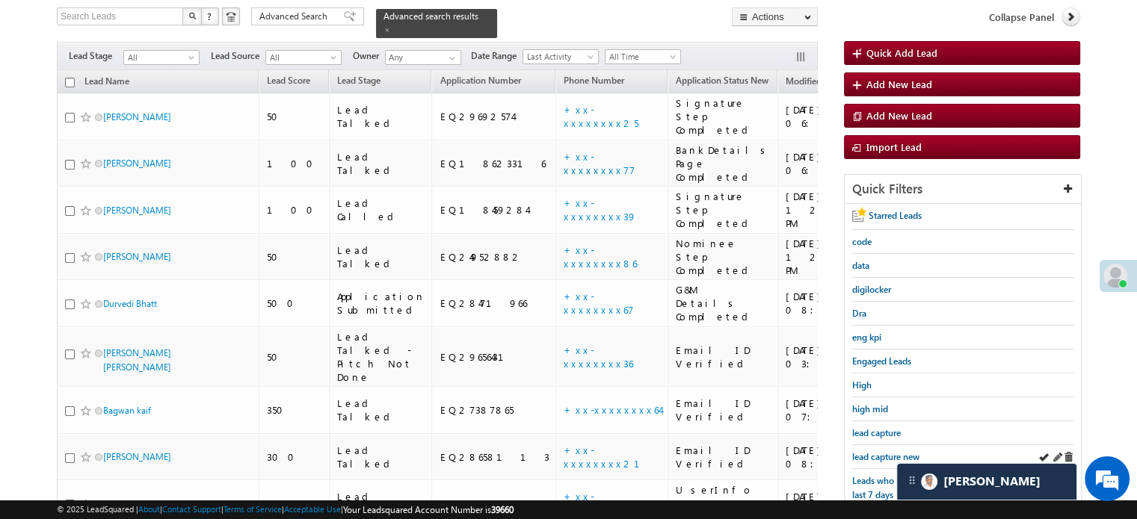
click at [865, 460] on div "lead capture new" at bounding box center [962, 457] width 221 height 24
click at [856, 457] on span "lead capture new" at bounding box center [885, 456] width 67 height 11
click at [873, 461] on div "lead capture new" at bounding box center [962, 457] width 221 height 24
click at [873, 457] on span "lead capture new" at bounding box center [885, 456] width 67 height 11
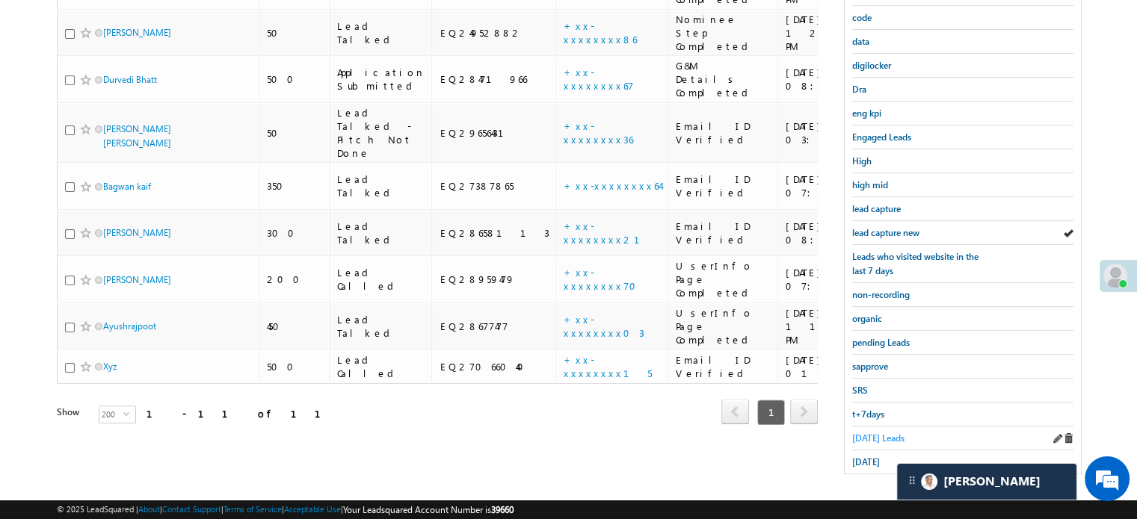
click at [868, 433] on span "Today's Leads" at bounding box center [878, 438] width 52 height 11
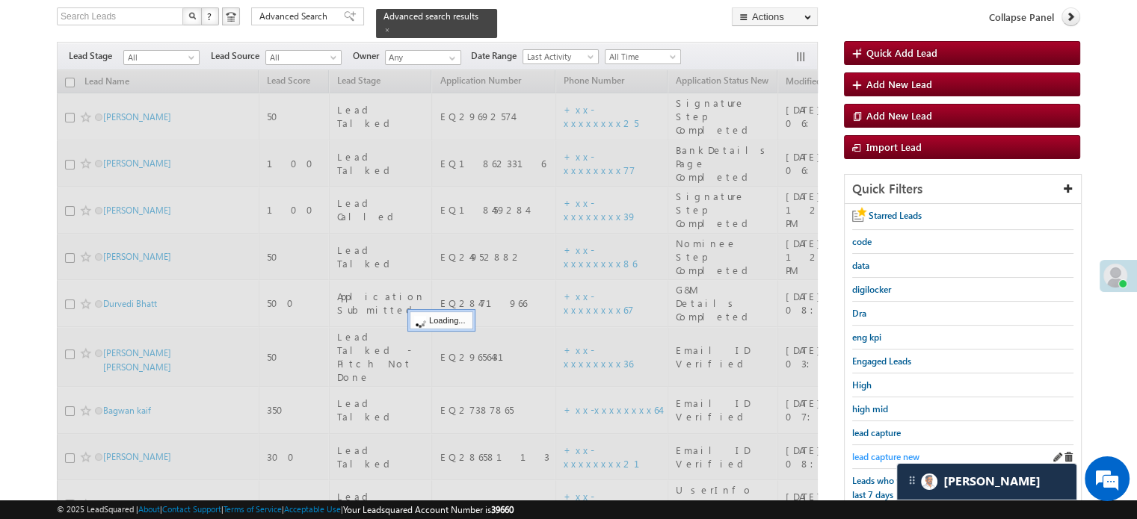
click at [885, 451] on span "lead capture new" at bounding box center [885, 456] width 67 height 11
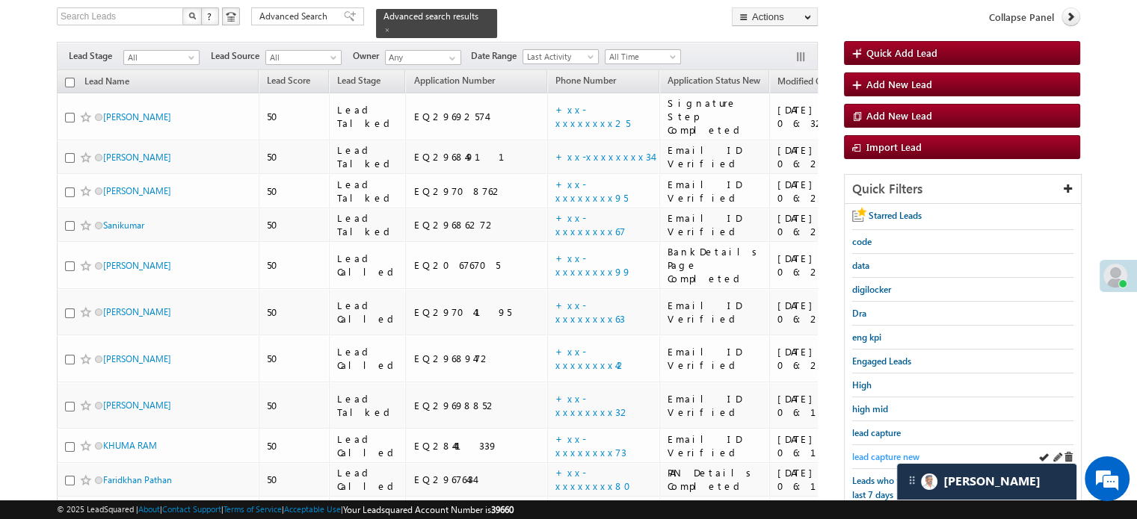
click at [877, 450] on link "lead capture new" at bounding box center [885, 457] width 67 height 14
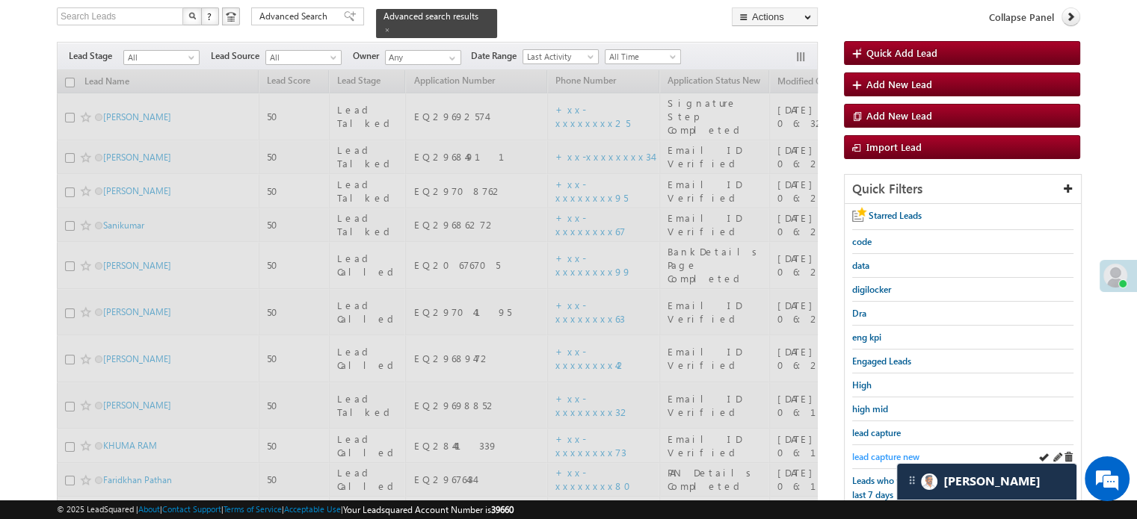
click at [879, 454] on span "lead capture new" at bounding box center [885, 456] width 67 height 11
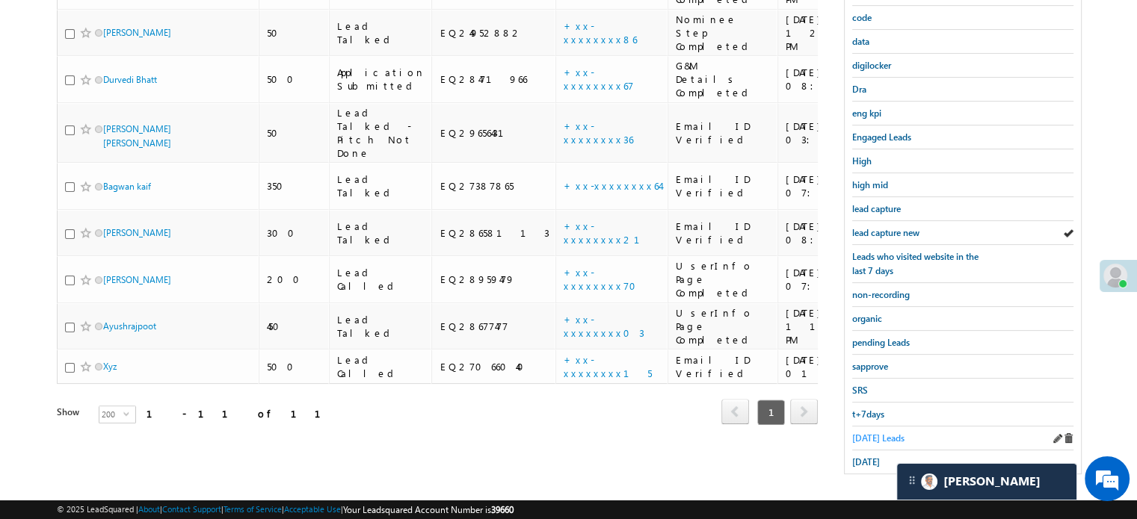
click at [879, 433] on span "Today's Leads" at bounding box center [878, 438] width 52 height 11
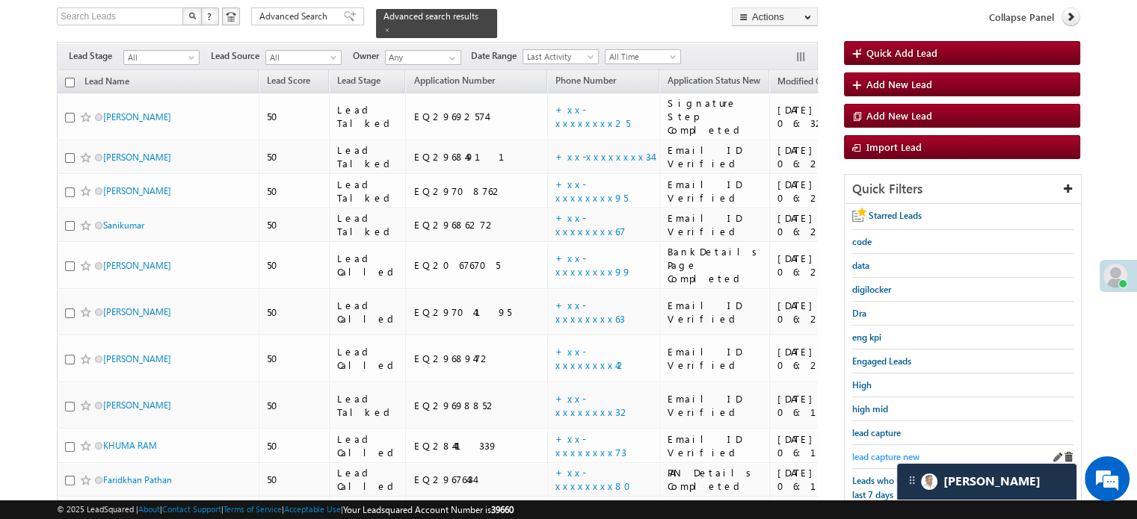
click at [879, 451] on span "lead capture new" at bounding box center [885, 456] width 67 height 11
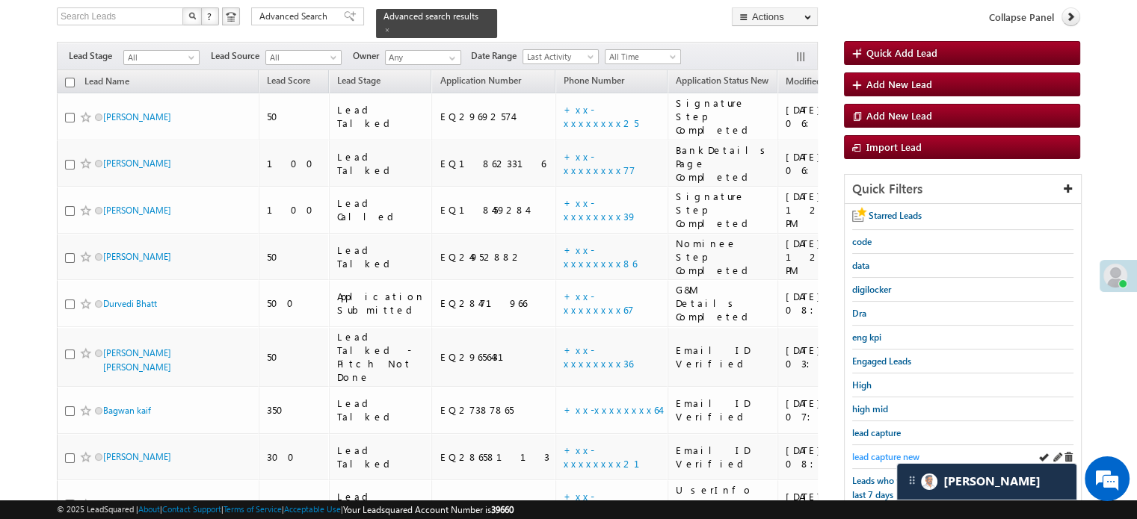
click at [875, 451] on span "lead capture new" at bounding box center [885, 456] width 67 height 11
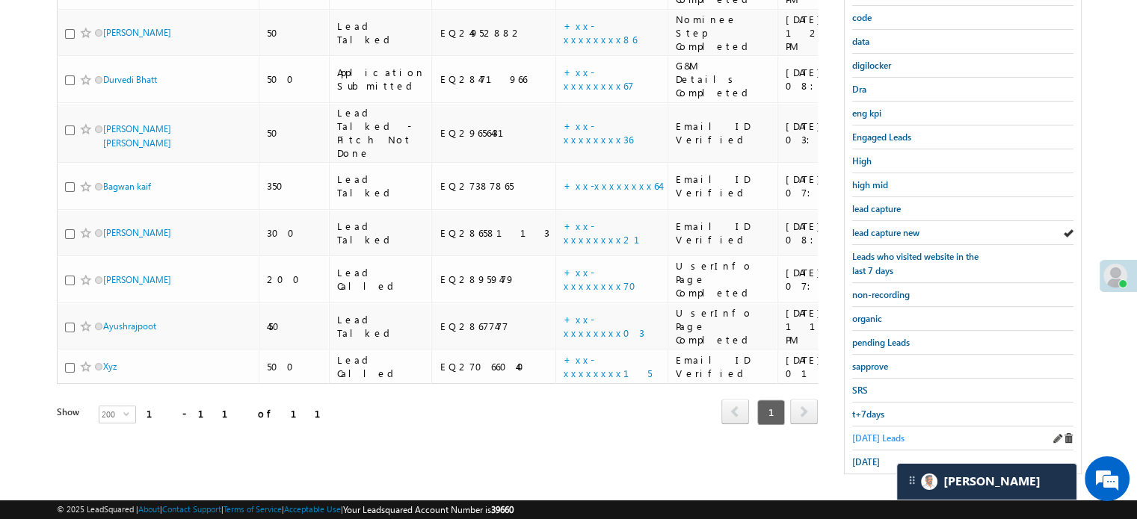
click at [868, 433] on span "Today's Leads" at bounding box center [878, 438] width 52 height 11
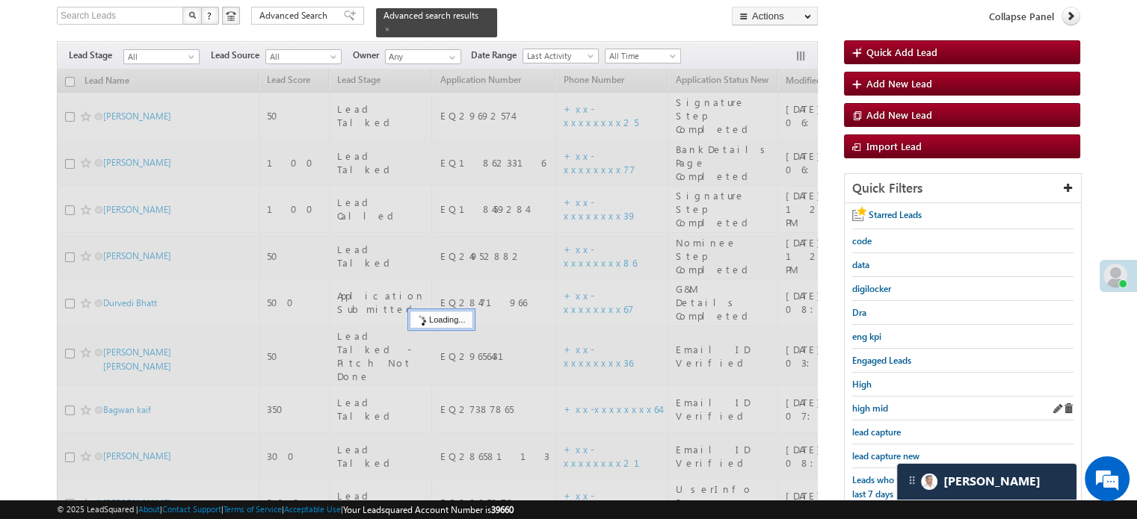
scroll to position [96, 0]
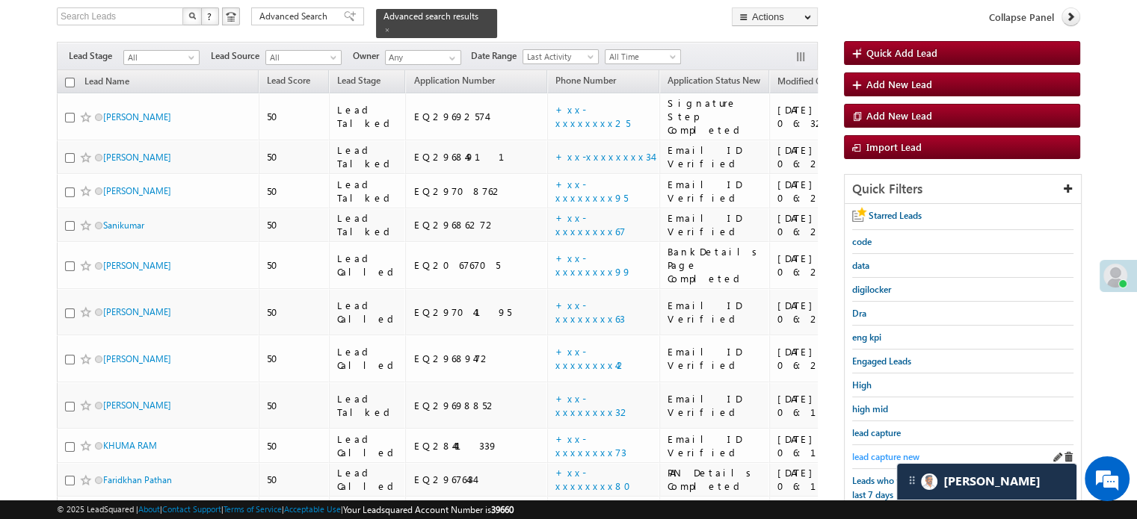
click at [885, 453] on span "lead capture new" at bounding box center [885, 456] width 67 height 11
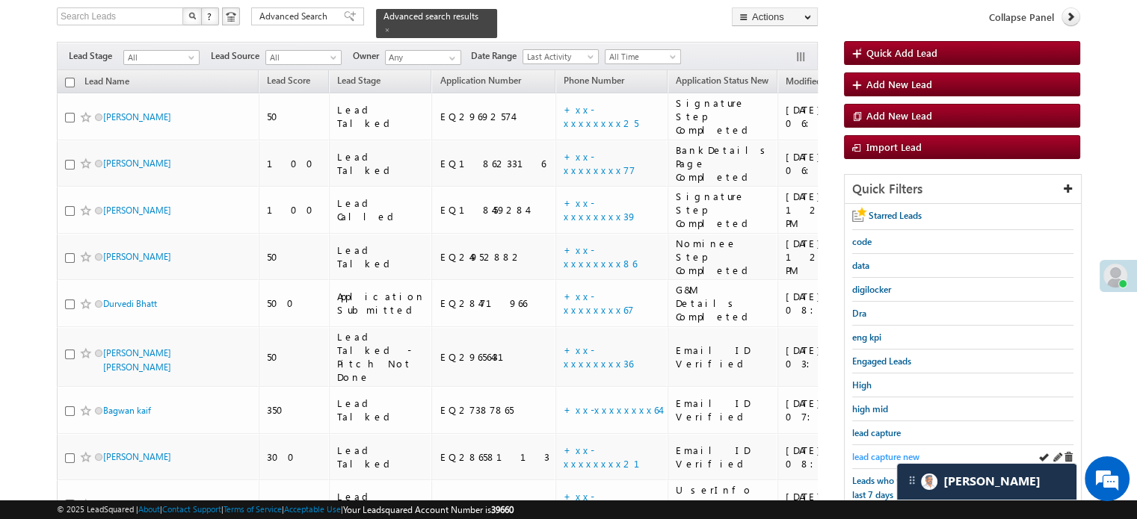
click at [901, 451] on span "lead capture new" at bounding box center [885, 456] width 67 height 11
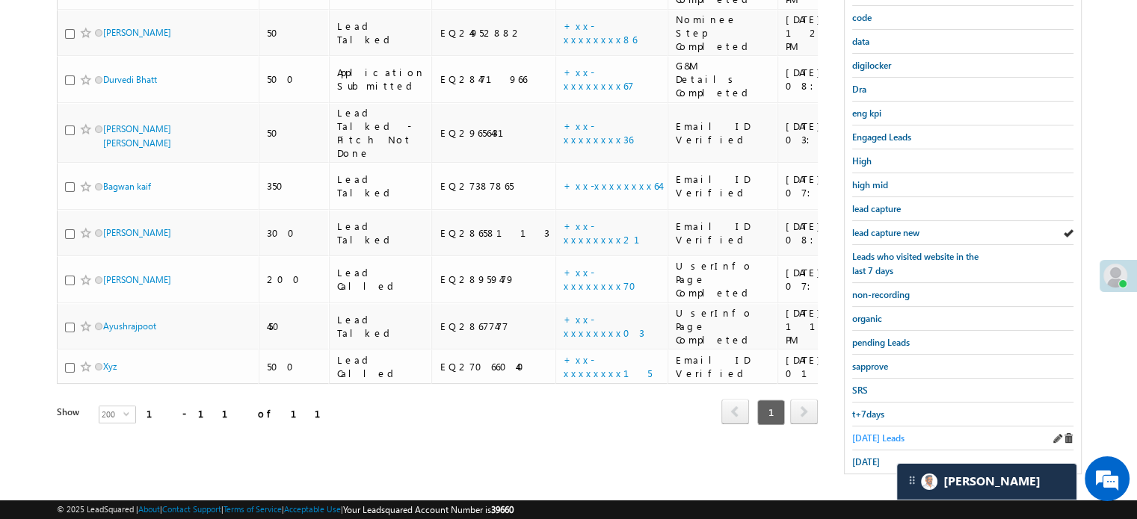
click at [867, 433] on span "Today's Leads" at bounding box center [878, 438] width 52 height 11
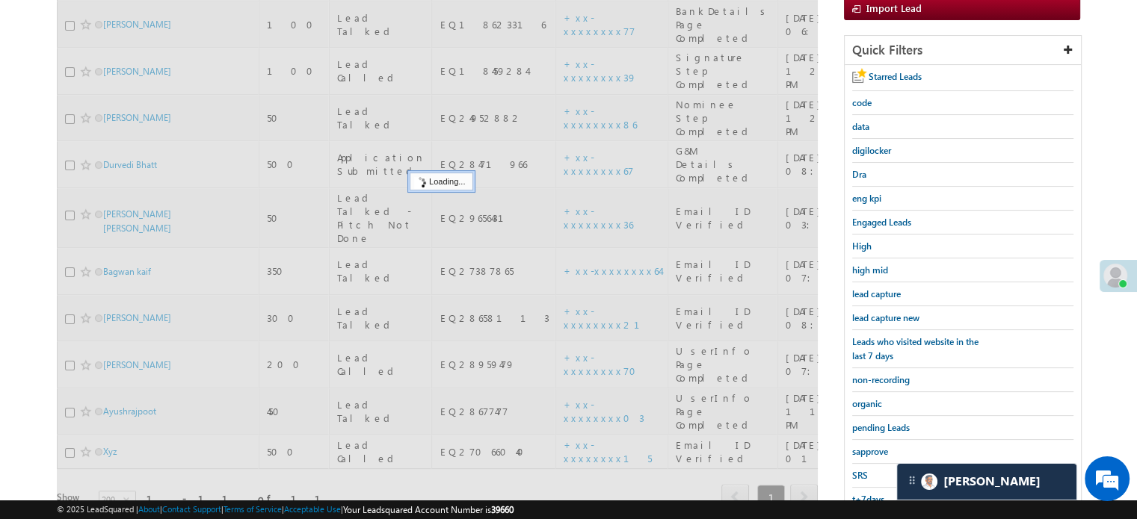
scroll to position [171, 0]
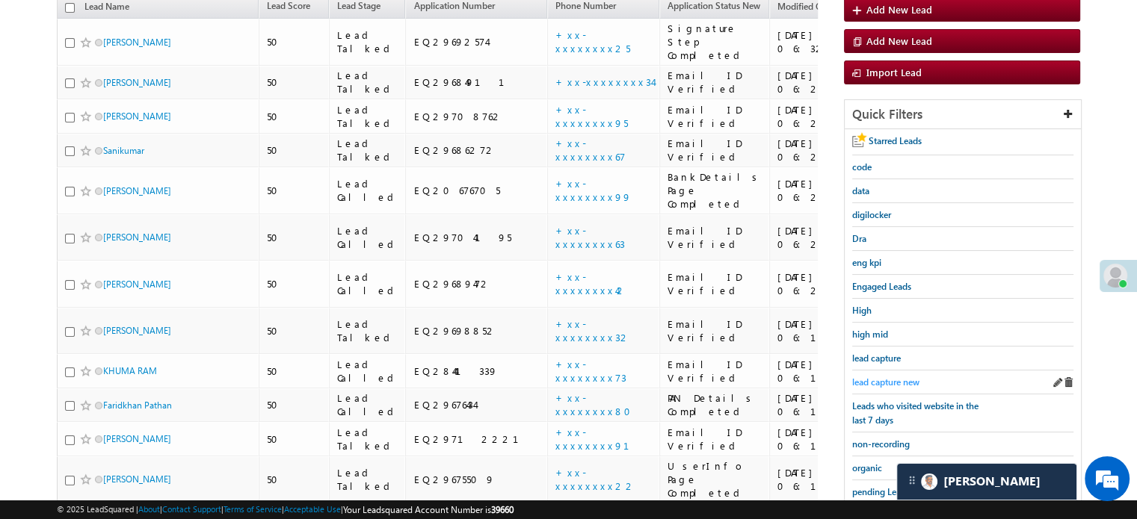
click at [889, 377] on span "lead capture new" at bounding box center [885, 382] width 67 height 11
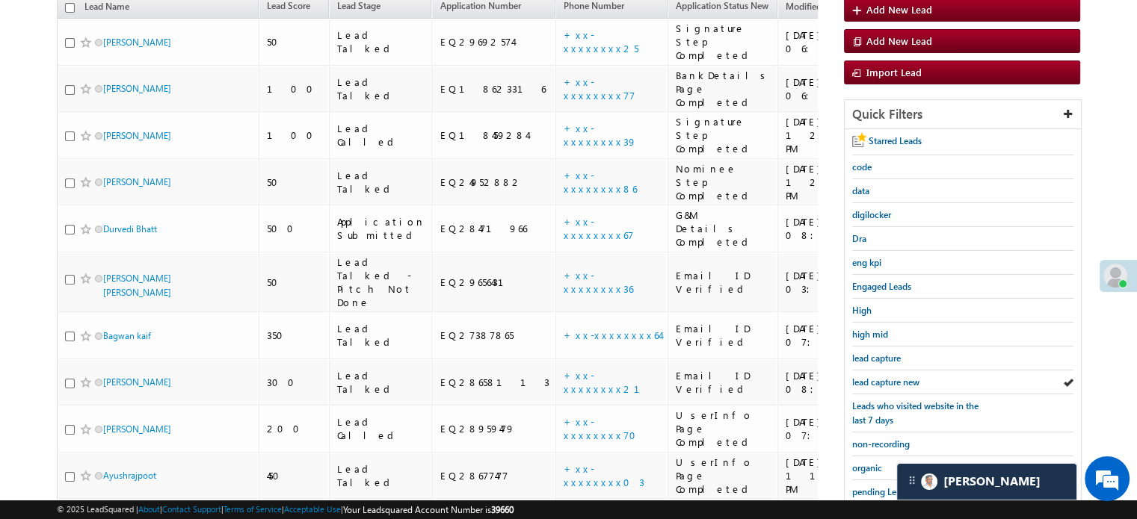
click at [889, 377] on span "lead capture new" at bounding box center [885, 382] width 67 height 11
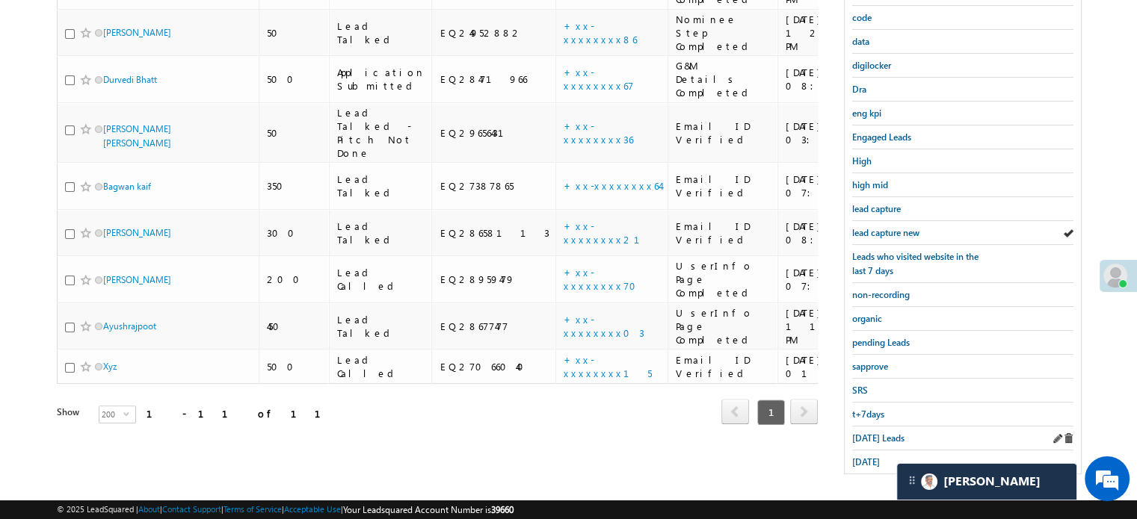
click at [864, 439] on div "Today's Leads" at bounding box center [962, 439] width 221 height 24
click at [859, 436] on span "Today's Leads" at bounding box center [878, 438] width 52 height 11
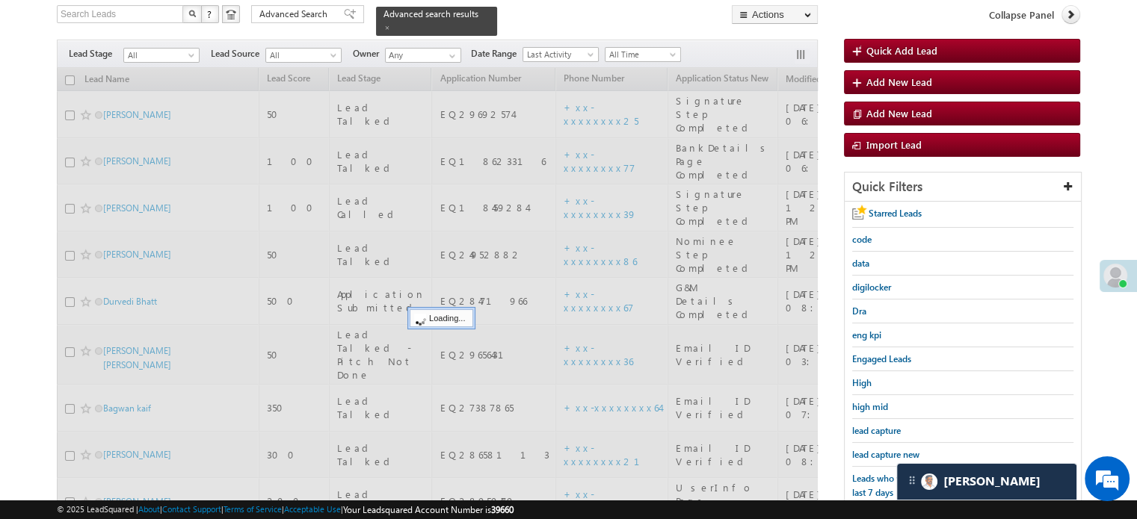
scroll to position [96, 0]
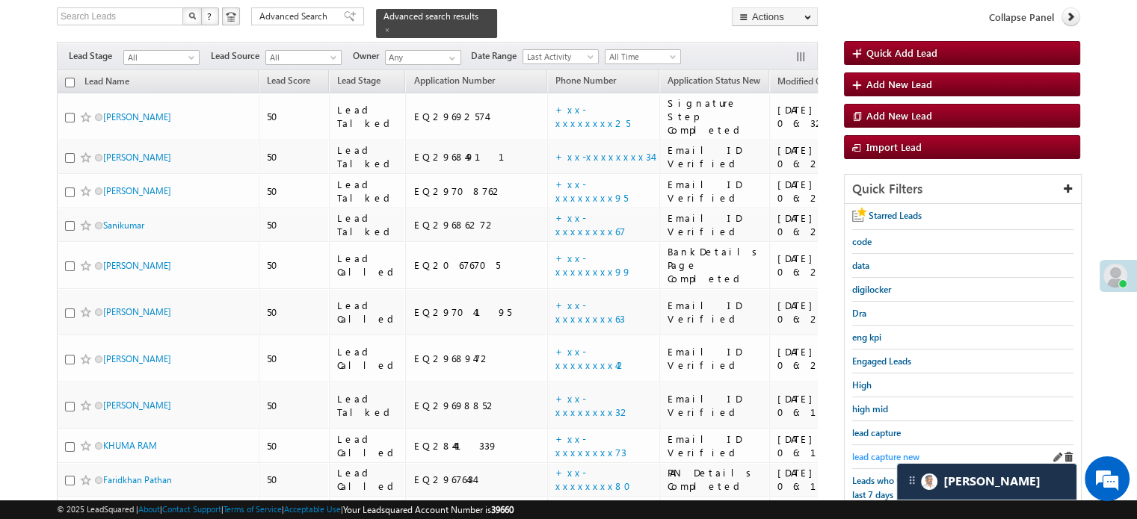
click at [885, 458] on span "lead capture new" at bounding box center [885, 456] width 67 height 11
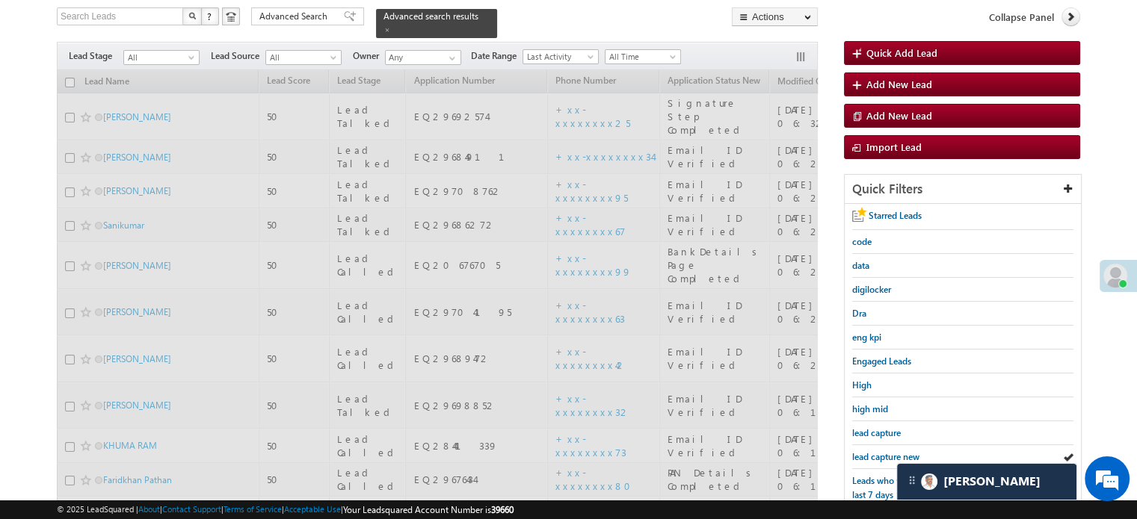
click at [880, 456] on span "lead capture new" at bounding box center [885, 456] width 67 height 11
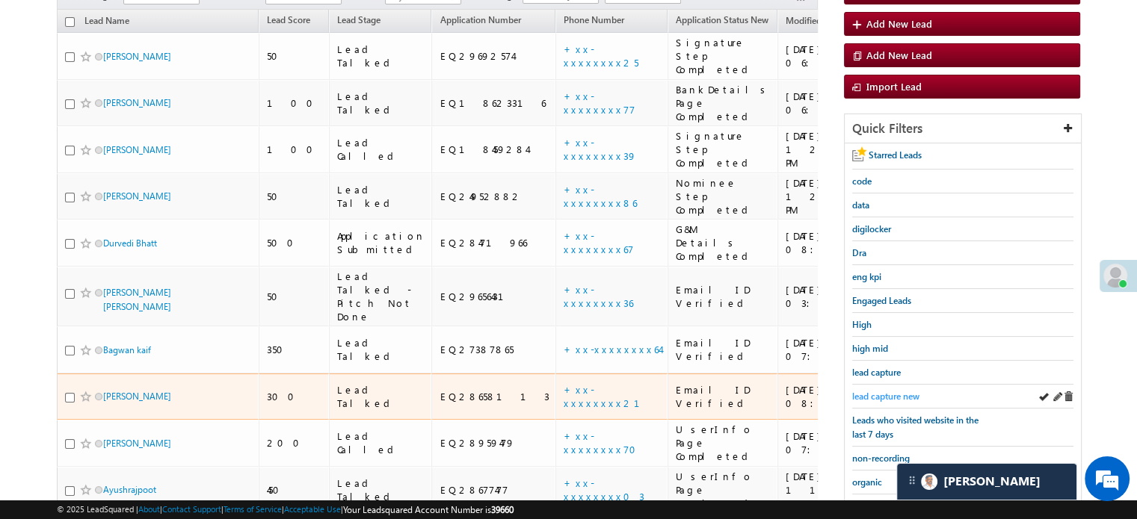
scroll to position [246, 0]
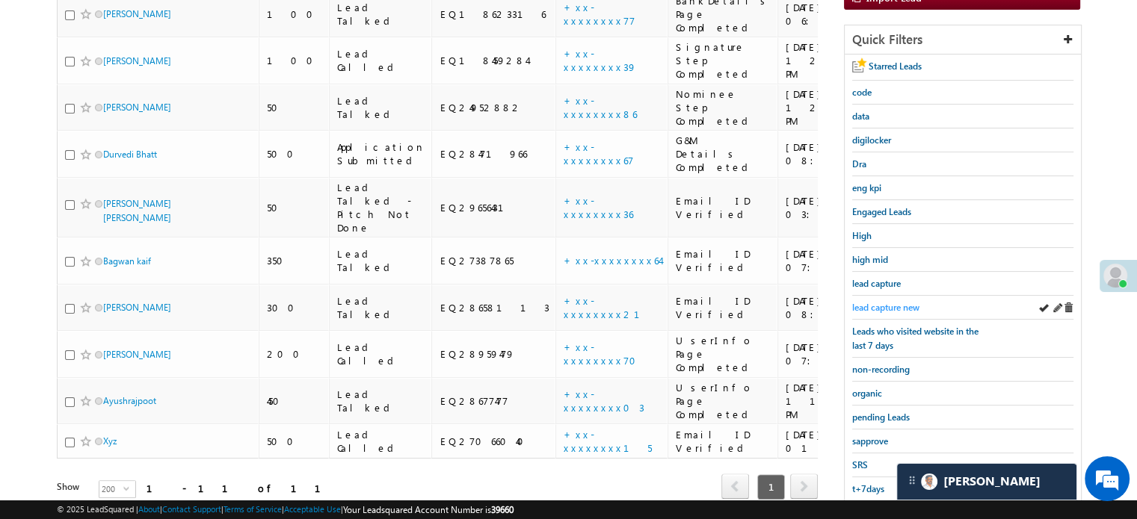
click at [899, 303] on span "lead capture new" at bounding box center [885, 307] width 67 height 11
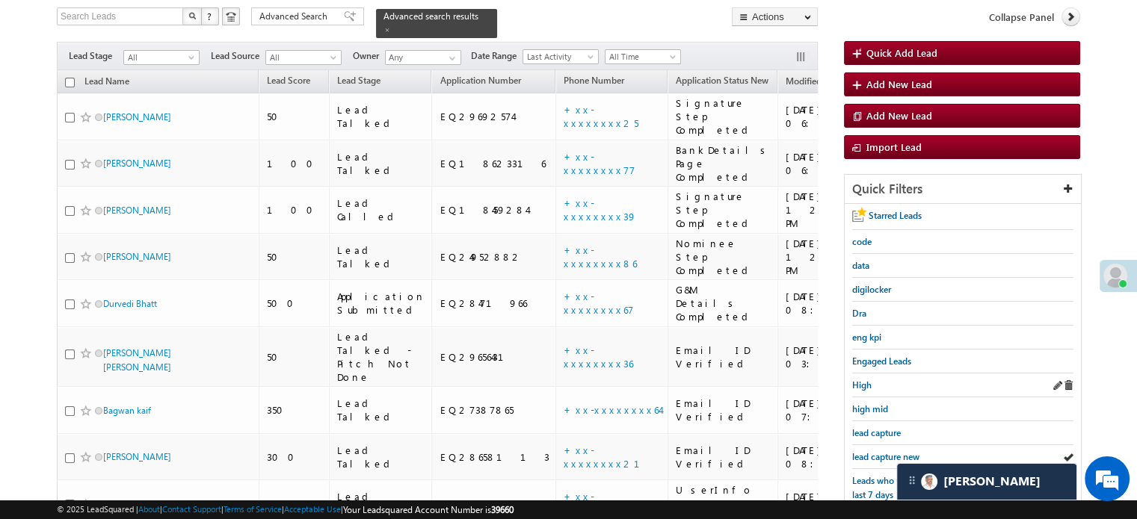
scroll to position [171, 0]
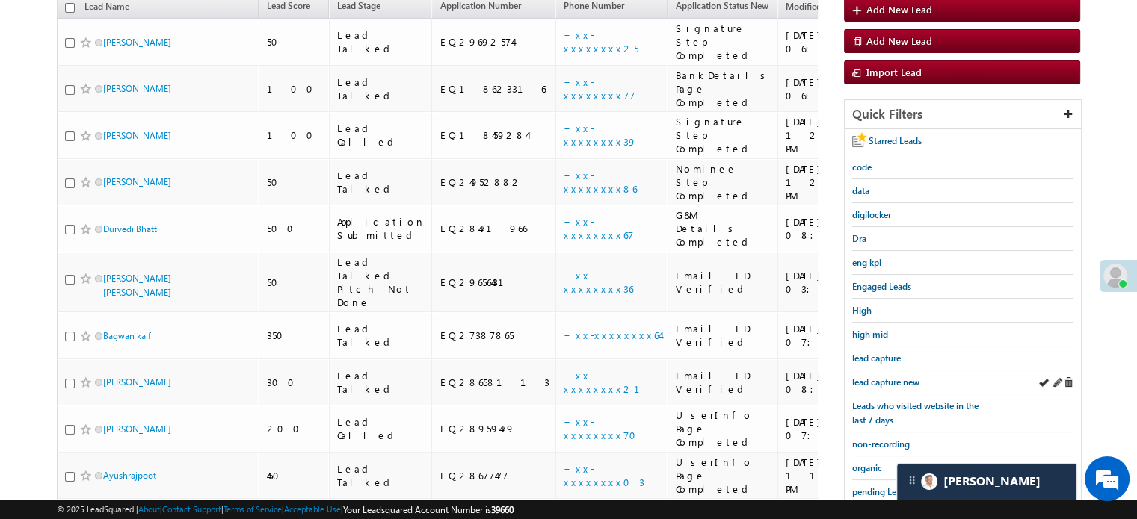
click at [888, 371] on div "lead capture new" at bounding box center [962, 383] width 221 height 24
click at [881, 377] on span "lead capture new" at bounding box center [885, 382] width 67 height 11
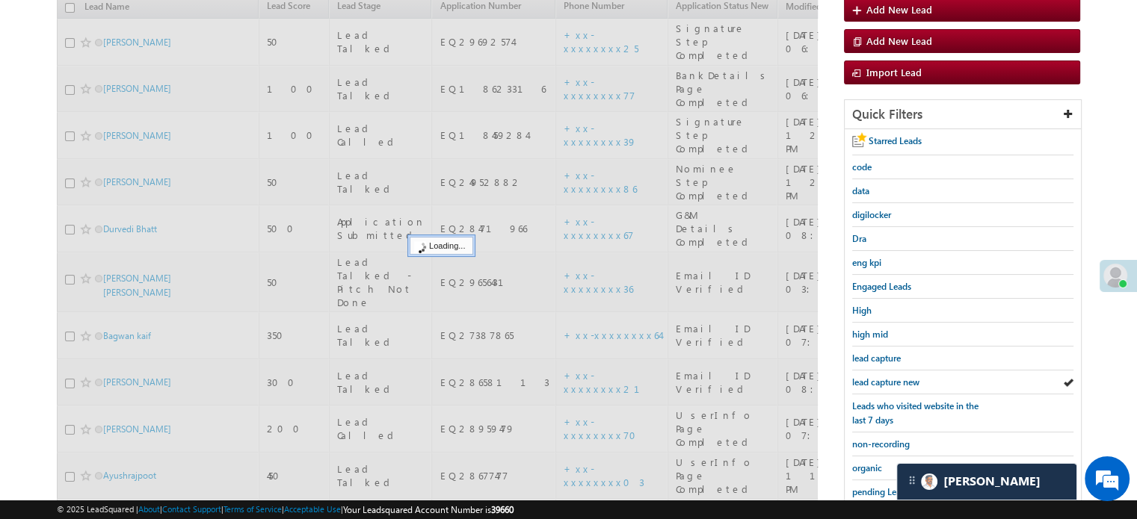
scroll to position [96, 0]
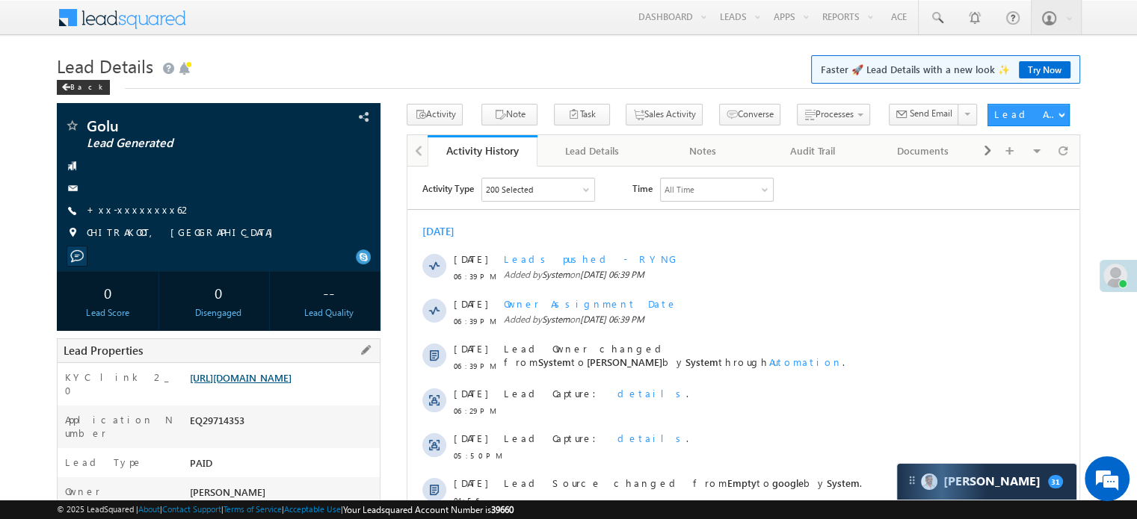
click at [283, 380] on link "[URL][DOMAIN_NAME]" at bounding box center [241, 377] width 102 height 13
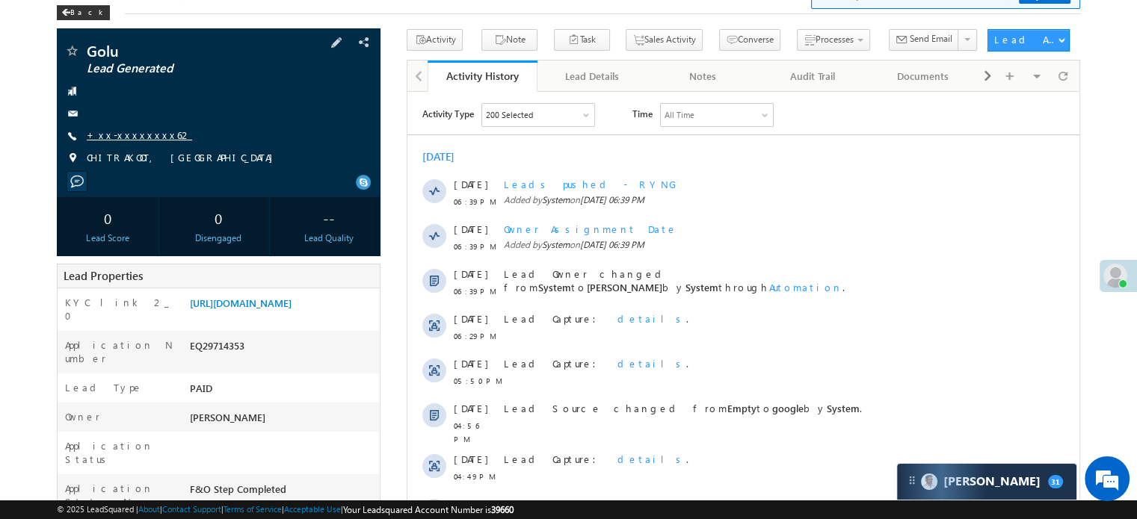
click at [128, 140] on link "+xx-xxxxxxxx62" at bounding box center [139, 135] width 105 height 13
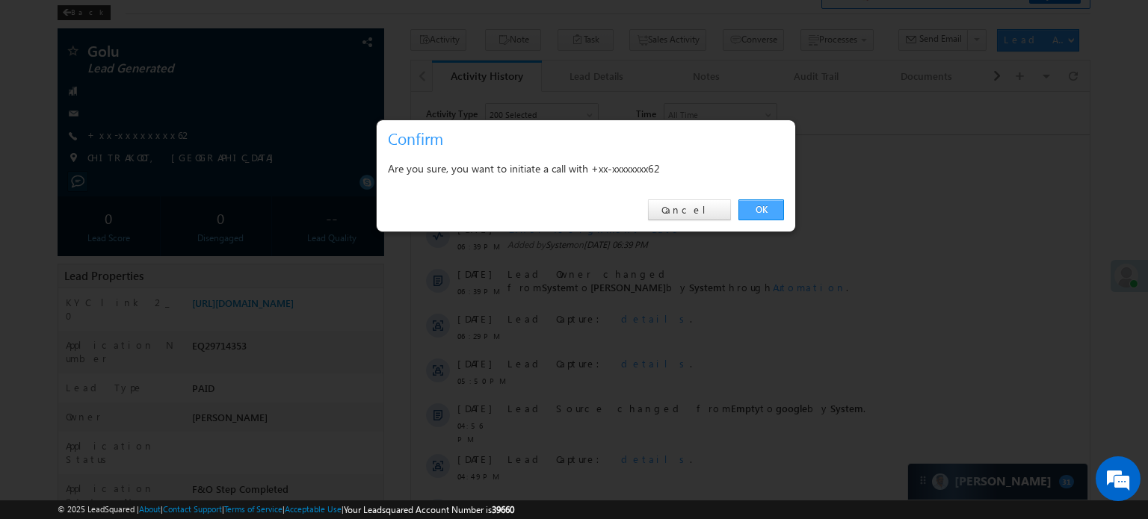
click at [758, 206] on link "OK" at bounding box center [761, 210] width 46 height 21
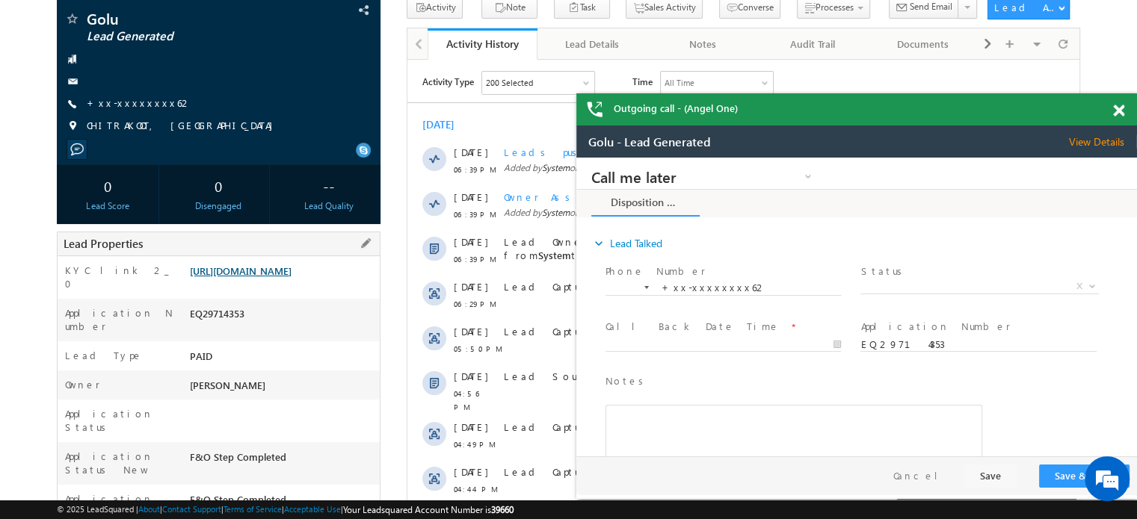
scroll to position [264, 0]
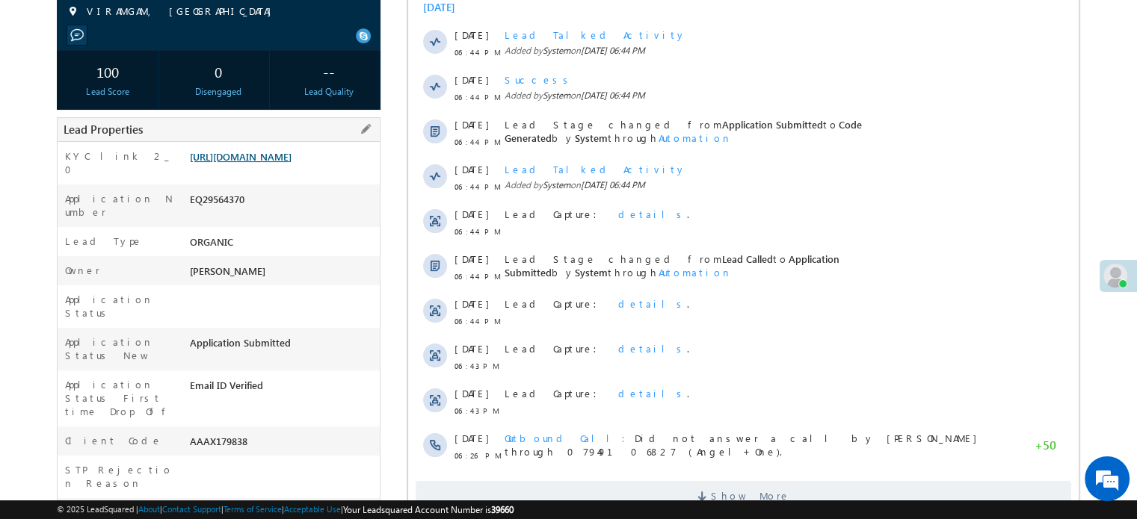
scroll to position [224, 0]
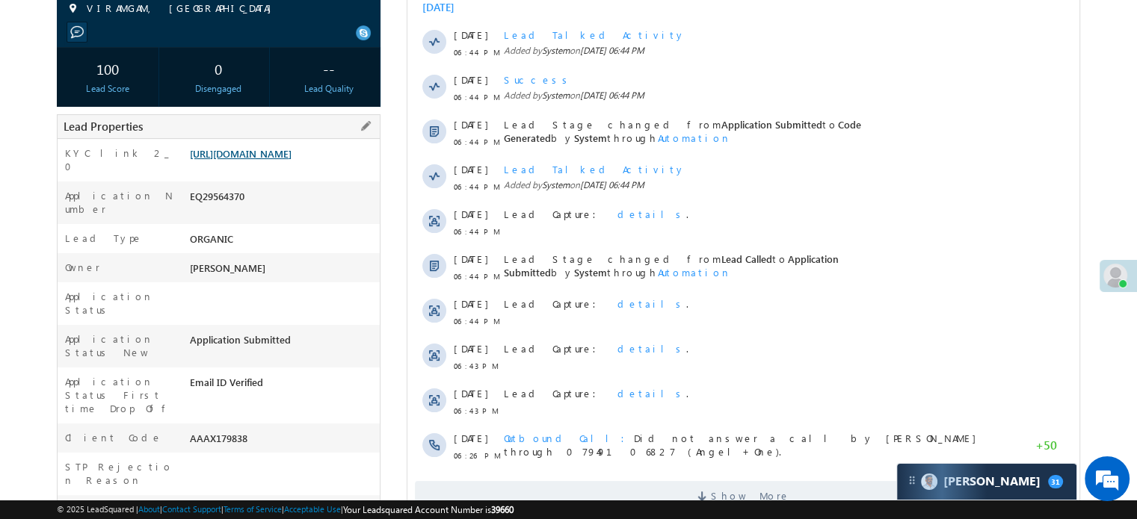
click at [291, 160] on link "[URL][DOMAIN_NAME]" at bounding box center [241, 153] width 102 height 13
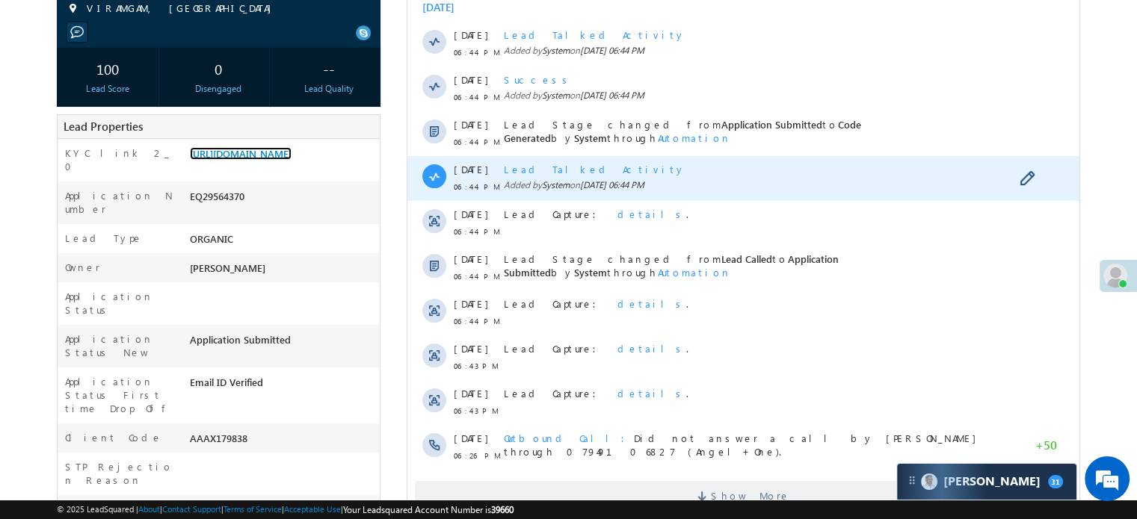
scroll to position [0, 0]
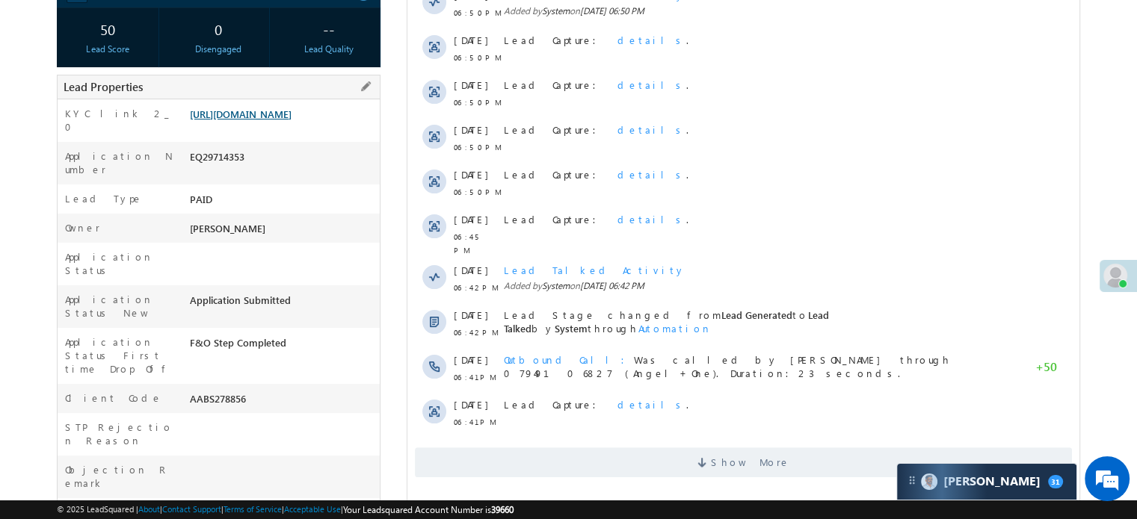
click at [287, 120] on link "[URL][DOMAIN_NAME]" at bounding box center [241, 114] width 102 height 13
